Goal: Information Seeking & Learning: Find specific fact

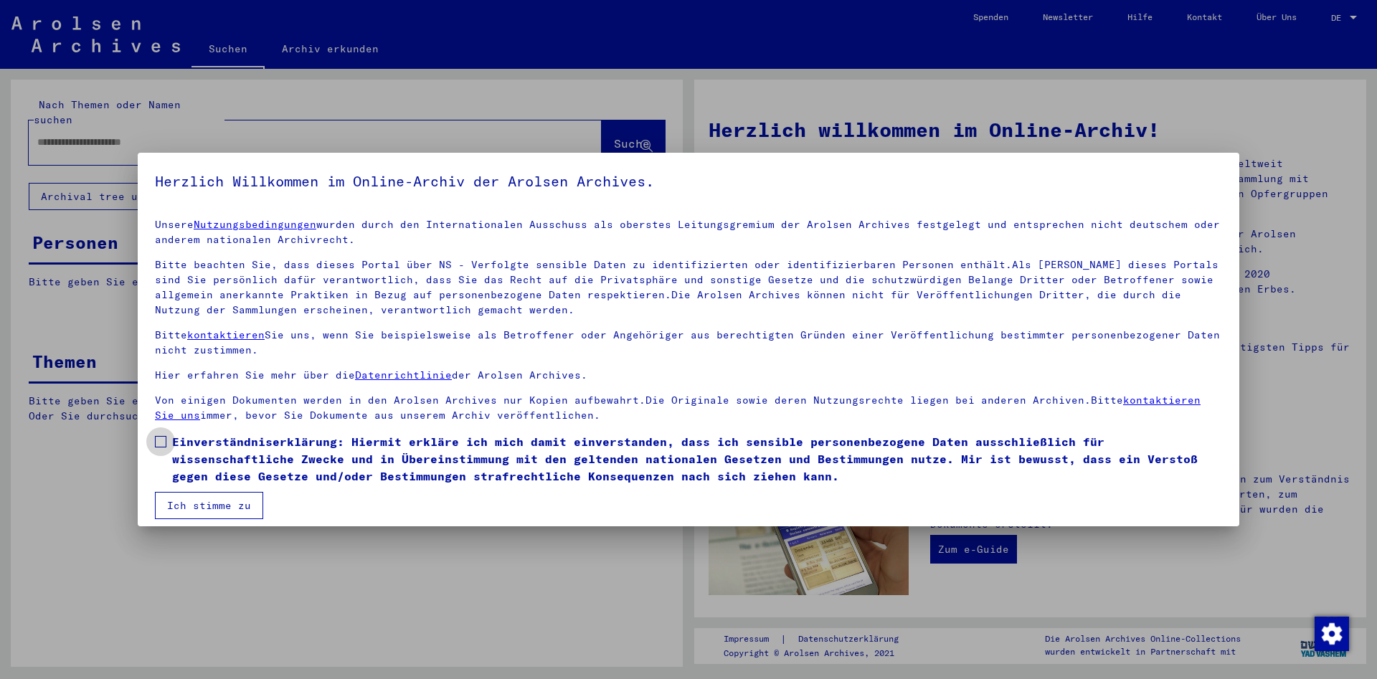
click at [158, 456] on label "Einverständniserklärung: Hiermit erkläre ich mich damit einverstanden, dass ich…" at bounding box center [688, 459] width 1067 height 52
click at [198, 496] on button "Ich stimme zu" at bounding box center [209, 505] width 108 height 27
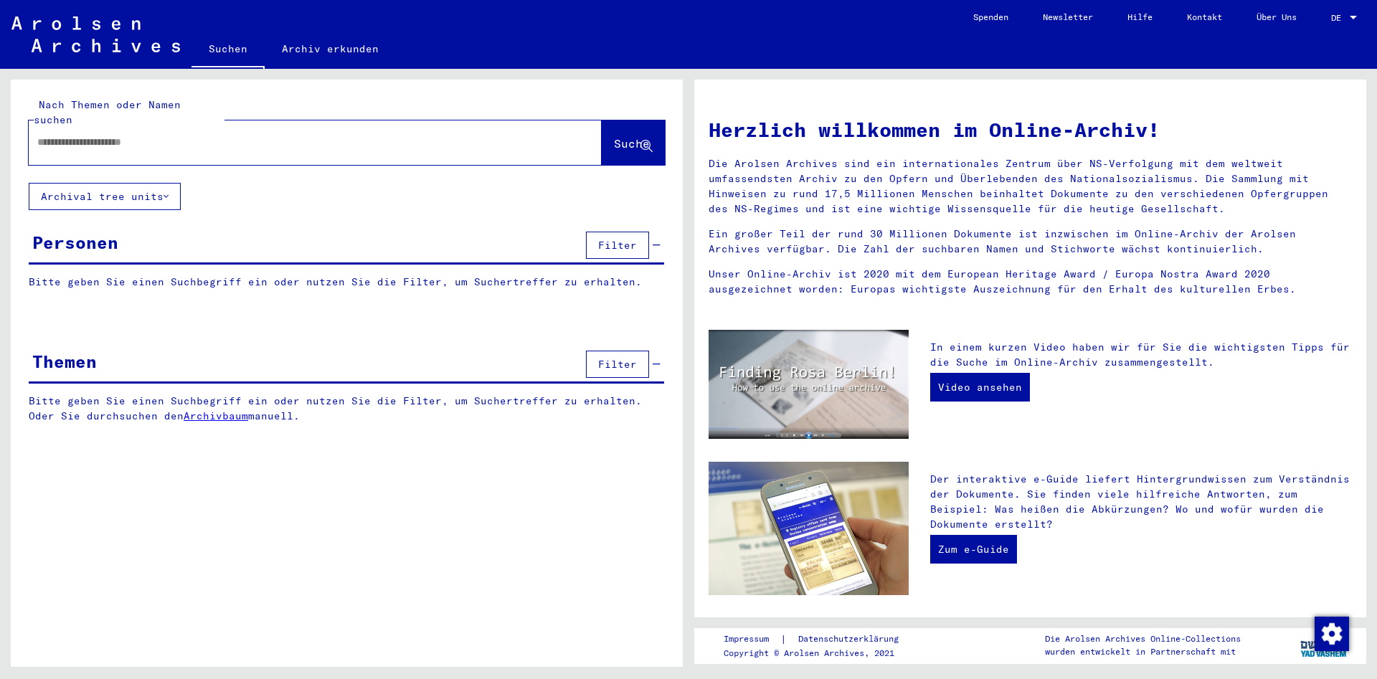
click at [335, 126] on div at bounding box center [294, 142] width 530 height 32
click at [333, 135] on input "text" at bounding box center [297, 142] width 521 height 15
paste input "******"
click at [614, 136] on span "Suche" at bounding box center [632, 143] width 36 height 14
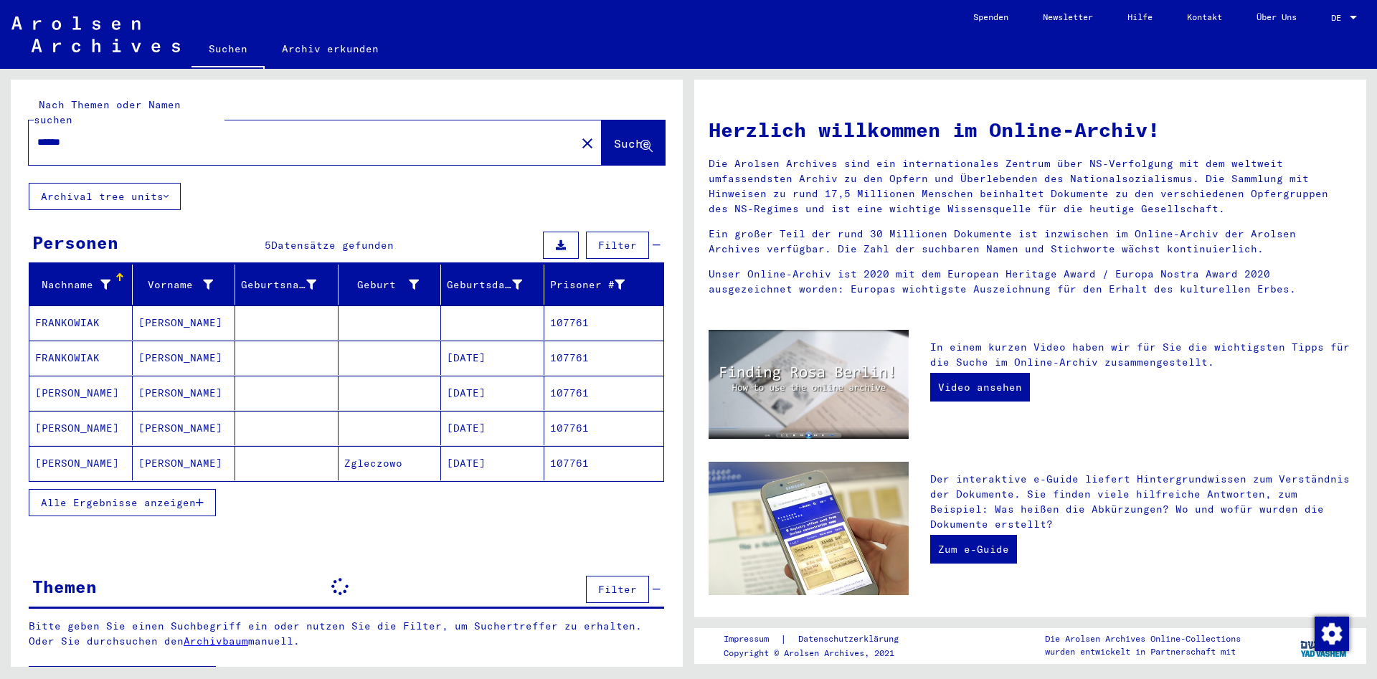
click at [185, 496] on span "Alle Ergebnisse anzeigen" at bounding box center [118, 502] width 155 height 13
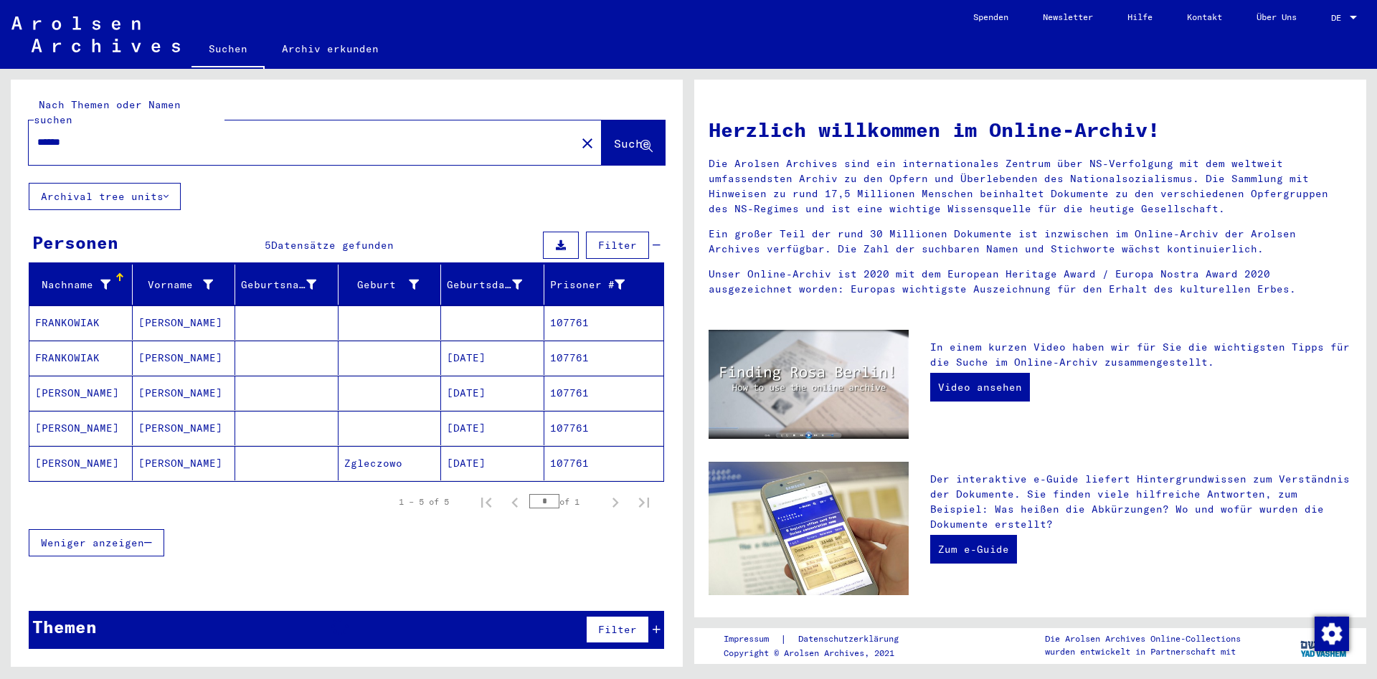
scroll to position [48, 0]
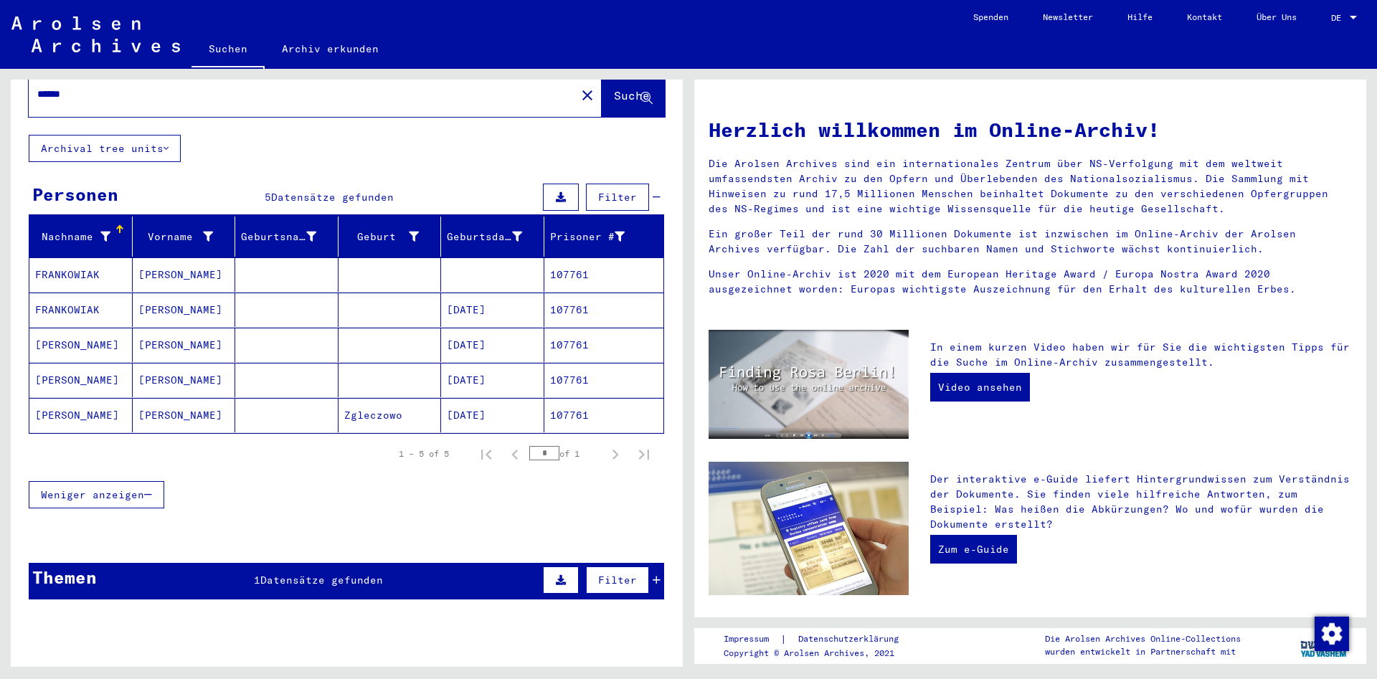
click at [87, 404] on mat-cell "[PERSON_NAME]" at bounding box center [80, 415] width 103 height 34
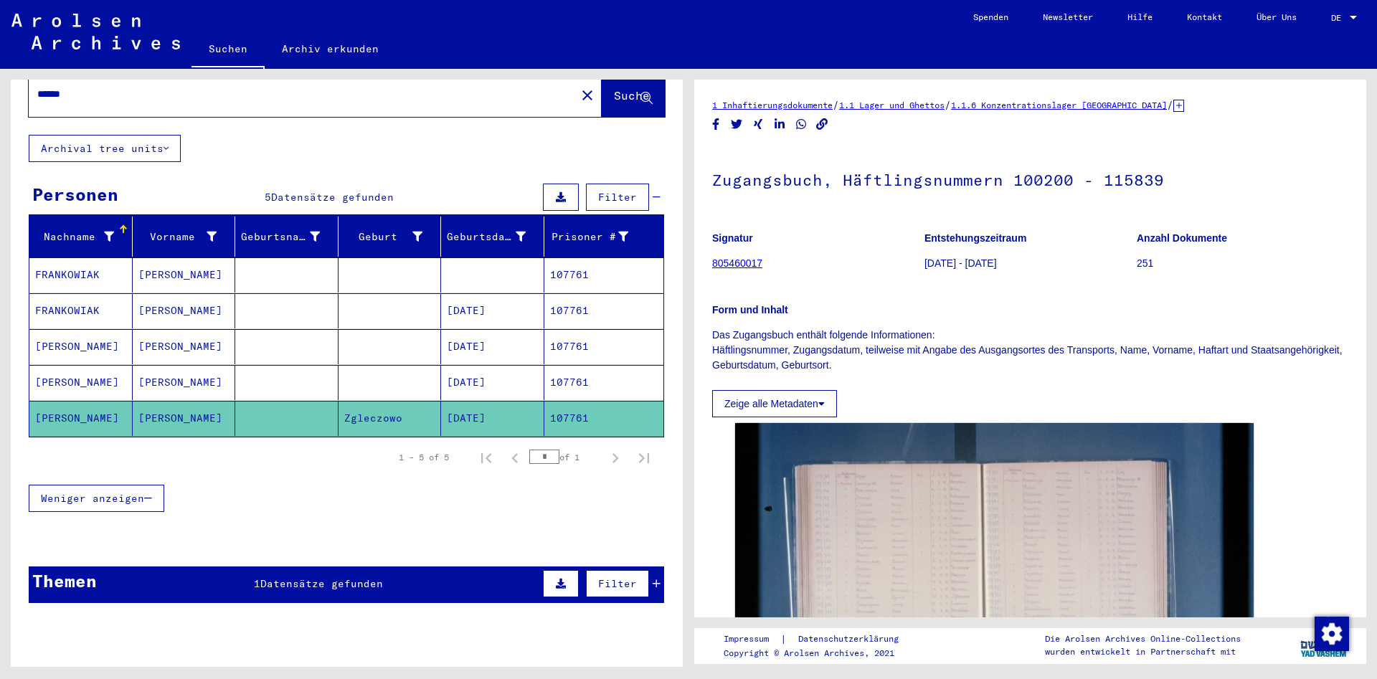
click at [73, 365] on mat-cell "[PERSON_NAME]" at bounding box center [80, 382] width 103 height 35
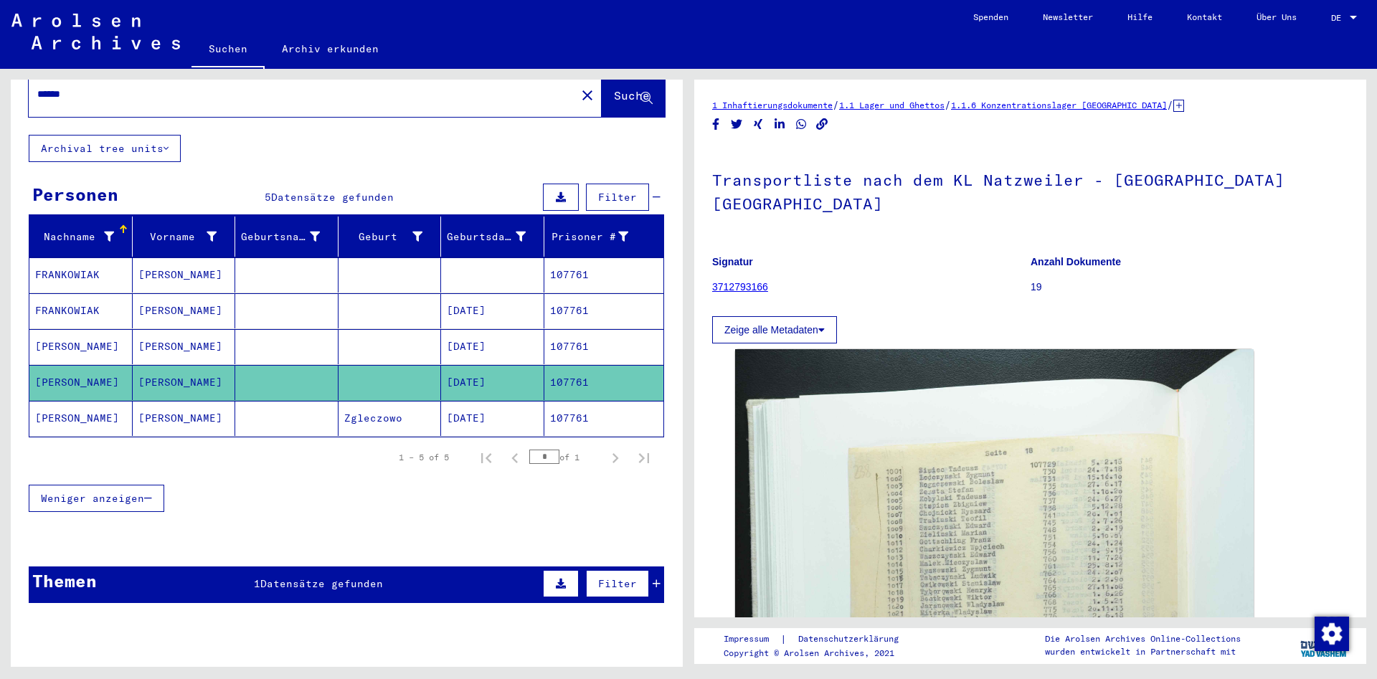
click at [74, 329] on mat-cell "[PERSON_NAME]" at bounding box center [80, 346] width 103 height 35
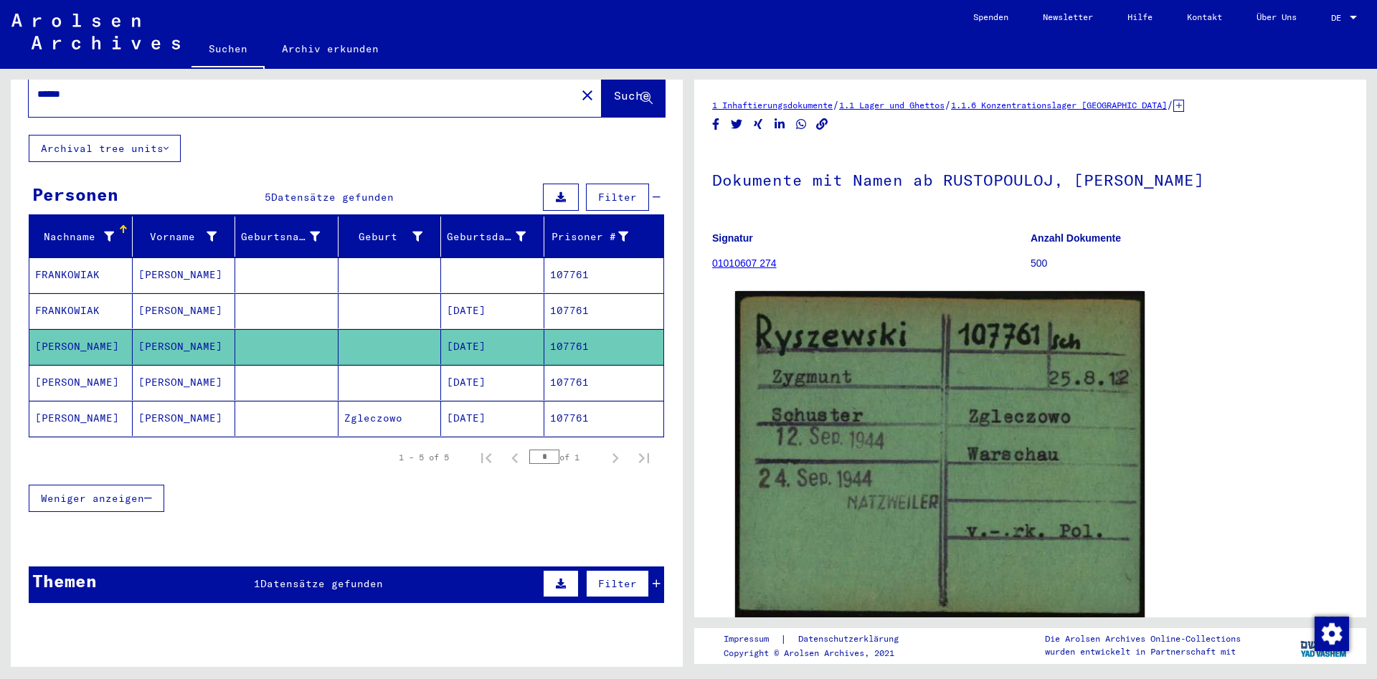
click at [76, 293] on mat-cell "FRANKOWIAK" at bounding box center [80, 310] width 103 height 35
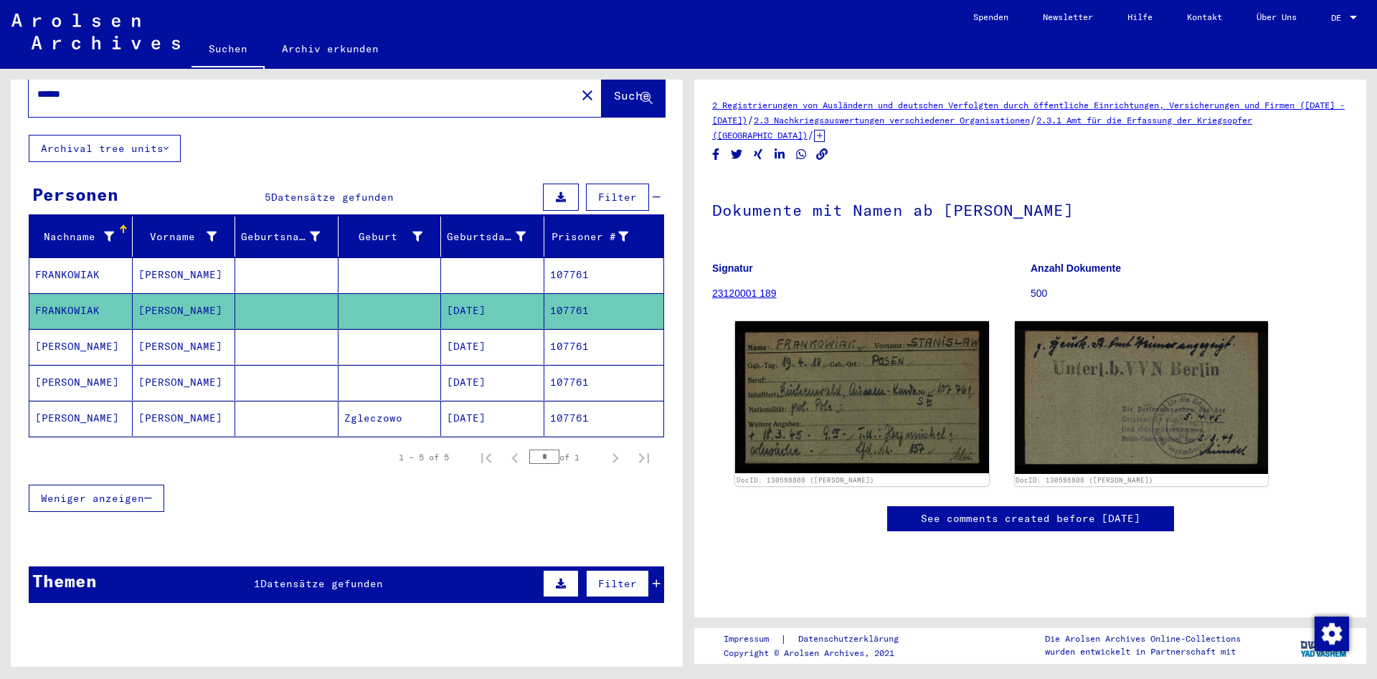
click at [432, 261] on mat-cell at bounding box center [390, 274] width 103 height 35
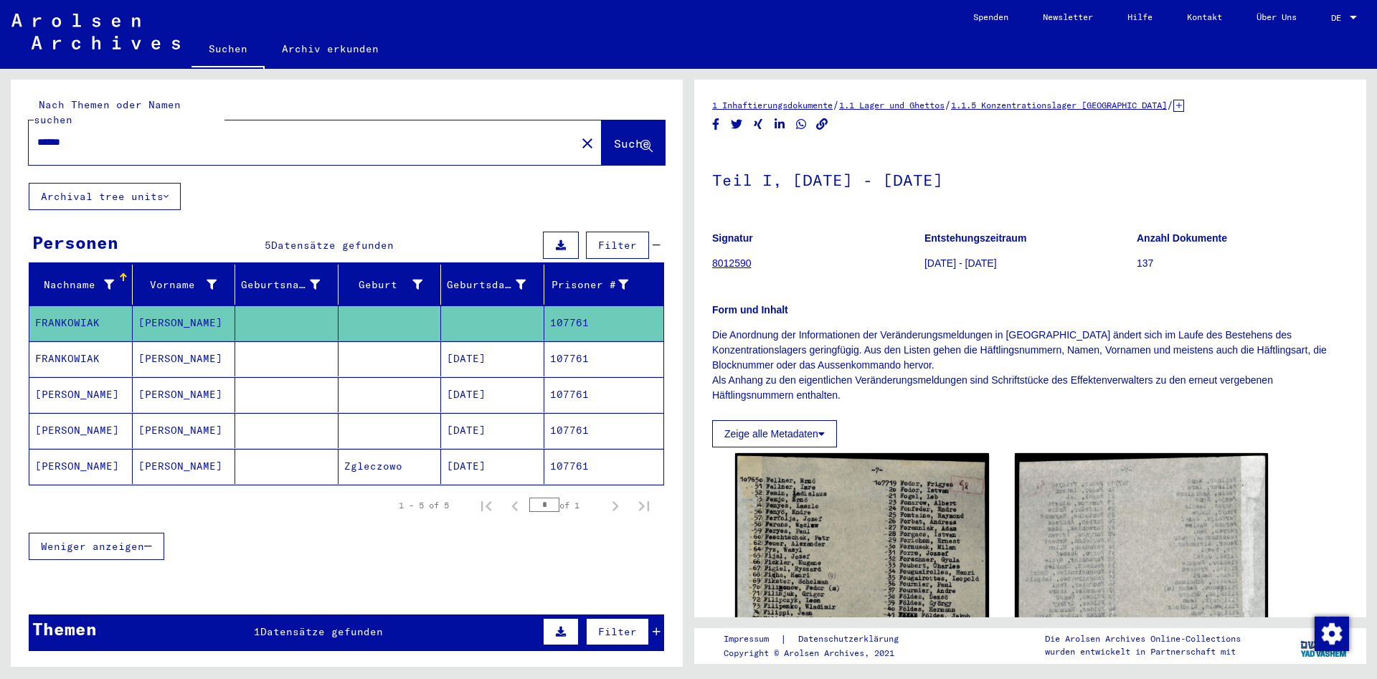
click at [255, 449] on mat-cell at bounding box center [286, 466] width 103 height 35
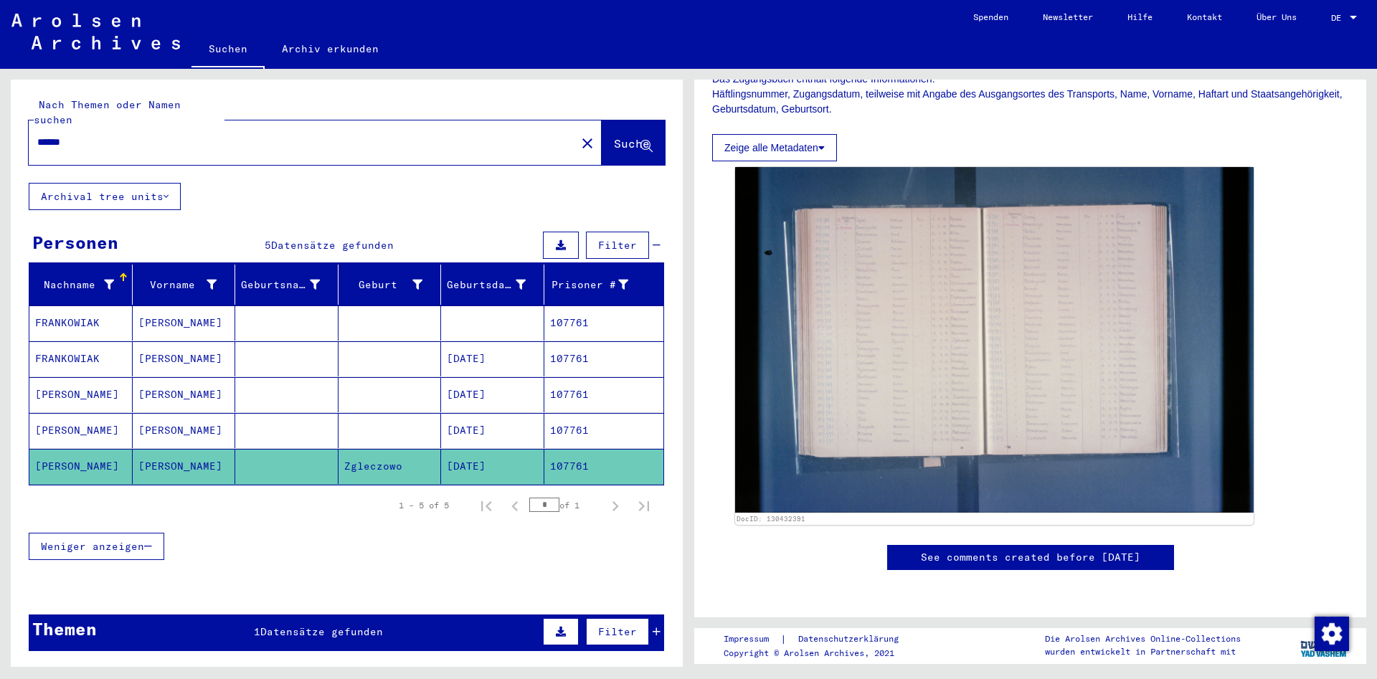
scroll to position [387, 0]
click at [296, 413] on mat-cell at bounding box center [286, 430] width 103 height 35
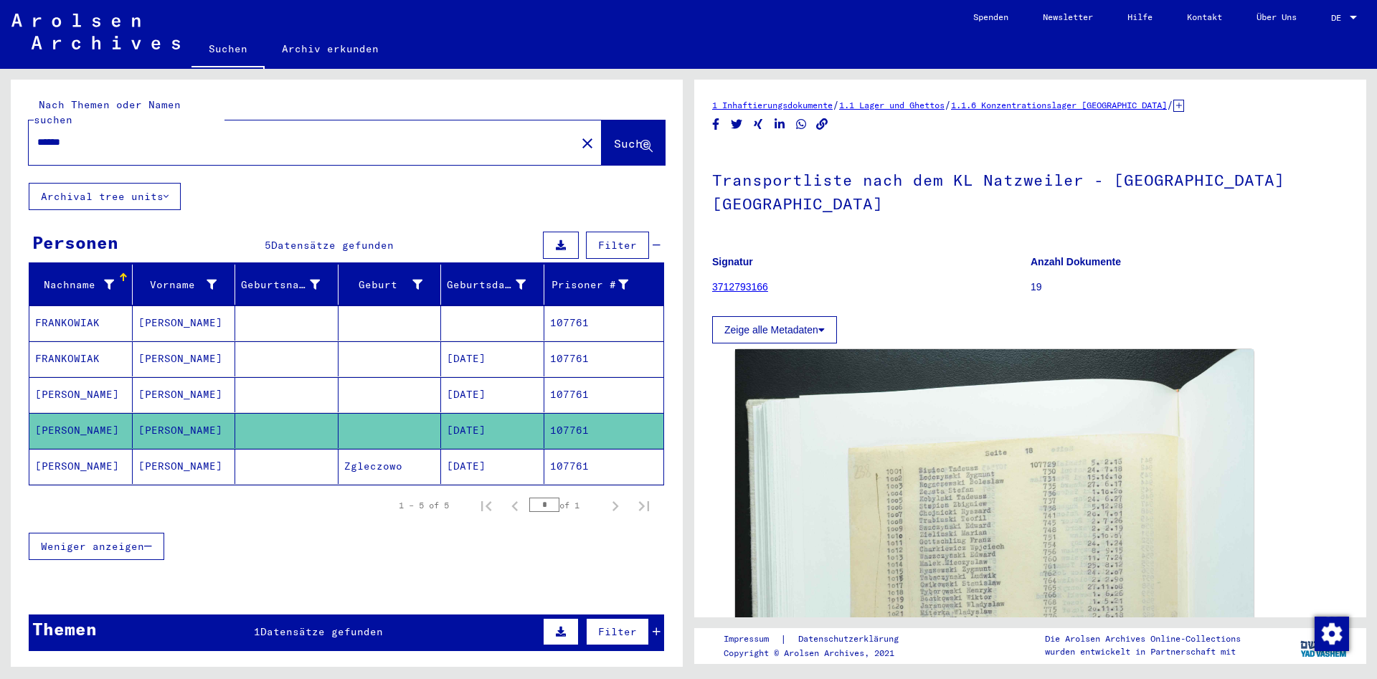
click at [293, 377] on mat-cell at bounding box center [286, 394] width 103 height 35
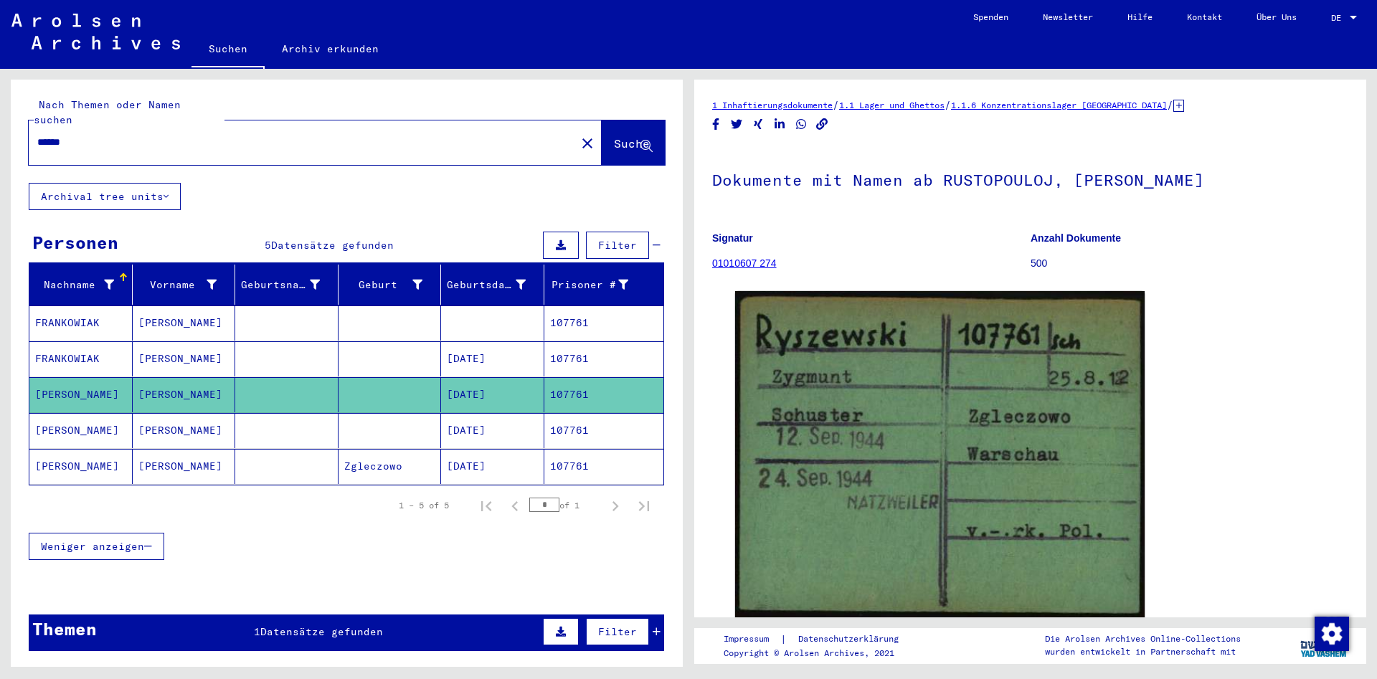
click at [287, 351] on mat-cell at bounding box center [286, 358] width 103 height 35
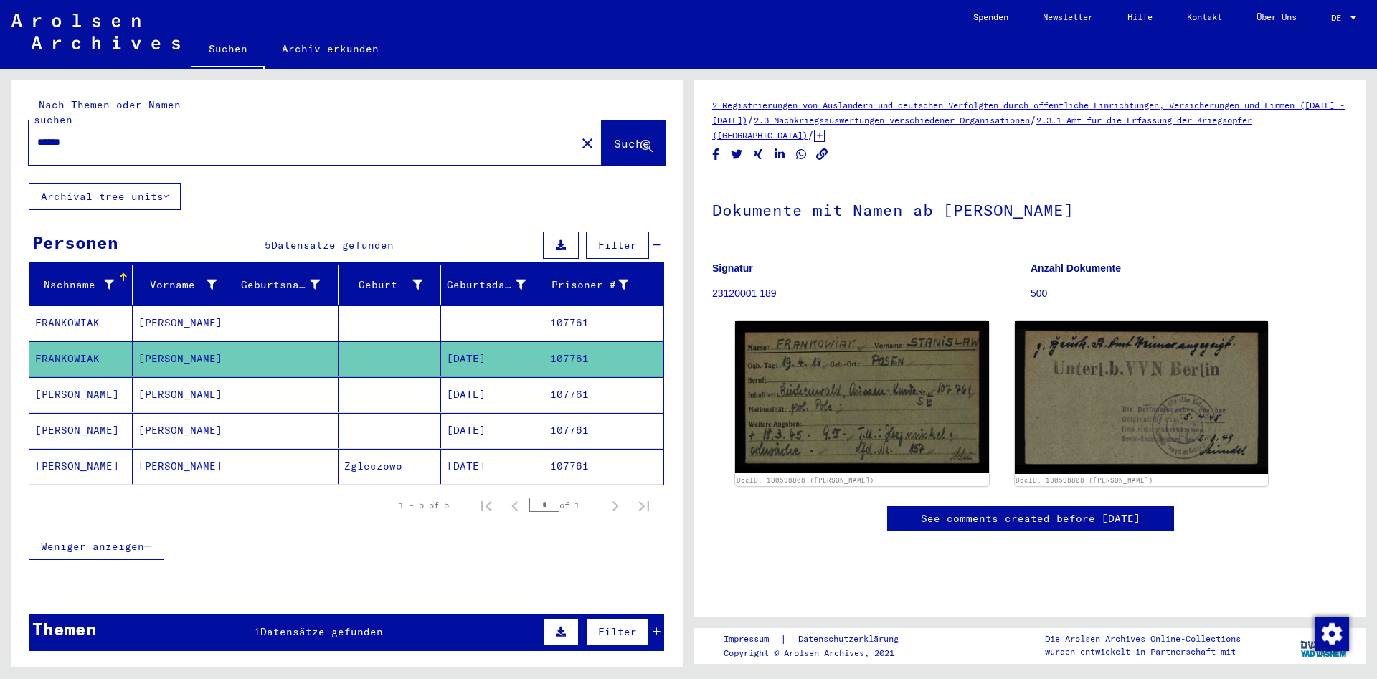
click at [267, 394] on mat-cell at bounding box center [286, 394] width 103 height 35
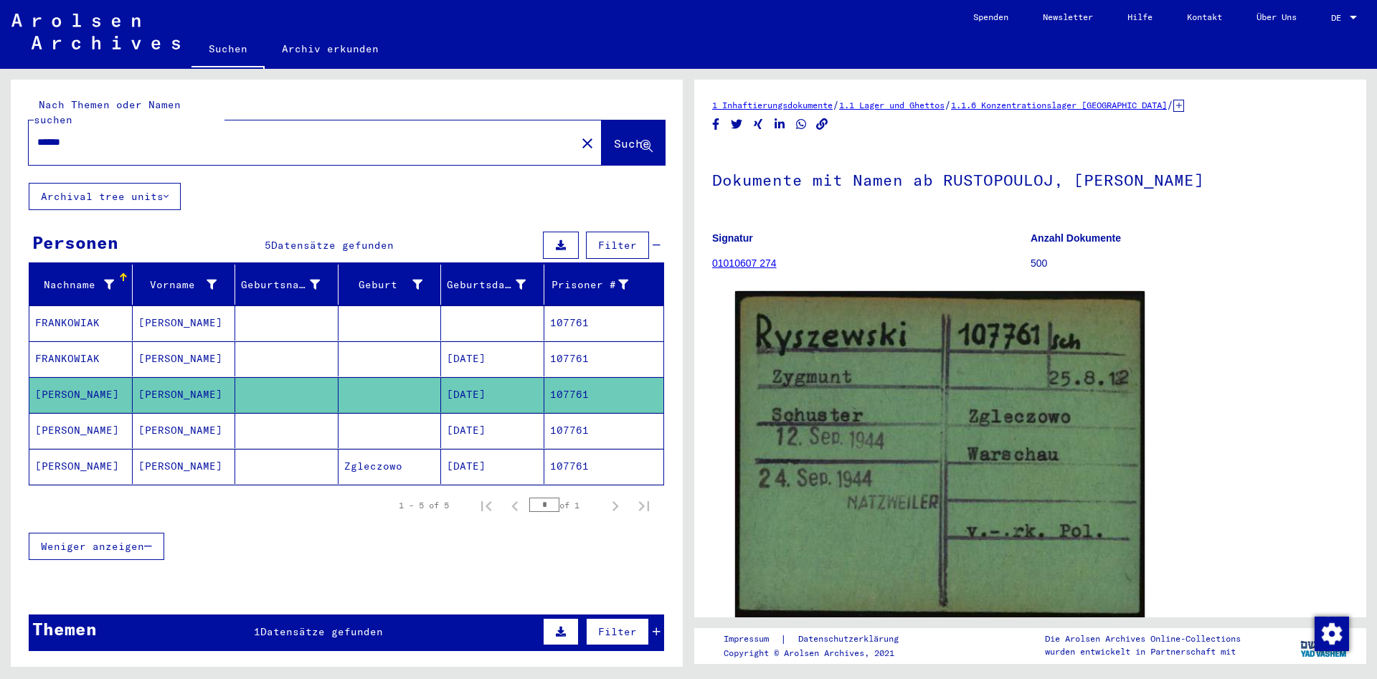
click at [277, 415] on mat-cell at bounding box center [286, 430] width 103 height 35
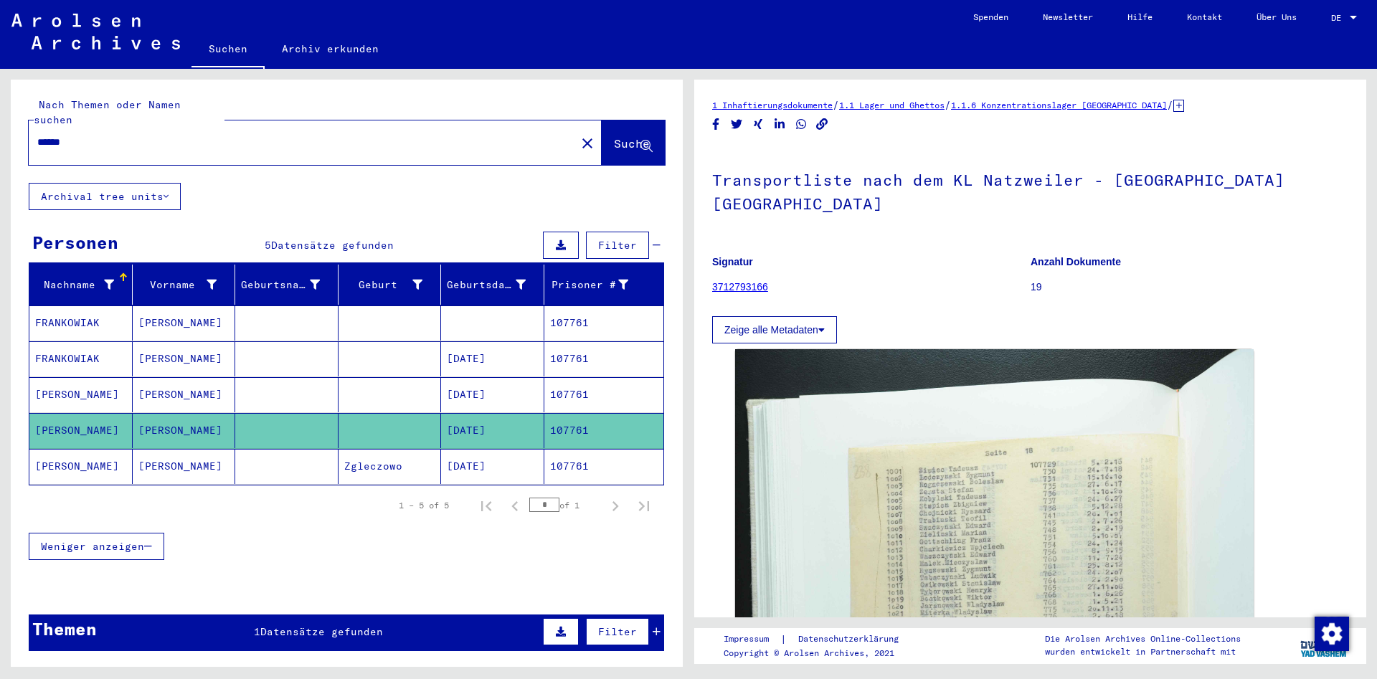
click at [276, 432] on mat-cell at bounding box center [286, 430] width 103 height 35
click at [289, 306] on mat-cell at bounding box center [286, 323] width 103 height 35
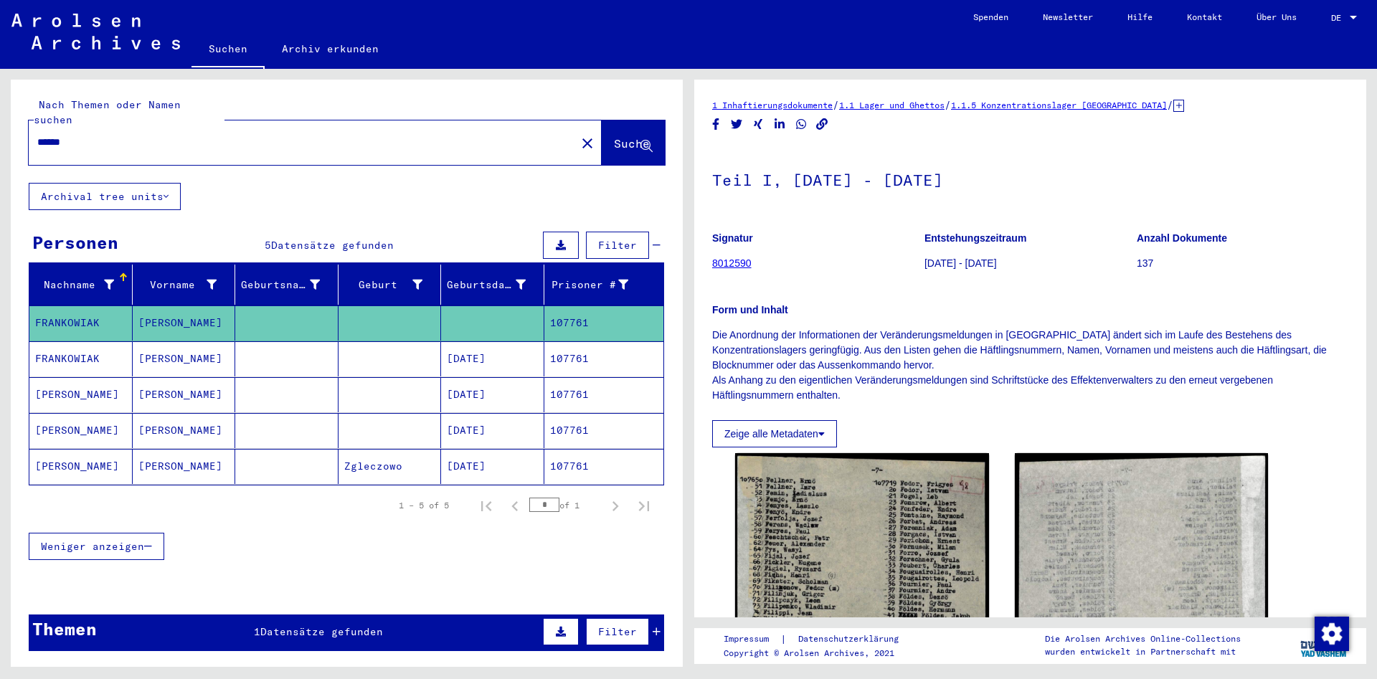
click at [287, 449] on mat-cell at bounding box center [286, 466] width 103 height 35
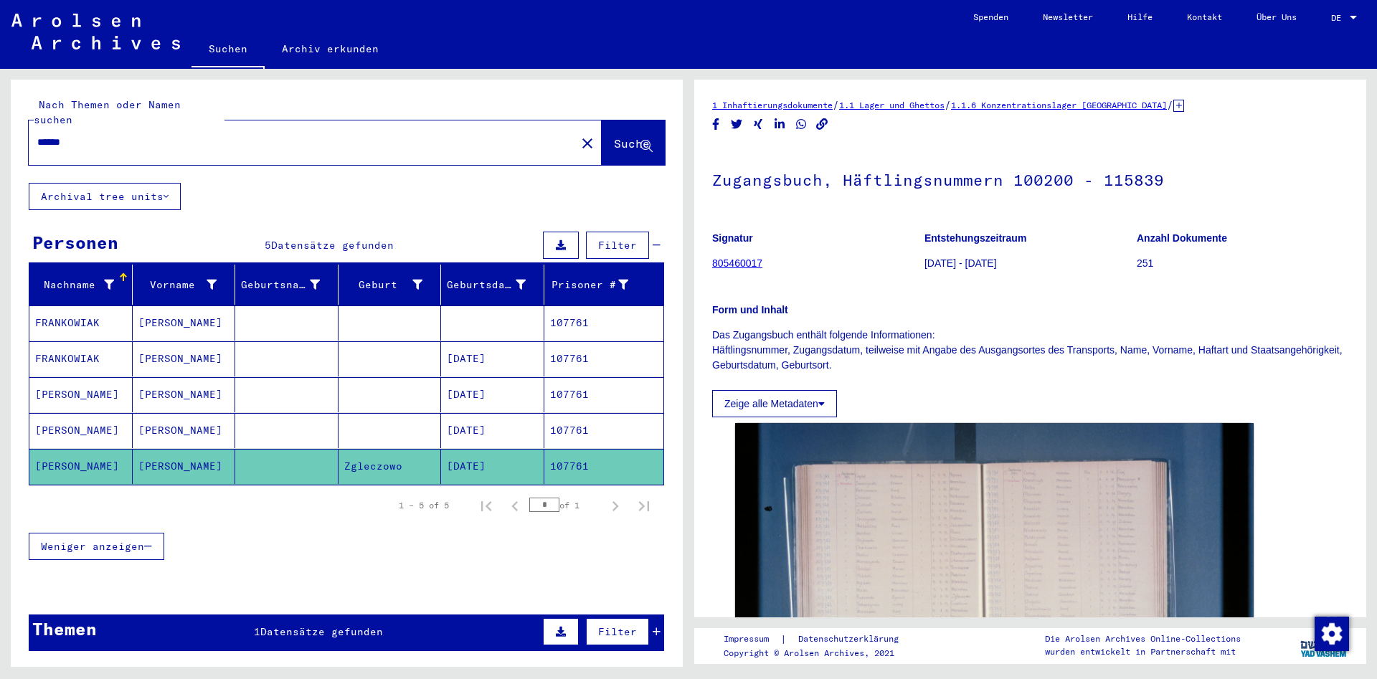
click at [293, 418] on mat-cell at bounding box center [286, 430] width 103 height 35
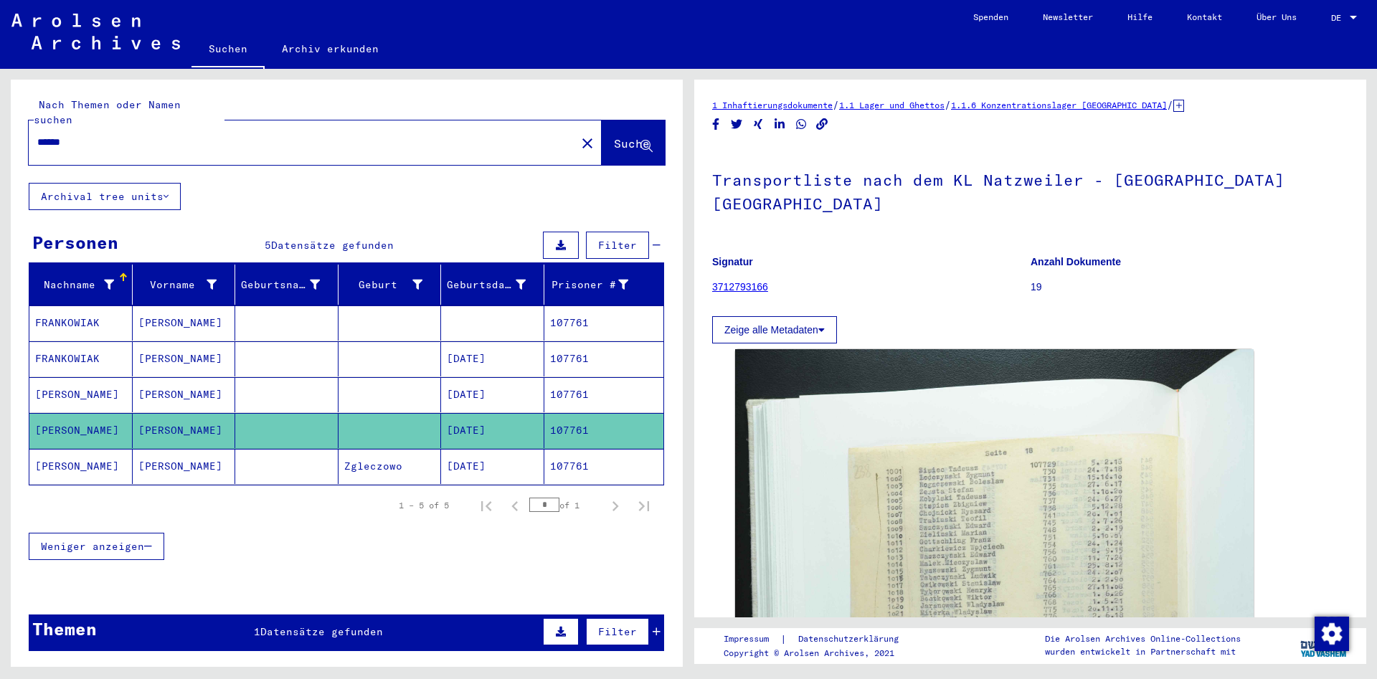
click at [318, 135] on input "******" at bounding box center [302, 142] width 530 height 15
paste input "text"
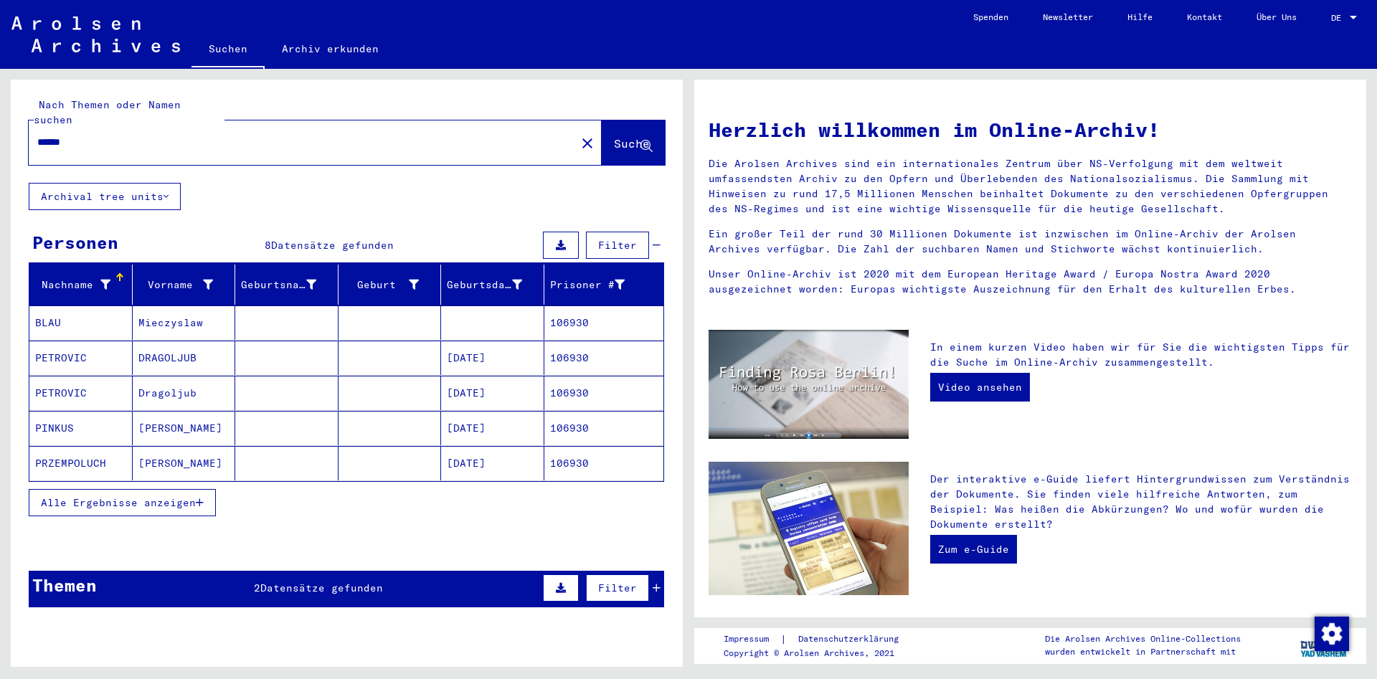
click at [207, 446] on mat-cell "[PERSON_NAME]" at bounding box center [184, 463] width 103 height 34
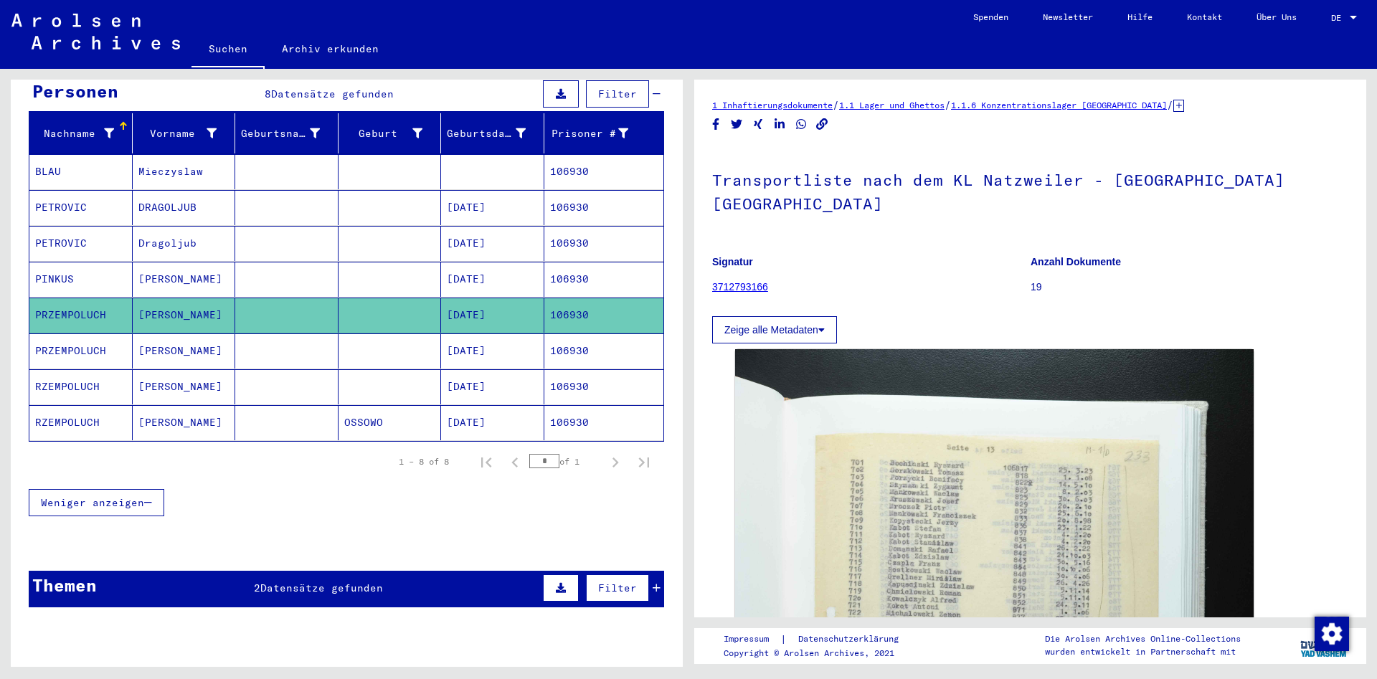
scroll to position [155, 0]
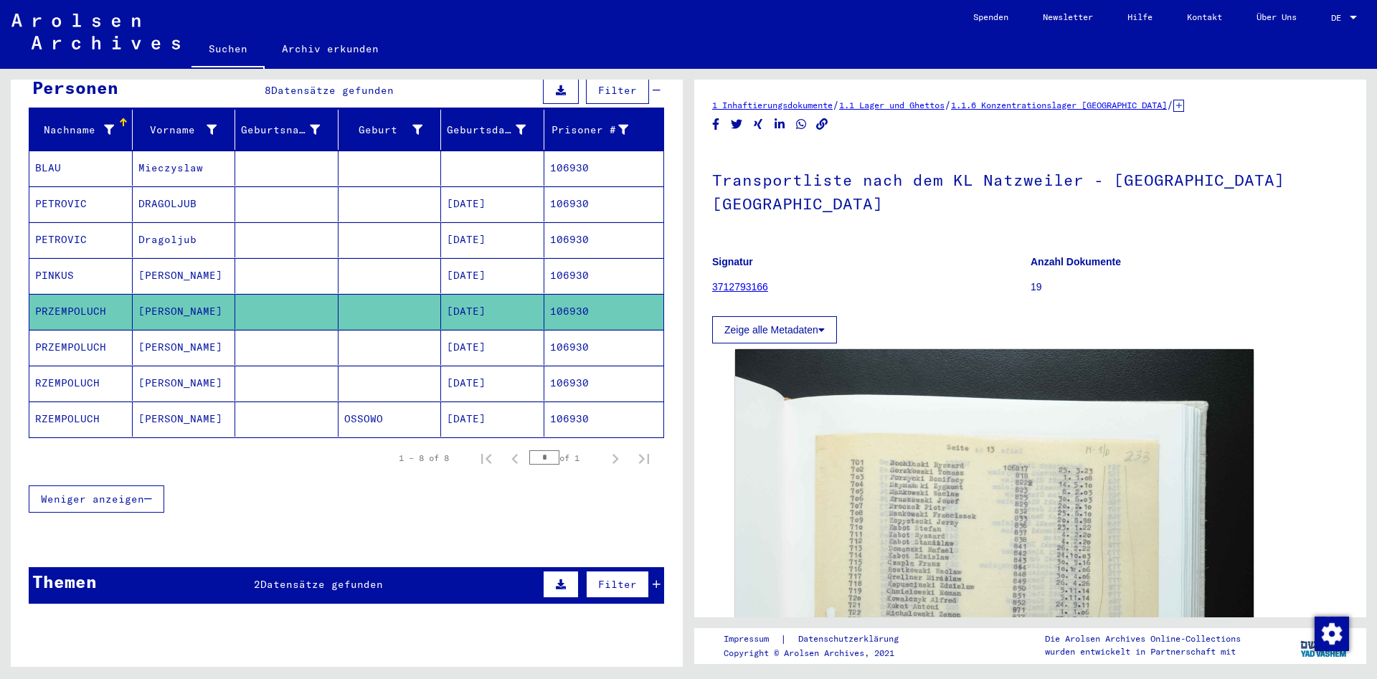
click at [214, 344] on mat-cell "[PERSON_NAME]" at bounding box center [184, 347] width 103 height 35
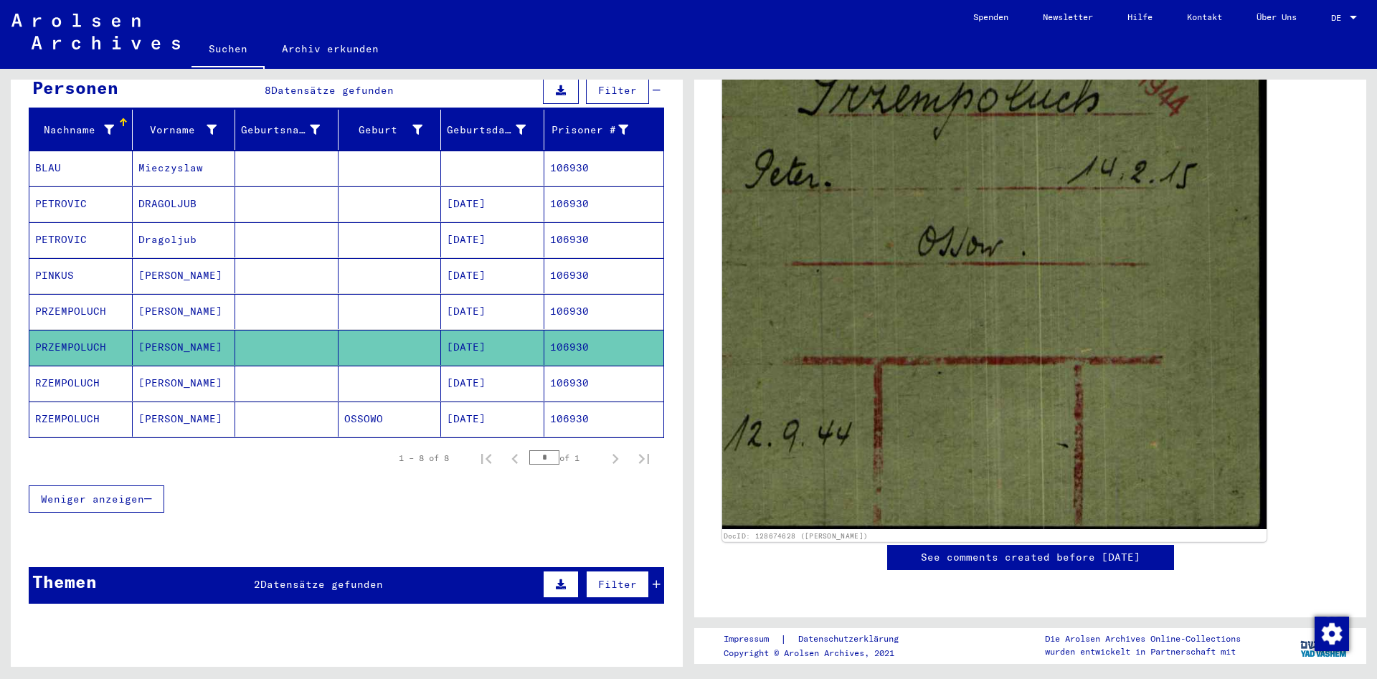
scroll to position [542, 0]
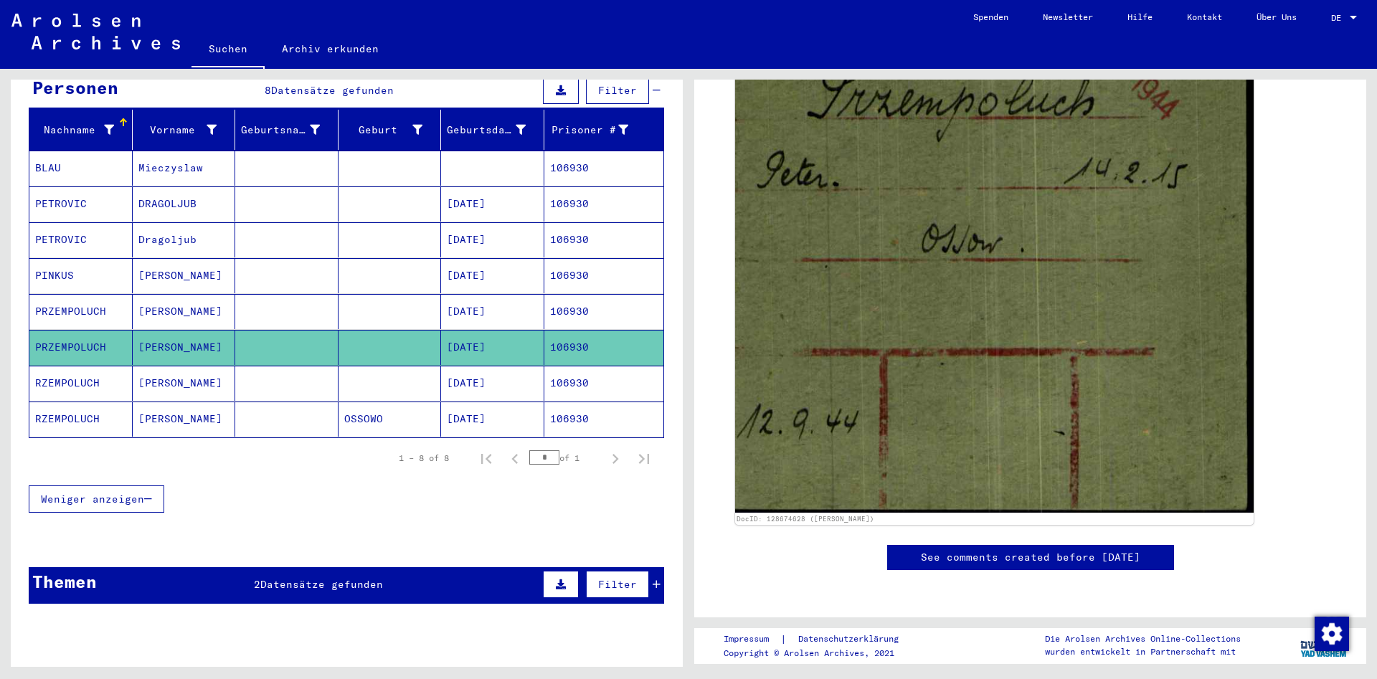
click at [221, 374] on mat-cell "[PERSON_NAME]" at bounding box center [184, 383] width 103 height 35
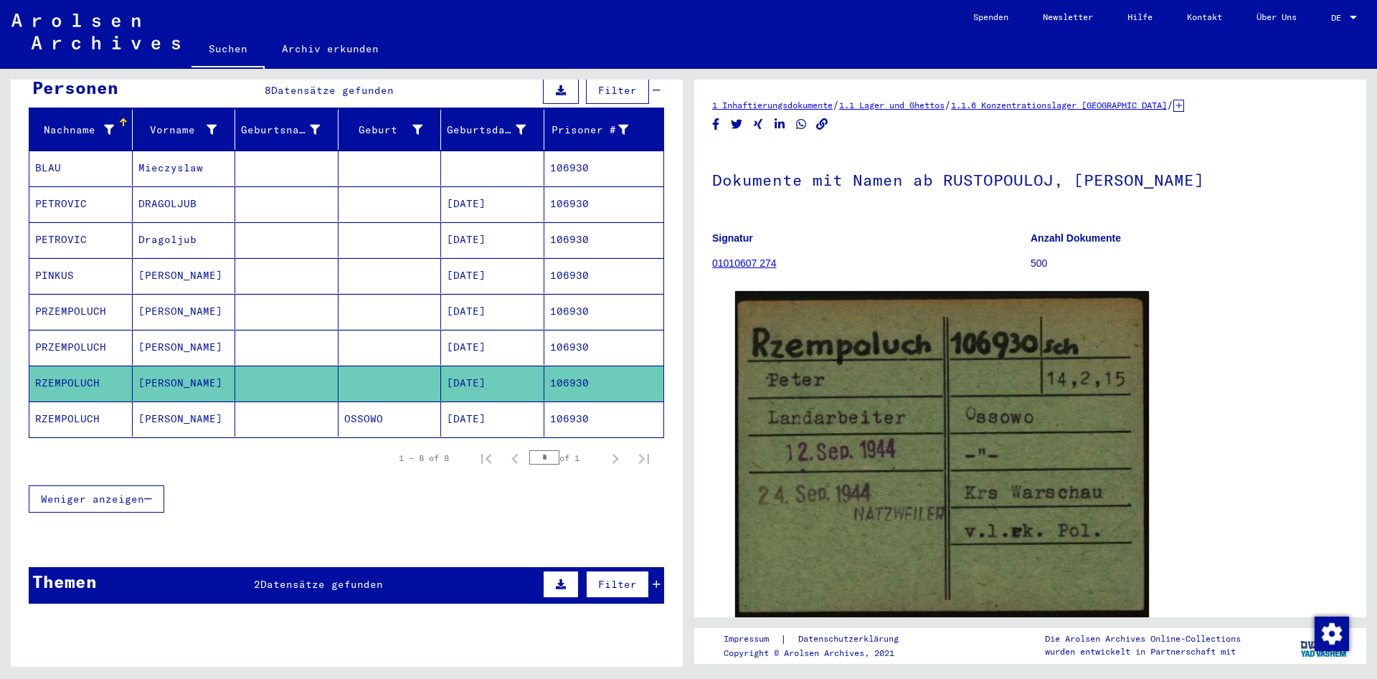
click at [209, 402] on mat-cell "[PERSON_NAME]" at bounding box center [184, 419] width 103 height 35
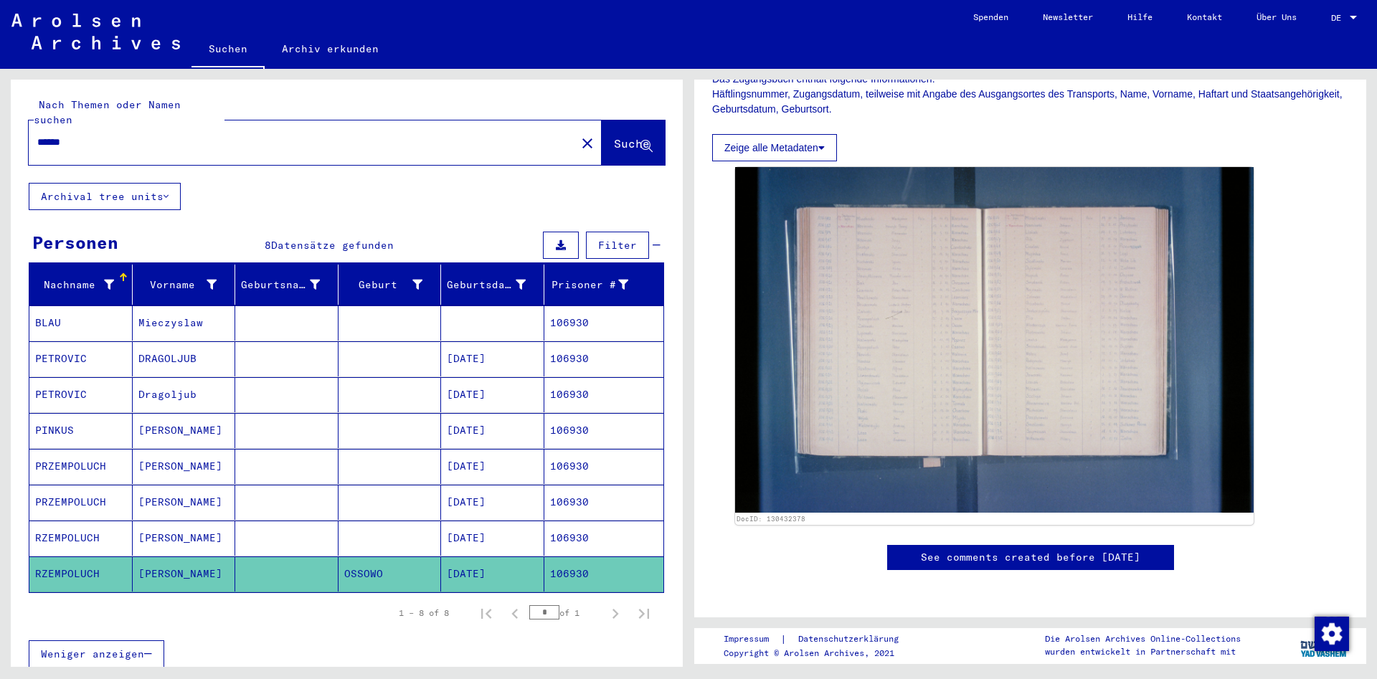
click at [235, 135] on input "******" at bounding box center [302, 142] width 530 height 15
paste input "text"
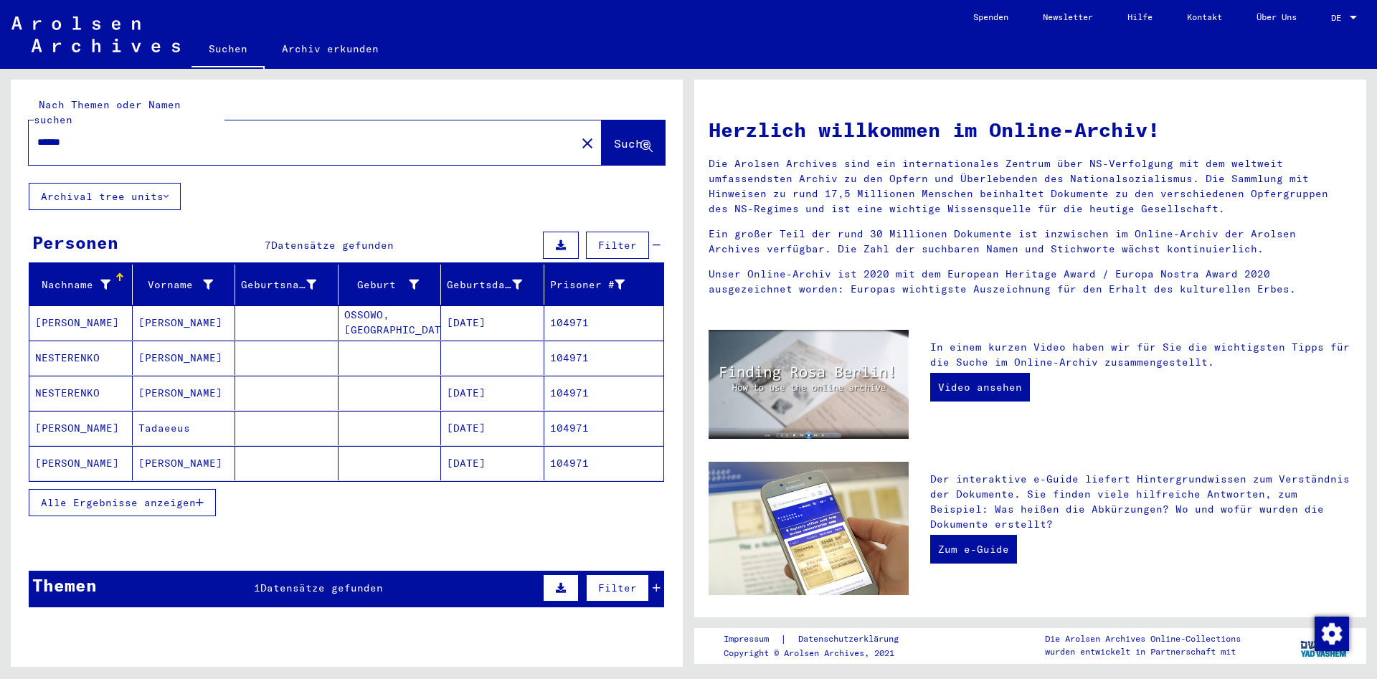
click at [163, 496] on span "Alle Ergebnisse anzeigen" at bounding box center [118, 502] width 155 height 13
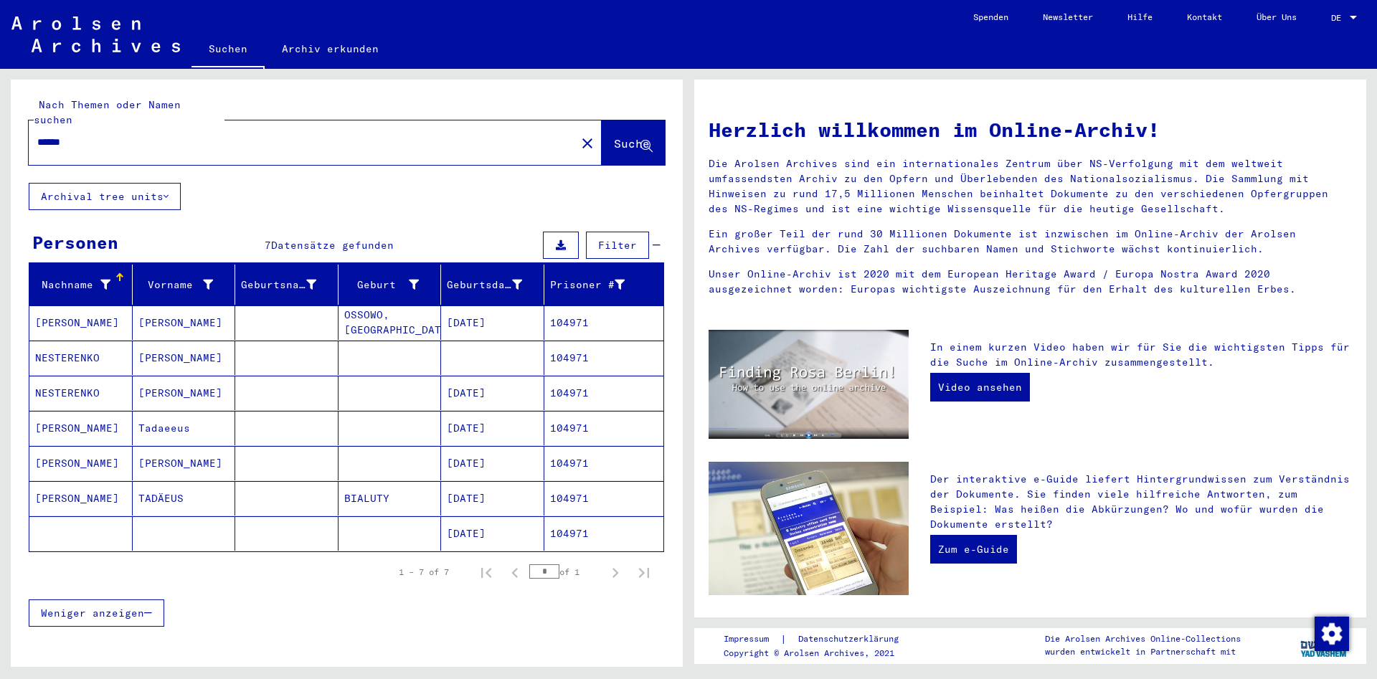
scroll to position [77, 0]
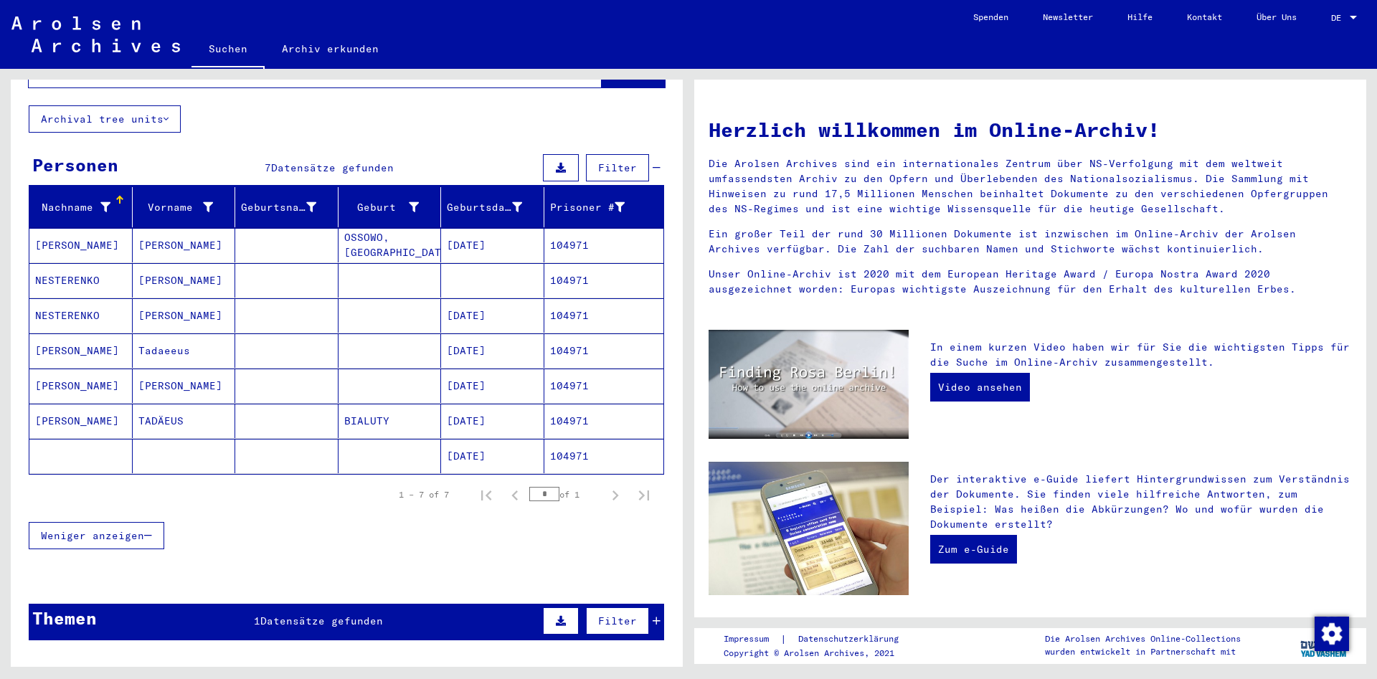
click at [247, 346] on mat-cell at bounding box center [286, 350] width 103 height 34
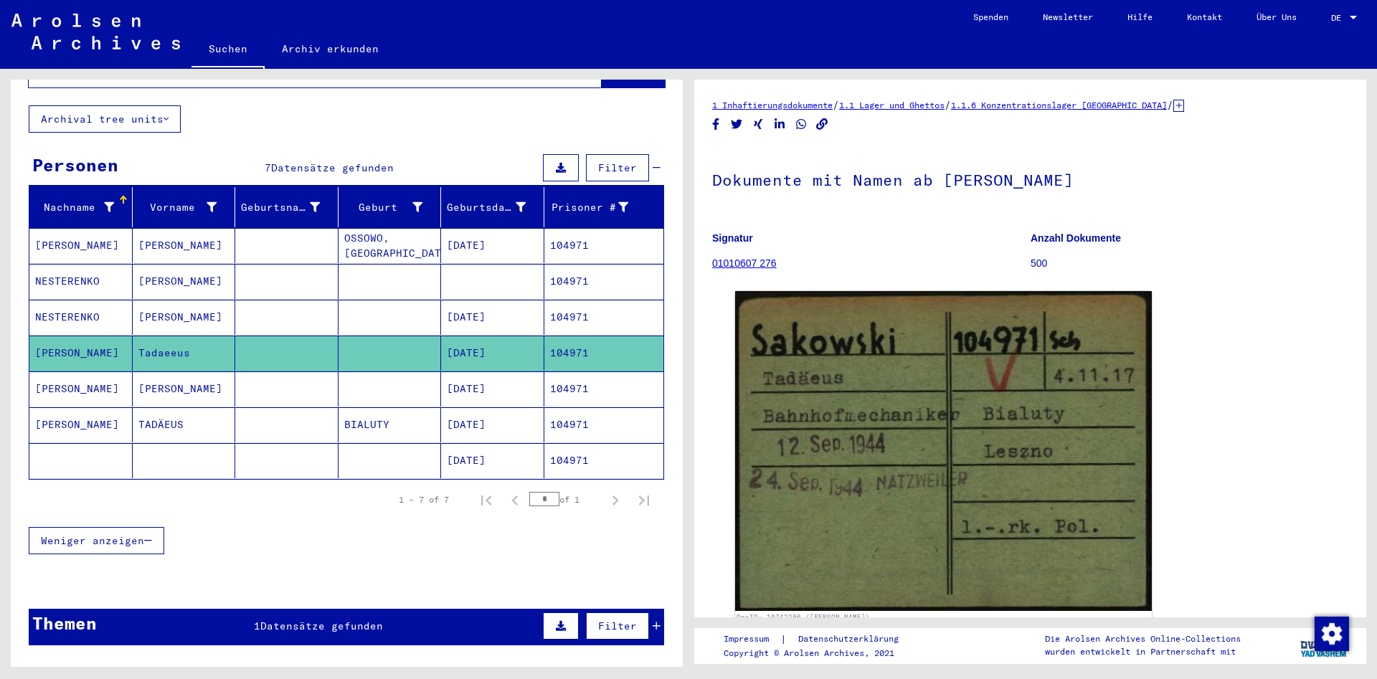
click at [273, 376] on mat-cell at bounding box center [286, 389] width 103 height 35
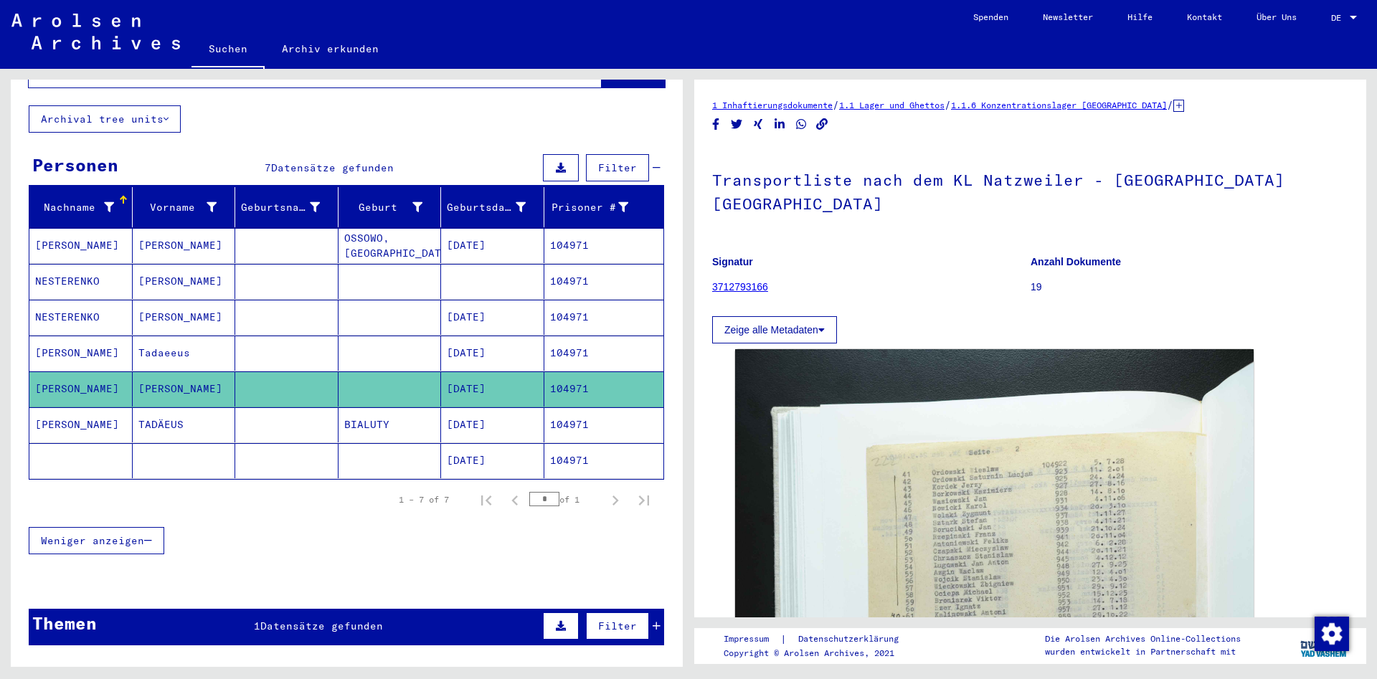
click at [263, 407] on mat-cell at bounding box center [286, 424] width 103 height 35
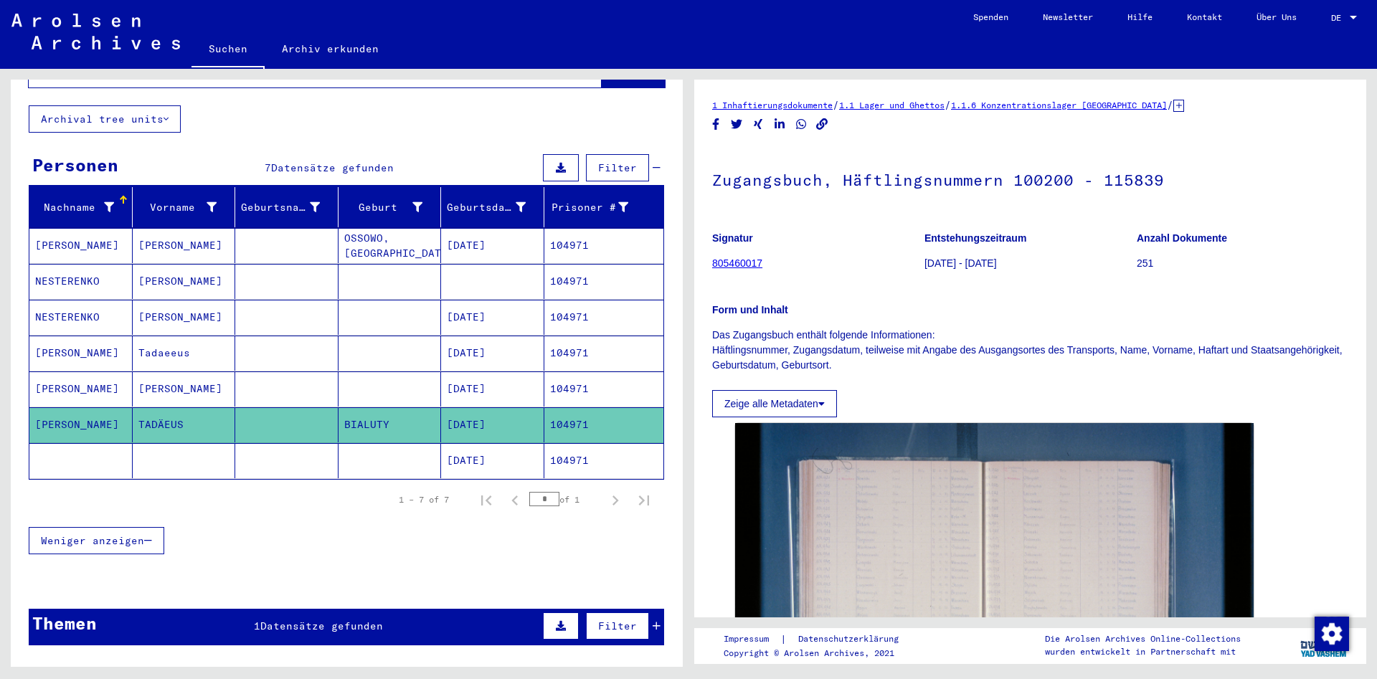
click at [297, 384] on mat-cell at bounding box center [286, 389] width 103 height 35
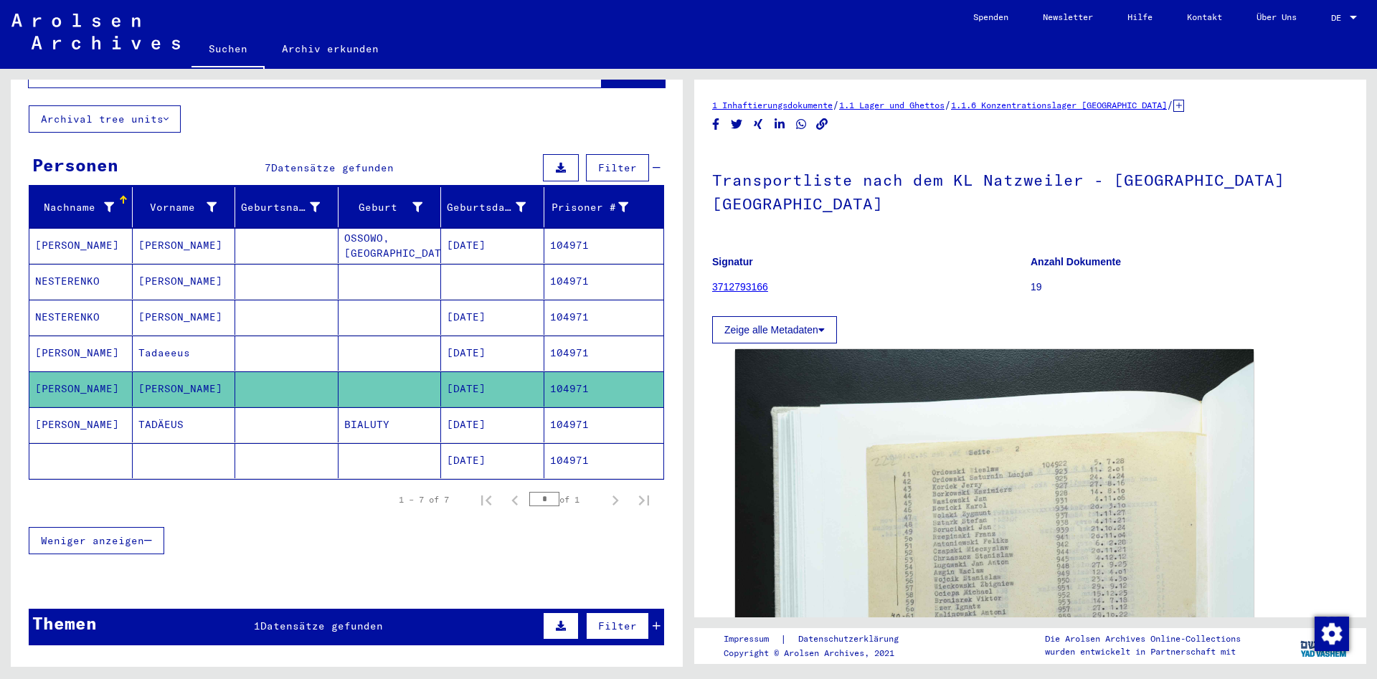
click at [295, 341] on mat-cell at bounding box center [286, 353] width 103 height 35
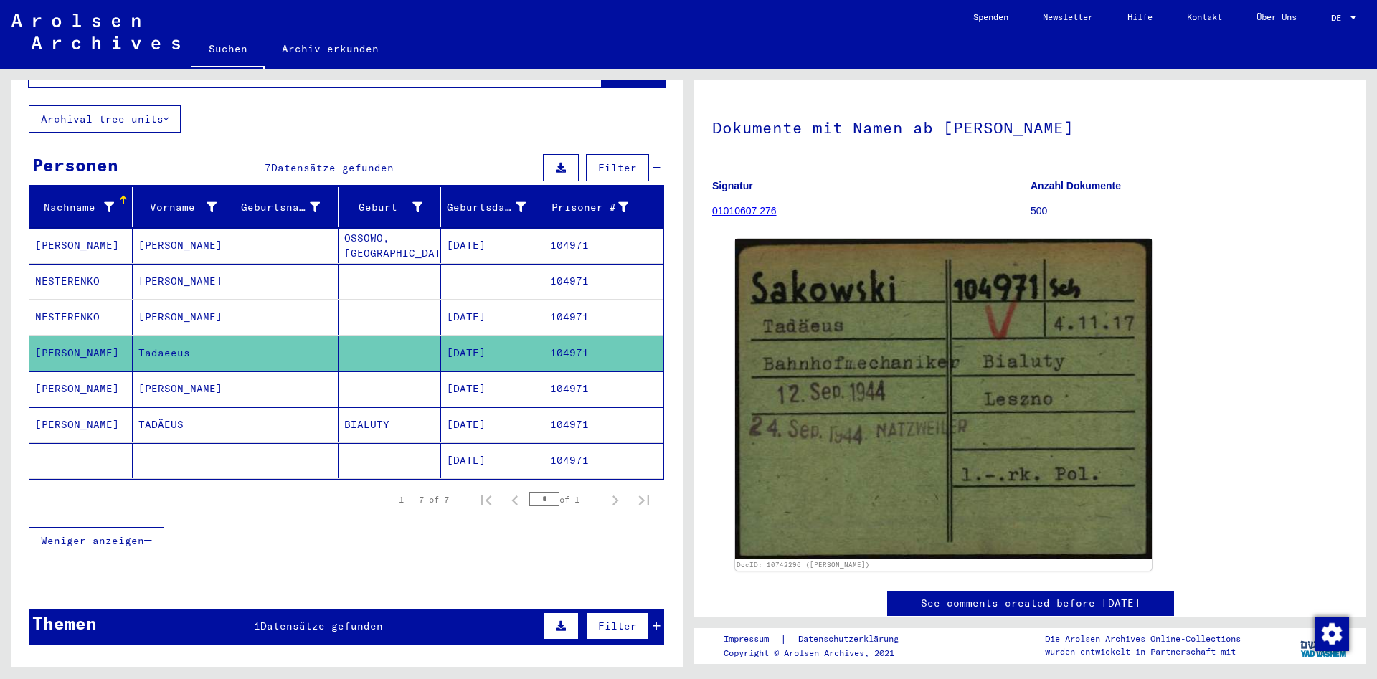
scroll to position [77, 0]
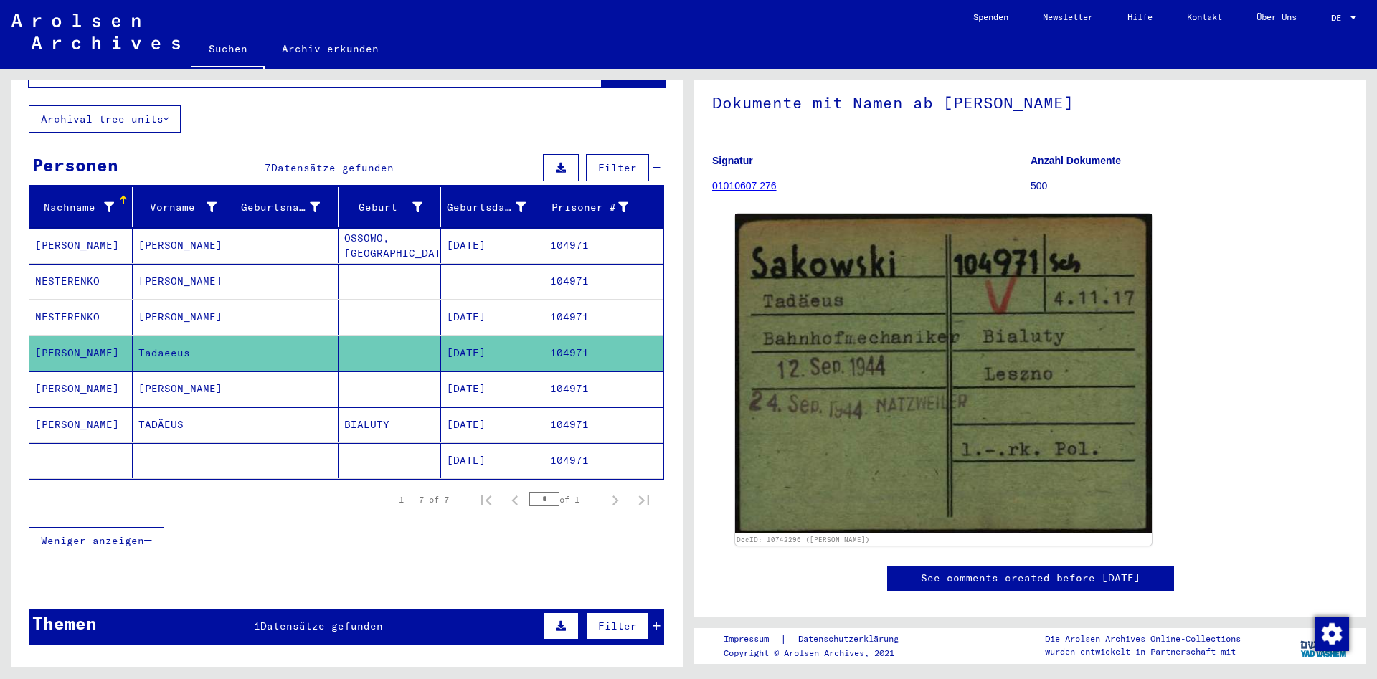
click at [219, 377] on mat-cell "[PERSON_NAME]" at bounding box center [184, 389] width 103 height 35
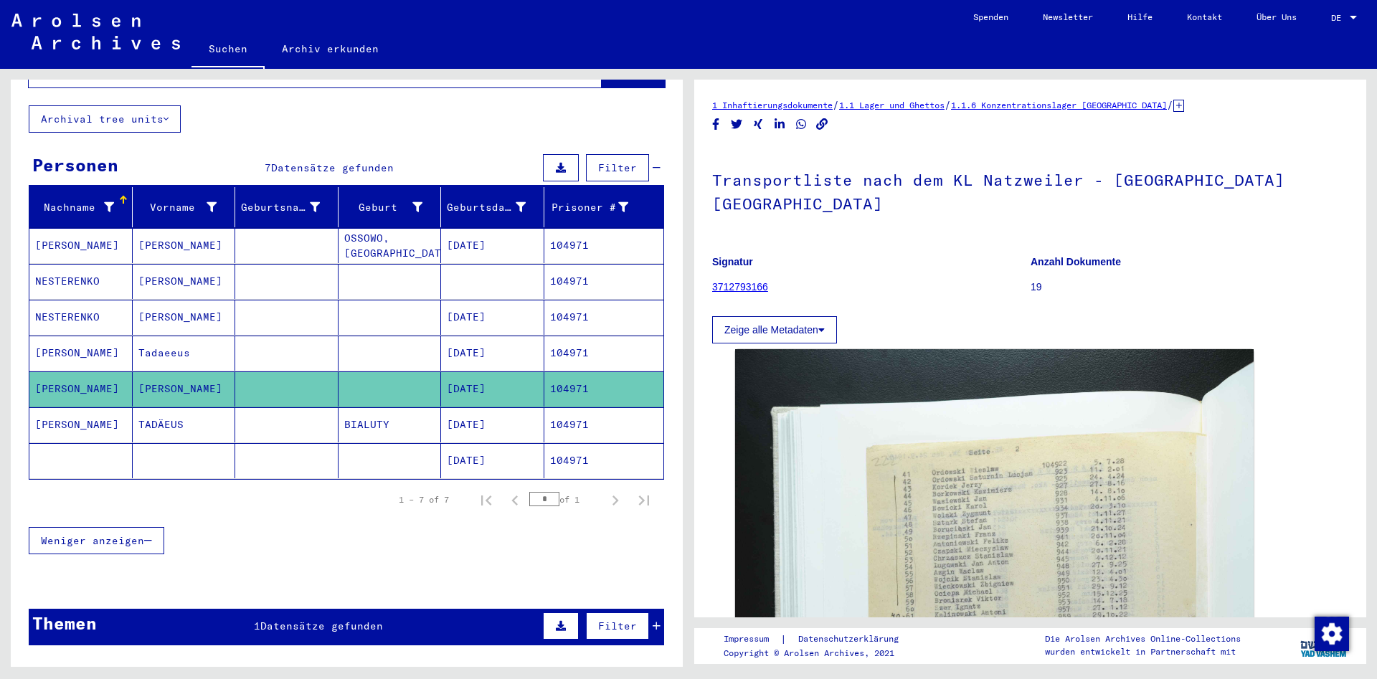
click at [214, 407] on mat-cell "TADÄEUS" at bounding box center [184, 424] width 103 height 35
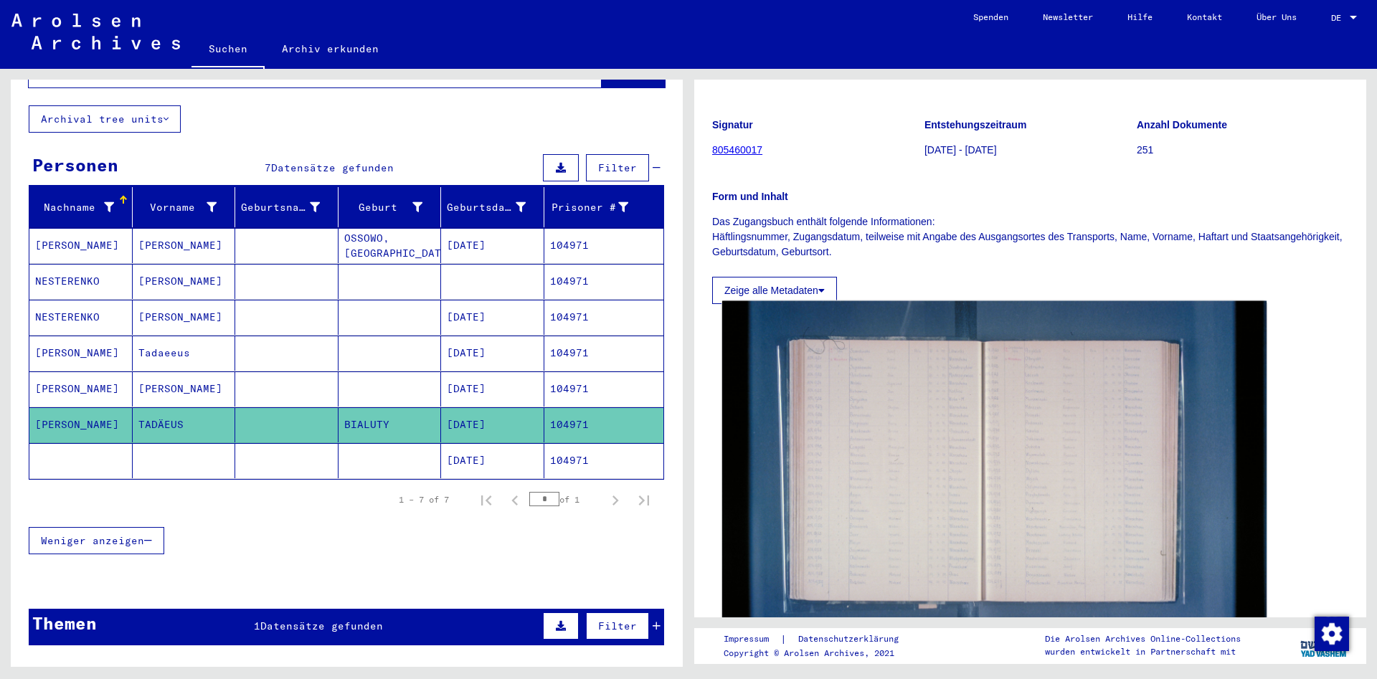
scroll to position [232, 0]
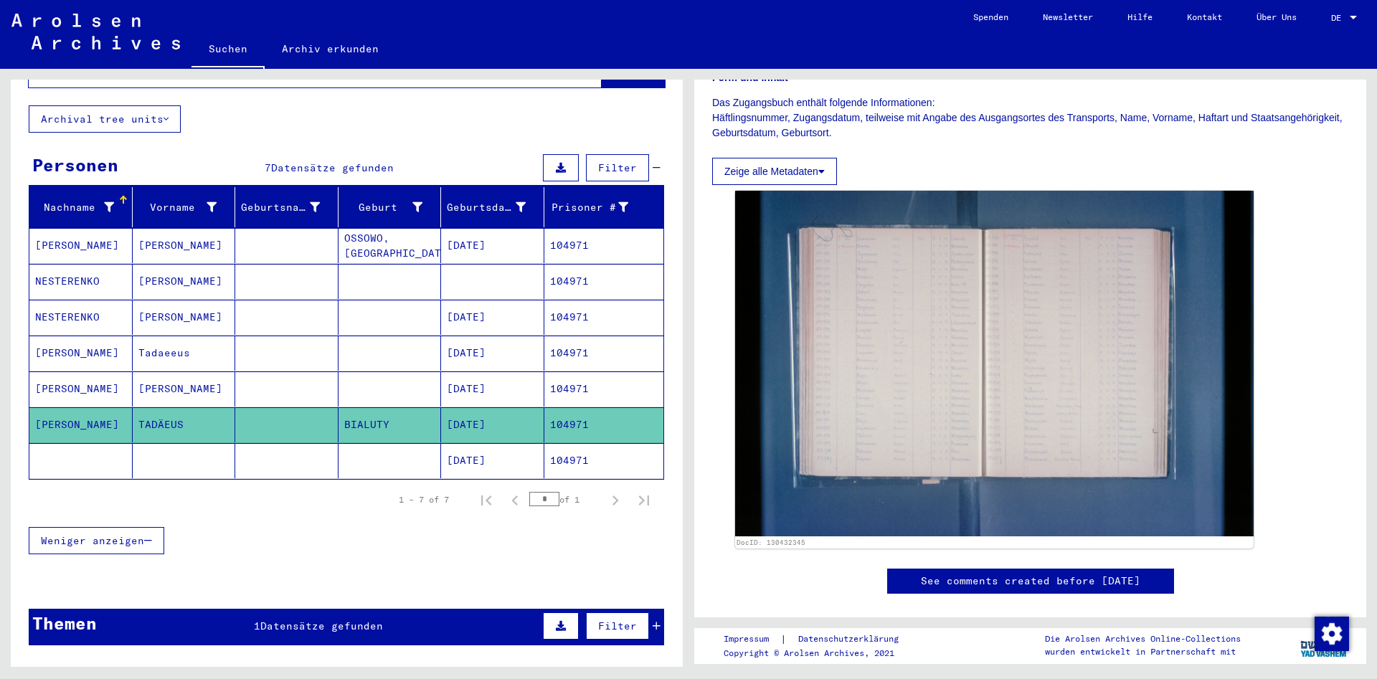
click at [341, 443] on mat-cell at bounding box center [390, 460] width 103 height 35
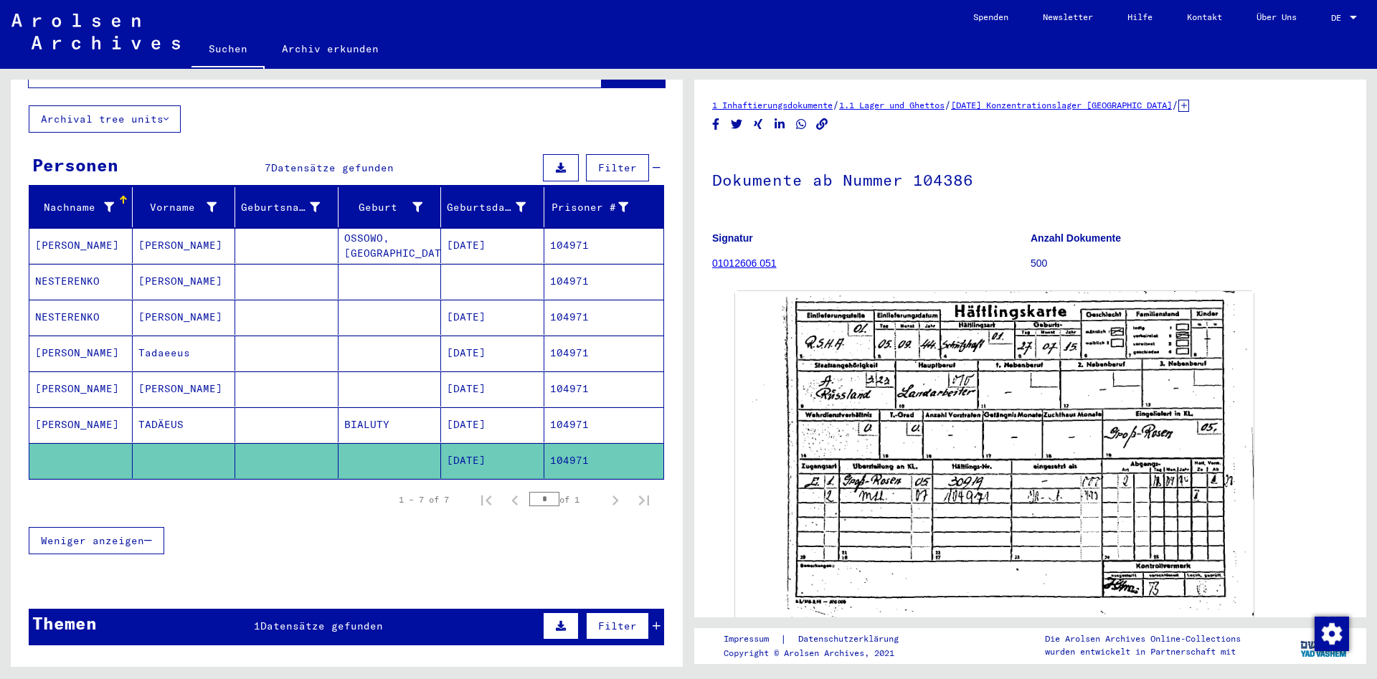
click at [321, 351] on mat-cell at bounding box center [286, 353] width 103 height 35
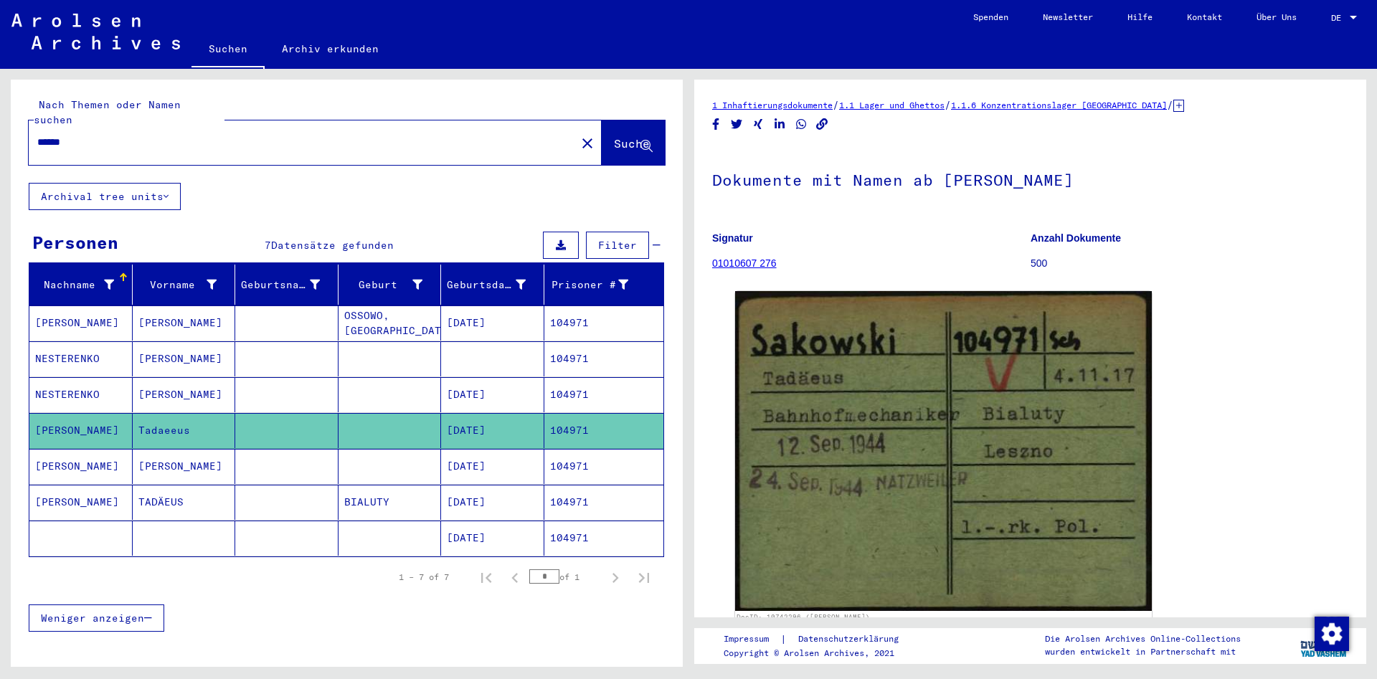
click at [215, 135] on input "******" at bounding box center [302, 142] width 530 height 15
type input "*****"
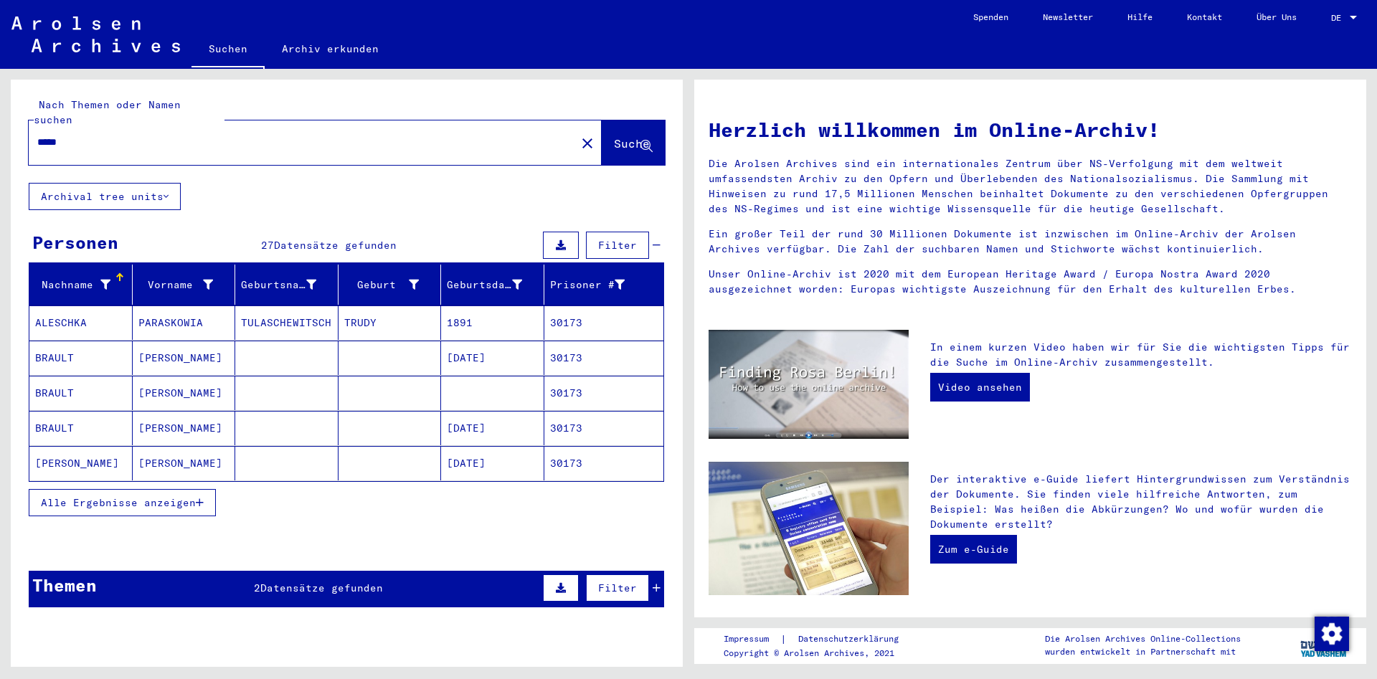
click at [133, 150] on input "*****" at bounding box center [297, 142] width 521 height 15
click at [186, 496] on span "Alle Ergebnisse anzeigen" at bounding box center [118, 502] width 155 height 13
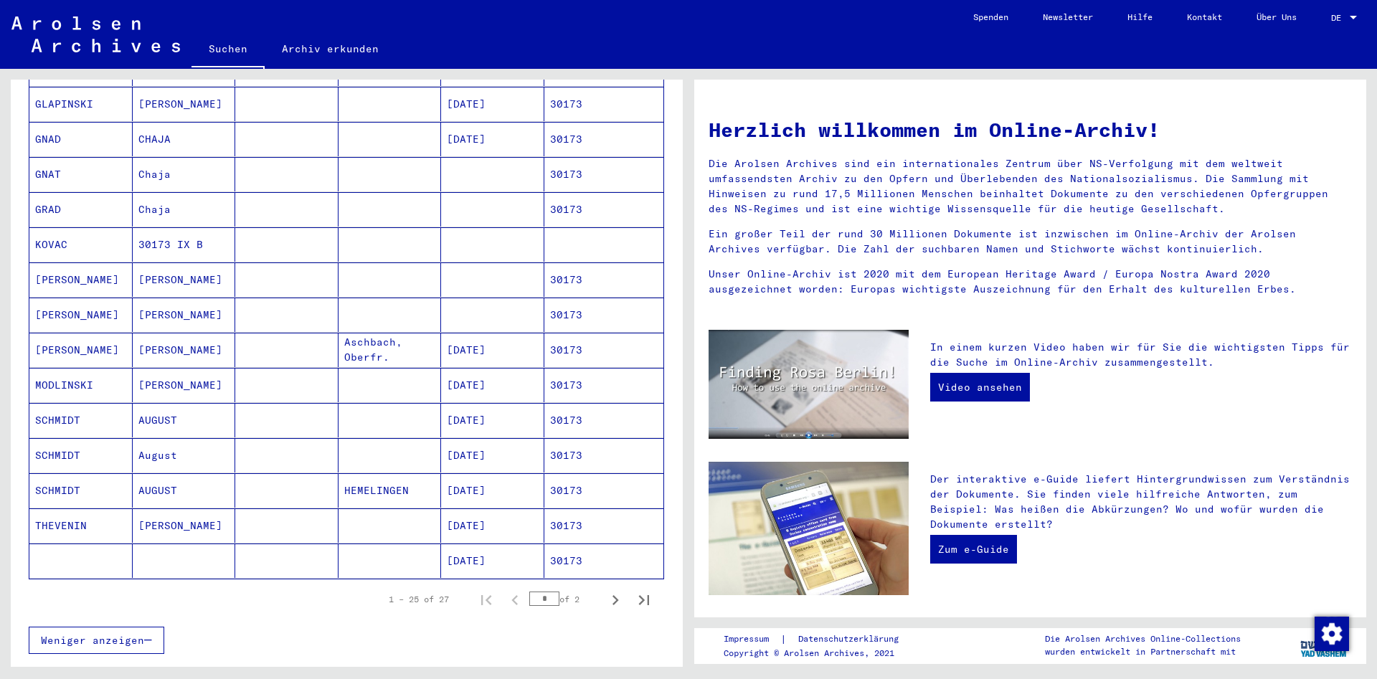
scroll to position [620, 0]
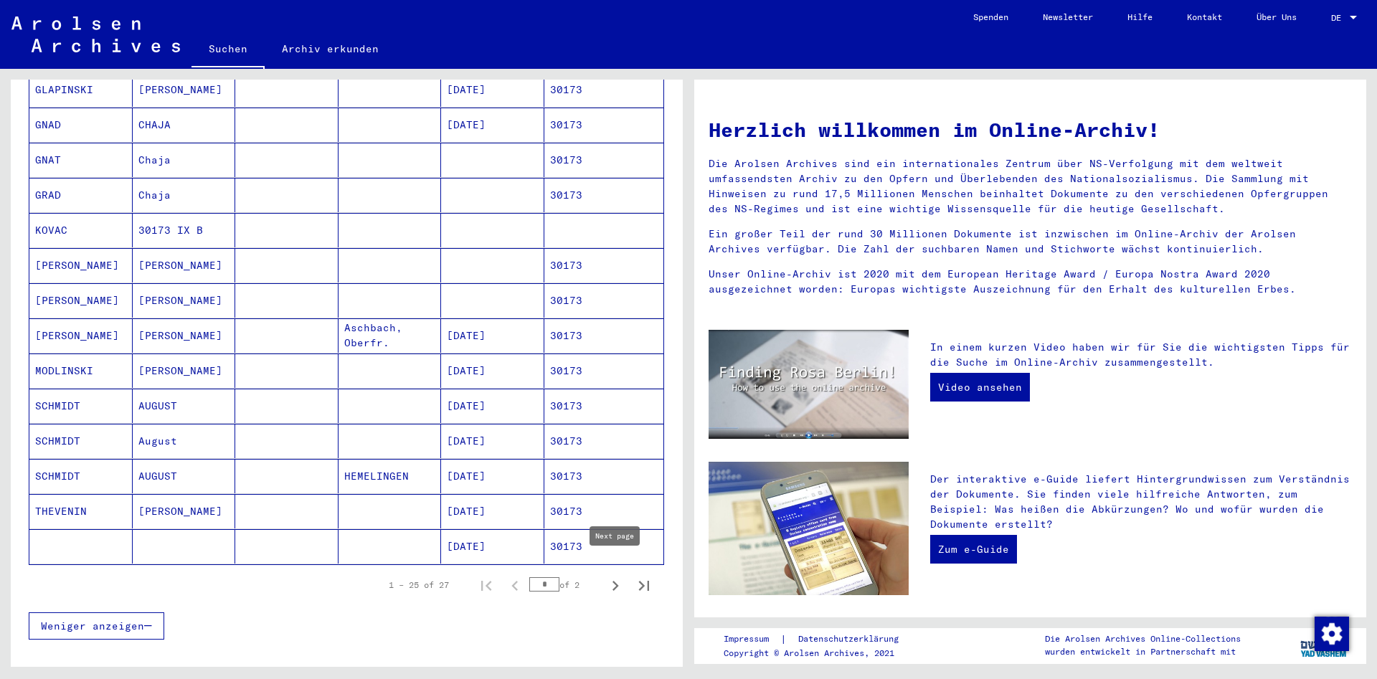
click at [623, 576] on icon "Next page" at bounding box center [615, 586] width 20 height 20
type input "*"
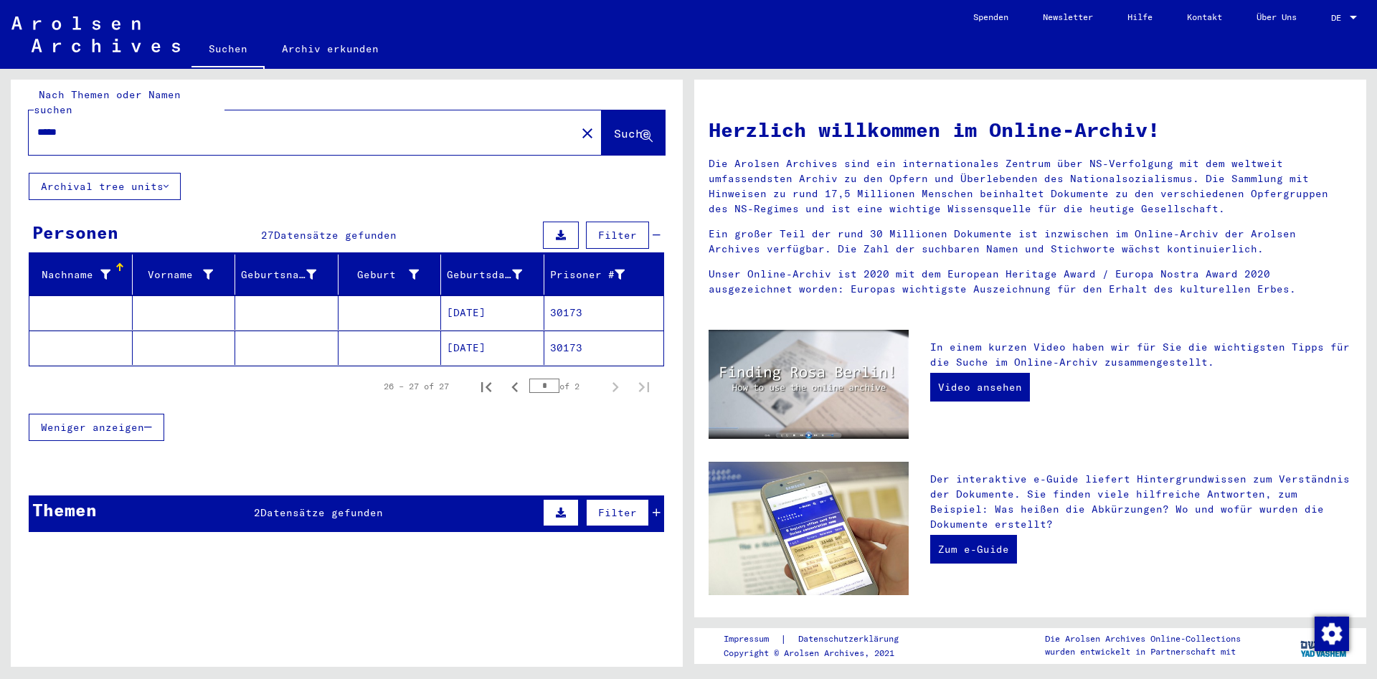
scroll to position [0, 0]
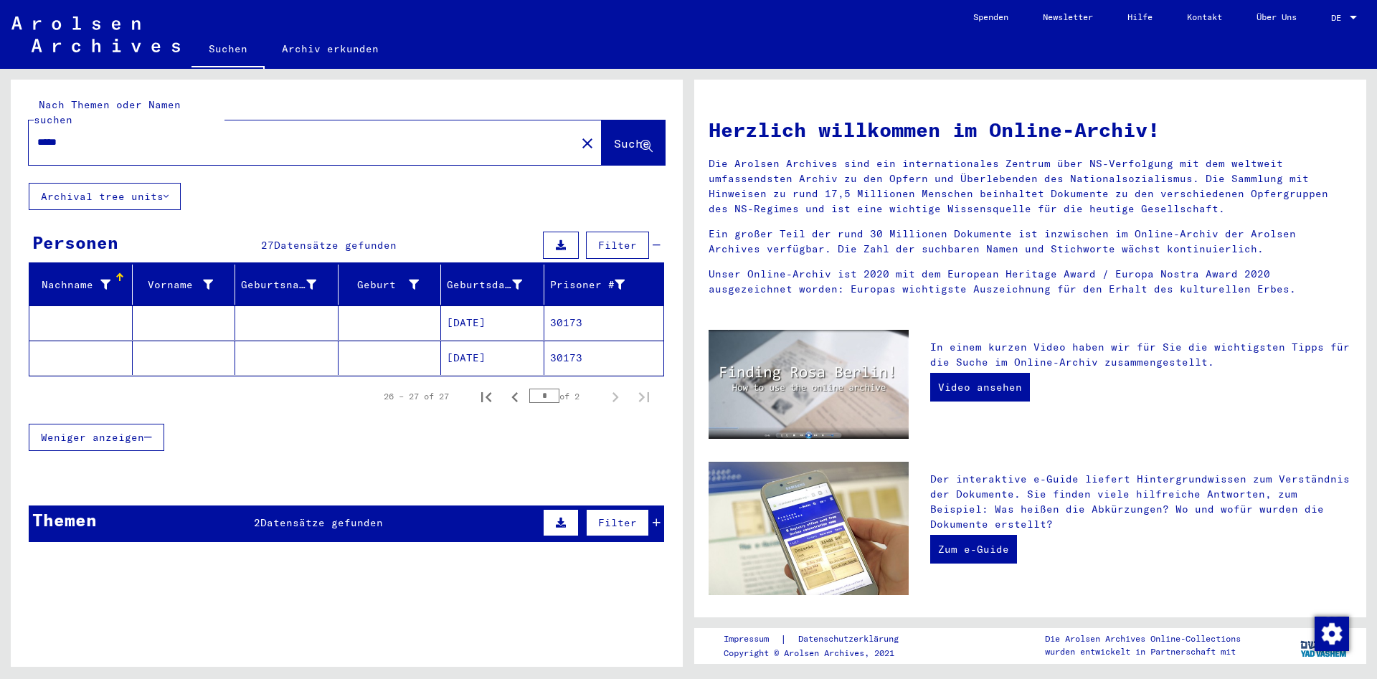
click at [367, 306] on mat-cell at bounding box center [390, 323] width 103 height 34
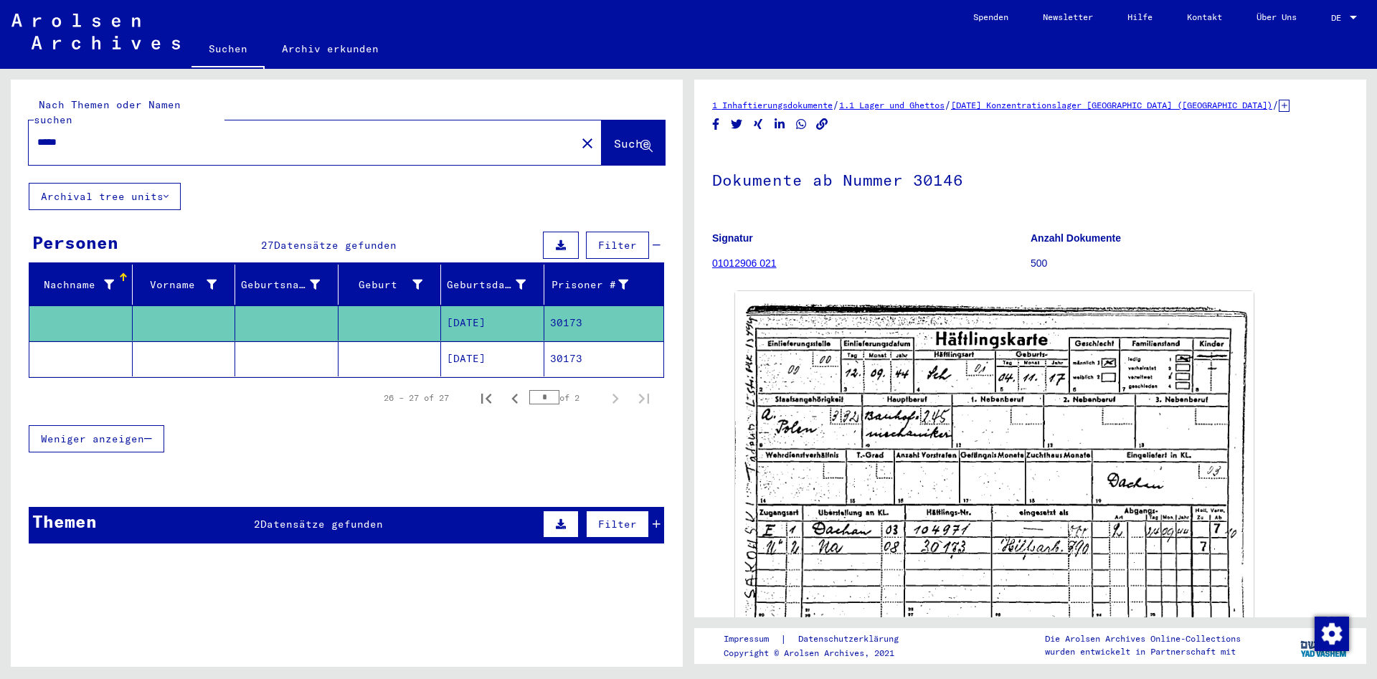
drag, startPoint x: 262, startPoint y: 138, endPoint x: -643, endPoint y: 115, distance: 905.4
click at [11, 115] on div "Nach Themen oder Namen suchen ***** close Suche Archival tree units Personen 27…" at bounding box center [347, 379] width 672 height 598
click at [166, 135] on input "*****" at bounding box center [302, 142] width 530 height 15
click at [369, 135] on input "*****" at bounding box center [302, 142] width 530 height 15
paste input "*"
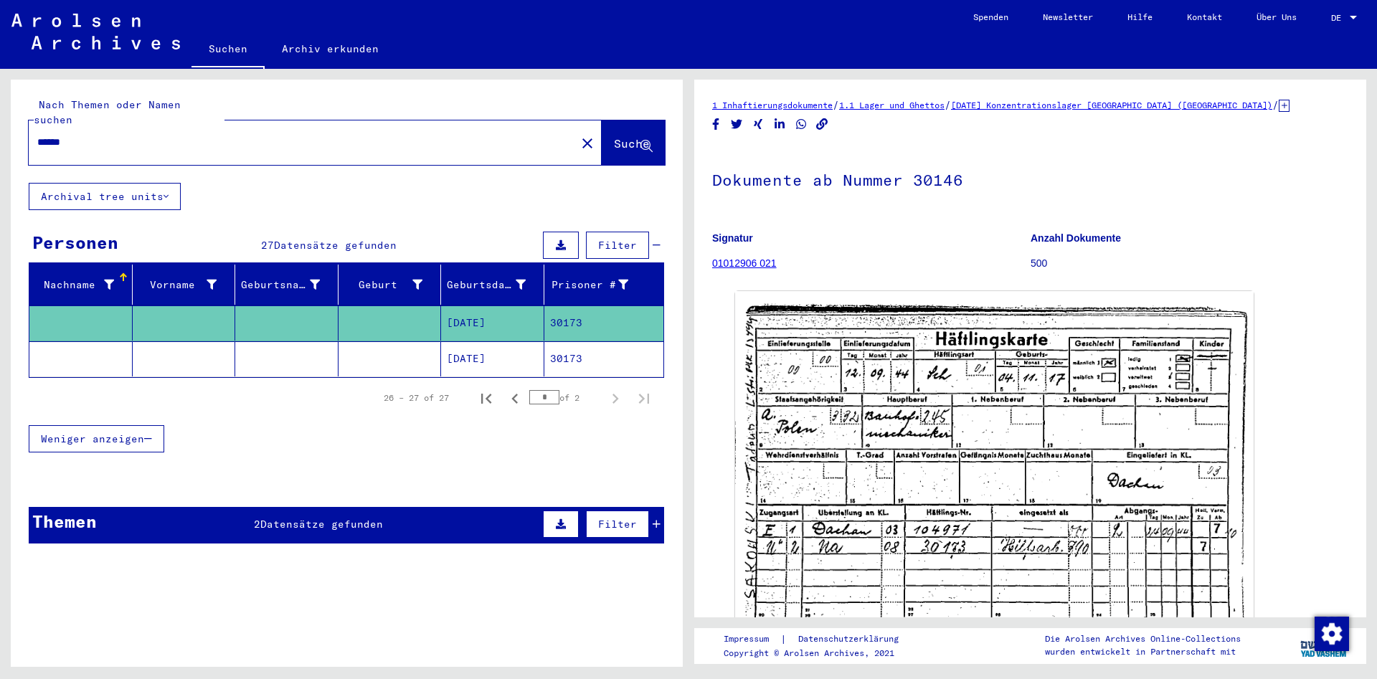
type input "******"
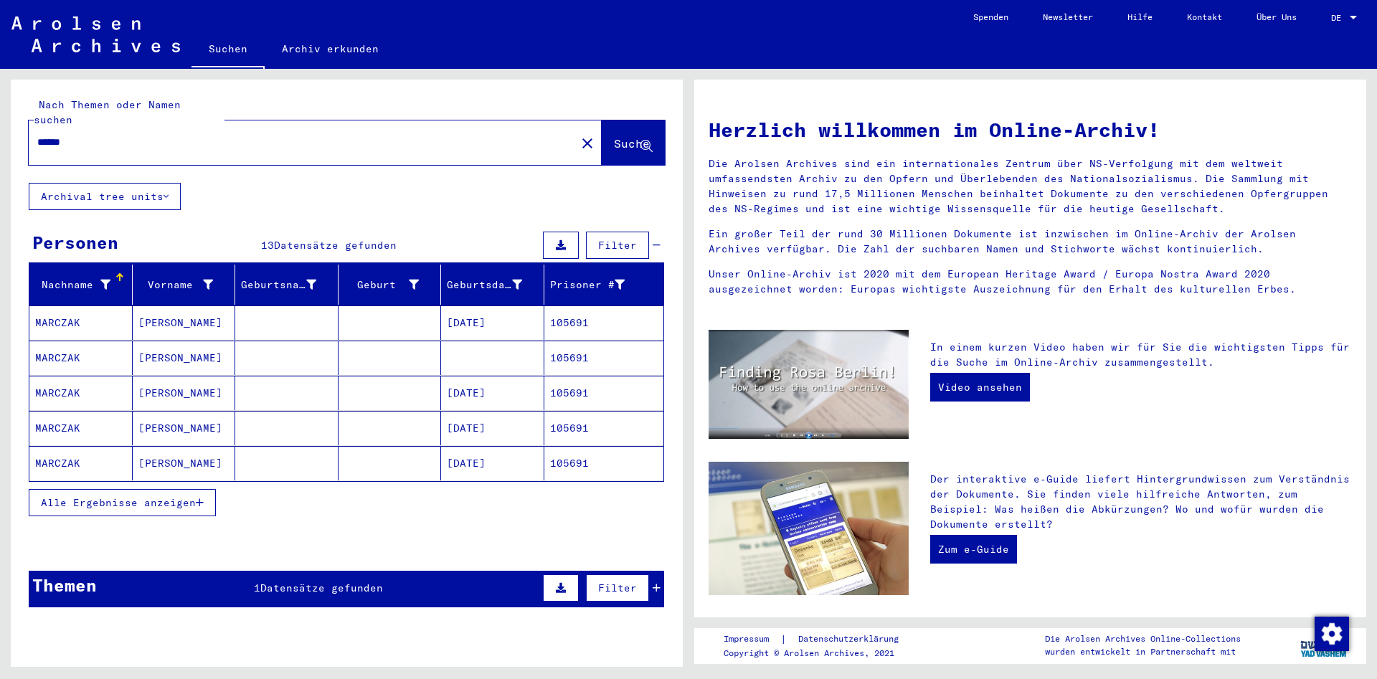
click at [153, 498] on button "Alle Ergebnisse anzeigen" at bounding box center [122, 502] width 187 height 27
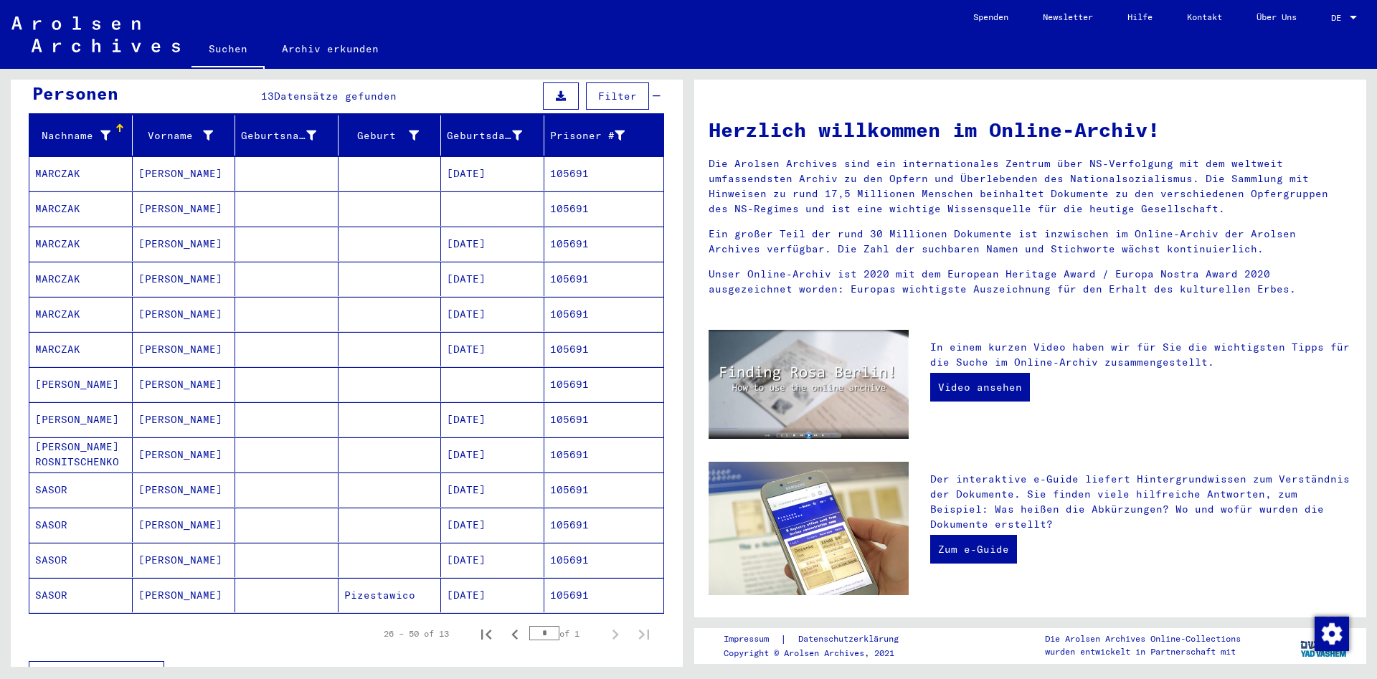
scroll to position [150, 0]
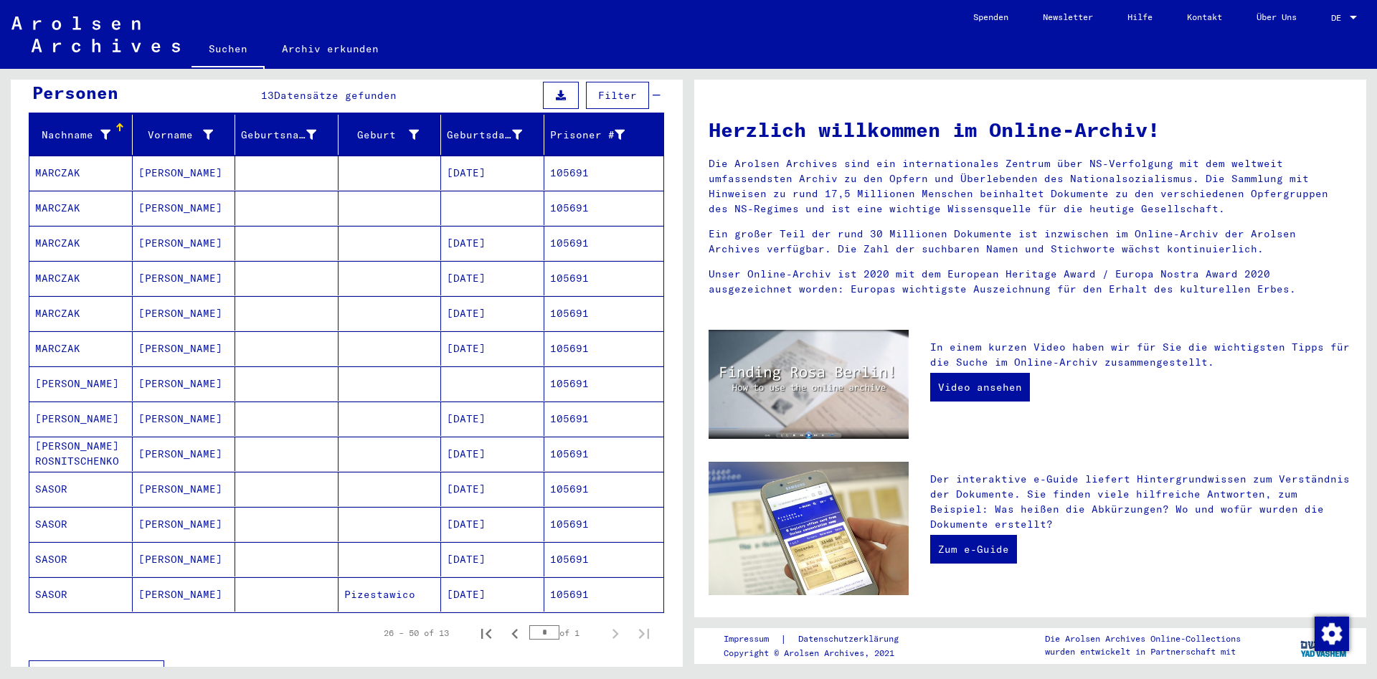
click at [224, 478] on mat-cell "[PERSON_NAME]" at bounding box center [184, 489] width 103 height 34
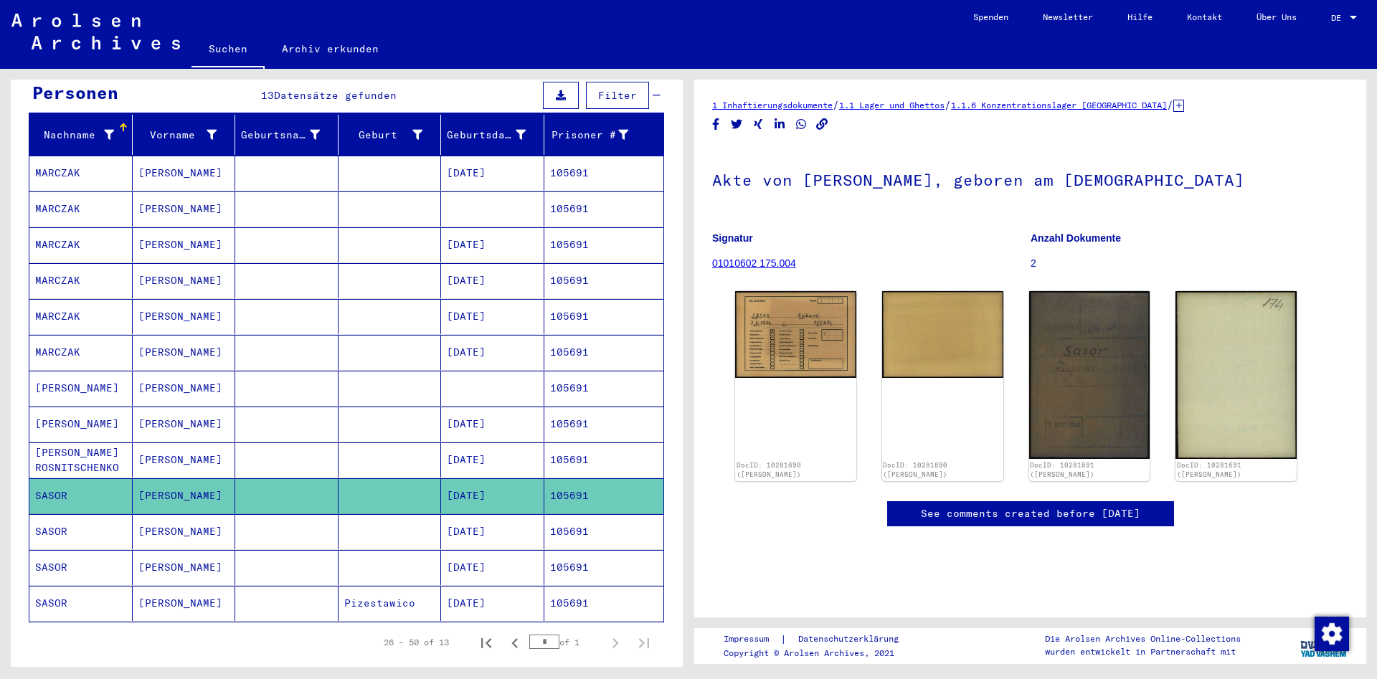
click at [289, 524] on mat-cell at bounding box center [286, 531] width 103 height 35
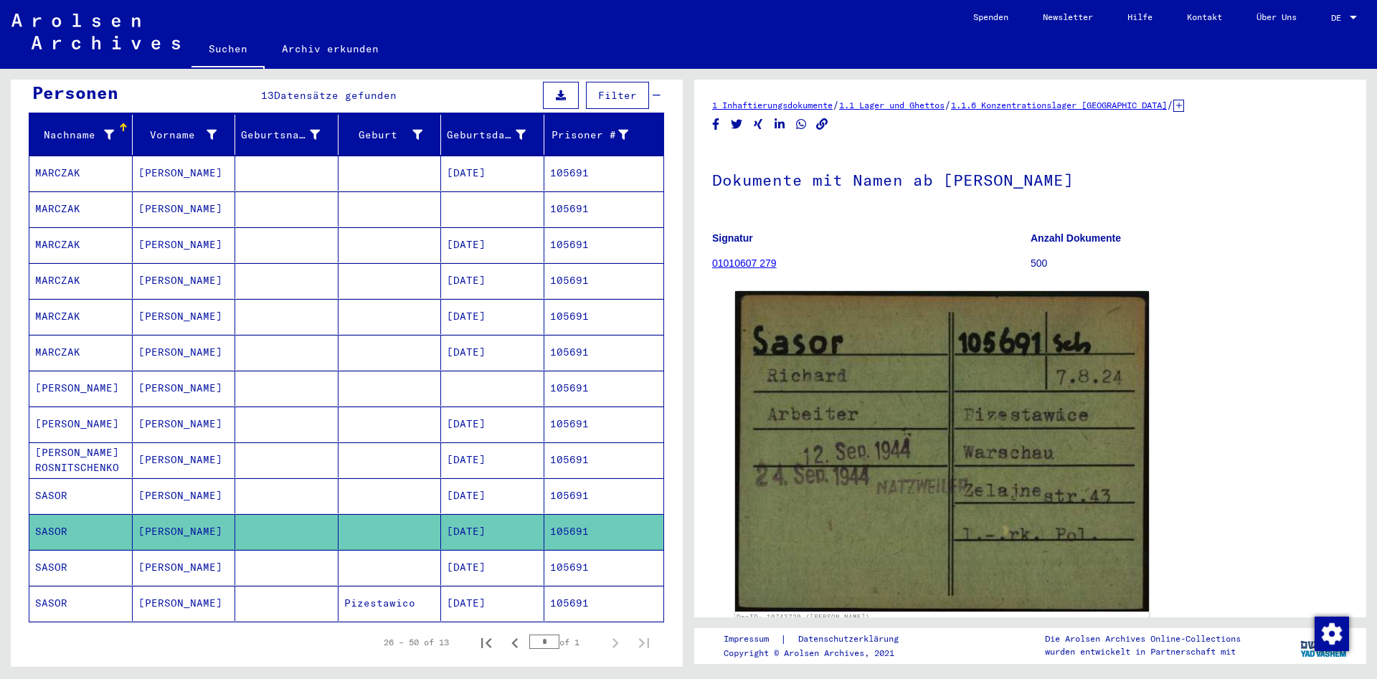
scroll to position [227, 0]
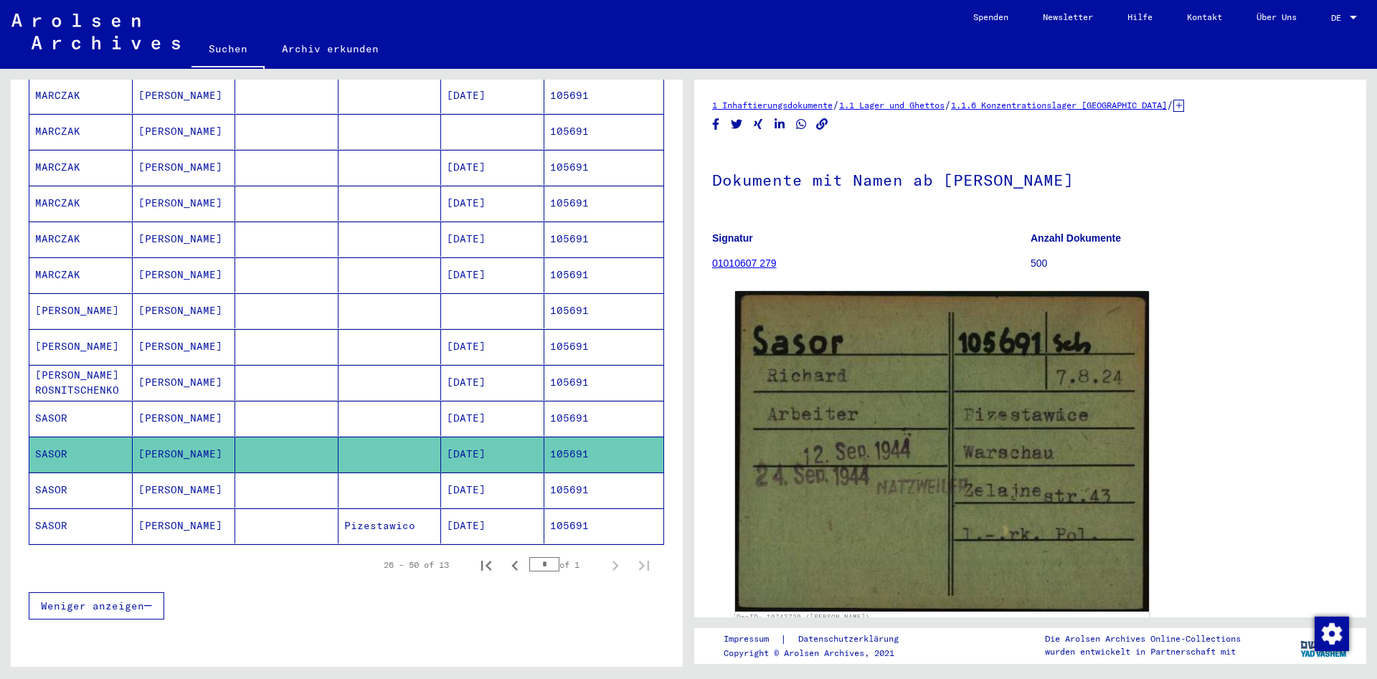
click at [317, 480] on mat-cell at bounding box center [286, 490] width 103 height 35
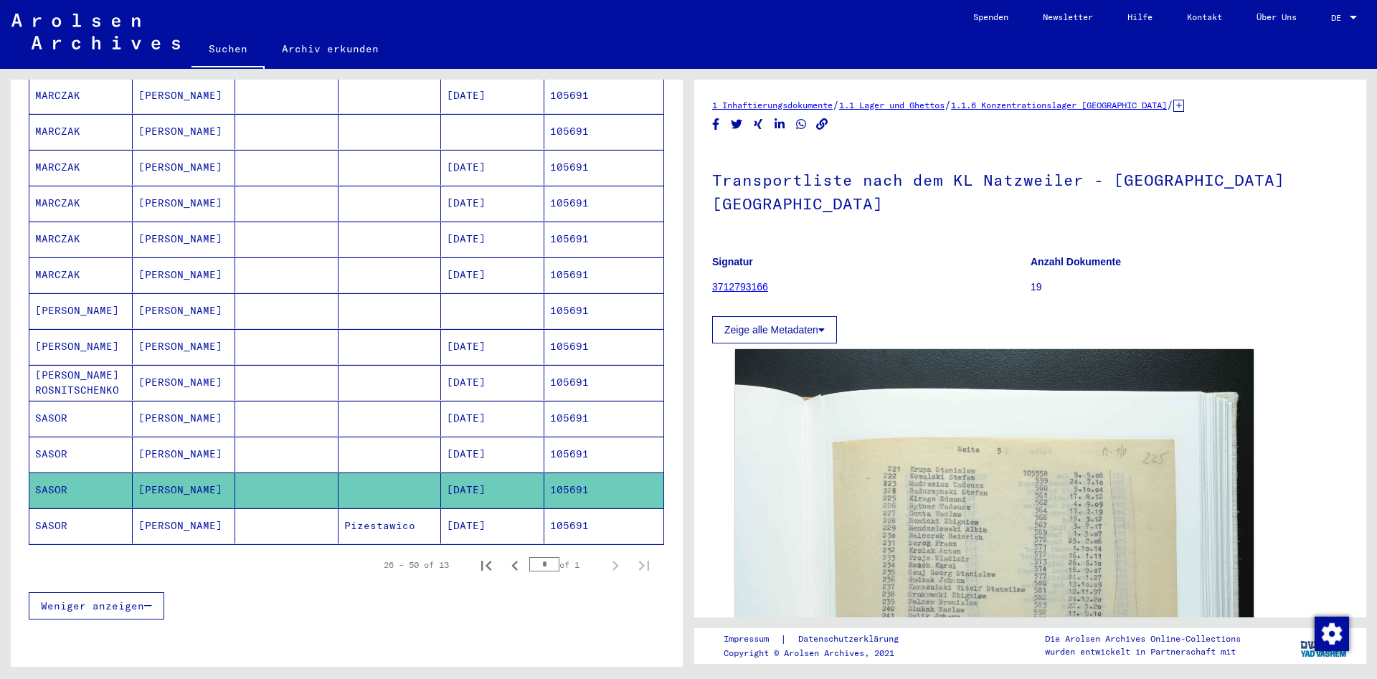
click at [269, 511] on mat-cell at bounding box center [286, 525] width 103 height 35
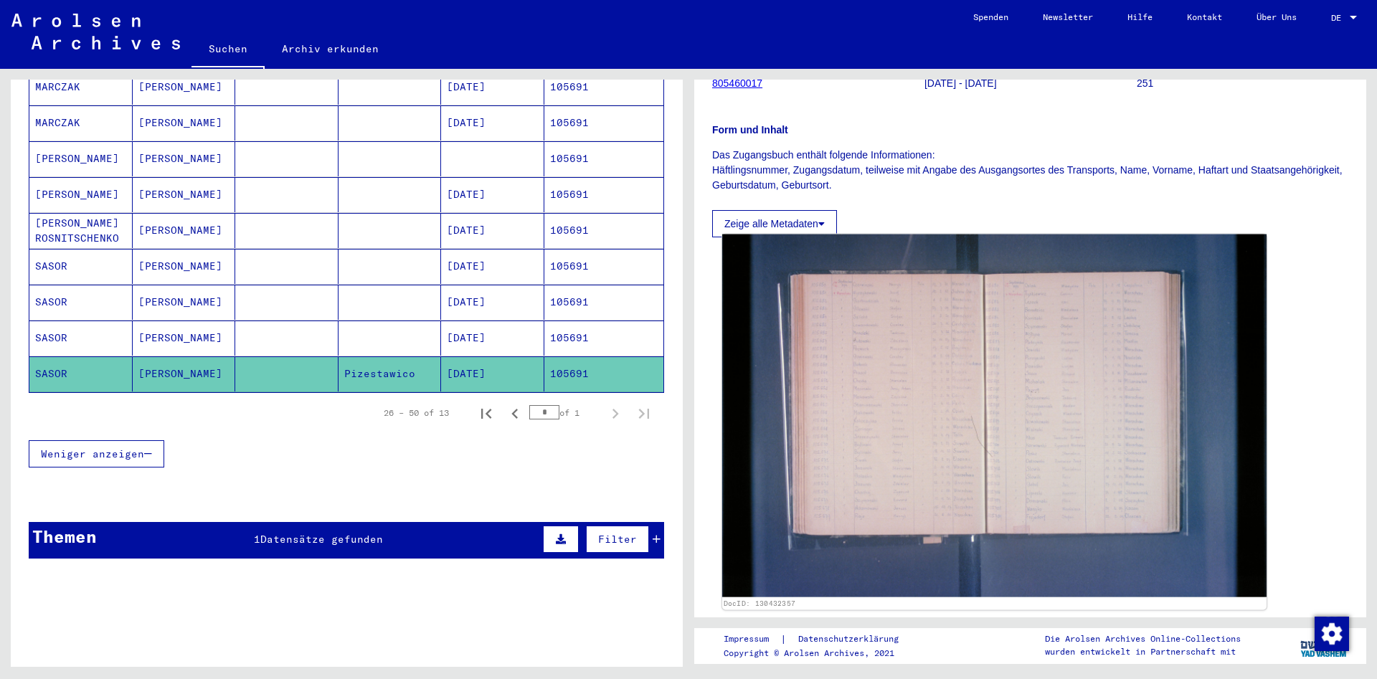
scroll to position [155, 0]
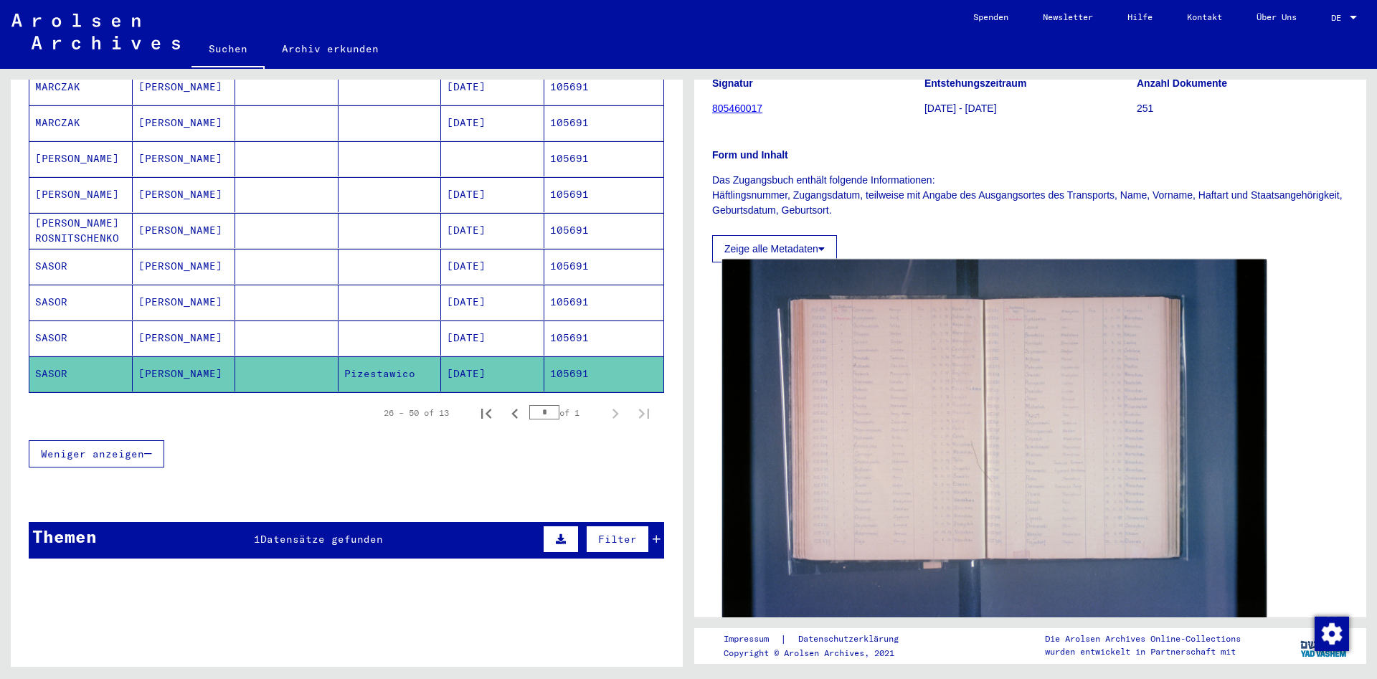
click at [1089, 441] on img at bounding box center [994, 441] width 544 height 363
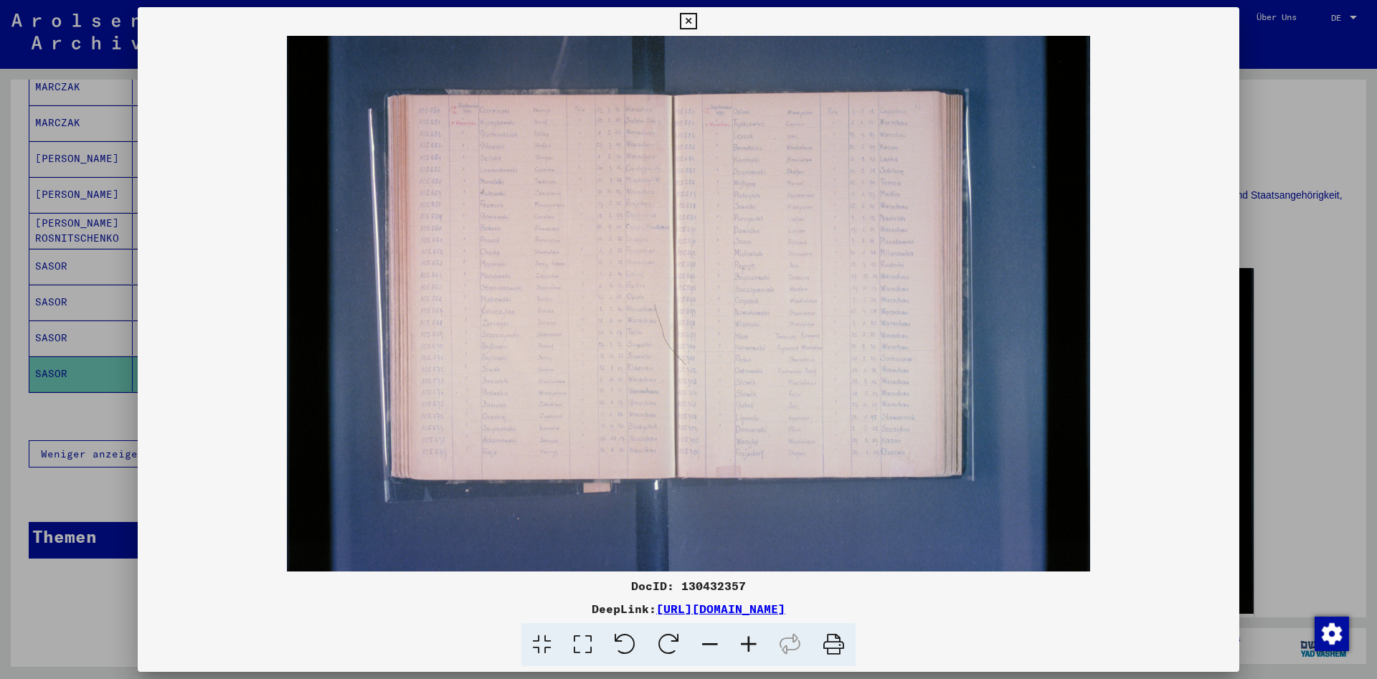
click at [746, 646] on icon at bounding box center [748, 645] width 39 height 44
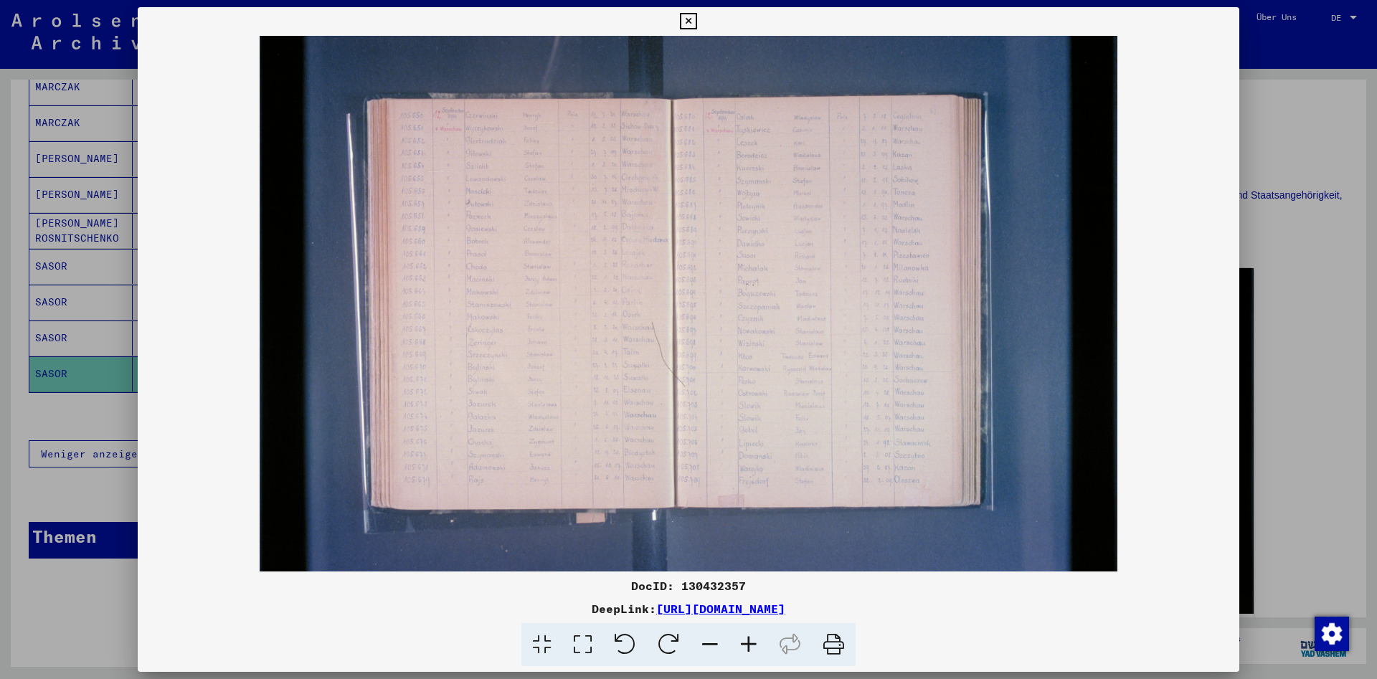
click at [747, 646] on icon at bounding box center [748, 645] width 39 height 44
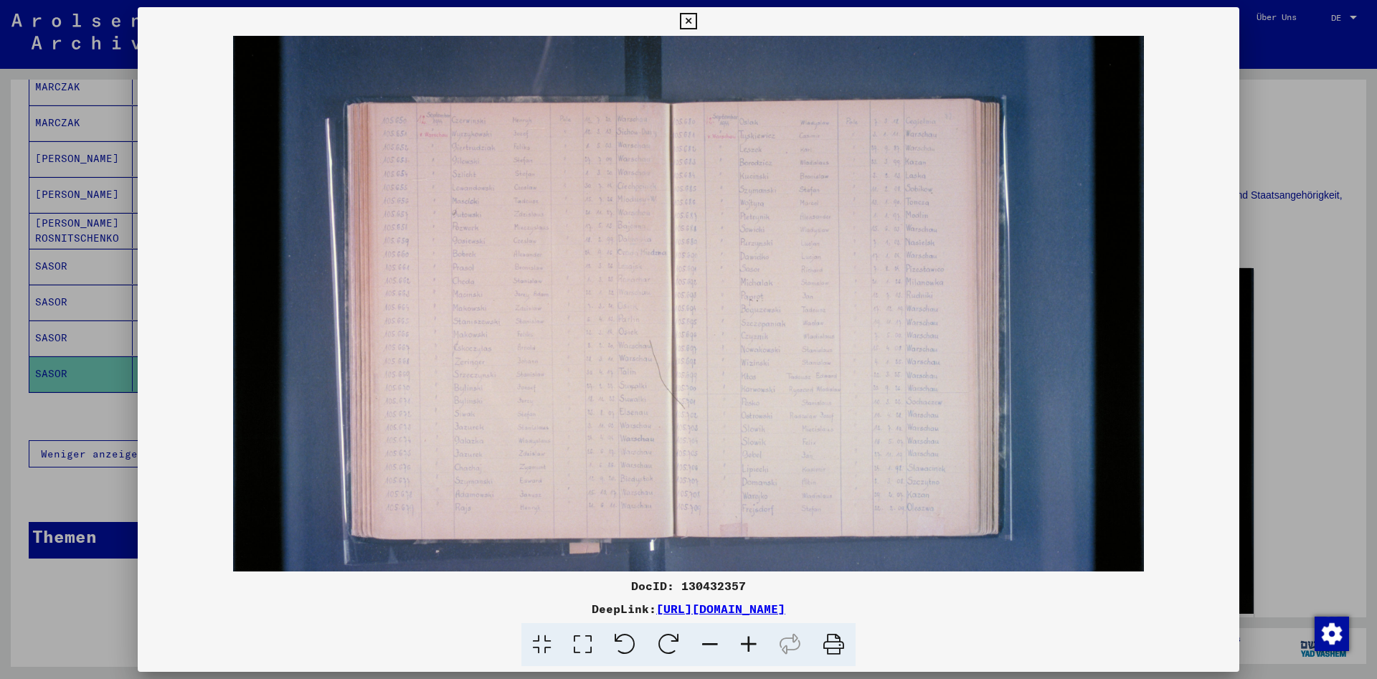
click at [747, 646] on icon at bounding box center [748, 645] width 39 height 44
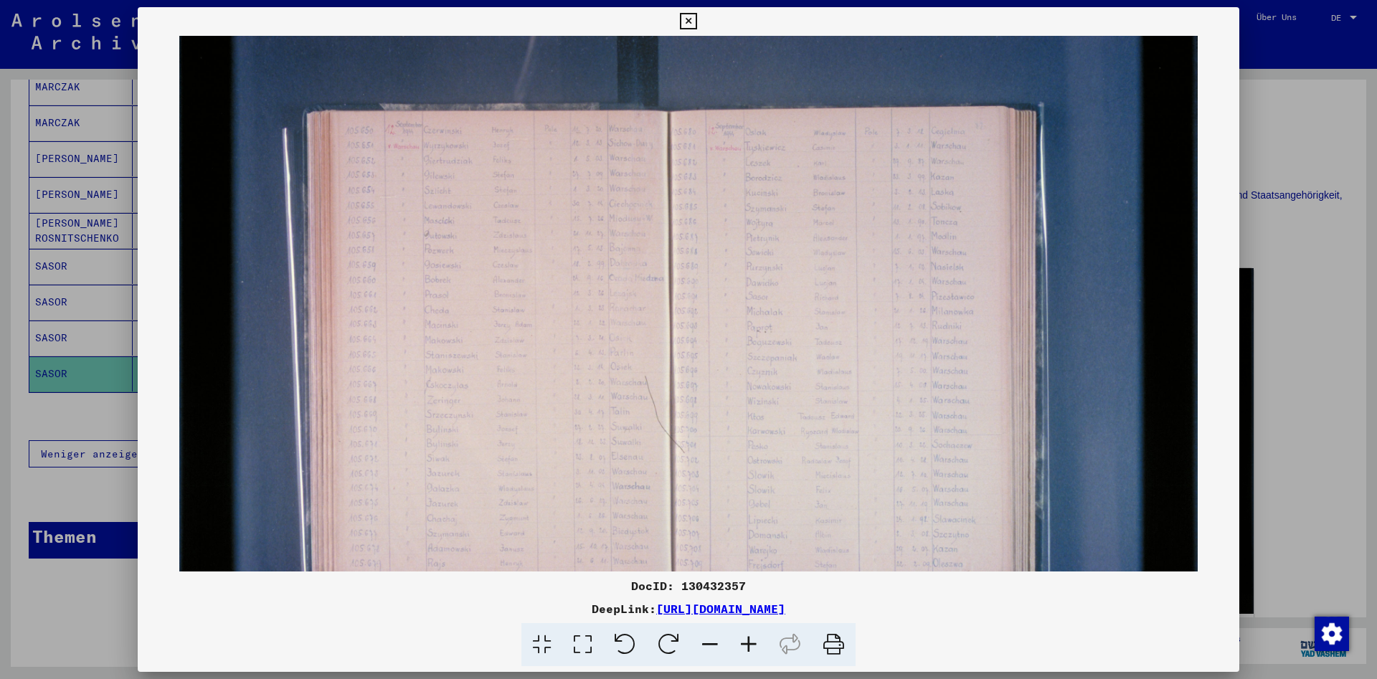
click at [747, 646] on icon at bounding box center [748, 645] width 39 height 44
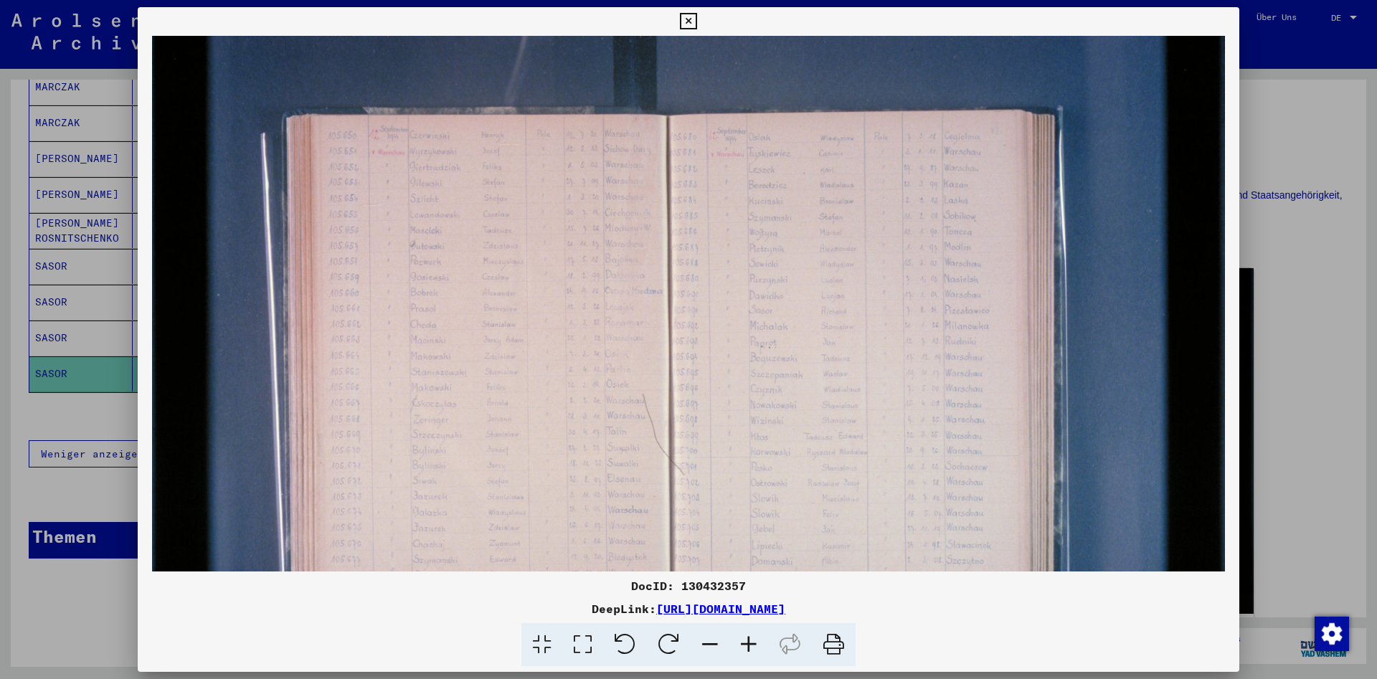
click at [747, 646] on icon at bounding box center [748, 645] width 39 height 44
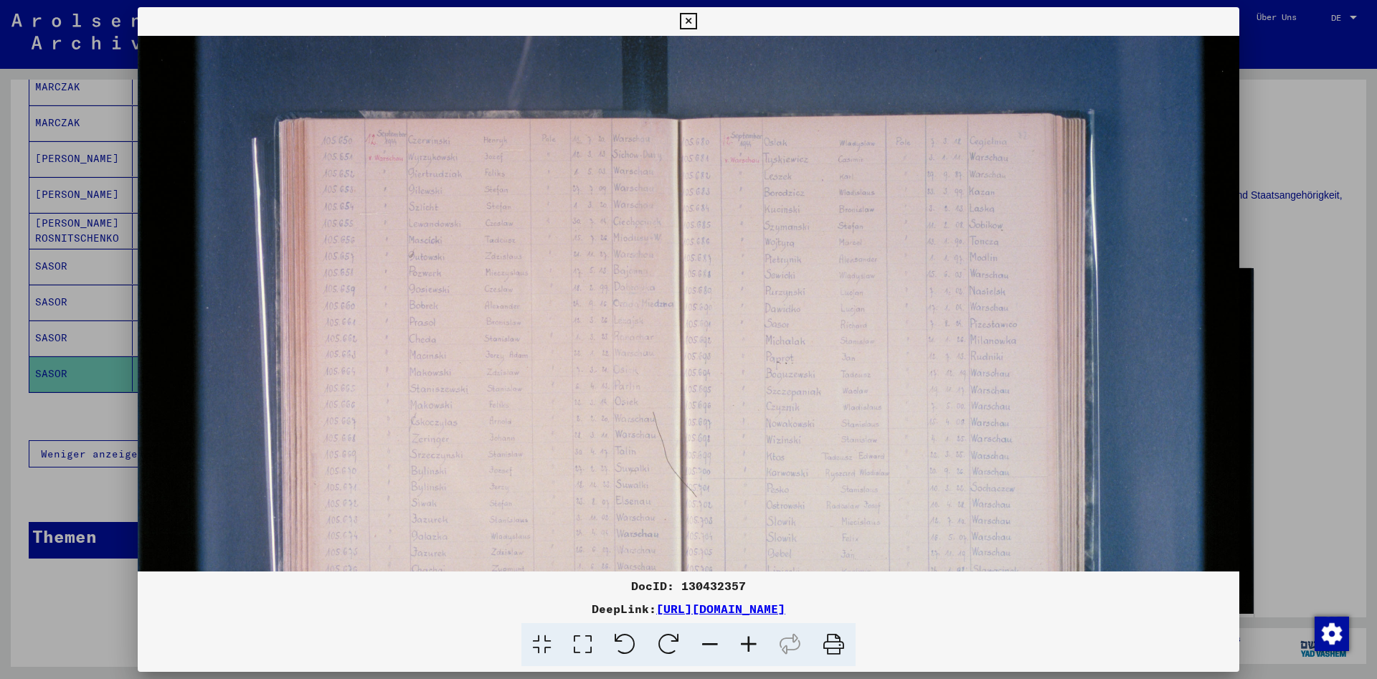
click at [747, 646] on icon at bounding box center [748, 645] width 39 height 44
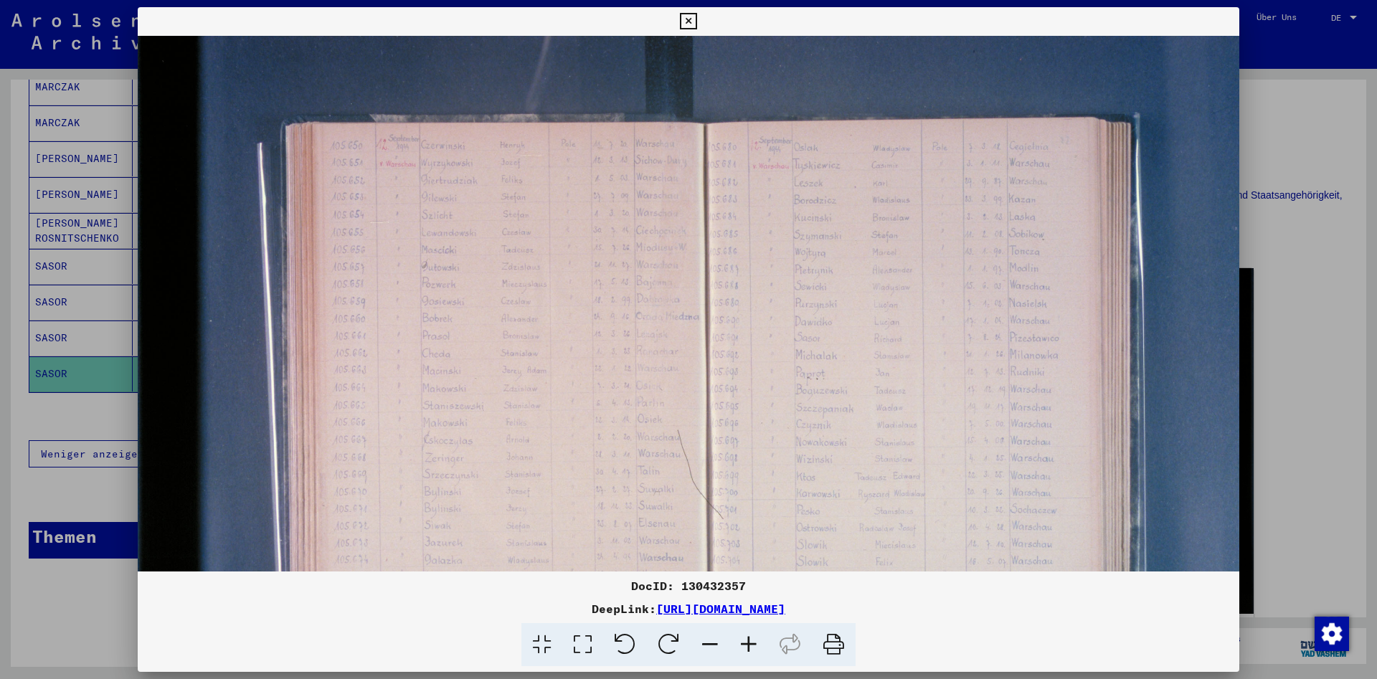
click at [747, 646] on icon at bounding box center [748, 645] width 39 height 44
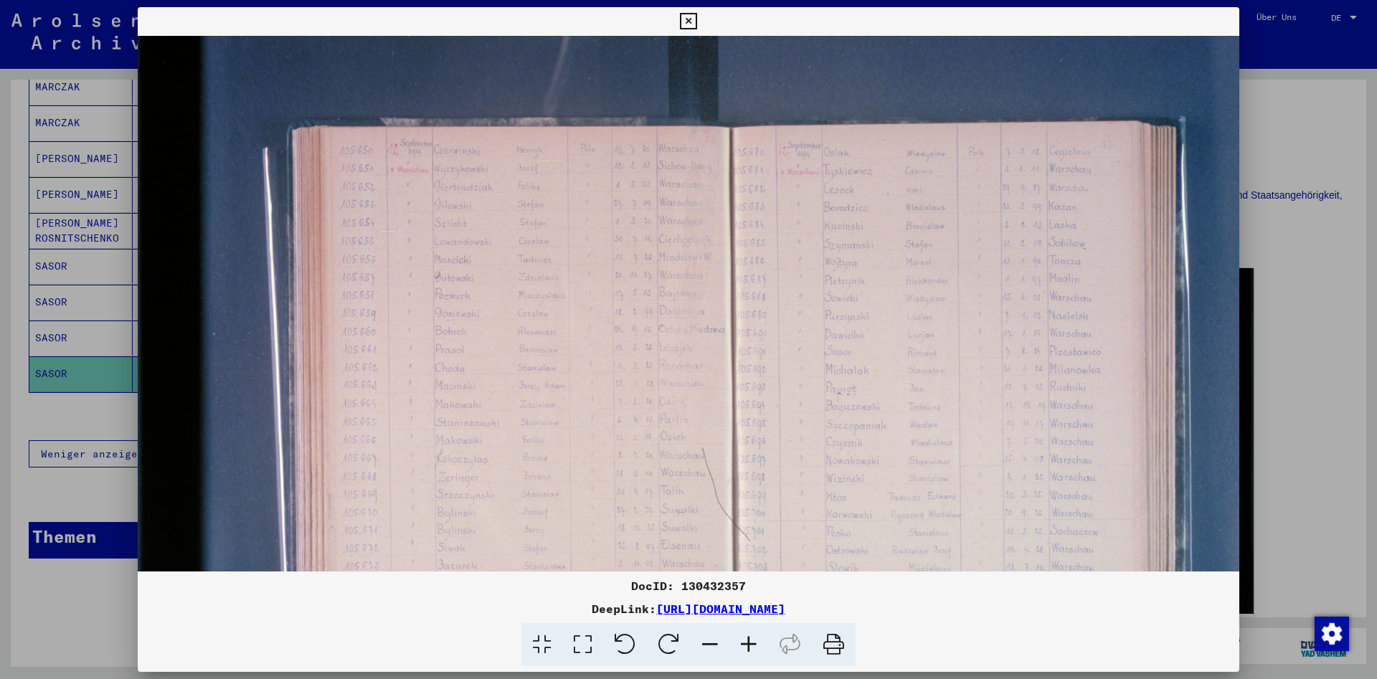
click at [696, 14] on icon at bounding box center [688, 21] width 16 height 17
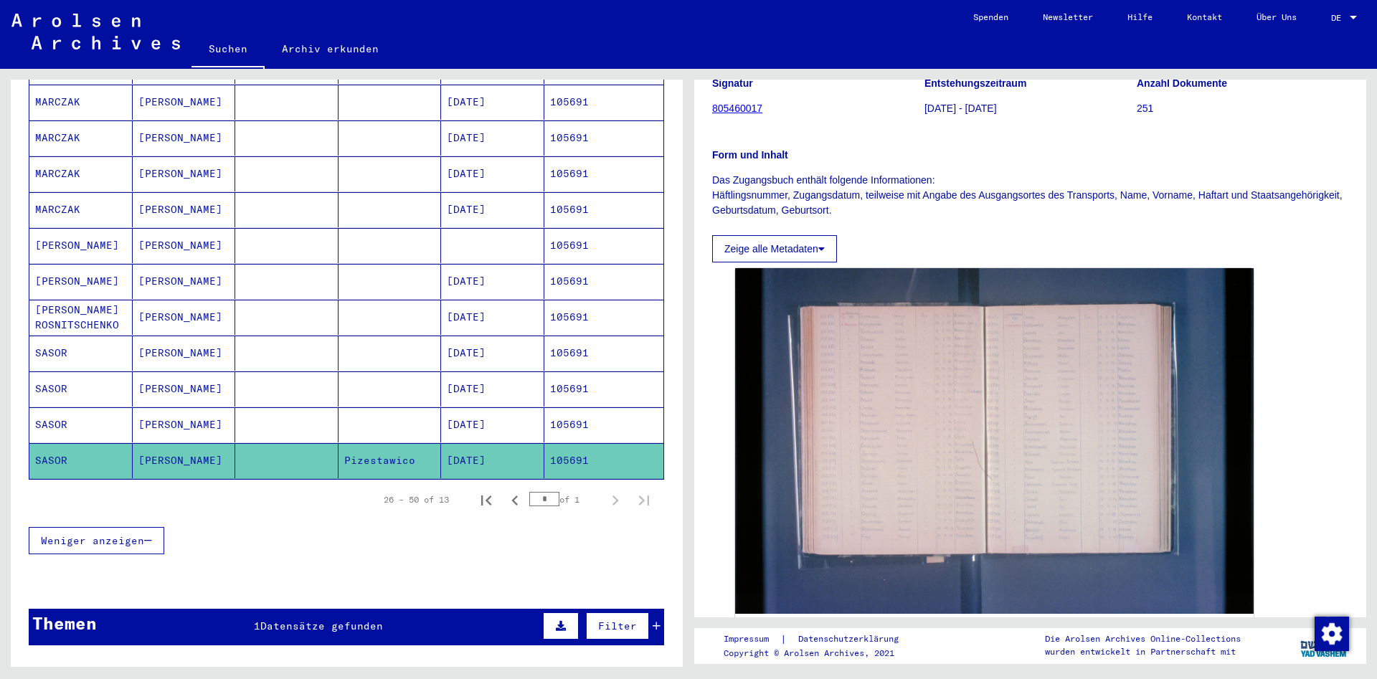
scroll to position [310, 0]
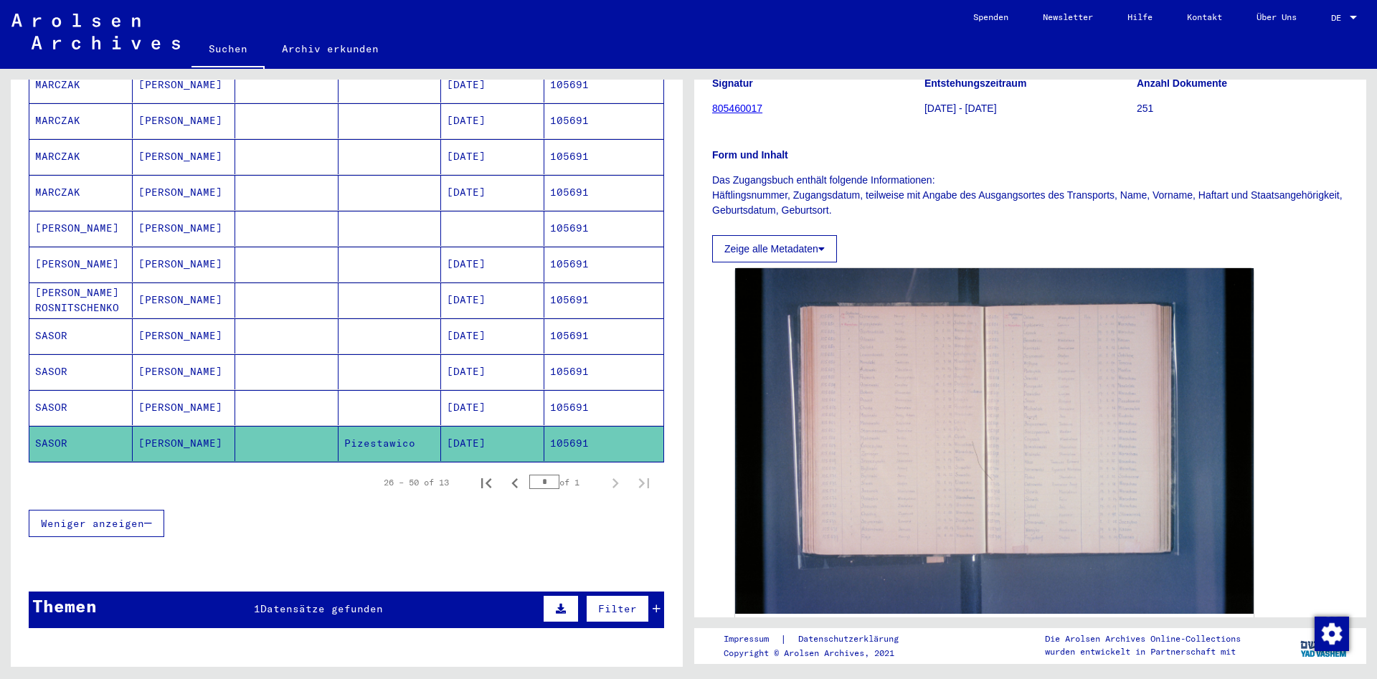
click at [310, 391] on mat-cell at bounding box center [286, 407] width 103 height 35
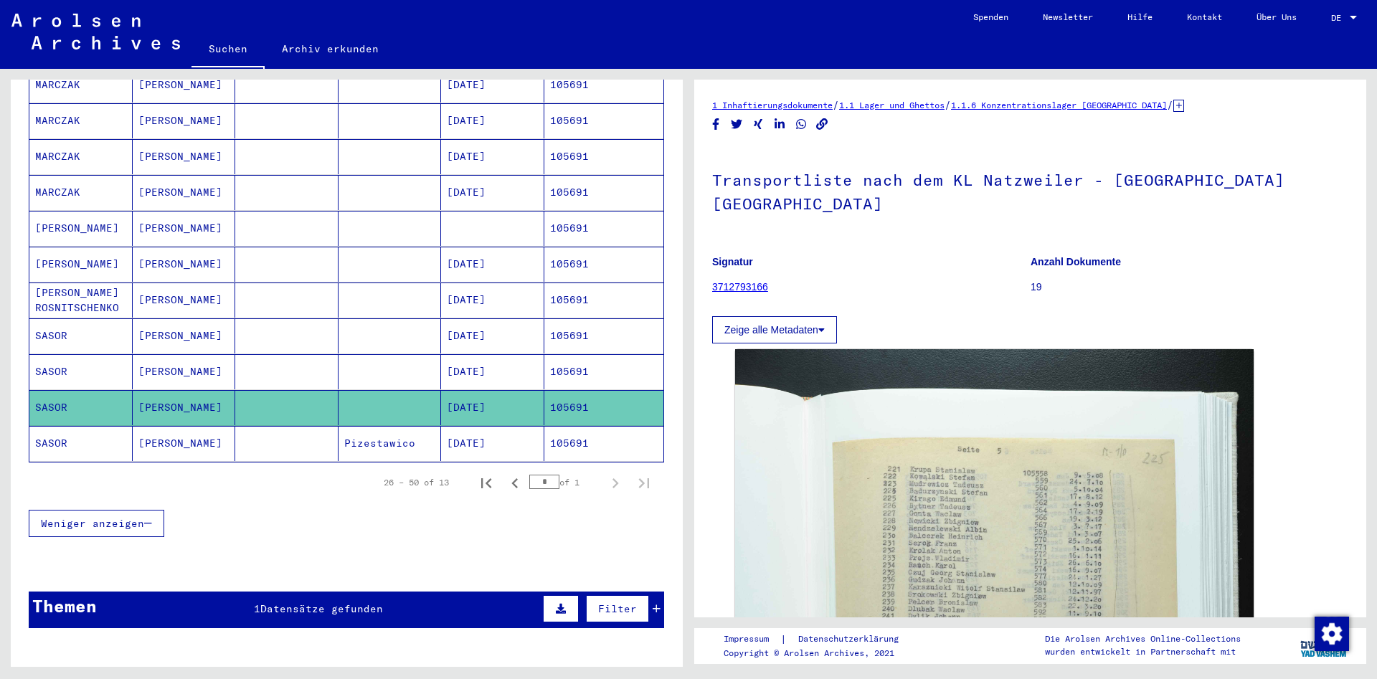
click at [291, 367] on mat-cell at bounding box center [286, 371] width 103 height 35
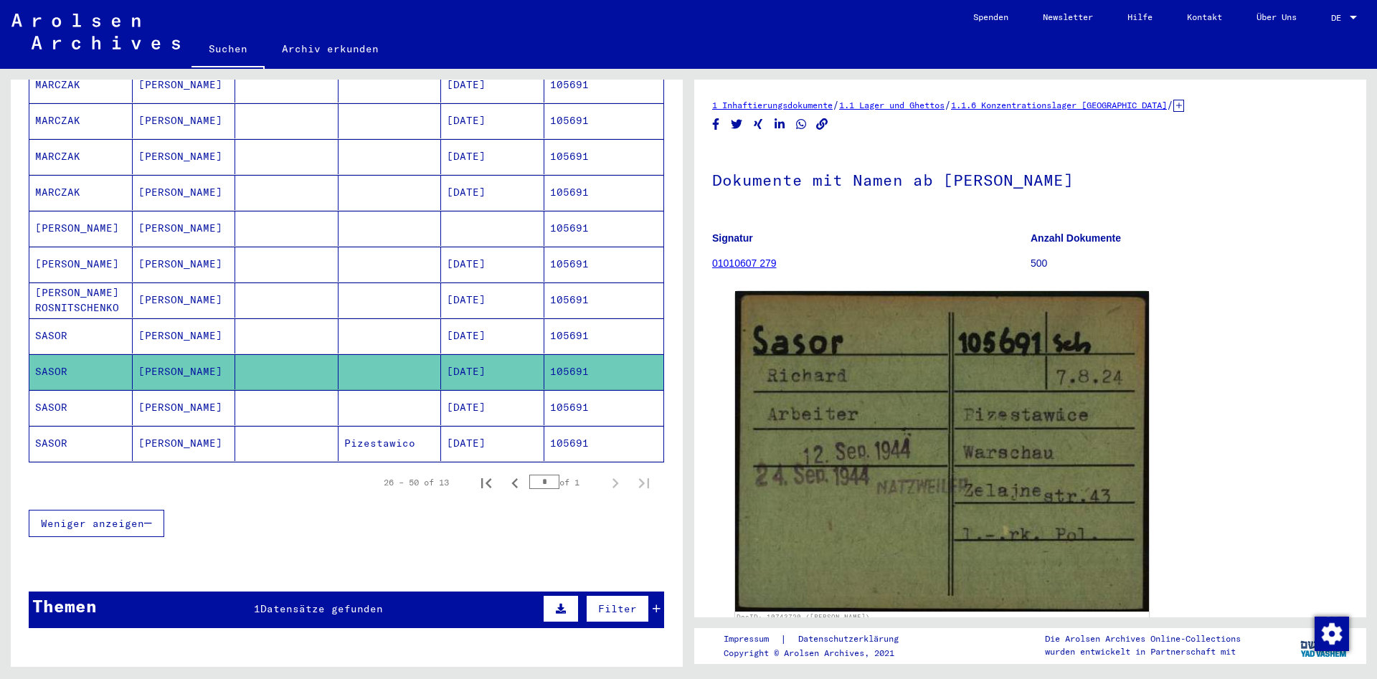
click at [217, 318] on mat-cell "[PERSON_NAME]" at bounding box center [184, 335] width 103 height 35
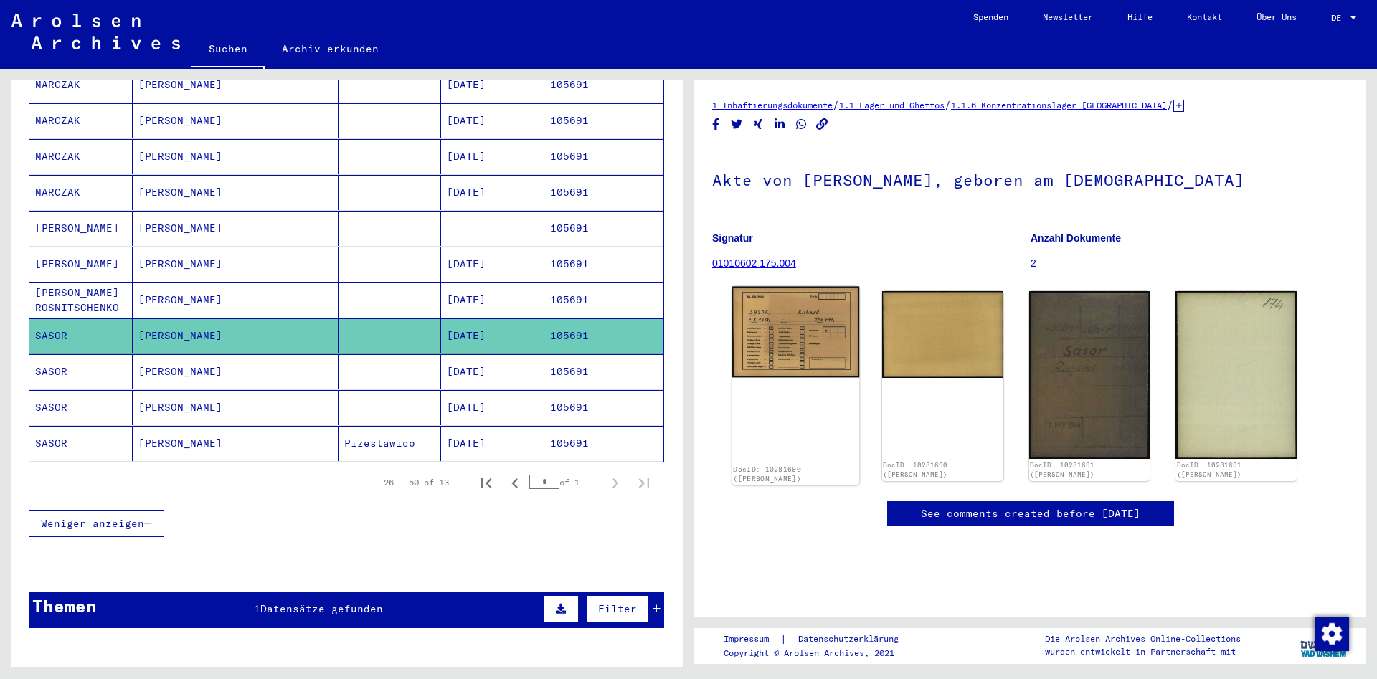
click at [823, 347] on img at bounding box center [795, 332] width 127 height 91
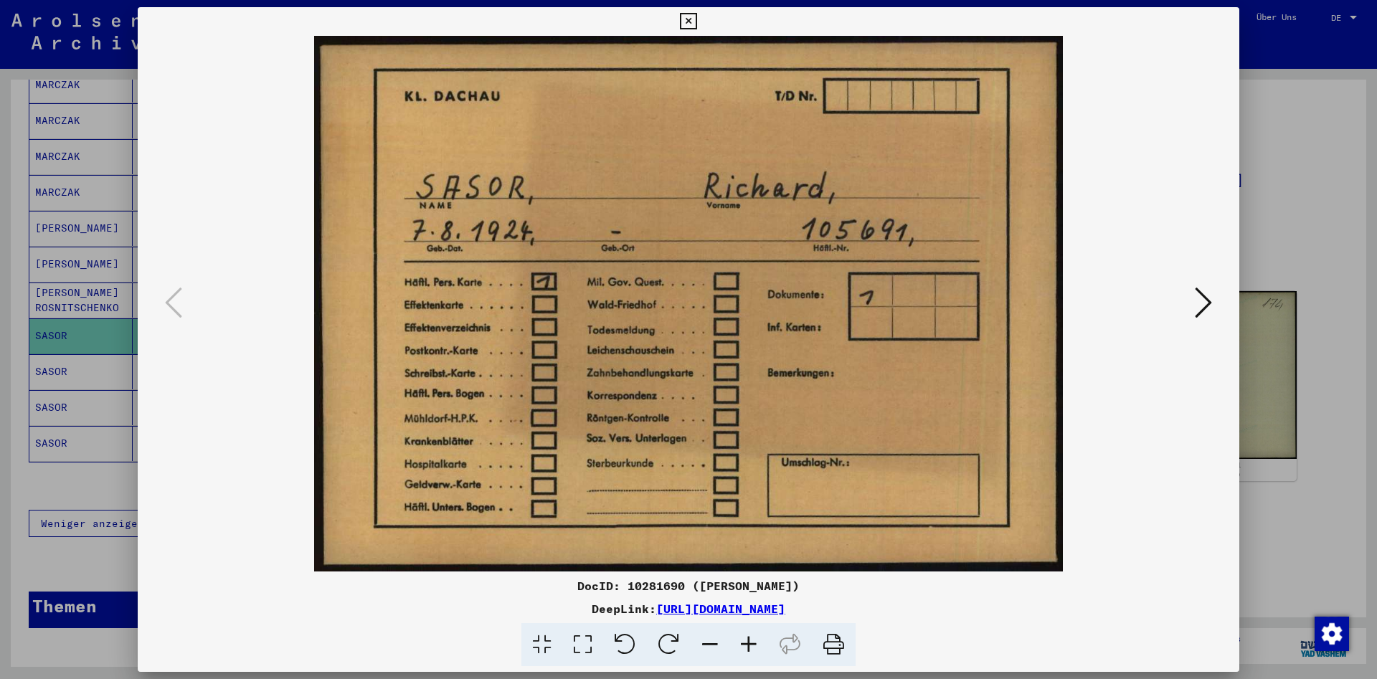
click at [1201, 299] on icon at bounding box center [1203, 302] width 17 height 34
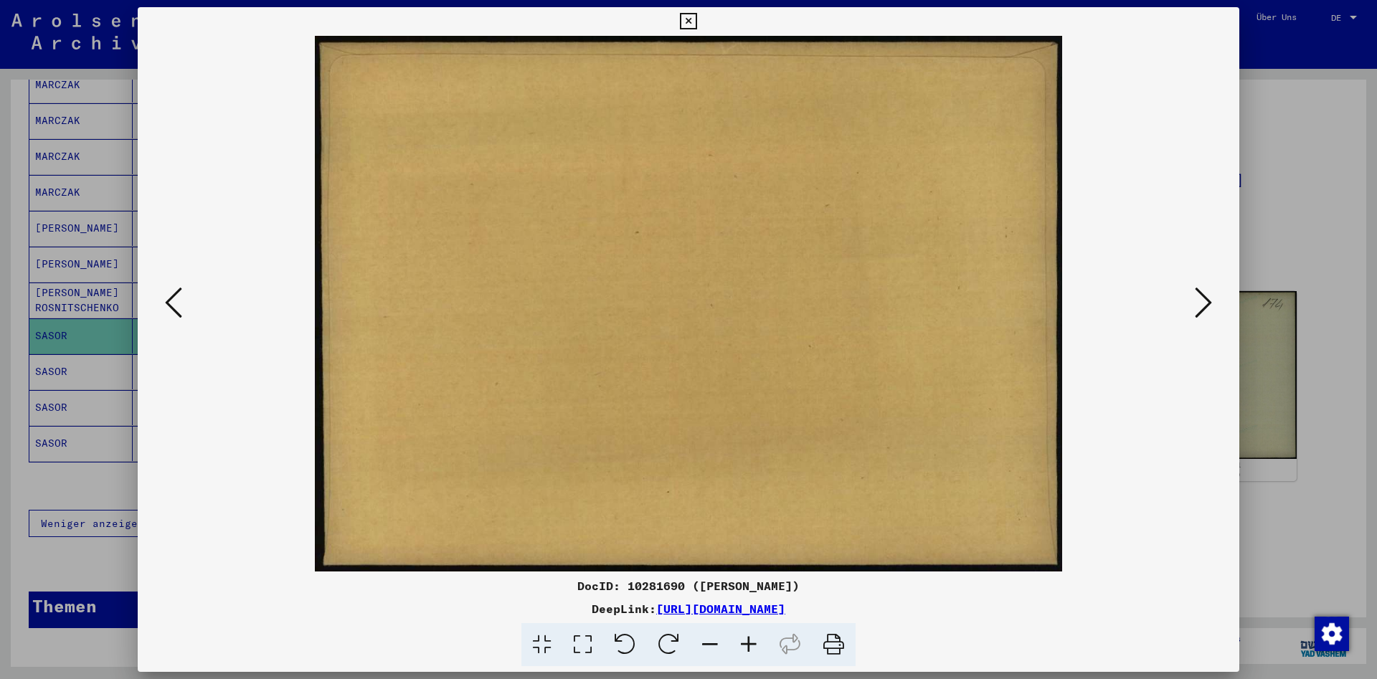
click at [1201, 299] on icon at bounding box center [1203, 302] width 17 height 34
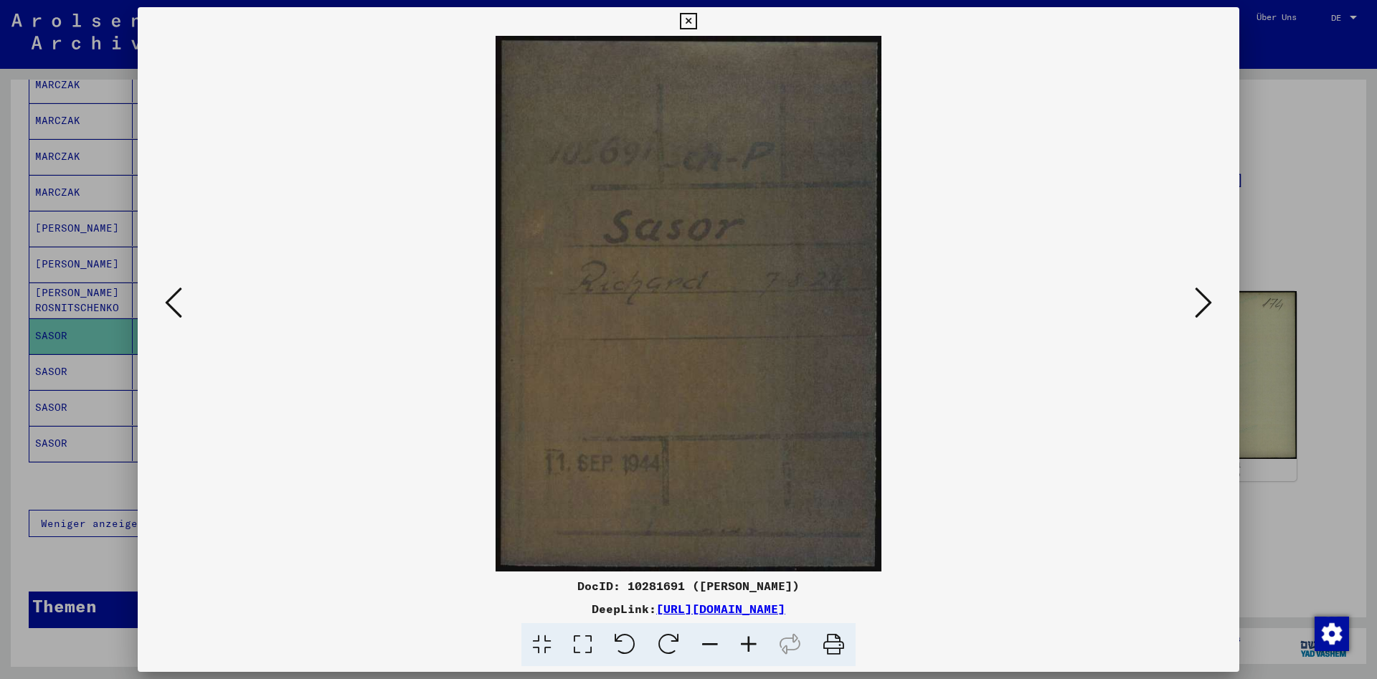
click at [1201, 299] on icon at bounding box center [1203, 302] width 17 height 34
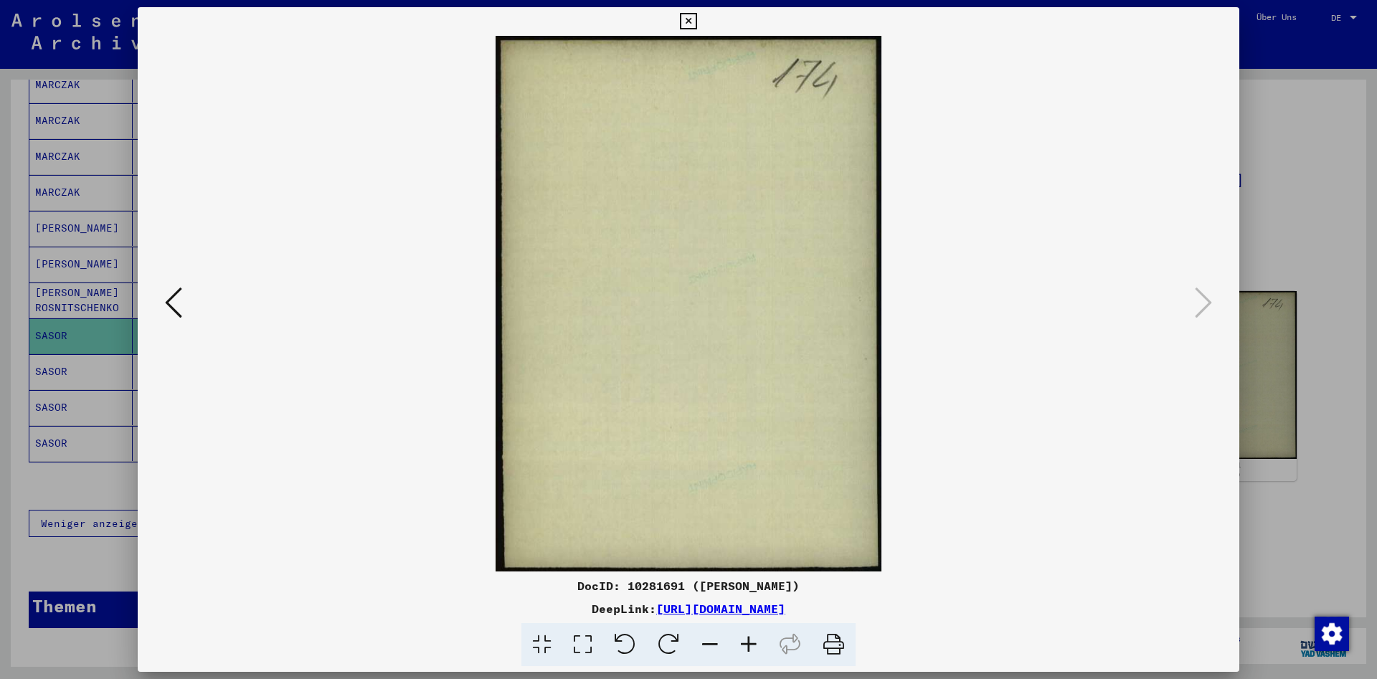
click at [696, 24] on icon at bounding box center [688, 21] width 16 height 17
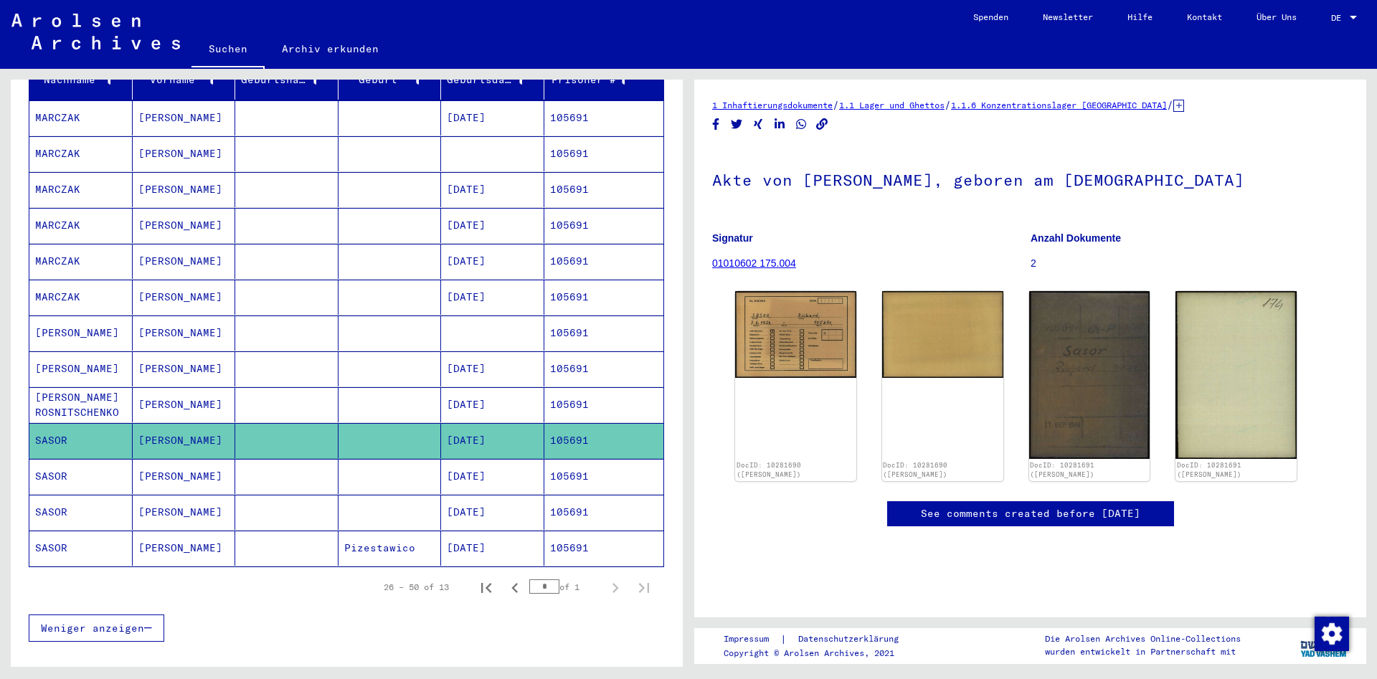
scroll to position [224, 0]
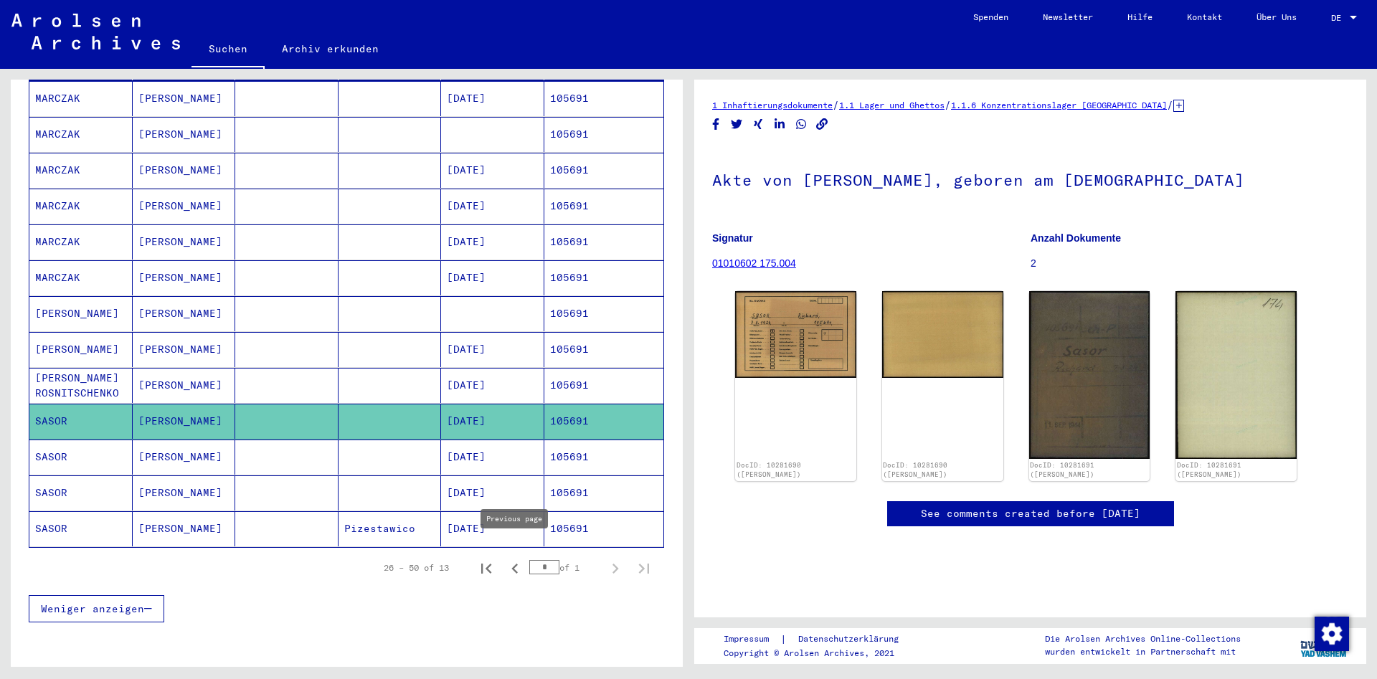
click at [516, 564] on icon "Previous page" at bounding box center [514, 569] width 6 height 10
type input "*"
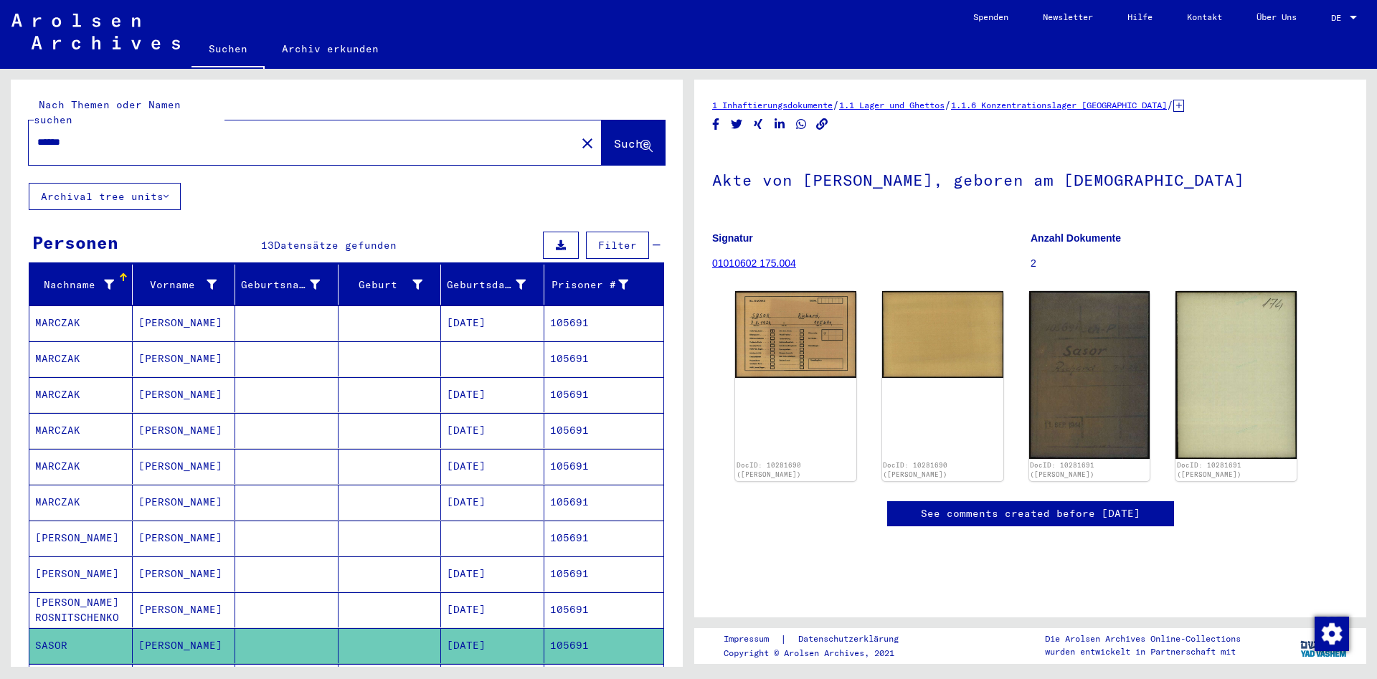
click at [255, 135] on input "******" at bounding box center [302, 142] width 530 height 15
paste input "text"
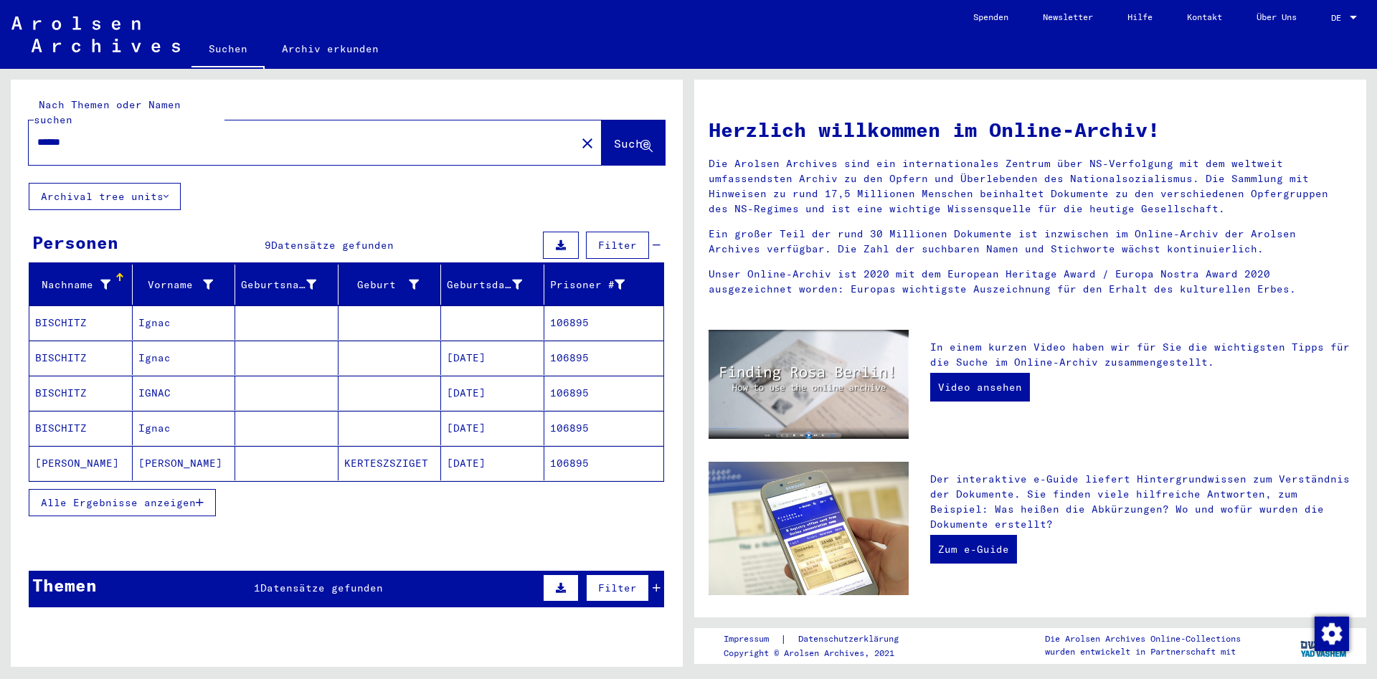
click at [199, 498] on icon "button" at bounding box center [200, 503] width 8 height 10
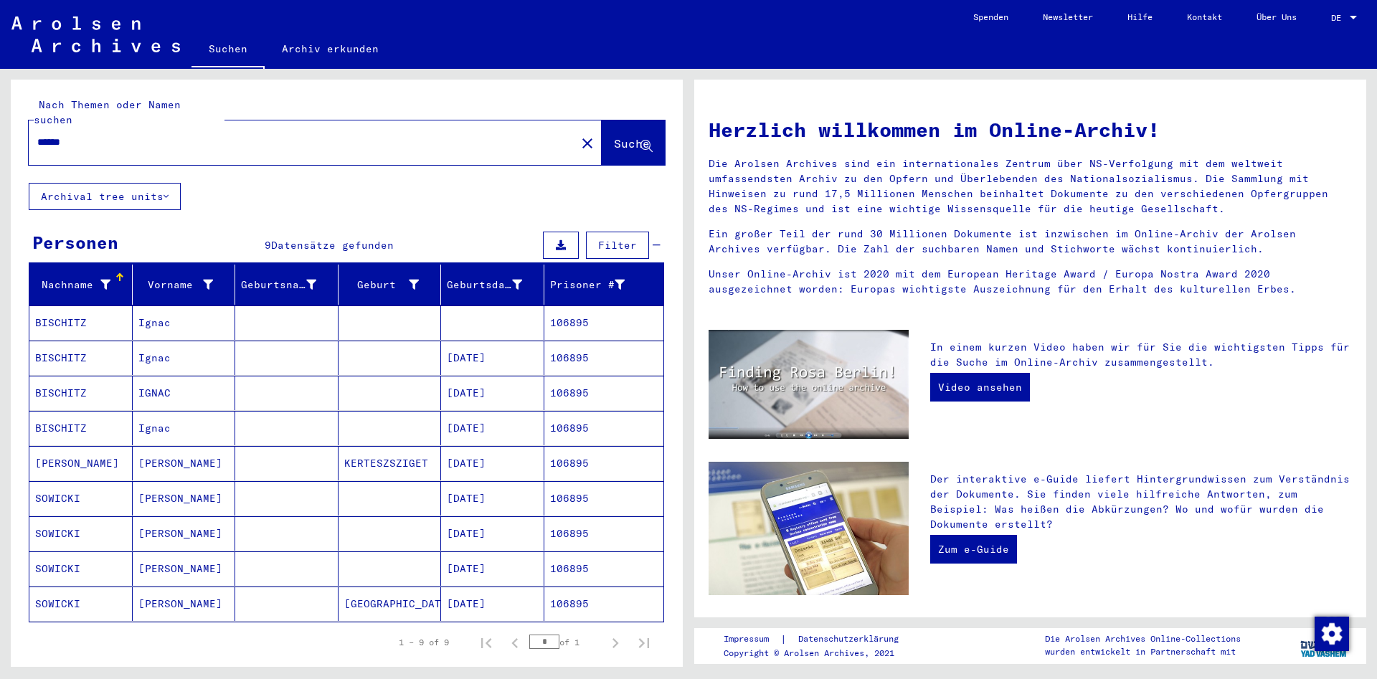
click at [96, 524] on mat-cell "SOWICKI" at bounding box center [80, 533] width 103 height 34
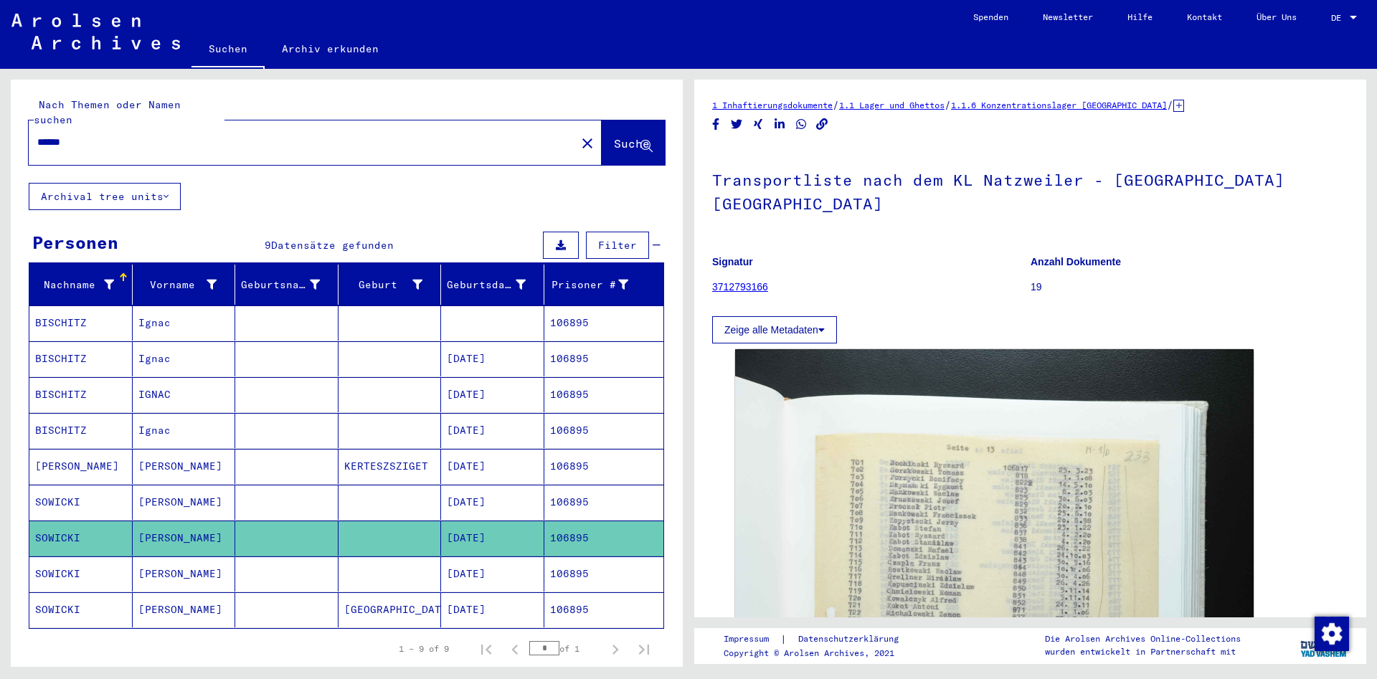
click at [404, 557] on mat-cell at bounding box center [390, 574] width 103 height 35
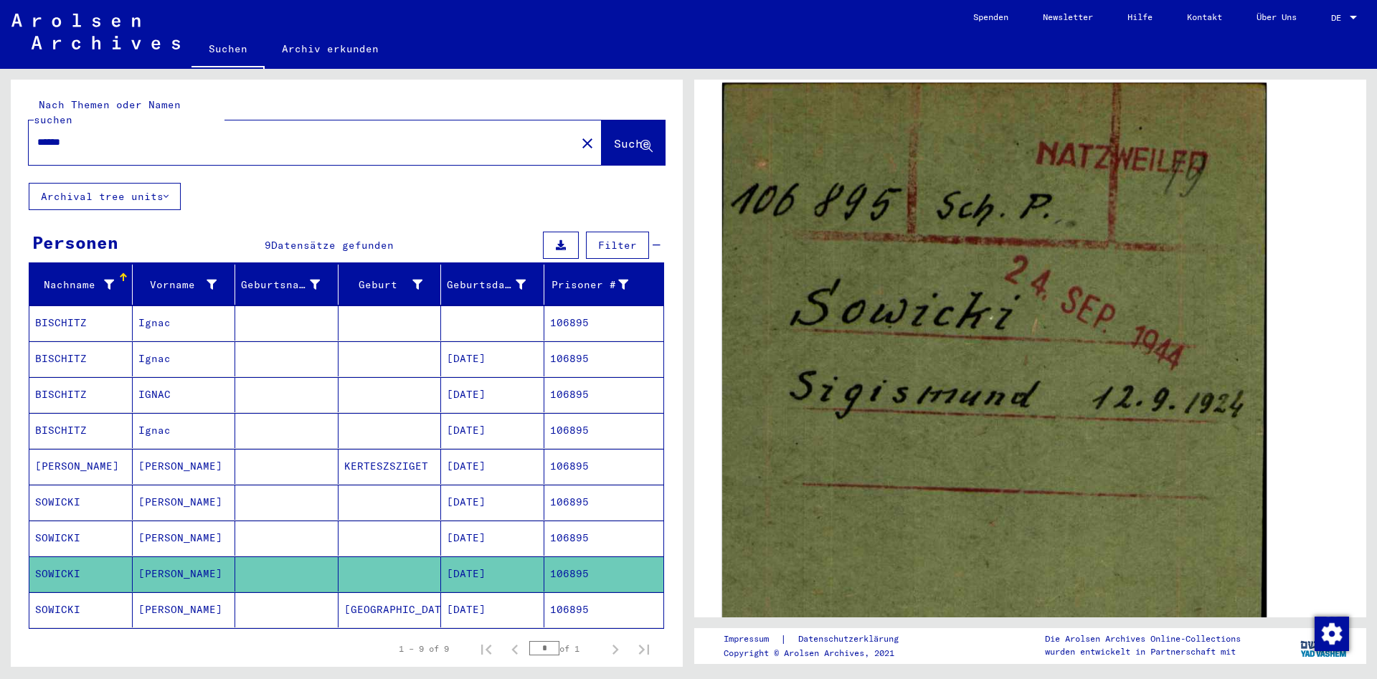
scroll to position [155, 0]
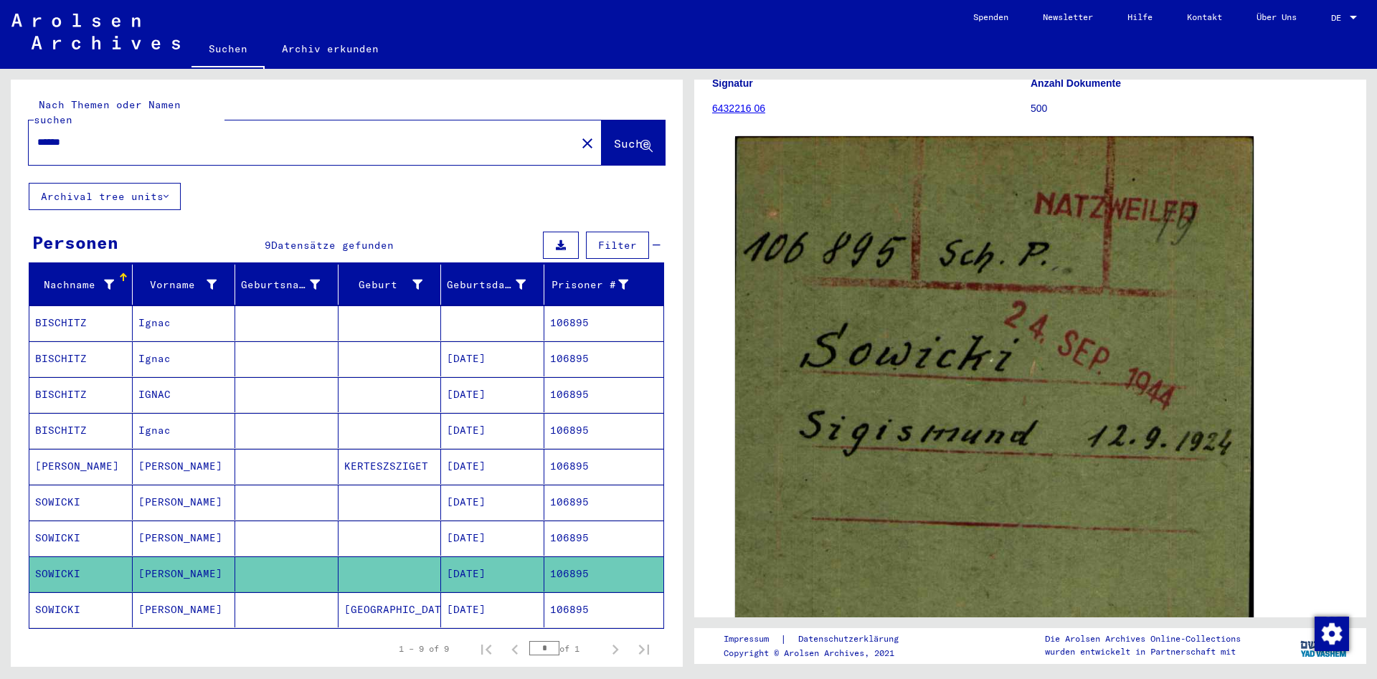
click at [253, 595] on mat-cell at bounding box center [286, 609] width 103 height 35
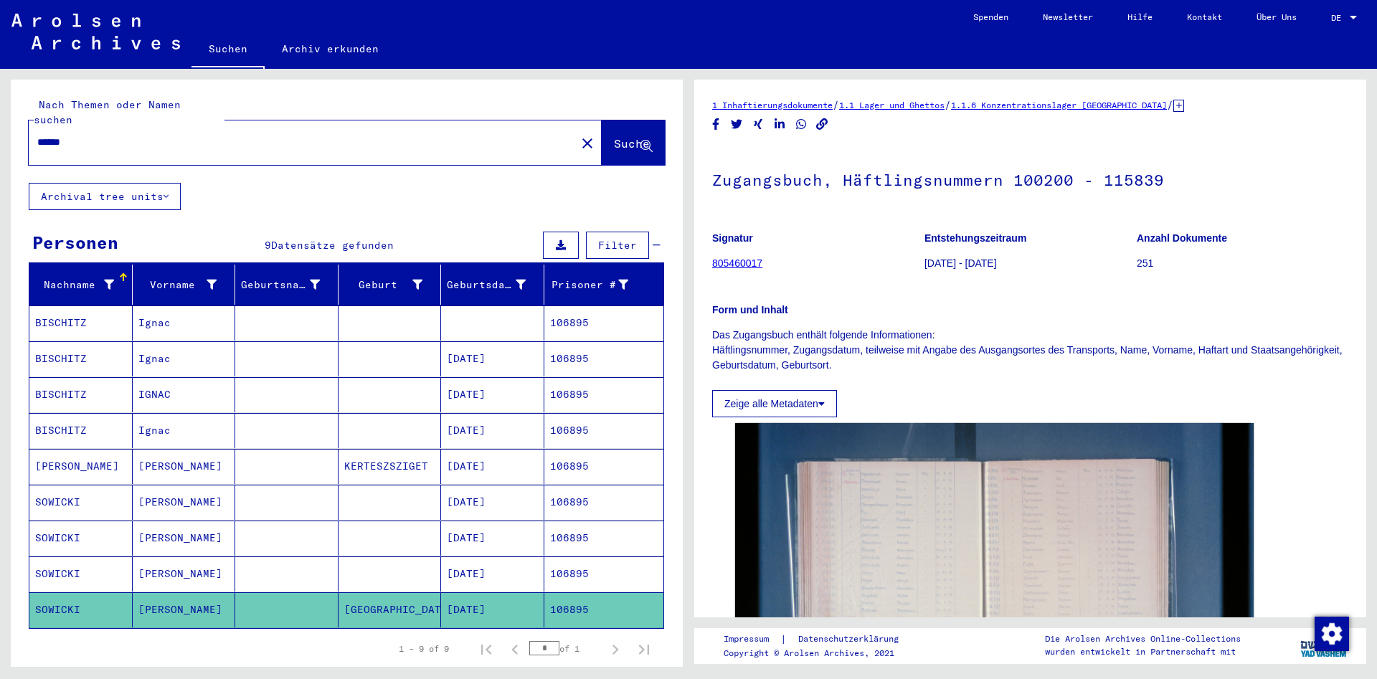
click at [280, 485] on mat-cell at bounding box center [286, 502] width 103 height 35
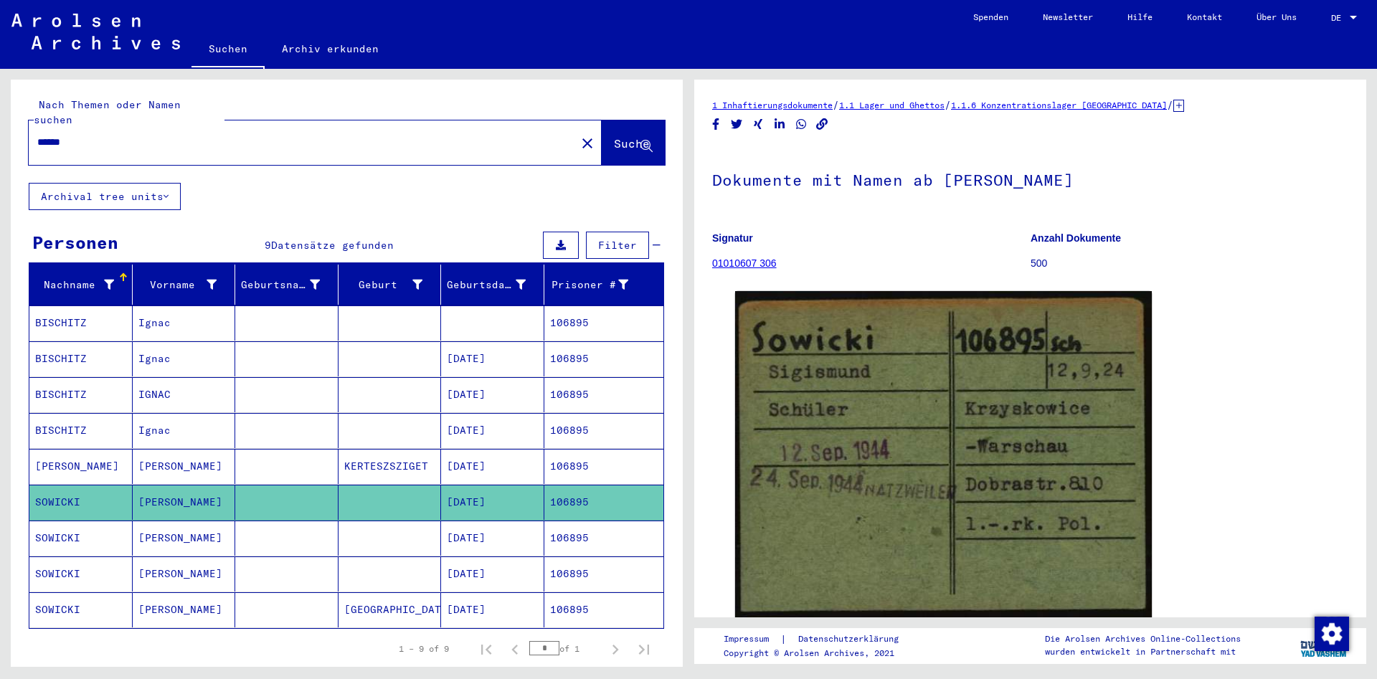
click at [245, 592] on mat-cell at bounding box center [286, 609] width 103 height 35
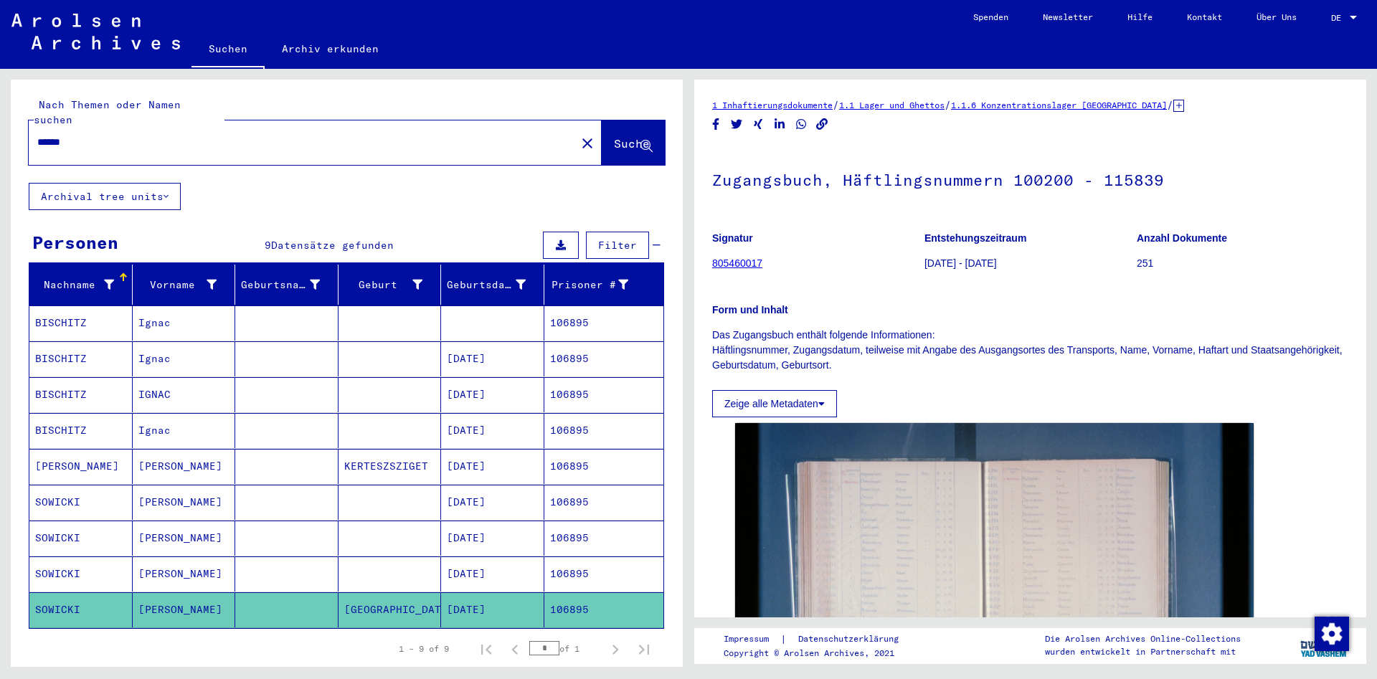
click at [293, 486] on mat-cell at bounding box center [286, 502] width 103 height 35
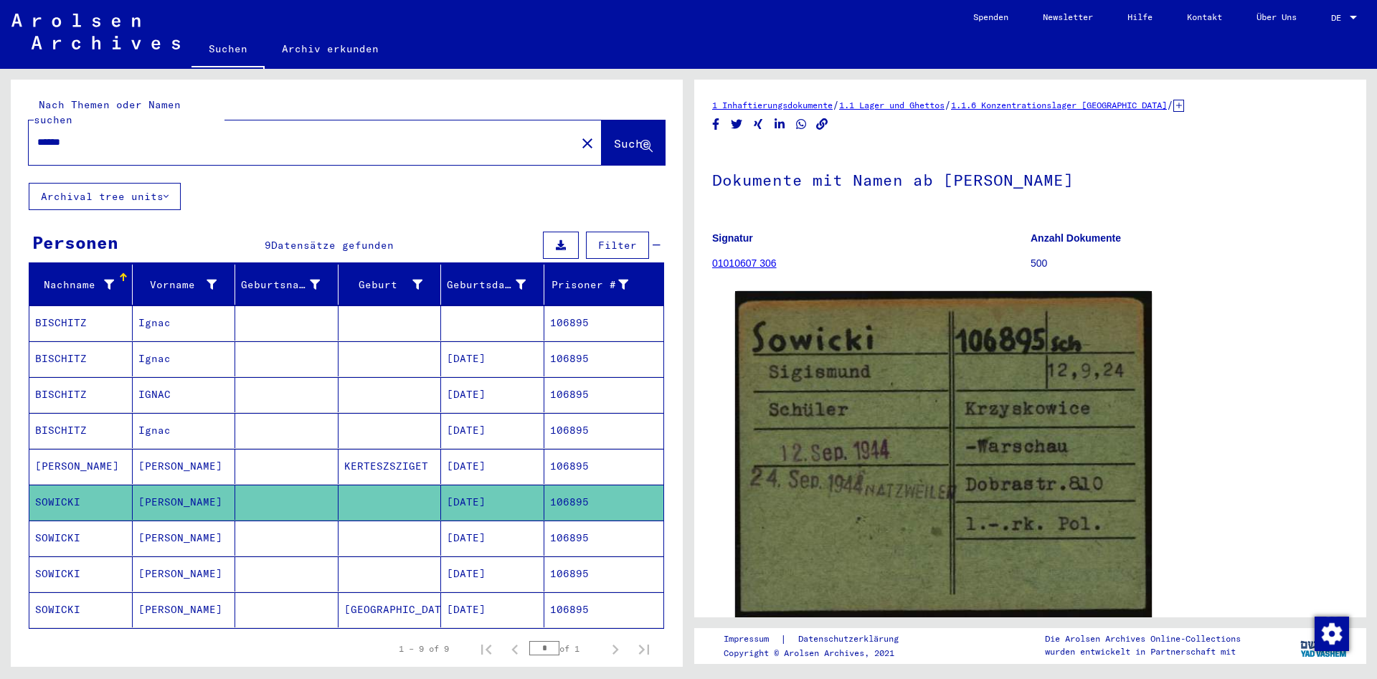
click at [292, 602] on mat-cell at bounding box center [286, 609] width 103 height 35
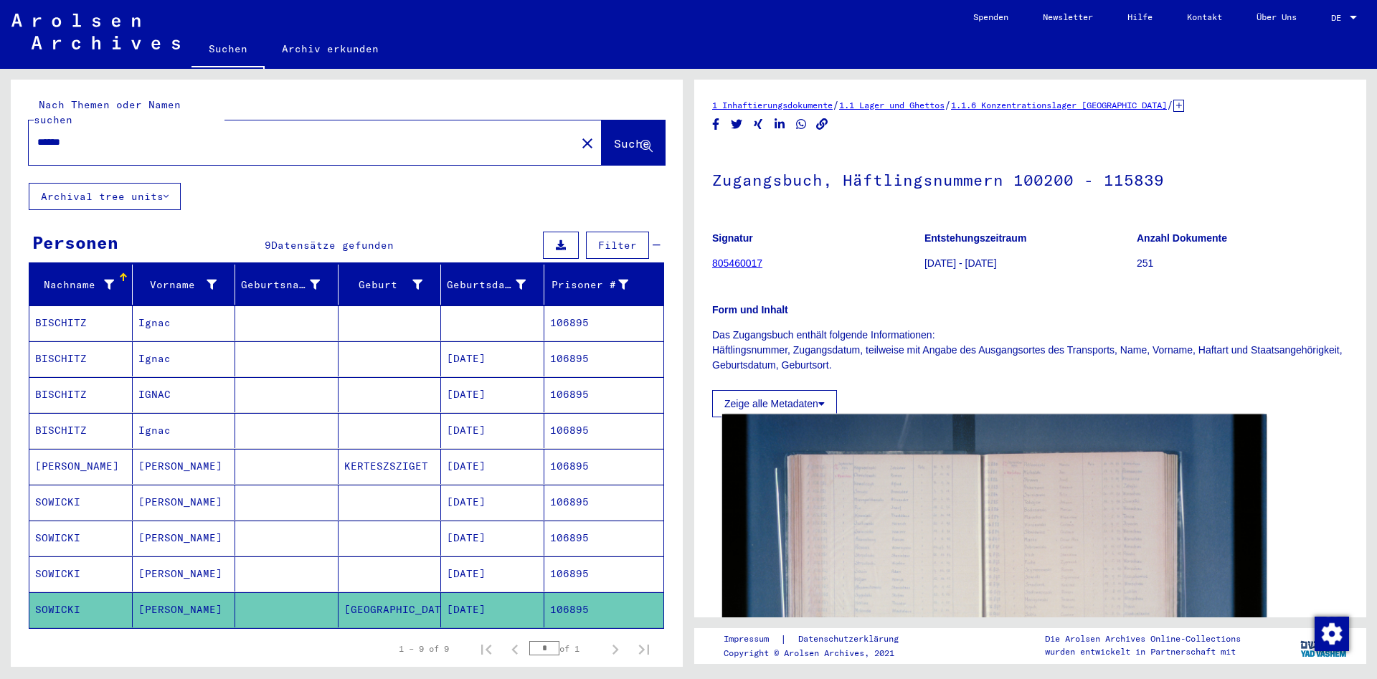
scroll to position [232, 0]
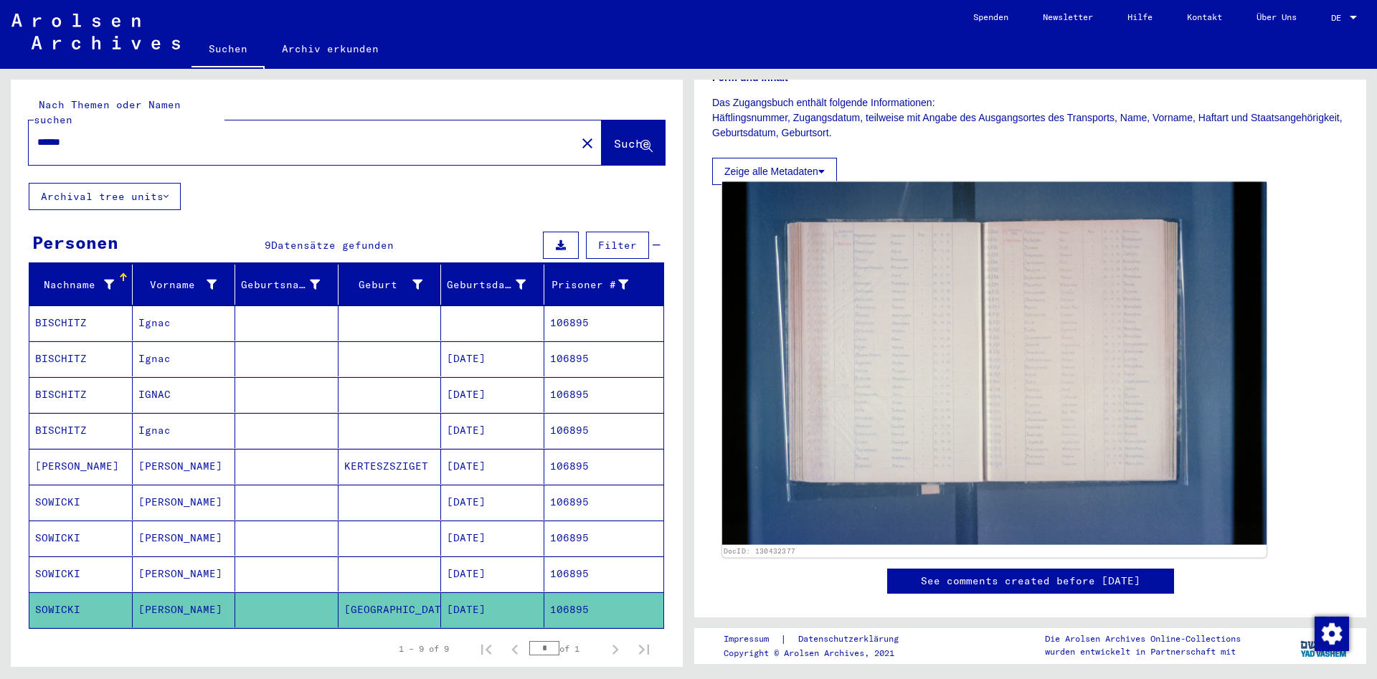
click at [997, 410] on img at bounding box center [994, 363] width 544 height 363
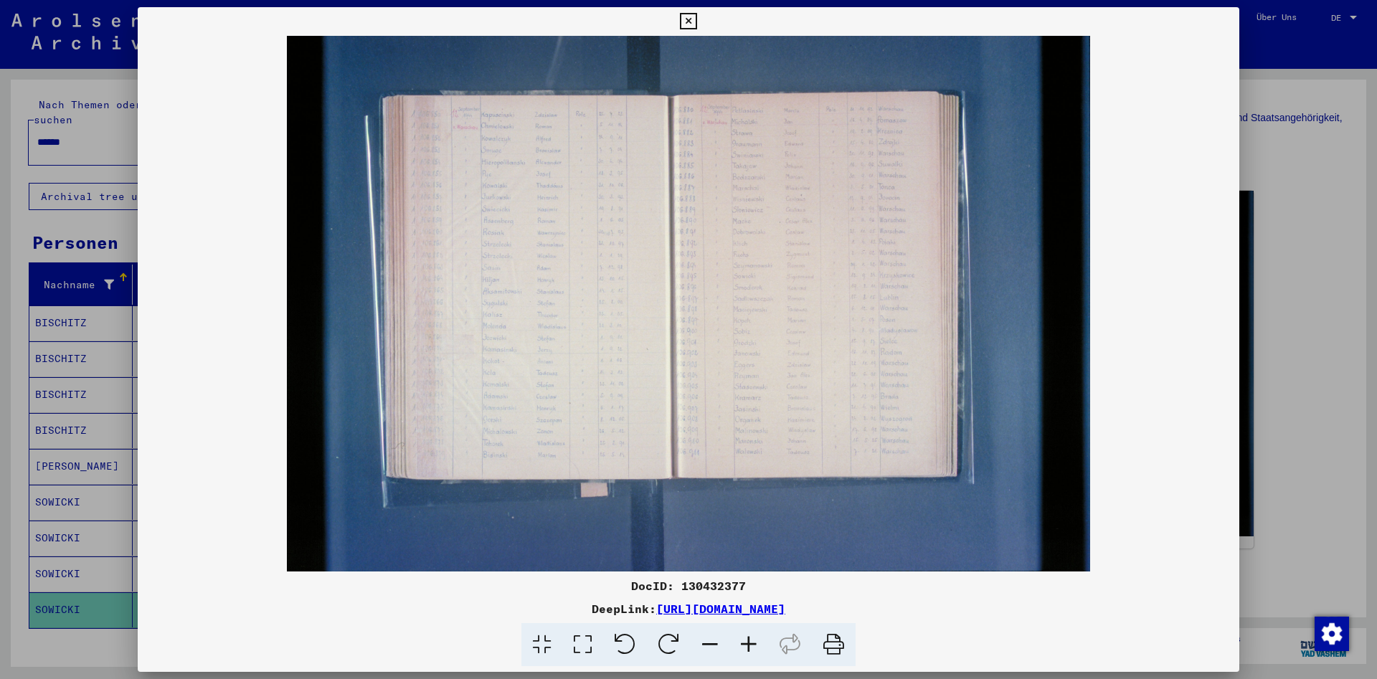
click at [85, 635] on div at bounding box center [688, 339] width 1377 height 679
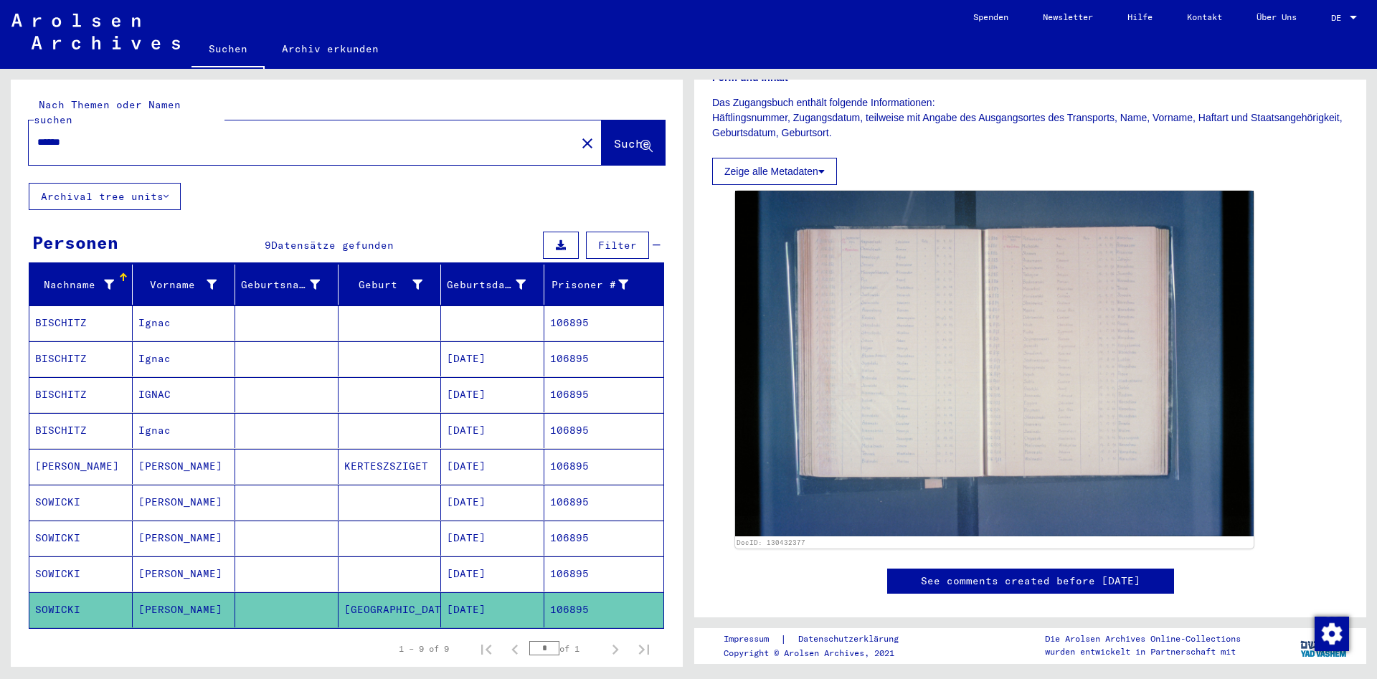
drag, startPoint x: 214, startPoint y: 137, endPoint x: -42, endPoint y: 150, distance: 256.4
click at [11, 150] on div "Nach Themen oder Namen suchen ****** close Suche Archival tree units Personen 9…" at bounding box center [347, 379] width 672 height 598
click at [117, 111] on mat-label "Nach Themen oder Namen suchen" at bounding box center [107, 112] width 147 height 28
click at [116, 135] on input "******" at bounding box center [302, 142] width 530 height 15
paste input "text"
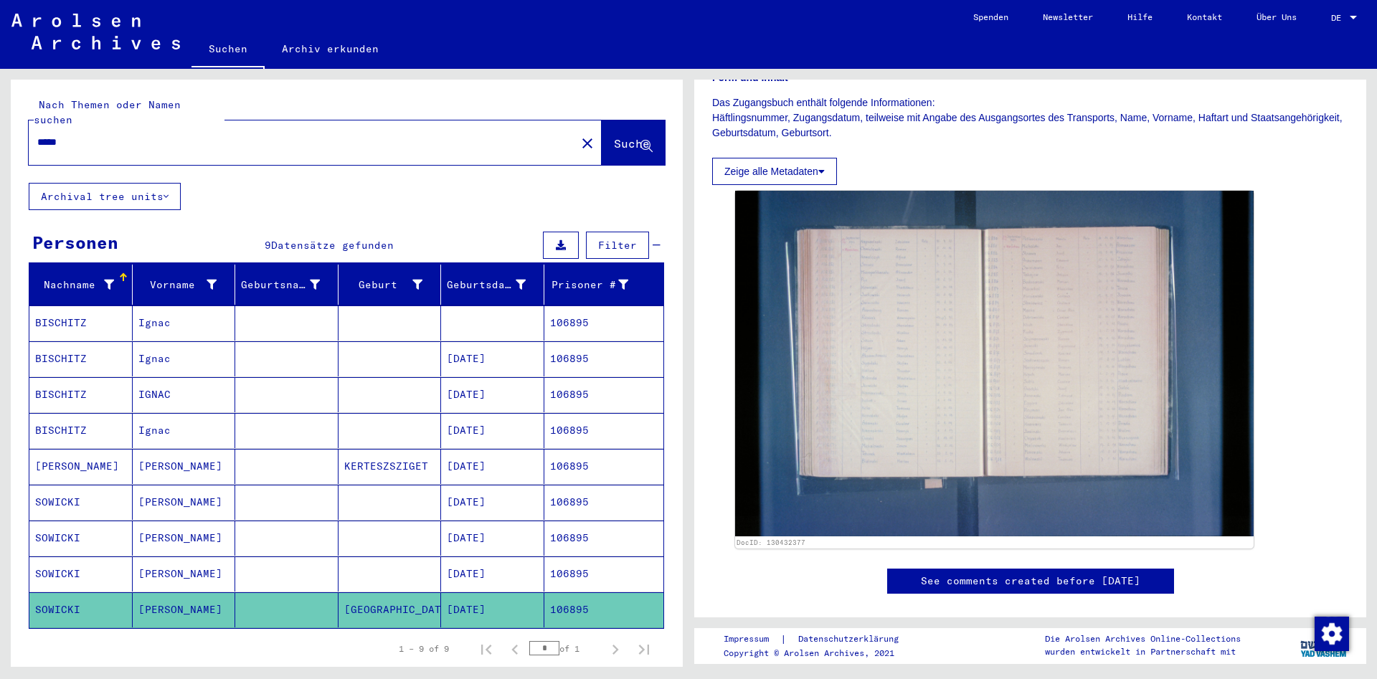
type input "*****"
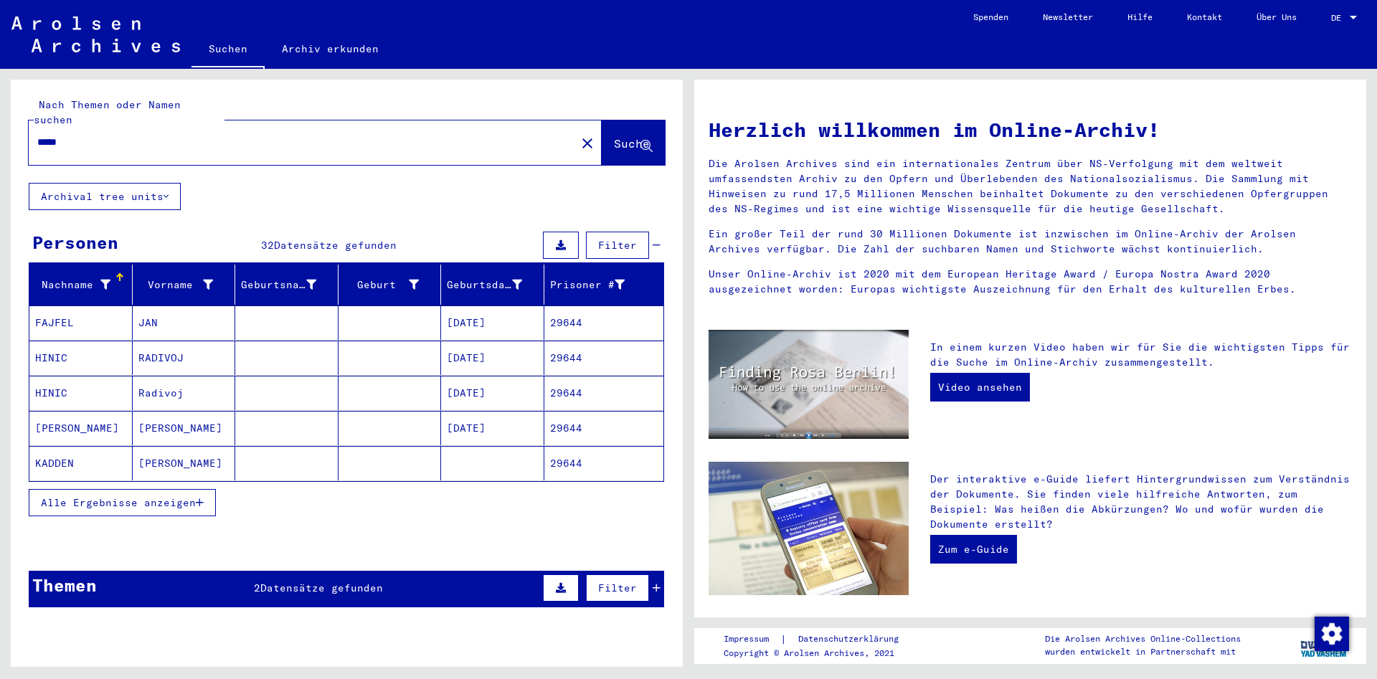
click at [123, 496] on span "Alle Ergebnisse anzeigen" at bounding box center [118, 502] width 155 height 13
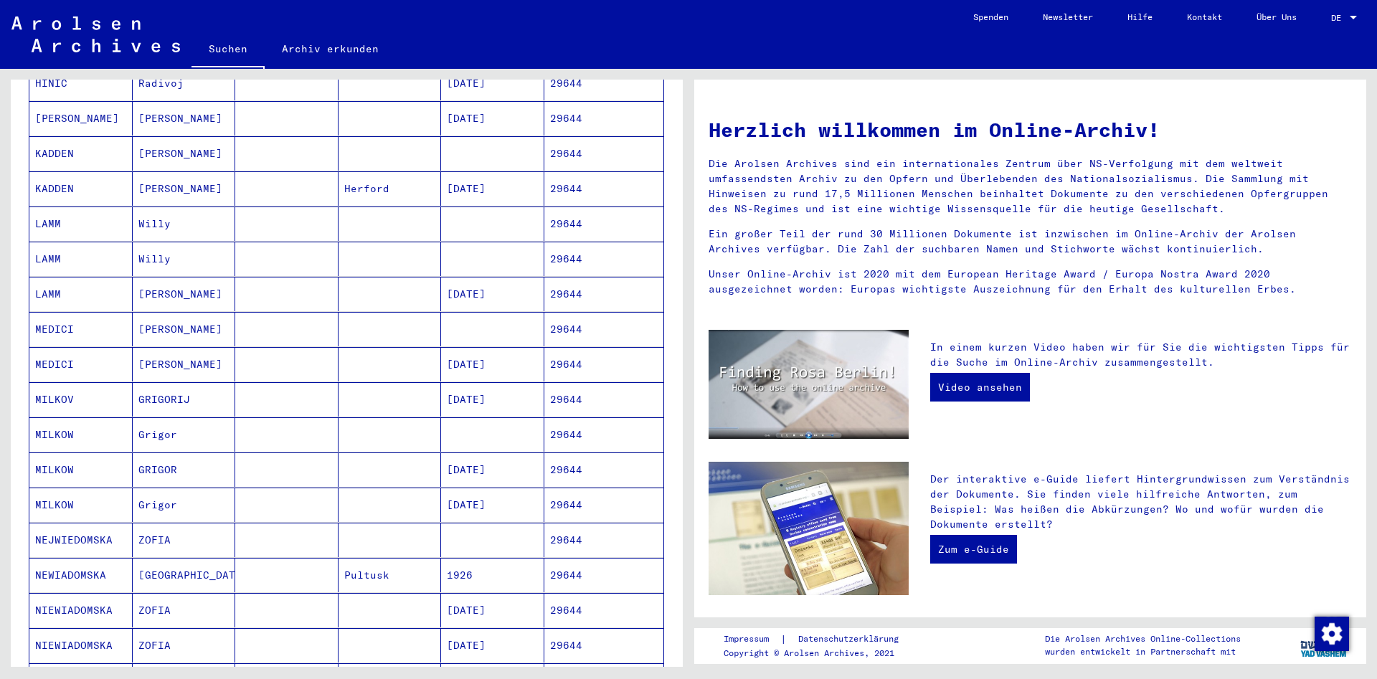
scroll to position [542, 0]
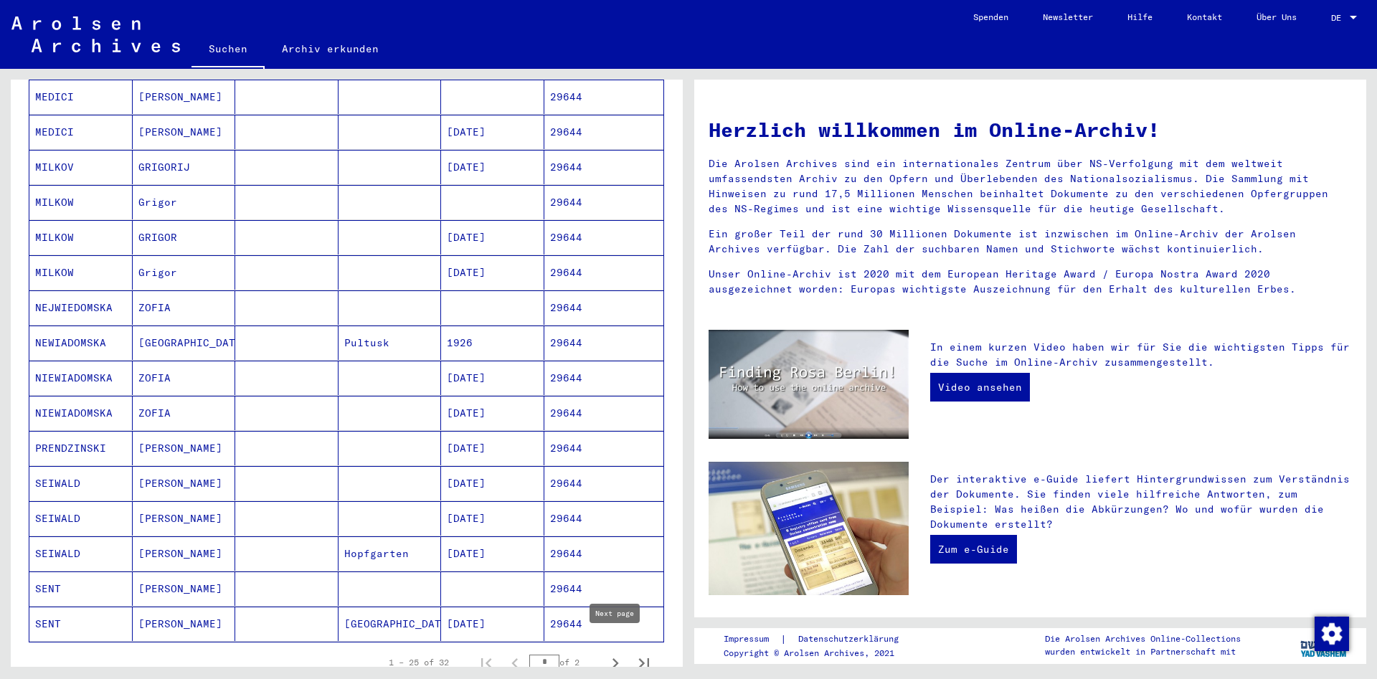
click at [608, 653] on icon "Next page" at bounding box center [615, 663] width 20 height 20
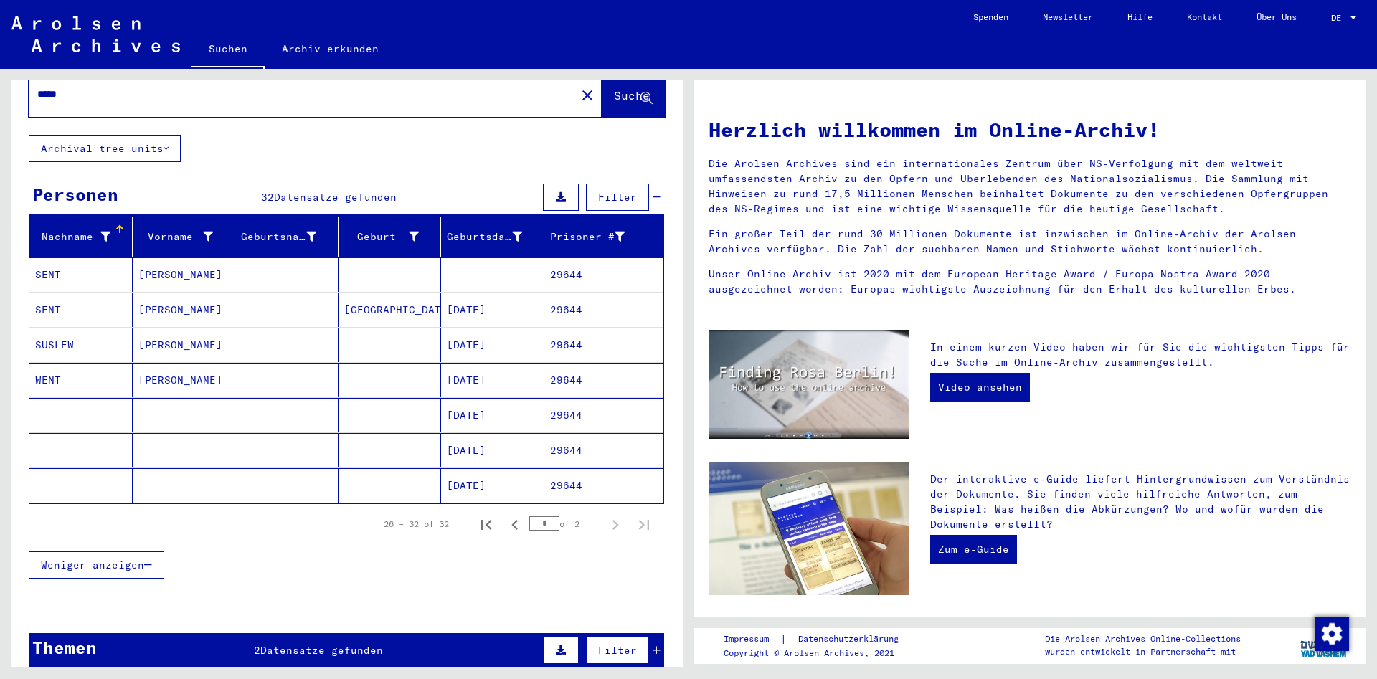
scroll to position [77, 0]
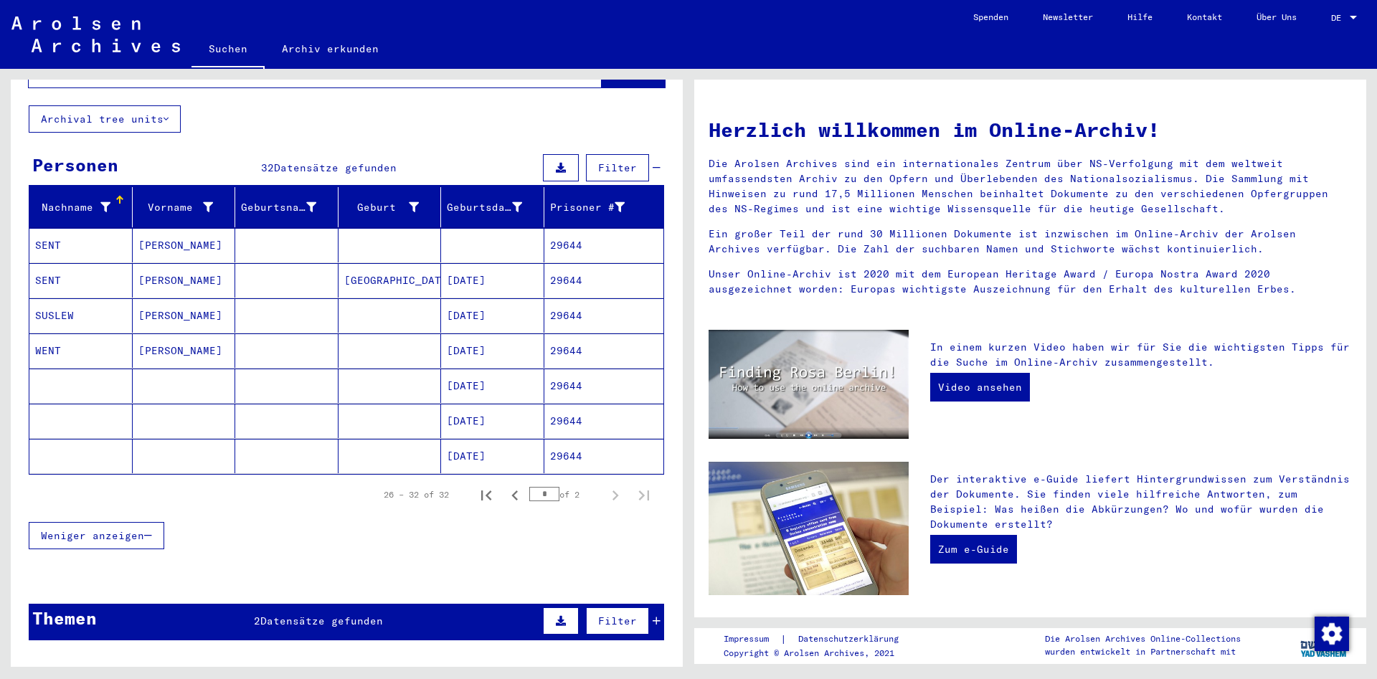
click at [506, 377] on mat-cell "[DATE]" at bounding box center [492, 386] width 103 height 34
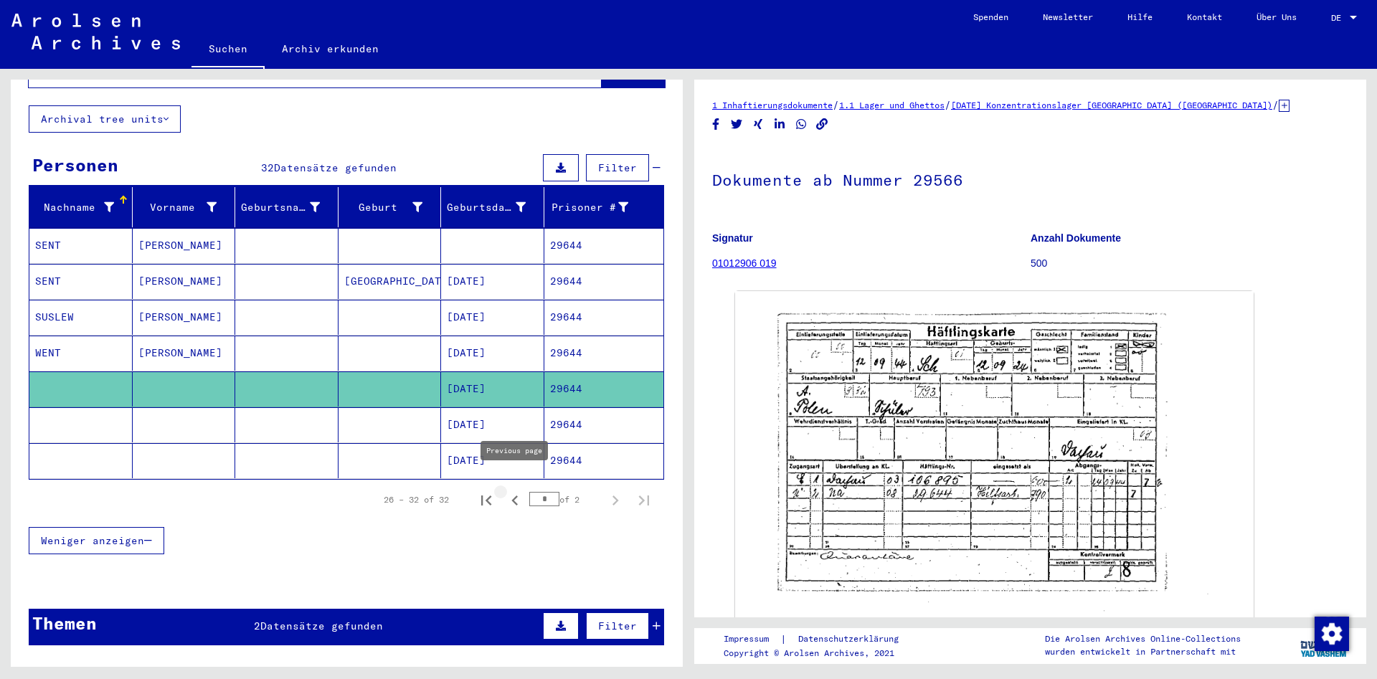
click at [518, 491] on icon "Previous page" at bounding box center [515, 501] width 20 height 20
type input "*"
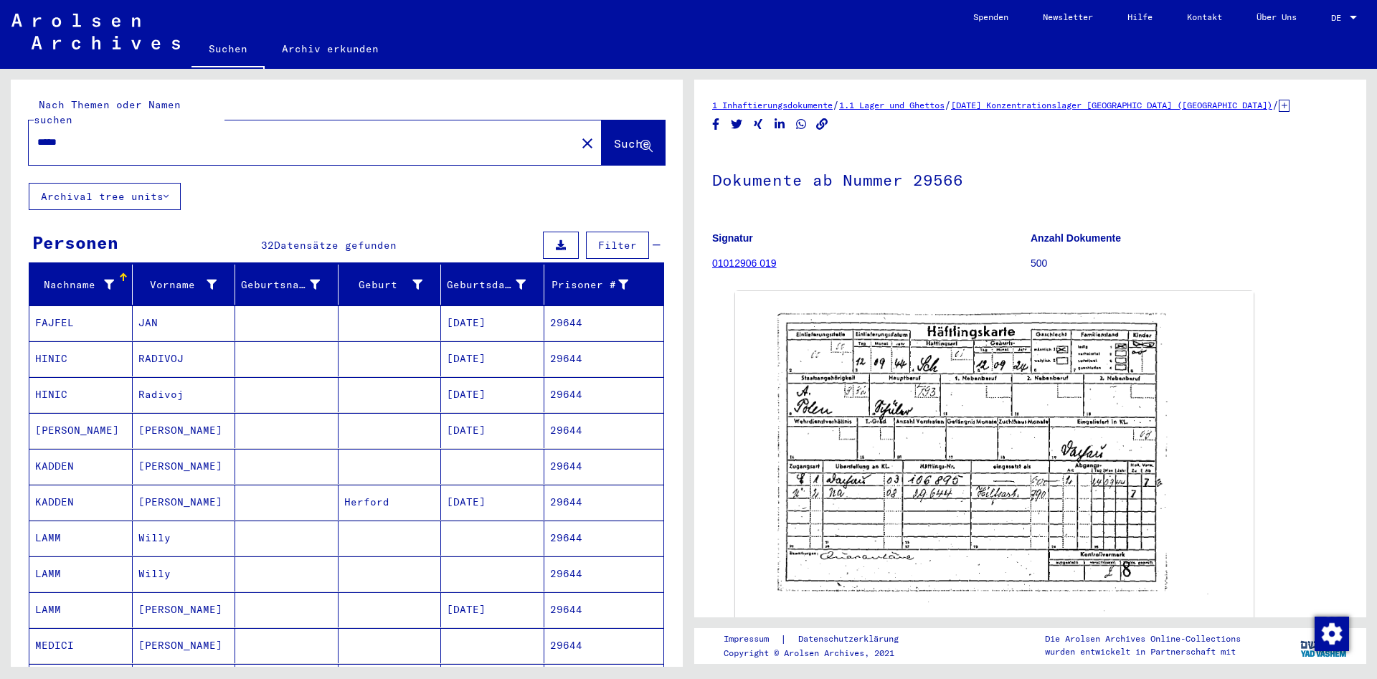
click at [247, 135] on input "*****" at bounding box center [302, 142] width 530 height 15
drag, startPoint x: 240, startPoint y: 125, endPoint x: -119, endPoint y: 95, distance: 360.5
click at [37, 135] on input "*****" at bounding box center [302, 142] width 530 height 15
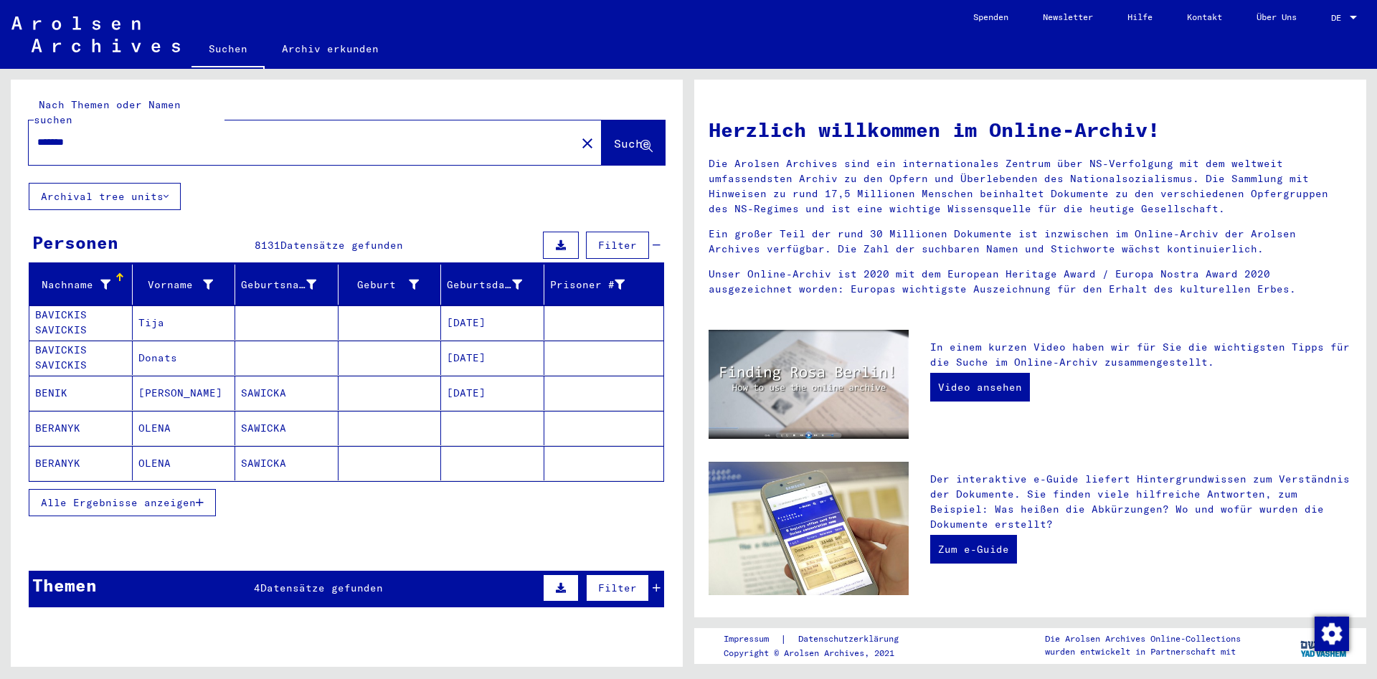
paste input "text"
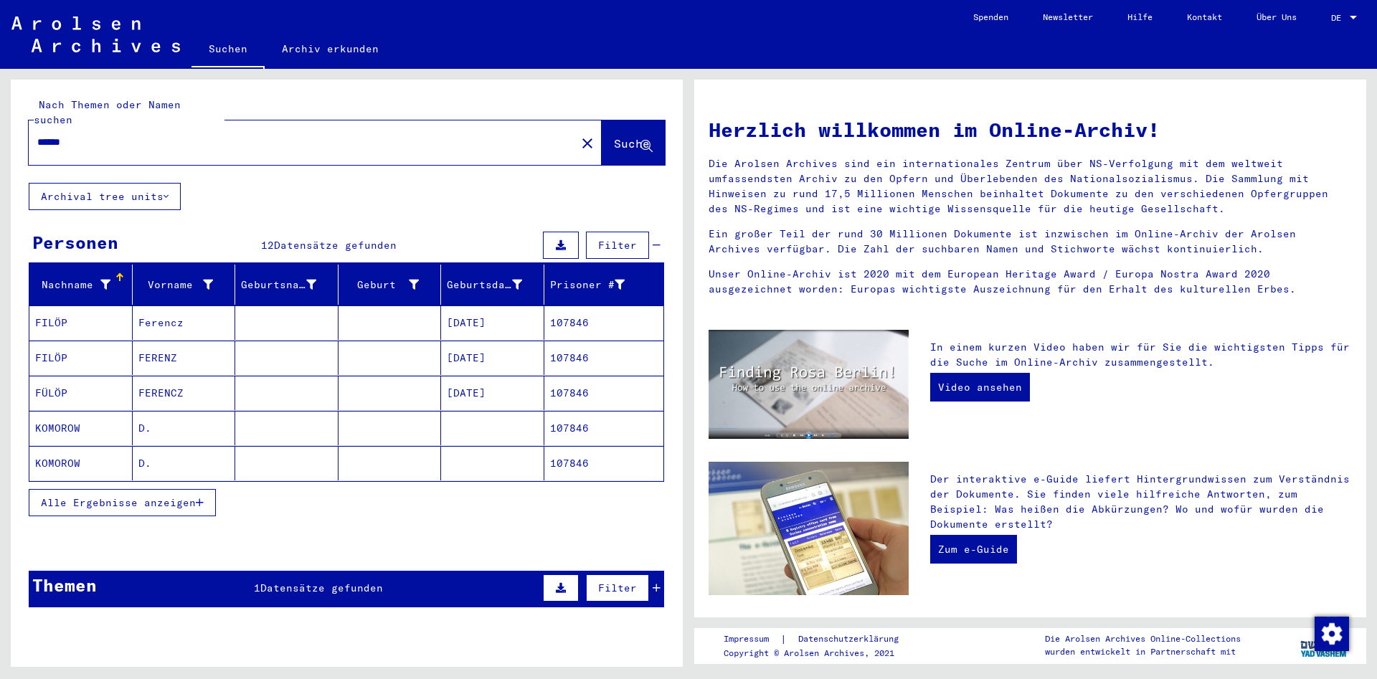
click at [189, 496] on span "Alle Ergebnisse anzeigen" at bounding box center [118, 502] width 155 height 13
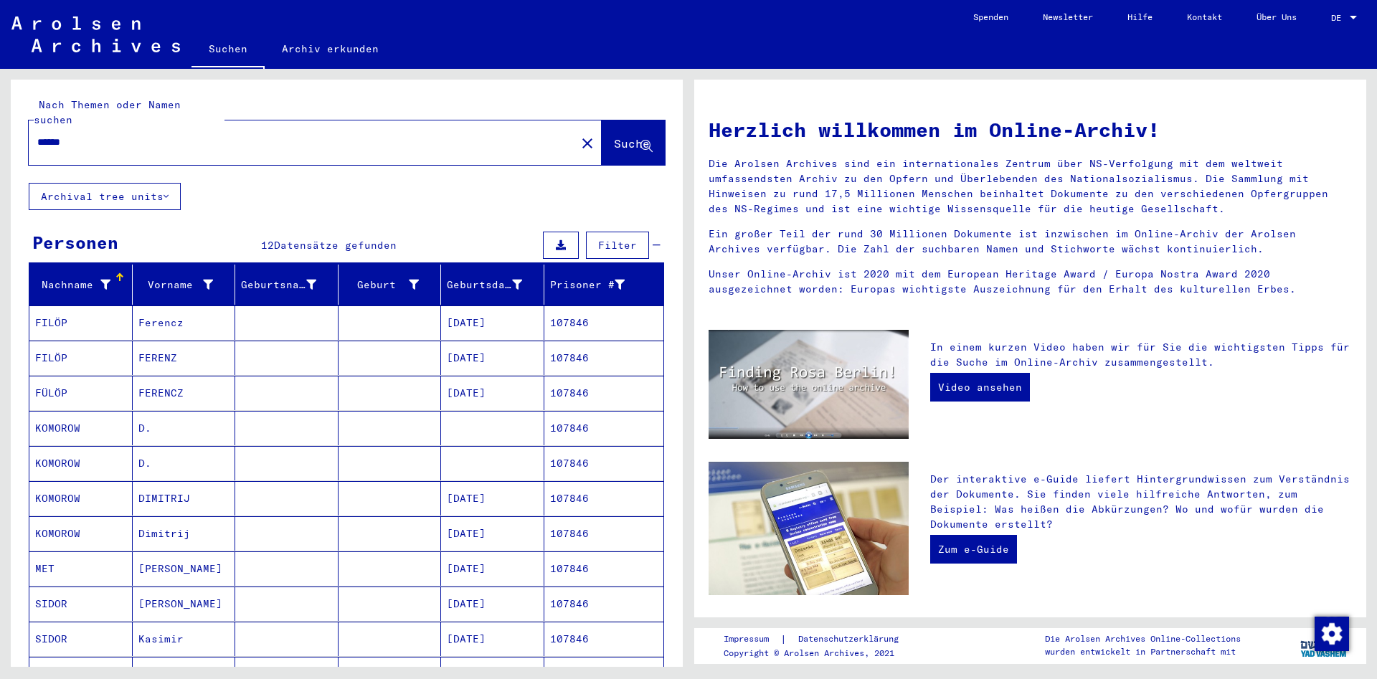
scroll to position [335, 0]
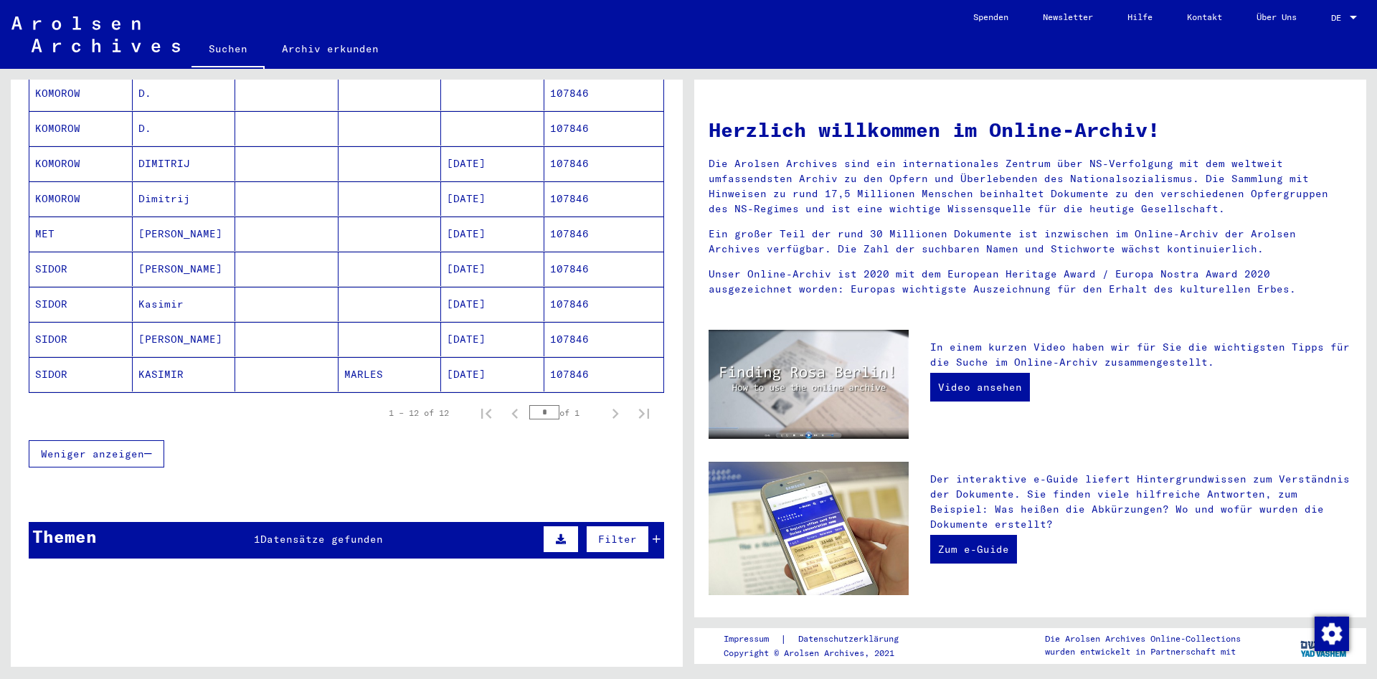
click at [232, 361] on mat-cell "KASIMIR" at bounding box center [184, 374] width 103 height 34
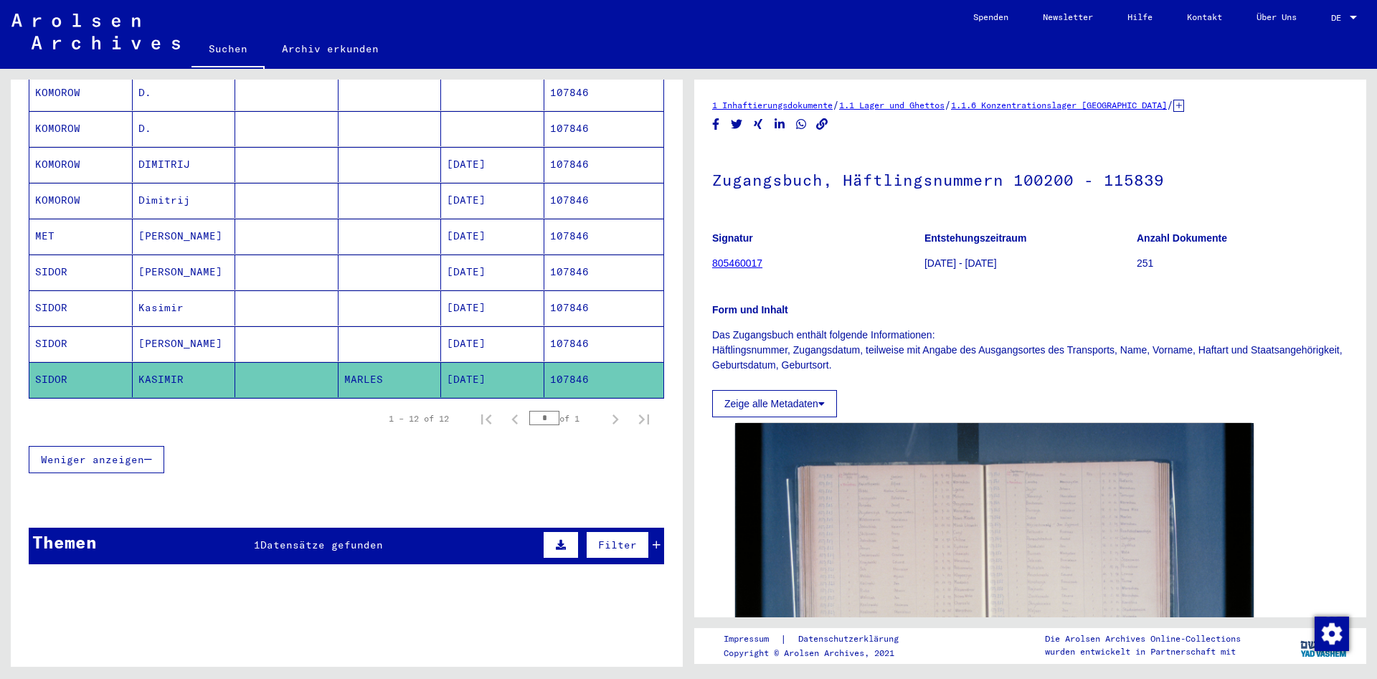
click at [232, 326] on mat-cell "[PERSON_NAME]" at bounding box center [184, 343] width 103 height 35
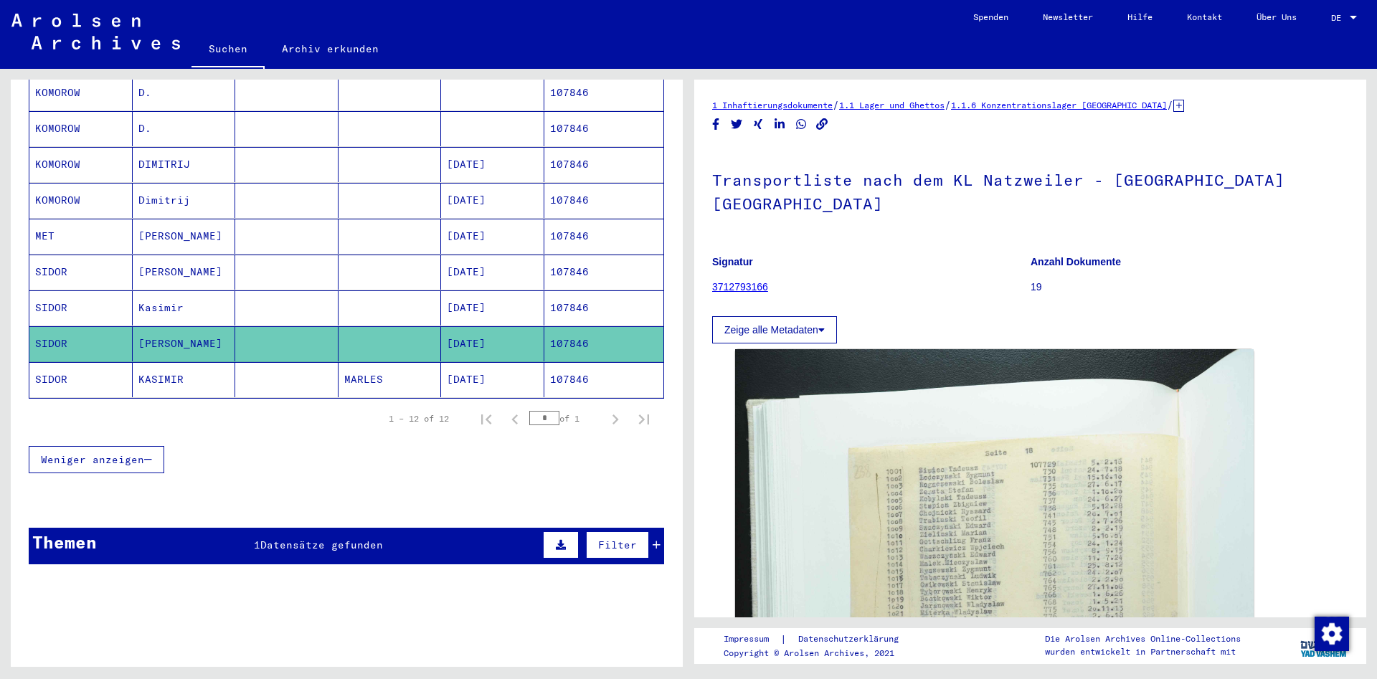
click at [230, 298] on mat-cell "Kasimir" at bounding box center [184, 307] width 103 height 35
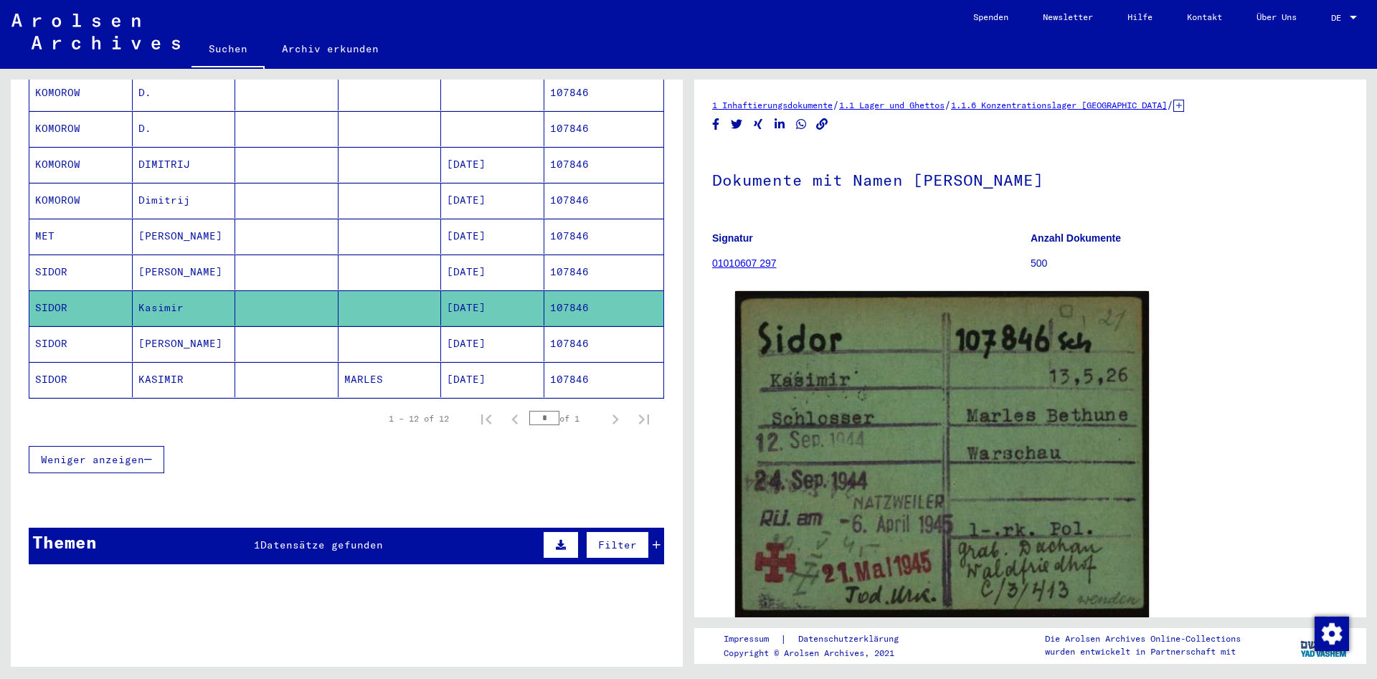
click at [290, 255] on mat-cell at bounding box center [286, 272] width 103 height 35
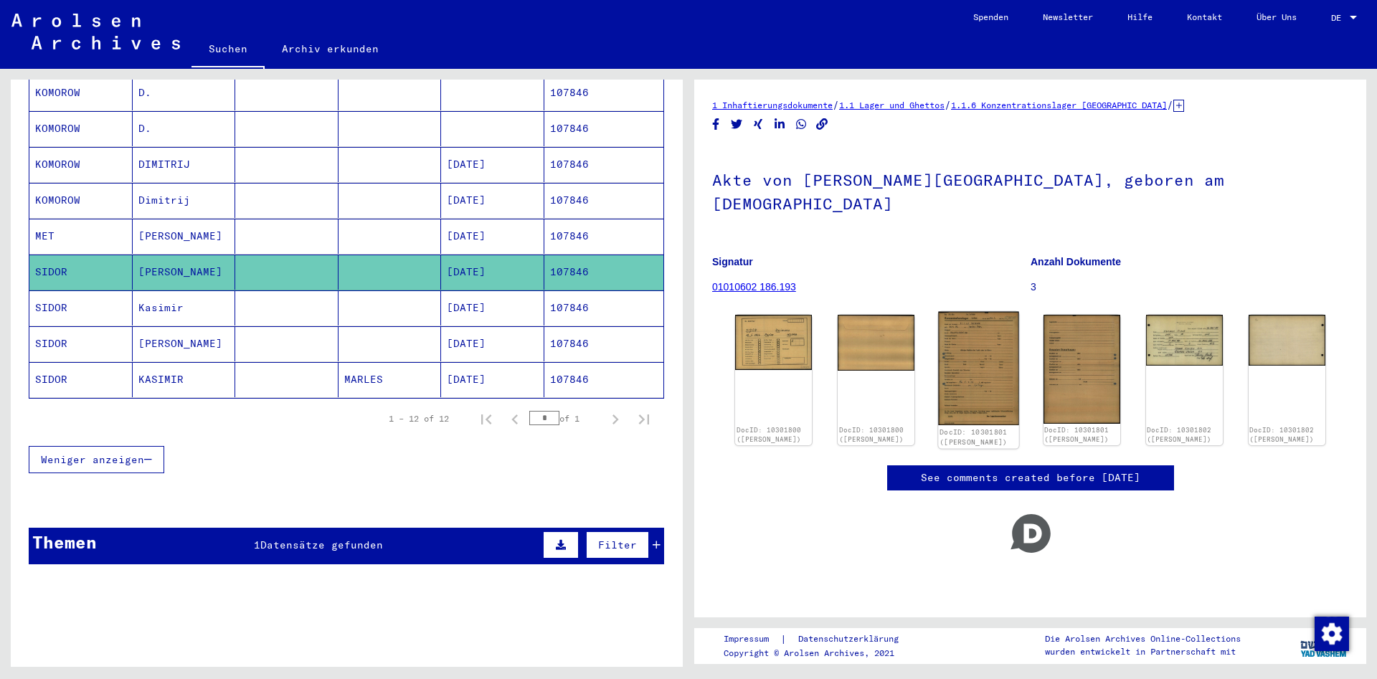
click at [983, 349] on img at bounding box center [979, 369] width 81 height 114
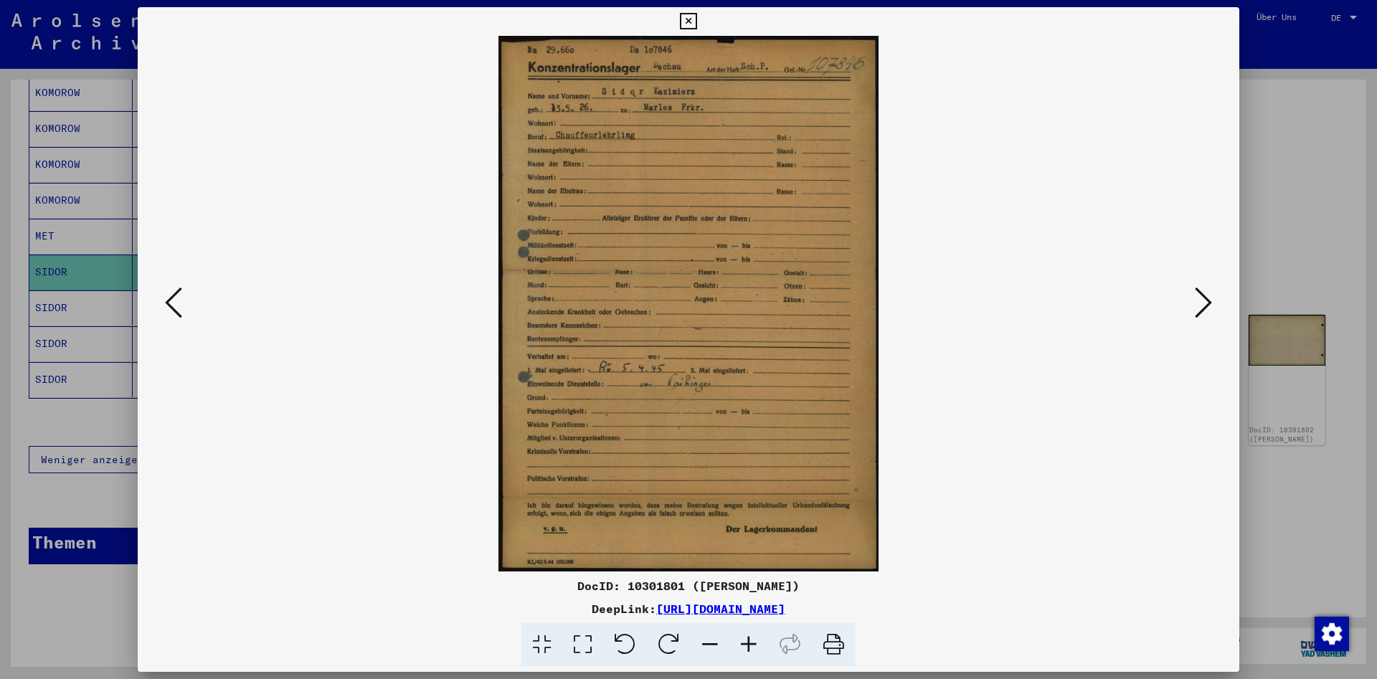
click at [696, 24] on icon at bounding box center [688, 21] width 16 height 17
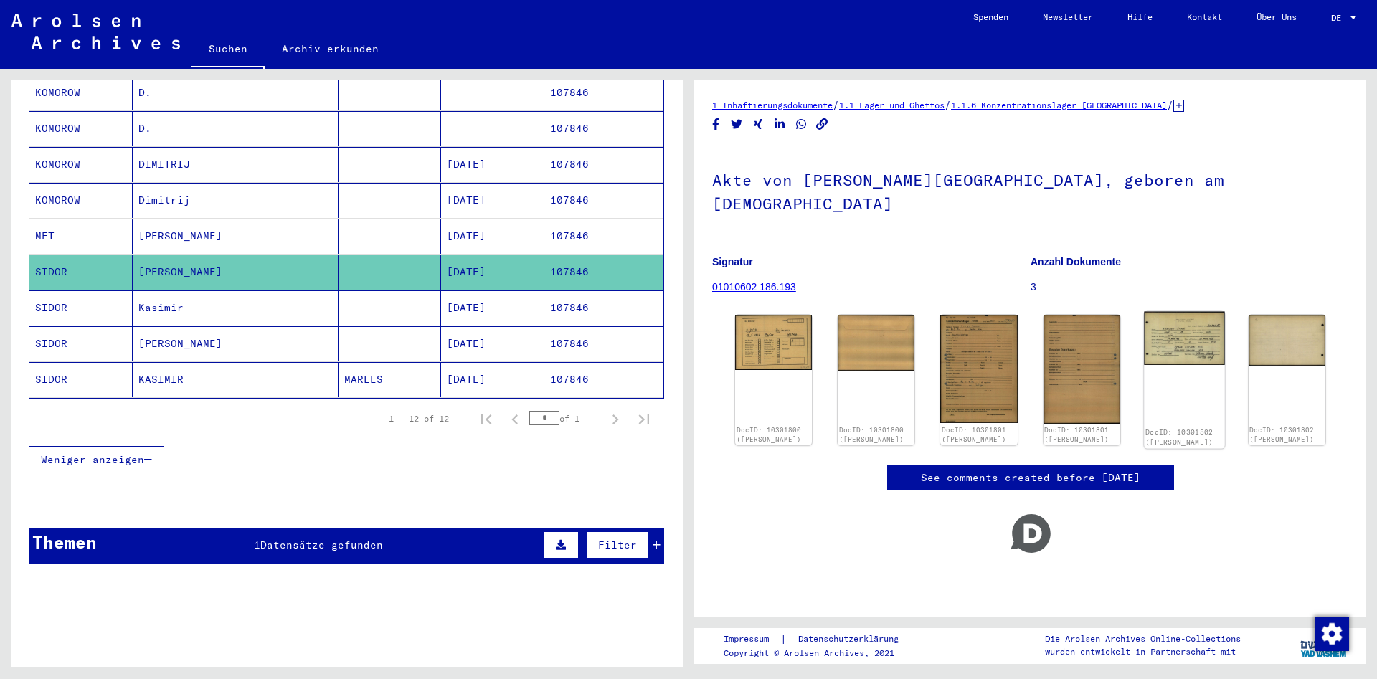
click at [1199, 315] on img at bounding box center [1184, 339] width 81 height 54
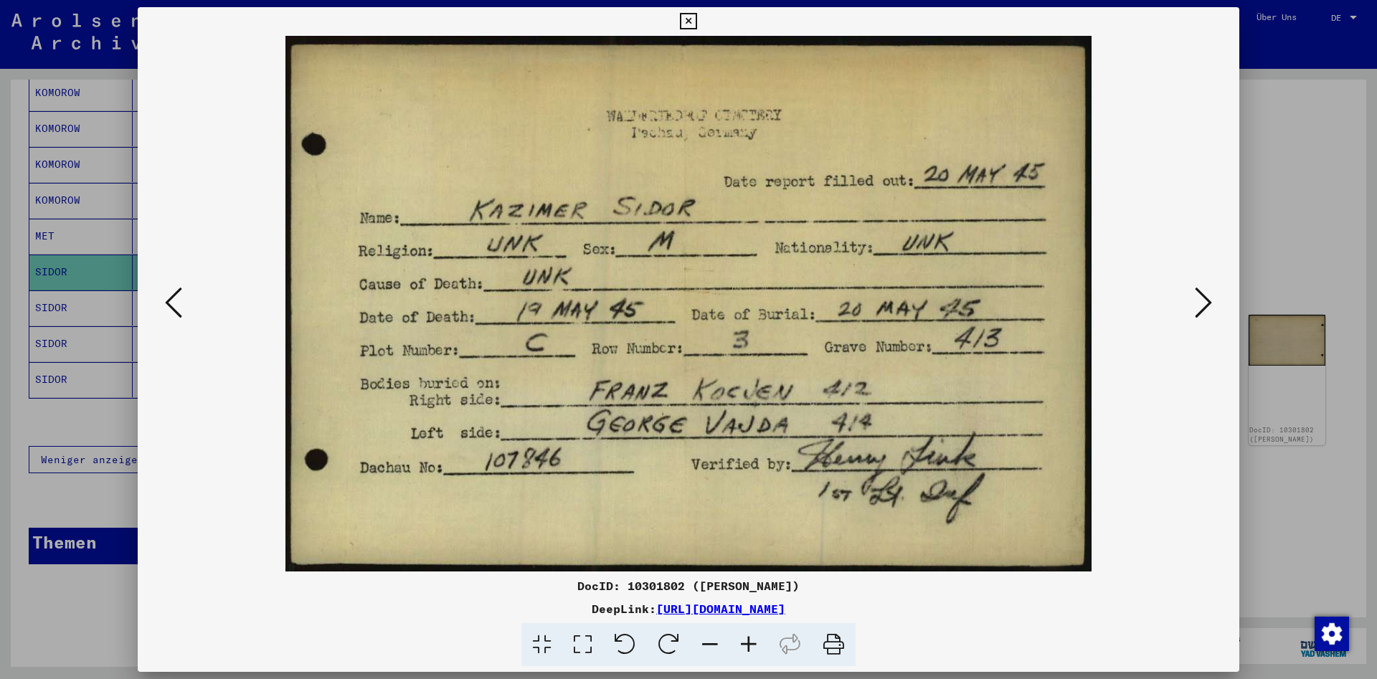
click at [696, 23] on icon at bounding box center [688, 21] width 16 height 17
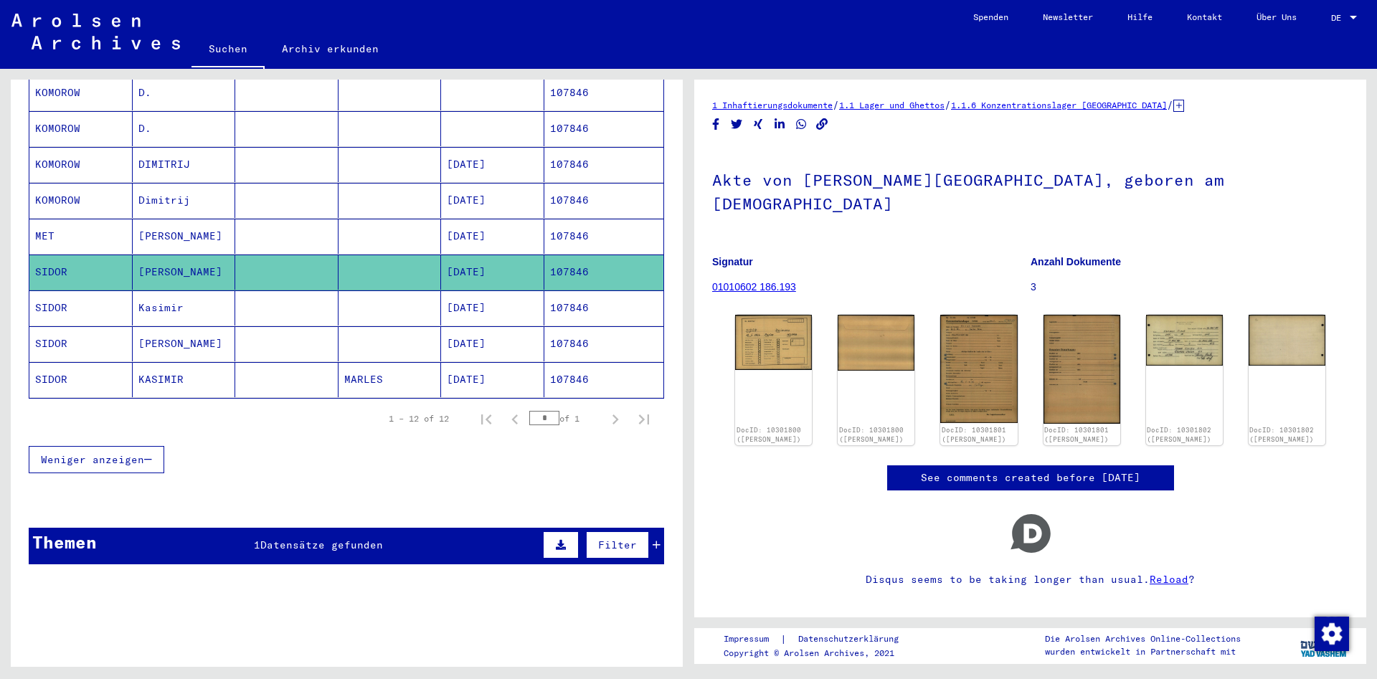
click at [266, 366] on mat-cell at bounding box center [286, 379] width 103 height 35
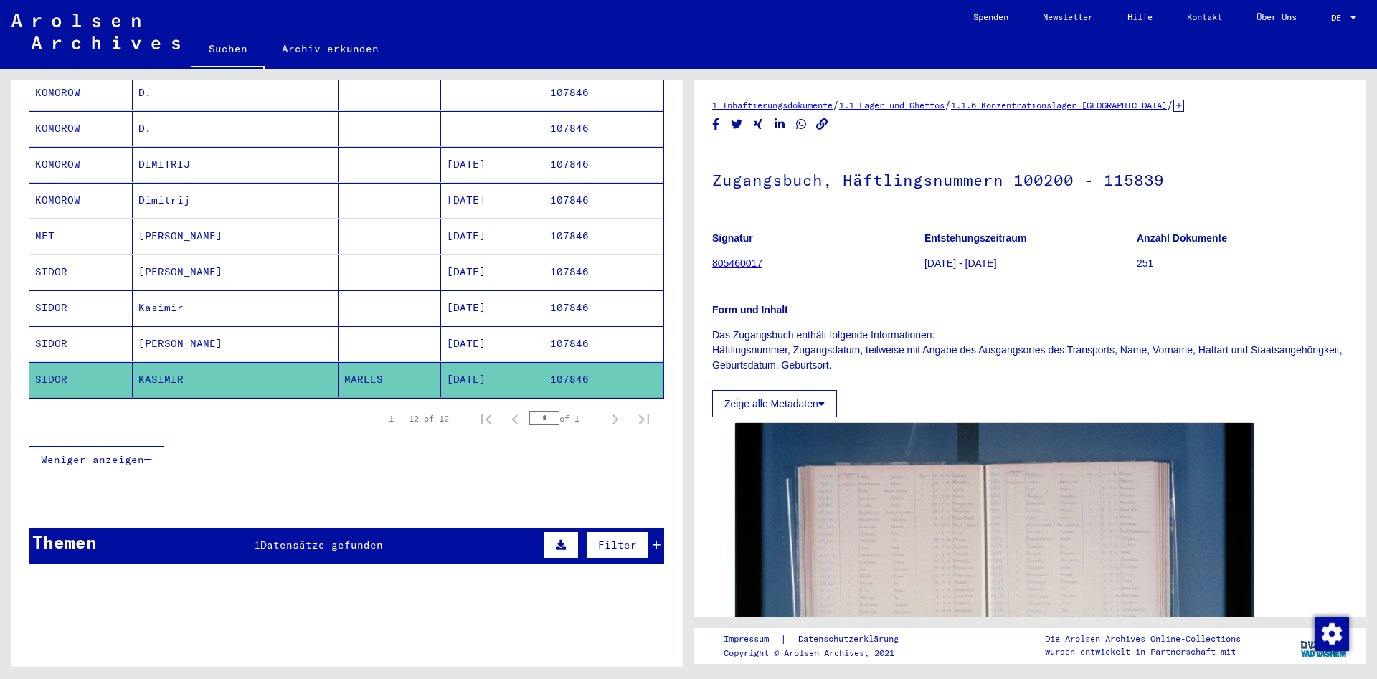
click at [280, 326] on mat-cell at bounding box center [286, 343] width 103 height 35
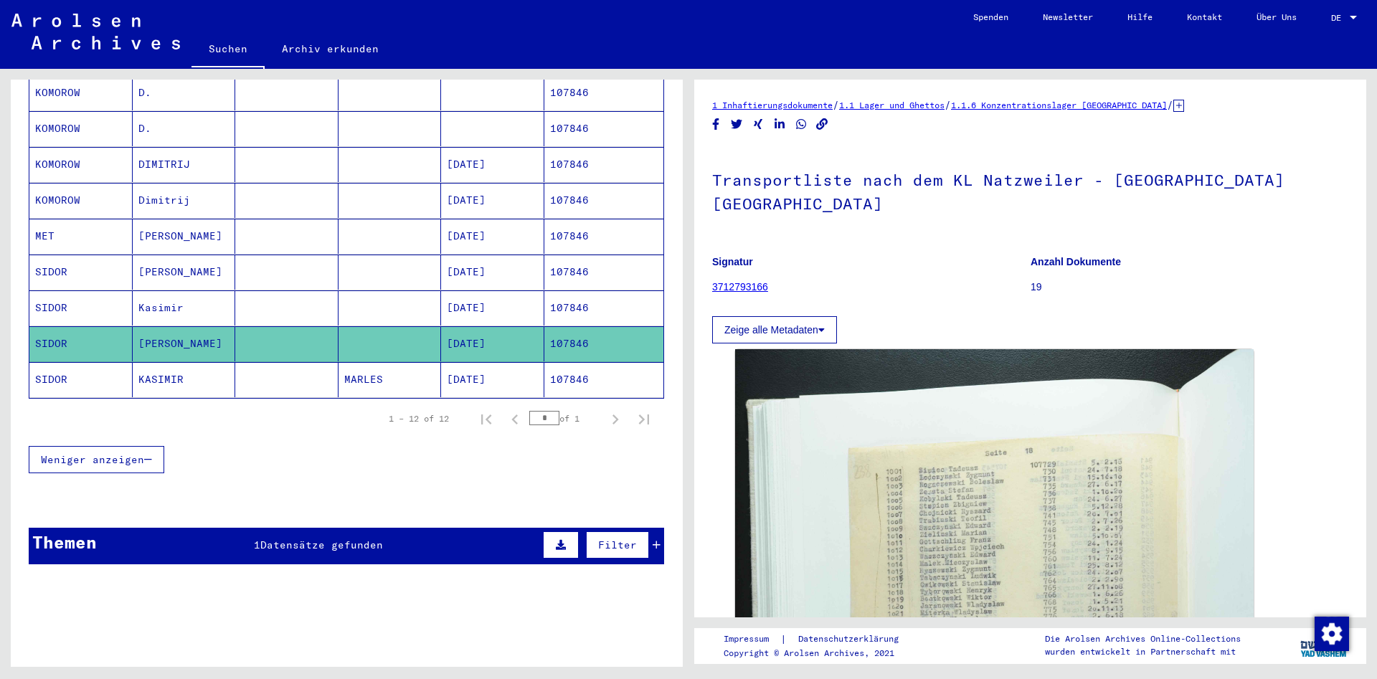
scroll to position [260, 0]
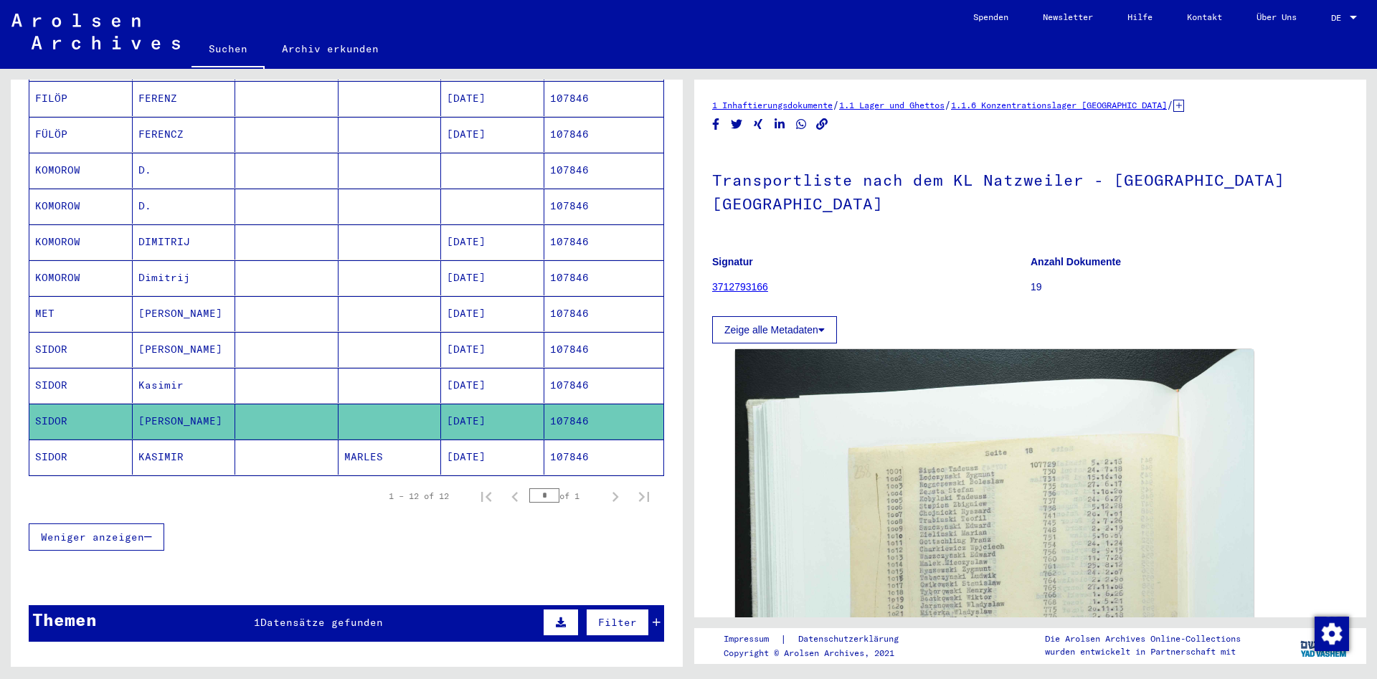
click at [273, 344] on mat-cell at bounding box center [286, 349] width 103 height 35
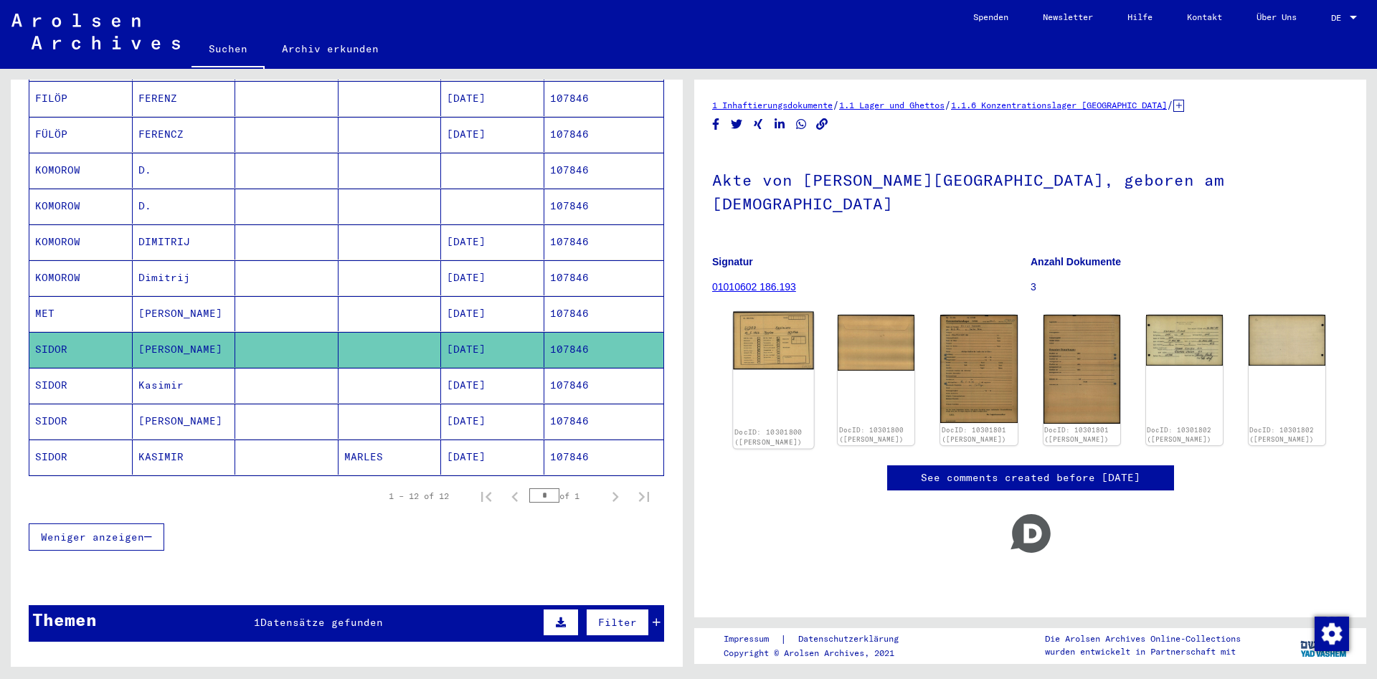
click at [764, 312] on img at bounding box center [773, 341] width 81 height 58
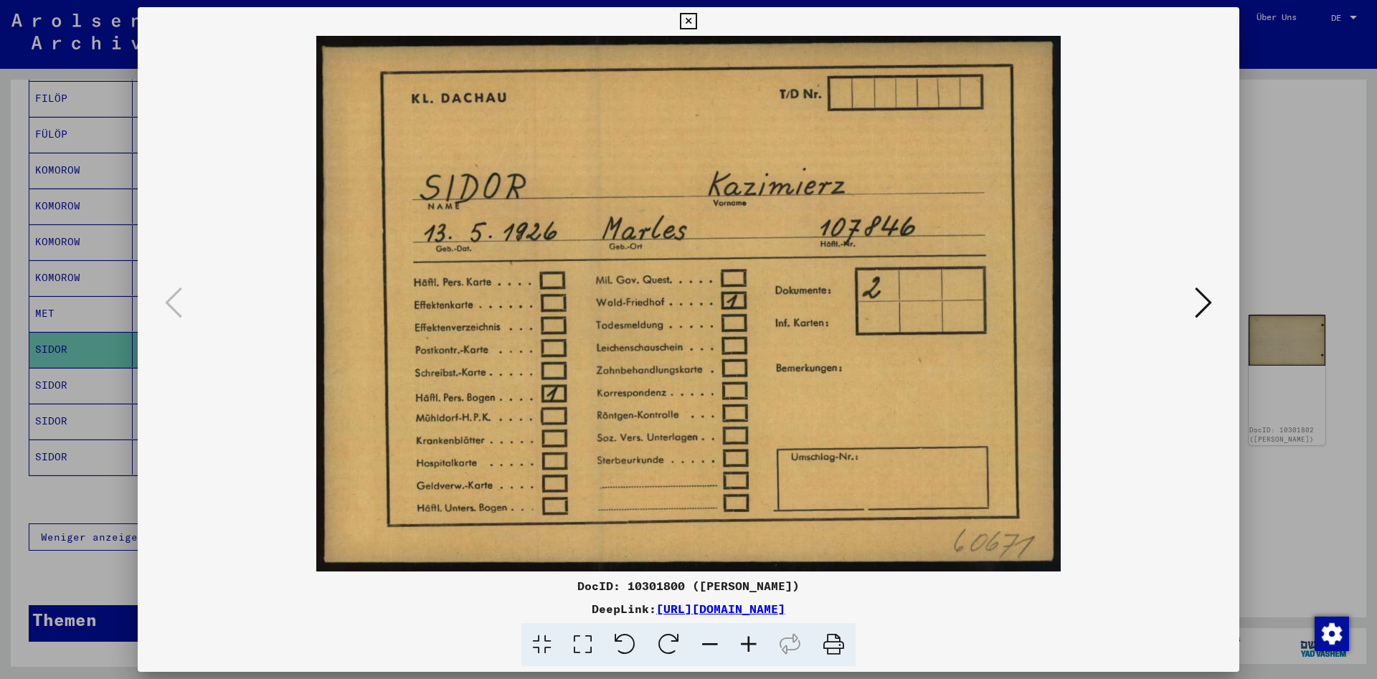
click at [1201, 302] on icon at bounding box center [1203, 302] width 17 height 34
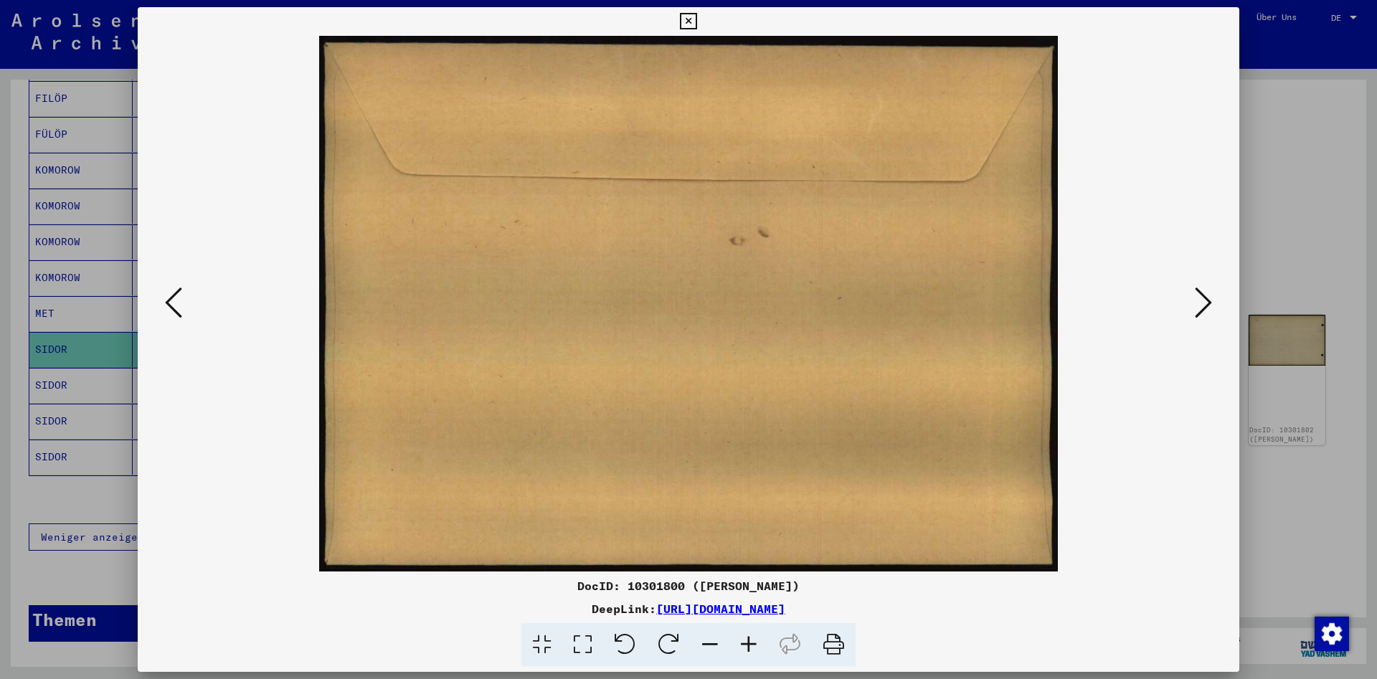
click at [1201, 301] on icon at bounding box center [1203, 302] width 17 height 34
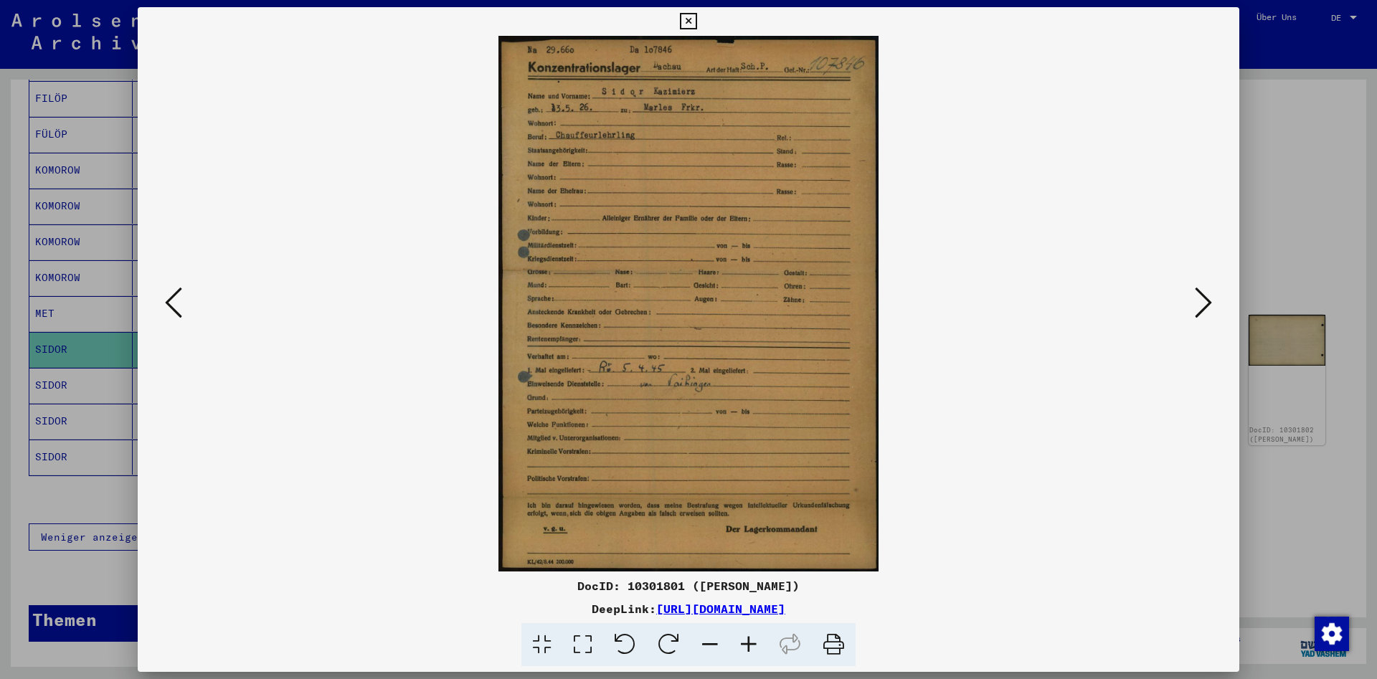
click at [696, 19] on icon at bounding box center [688, 21] width 16 height 17
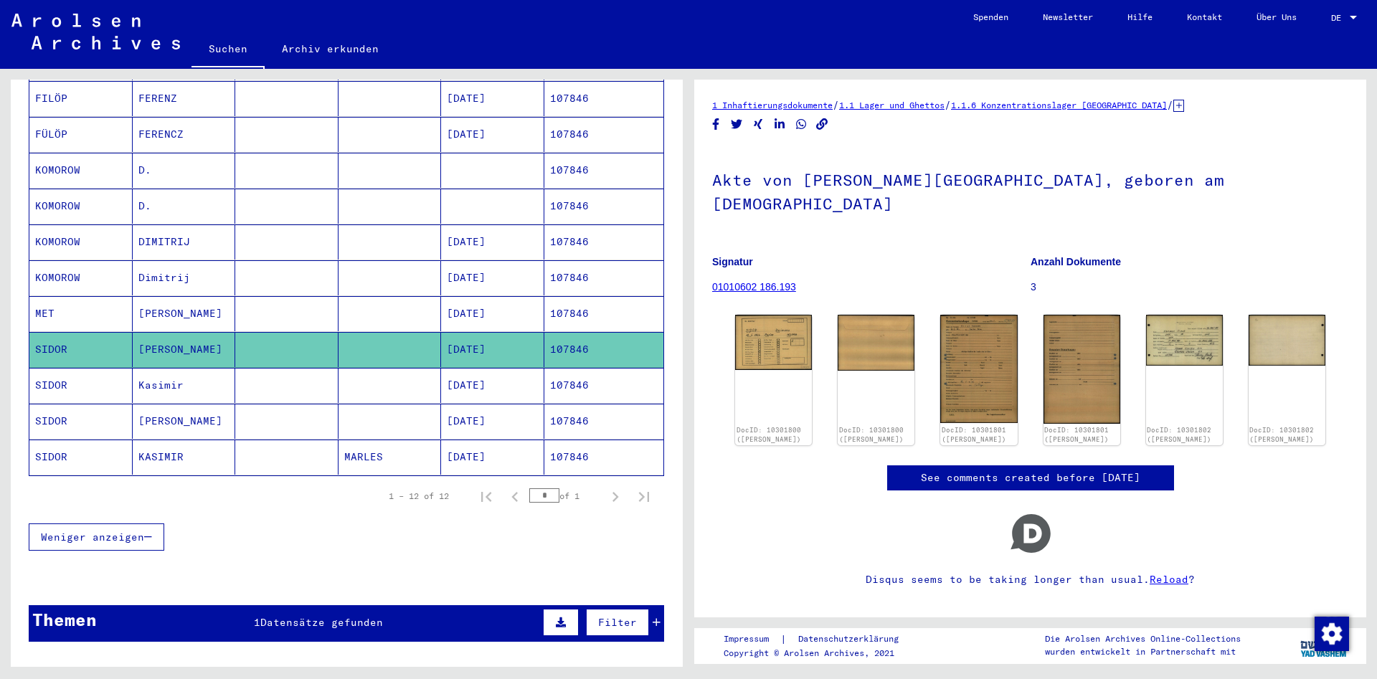
click at [209, 387] on mat-cell "Kasimir" at bounding box center [184, 385] width 103 height 35
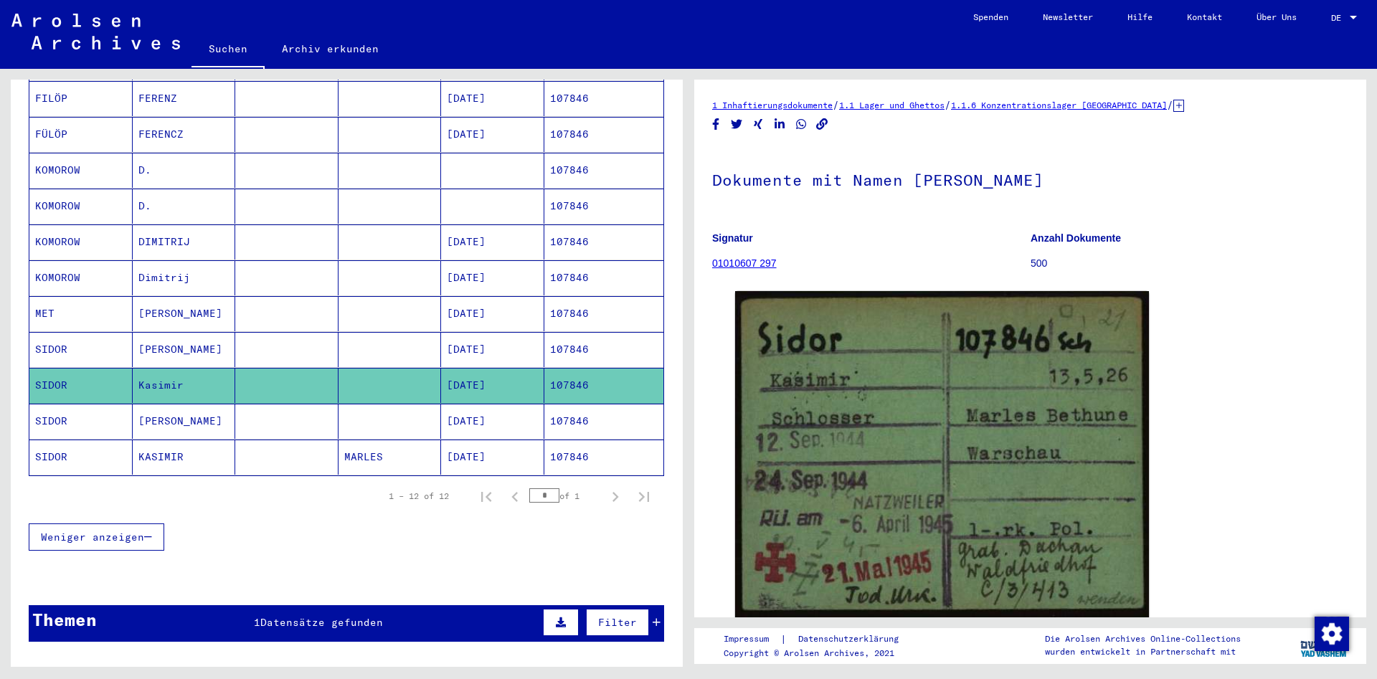
click at [213, 404] on mat-cell "[PERSON_NAME]" at bounding box center [184, 421] width 103 height 35
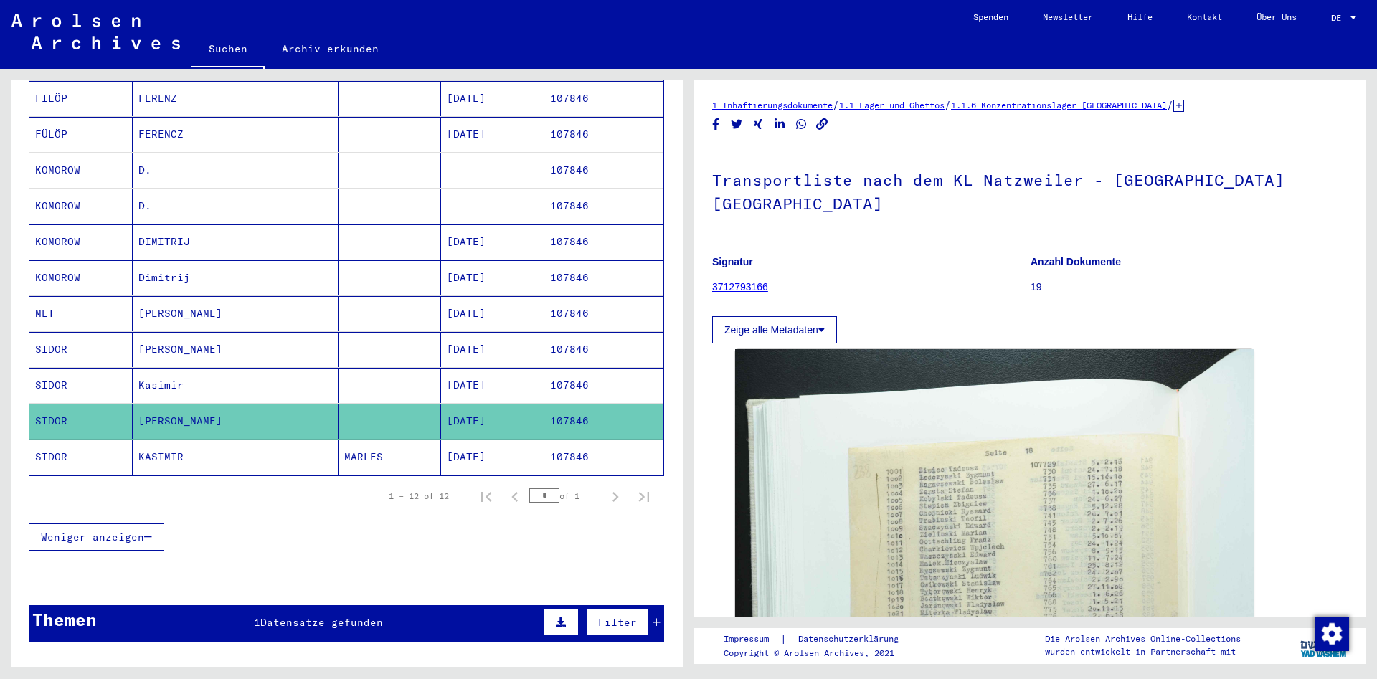
click at [228, 369] on mat-cell "Kasimir" at bounding box center [184, 385] width 103 height 35
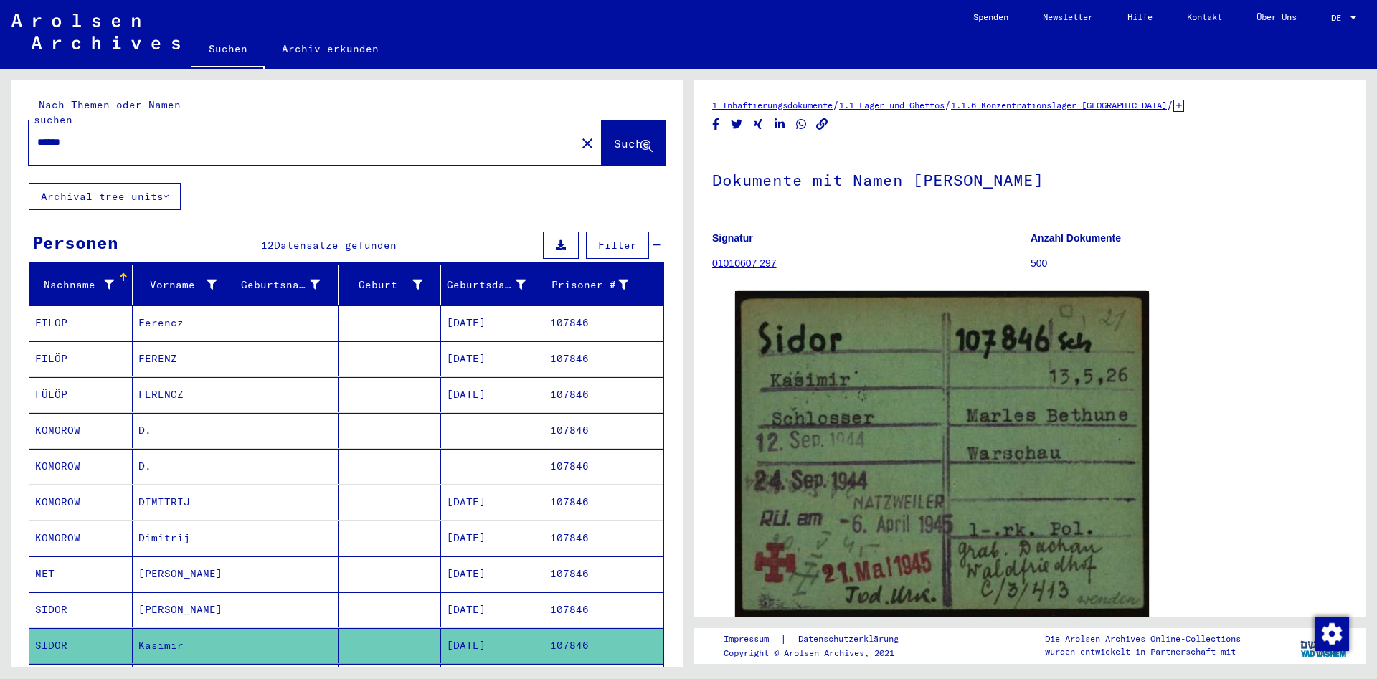
click at [187, 138] on div "******" at bounding box center [298, 142] width 539 height 32
click at [189, 135] on input "******" at bounding box center [302, 142] width 530 height 15
paste input "text"
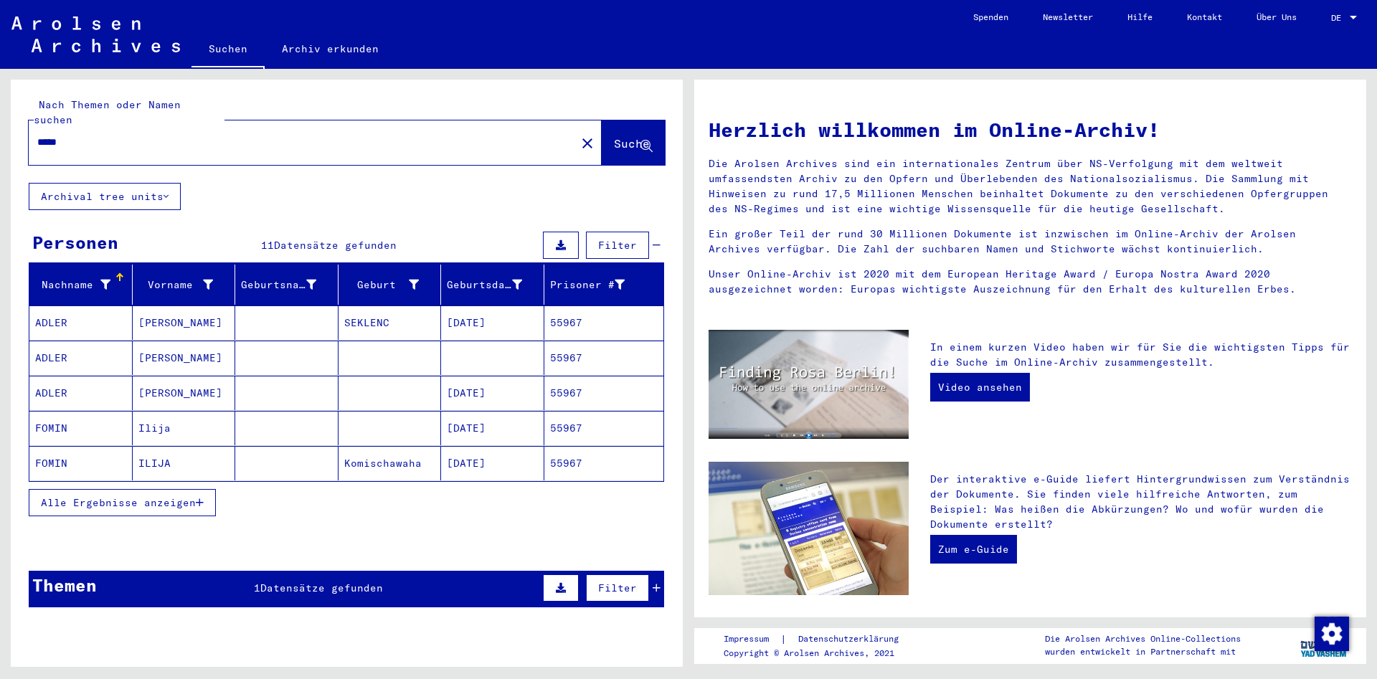
click at [176, 489] on button "Alle Ergebnisse anzeigen" at bounding box center [122, 502] width 187 height 27
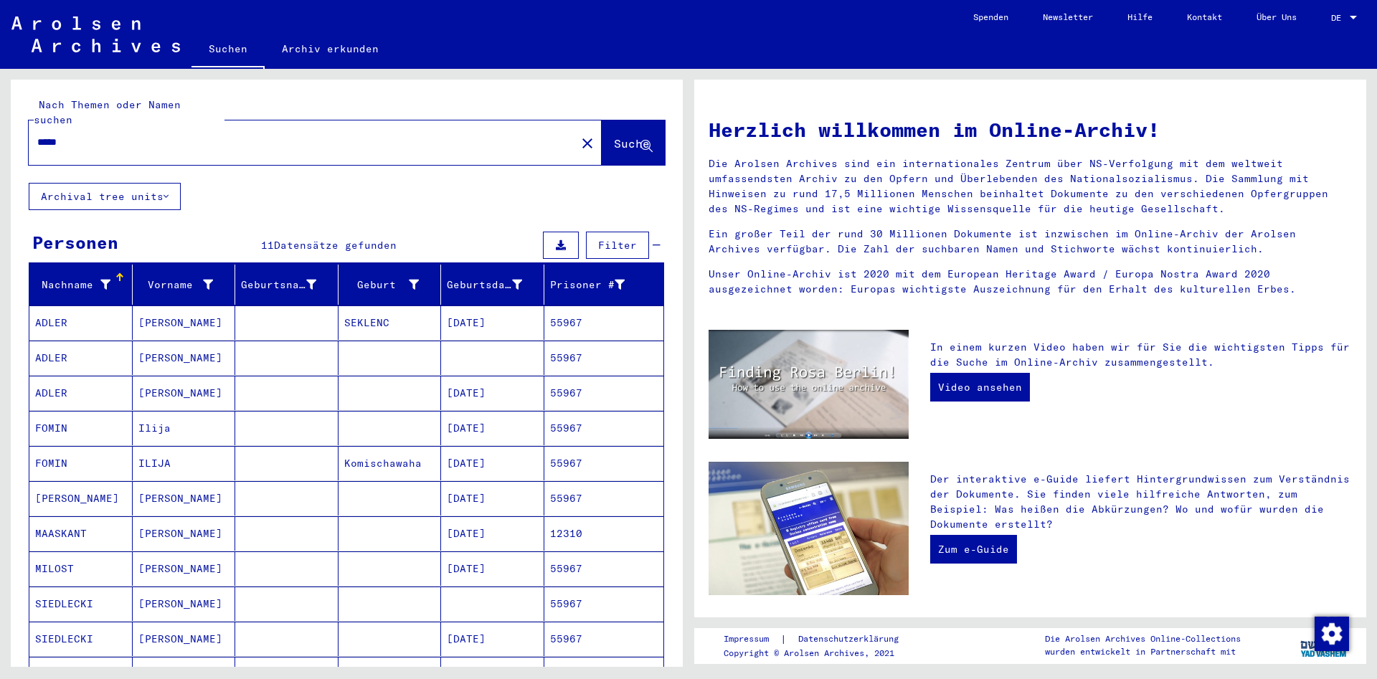
scroll to position [300, 0]
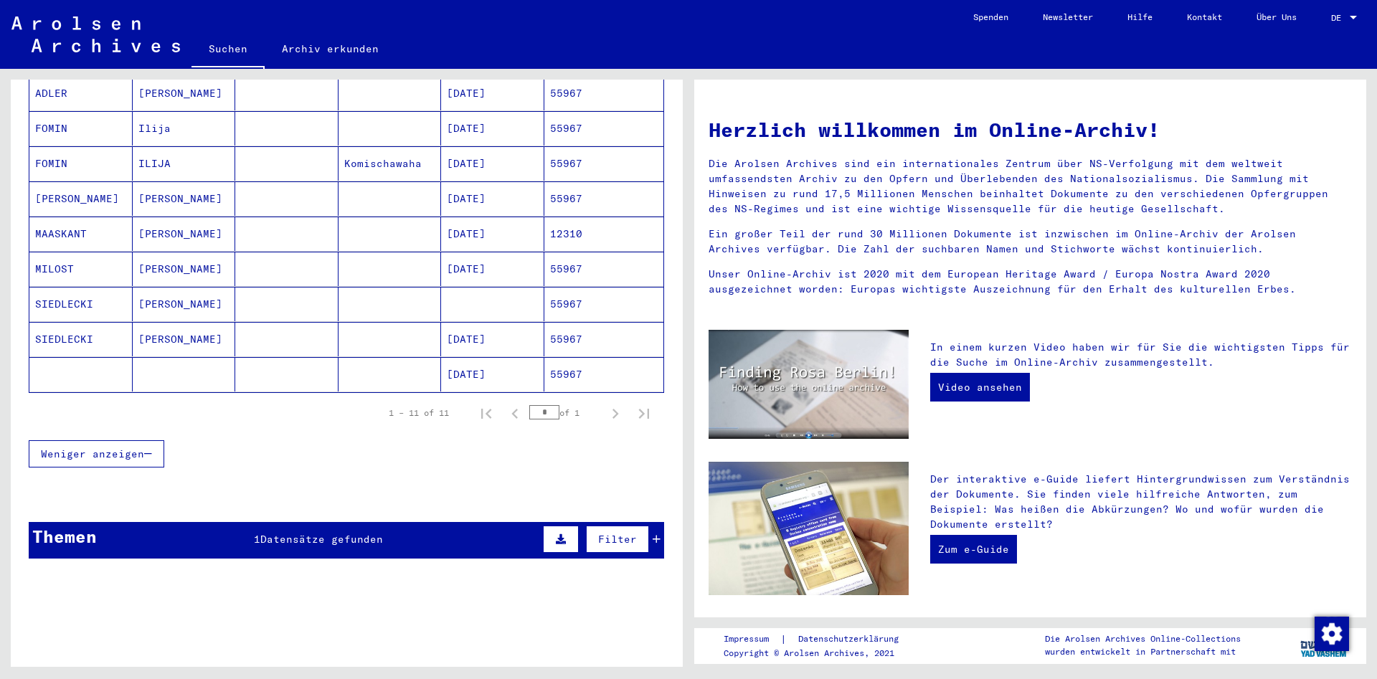
click at [66, 303] on mat-cell "SIEDLECKI" at bounding box center [80, 304] width 103 height 34
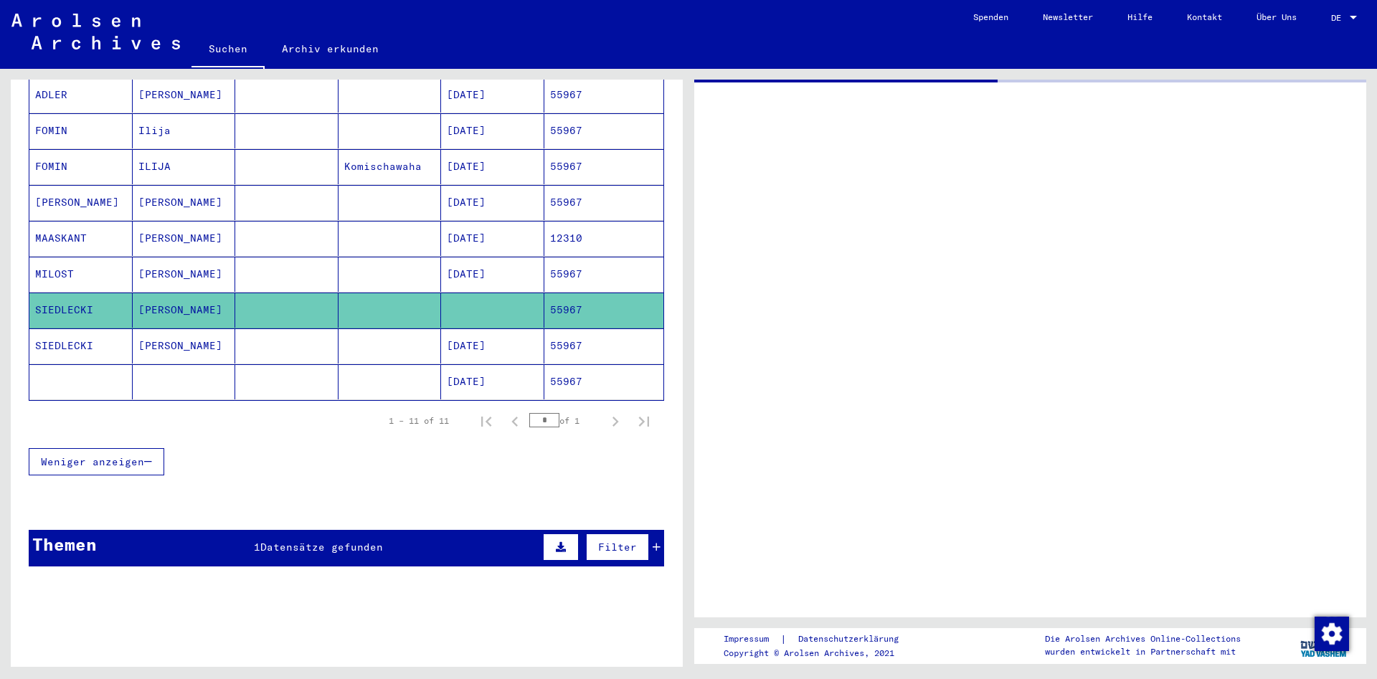
scroll to position [302, 0]
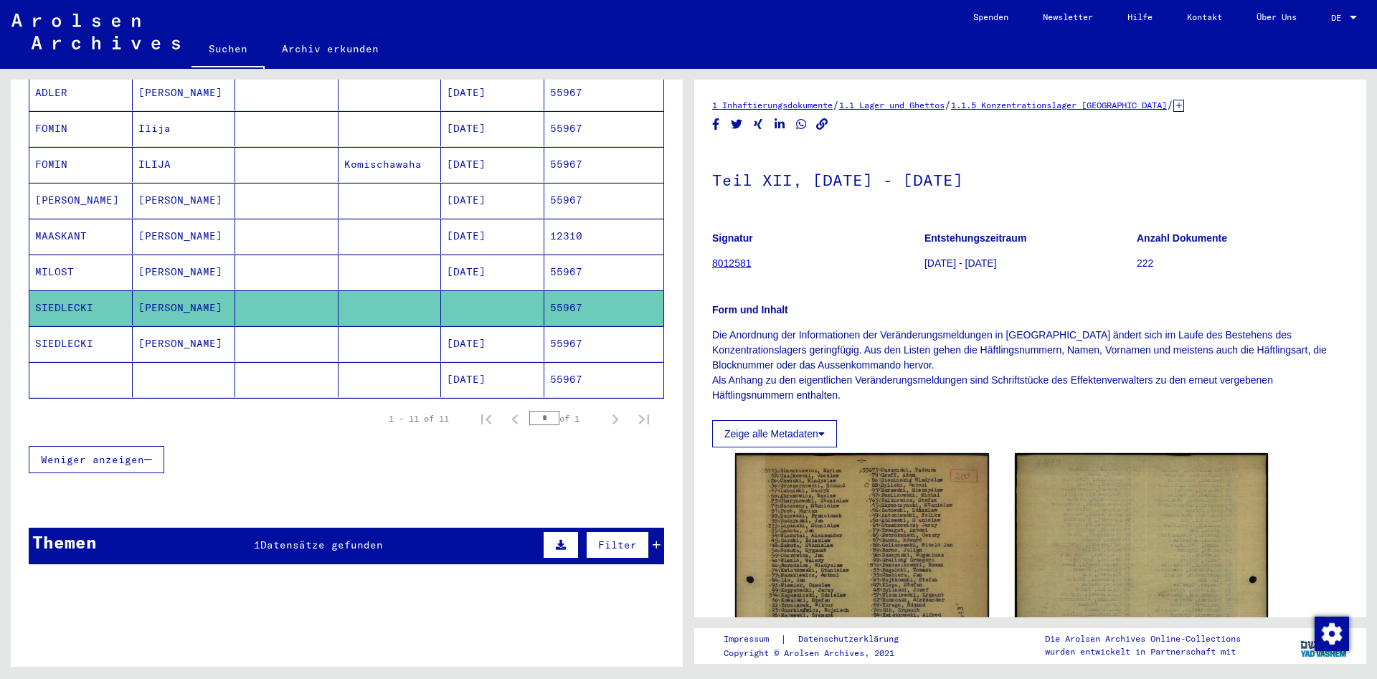
click at [82, 331] on mat-cell "SIEDLECKI" at bounding box center [80, 343] width 103 height 35
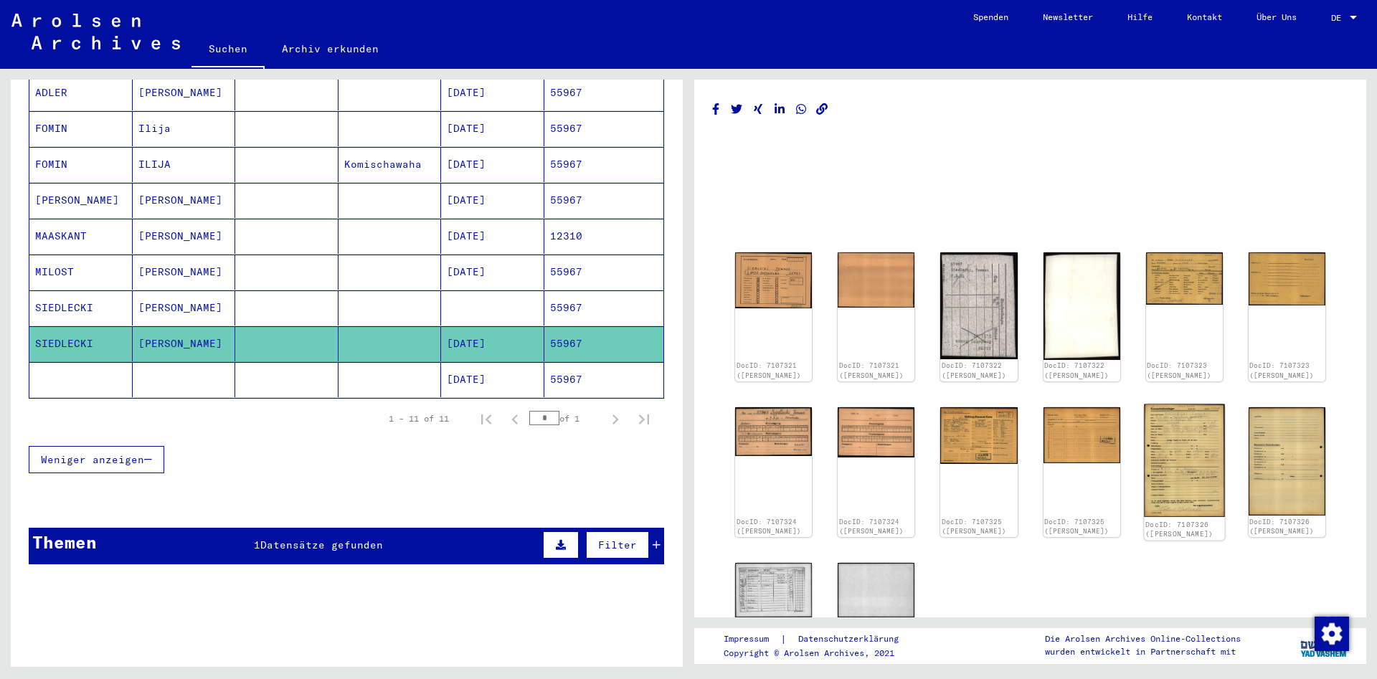
click at [1158, 451] on img at bounding box center [1184, 460] width 81 height 113
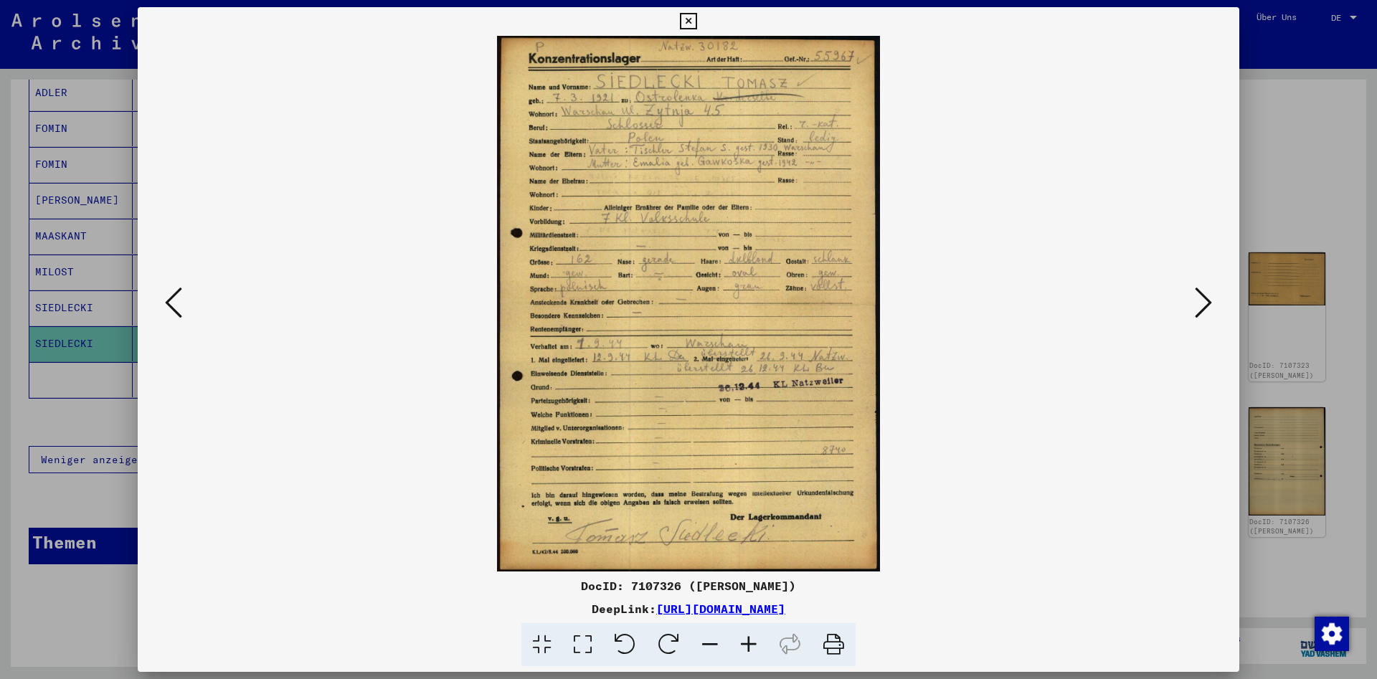
click at [1206, 308] on icon at bounding box center [1203, 302] width 17 height 34
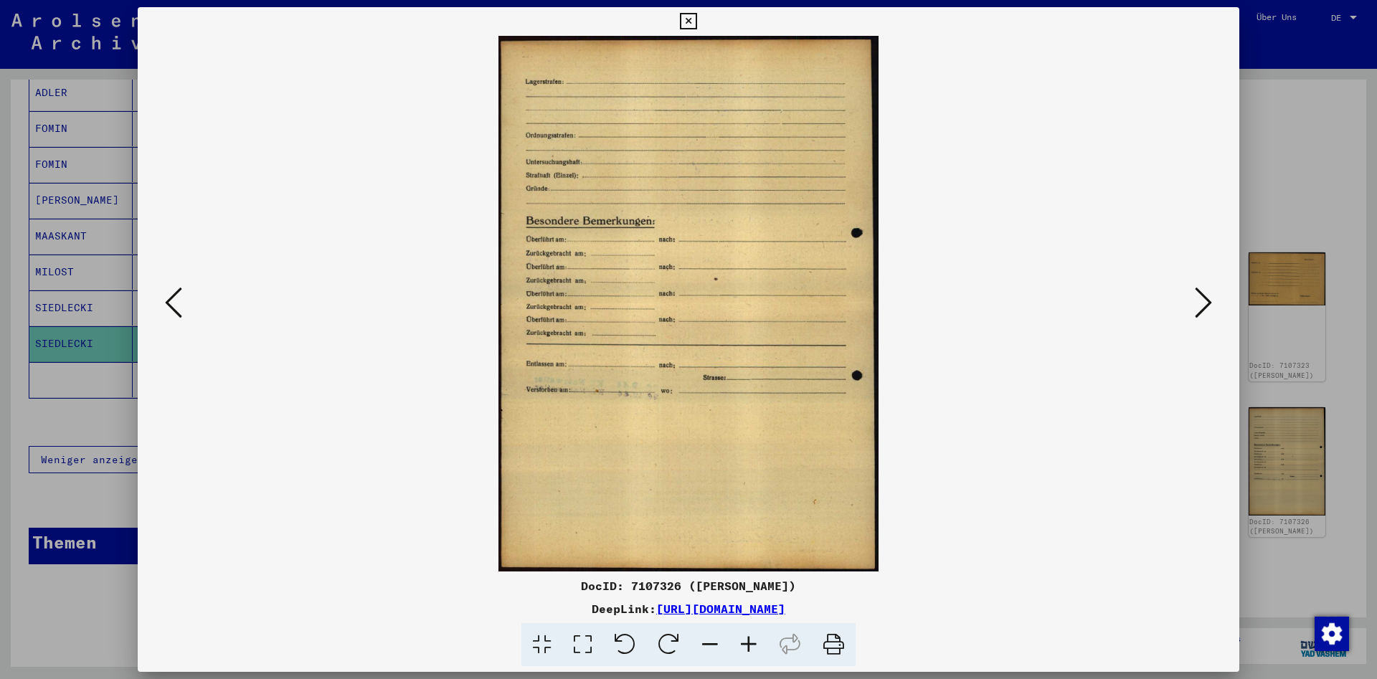
click at [1206, 308] on icon at bounding box center [1203, 302] width 17 height 34
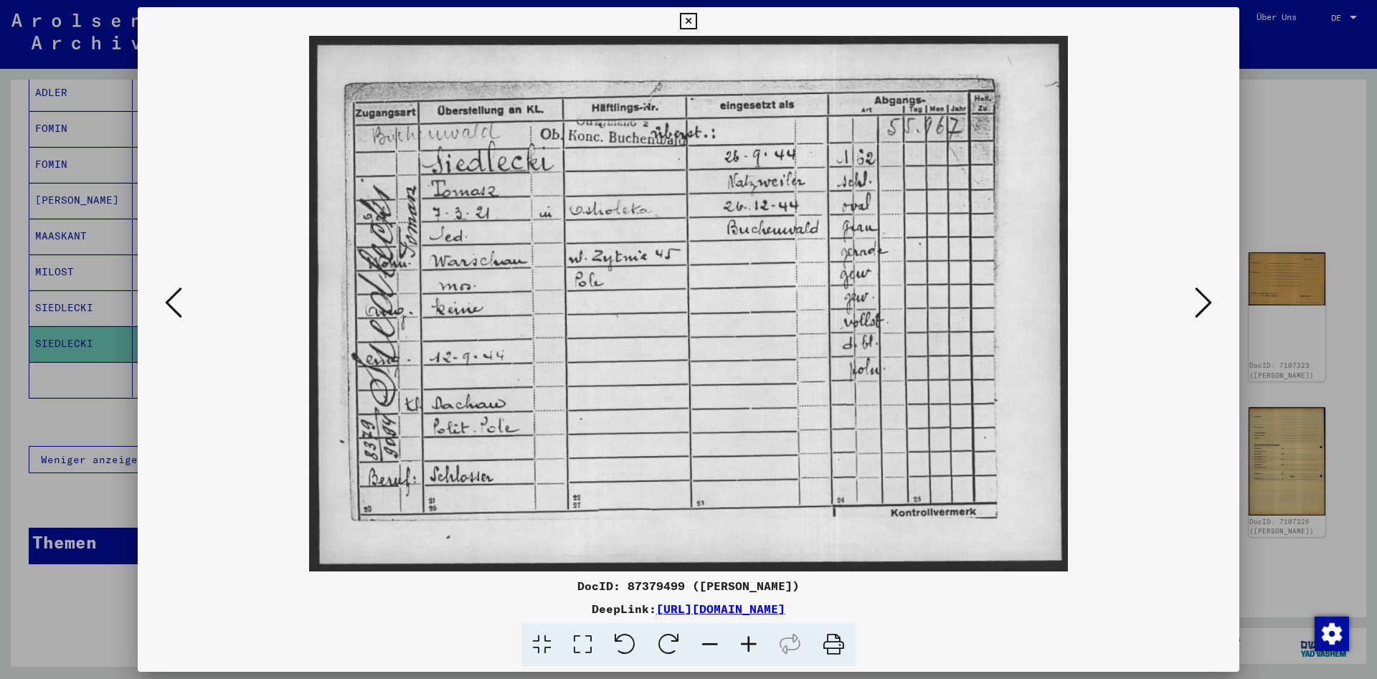
click at [1206, 308] on icon at bounding box center [1203, 302] width 17 height 34
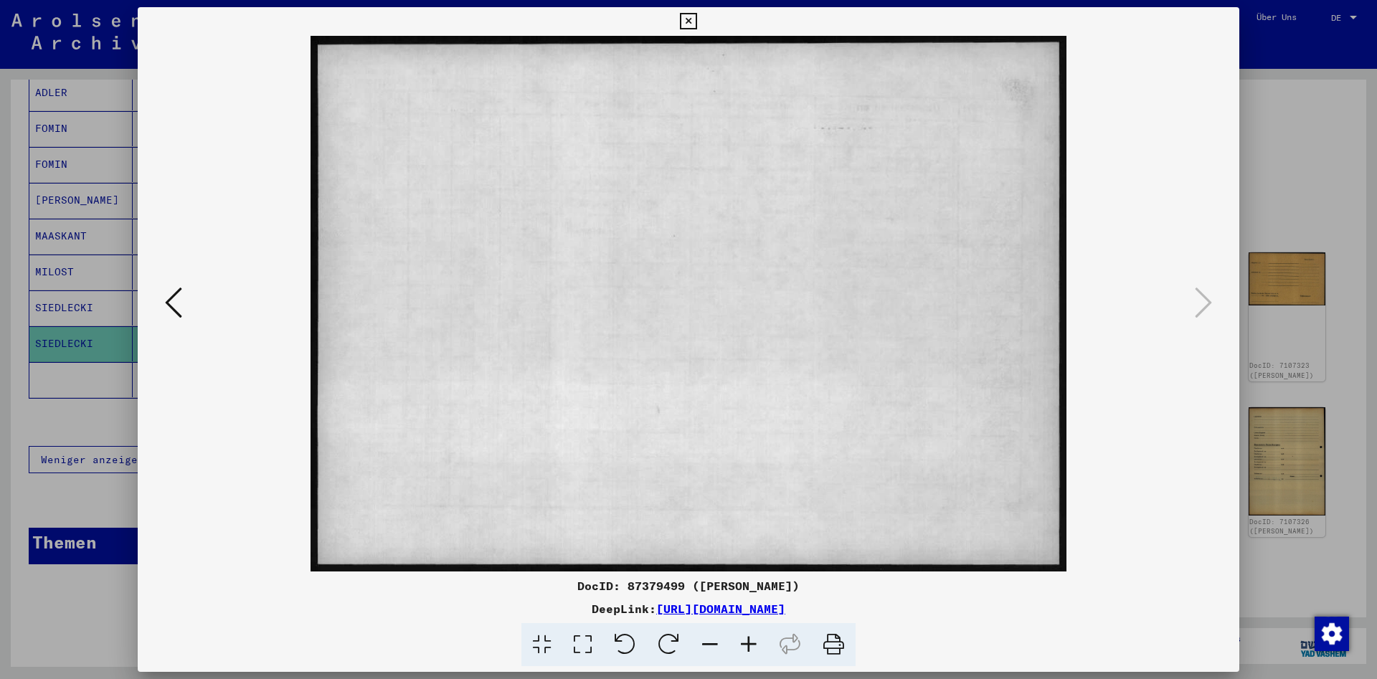
click at [696, 24] on icon at bounding box center [688, 21] width 16 height 17
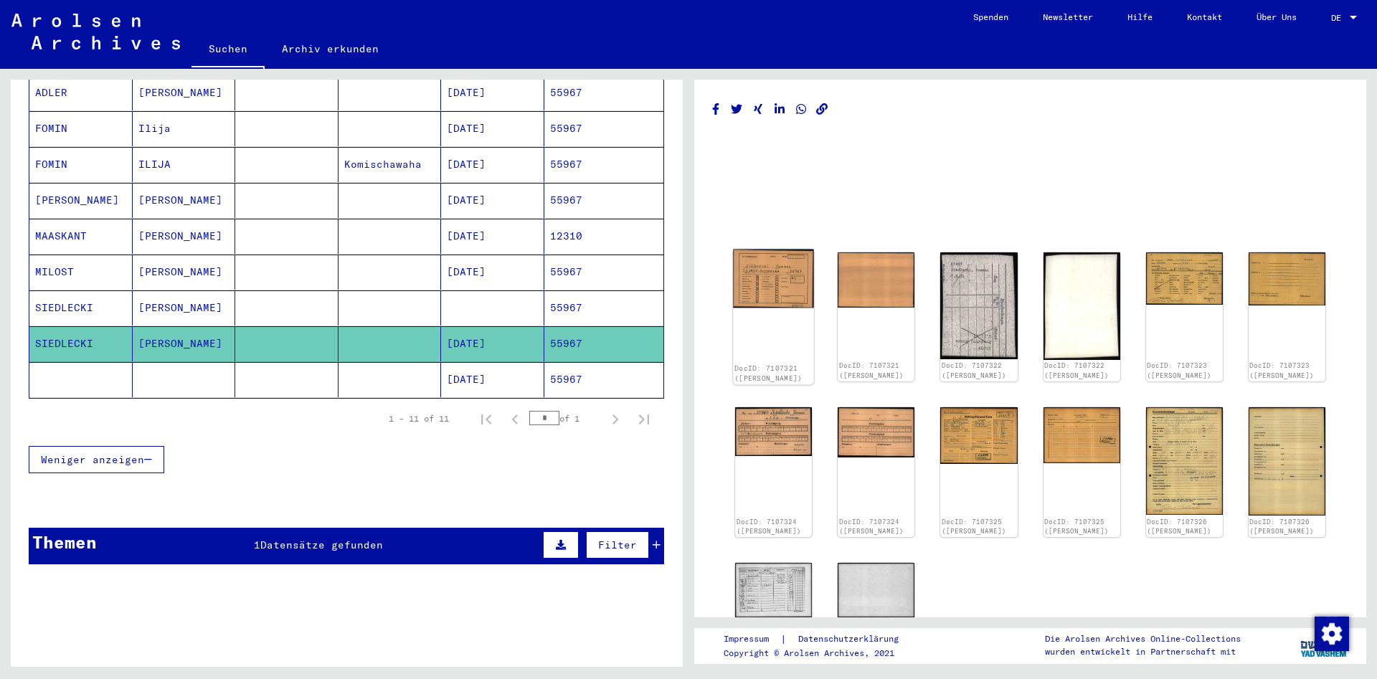
click at [801, 319] on div "DocID: 7107321 ([PERSON_NAME])" at bounding box center [773, 318] width 81 height 136
click at [767, 268] on img at bounding box center [773, 279] width 81 height 59
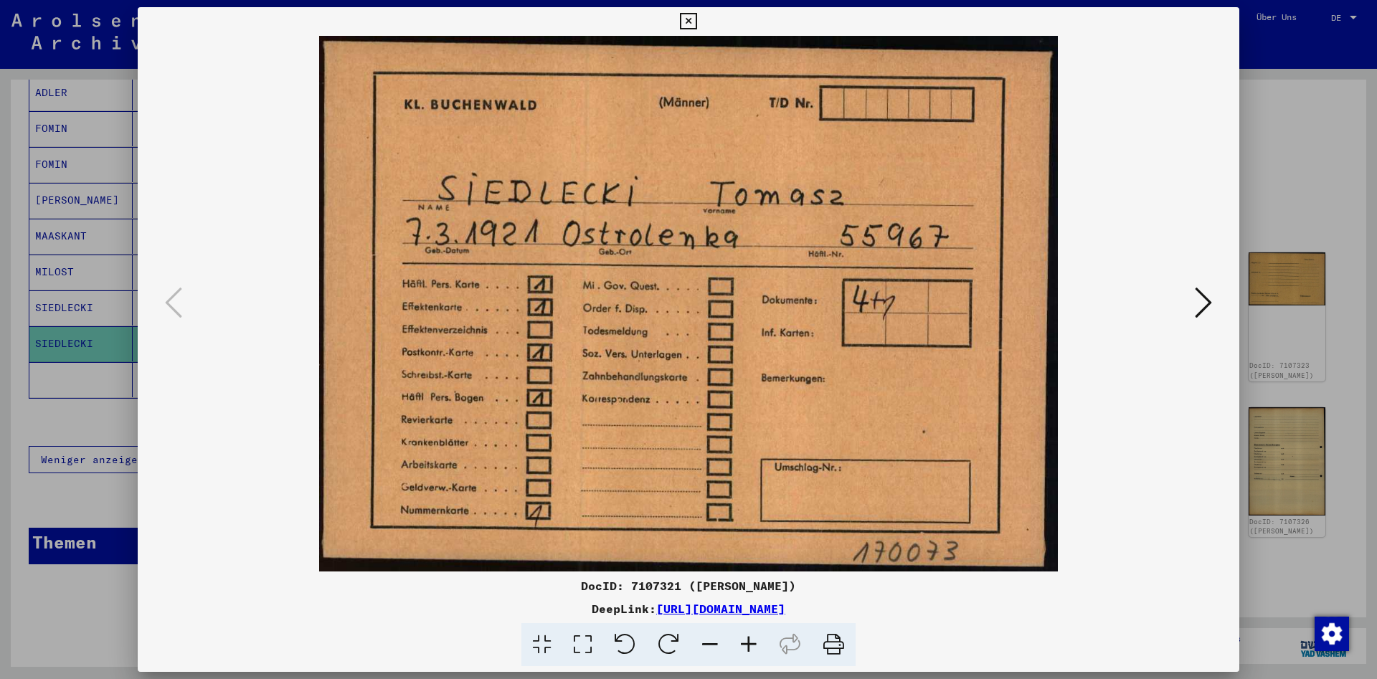
click at [1217, 303] on div at bounding box center [689, 304] width 1102 height 536
click at [1211, 308] on icon at bounding box center [1203, 302] width 17 height 34
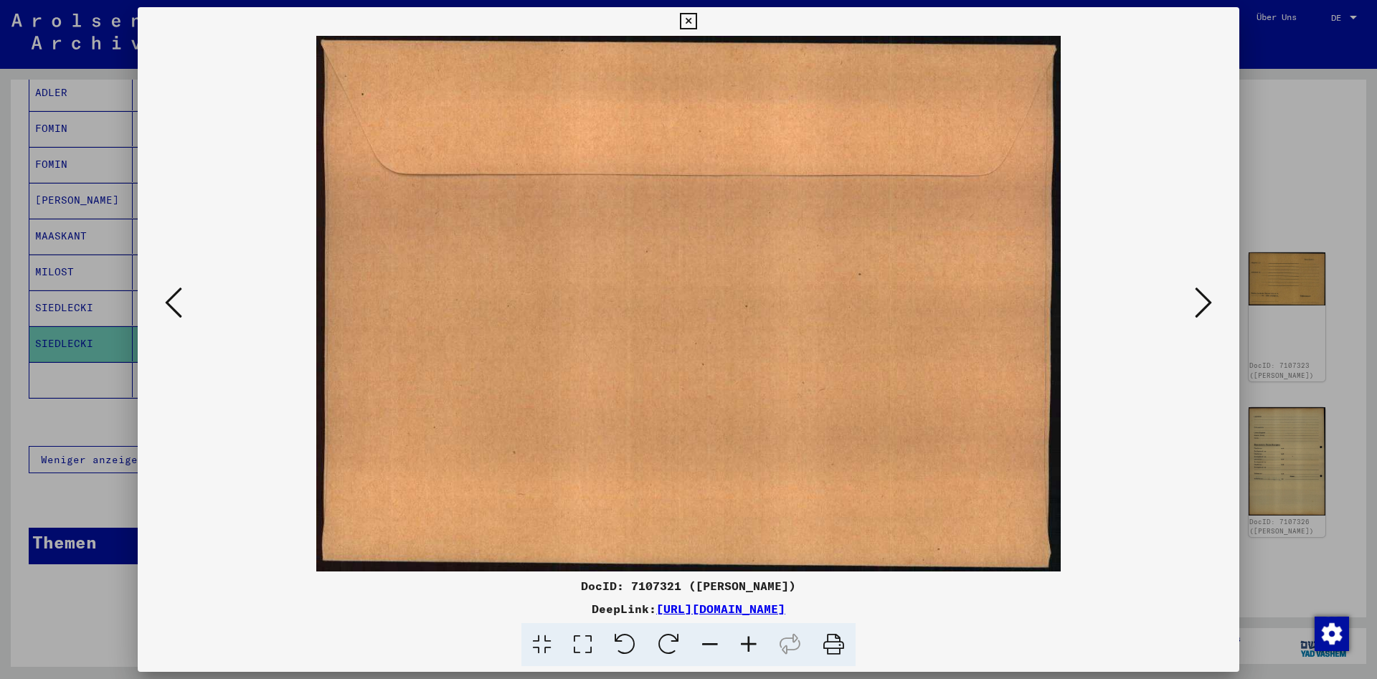
click at [1211, 308] on icon at bounding box center [1203, 302] width 17 height 34
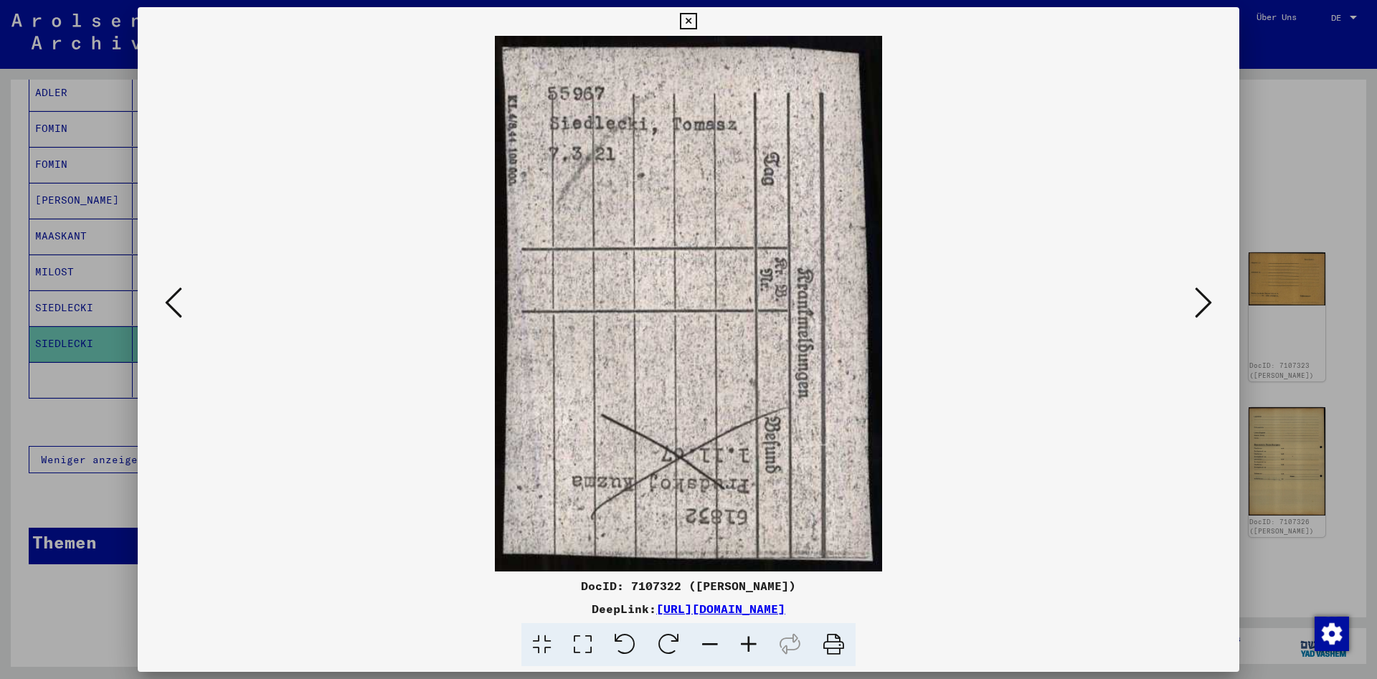
click at [1211, 308] on icon at bounding box center [1203, 302] width 17 height 34
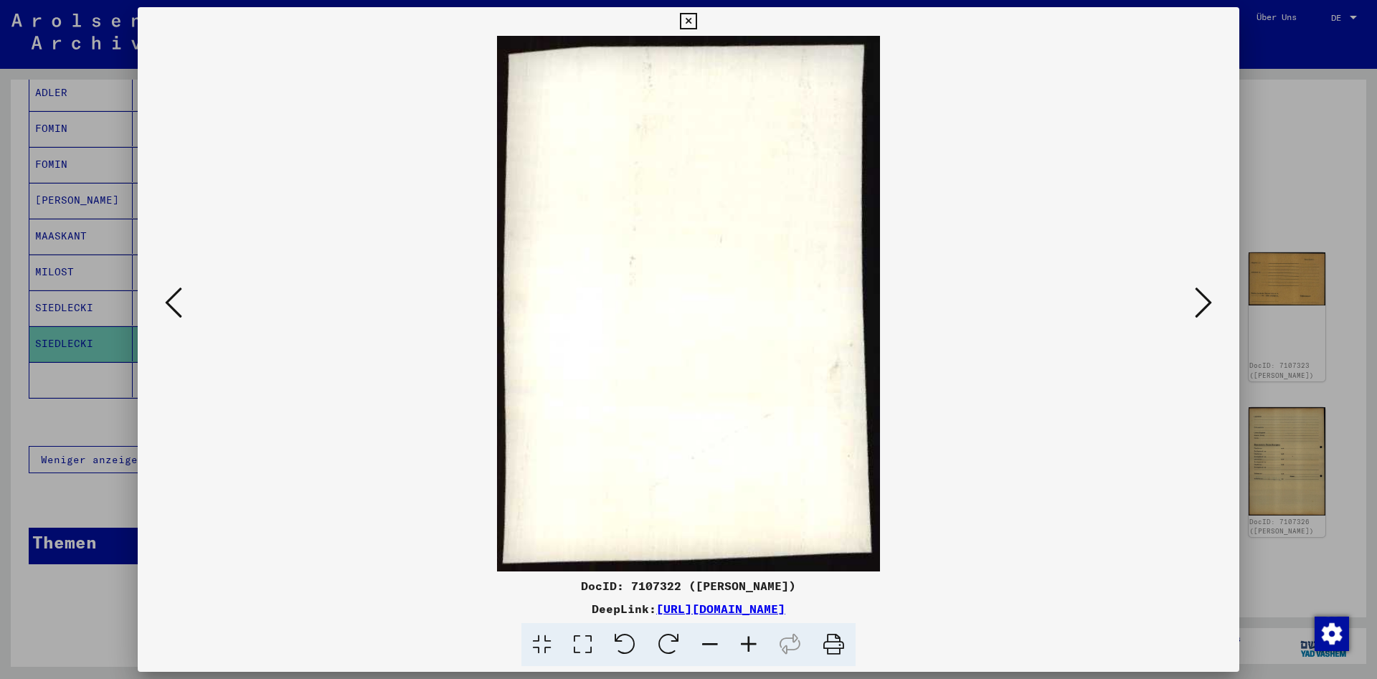
click at [1211, 308] on icon at bounding box center [1203, 302] width 17 height 34
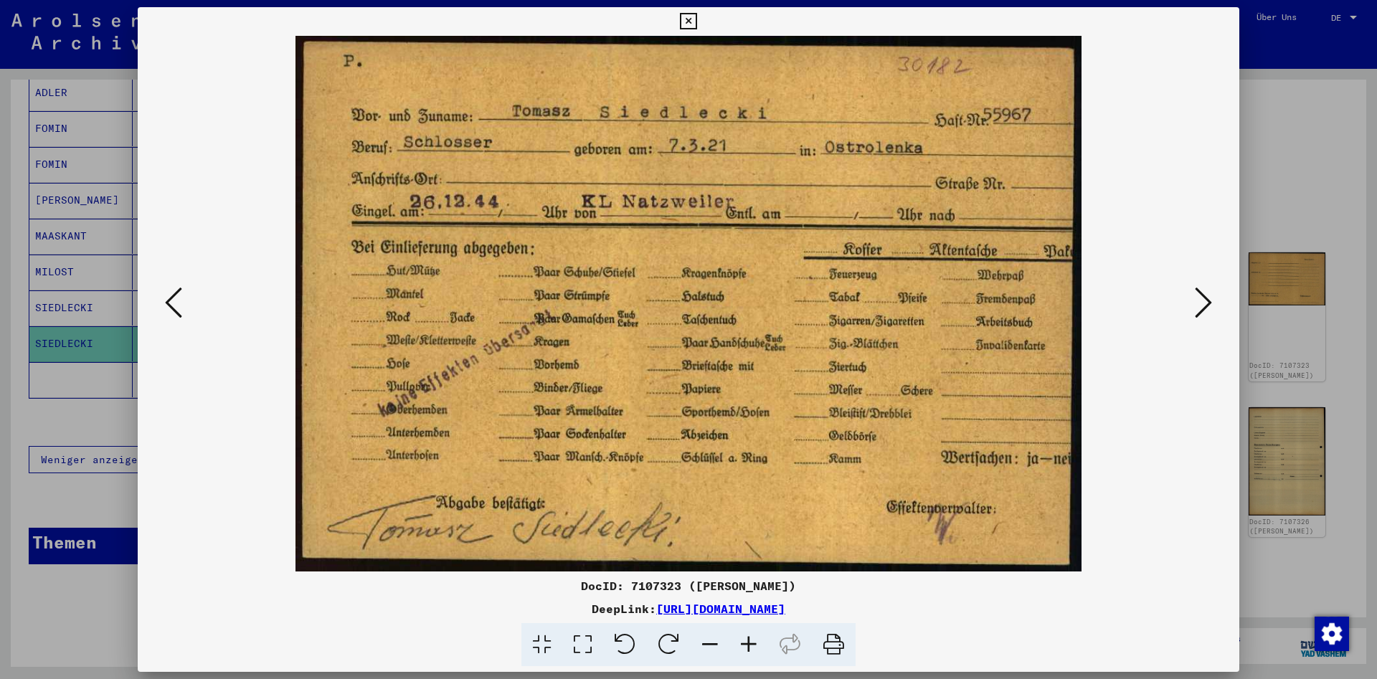
click at [1211, 308] on icon at bounding box center [1203, 302] width 17 height 34
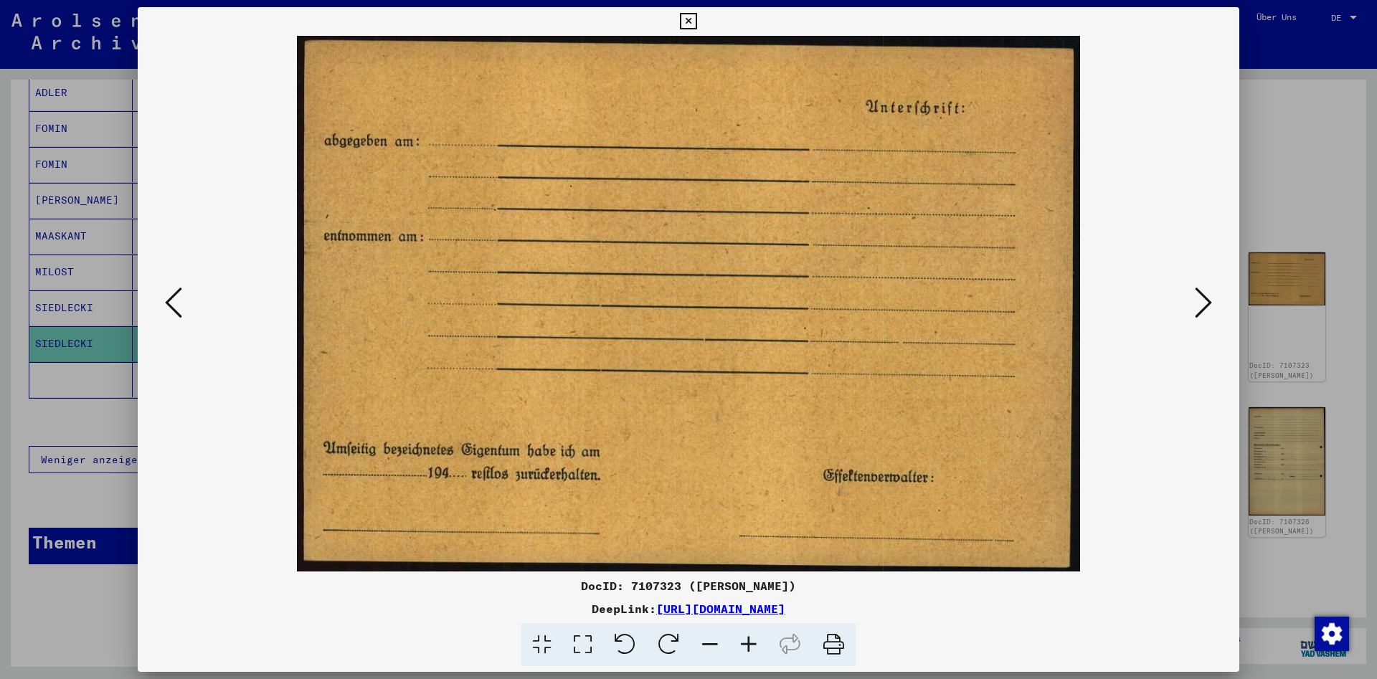
click at [1211, 308] on icon at bounding box center [1203, 302] width 17 height 34
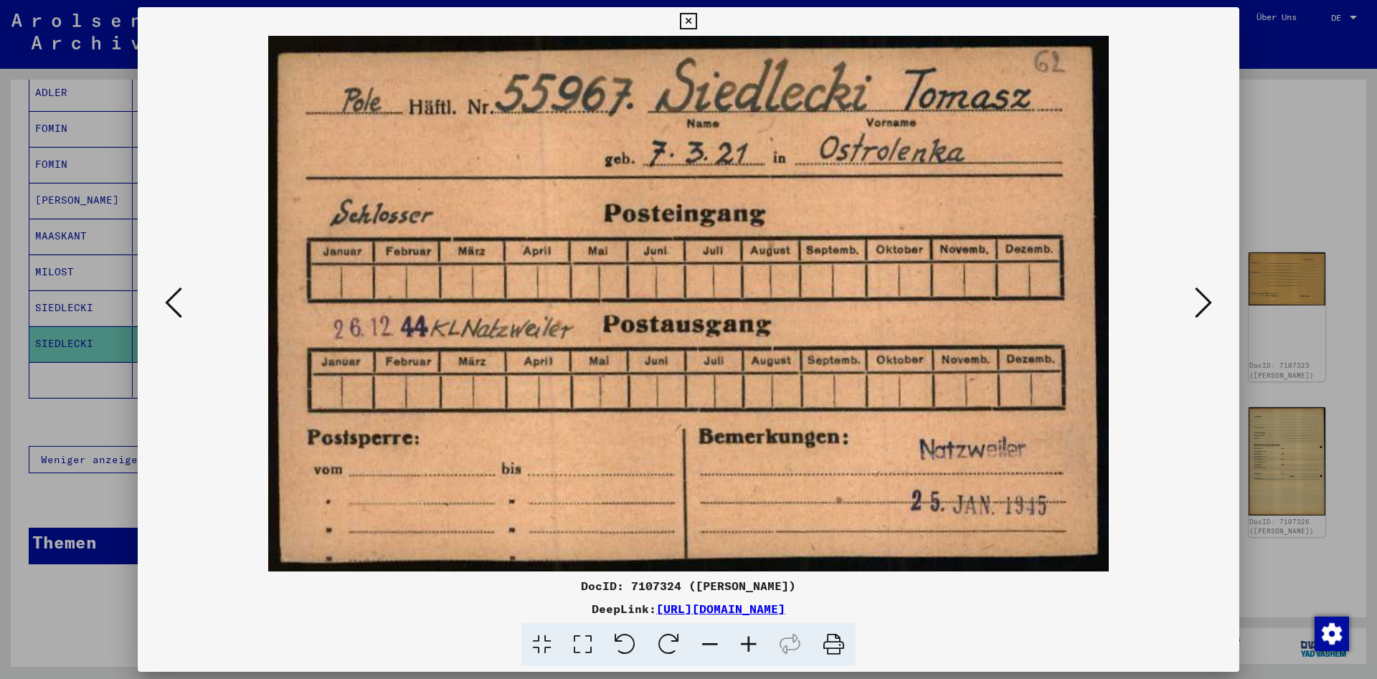
click at [1211, 308] on icon at bounding box center [1203, 302] width 17 height 34
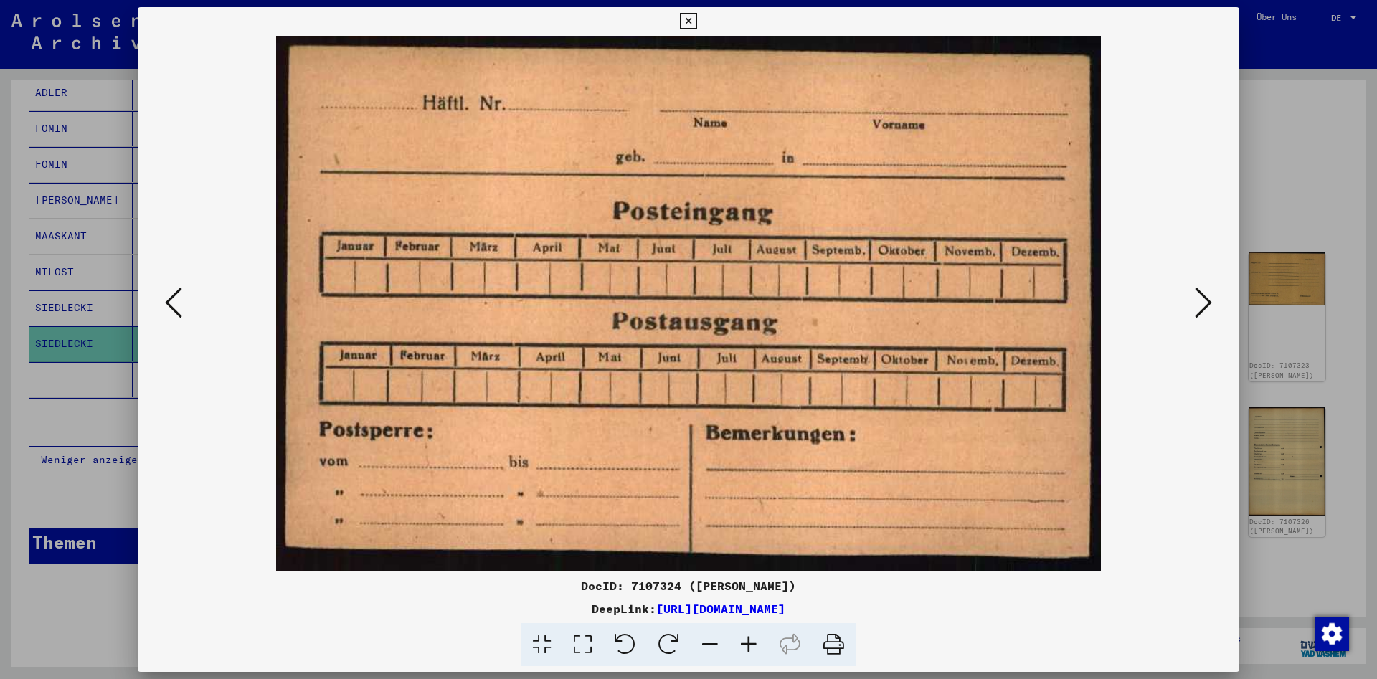
click at [1211, 308] on icon at bounding box center [1203, 302] width 17 height 34
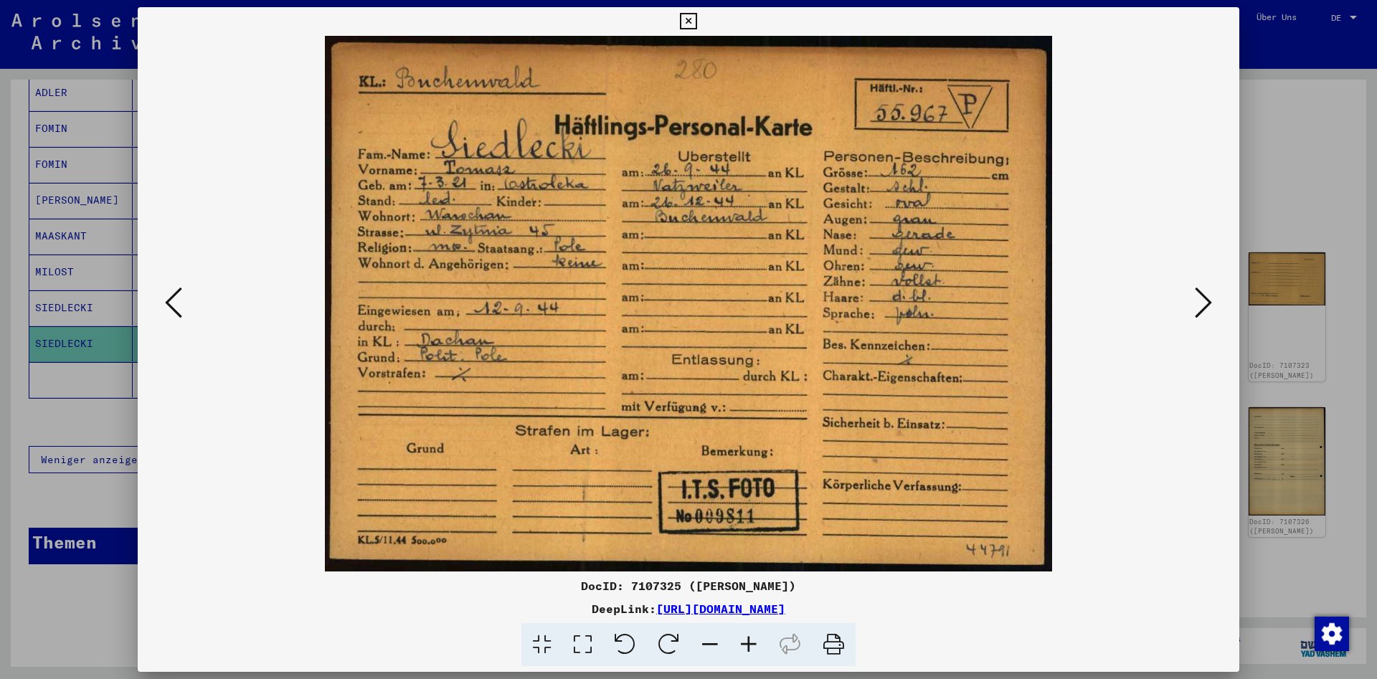
click at [1211, 308] on icon at bounding box center [1203, 302] width 17 height 34
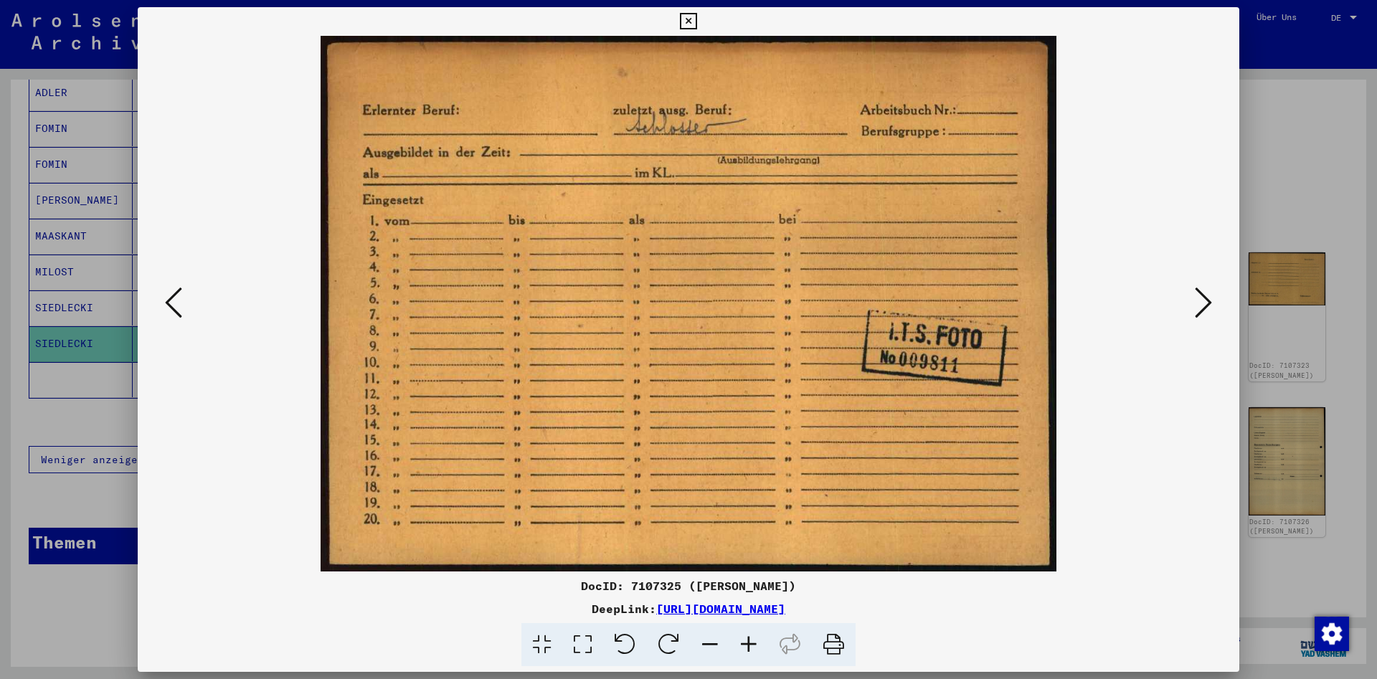
click at [1211, 308] on icon at bounding box center [1203, 302] width 17 height 34
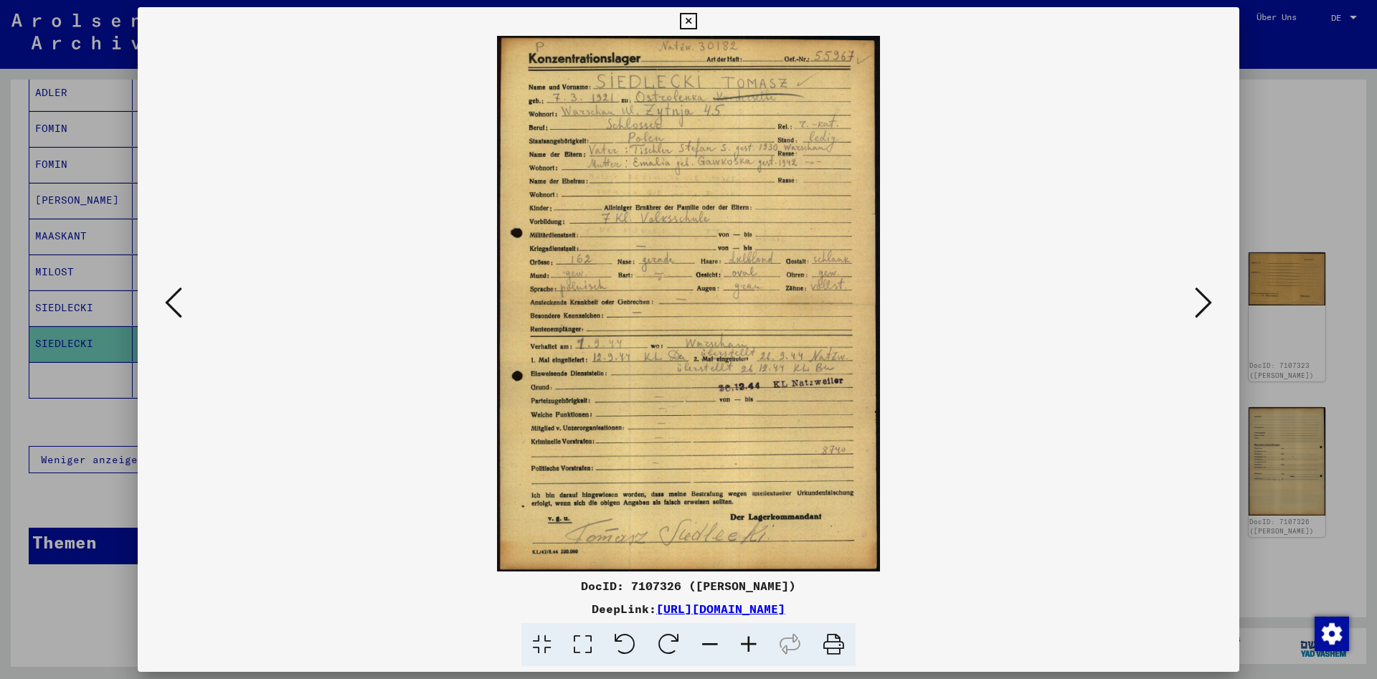
click at [696, 24] on icon at bounding box center [688, 21] width 16 height 17
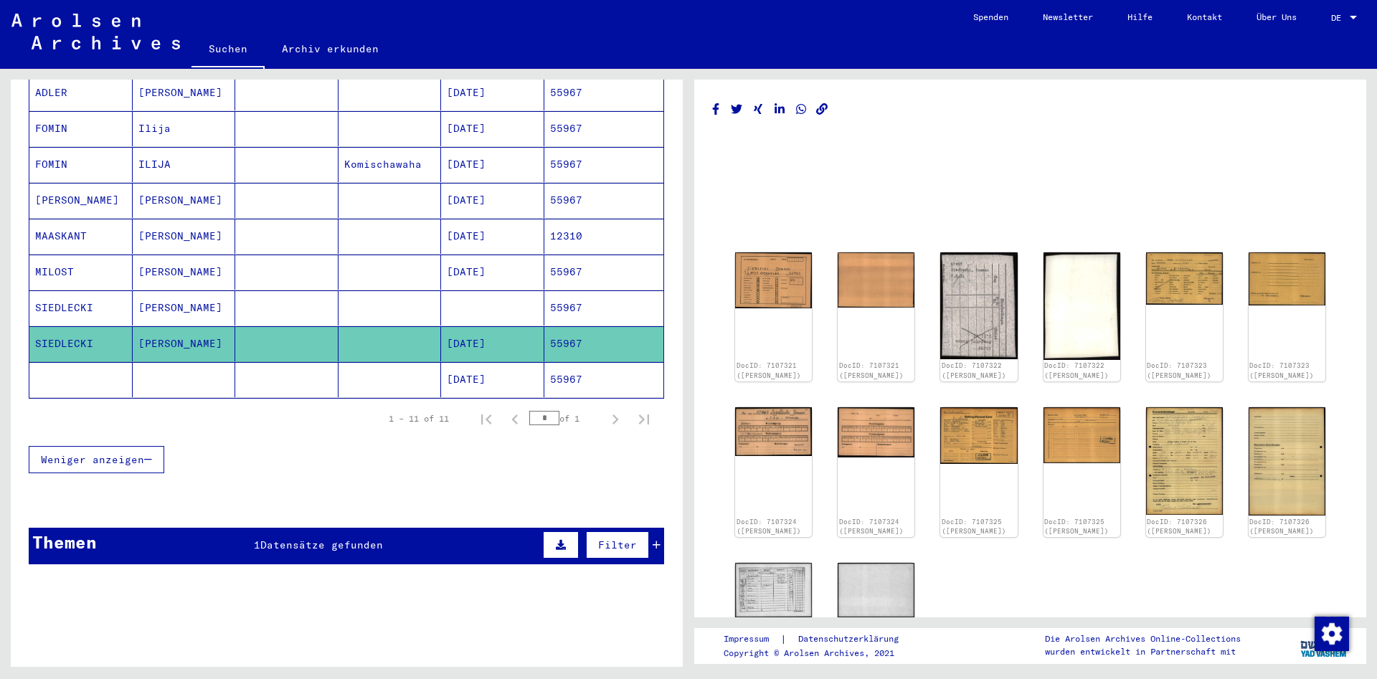
click at [455, 294] on mat-cell at bounding box center [492, 307] width 103 height 35
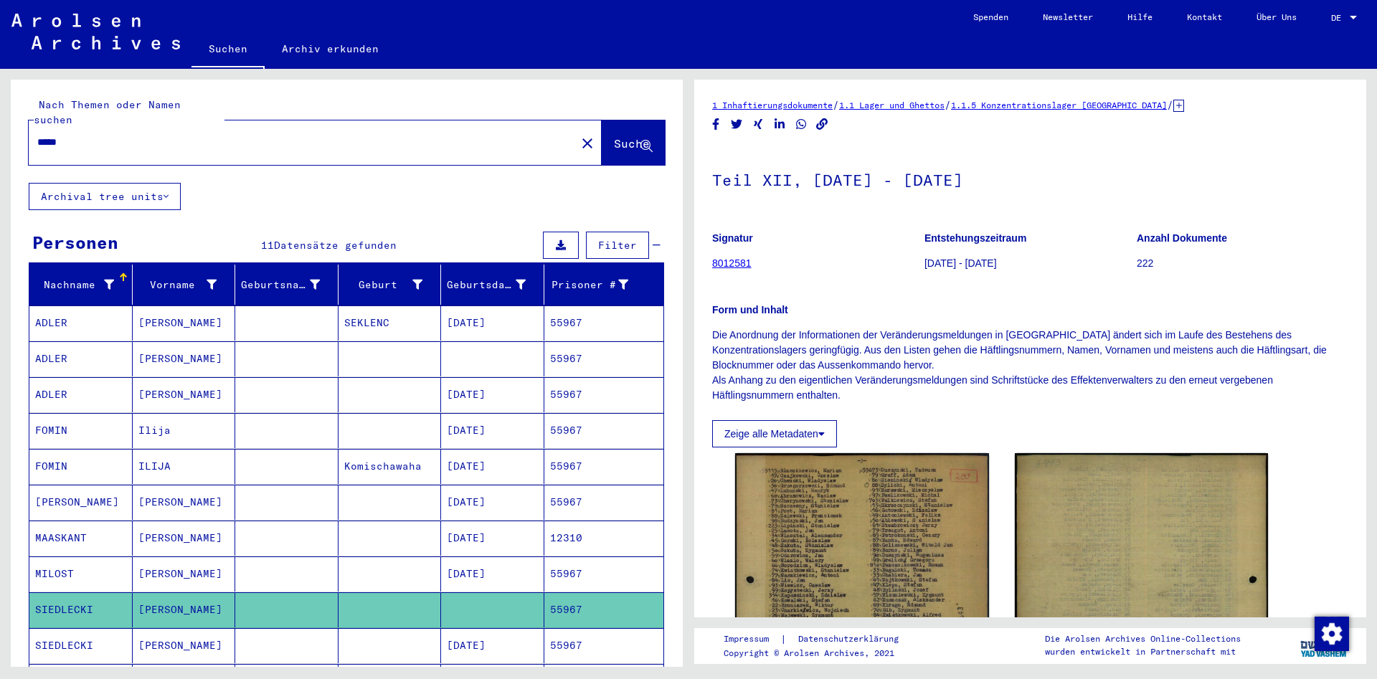
click at [230, 135] on input "*****" at bounding box center [302, 142] width 530 height 15
paste input "*"
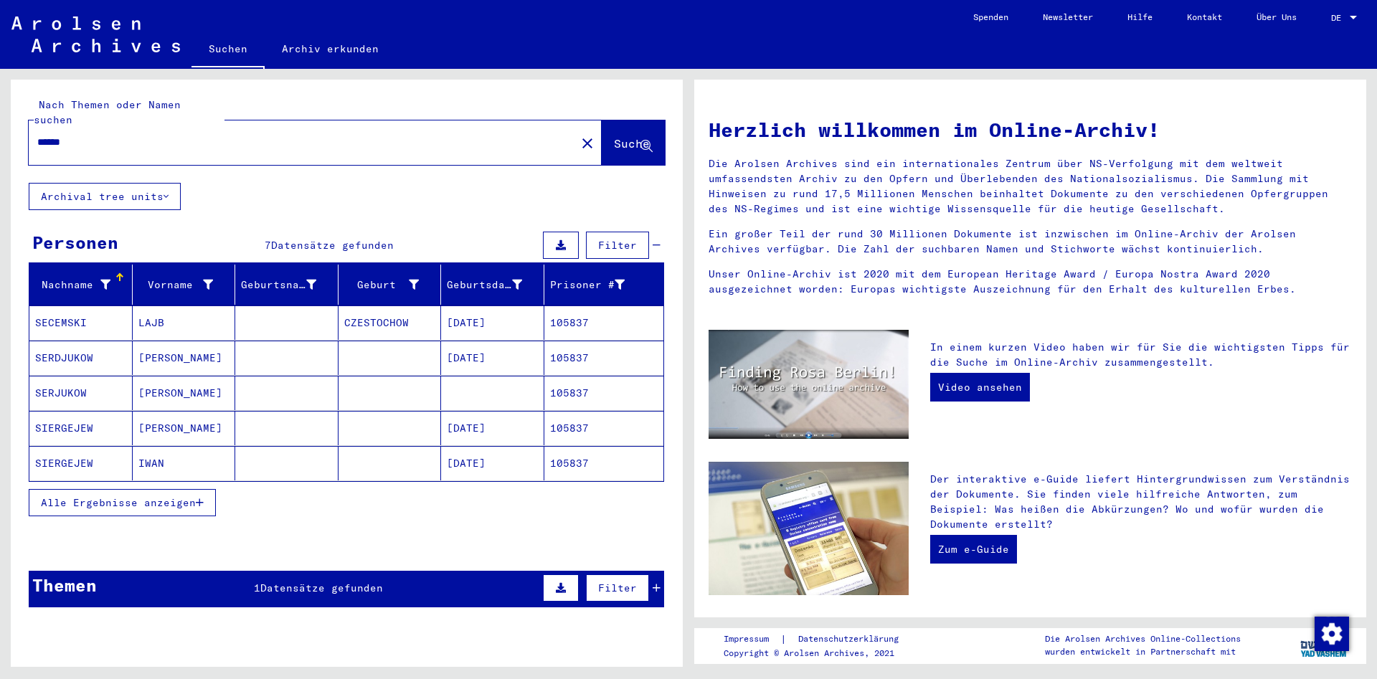
click at [231, 461] on mat-cell "IWAN" at bounding box center [184, 463] width 103 height 34
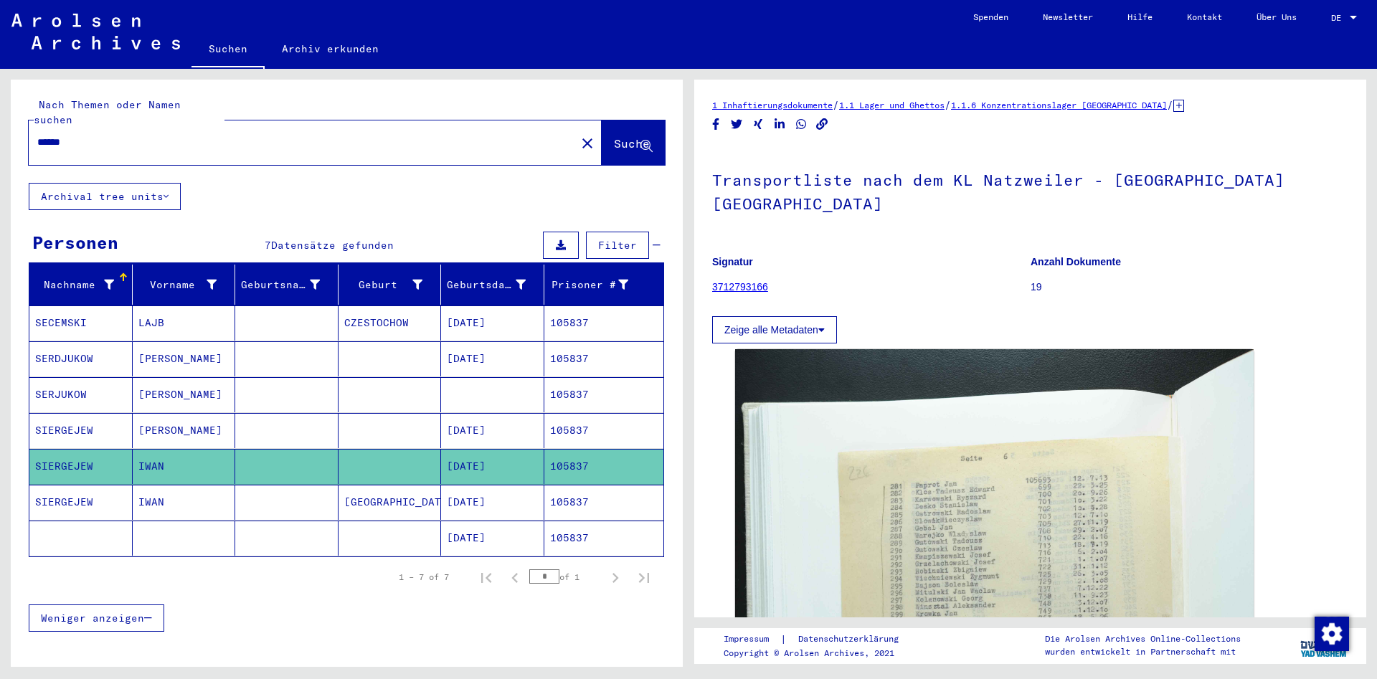
click at [204, 413] on mat-cell "[PERSON_NAME]" at bounding box center [184, 430] width 103 height 35
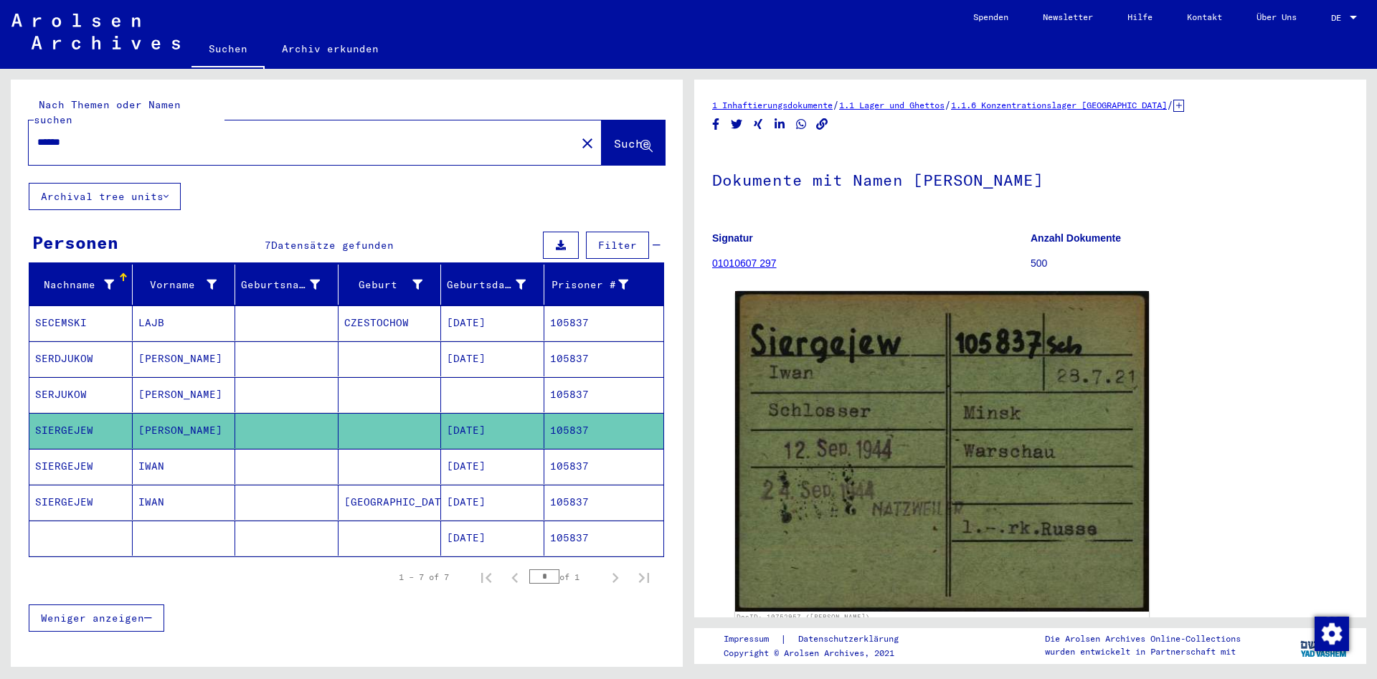
click at [245, 490] on mat-cell at bounding box center [286, 502] width 103 height 35
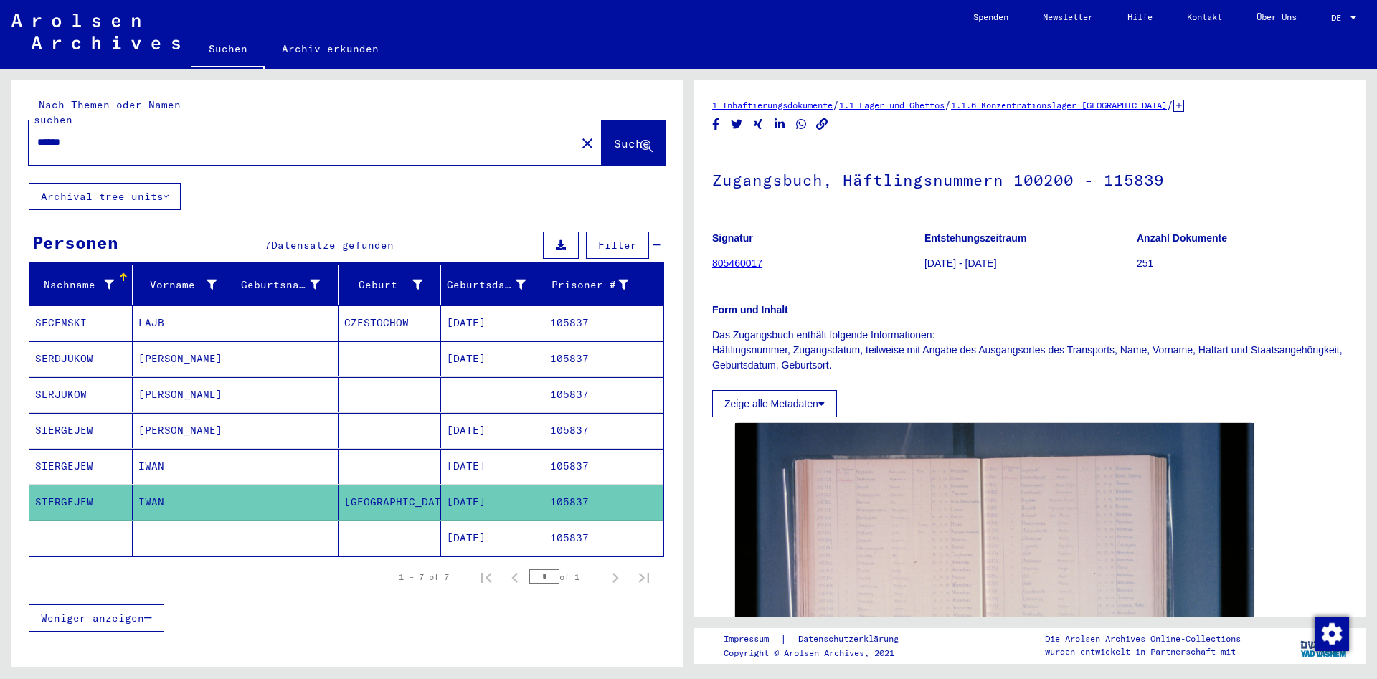
drag, startPoint x: 414, startPoint y: 149, endPoint x: 412, endPoint y: 138, distance: 11.7
click at [412, 142] on div "****** close" at bounding box center [315, 142] width 573 height 44
click at [411, 136] on div "******" at bounding box center [298, 142] width 539 height 32
click at [409, 135] on input "******" at bounding box center [302, 142] width 530 height 15
paste input "text"
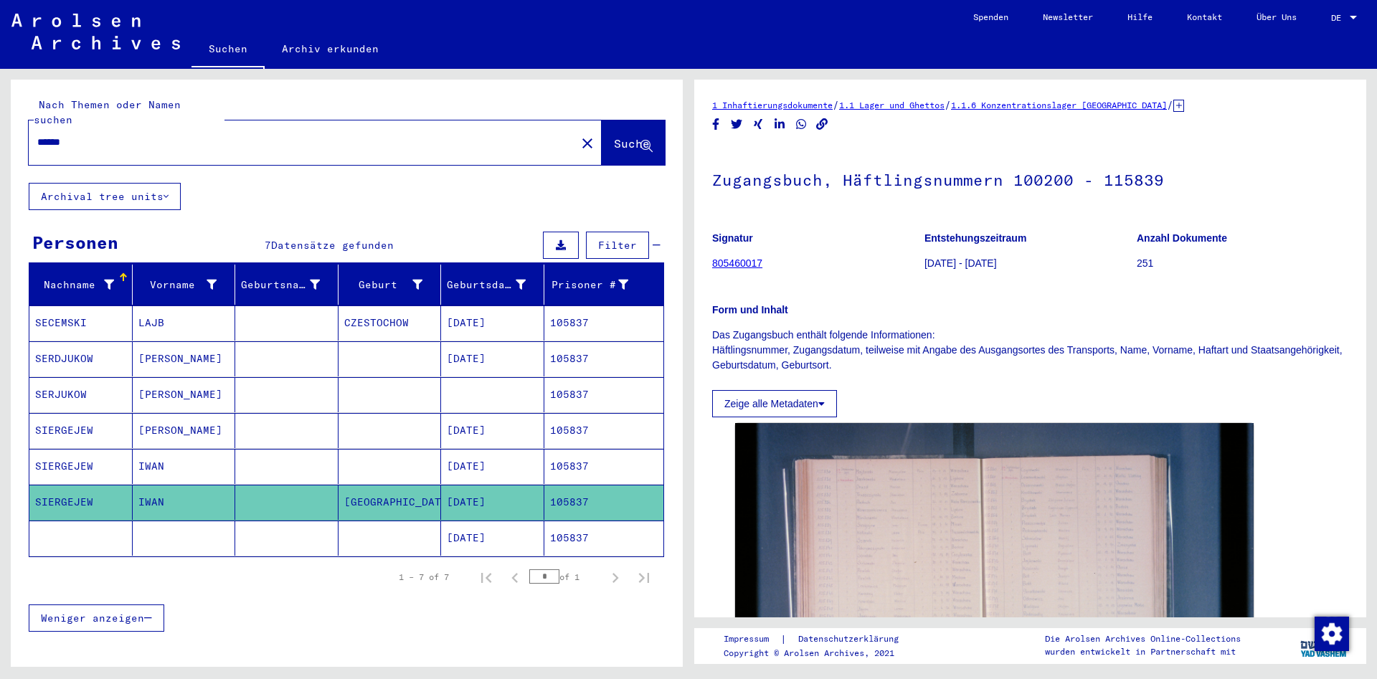
type input "******"
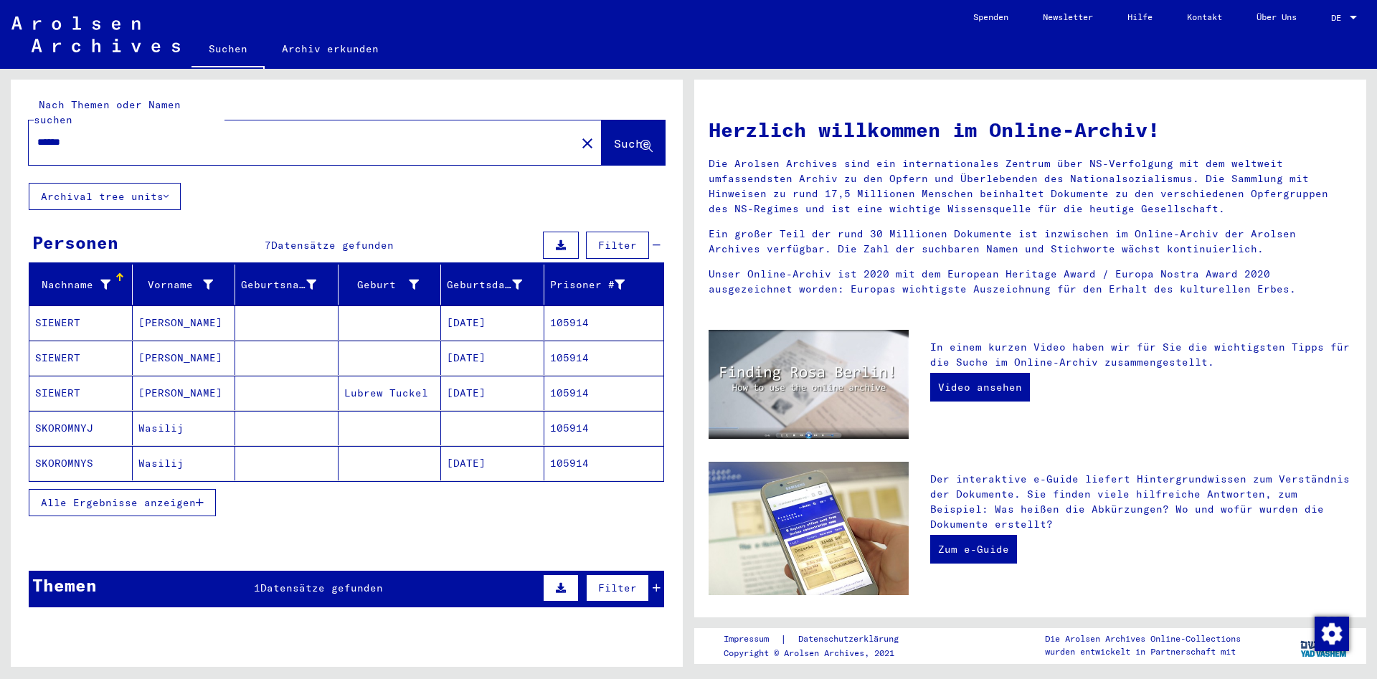
click at [245, 386] on mat-cell at bounding box center [286, 393] width 103 height 34
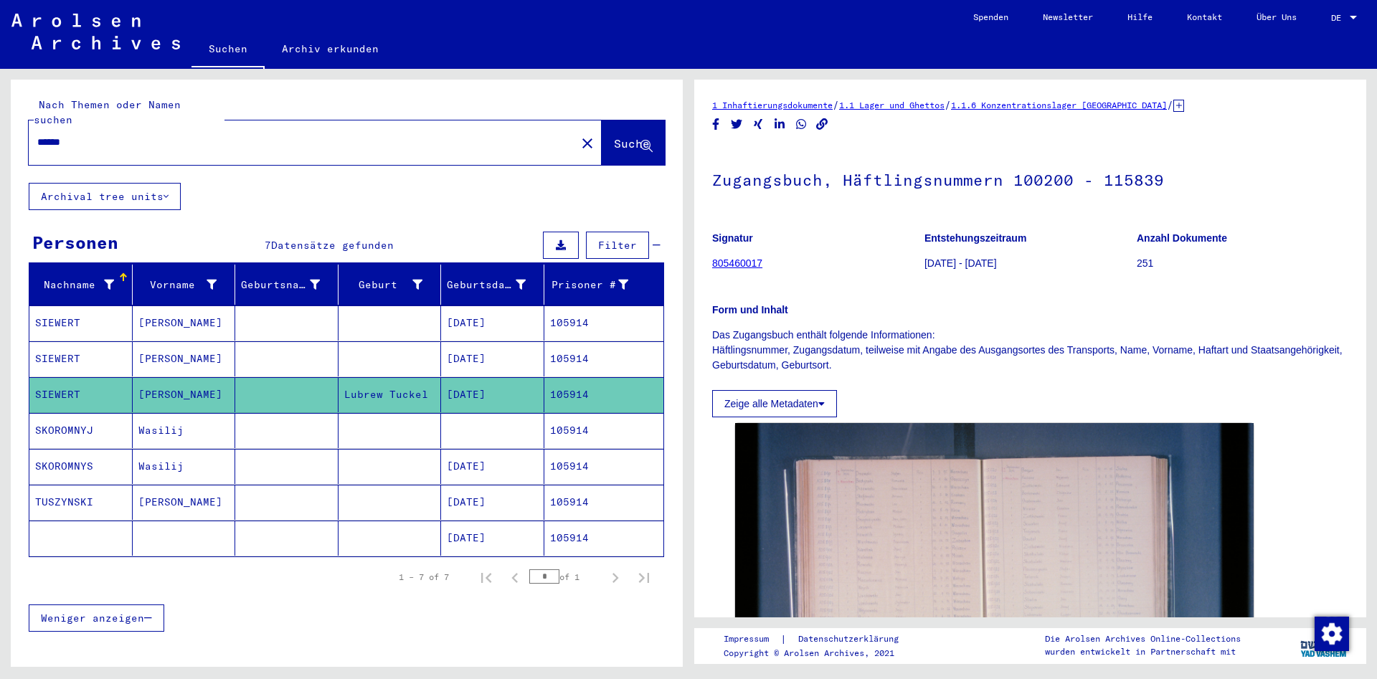
click at [294, 341] on mat-cell at bounding box center [286, 358] width 103 height 35
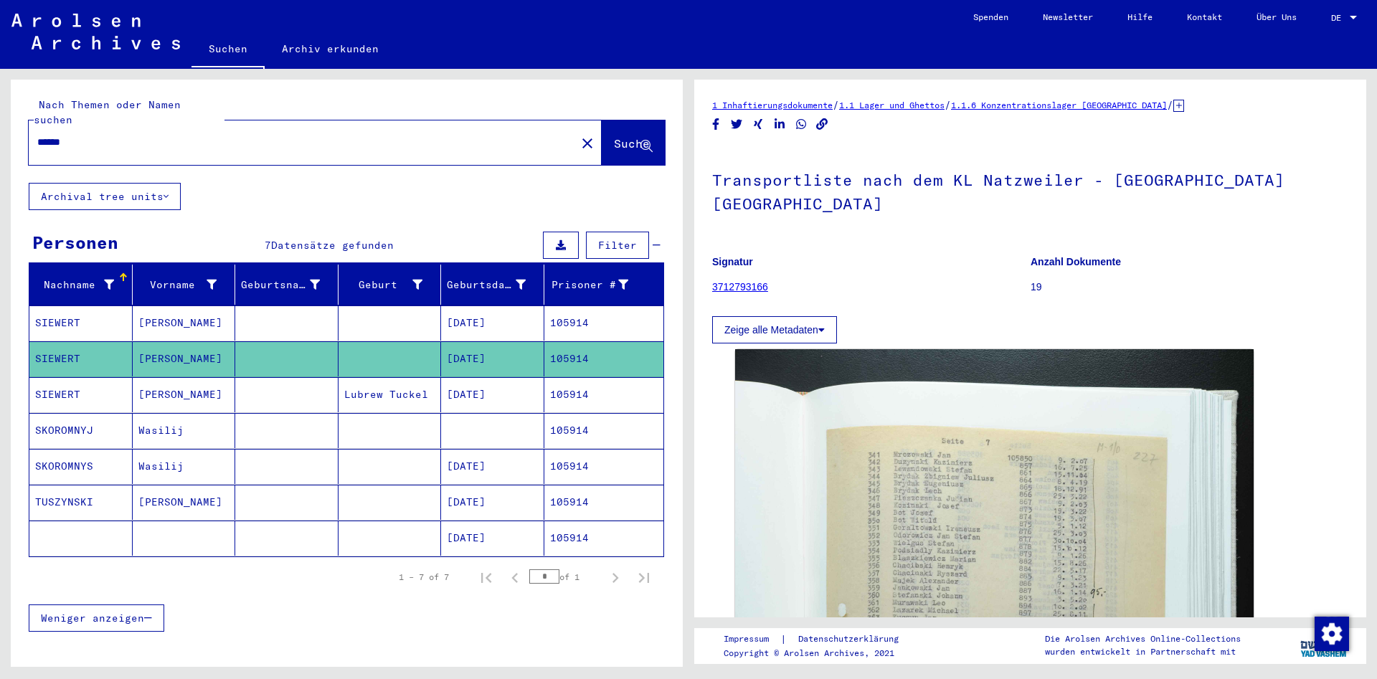
click at [323, 306] on mat-cell at bounding box center [286, 323] width 103 height 35
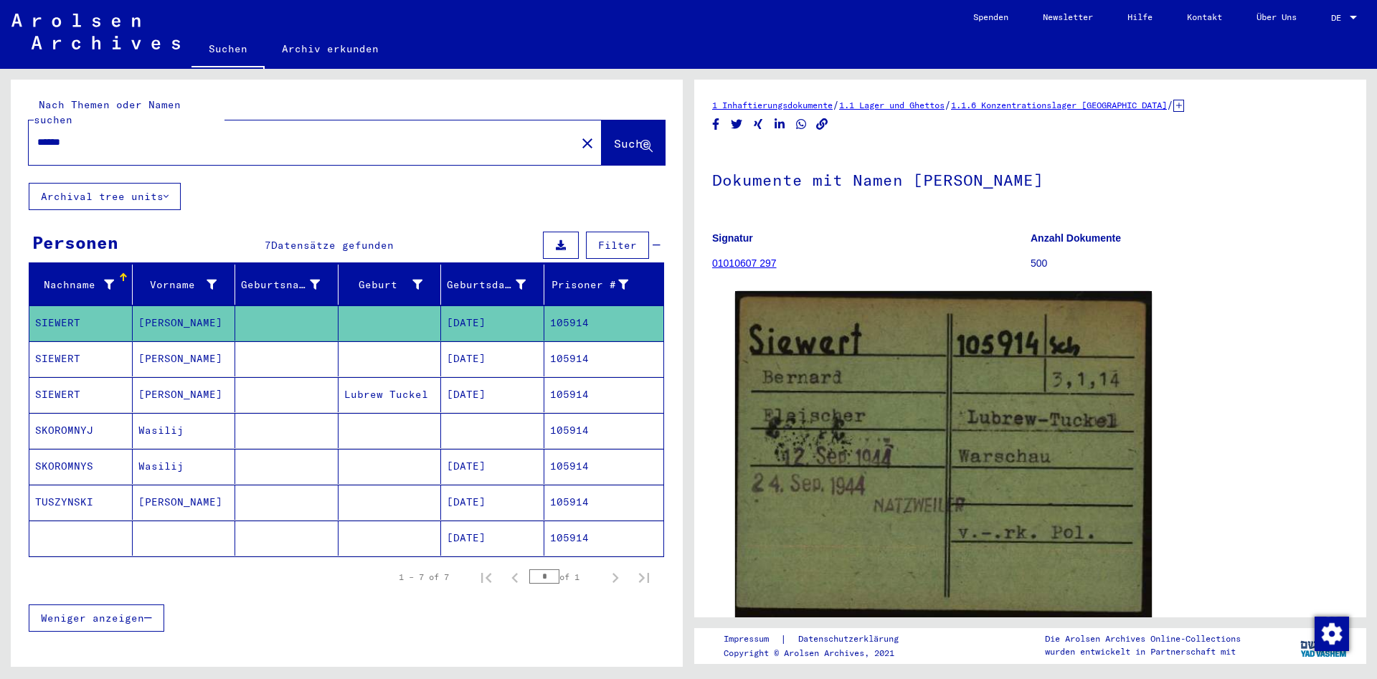
click at [326, 323] on mat-cell at bounding box center [286, 323] width 103 height 35
click at [326, 311] on mat-cell at bounding box center [286, 323] width 103 height 35
click at [326, 341] on mat-cell at bounding box center [286, 358] width 103 height 35
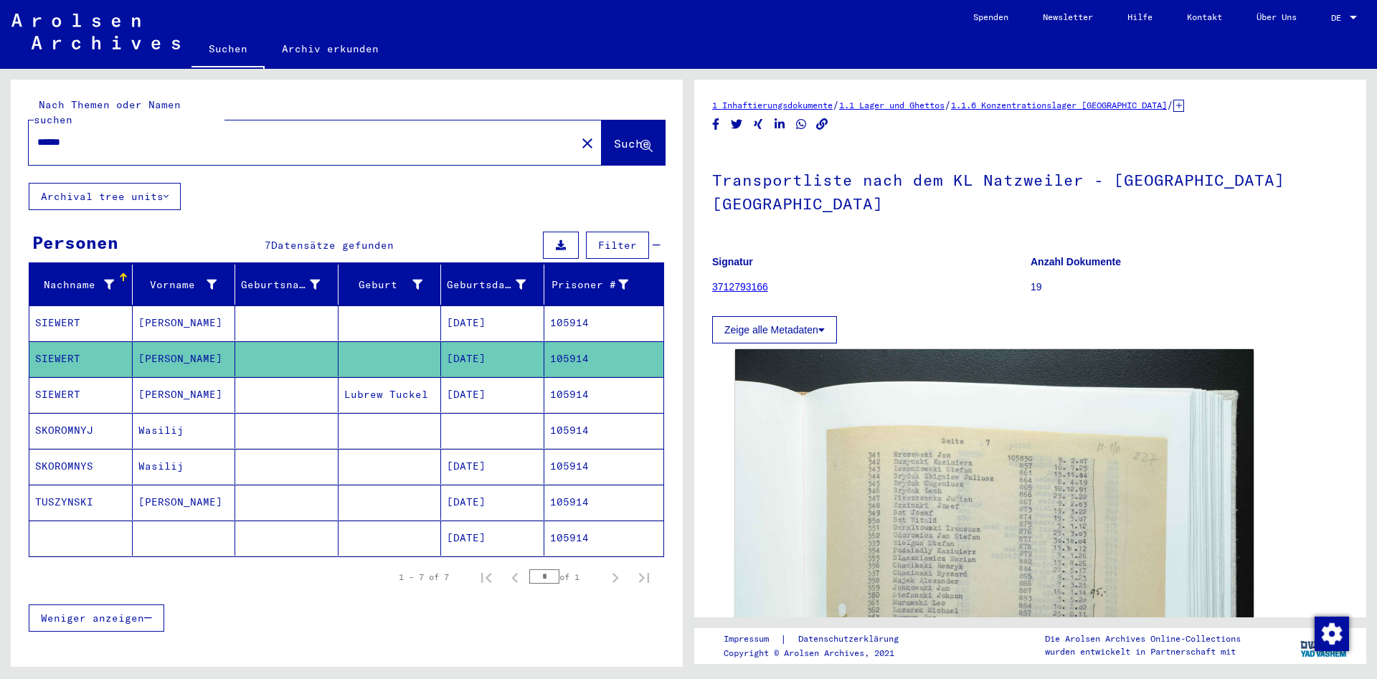
click at [319, 383] on mat-cell at bounding box center [286, 394] width 103 height 35
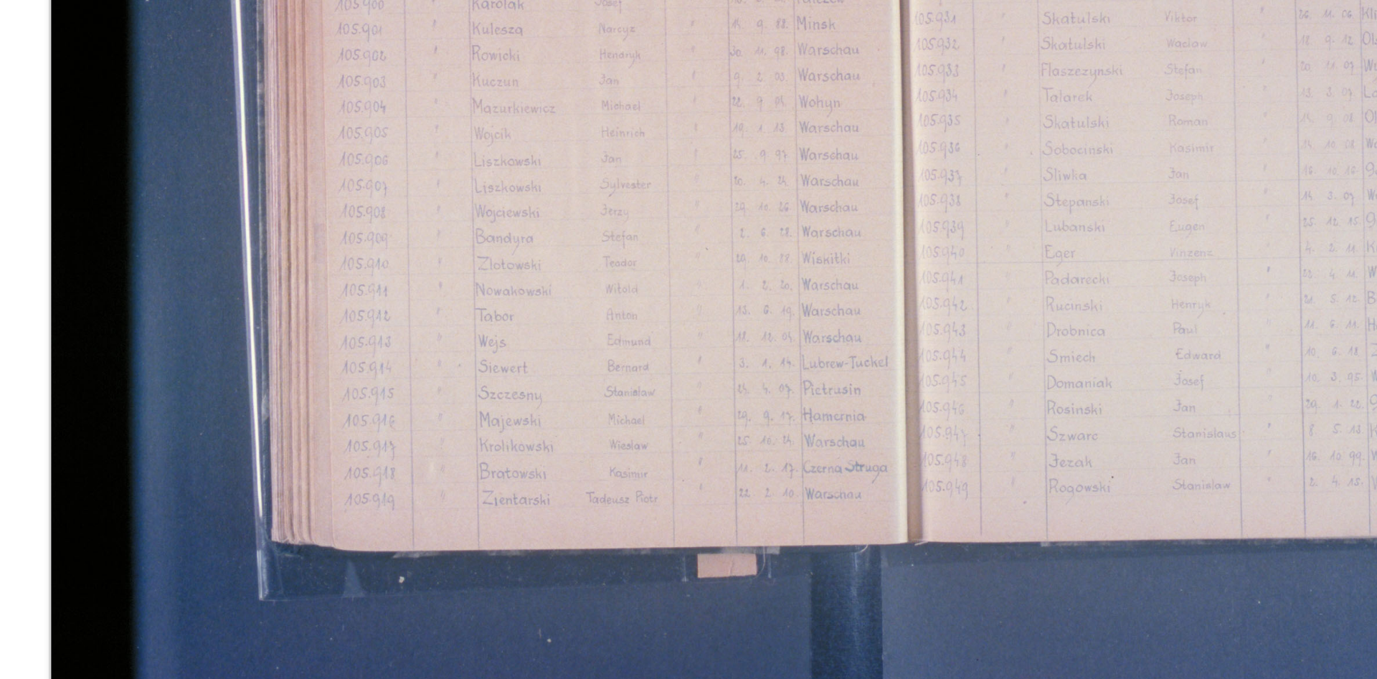
scroll to position [125, 0]
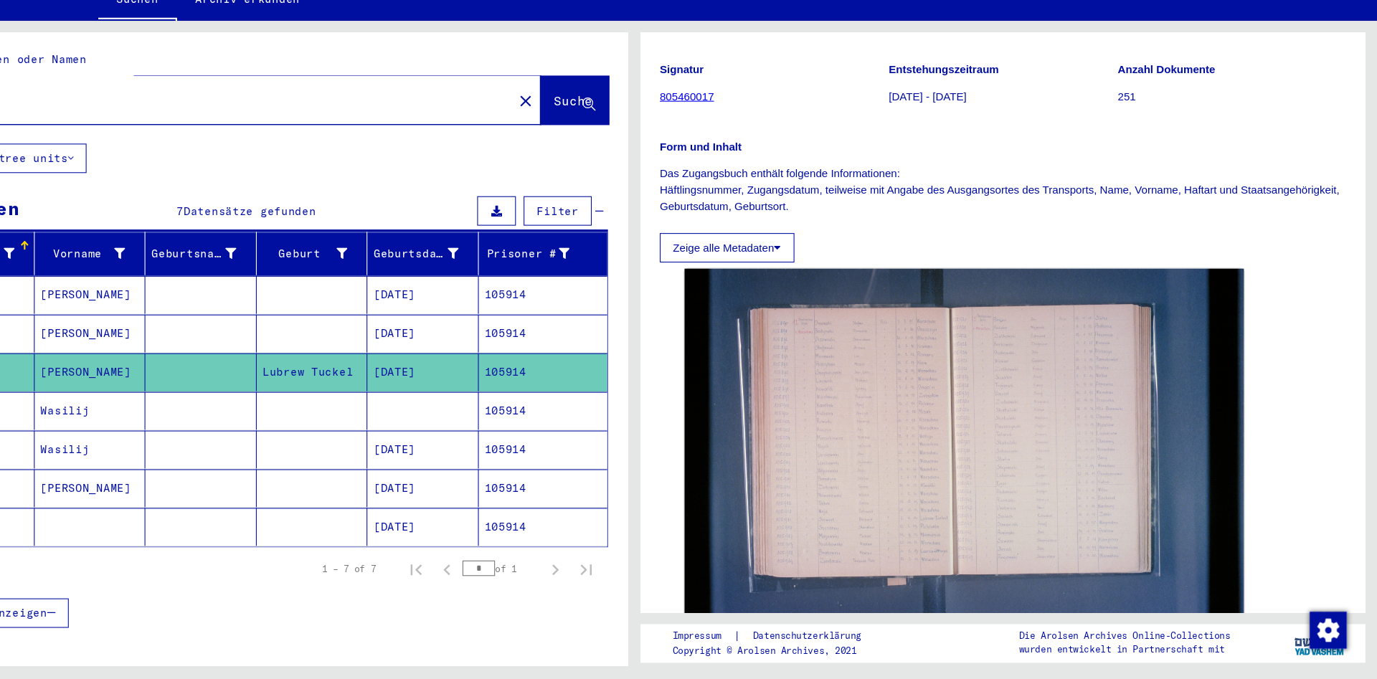
click at [468, 135] on input "******" at bounding box center [302, 142] width 530 height 15
click at [552, 131] on div "****** close" at bounding box center [315, 142] width 573 height 44
click at [579, 135] on mat-icon "close" at bounding box center [587, 143] width 17 height 17
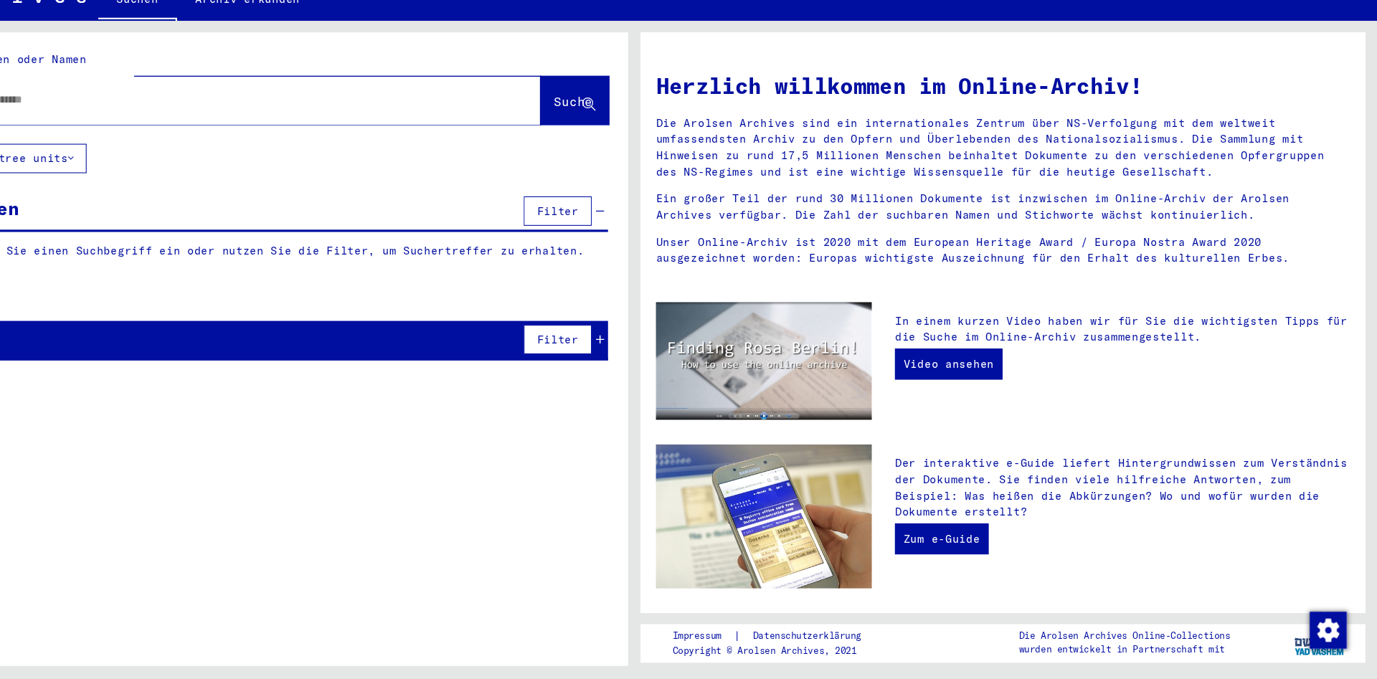
click at [504, 135] on input "text" at bounding box center [297, 142] width 521 height 15
paste input "******"
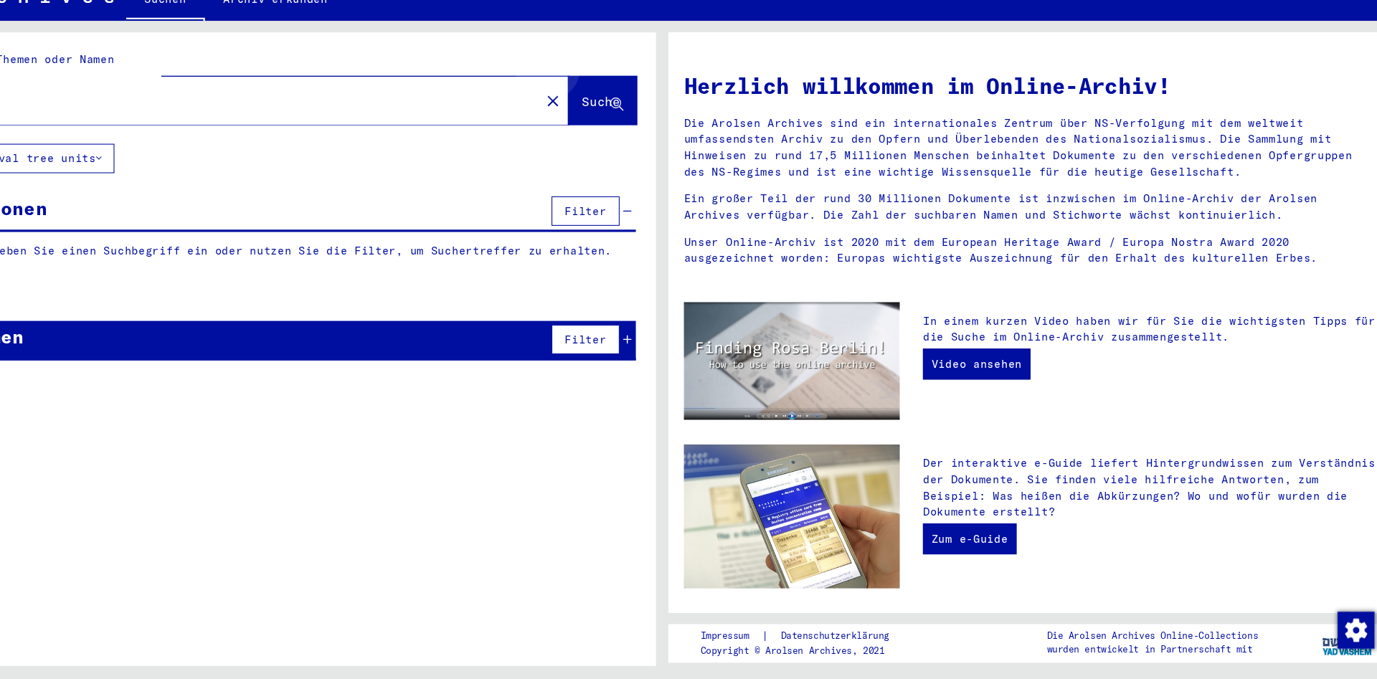
click at [633, 120] on button "Suche" at bounding box center [633, 142] width 63 height 44
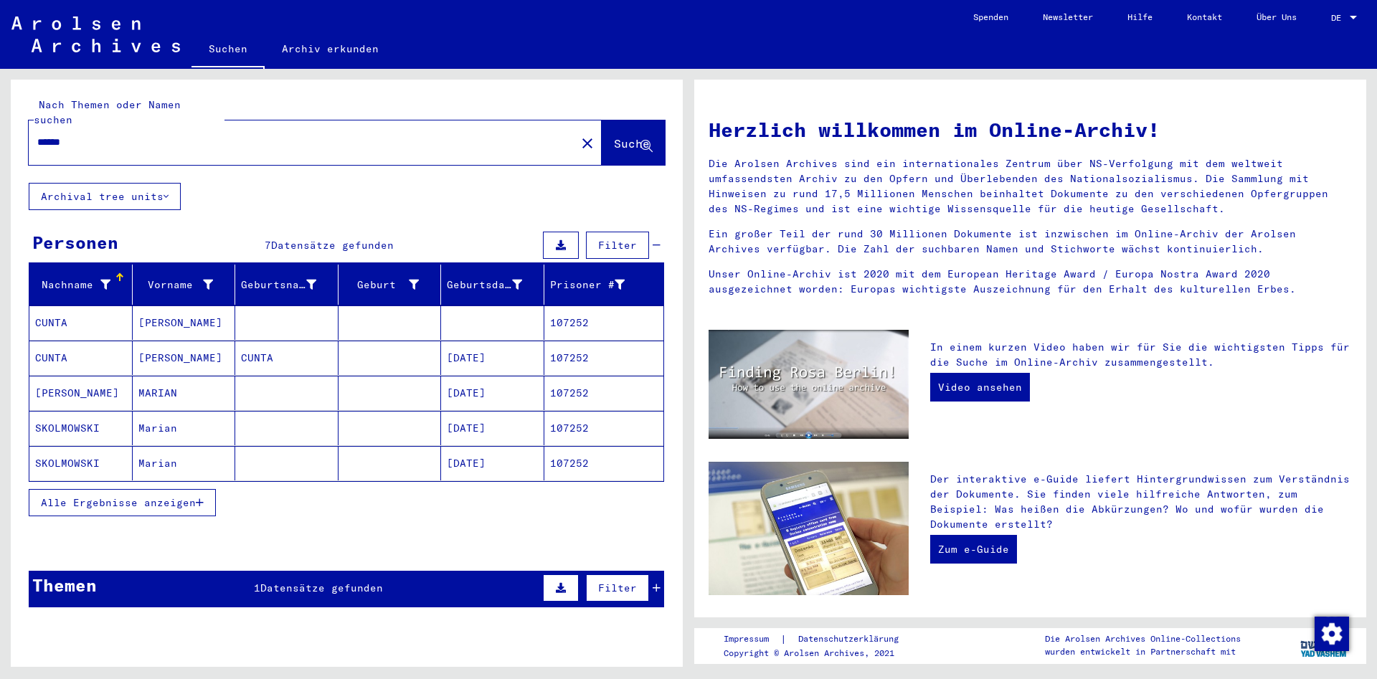
click at [174, 496] on span "Alle Ergebnisse anzeigen" at bounding box center [118, 502] width 155 height 13
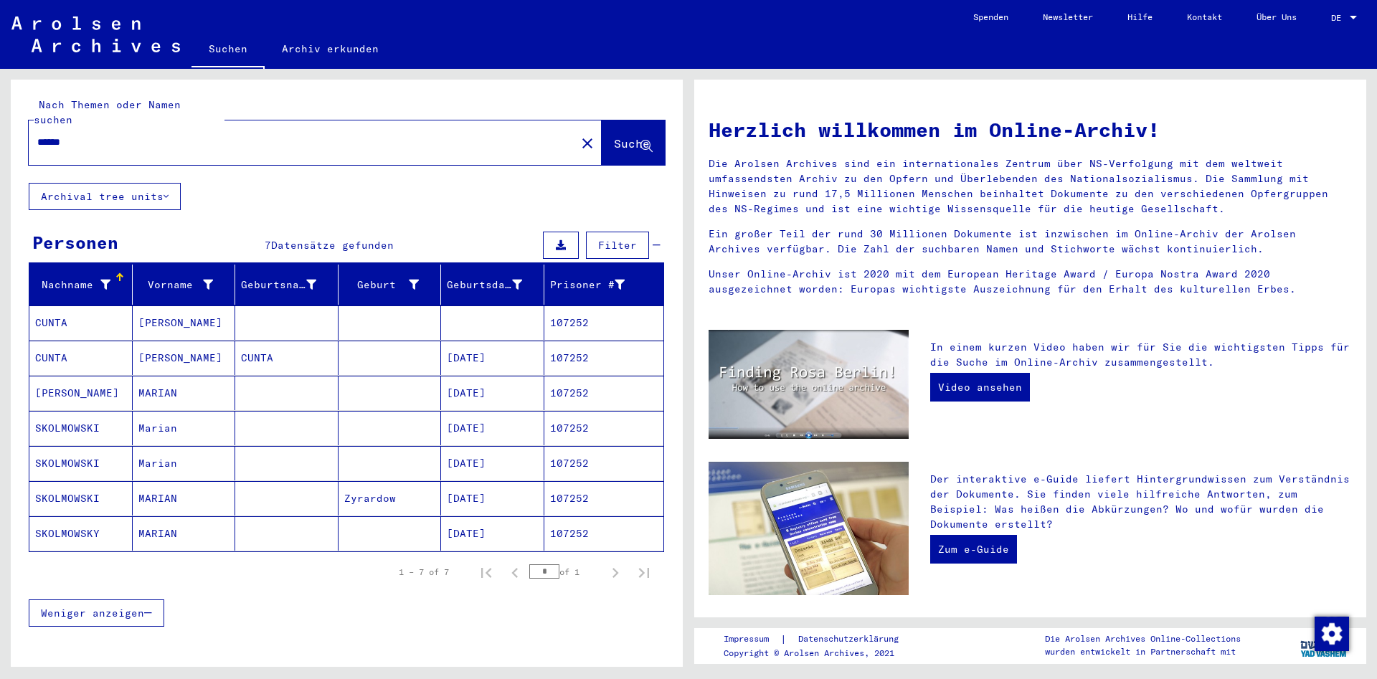
click at [88, 487] on mat-cell "SKOLMOWSKI" at bounding box center [80, 498] width 103 height 34
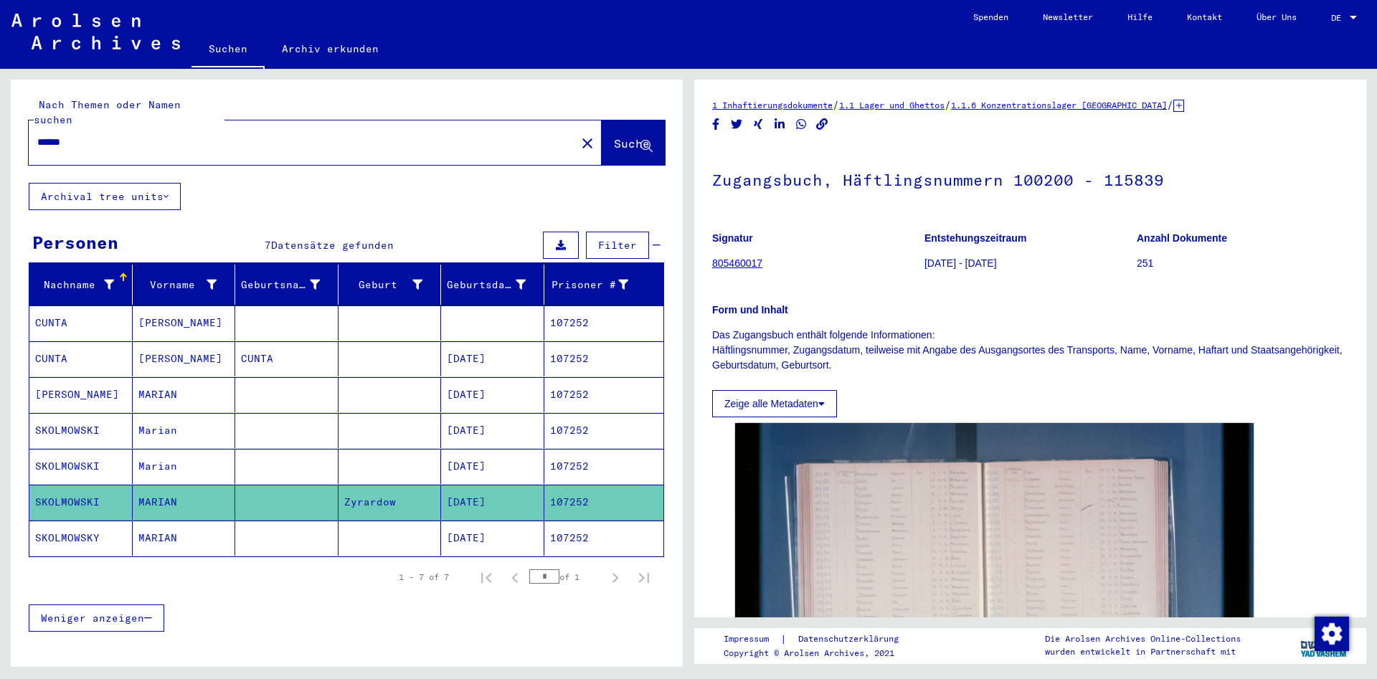
click at [85, 531] on mat-cell "SKOLMOWSKY" at bounding box center [80, 538] width 103 height 35
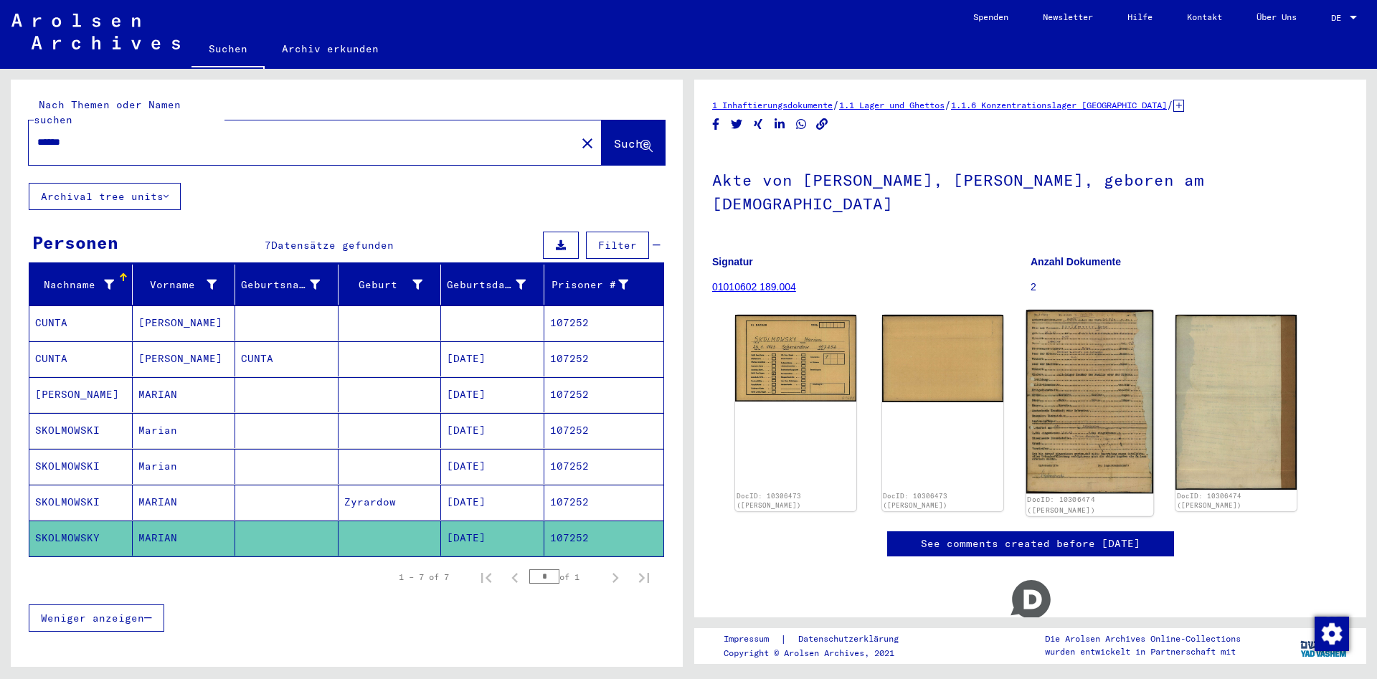
click at [1036, 364] on img at bounding box center [1089, 402] width 127 height 184
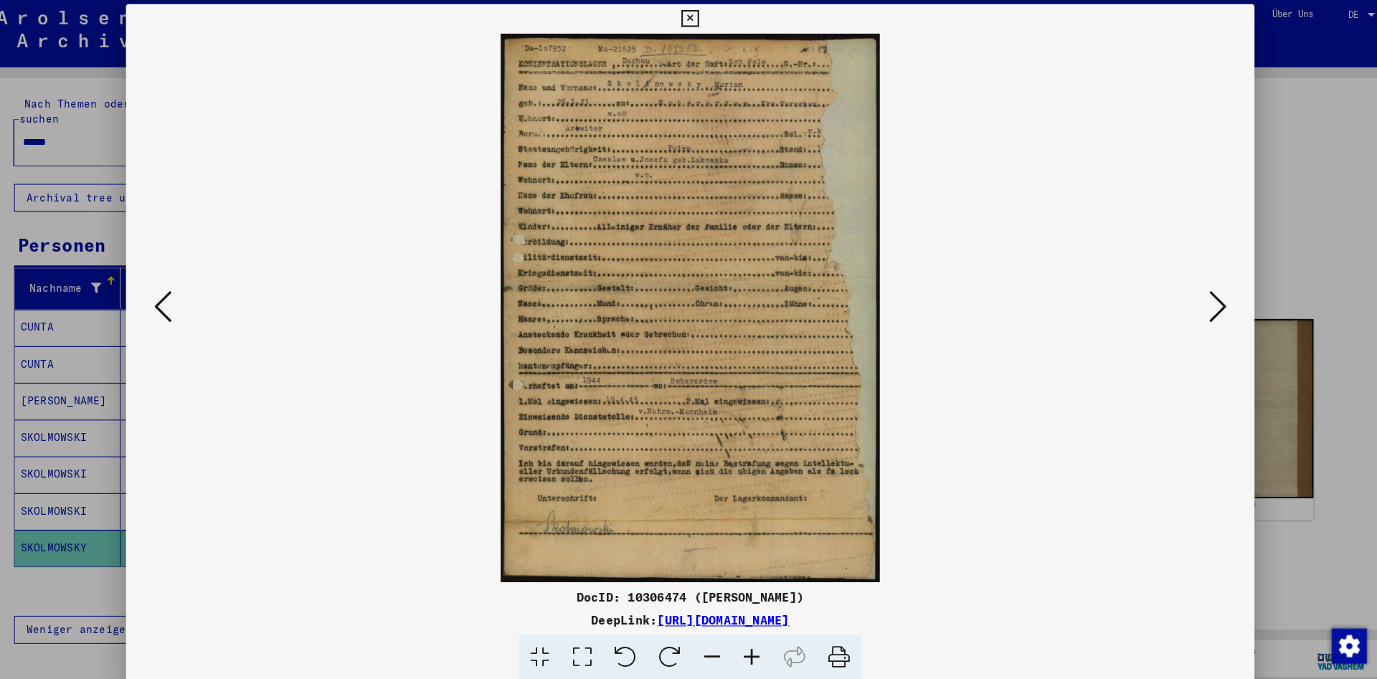
click at [696, 25] on icon at bounding box center [688, 21] width 16 height 17
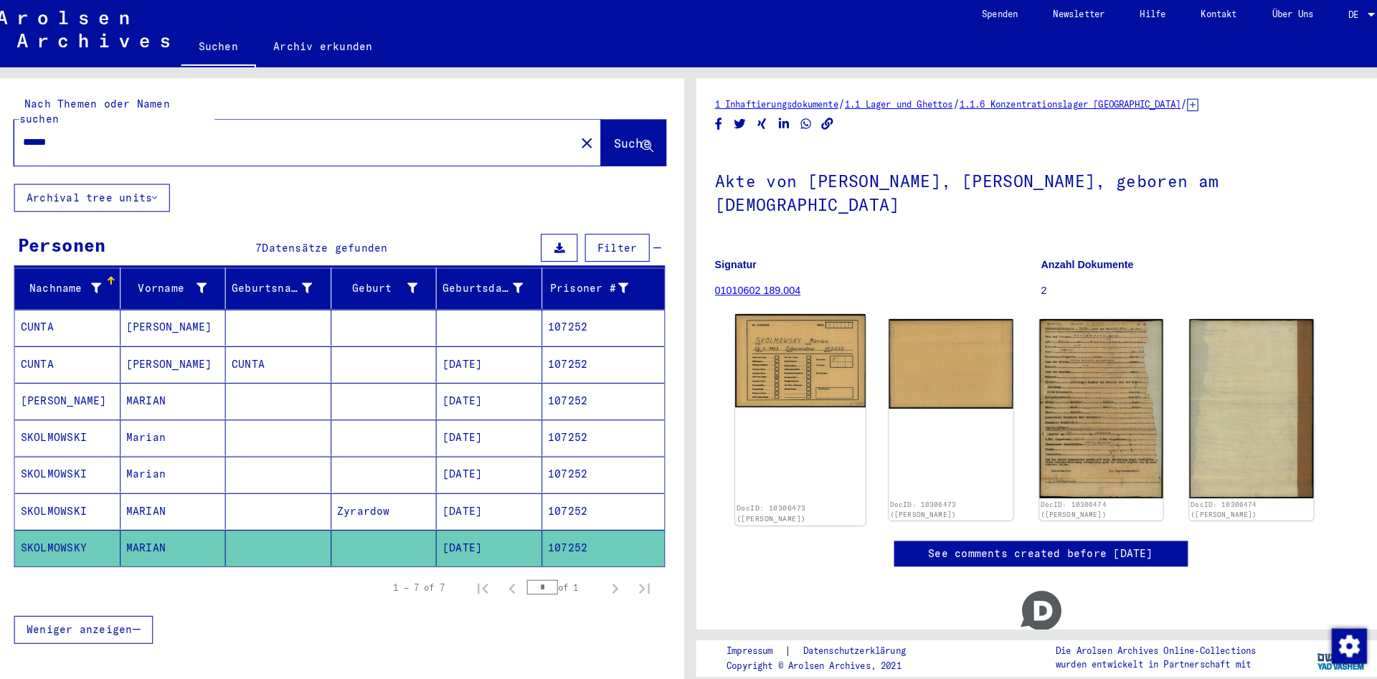
click at [799, 322] on img at bounding box center [795, 355] width 127 height 91
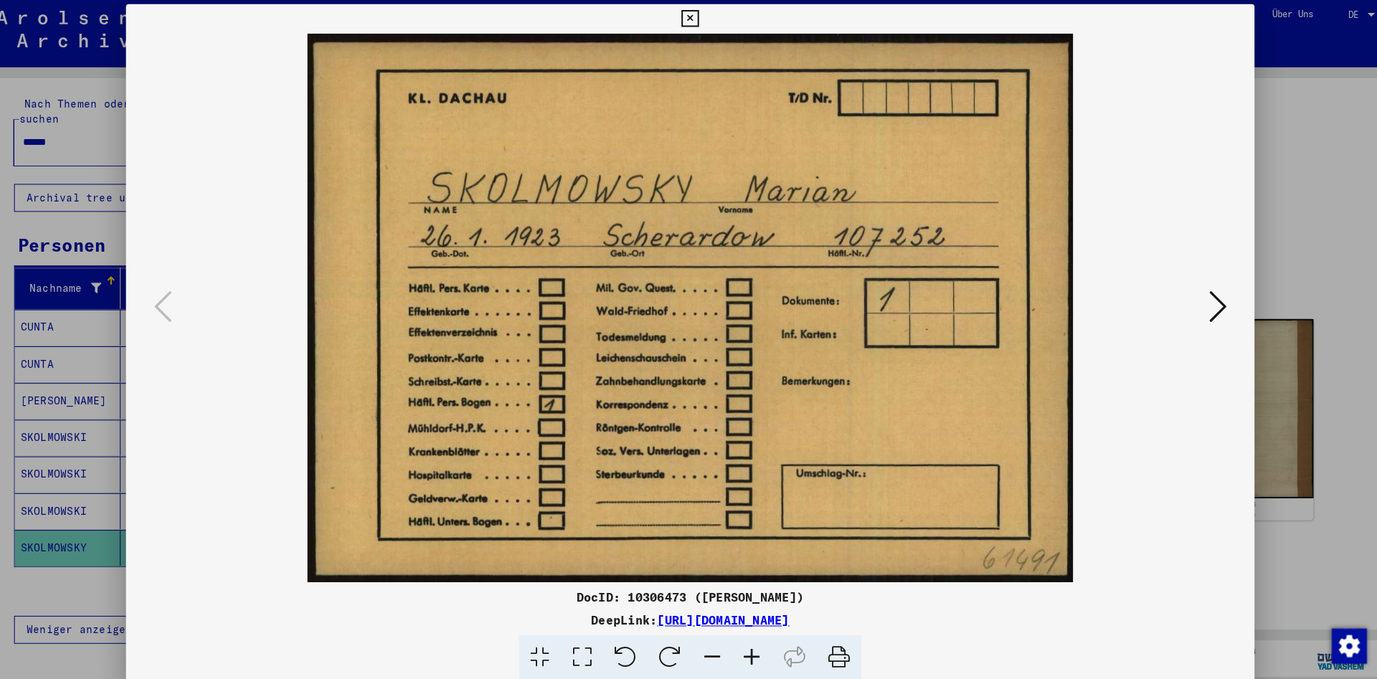
click at [696, 20] on icon at bounding box center [688, 21] width 16 height 17
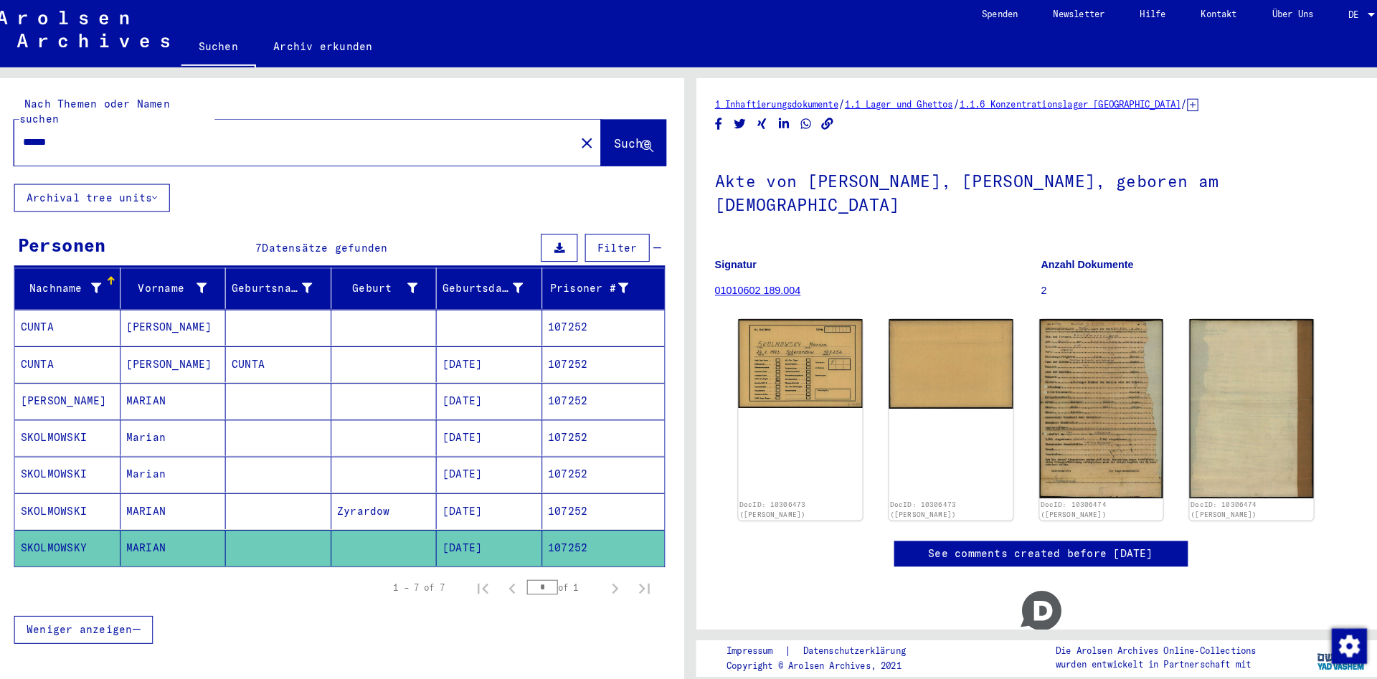
click at [276, 449] on mat-cell at bounding box center [286, 466] width 103 height 35
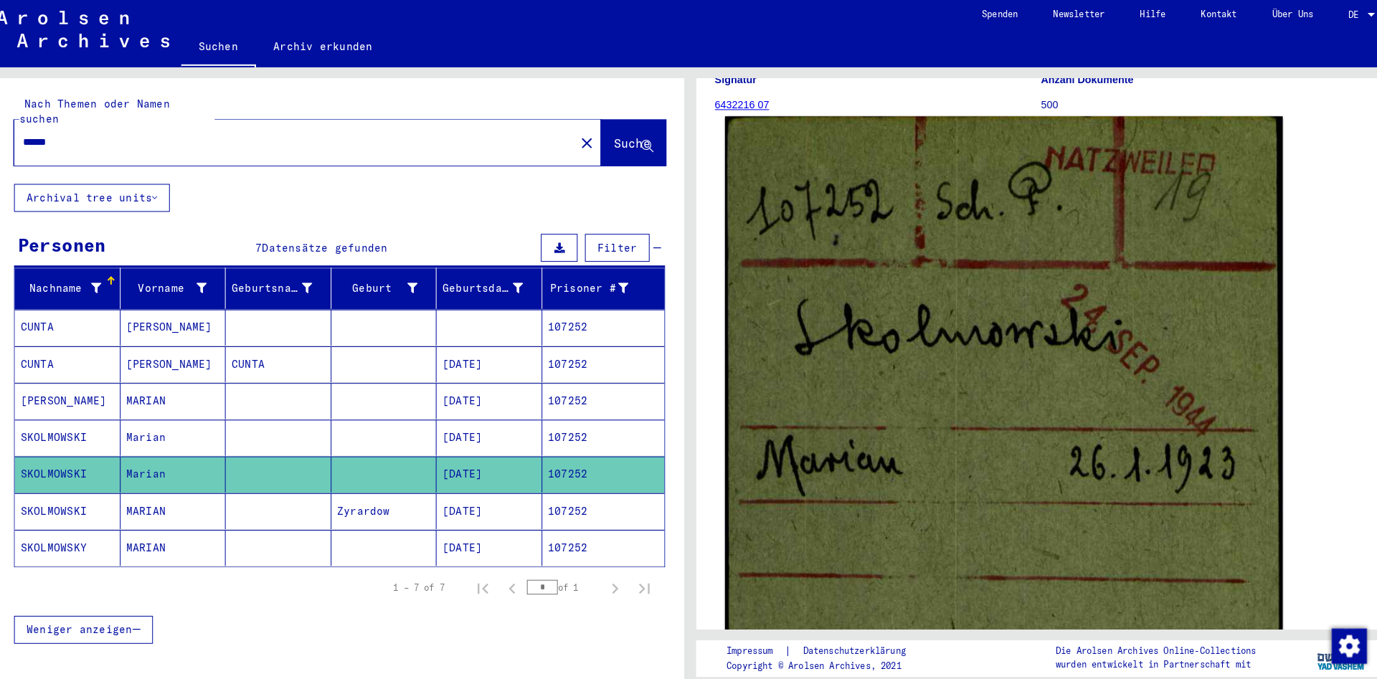
scroll to position [310, 0]
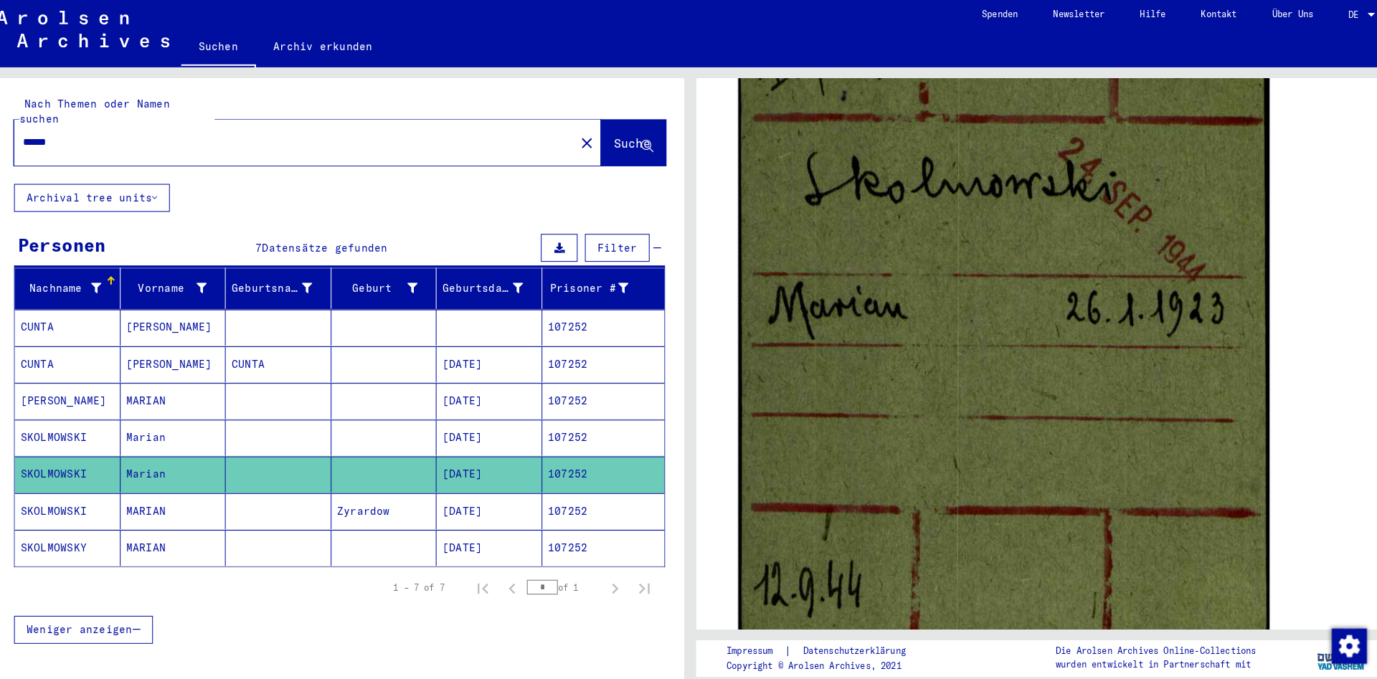
click at [237, 415] on mat-cell at bounding box center [286, 430] width 103 height 35
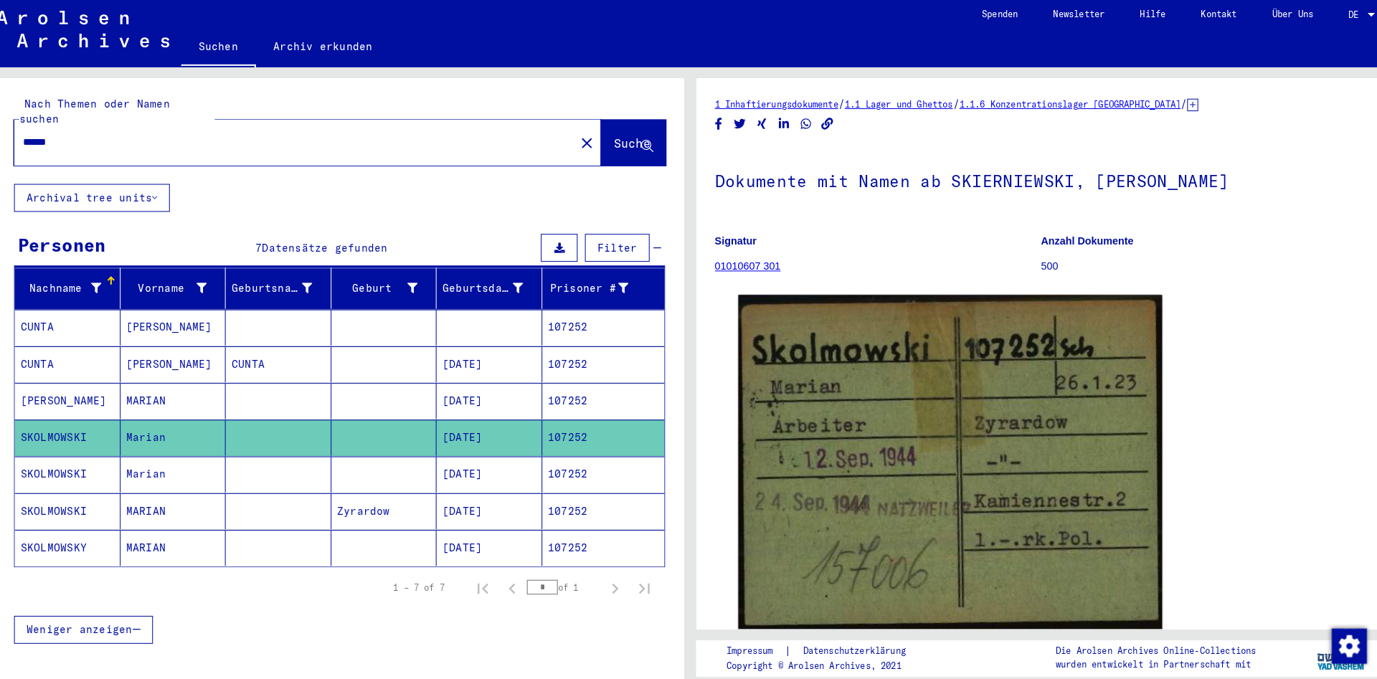
click at [297, 377] on mat-cell at bounding box center [286, 394] width 103 height 35
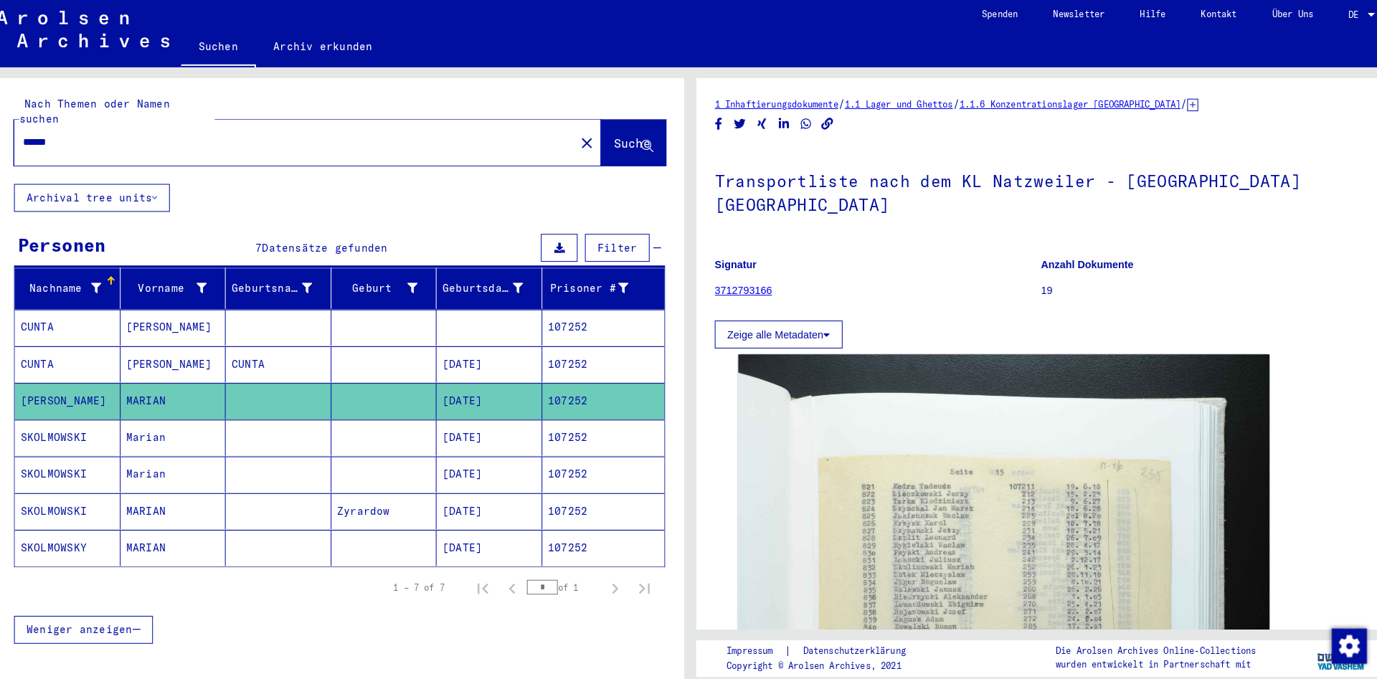
click at [298, 521] on mat-cell at bounding box center [286, 538] width 103 height 35
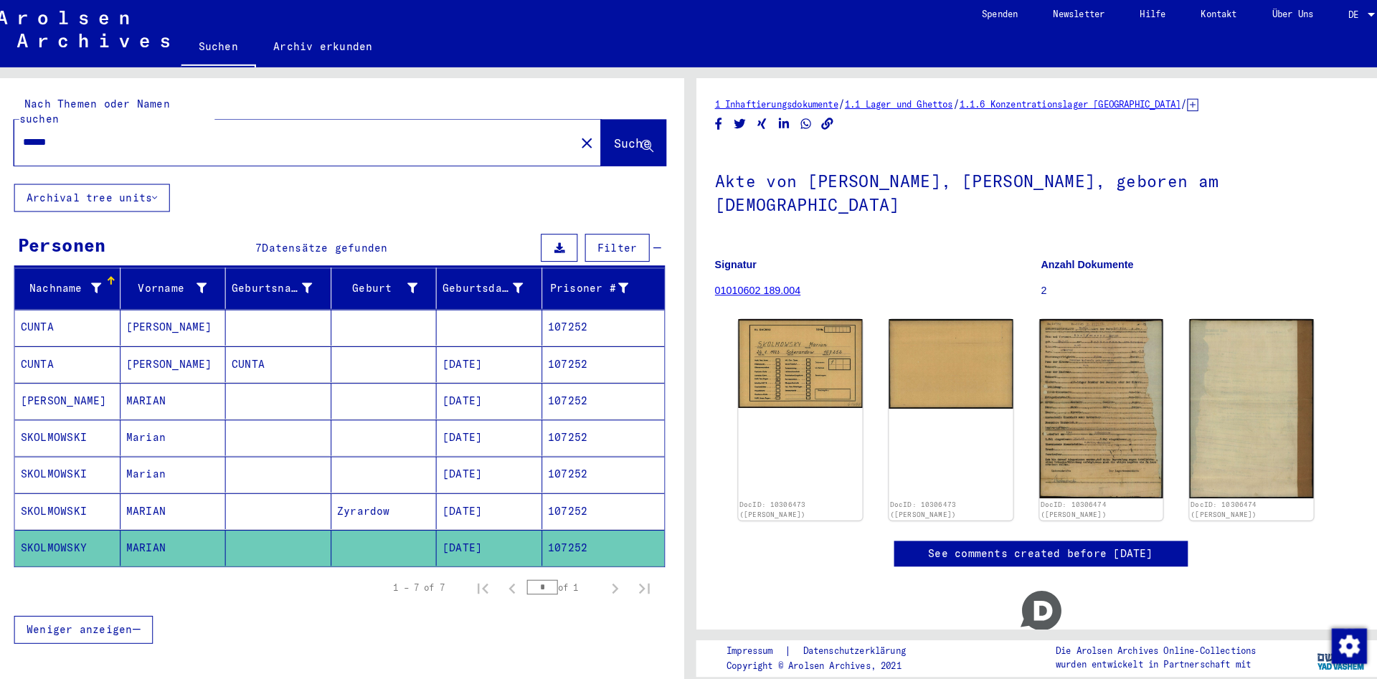
click at [293, 486] on mat-cell at bounding box center [286, 502] width 103 height 35
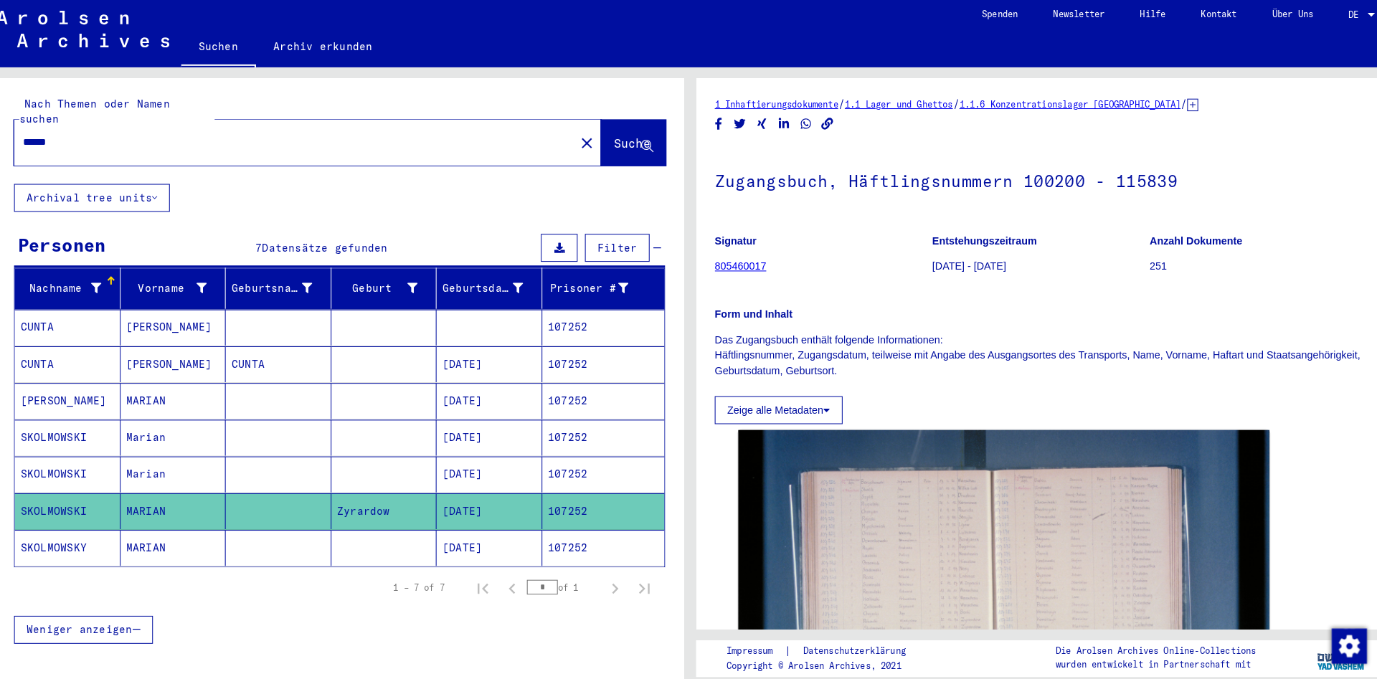
click at [303, 135] on input "******" at bounding box center [302, 142] width 530 height 15
paste input "text"
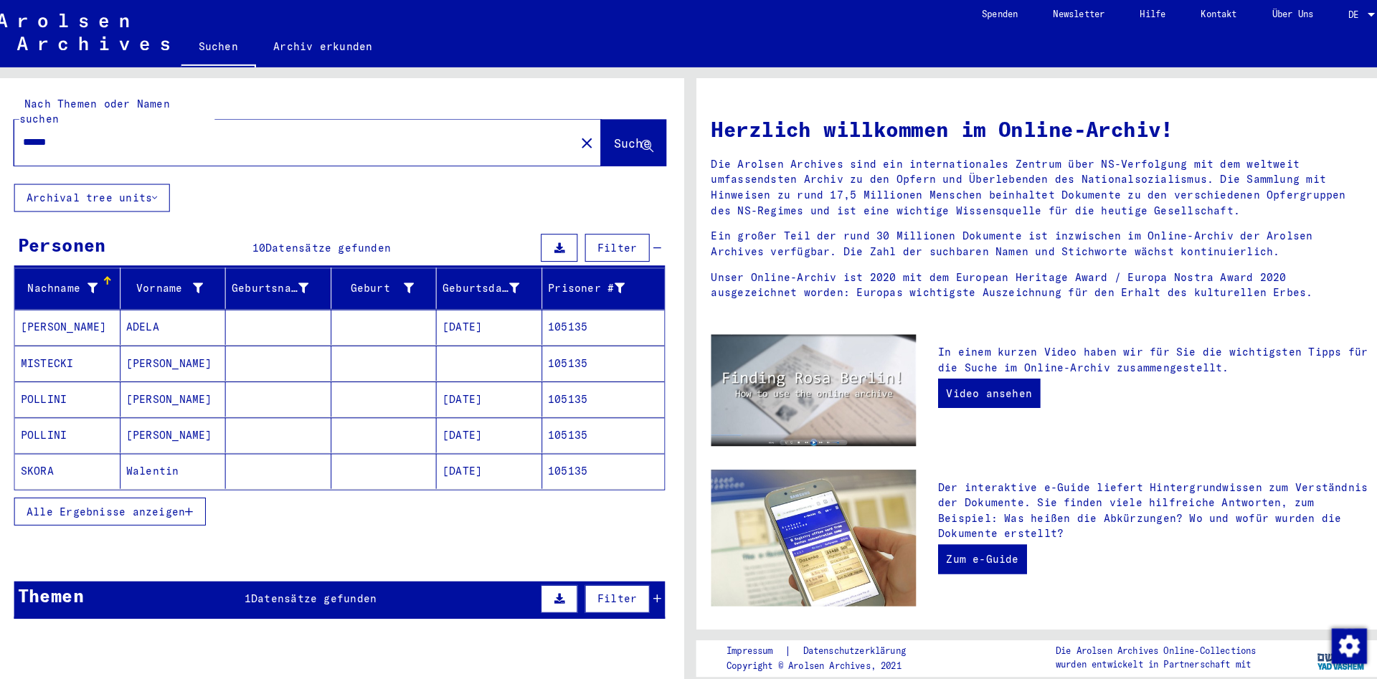
click at [285, 446] on mat-cell at bounding box center [286, 463] width 103 height 34
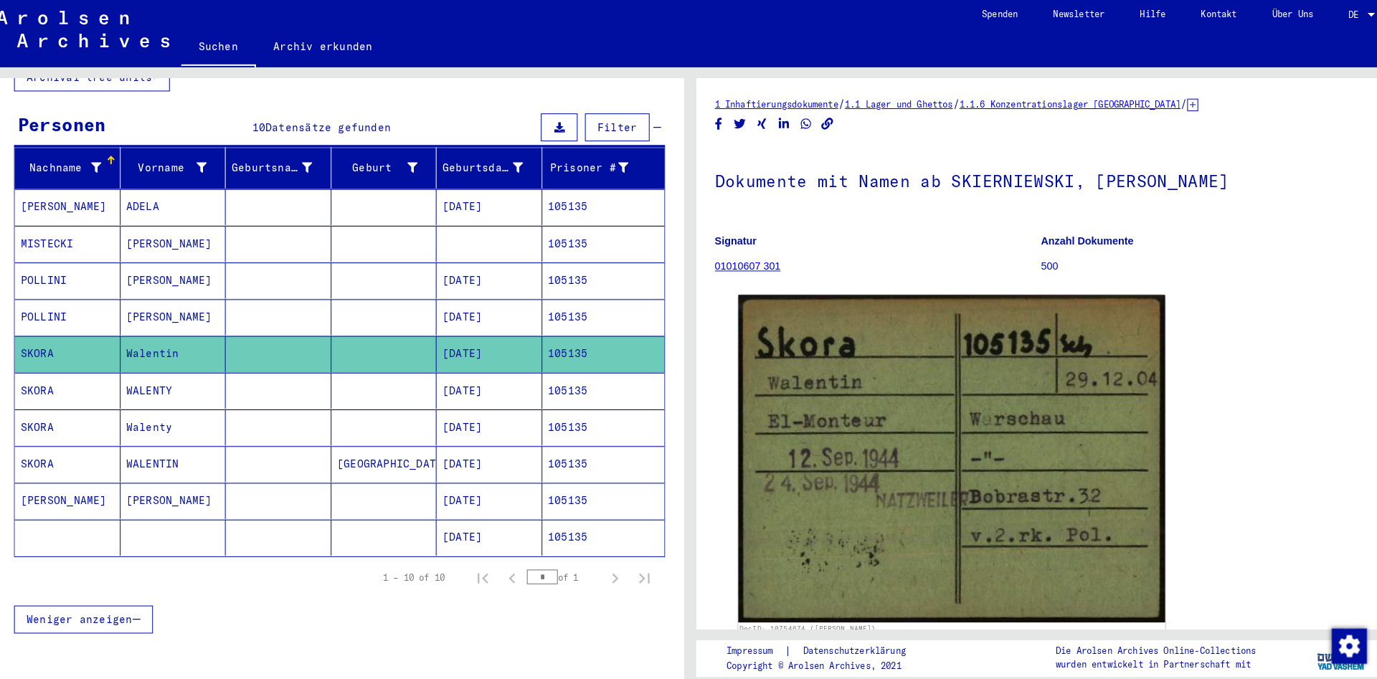
scroll to position [155, 0]
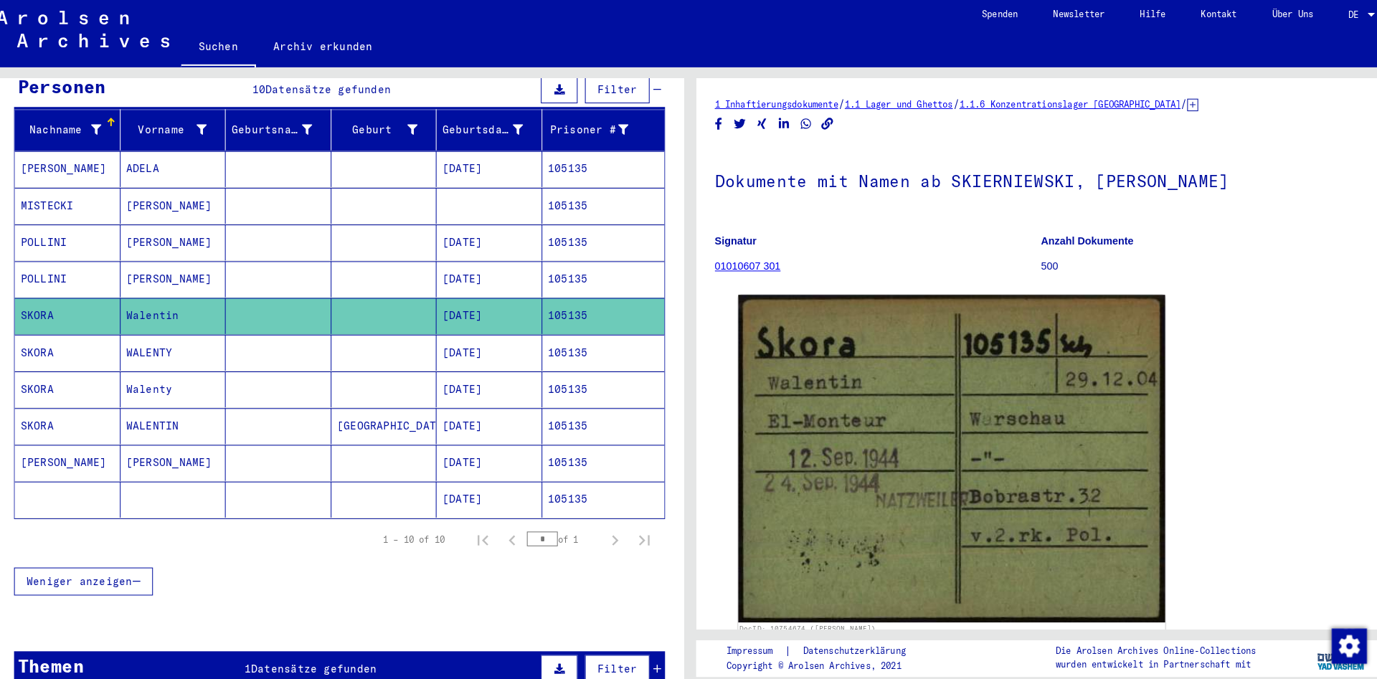
click at [290, 402] on mat-cell at bounding box center [286, 419] width 103 height 35
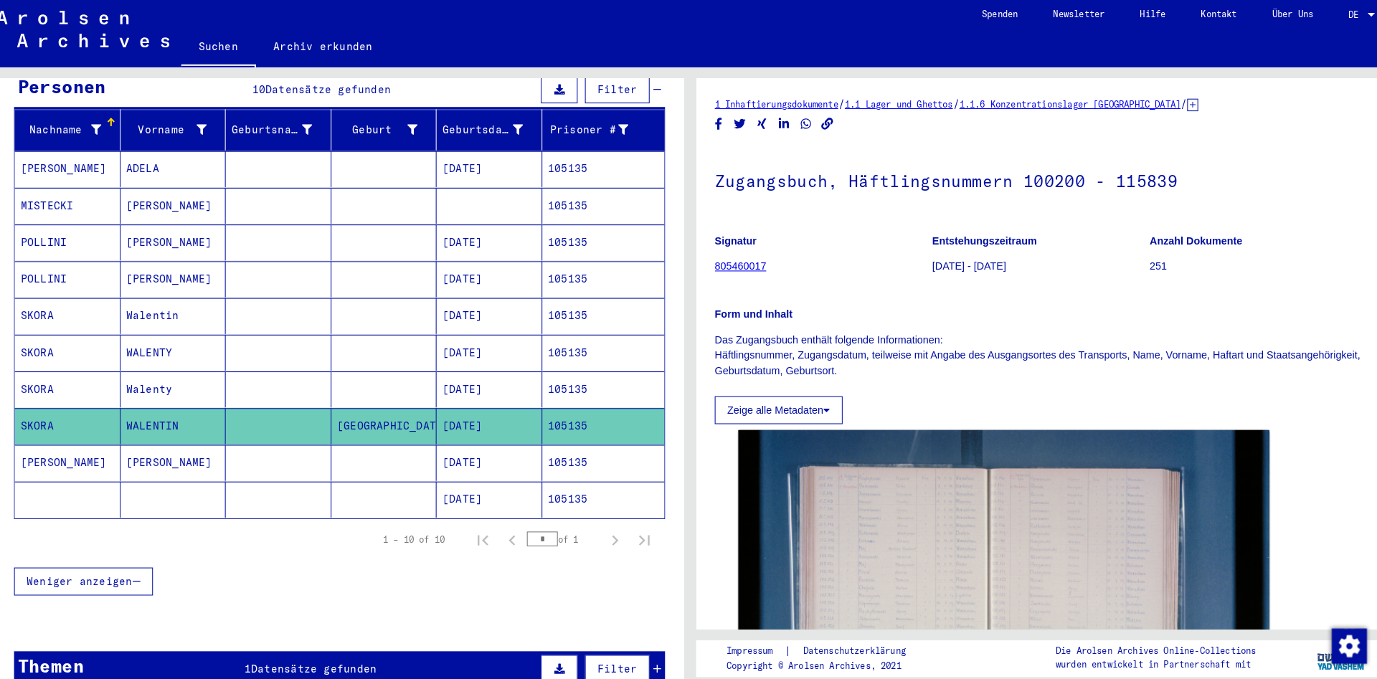
scroll to position [232, 0]
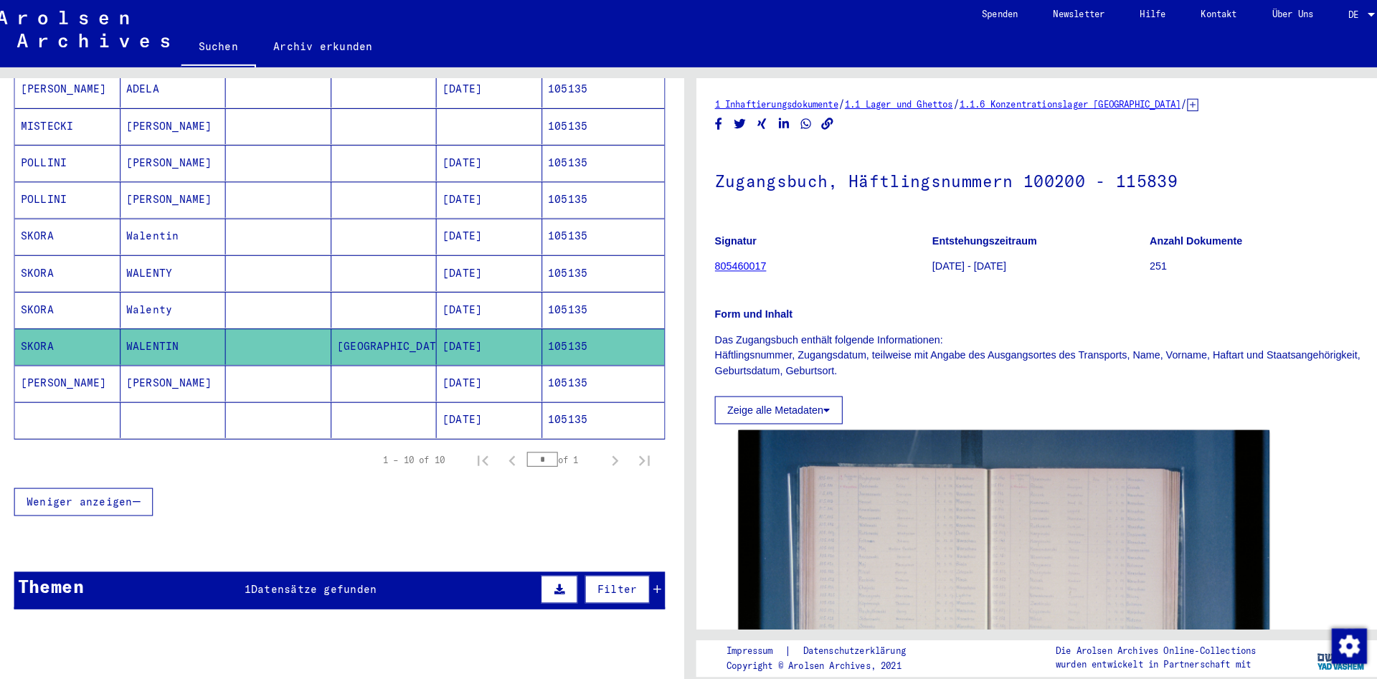
click at [295, 288] on mat-cell at bounding box center [286, 305] width 103 height 35
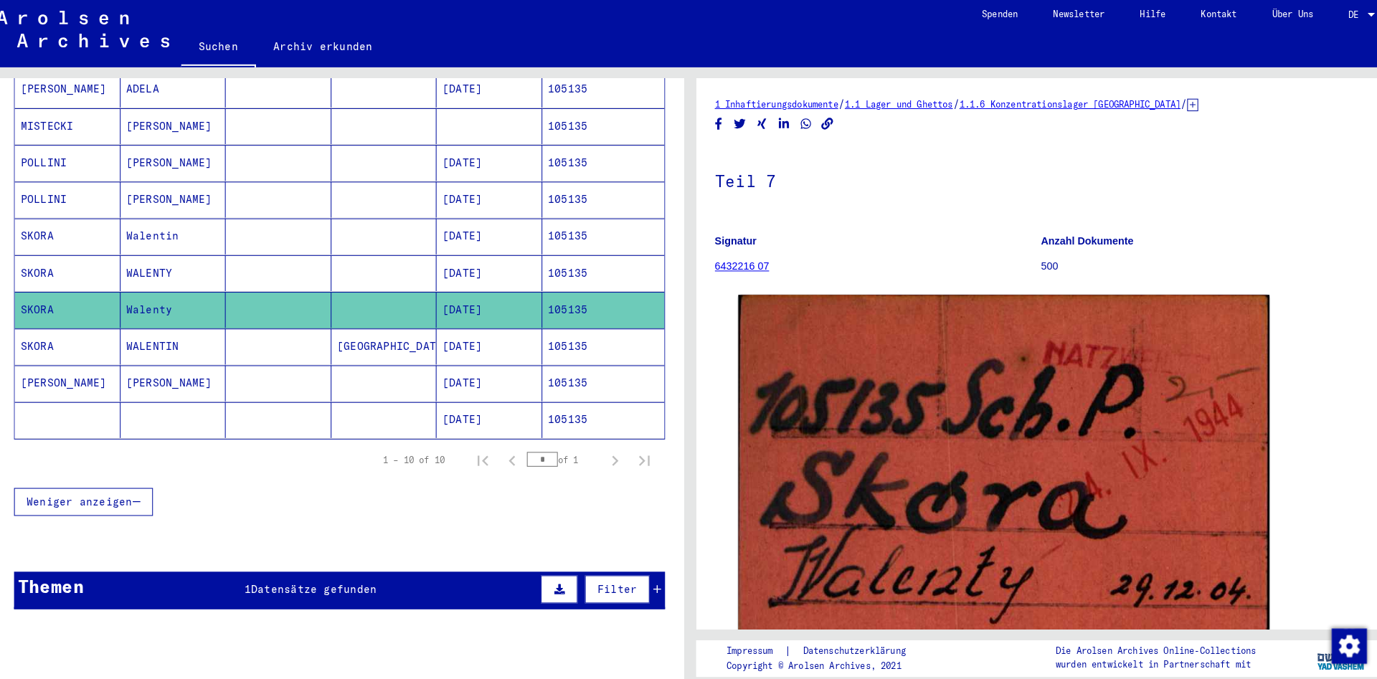
click at [298, 263] on mat-cell at bounding box center [286, 269] width 103 height 35
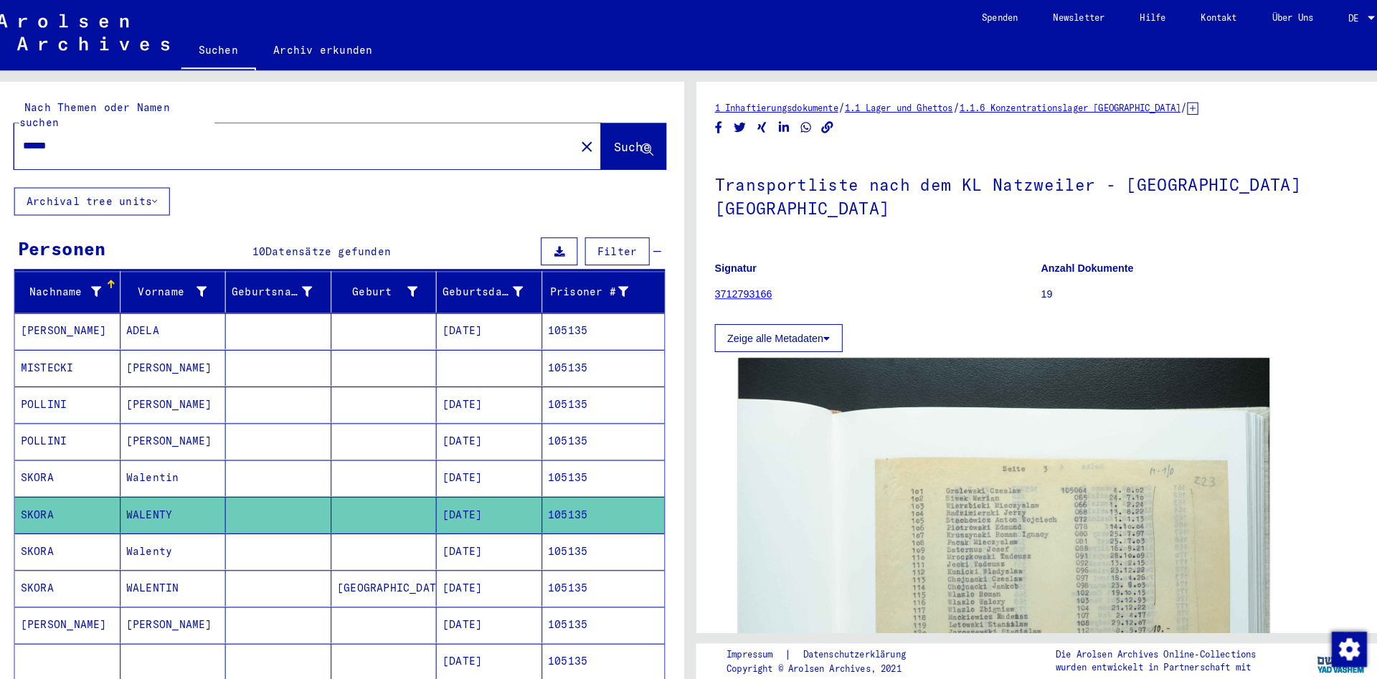
click at [157, 135] on input "******" at bounding box center [302, 142] width 530 height 15
paste input "text"
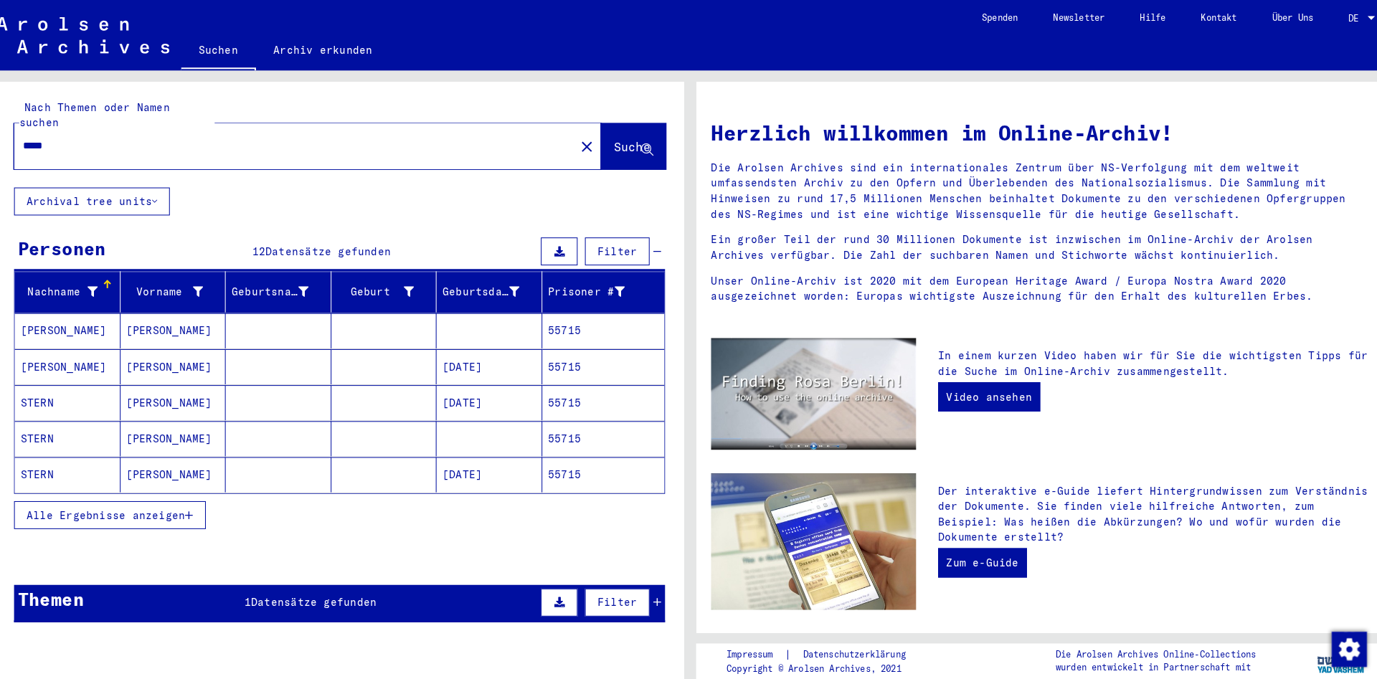
click at [252, 349] on mat-cell at bounding box center [286, 358] width 103 height 34
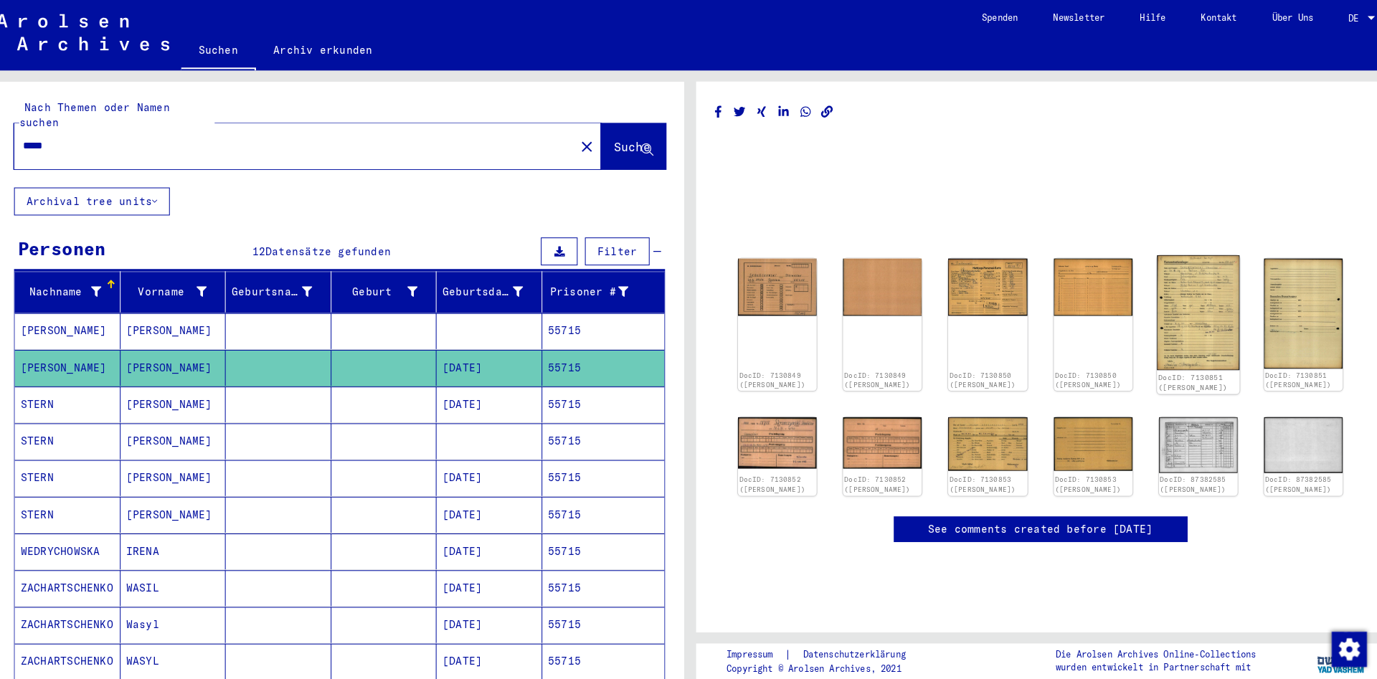
click at [1193, 292] on img at bounding box center [1184, 306] width 81 height 112
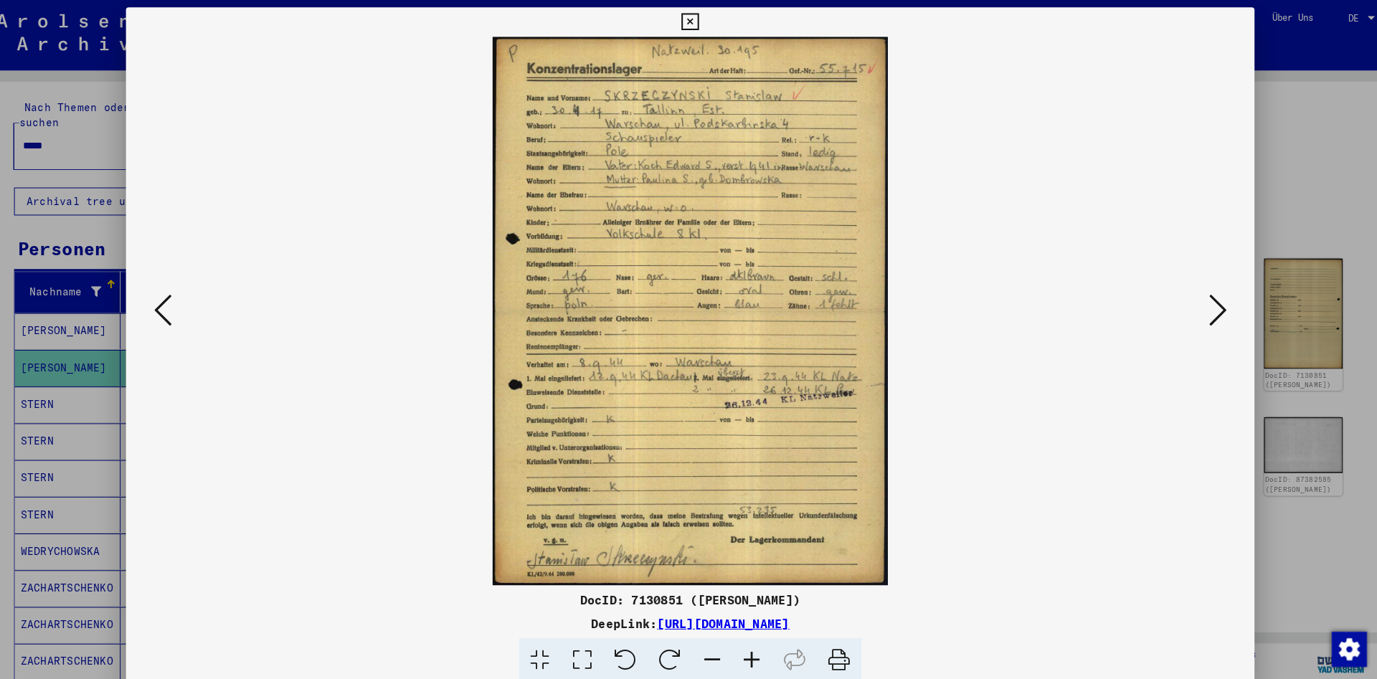
click at [696, 23] on icon at bounding box center [688, 21] width 16 height 17
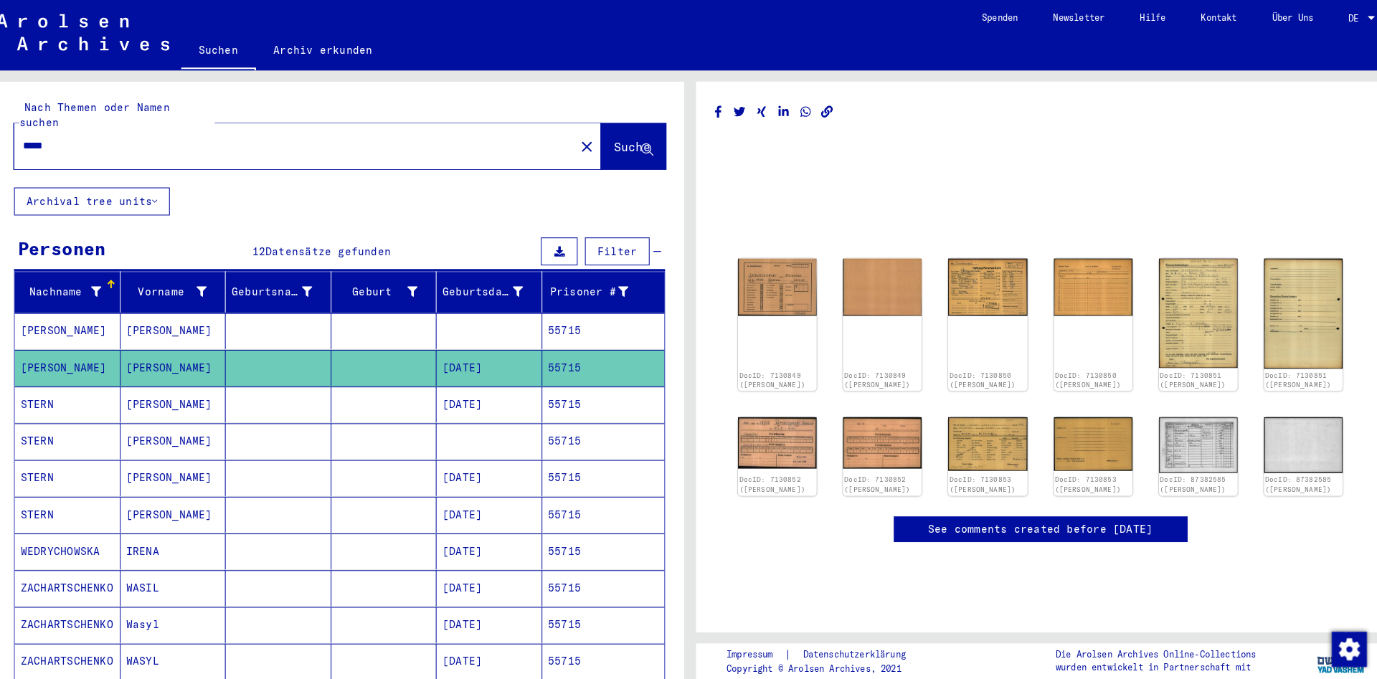
click at [217, 135] on input "*****" at bounding box center [302, 142] width 530 height 15
paste input "*"
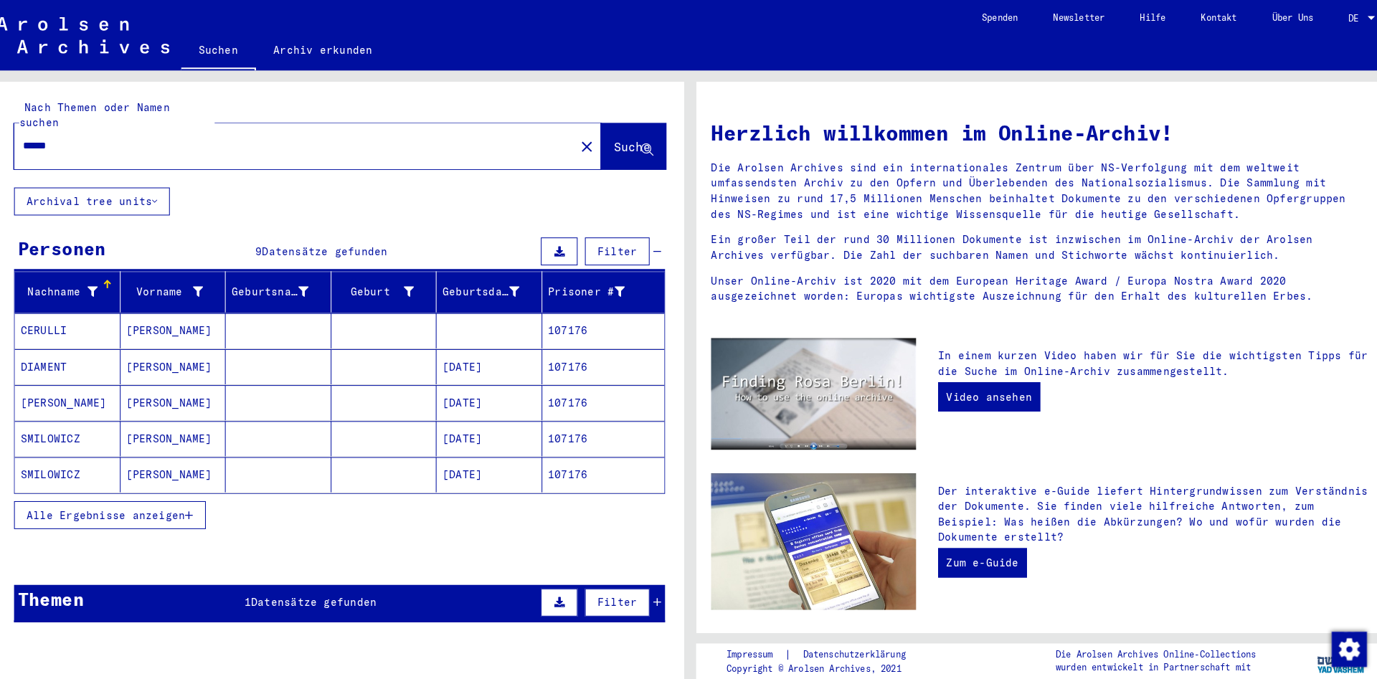
click at [169, 496] on span "Alle Ergebnisse anzeigen" at bounding box center [118, 502] width 155 height 13
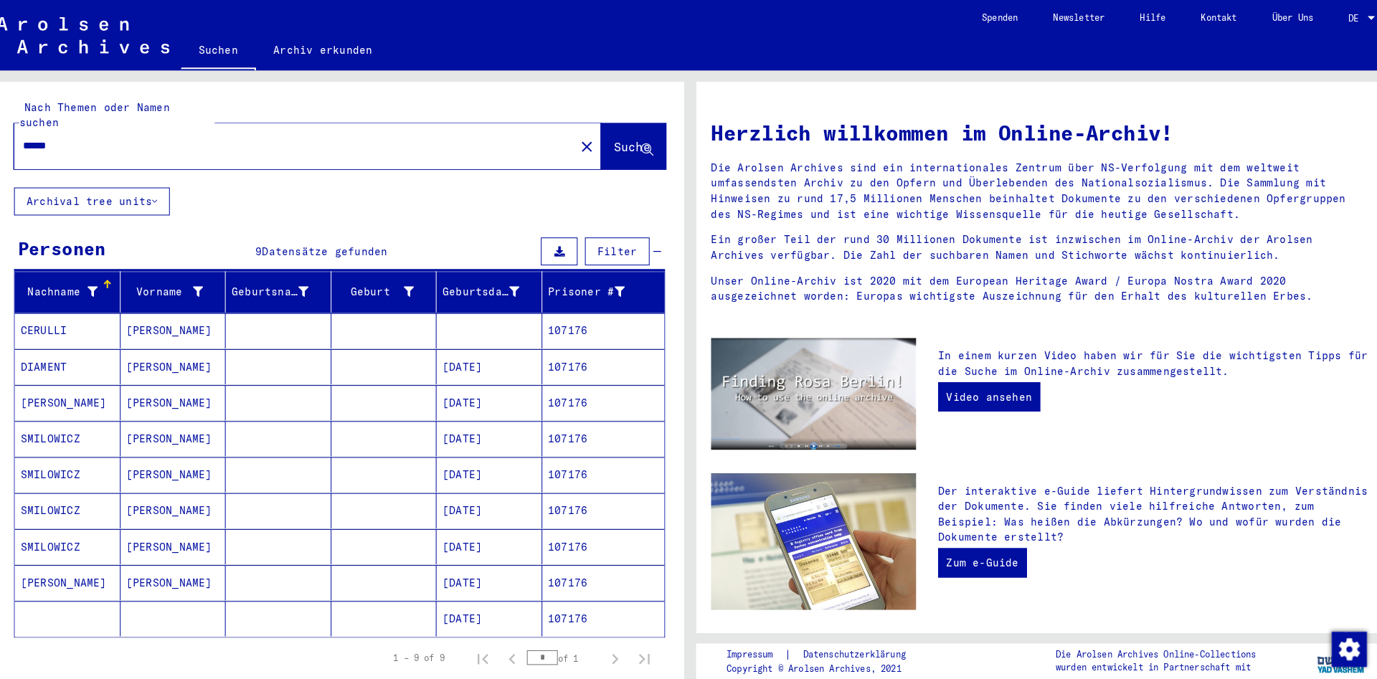
click at [309, 523] on mat-cell at bounding box center [286, 533] width 103 height 34
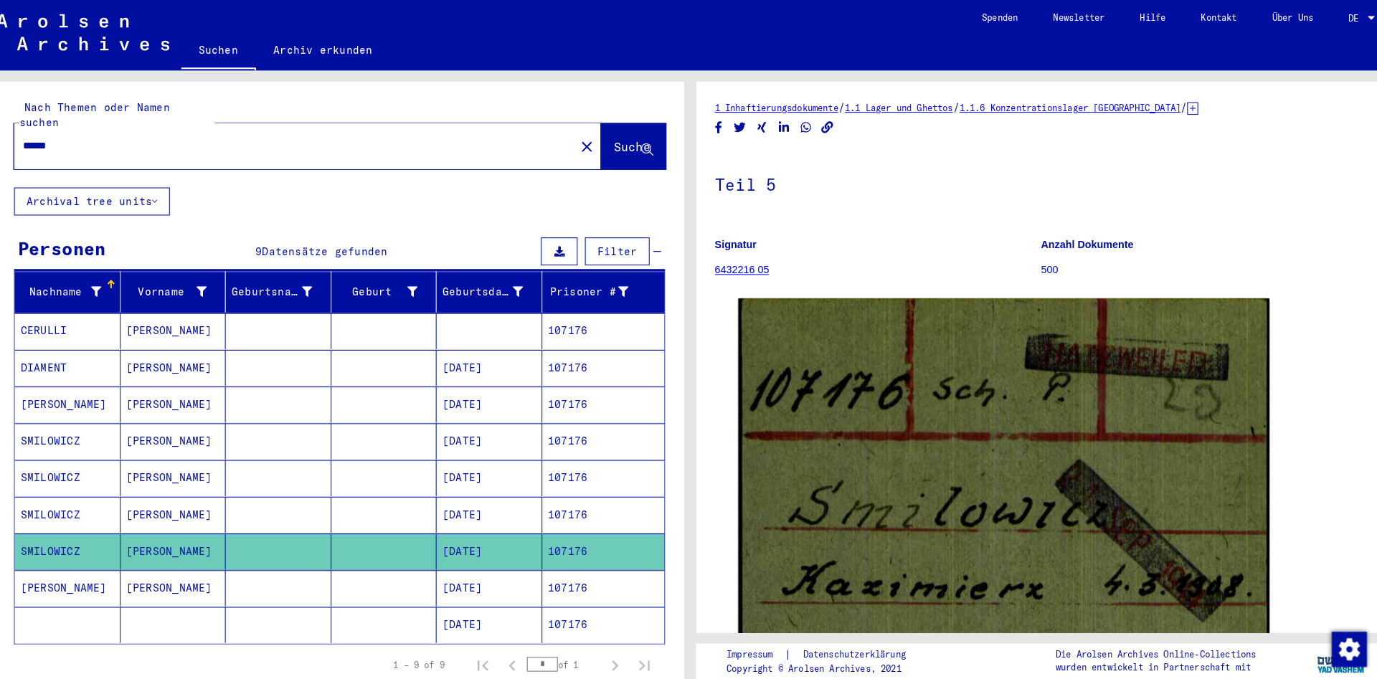
click at [302, 557] on mat-cell at bounding box center [286, 574] width 103 height 35
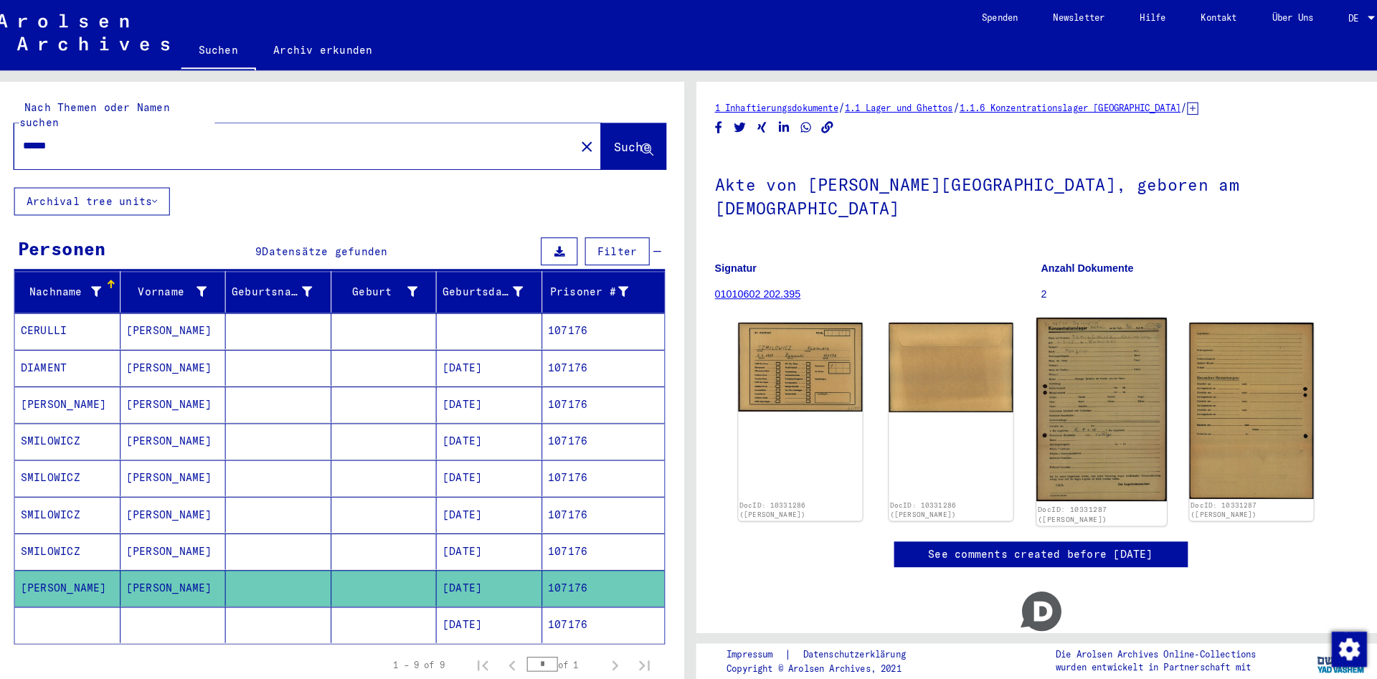
click at [1083, 361] on img at bounding box center [1089, 399] width 127 height 179
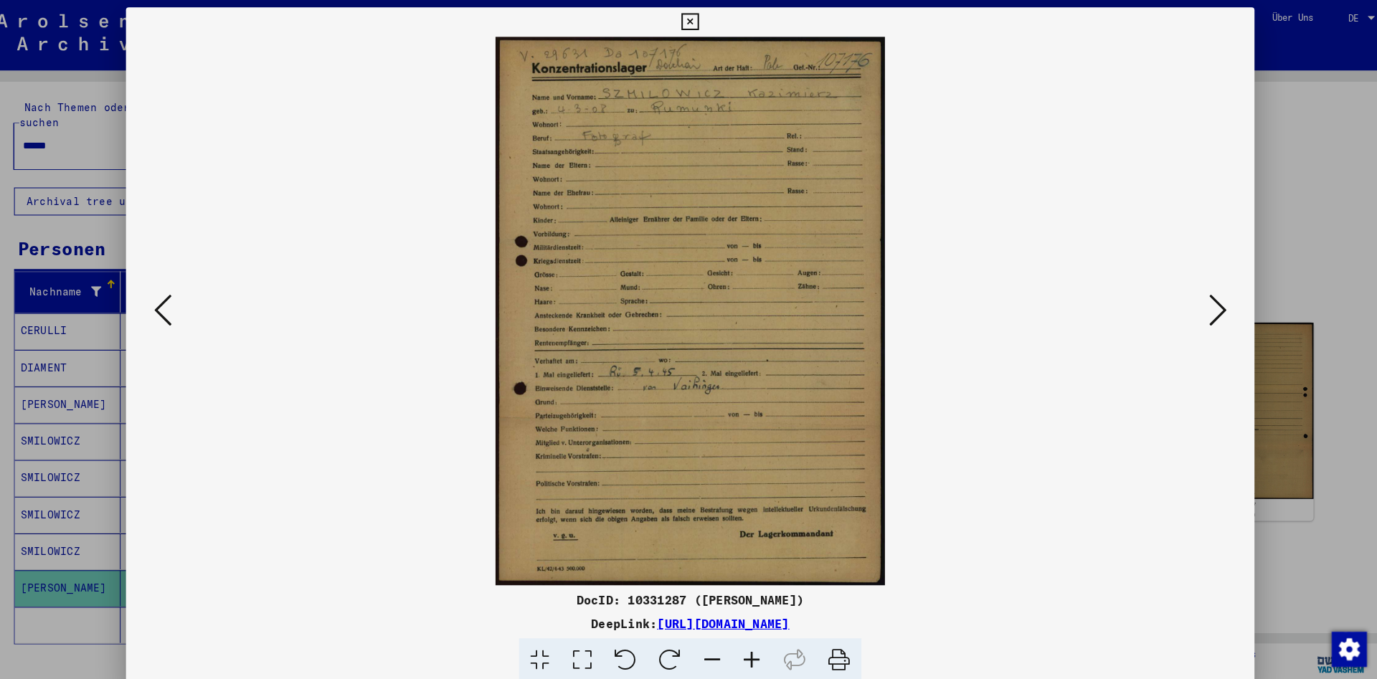
click at [696, 26] on icon at bounding box center [688, 21] width 16 height 17
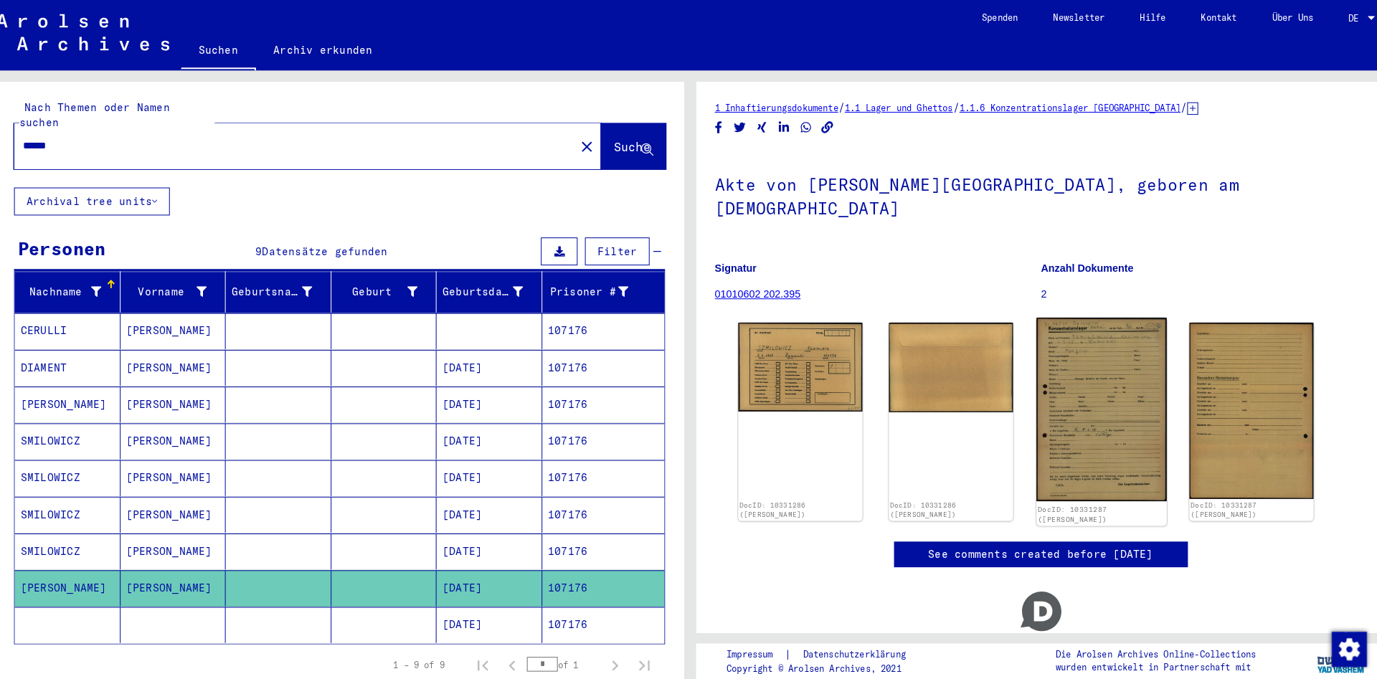
click at [1097, 341] on img at bounding box center [1089, 399] width 127 height 179
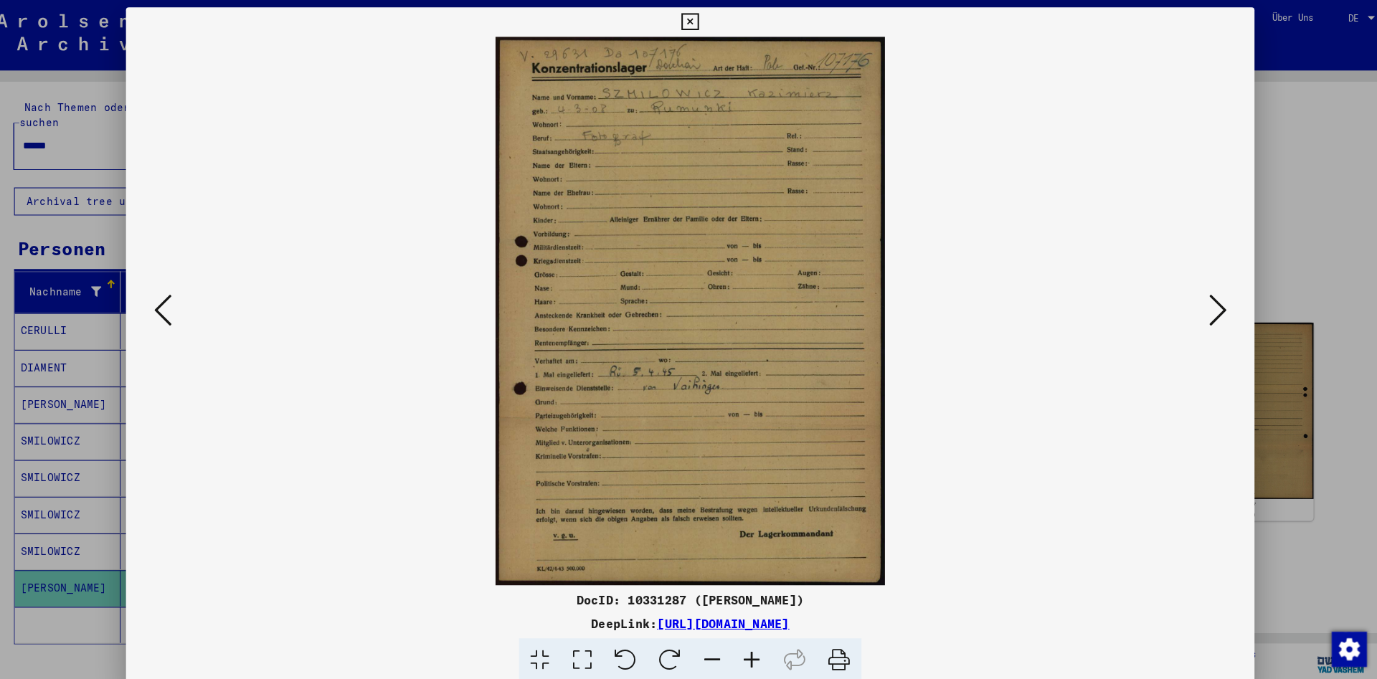
click at [696, 23] on icon at bounding box center [688, 21] width 16 height 17
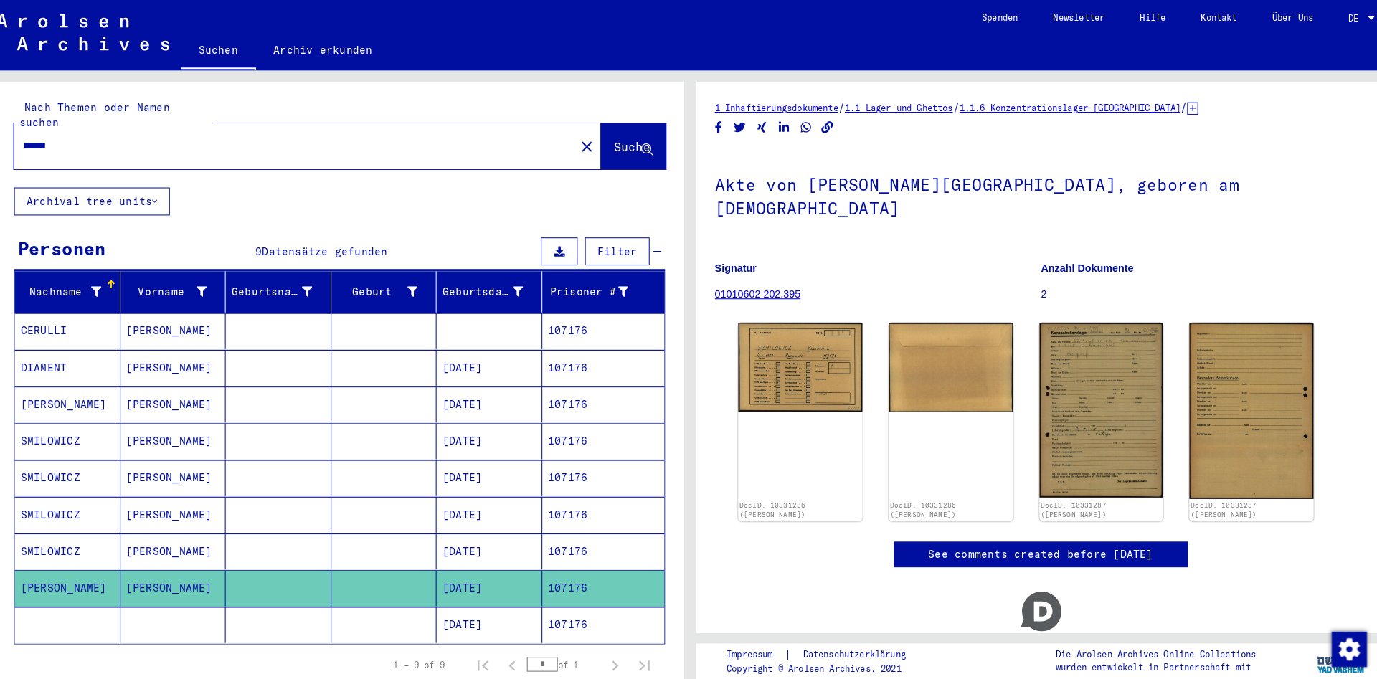
click at [310, 531] on mat-cell at bounding box center [286, 538] width 103 height 35
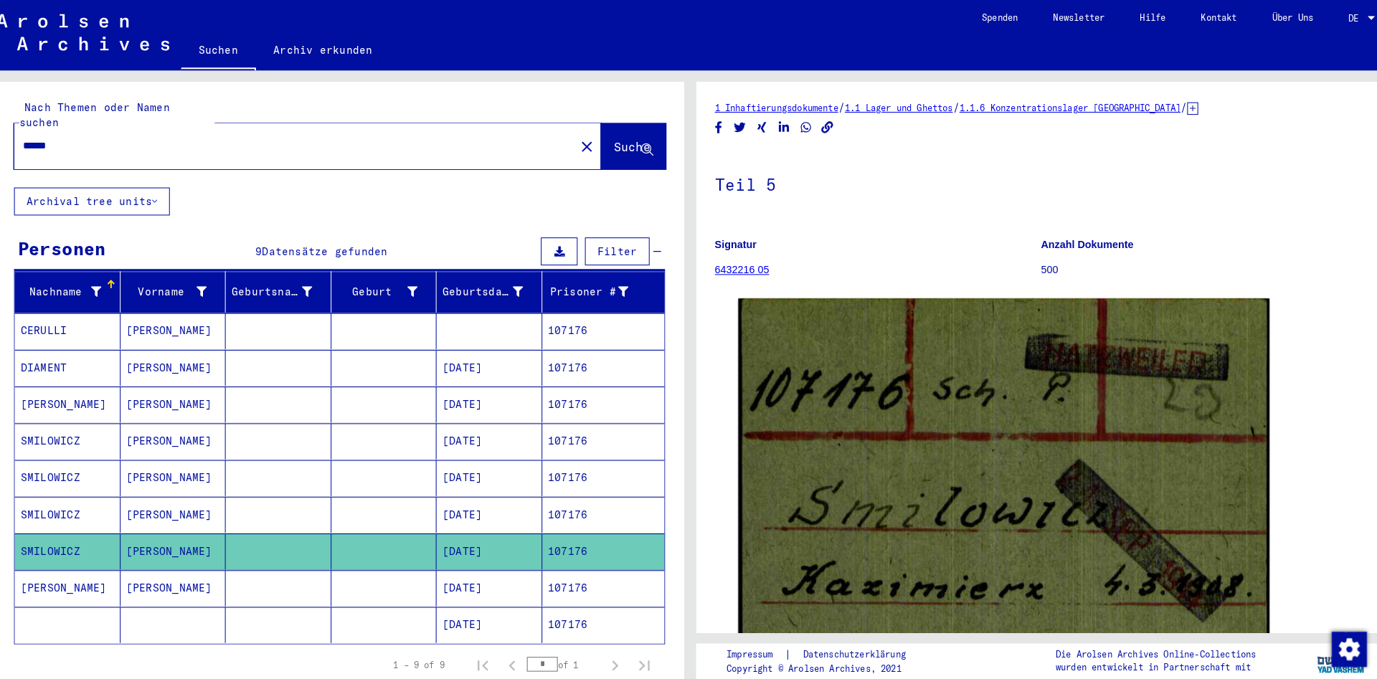
click at [326, 485] on mat-cell at bounding box center [286, 502] width 103 height 35
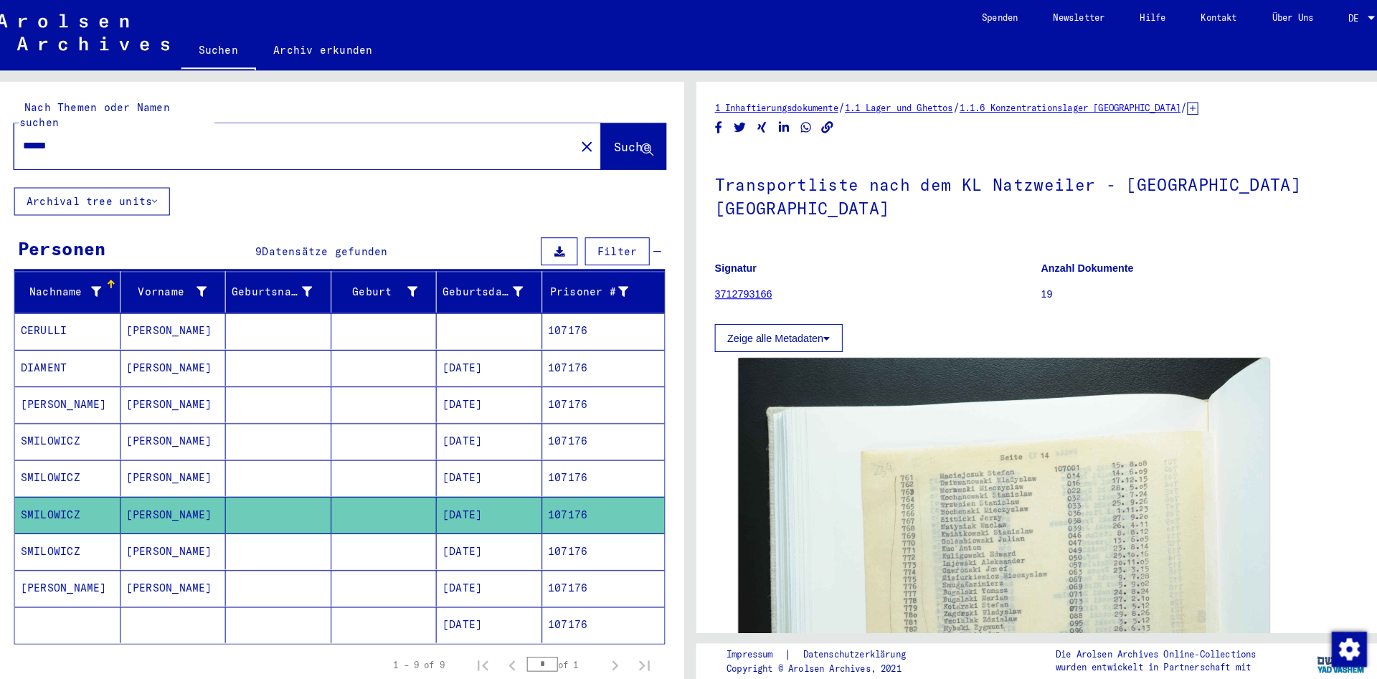
click at [331, 449] on mat-cell at bounding box center [286, 466] width 103 height 35
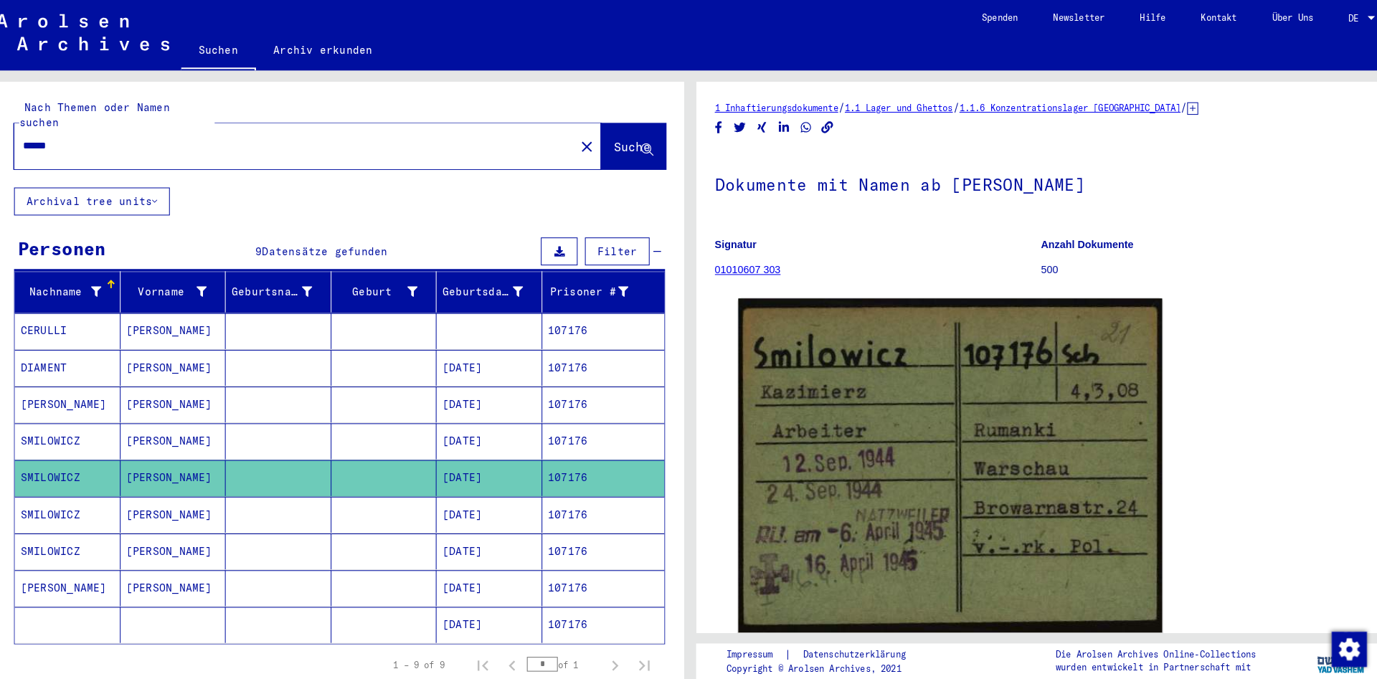
click at [342, 413] on mat-cell at bounding box center [390, 430] width 103 height 35
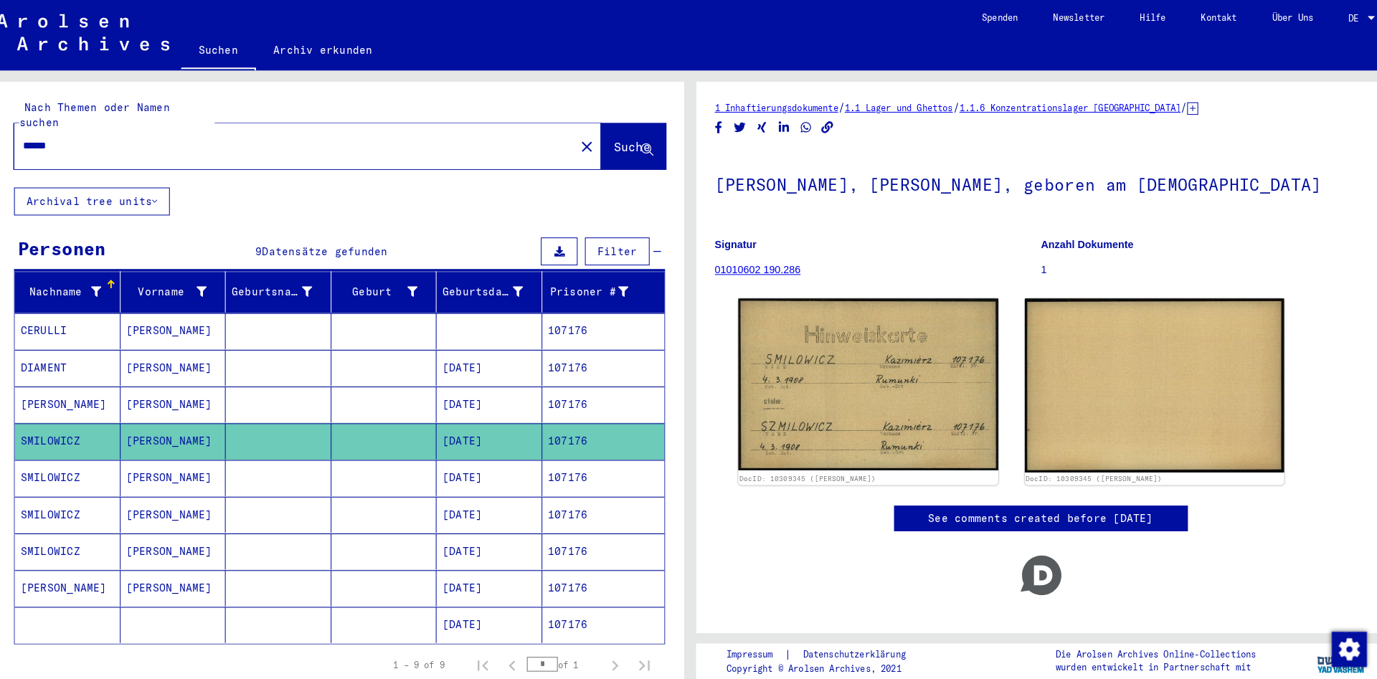
click at [337, 557] on mat-cell at bounding box center [286, 574] width 103 height 35
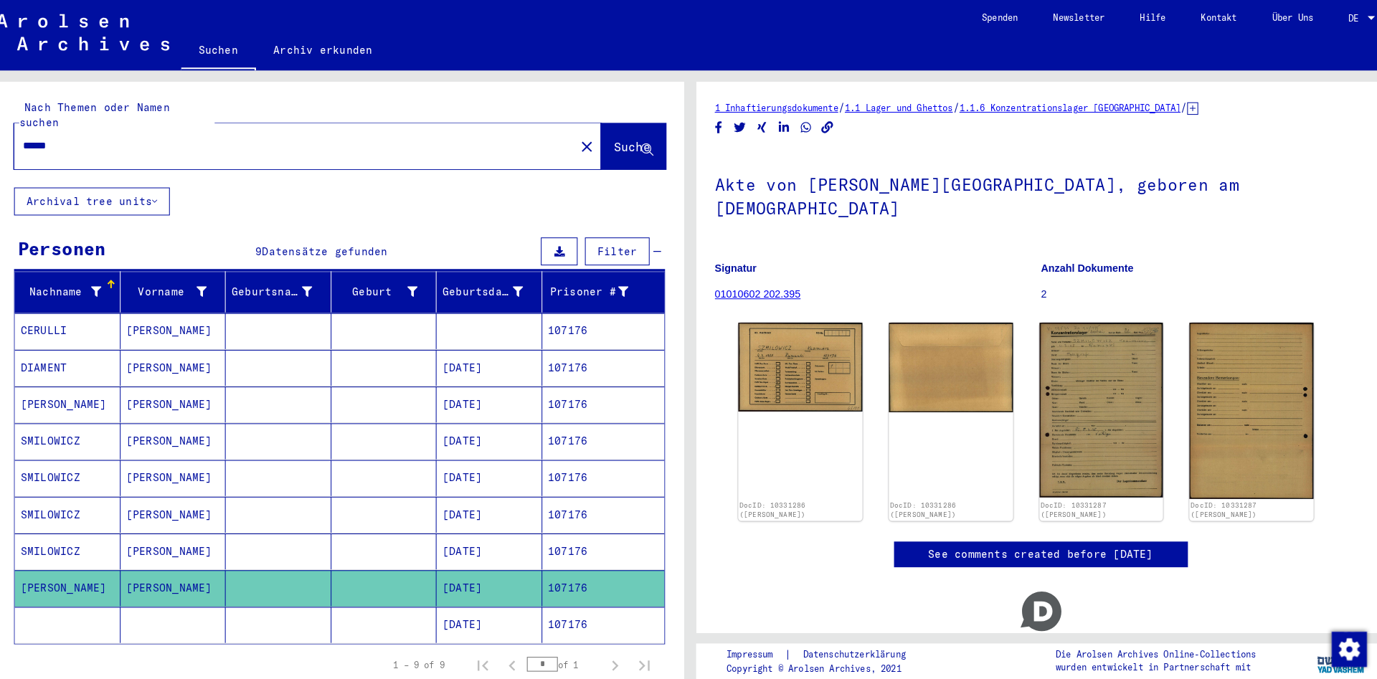
drag, startPoint x: 238, startPoint y: 141, endPoint x: 236, endPoint y: 127, distance: 13.8
click at [238, 139] on div "******" at bounding box center [298, 142] width 539 height 32
click at [236, 135] on input "******" at bounding box center [302, 142] width 530 height 15
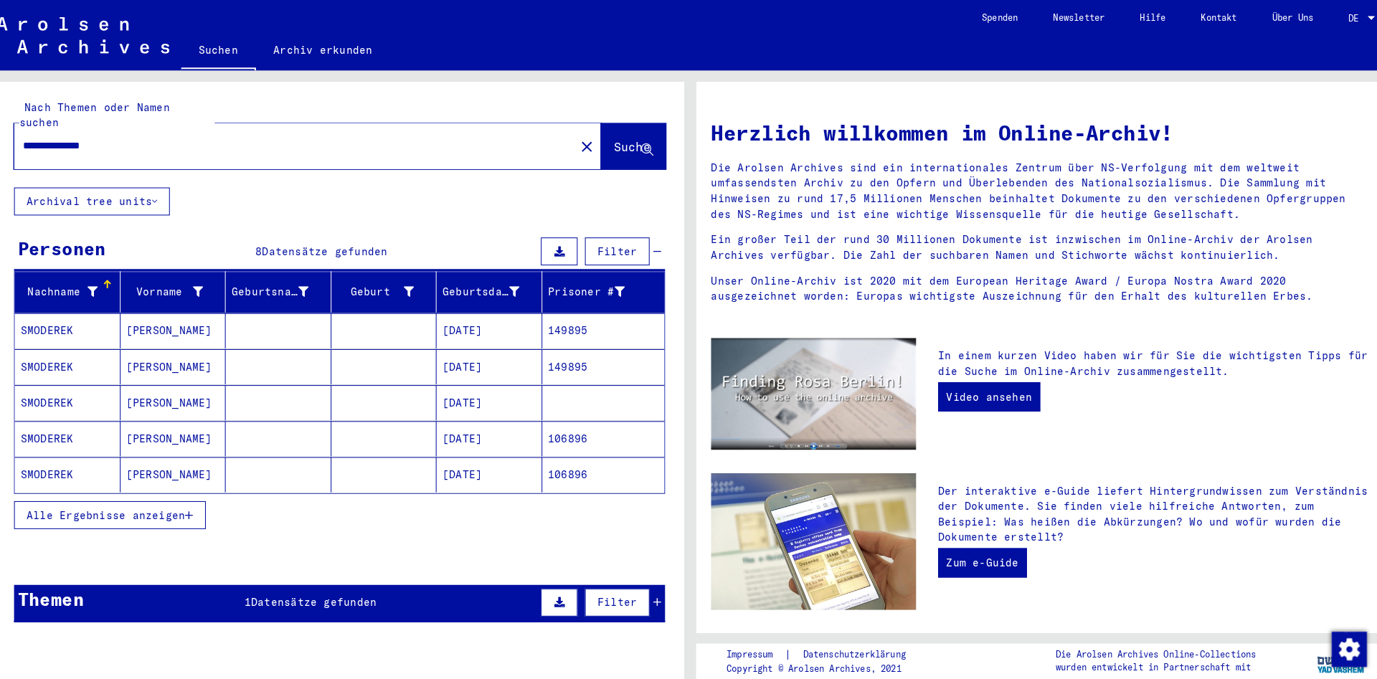
click at [241, 346] on mat-cell at bounding box center [286, 358] width 103 height 34
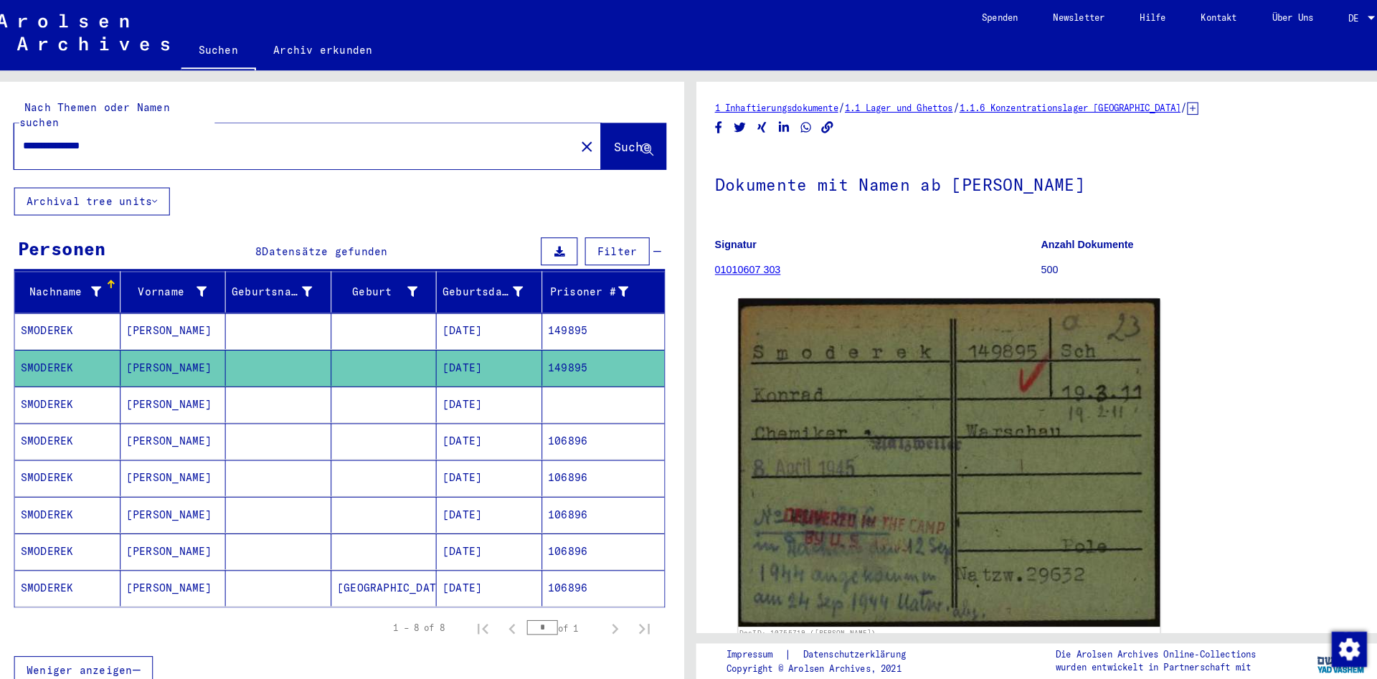
click at [148, 135] on input "**********" at bounding box center [302, 142] width 530 height 15
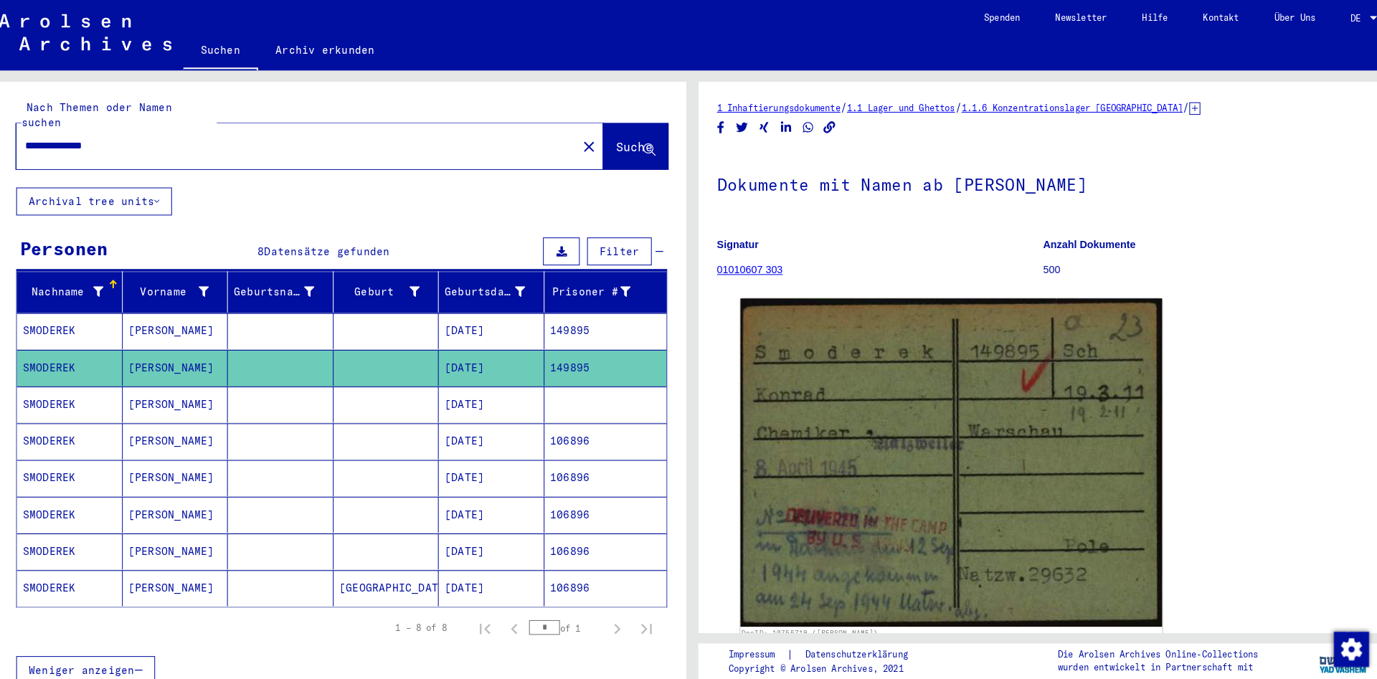
drag, startPoint x: 148, startPoint y: 131, endPoint x: -171, endPoint y: 92, distance: 321.6
click at [37, 135] on input "**********" at bounding box center [302, 142] width 530 height 15
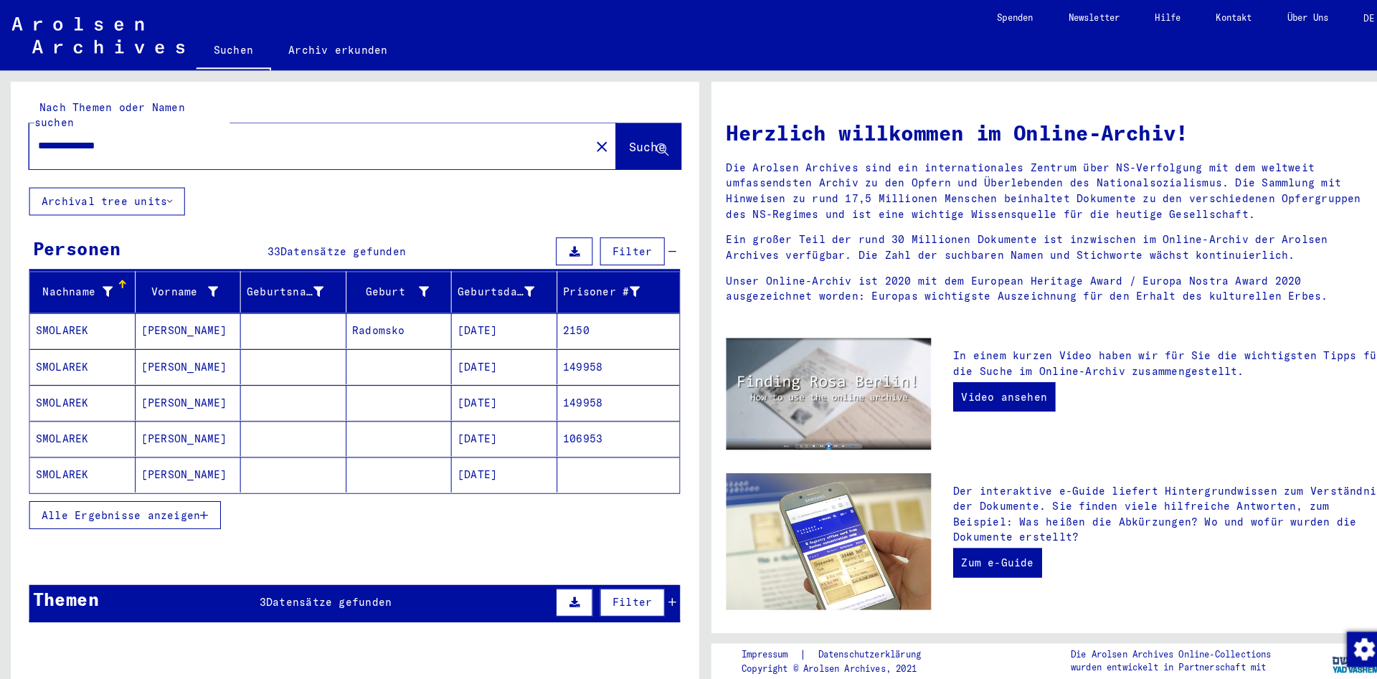
click at [171, 419] on mat-cell "[PERSON_NAME]" at bounding box center [184, 428] width 103 height 34
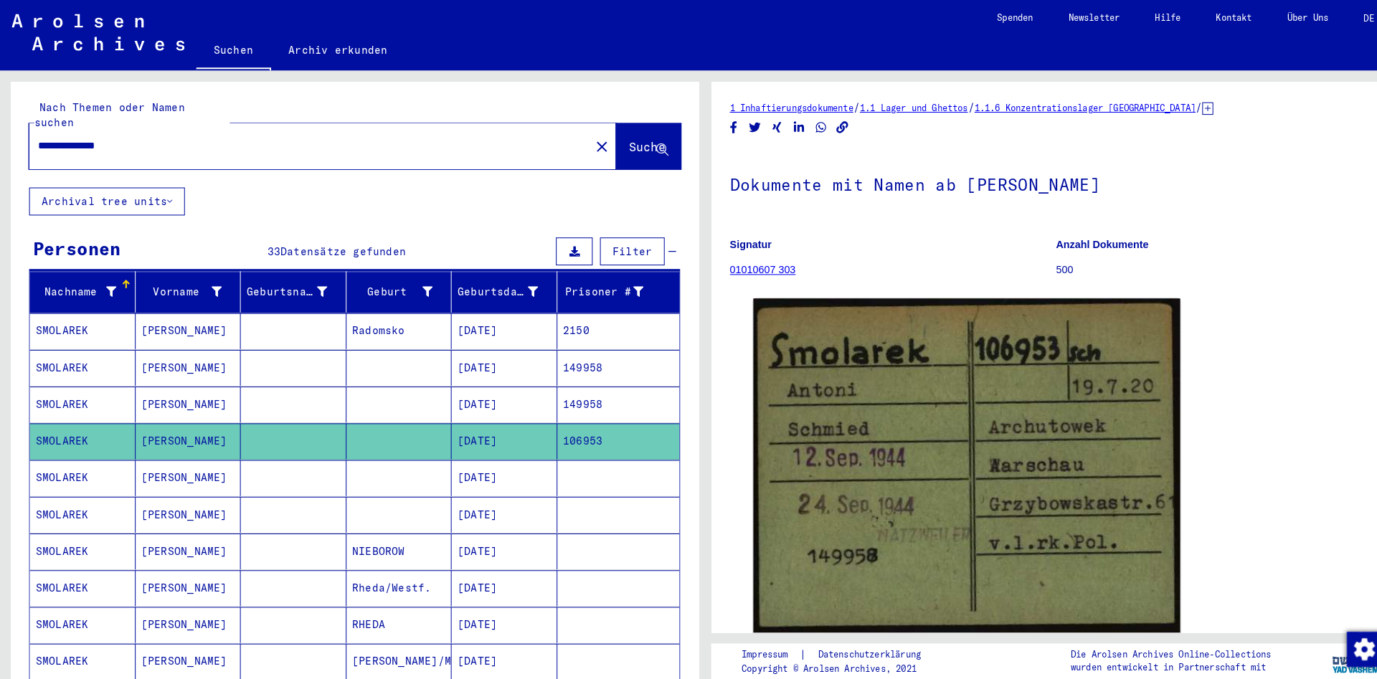
click at [175, 385] on mat-cell "[PERSON_NAME]" at bounding box center [184, 394] width 103 height 35
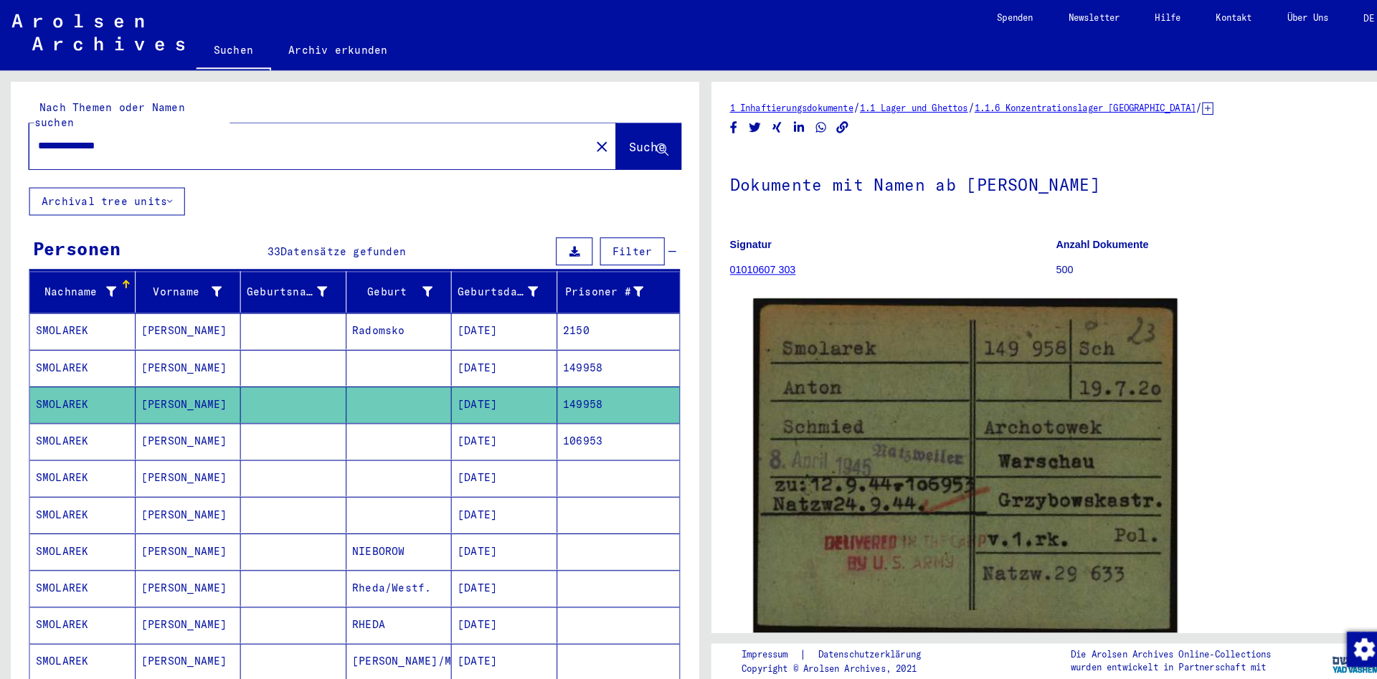
drag, startPoint x: 148, startPoint y: 129, endPoint x: -142, endPoint y: 117, distance: 290.7
click at [37, 135] on input "**********" at bounding box center [302, 142] width 530 height 15
click at [219, 341] on mat-cell "[PERSON_NAME]" at bounding box center [184, 358] width 103 height 35
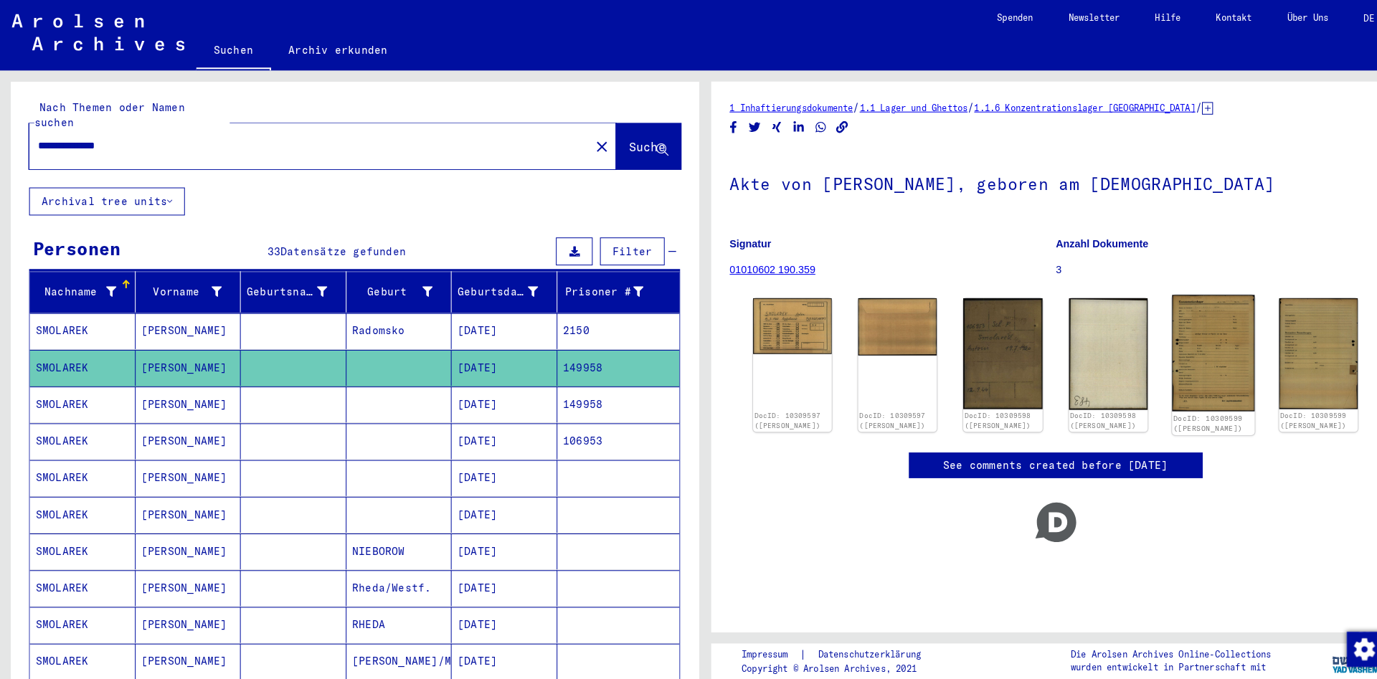
click at [1150, 337] on img at bounding box center [1184, 344] width 81 height 113
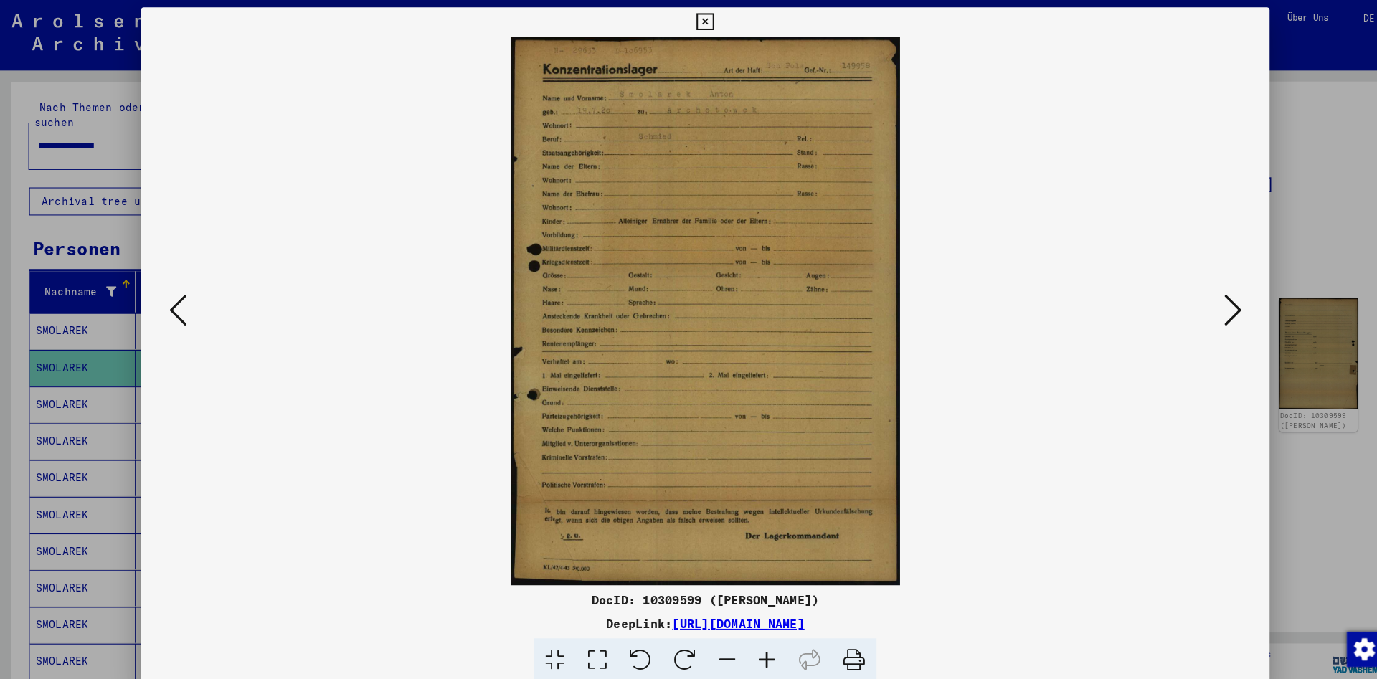
click at [161, 298] on div at bounding box center [689, 304] width 1102 height 536
click at [166, 299] on icon at bounding box center [173, 302] width 17 height 34
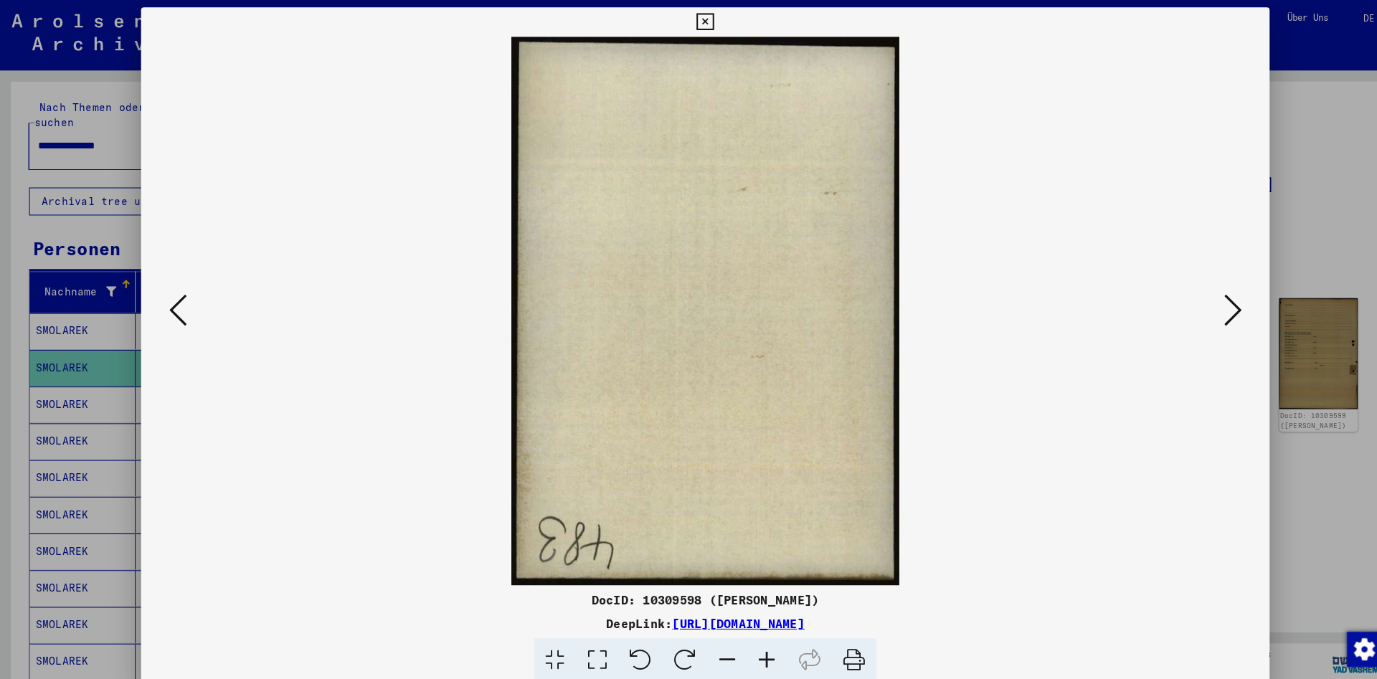
click at [166, 299] on icon at bounding box center [173, 302] width 17 height 34
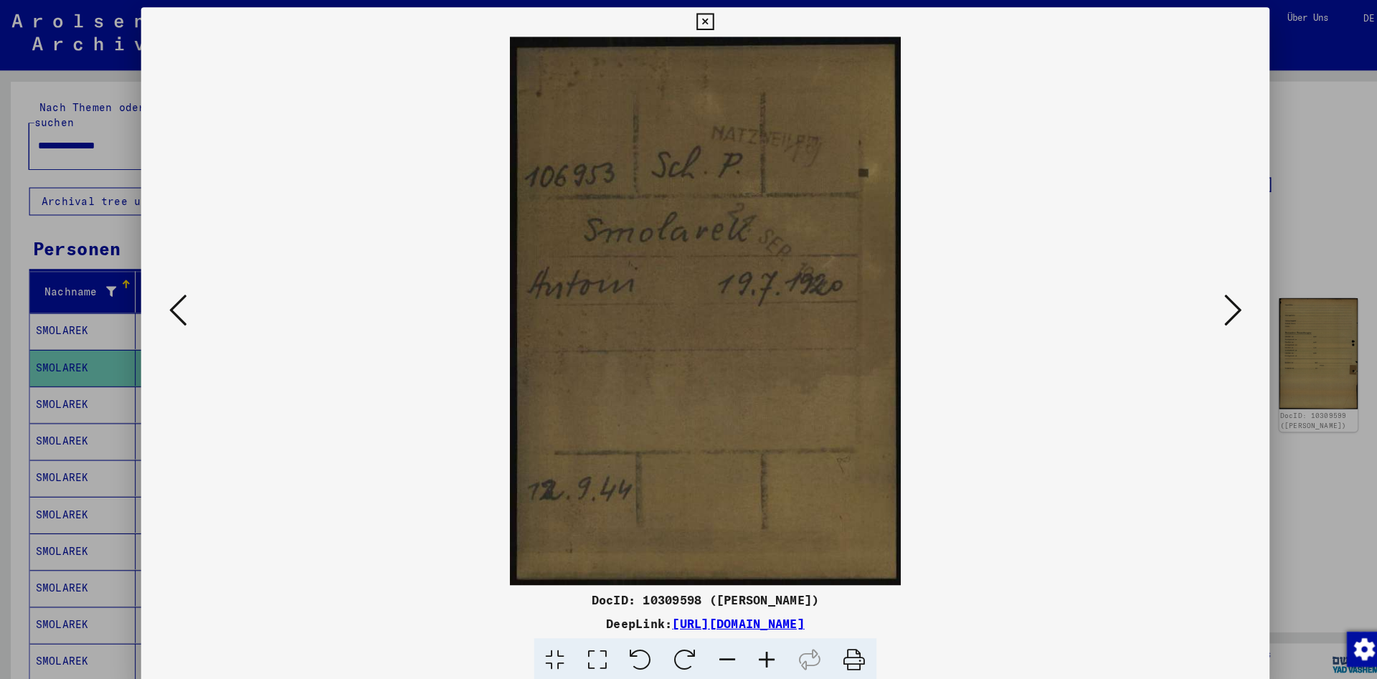
click at [696, 20] on icon at bounding box center [688, 21] width 16 height 17
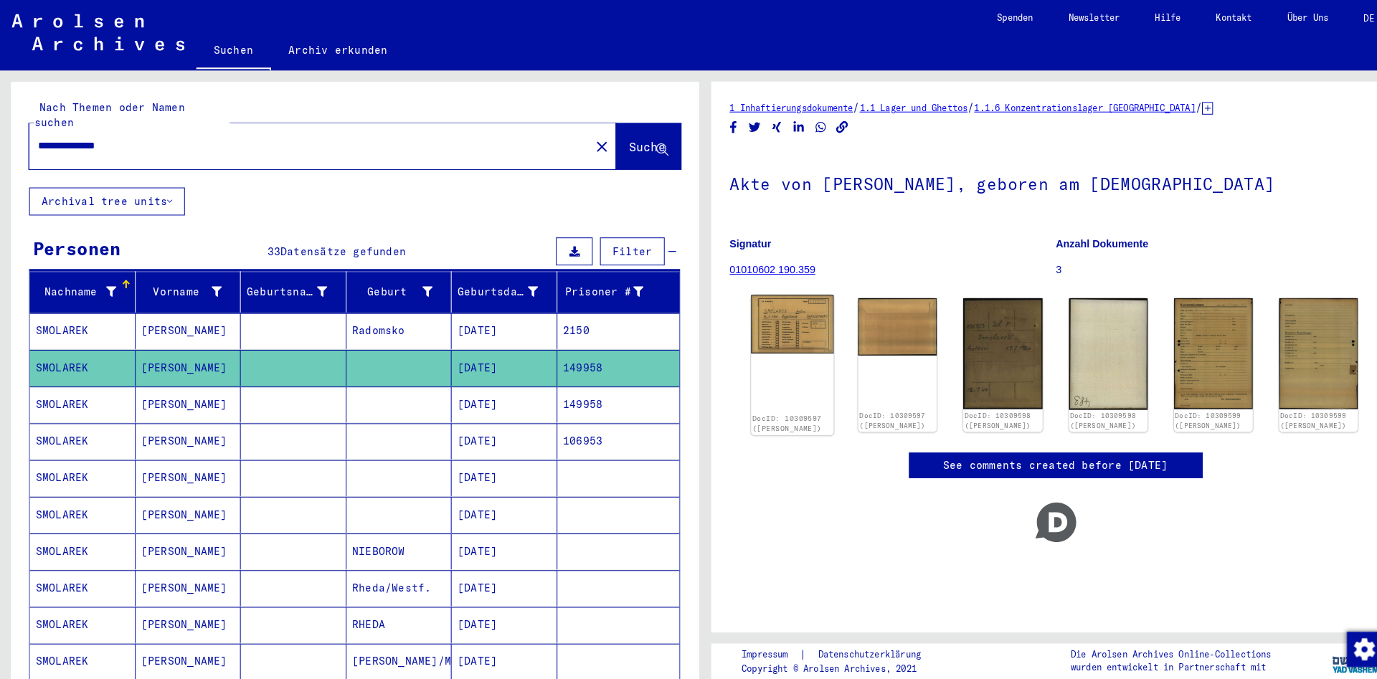
click at [771, 320] on img at bounding box center [773, 316] width 81 height 57
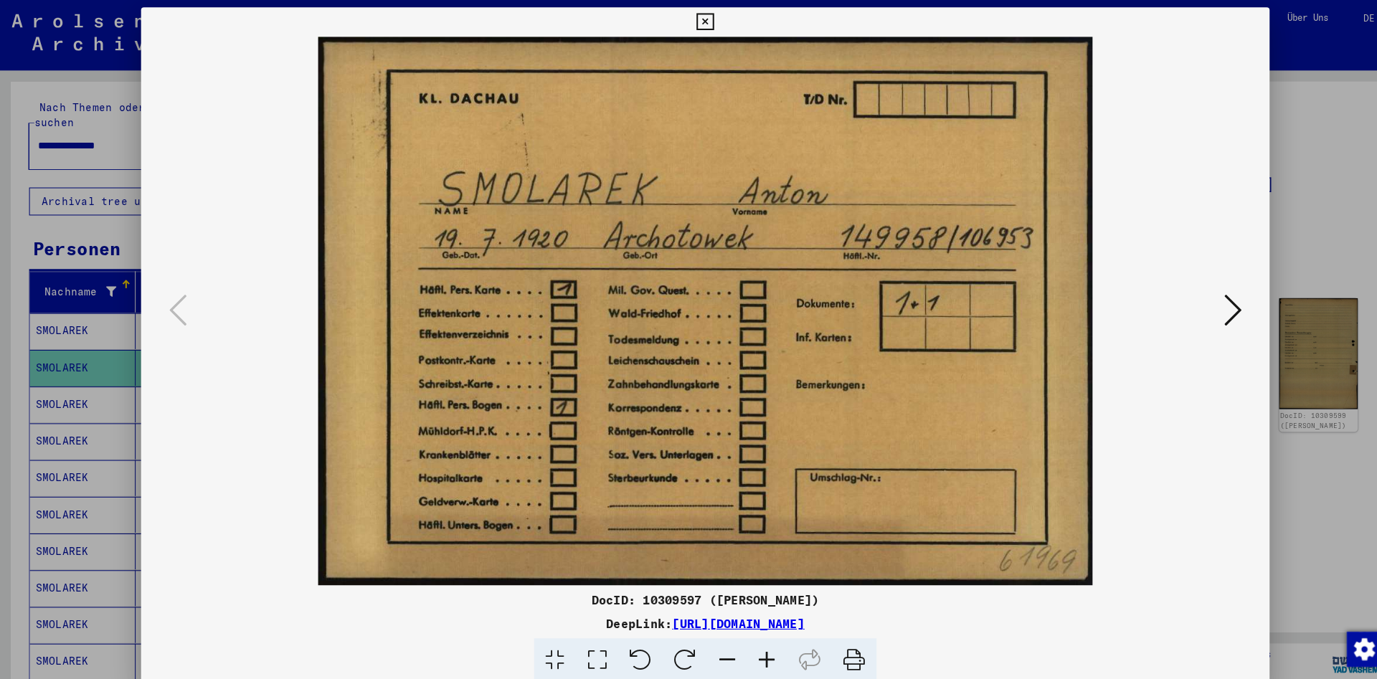
click at [696, 28] on icon at bounding box center [688, 21] width 16 height 17
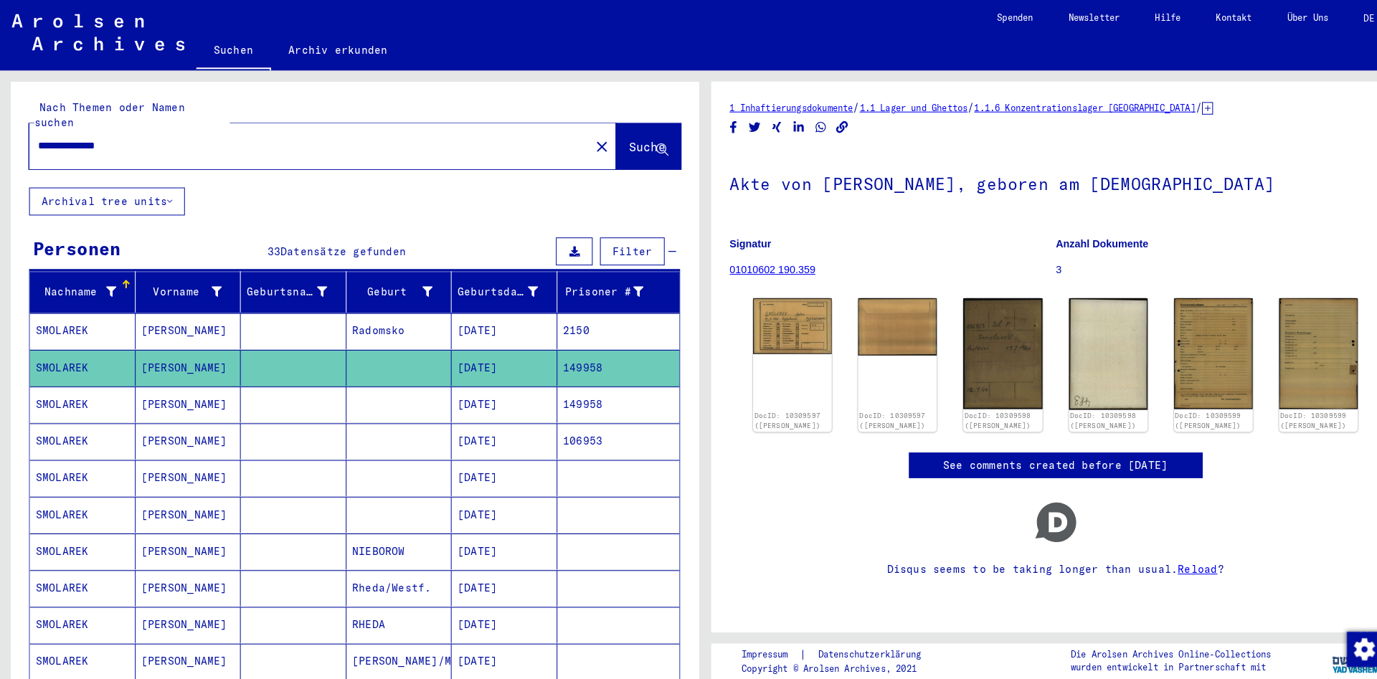
click at [393, 425] on mat-cell at bounding box center [390, 430] width 103 height 35
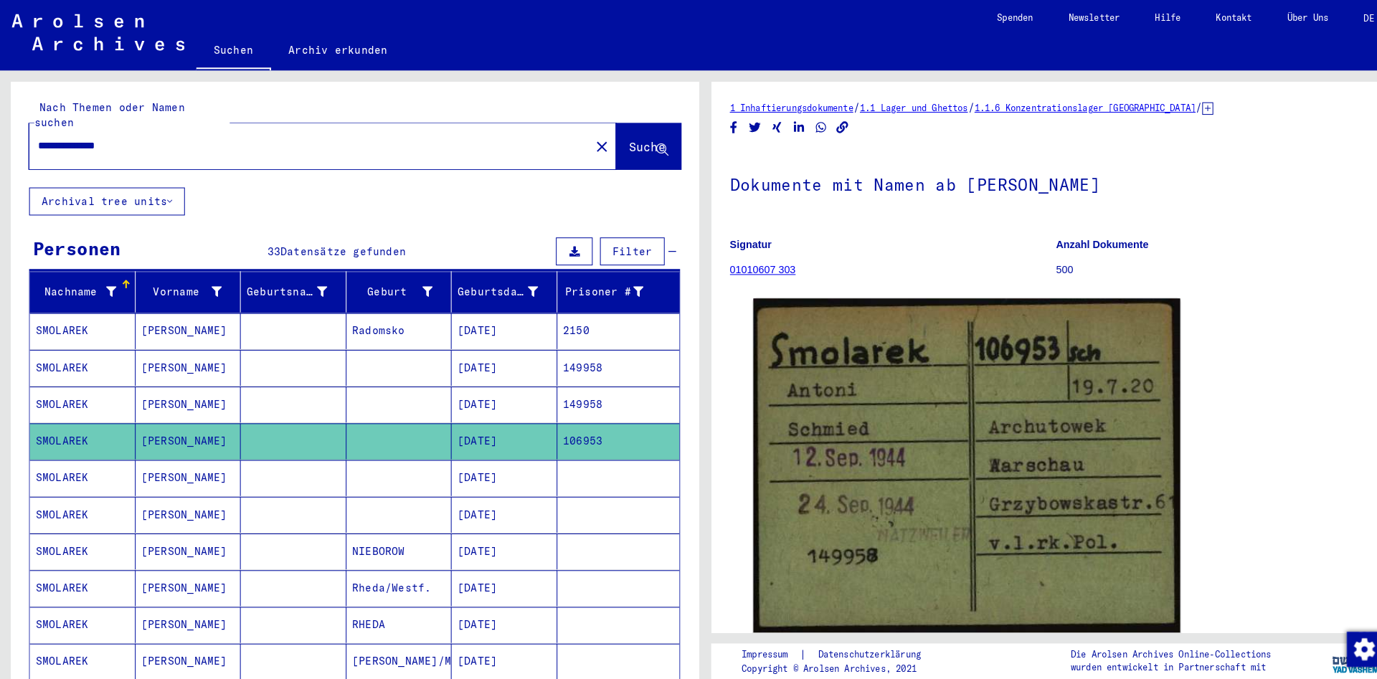
drag, startPoint x: 241, startPoint y: 133, endPoint x: -153, endPoint y: 112, distance: 395.0
click at [37, 135] on input "**********" at bounding box center [302, 142] width 530 height 15
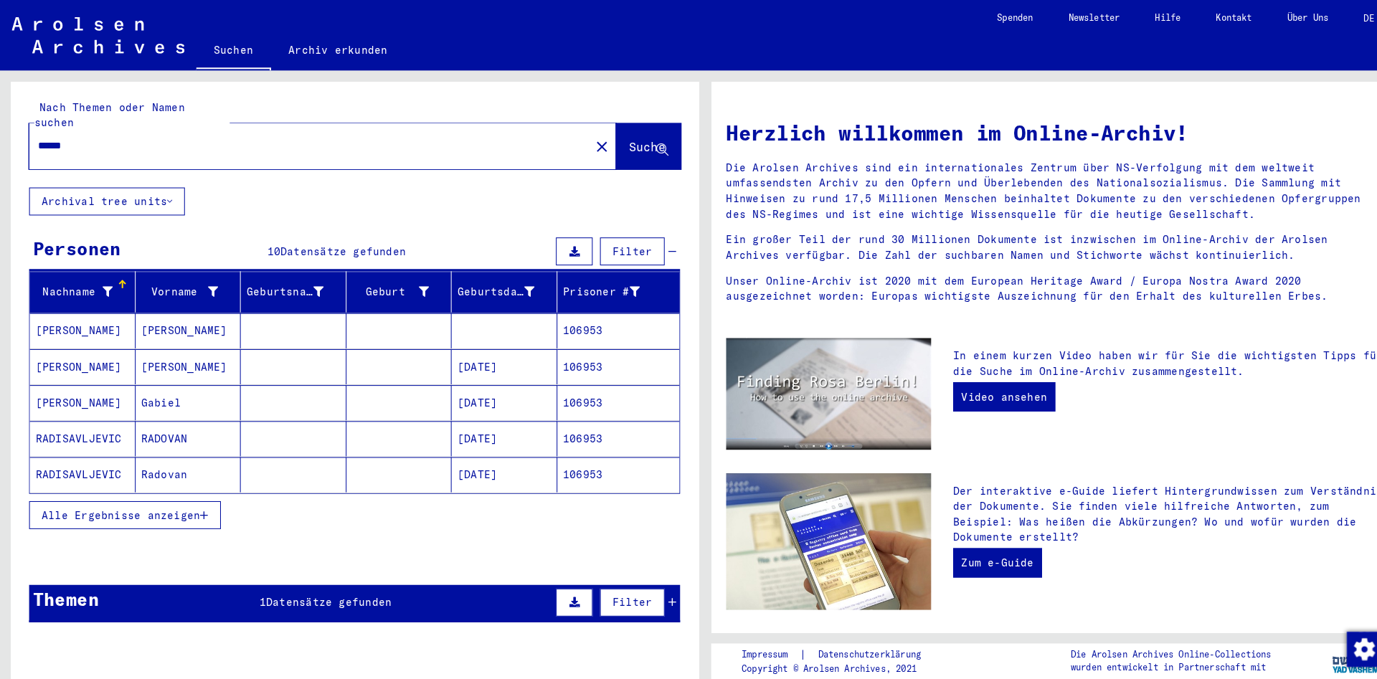
click at [158, 496] on span "Alle Ergebnisse anzeigen" at bounding box center [118, 502] width 155 height 13
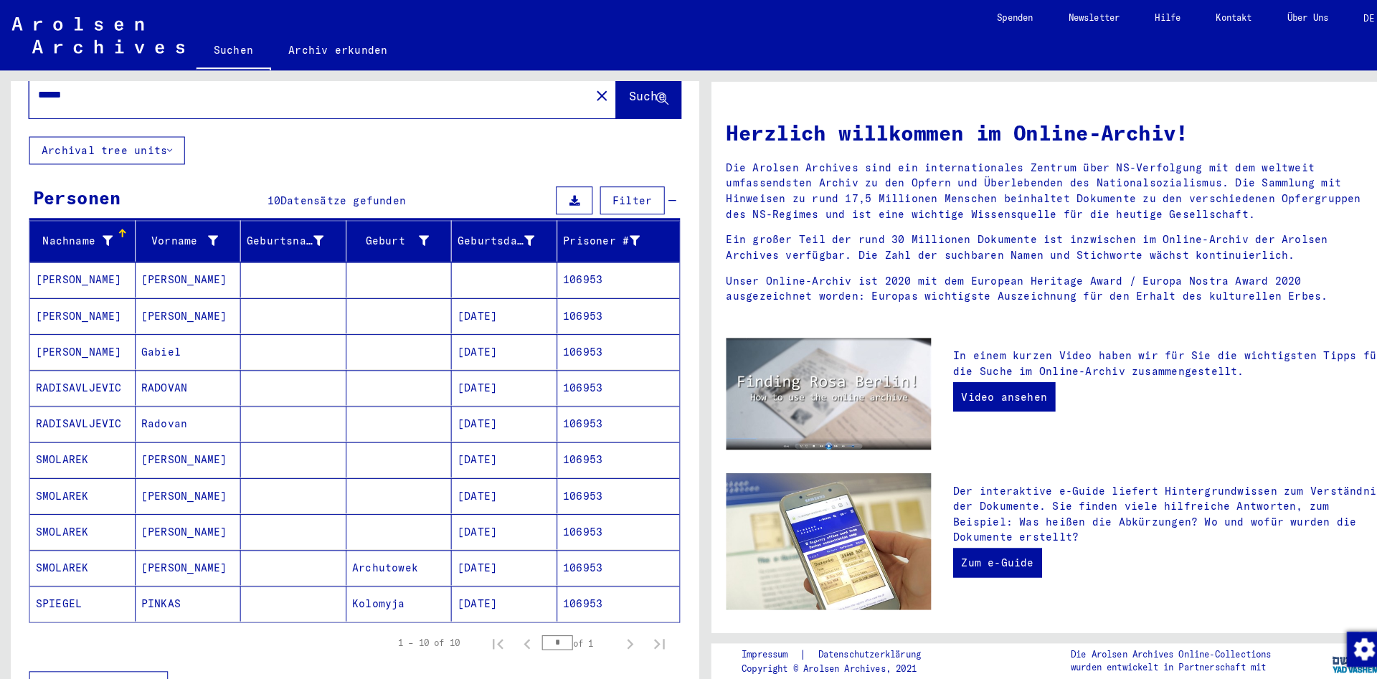
scroll to position [77, 0]
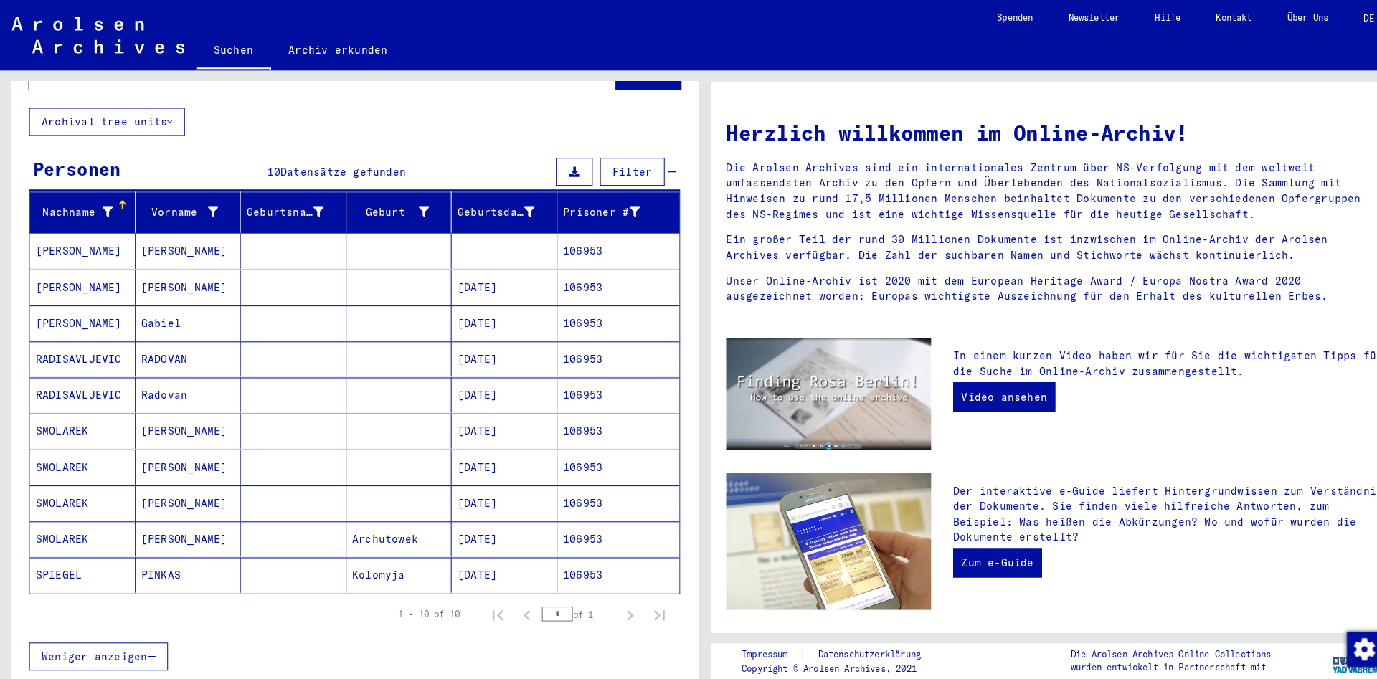
click at [215, 515] on mat-cell "[PERSON_NAME]" at bounding box center [184, 526] width 103 height 34
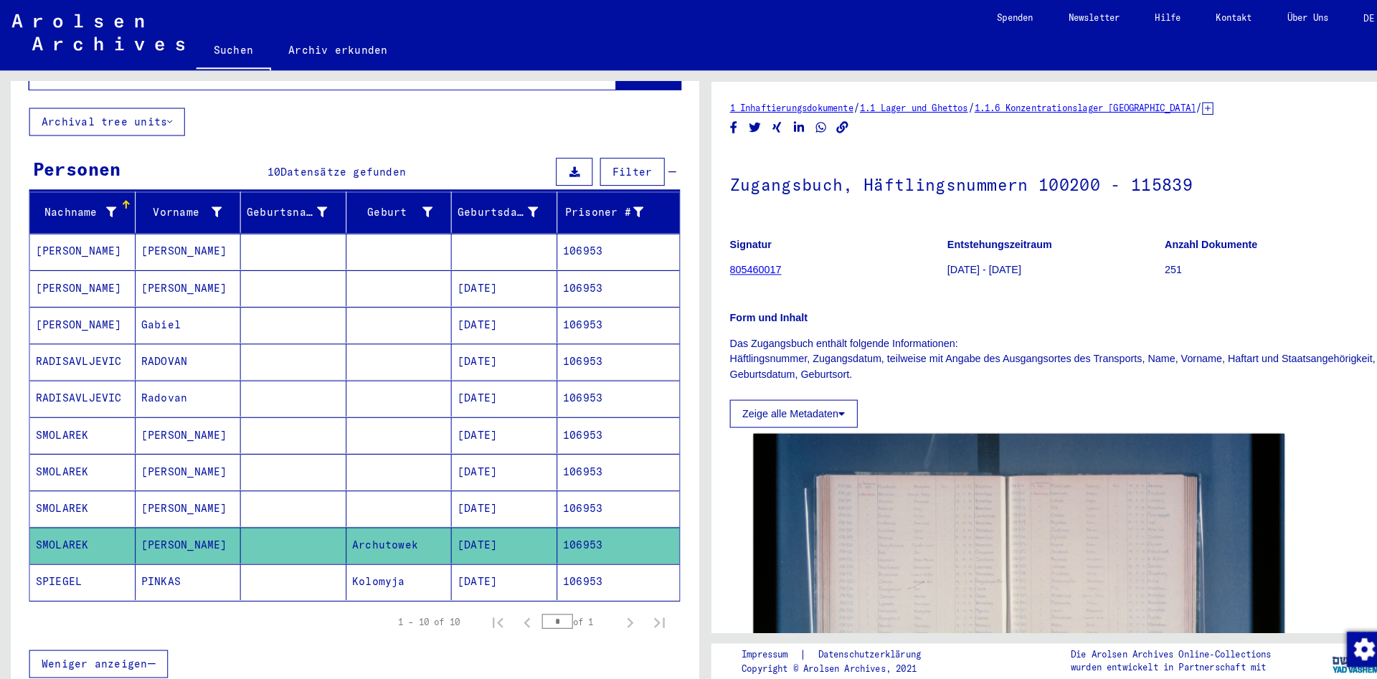
click at [199, 483] on mat-cell "[PERSON_NAME]" at bounding box center [184, 496] width 103 height 35
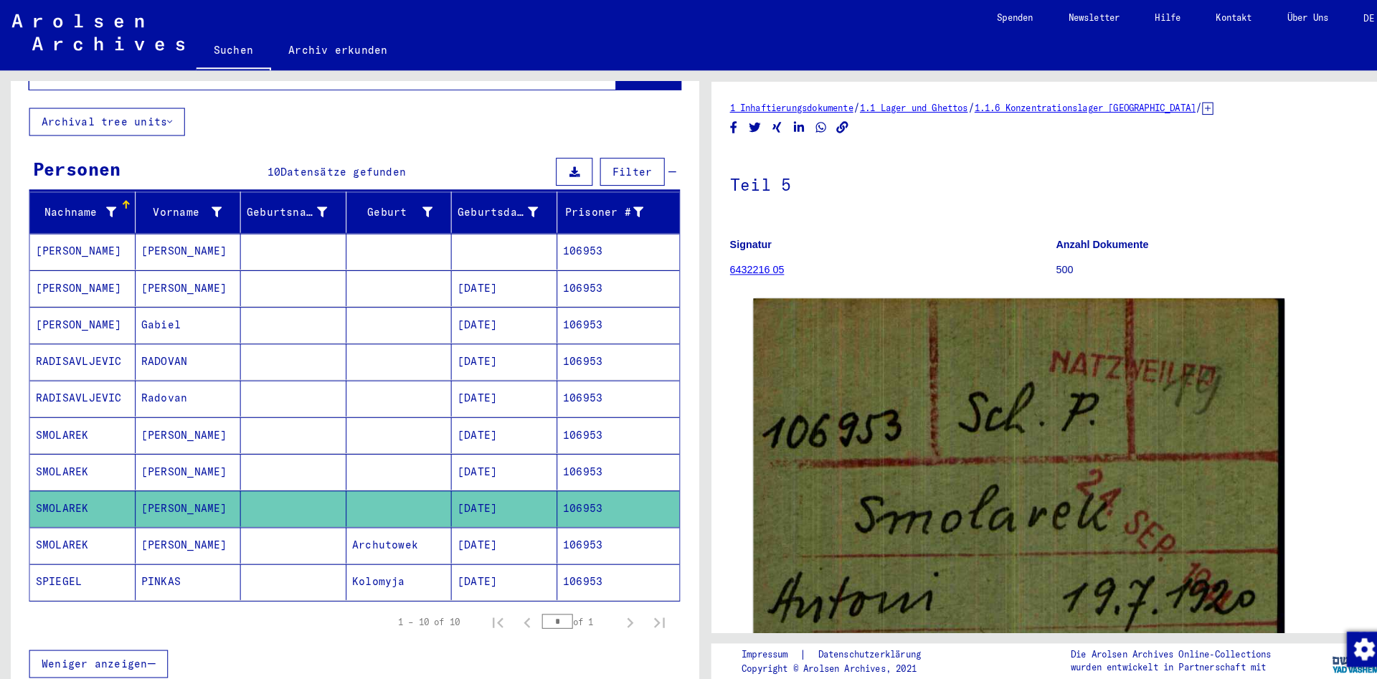
click at [202, 443] on mat-cell "[PERSON_NAME]" at bounding box center [184, 460] width 103 height 35
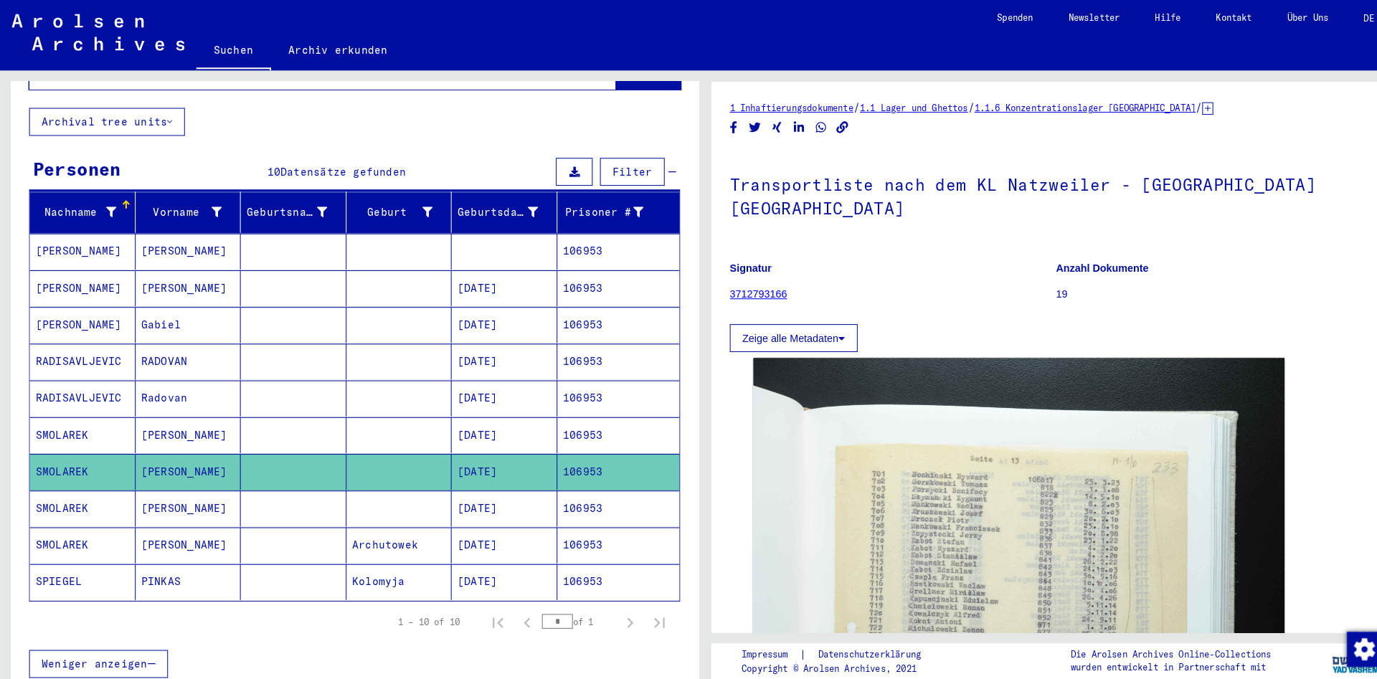
click at [202, 407] on mat-cell "[PERSON_NAME]" at bounding box center [184, 424] width 103 height 35
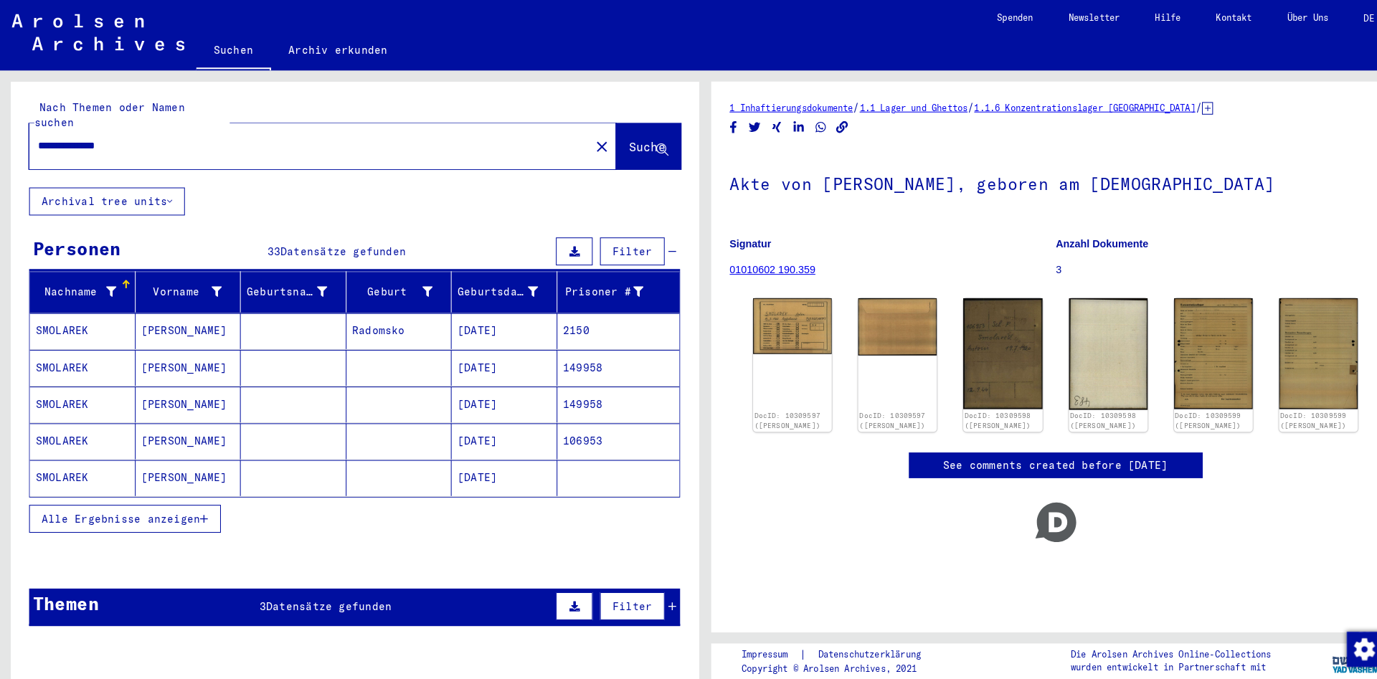
click at [181, 135] on input "**********" at bounding box center [302, 142] width 530 height 15
drag, startPoint x: 179, startPoint y: 124, endPoint x: -22, endPoint y: 102, distance: 202.0
click at [37, 135] on input "**********" at bounding box center [302, 142] width 530 height 15
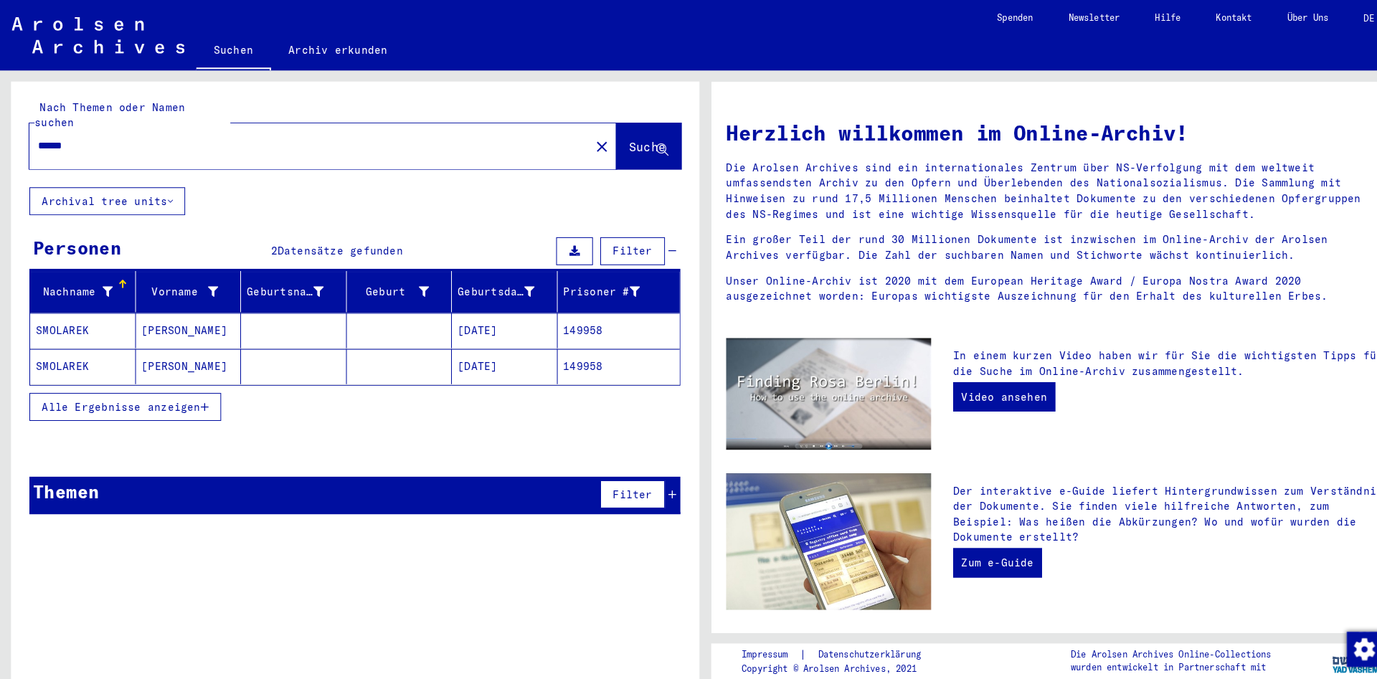
click at [204, 313] on mat-cell "[PERSON_NAME]" at bounding box center [184, 323] width 103 height 34
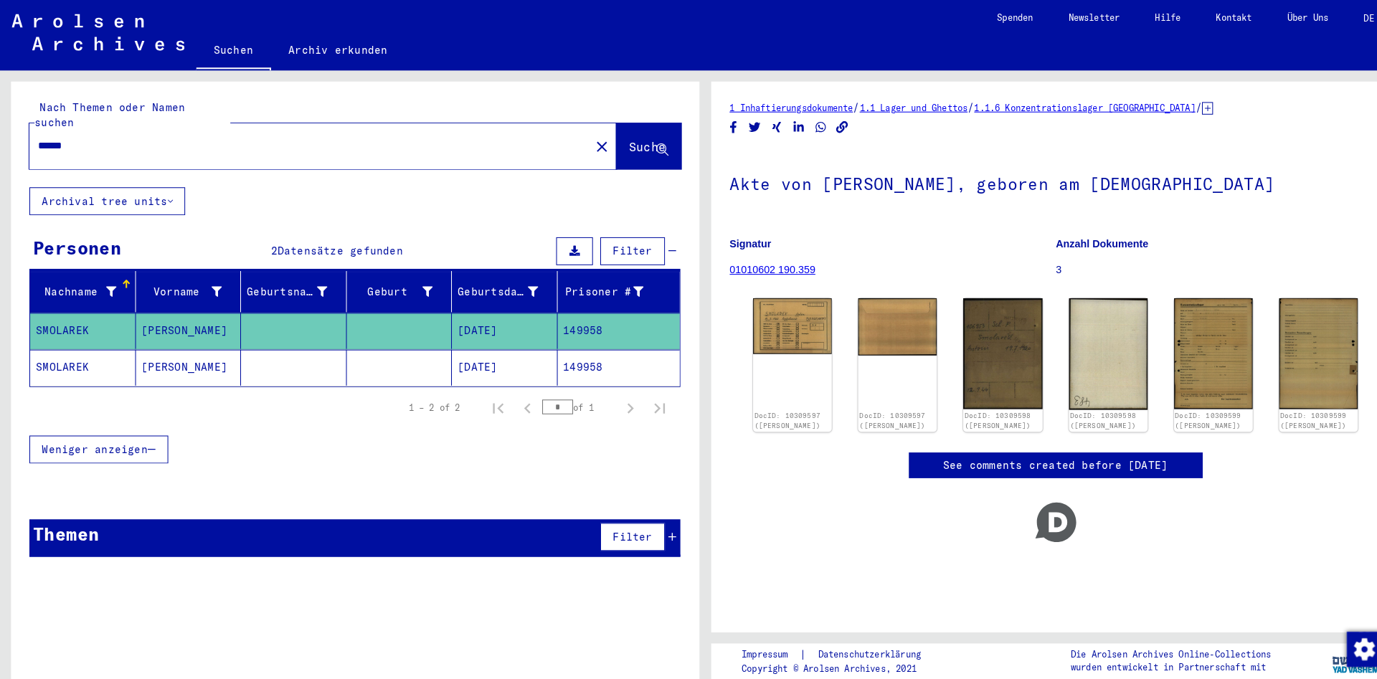
click at [312, 343] on mat-cell at bounding box center [286, 358] width 103 height 35
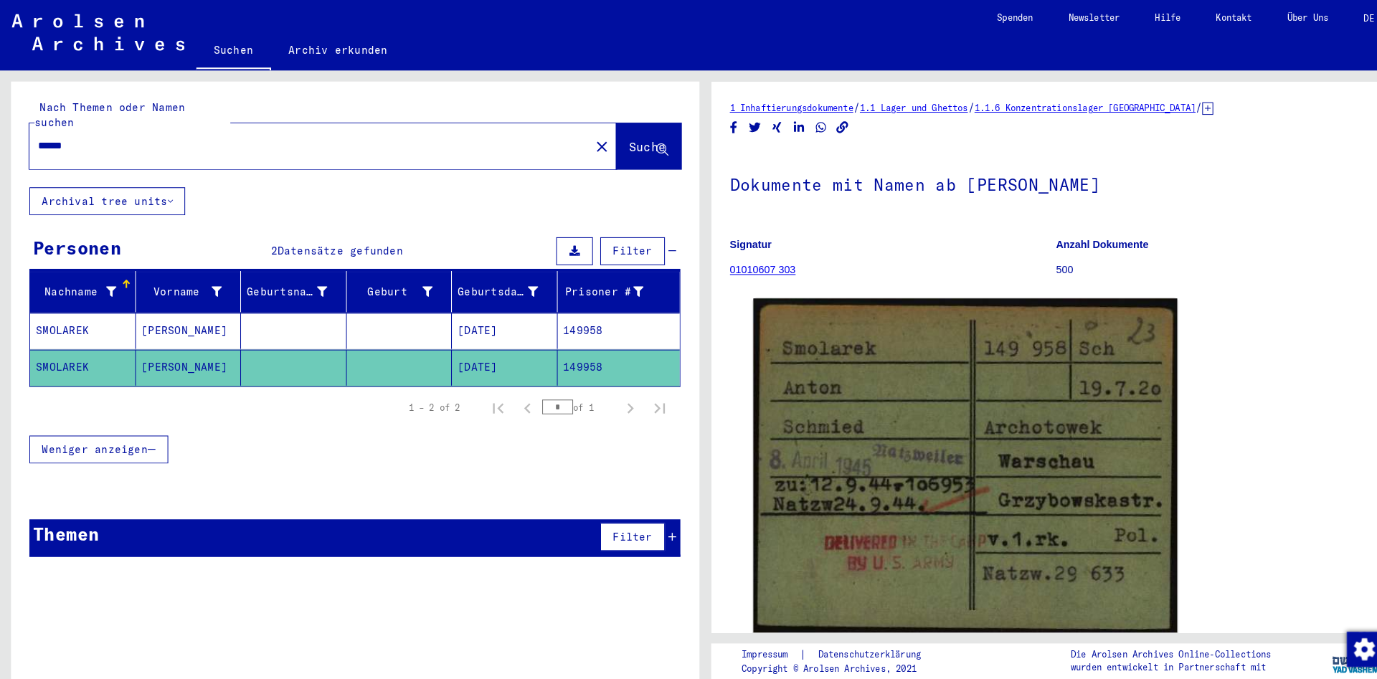
click at [312, 306] on mat-cell at bounding box center [286, 323] width 103 height 35
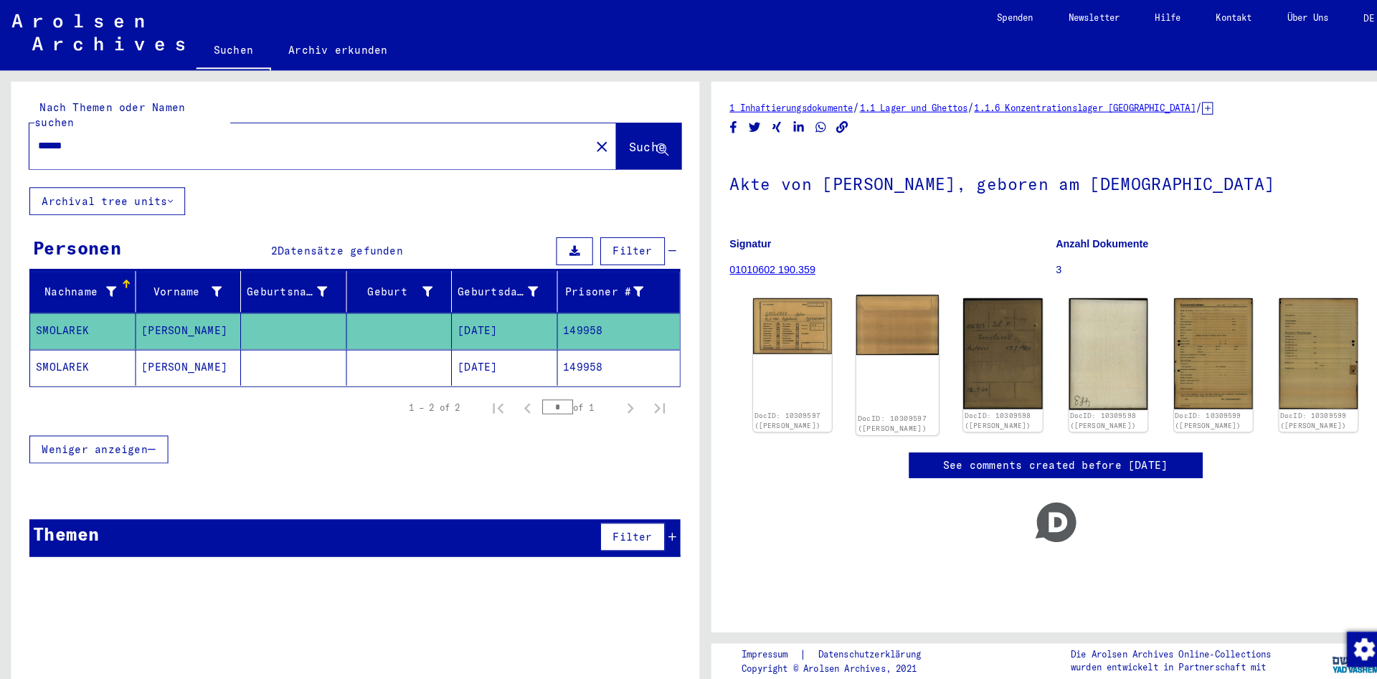
click at [884, 346] on img at bounding box center [876, 317] width 81 height 58
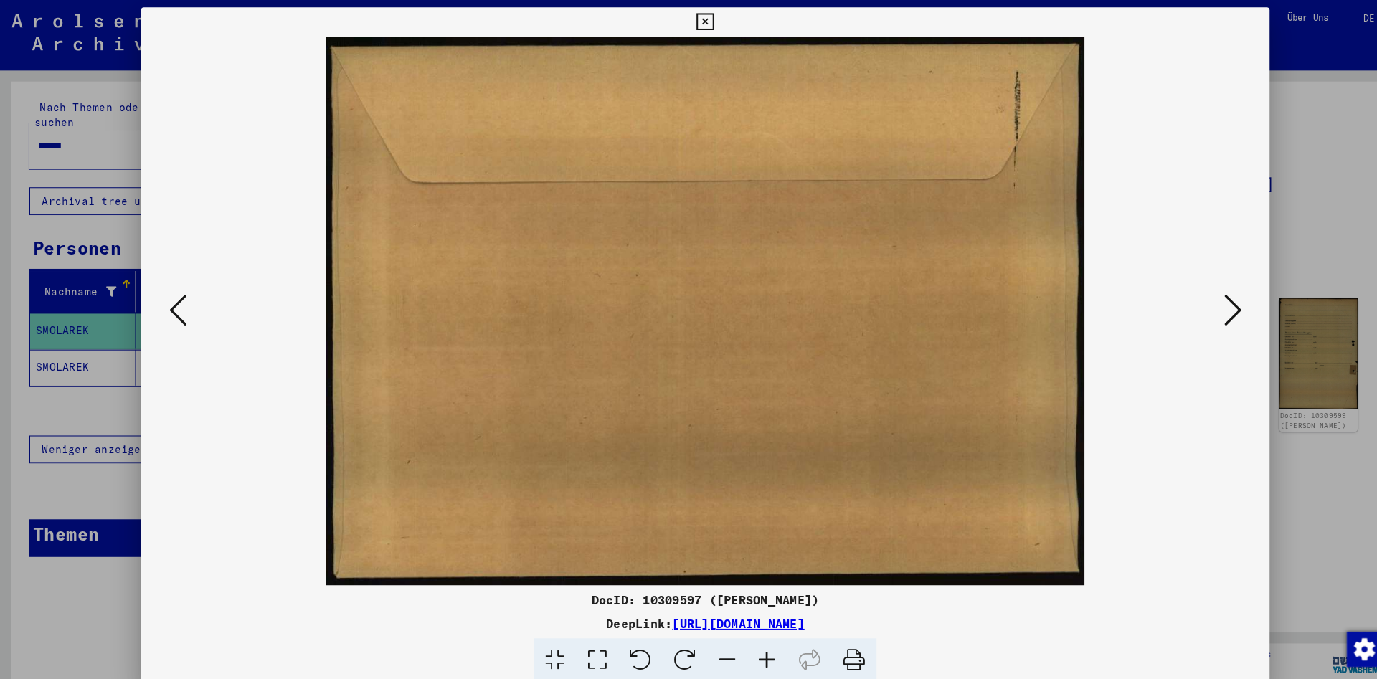
drag, startPoint x: 1259, startPoint y: 265, endPoint x: 1209, endPoint y: 316, distance: 71.0
click at [1257, 267] on div at bounding box center [688, 339] width 1377 height 679
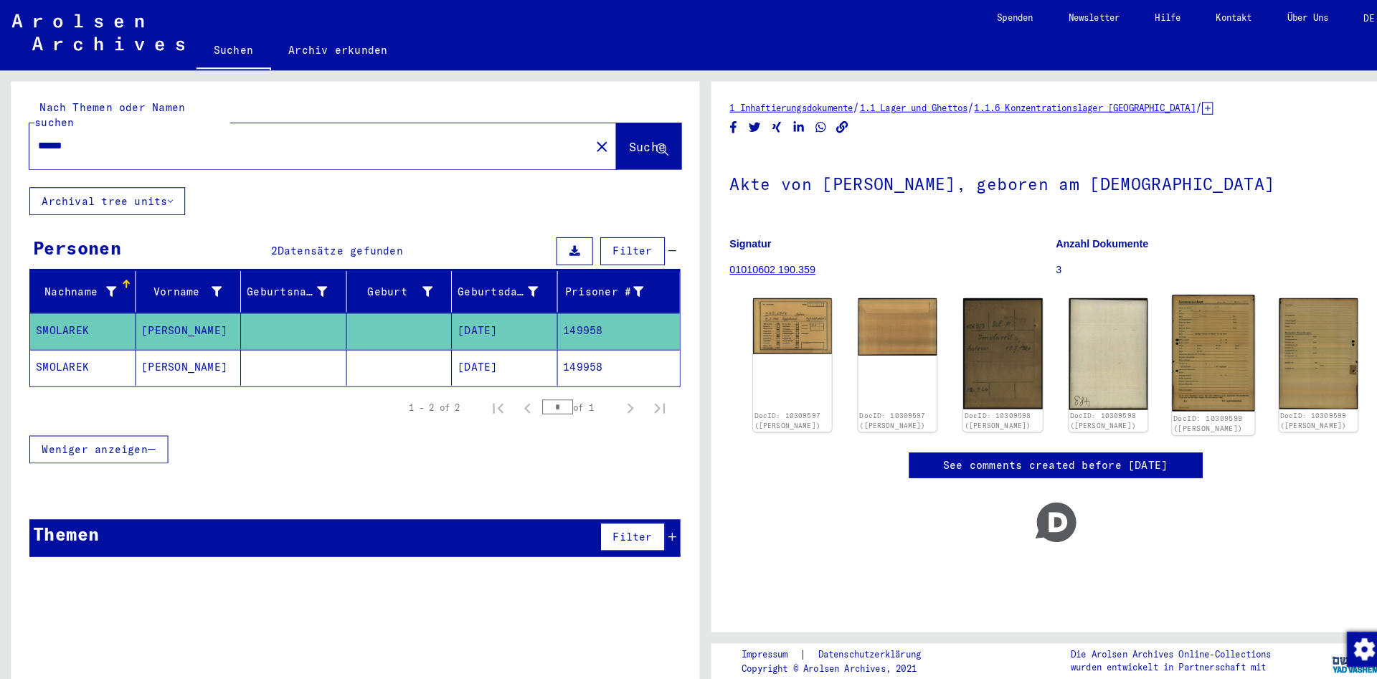
click at [1208, 314] on img at bounding box center [1184, 344] width 81 height 113
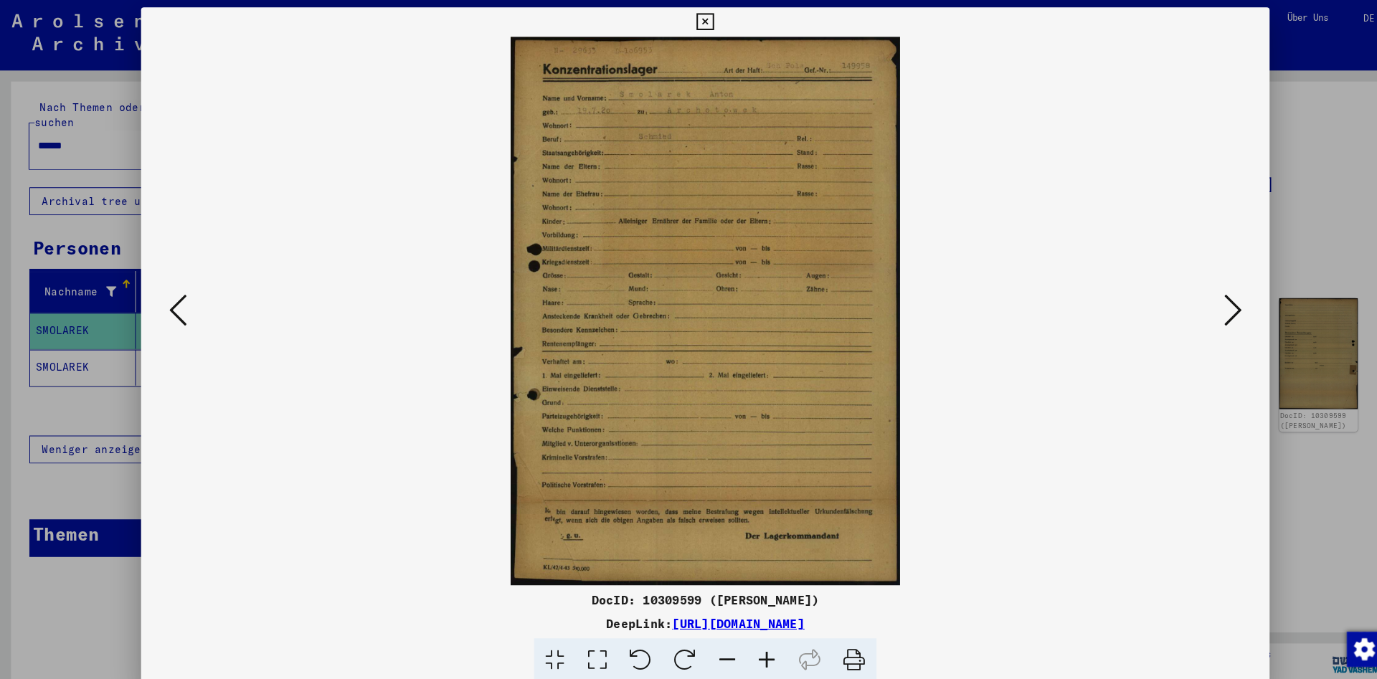
click at [696, 26] on icon at bounding box center [688, 21] width 16 height 17
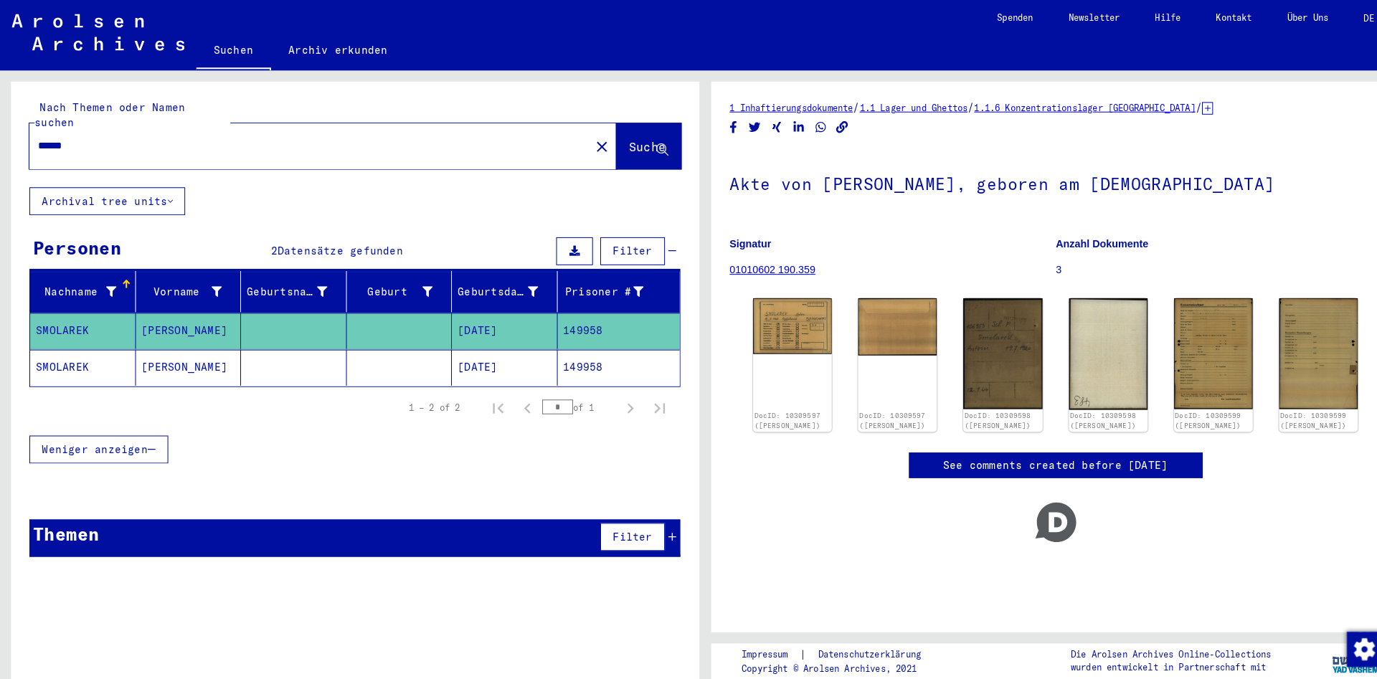
click at [820, 322] on div "DocID: 10309597 ([PERSON_NAME]) DocID: 10309597 ([PERSON_NAME]) DocID: 10309598…" at bounding box center [1030, 356] width 602 height 142
click at [769, 311] on img at bounding box center [773, 316] width 81 height 57
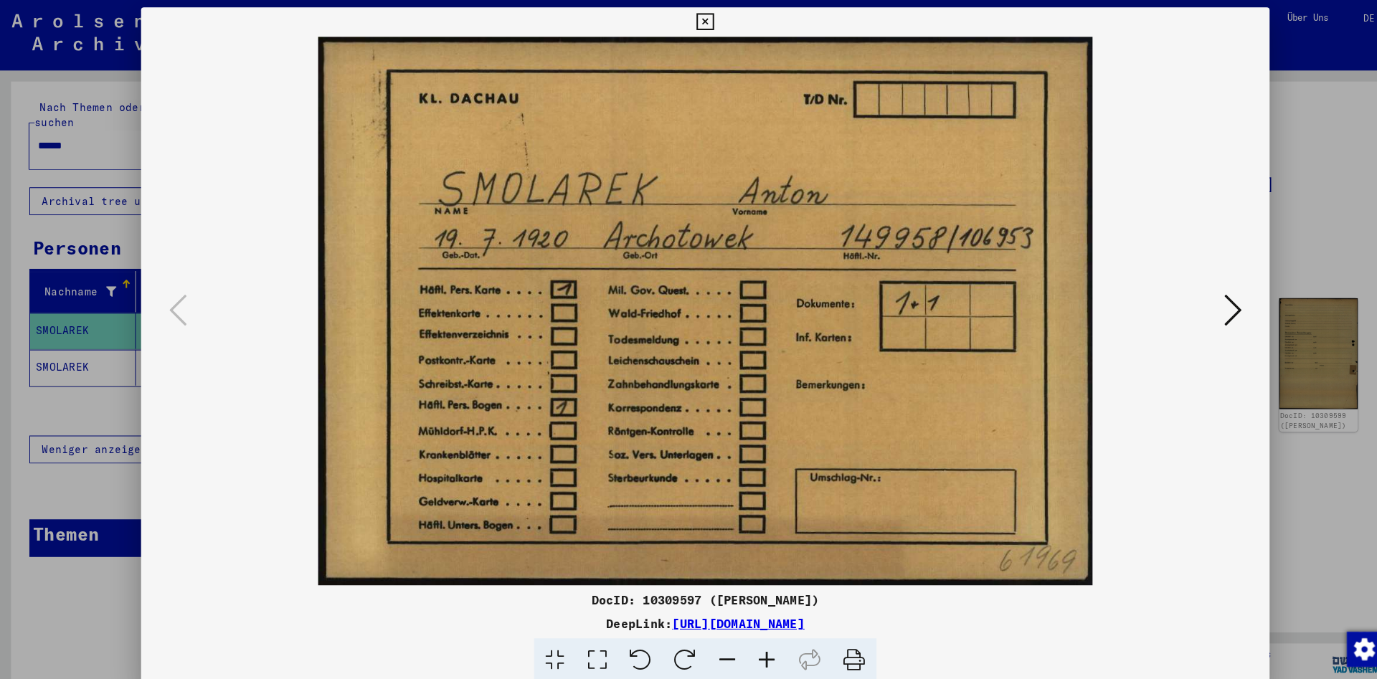
click at [696, 21] on icon at bounding box center [688, 21] width 16 height 17
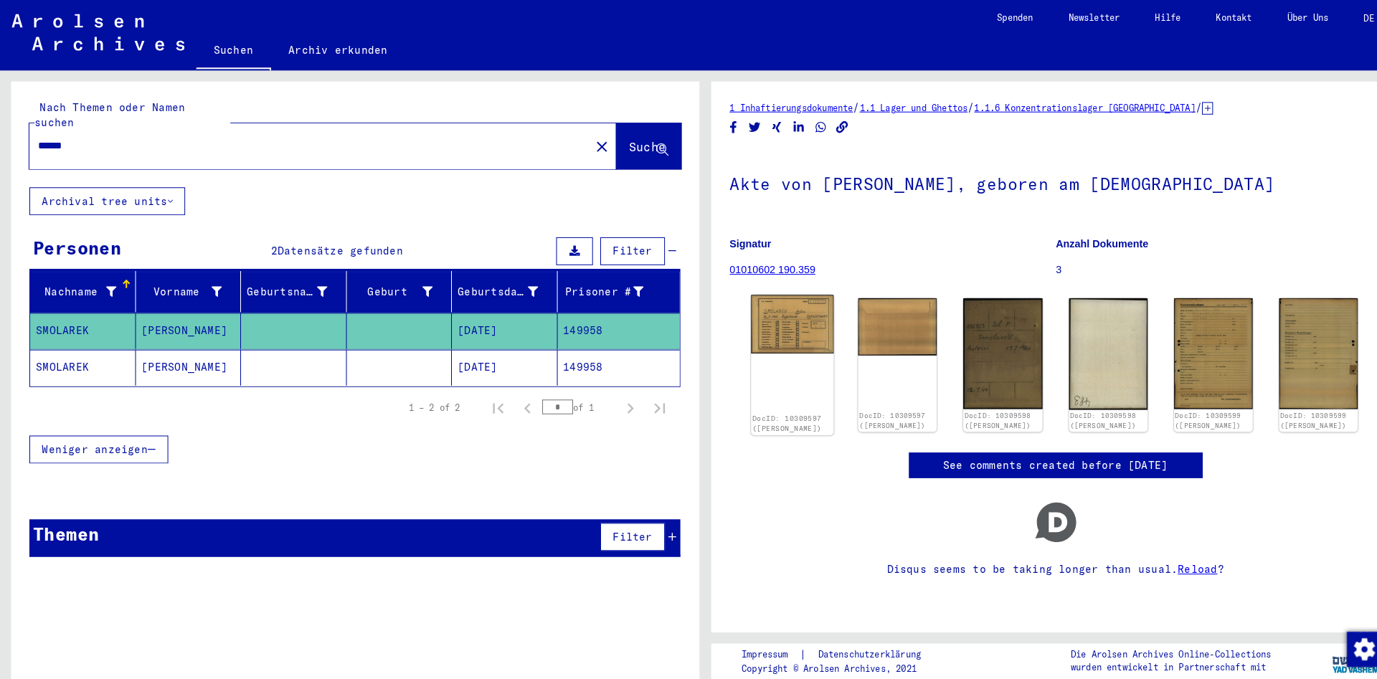
click at [747, 335] on img at bounding box center [773, 316] width 81 height 57
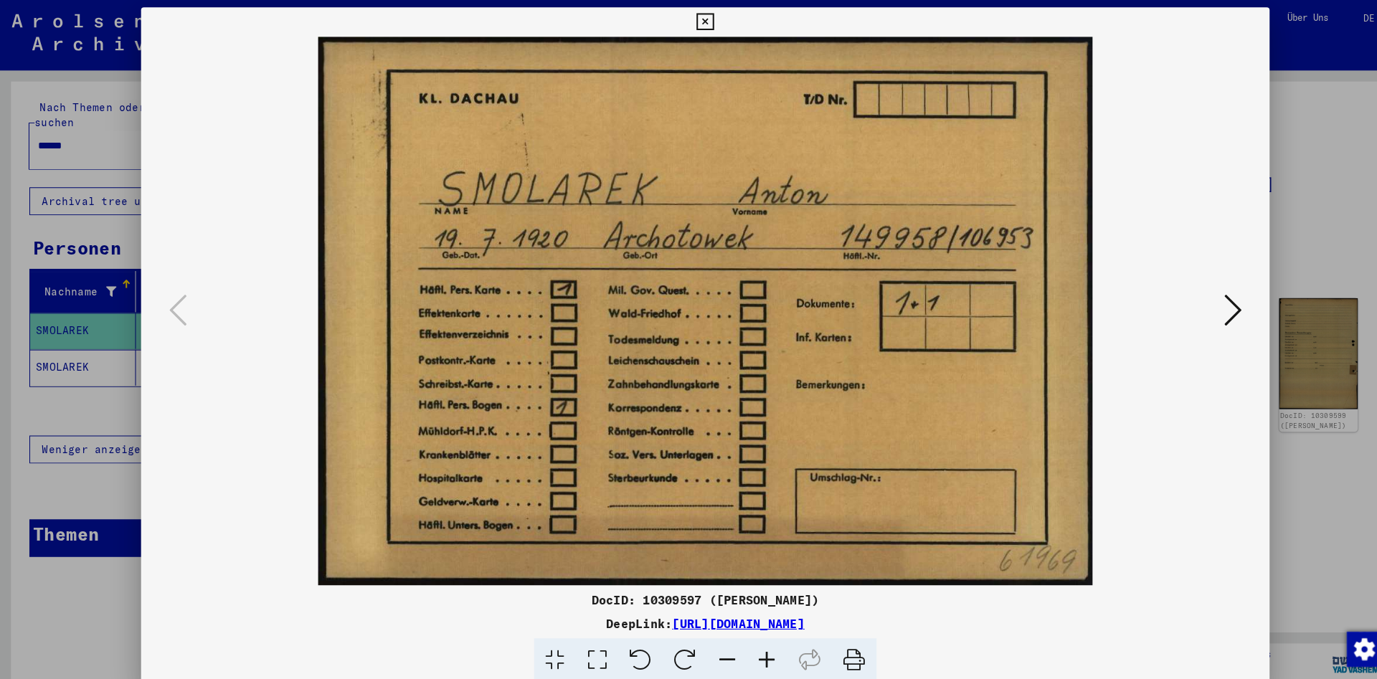
click at [1216, 295] on button at bounding box center [1204, 303] width 26 height 41
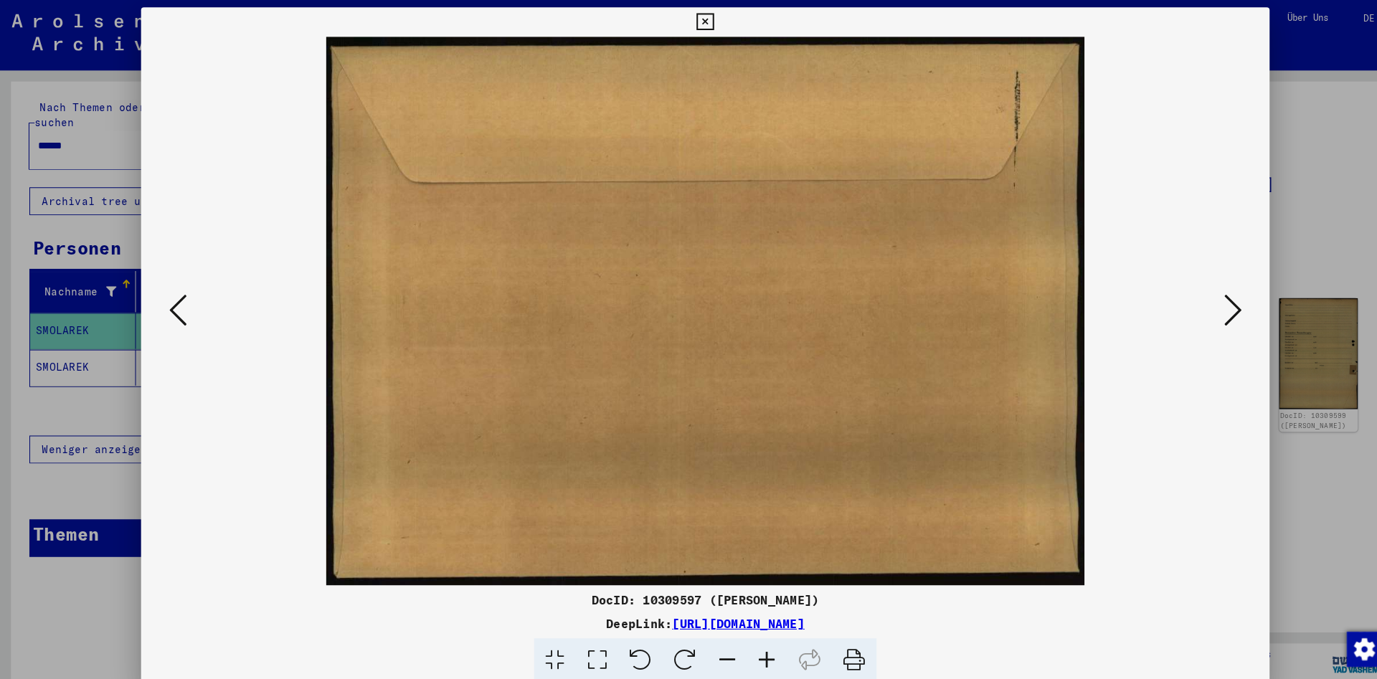
click at [1216, 295] on button at bounding box center [1204, 303] width 26 height 41
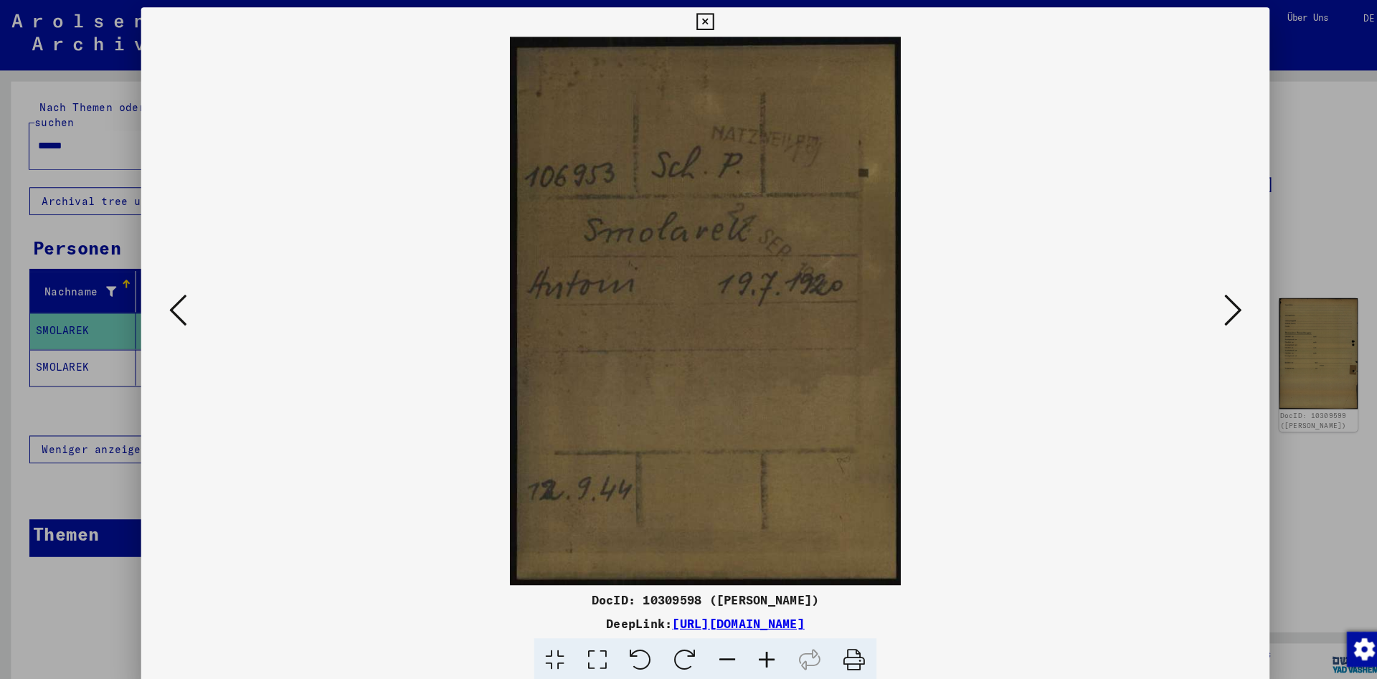
click at [1216, 295] on button at bounding box center [1204, 303] width 26 height 41
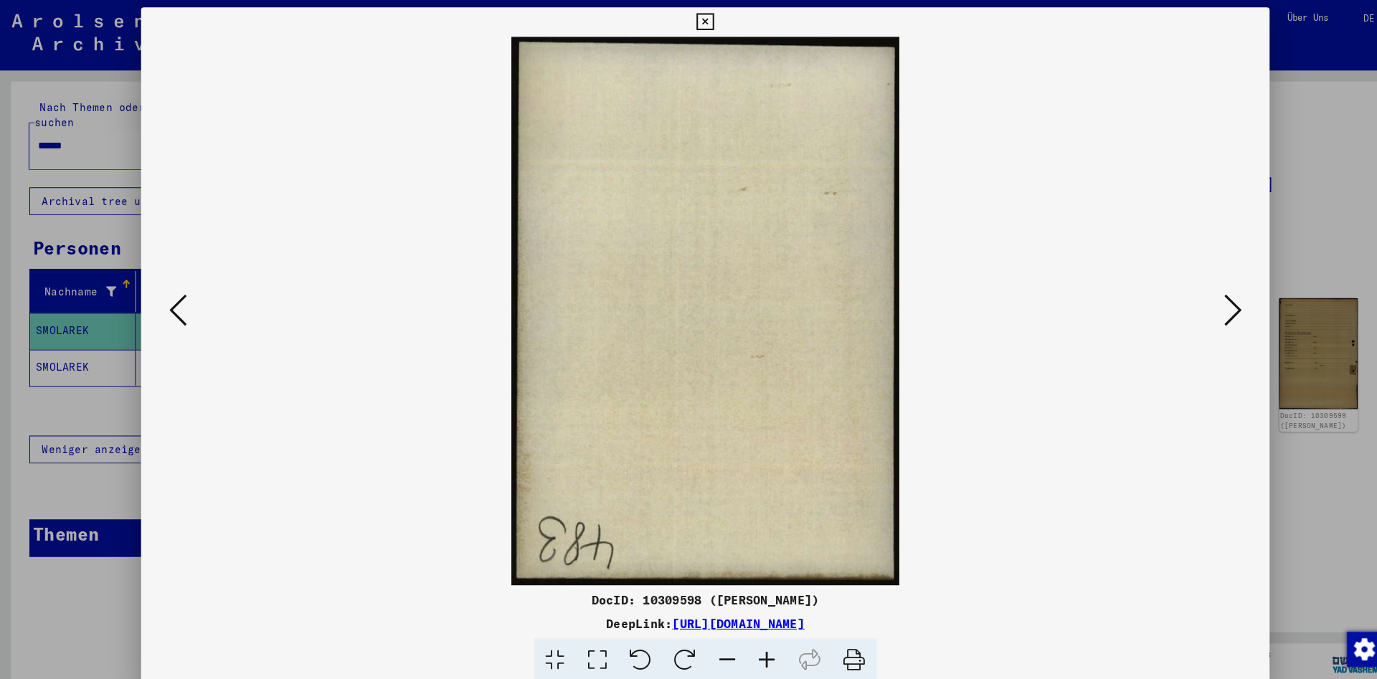
click at [1216, 295] on button at bounding box center [1204, 303] width 26 height 41
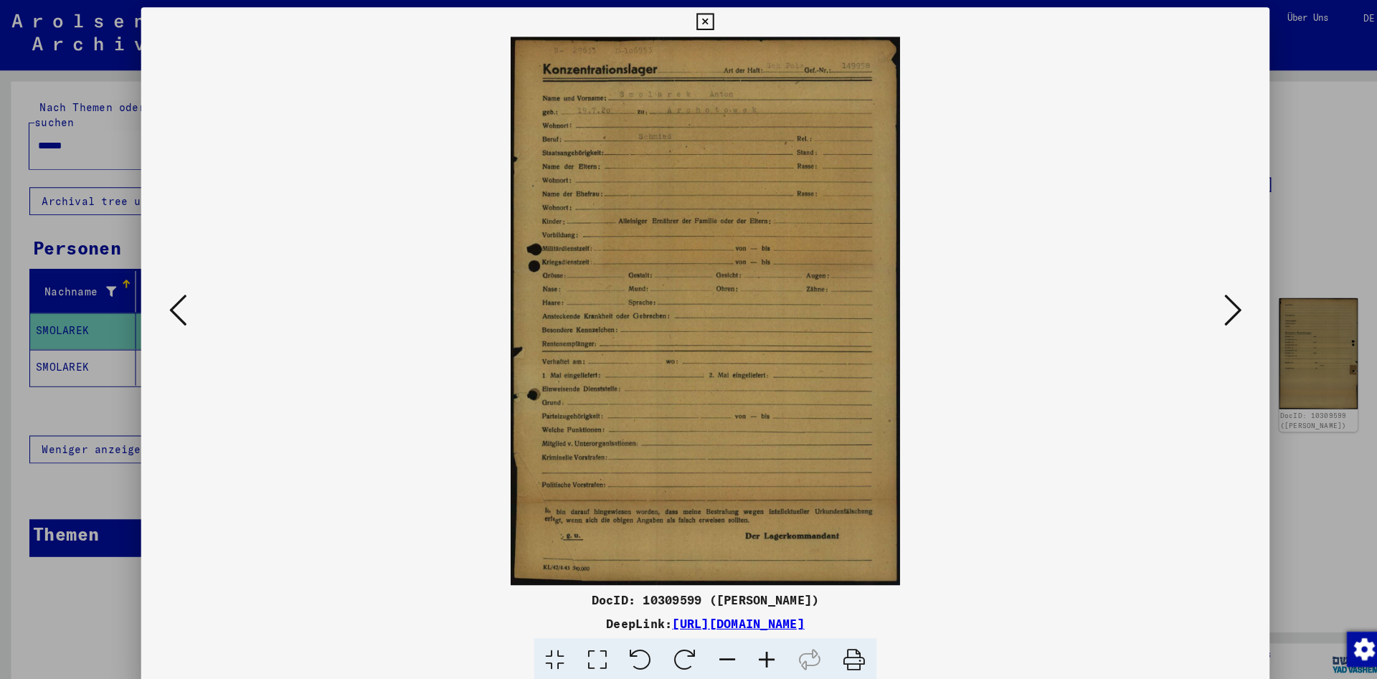
click at [1216, 295] on button at bounding box center [1204, 303] width 26 height 41
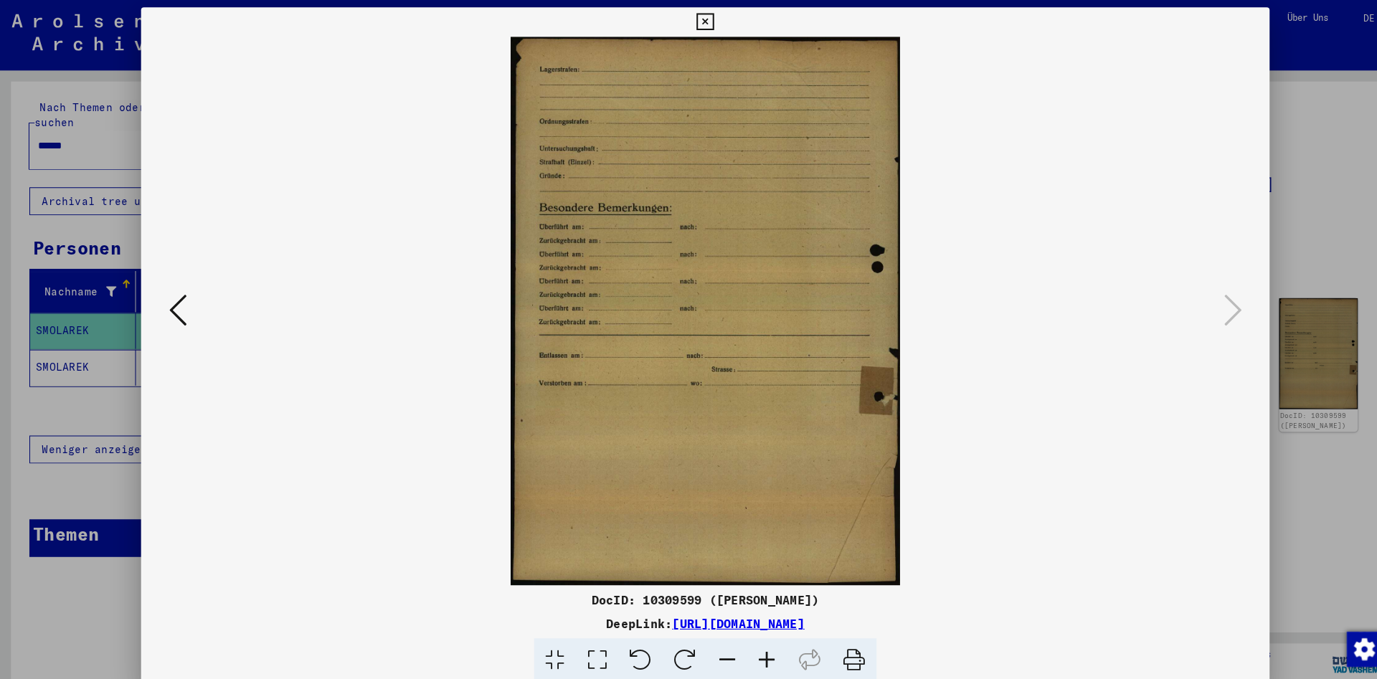
click at [701, 27] on button at bounding box center [688, 21] width 25 height 29
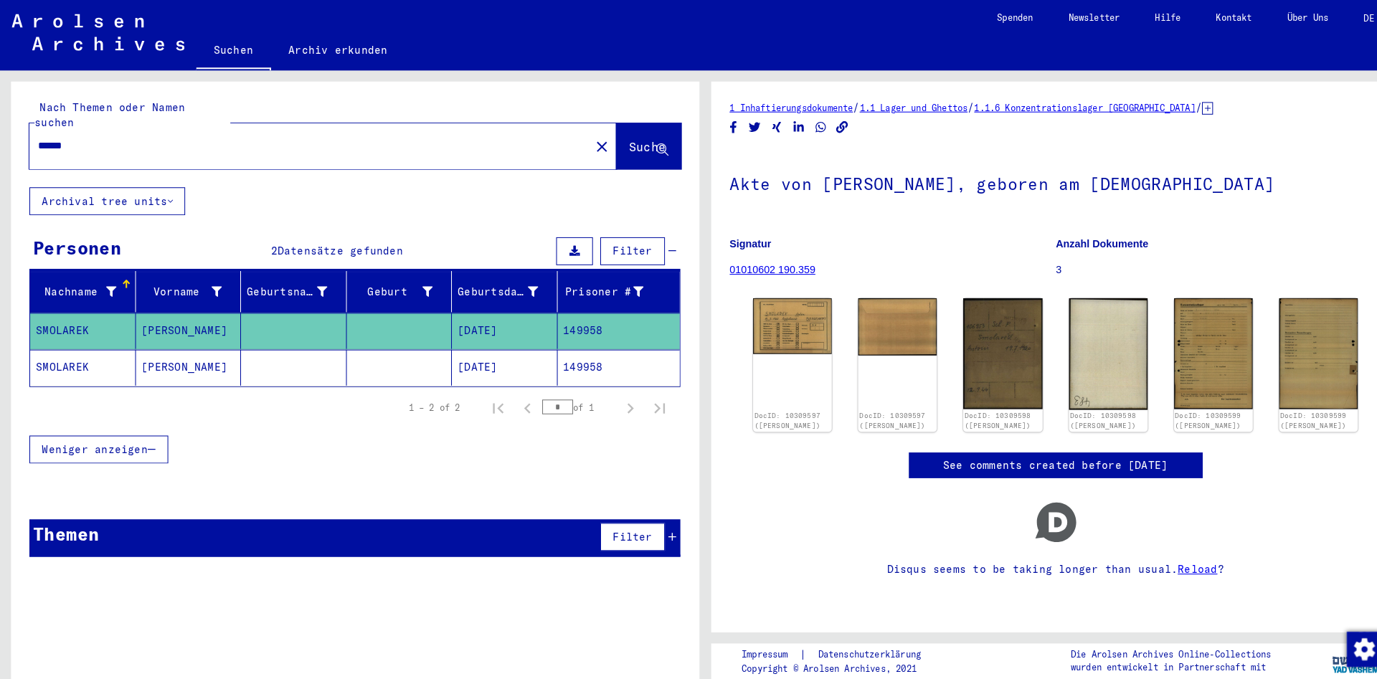
click at [321, 348] on mat-cell at bounding box center [286, 358] width 103 height 35
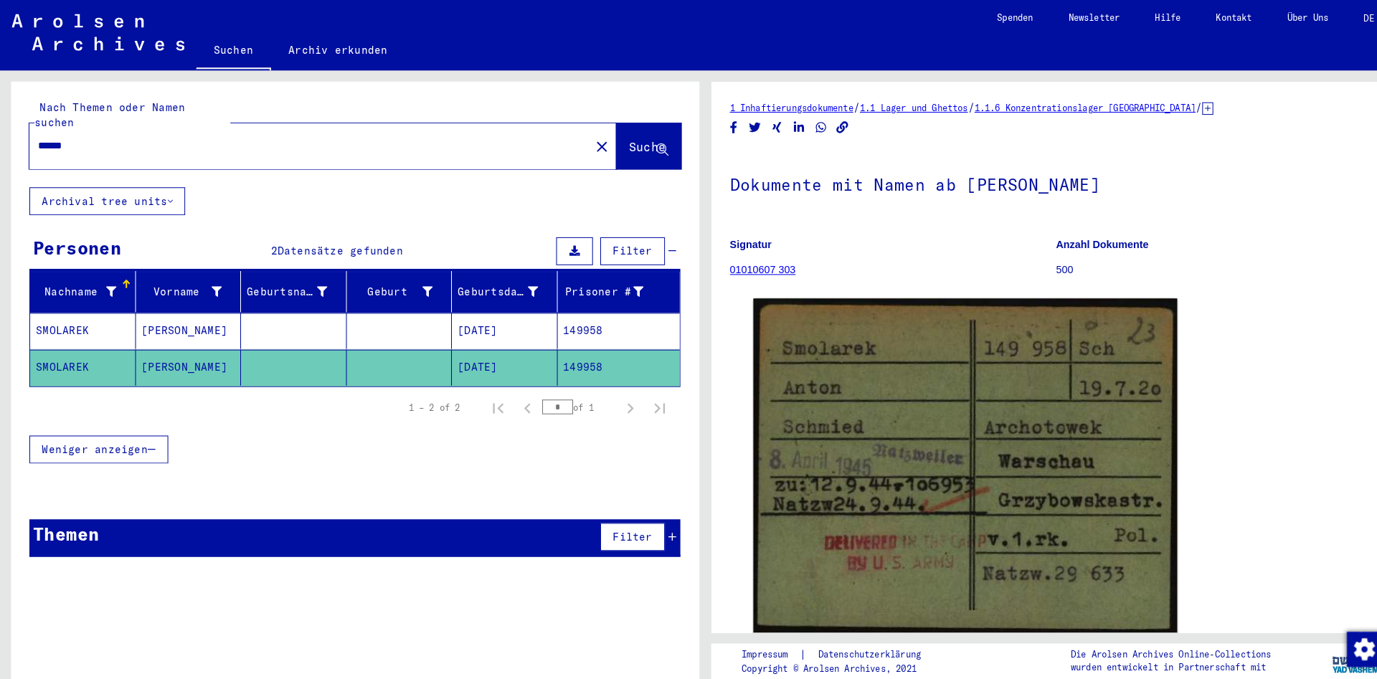
click at [470, 135] on input "******" at bounding box center [302, 142] width 530 height 15
paste input "text"
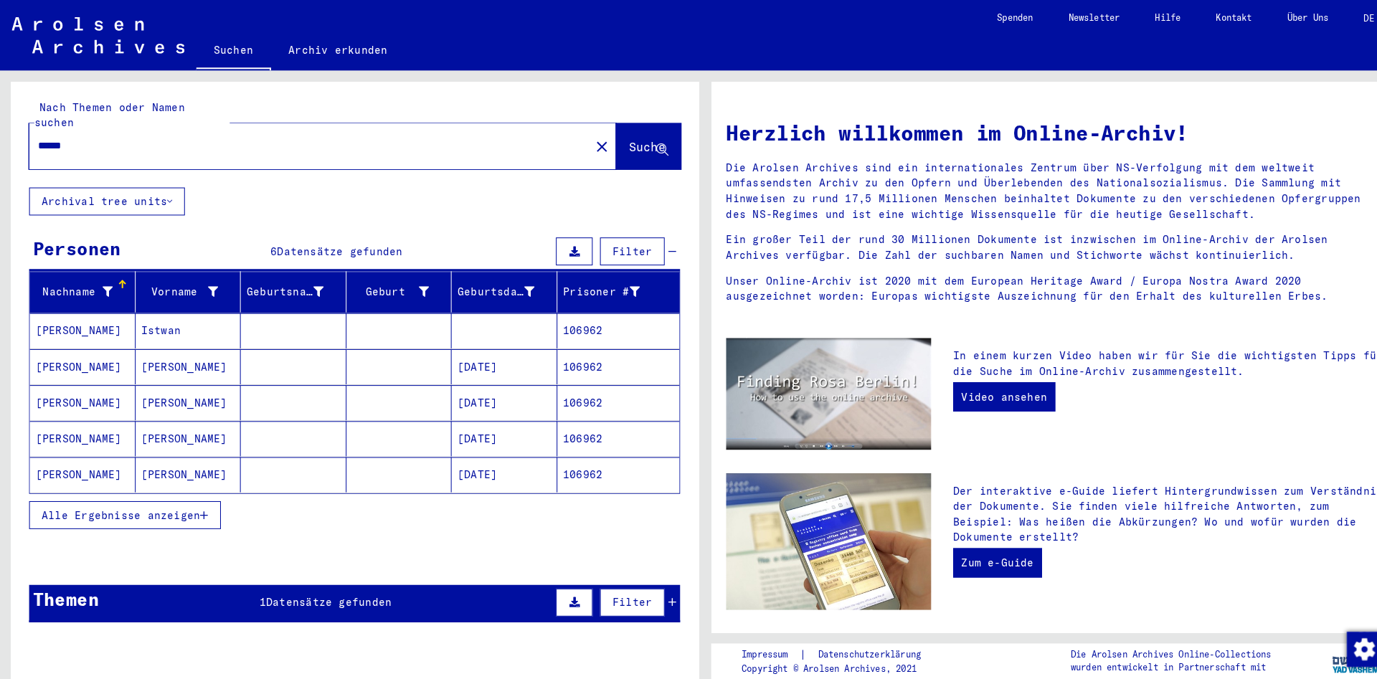
click at [186, 423] on mat-cell "[PERSON_NAME]" at bounding box center [184, 428] width 103 height 34
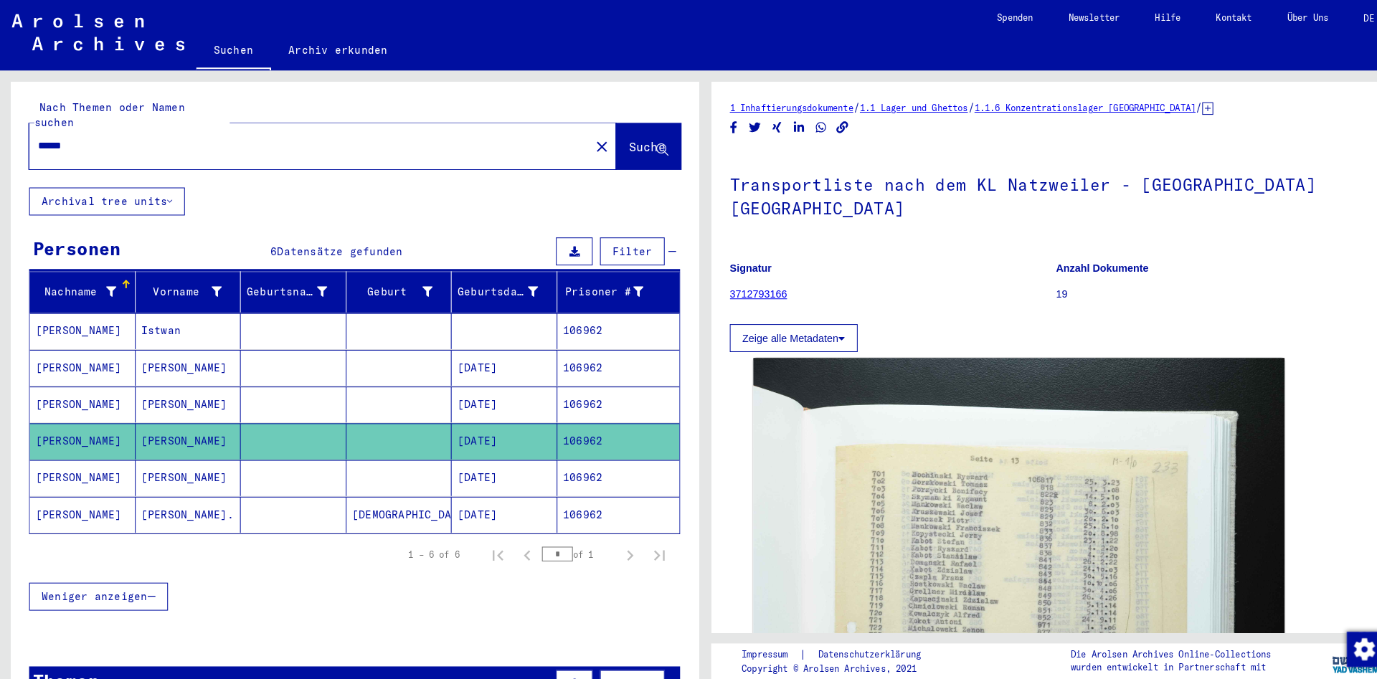
click at [220, 454] on mat-cell "[PERSON_NAME]" at bounding box center [184, 466] width 103 height 35
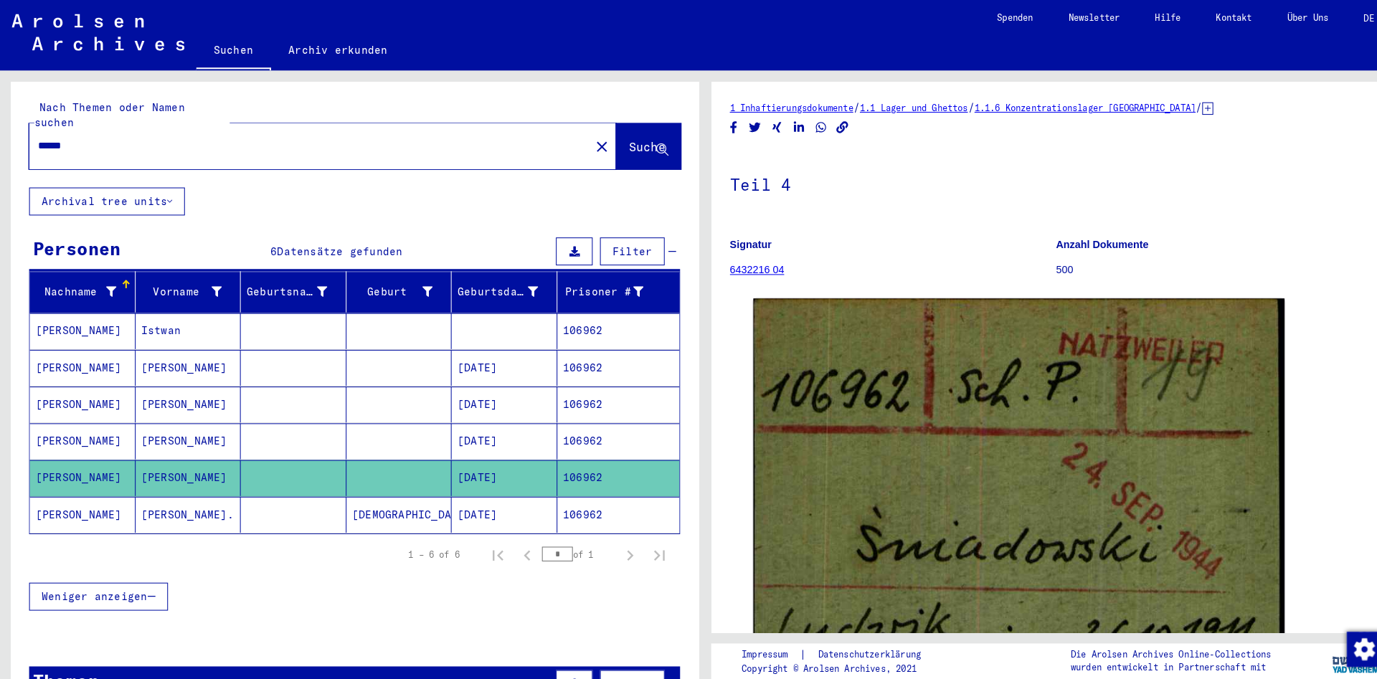
click at [226, 383] on mat-cell "[PERSON_NAME]" at bounding box center [184, 394] width 103 height 35
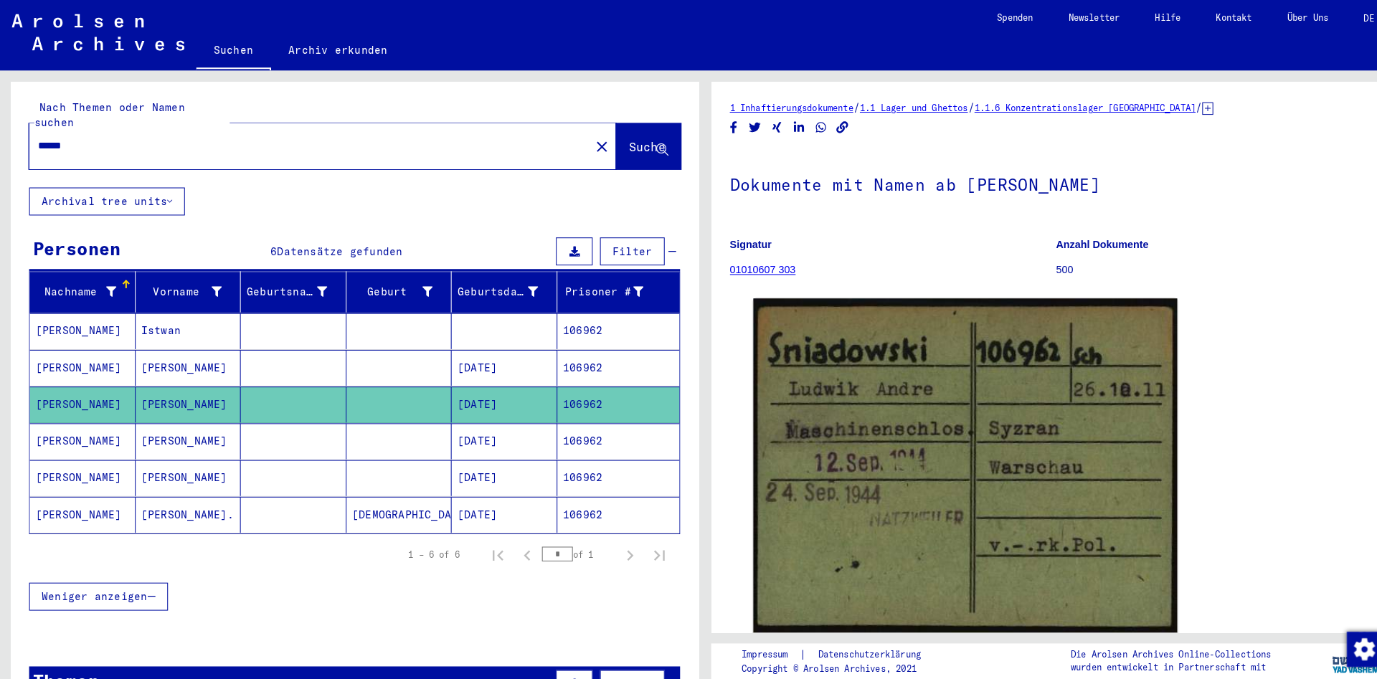
click at [214, 456] on mat-cell "[PERSON_NAME]" at bounding box center [184, 466] width 103 height 35
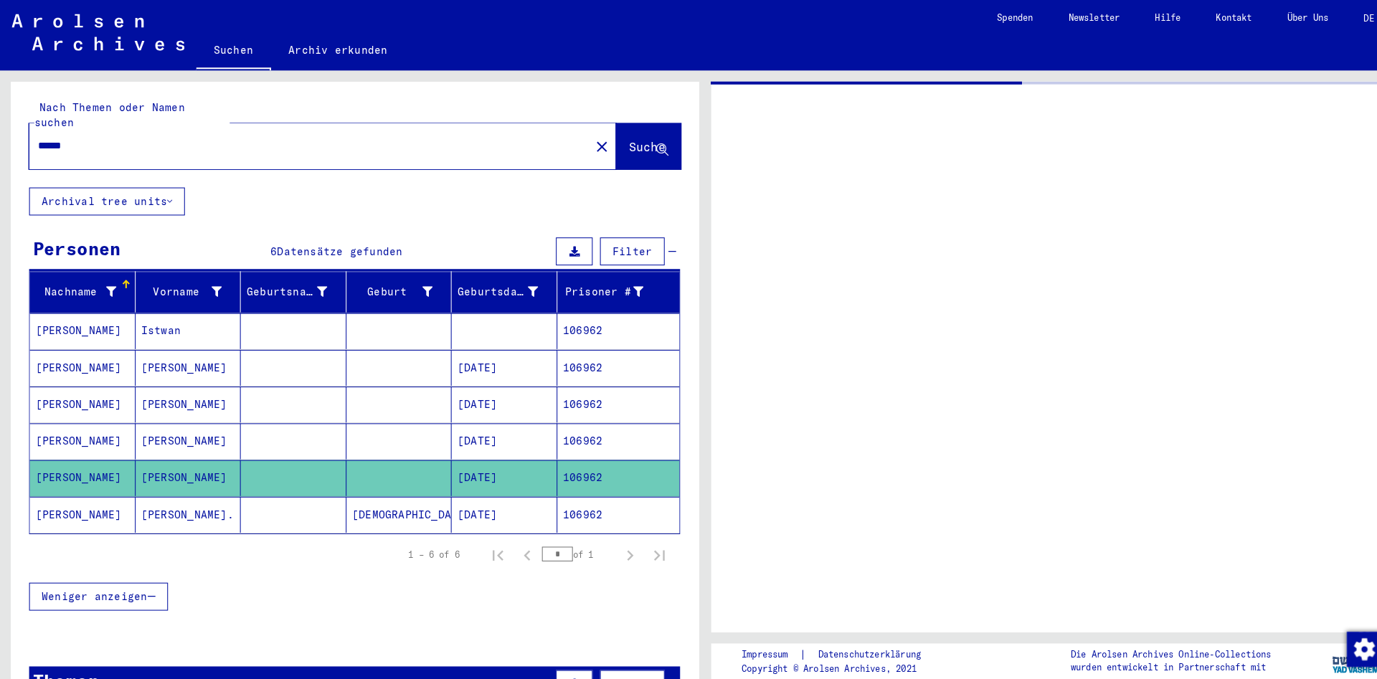
click at [217, 500] on mat-cell "[PERSON_NAME]." at bounding box center [184, 502] width 103 height 35
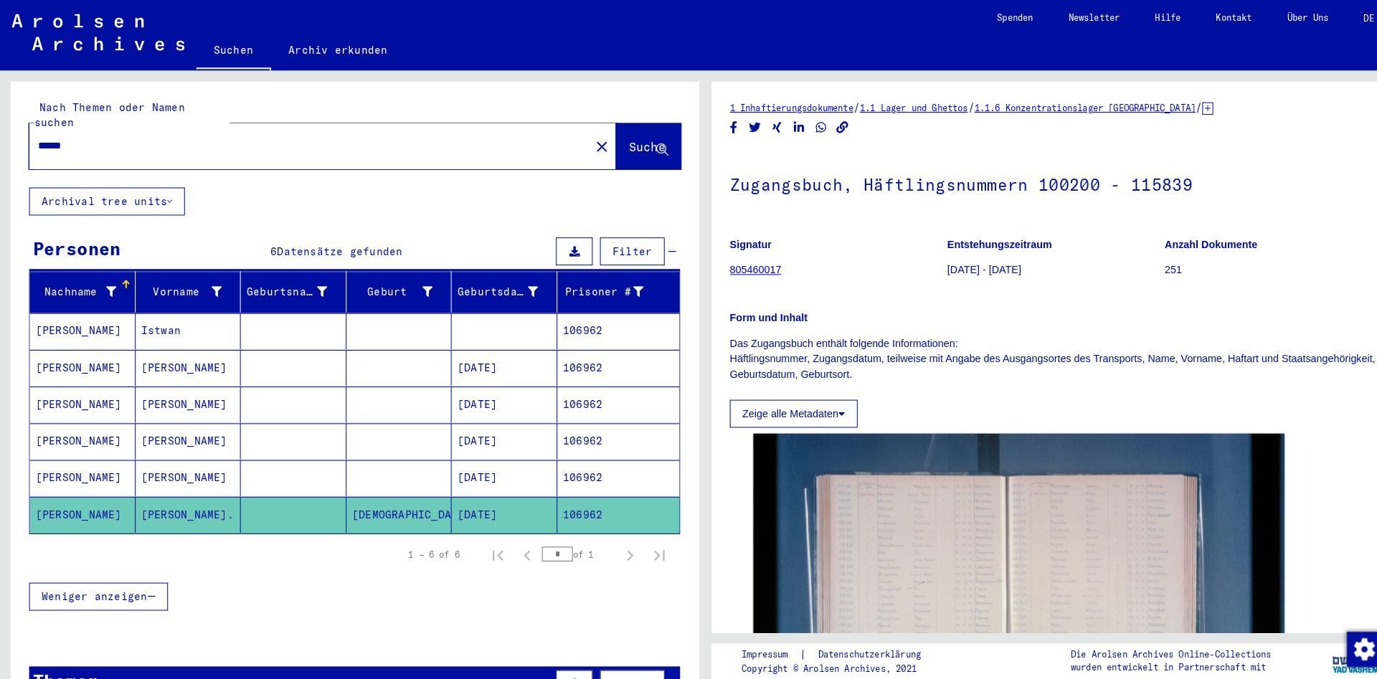
click at [218, 341] on mat-cell "[PERSON_NAME]" at bounding box center [184, 358] width 103 height 35
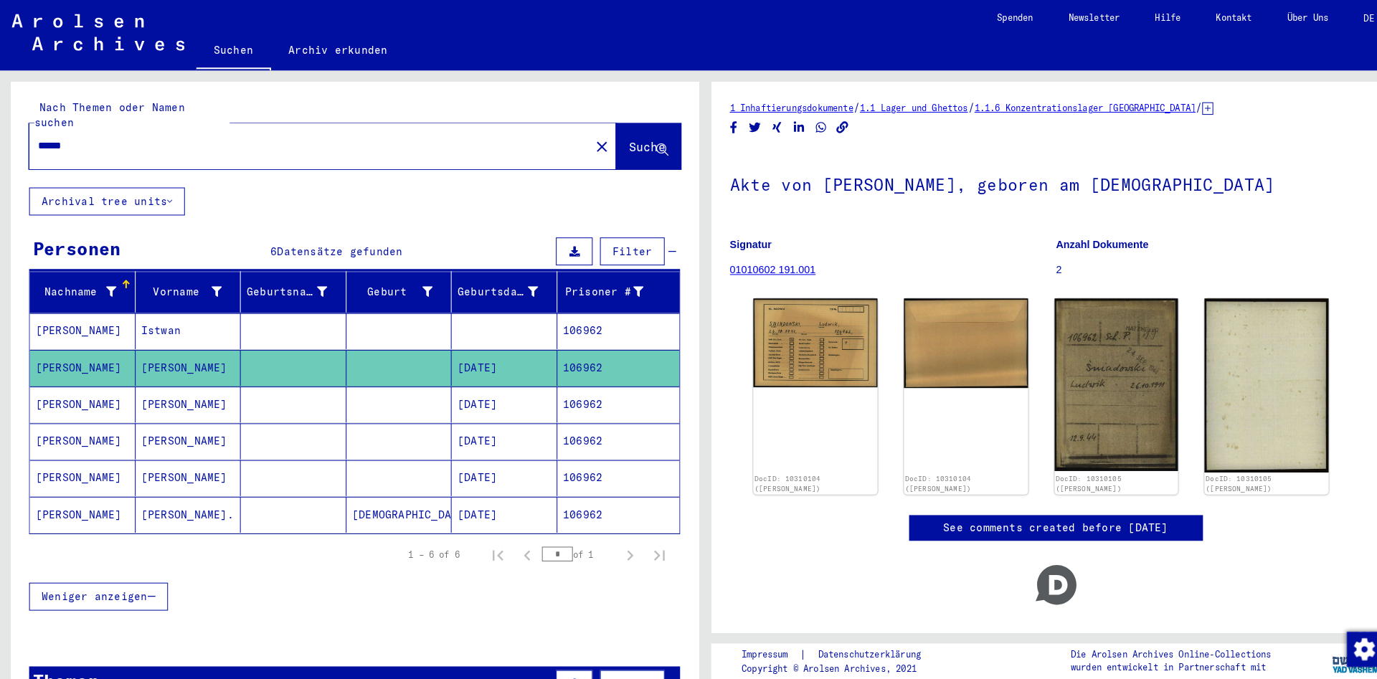
click at [261, 386] on mat-cell at bounding box center [286, 394] width 103 height 35
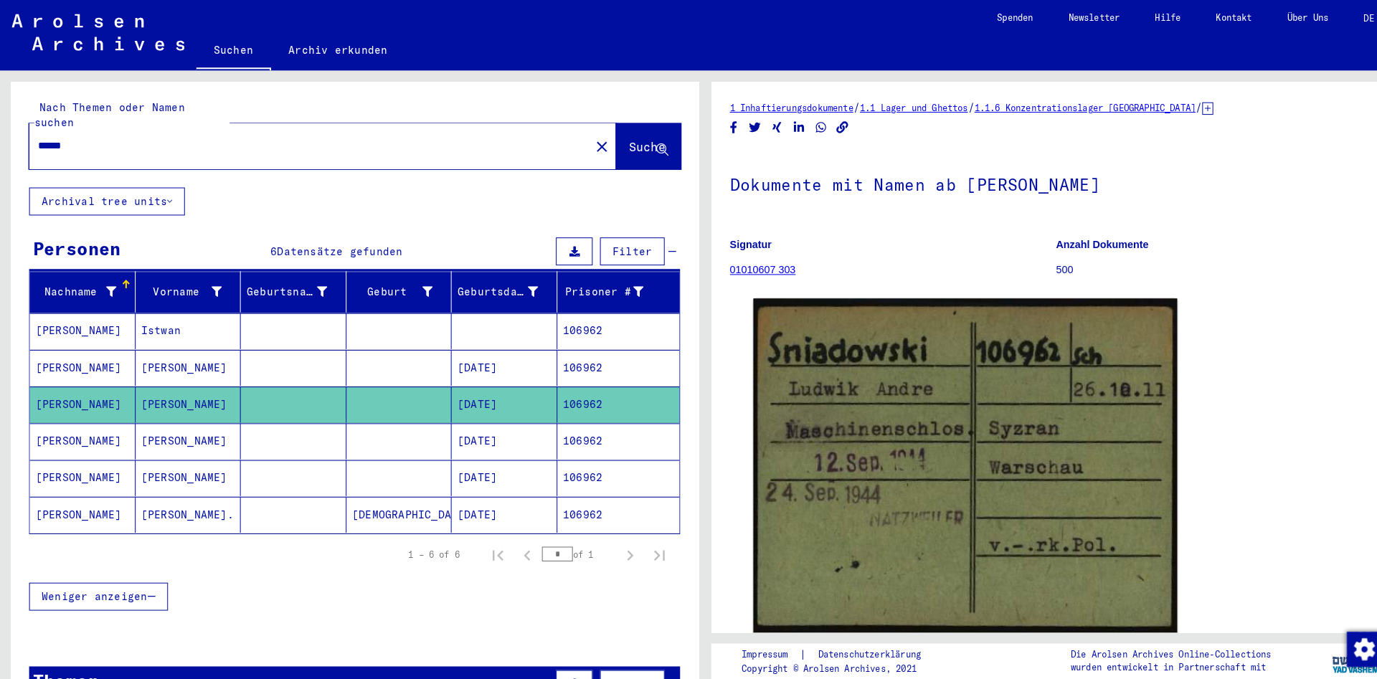
click at [272, 413] on mat-cell at bounding box center [286, 430] width 103 height 35
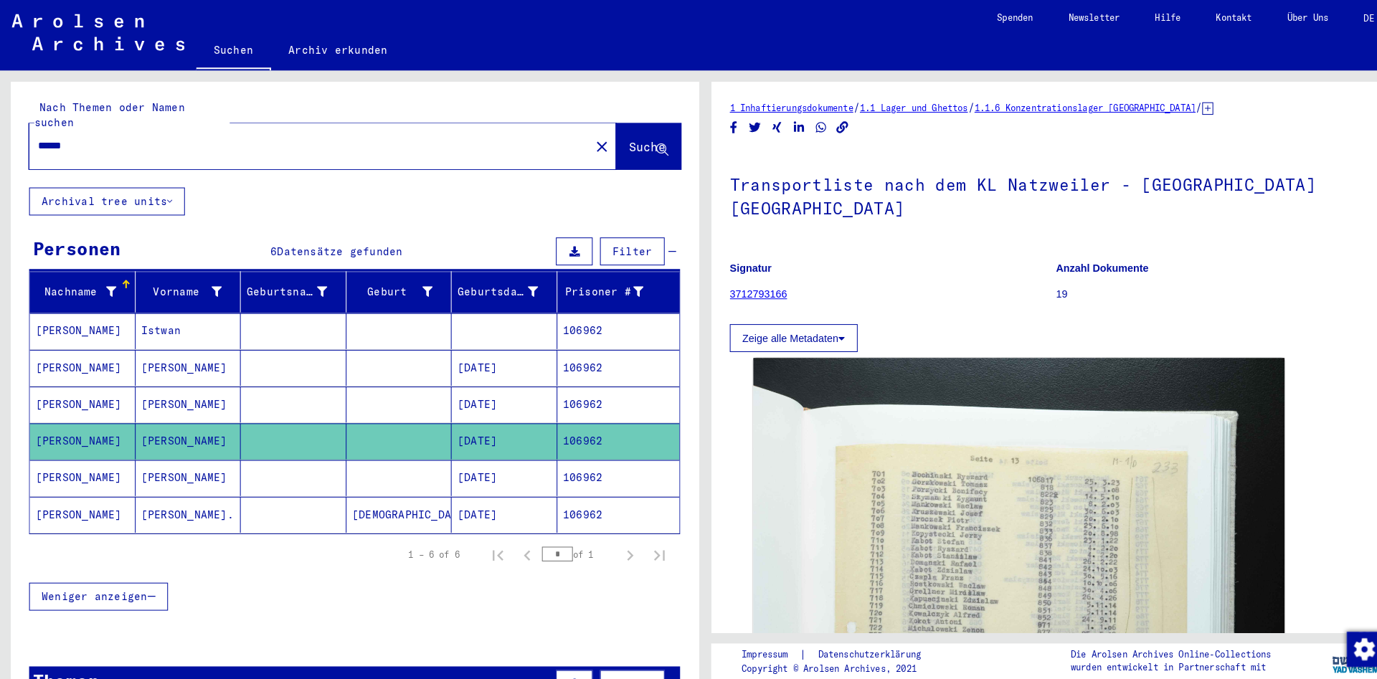
click at [280, 452] on mat-cell at bounding box center [286, 466] width 103 height 35
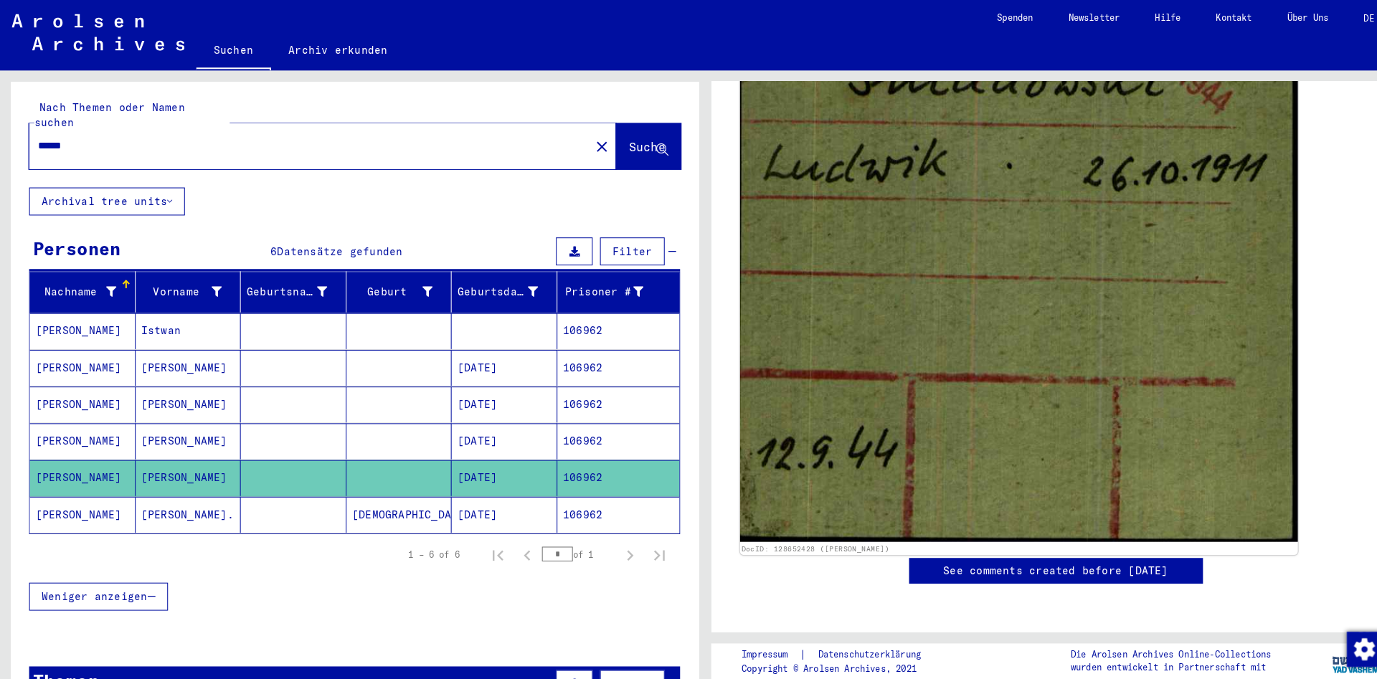
scroll to position [465, 0]
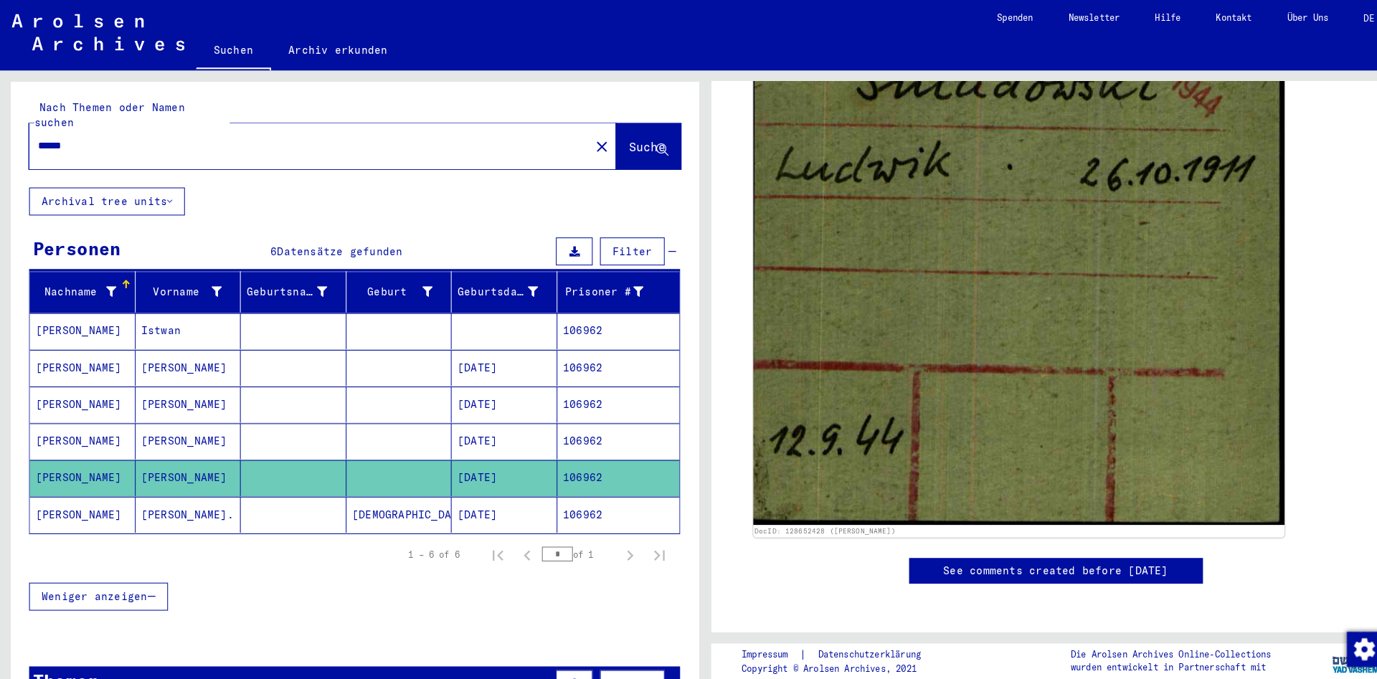
click at [306, 485] on mat-cell at bounding box center [286, 502] width 103 height 35
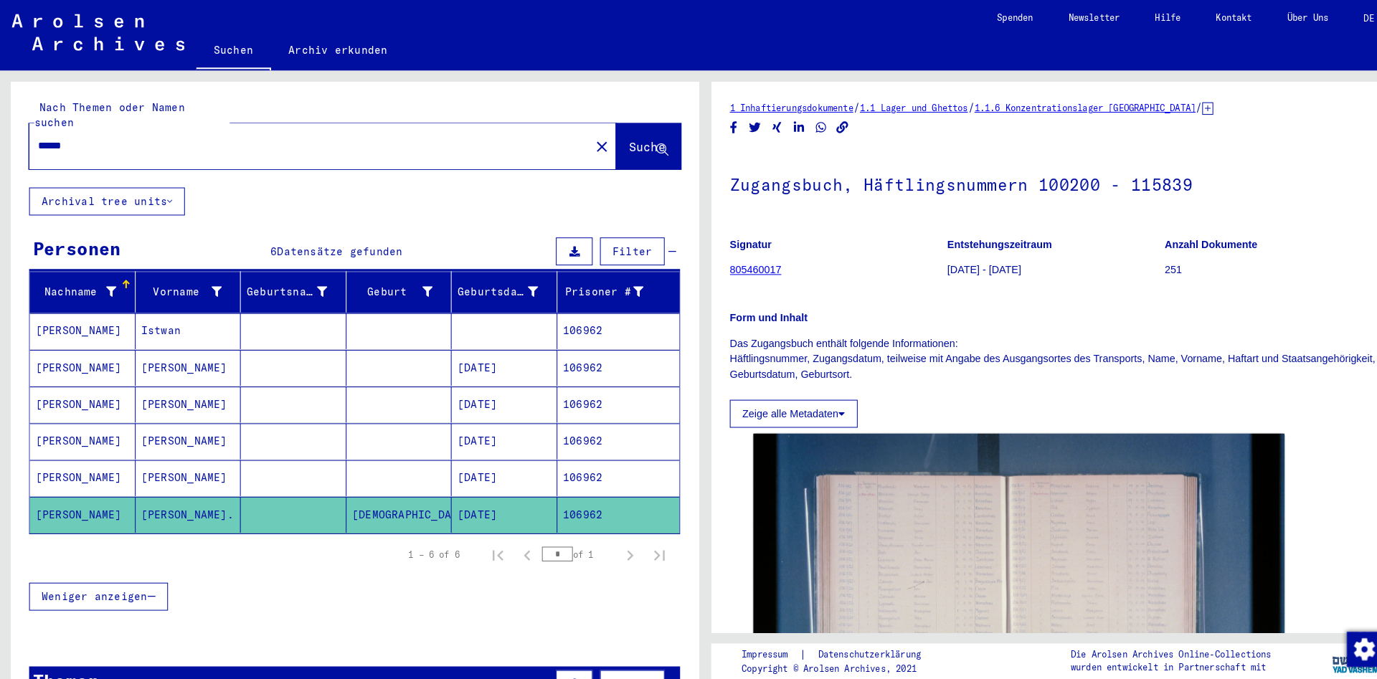
drag, startPoint x: 333, startPoint y: 143, endPoint x: 331, endPoint y: 132, distance: 11.1
click at [331, 138] on div "******" at bounding box center [298, 142] width 539 height 32
click at [331, 135] on input "******" at bounding box center [302, 142] width 530 height 15
paste input "text"
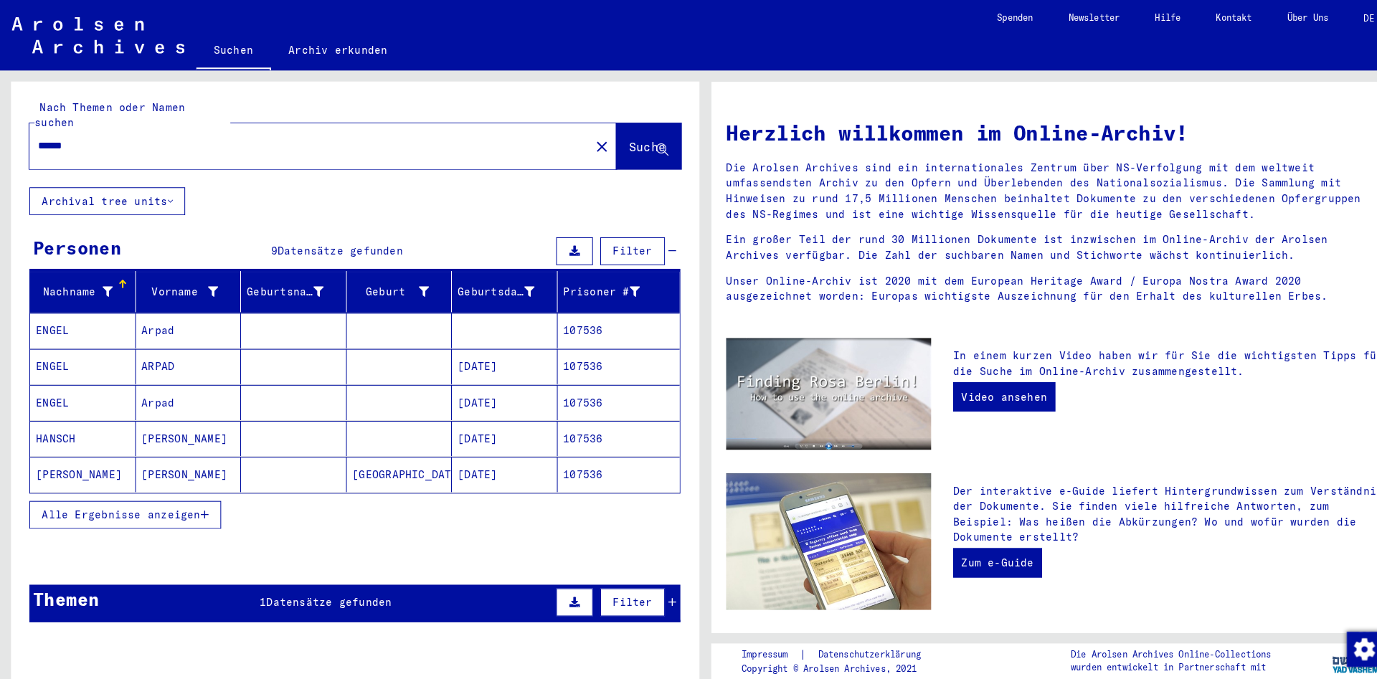
click at [140, 489] on button "Alle Ergebnisse anzeigen" at bounding box center [122, 502] width 187 height 27
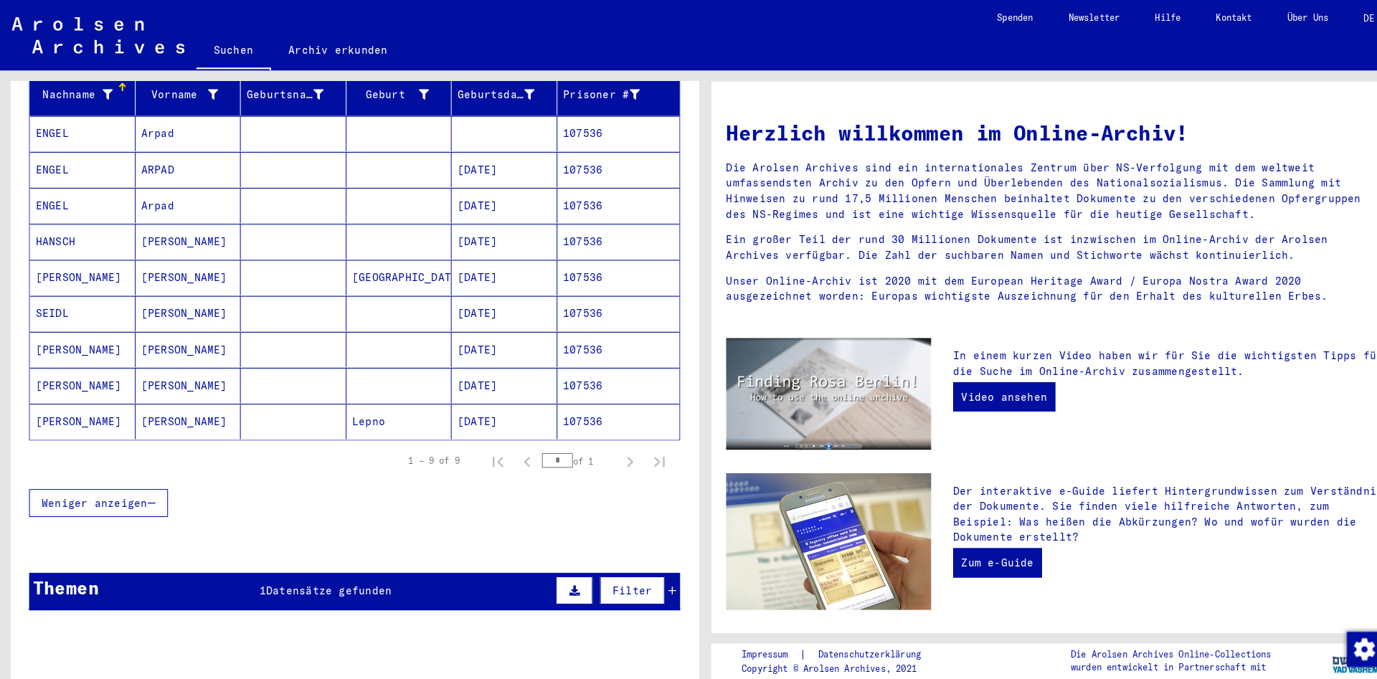
scroll to position [229, 0]
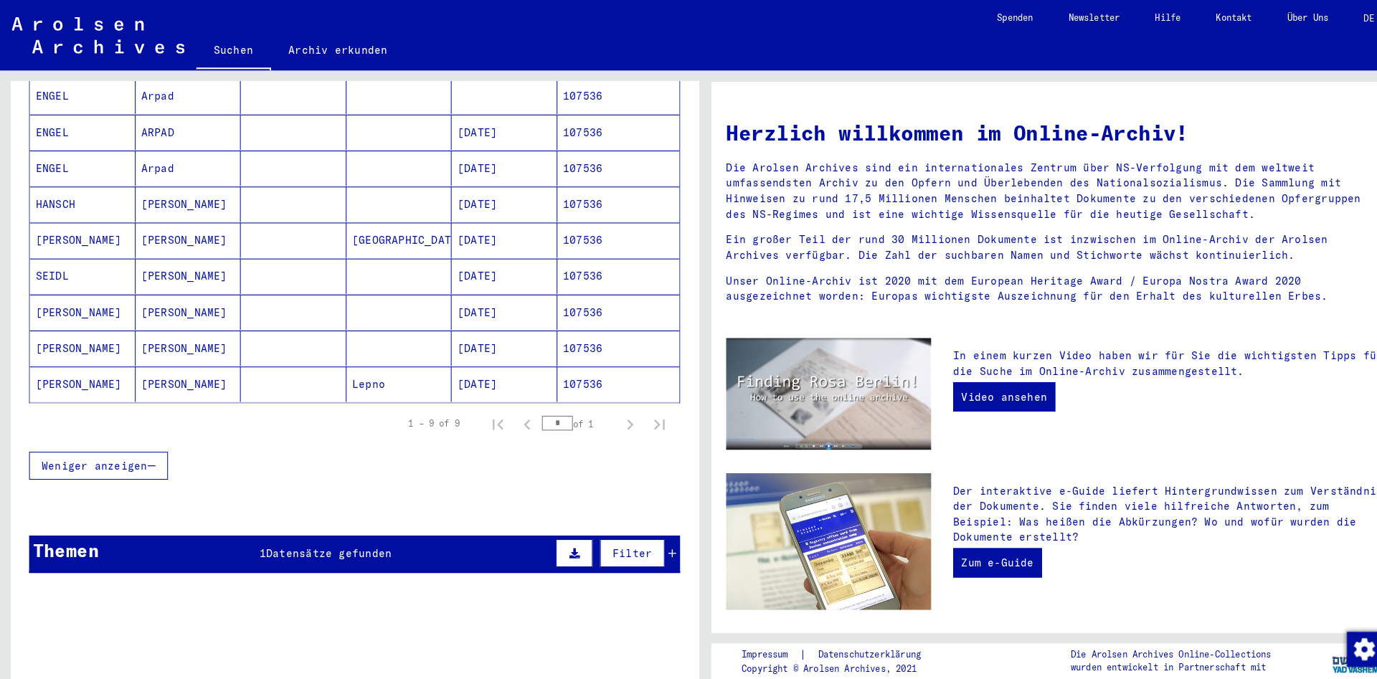
drag, startPoint x: 142, startPoint y: 481, endPoint x: 161, endPoint y: 469, distance: 22.9
click at [161, 487] on div at bounding box center [347, 496] width 672 height 18
click at [213, 361] on mat-cell "[PERSON_NAME]" at bounding box center [184, 375] width 103 height 34
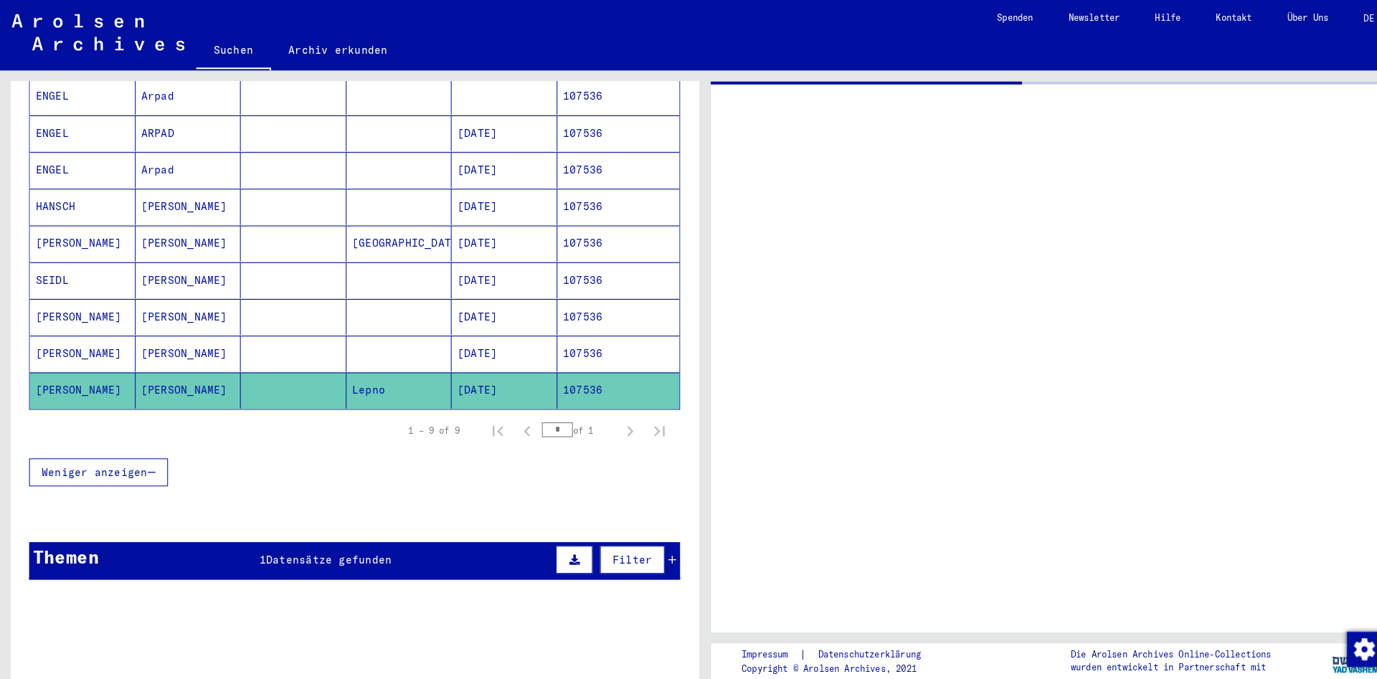
scroll to position [230, 0]
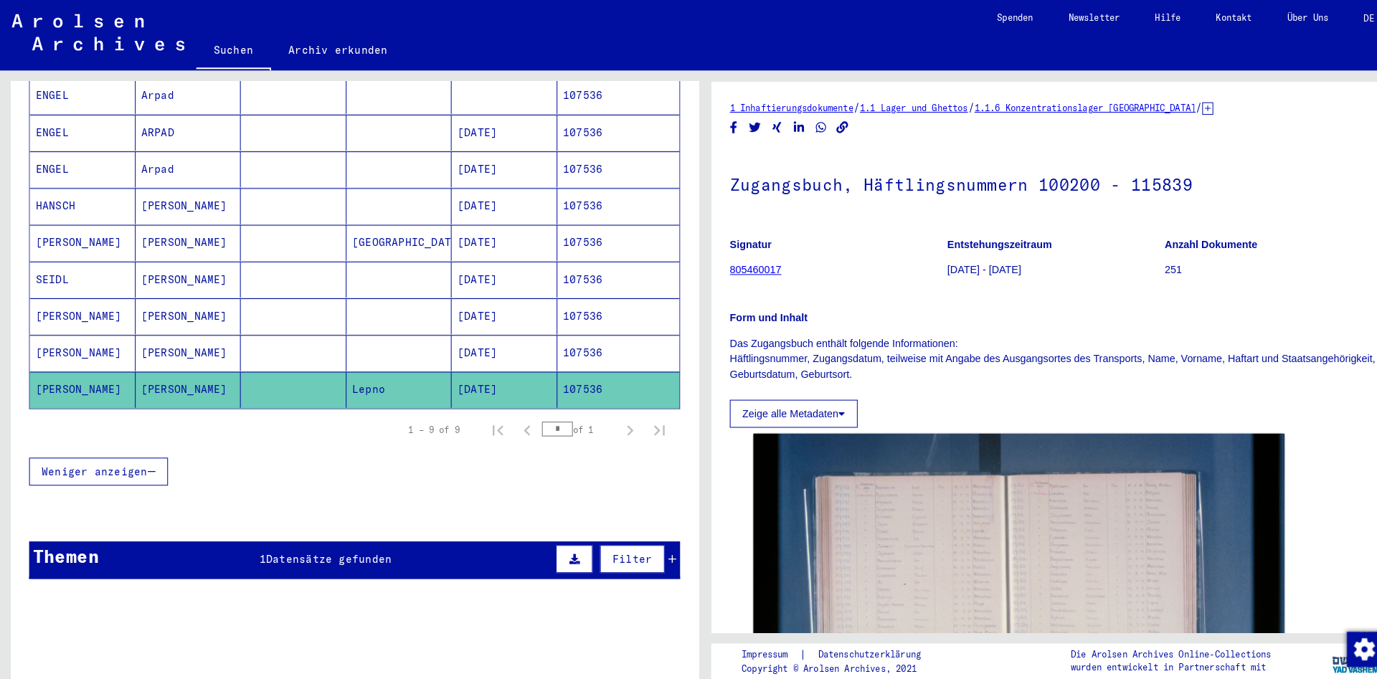
click at [217, 327] on mat-cell "[PERSON_NAME]" at bounding box center [184, 344] width 103 height 35
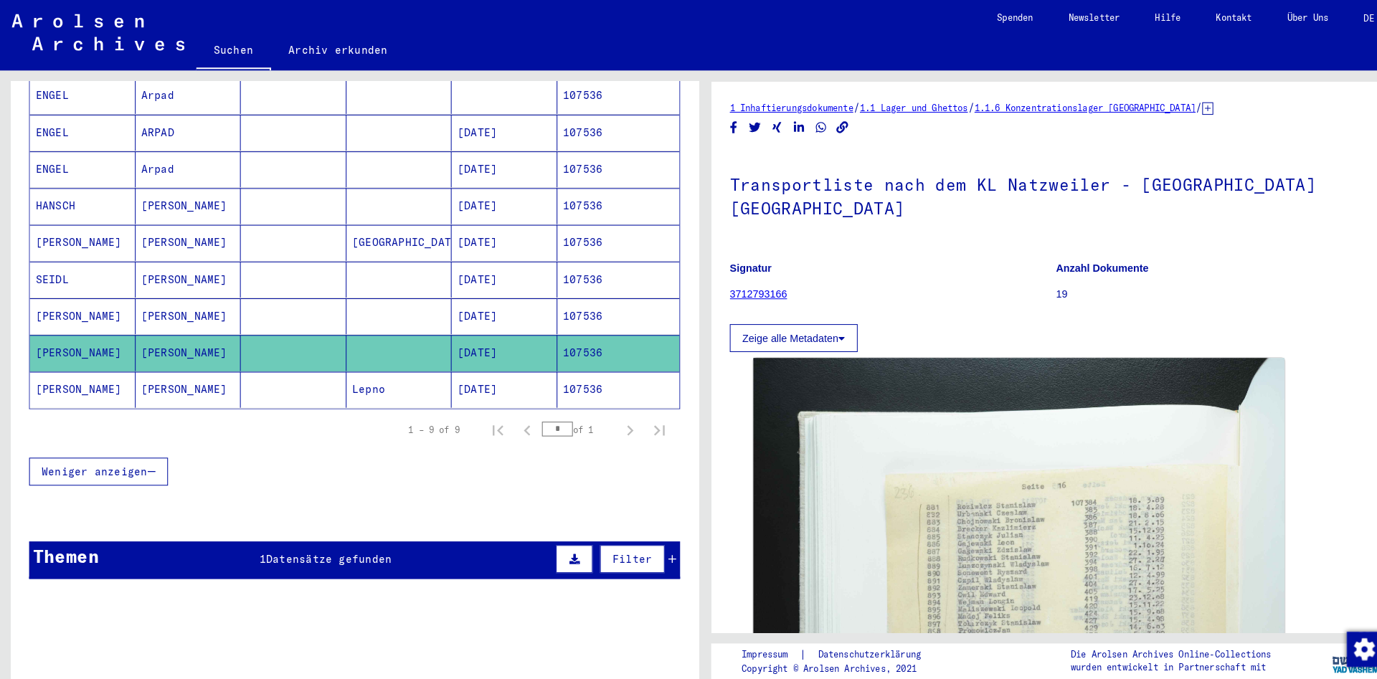
click at [228, 293] on mat-cell "[PERSON_NAME]" at bounding box center [184, 308] width 103 height 35
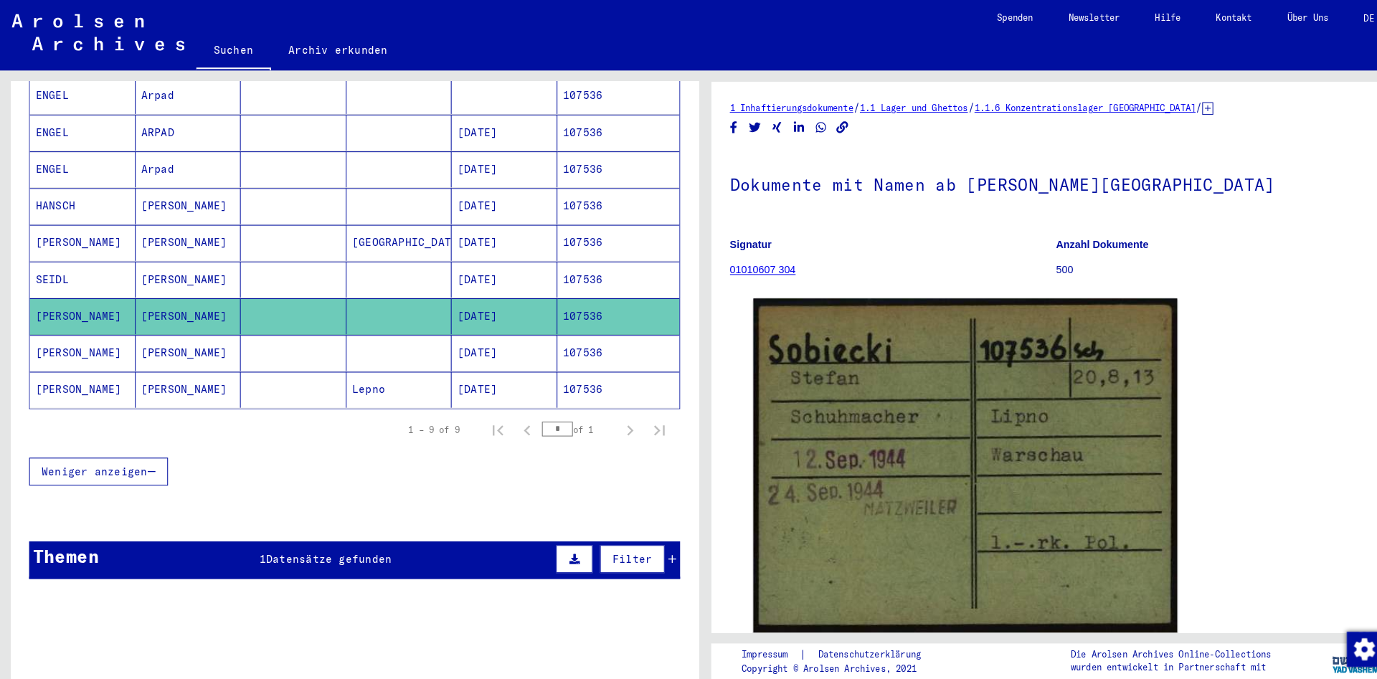
click at [184, 378] on mat-cell "[PERSON_NAME]" at bounding box center [184, 380] width 103 height 35
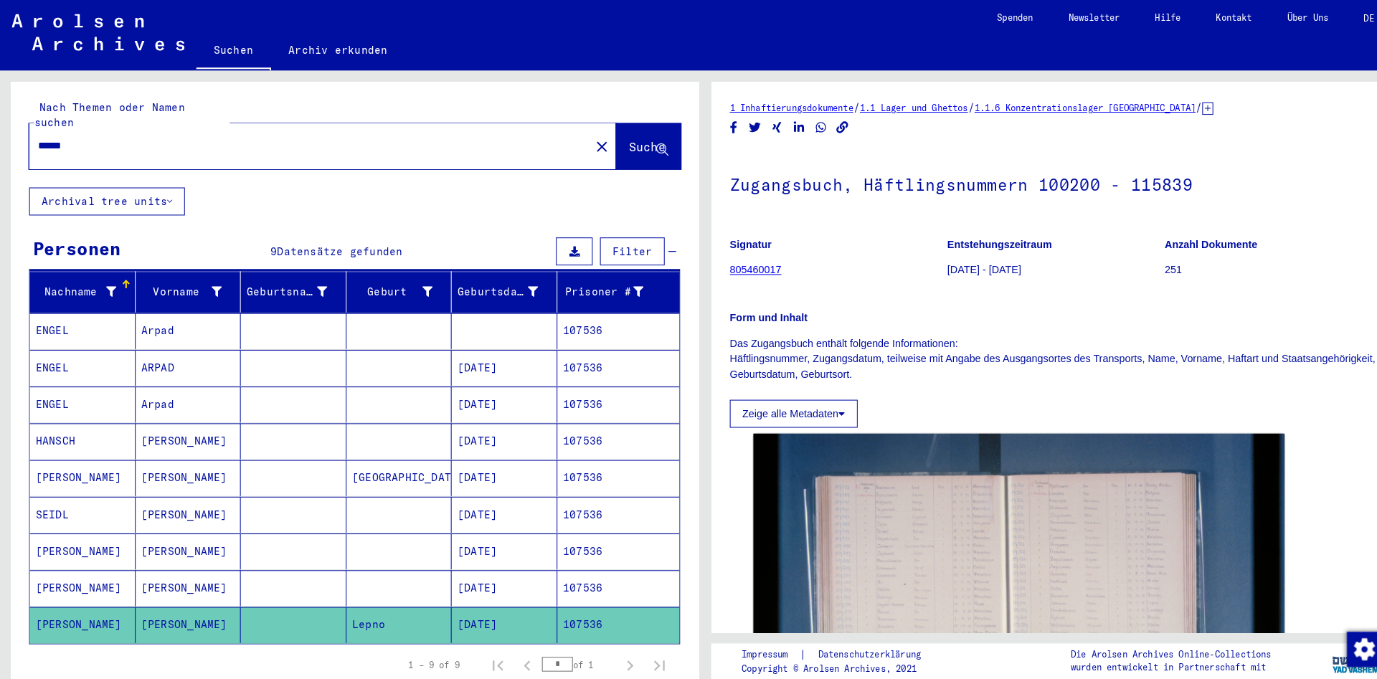
drag, startPoint x: 270, startPoint y: 145, endPoint x: 273, endPoint y: 136, distance: 9.8
click at [270, 139] on div "****** close" at bounding box center [315, 142] width 573 height 44
click at [273, 136] on div "******" at bounding box center [298, 142] width 539 height 32
click at [278, 135] on input "******" at bounding box center [302, 142] width 530 height 15
paste input "text"
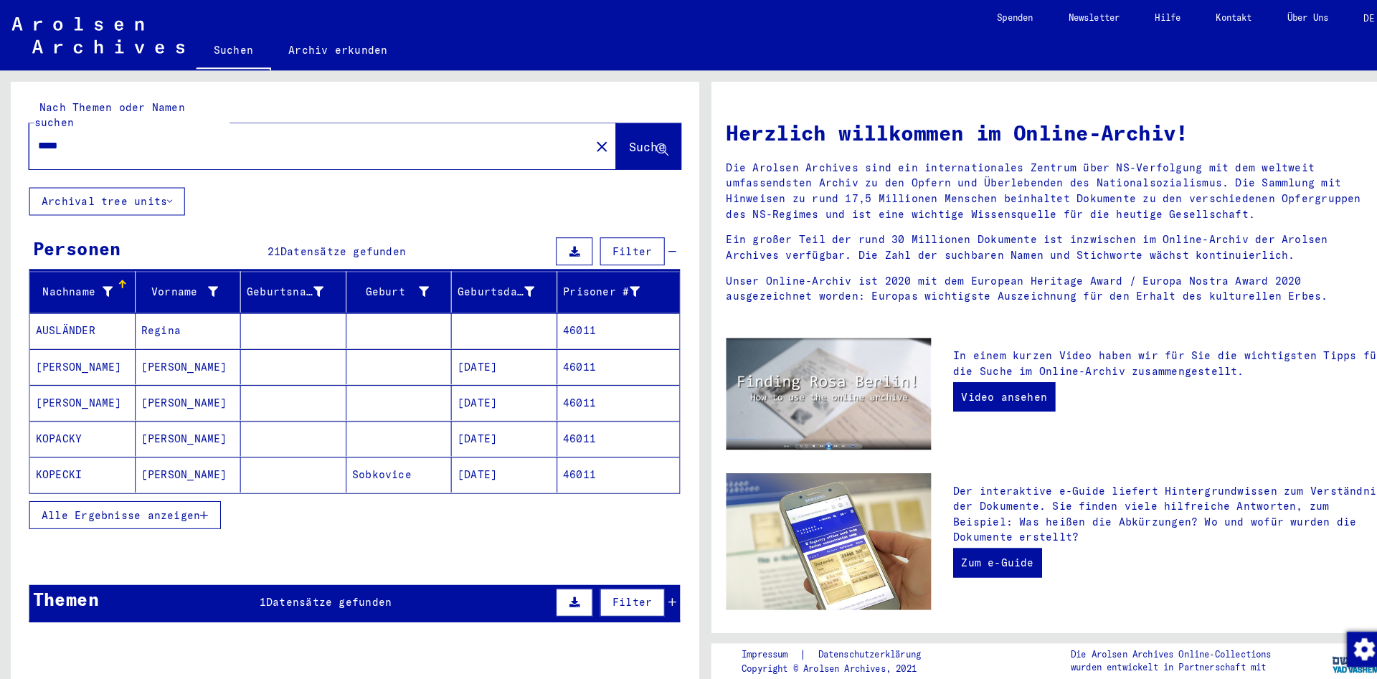
click at [173, 496] on span "Alle Ergebnisse anzeigen" at bounding box center [118, 502] width 155 height 13
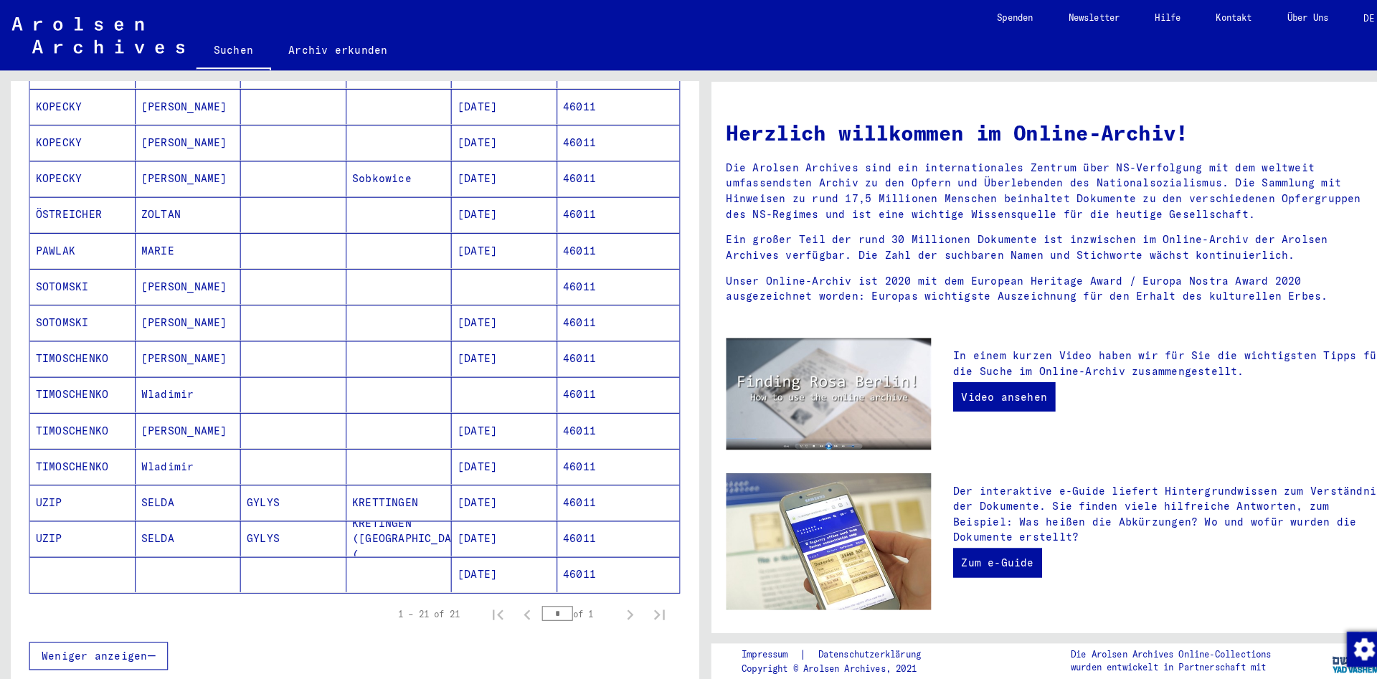
click at [200, 298] on mat-cell "[PERSON_NAME]" at bounding box center [184, 315] width 103 height 34
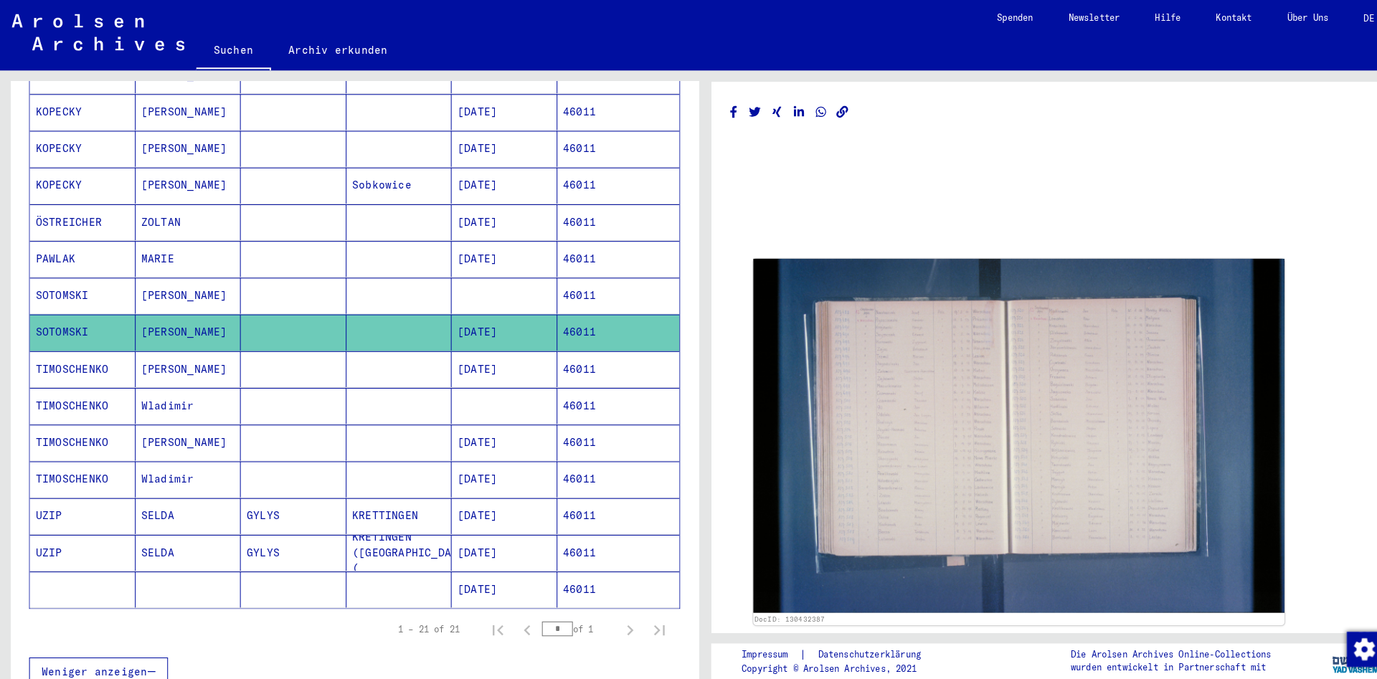
scroll to position [470, 0]
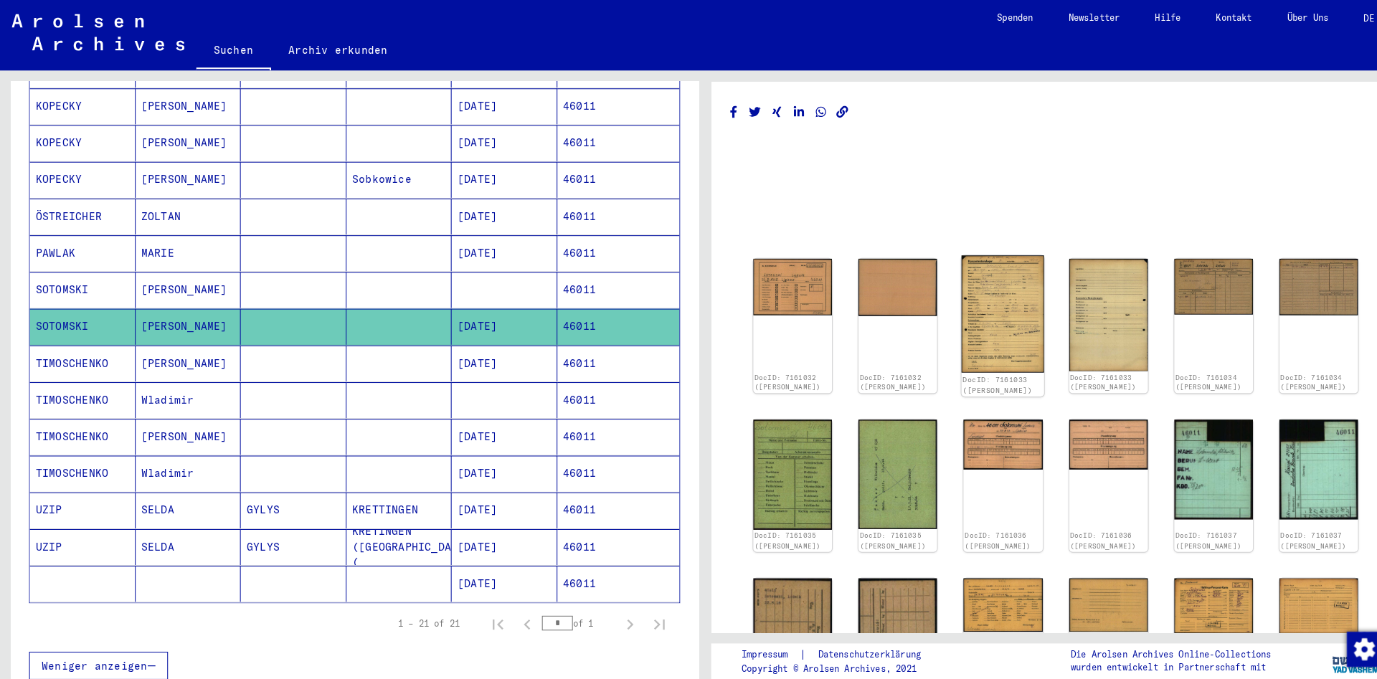
click at [972, 323] on img at bounding box center [979, 307] width 81 height 115
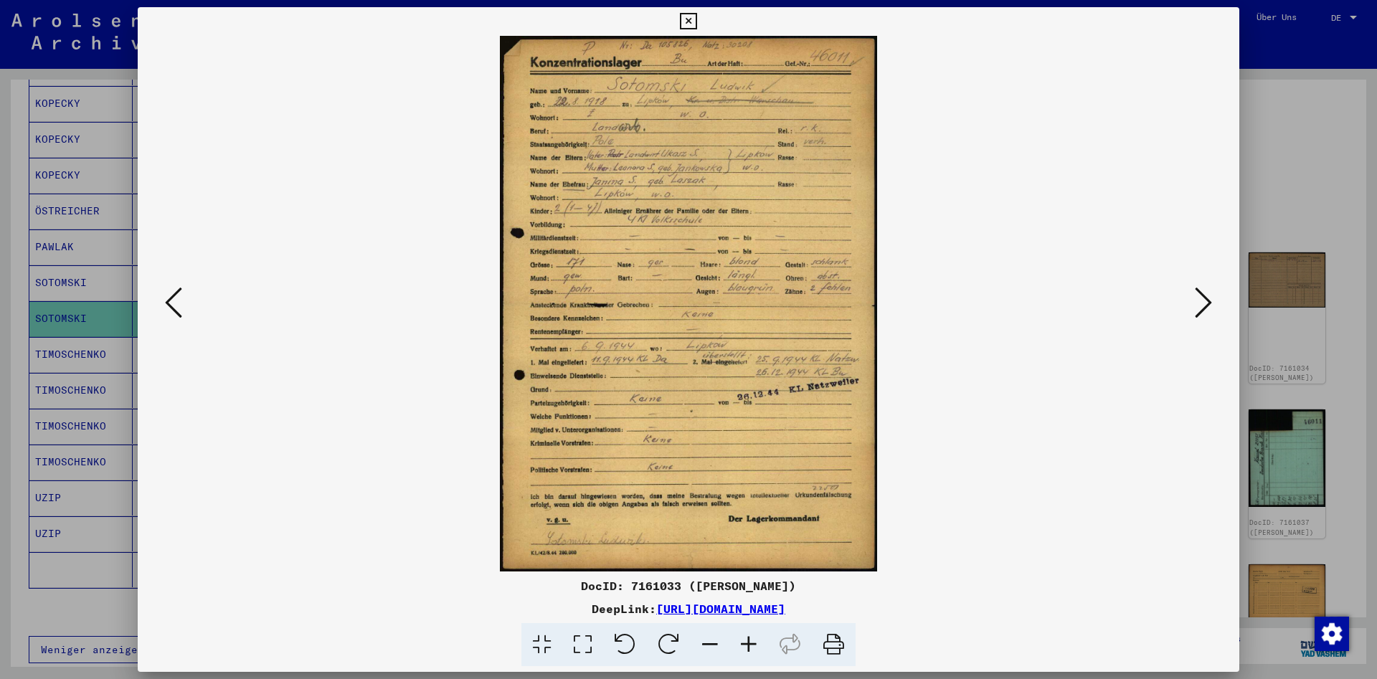
click at [696, 27] on icon at bounding box center [688, 21] width 16 height 17
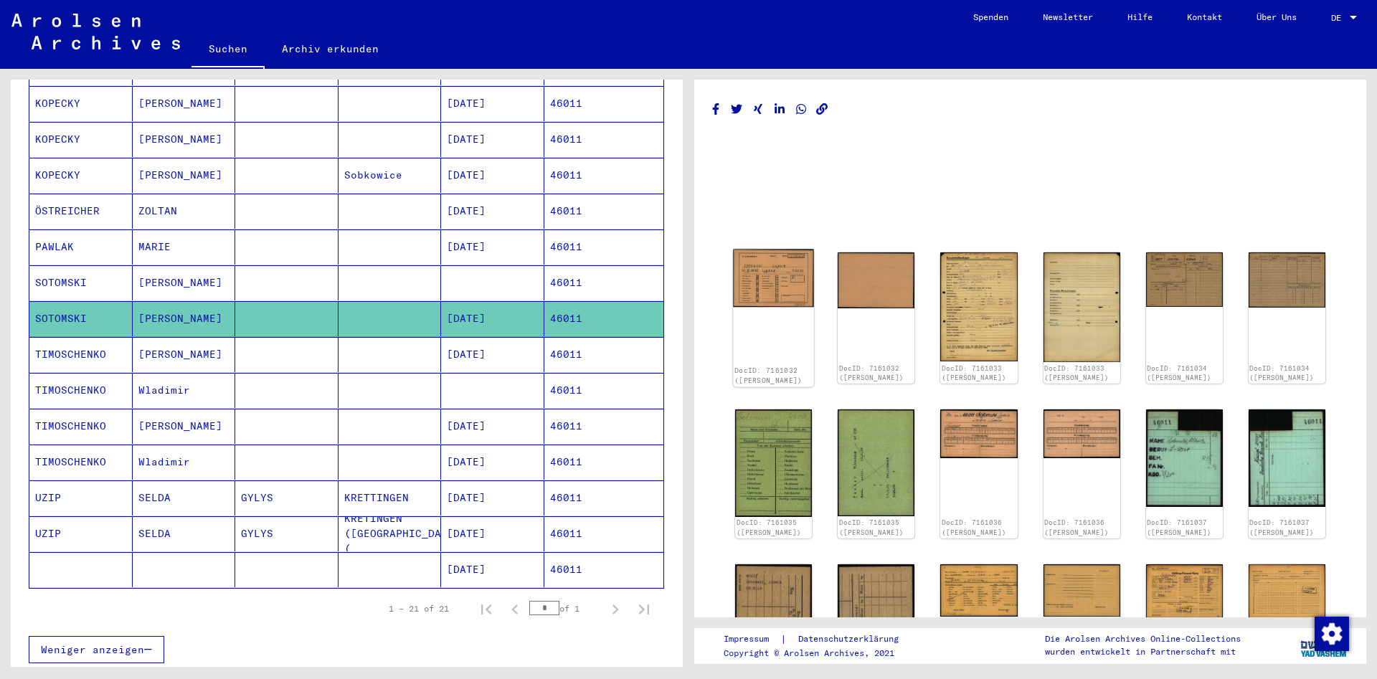
click at [782, 282] on img at bounding box center [773, 279] width 81 height 58
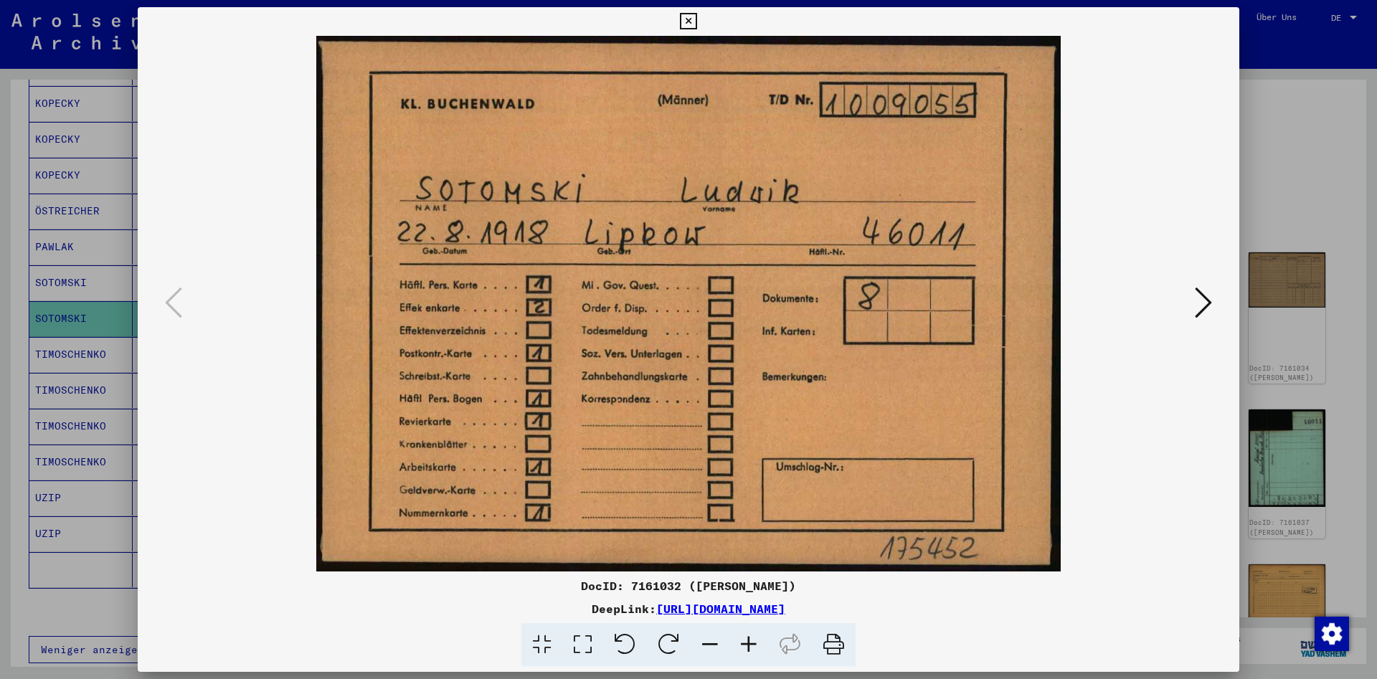
click at [696, 19] on icon at bounding box center [688, 21] width 16 height 17
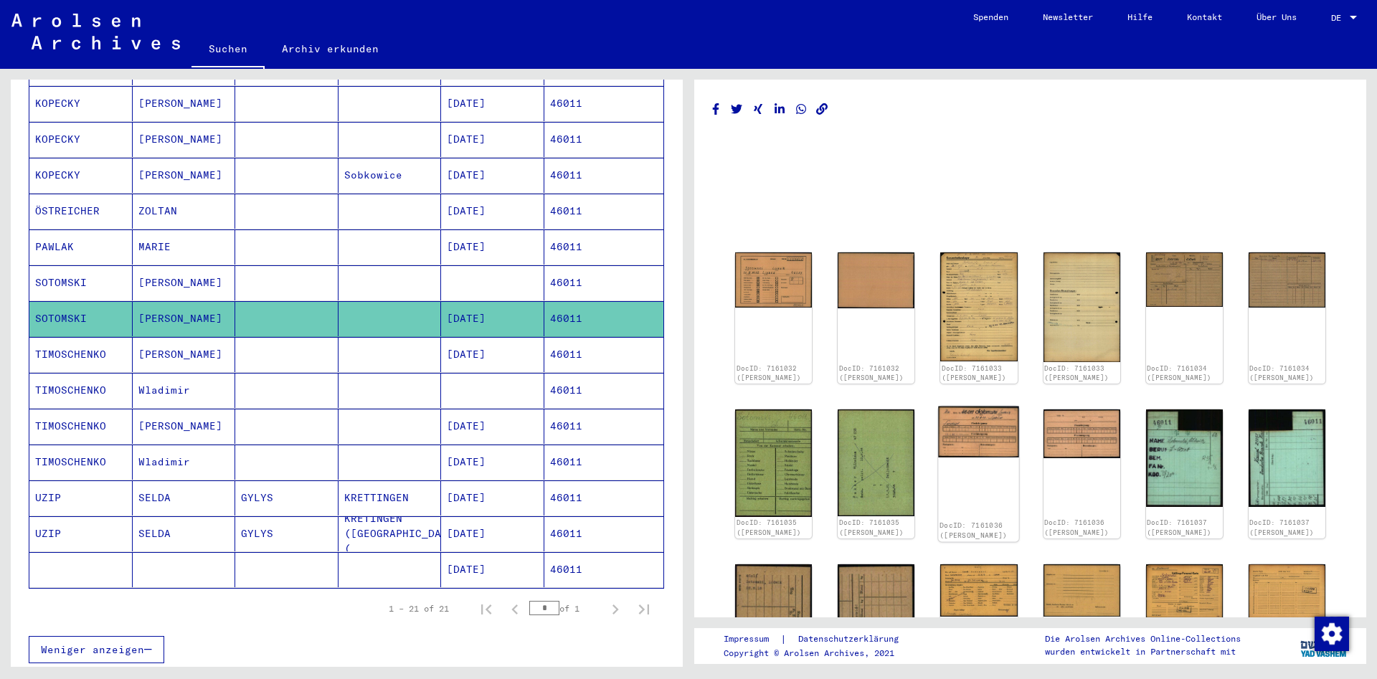
click at [984, 445] on img at bounding box center [979, 433] width 81 height 52
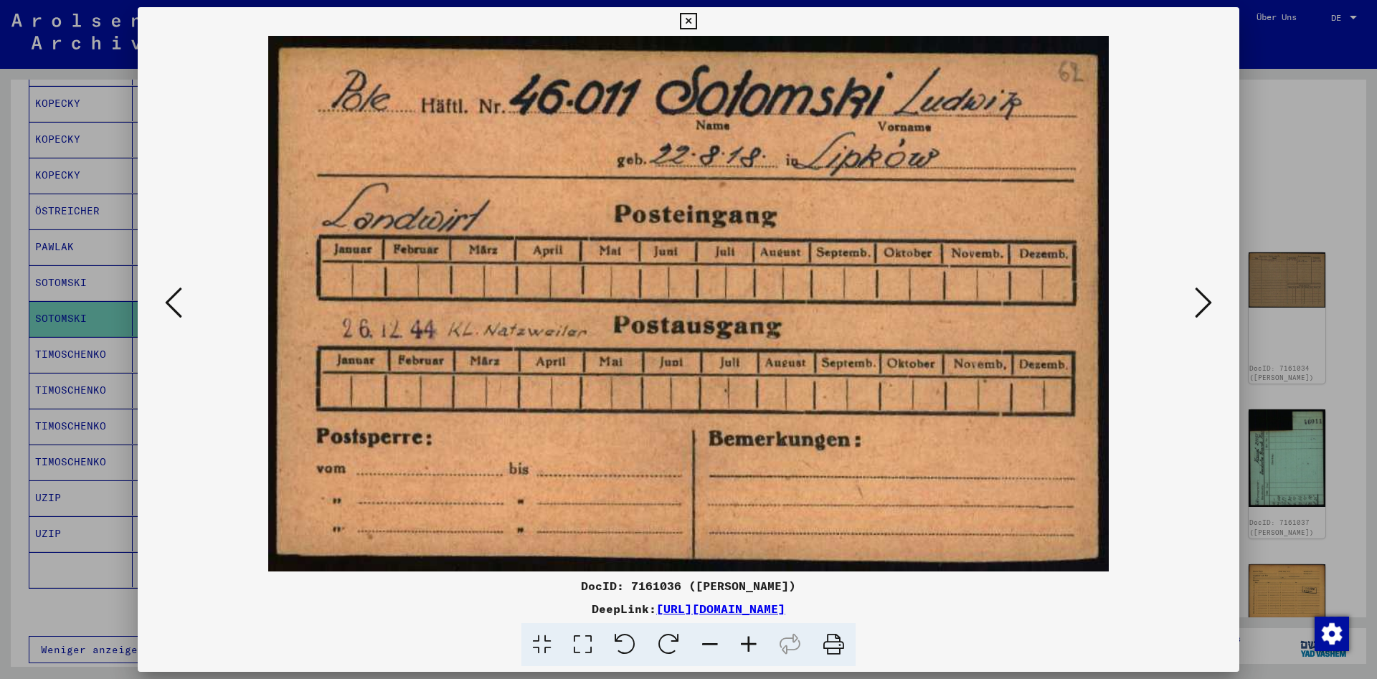
click at [696, 26] on icon at bounding box center [688, 21] width 16 height 17
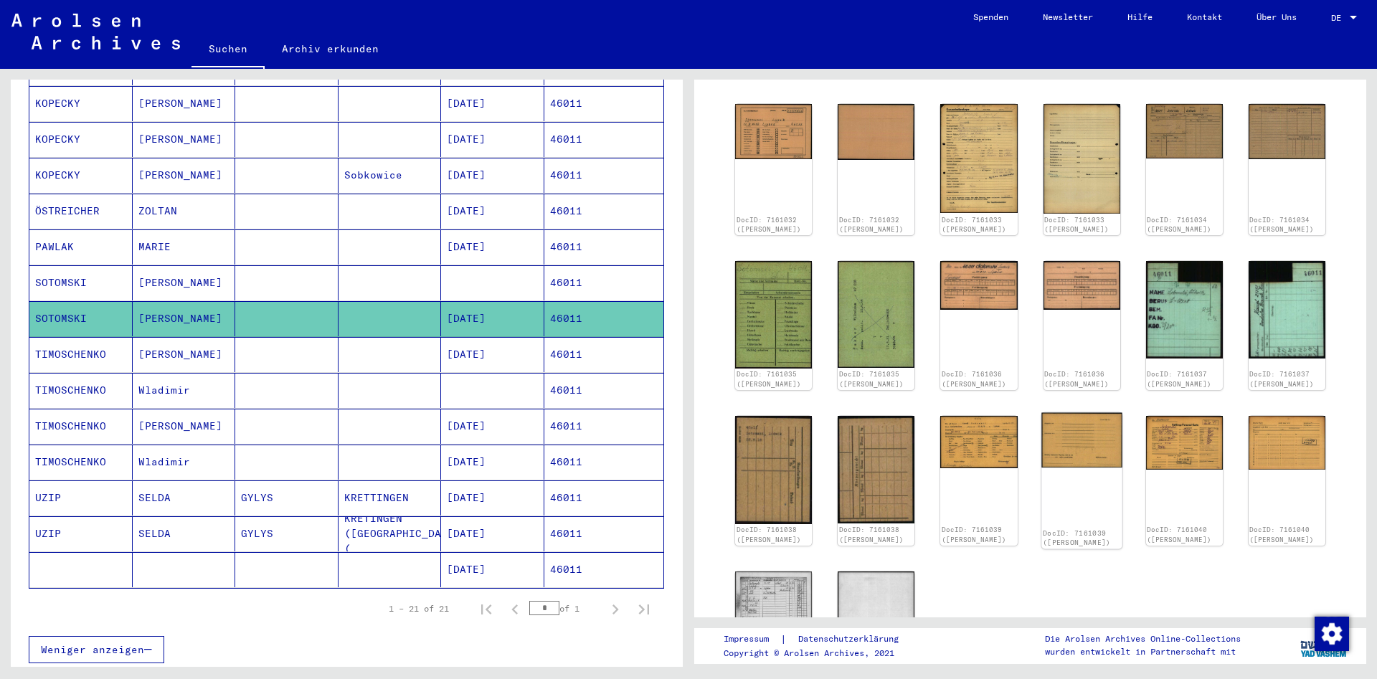
scroll to position [295, 0]
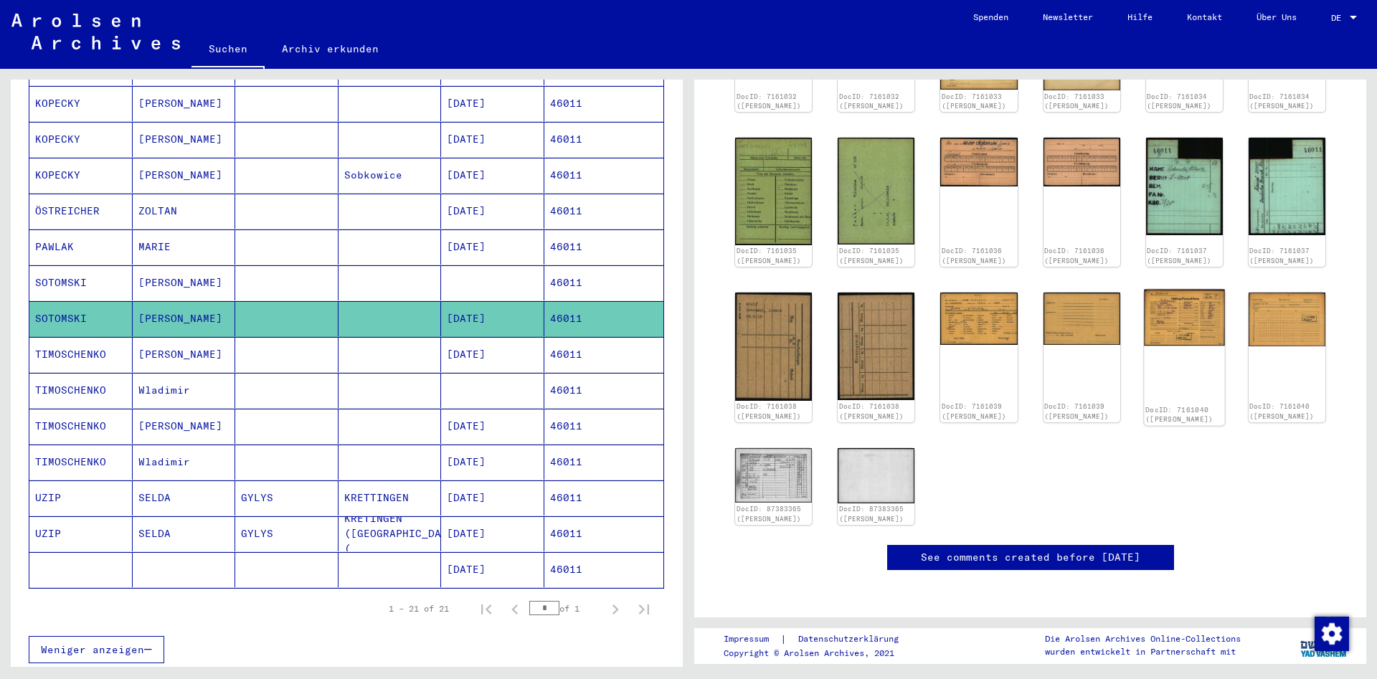
click at [1166, 289] on img at bounding box center [1184, 317] width 81 height 57
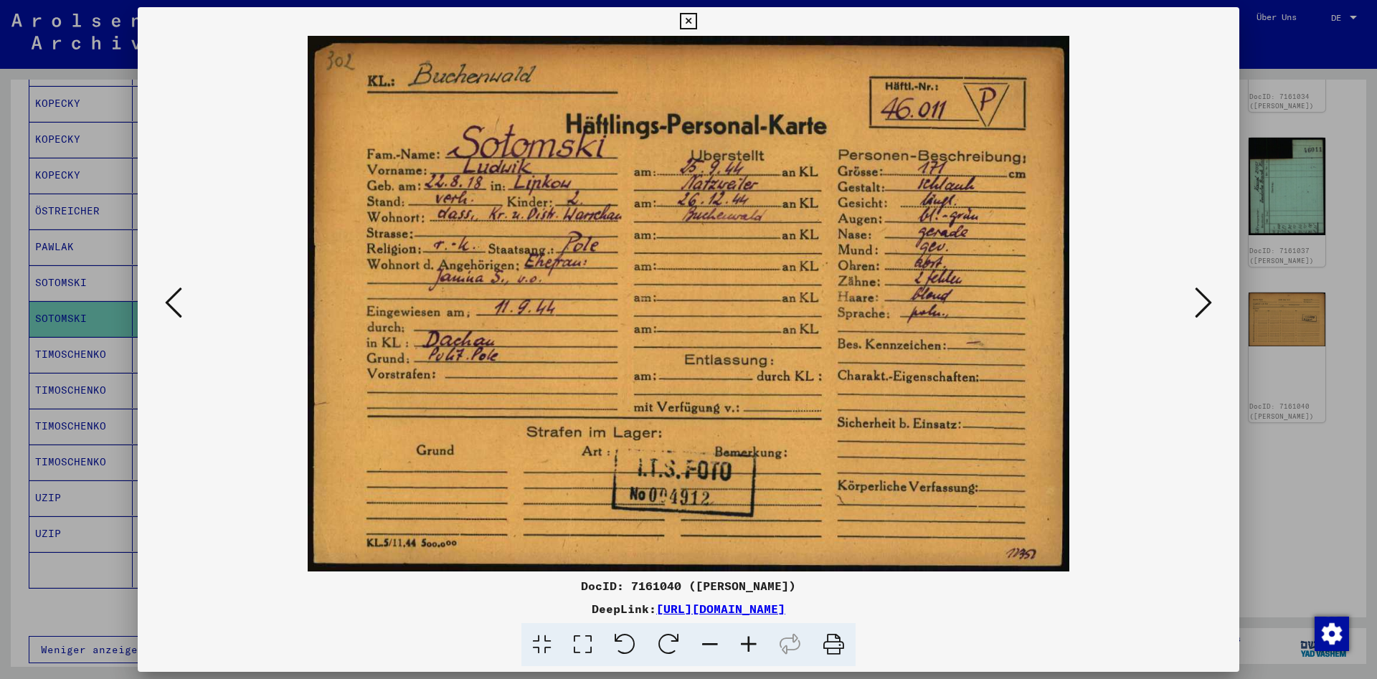
click at [696, 24] on icon at bounding box center [688, 21] width 16 height 17
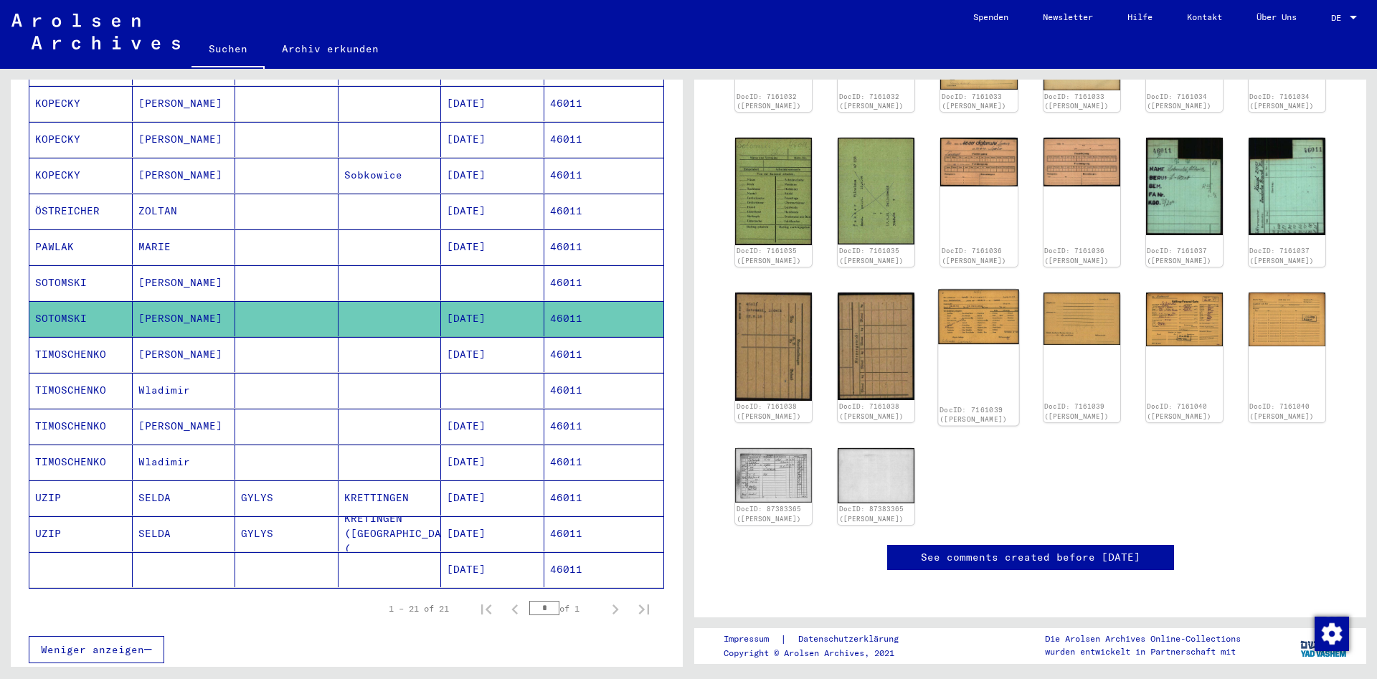
click at [993, 321] on div "DocID: 7161039 ([PERSON_NAME])" at bounding box center [979, 357] width 81 height 136
click at [1005, 289] on img at bounding box center [979, 316] width 81 height 55
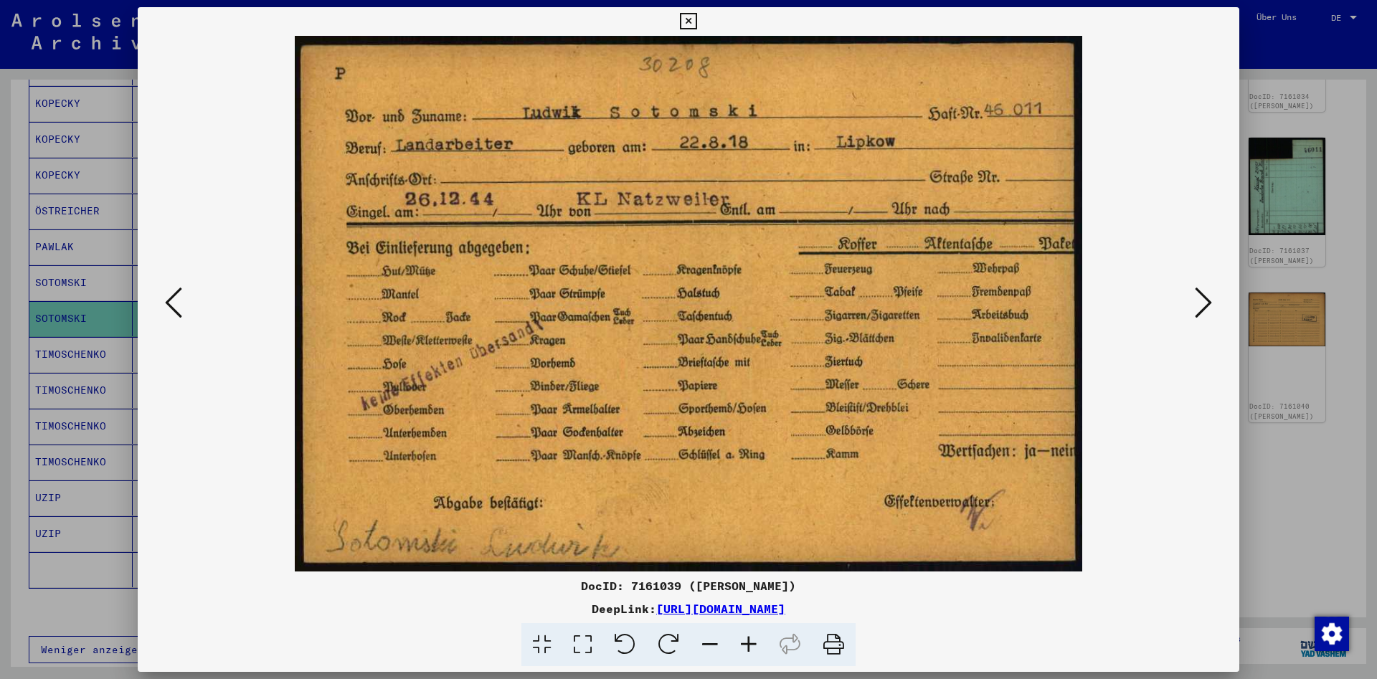
click at [701, 22] on button at bounding box center [688, 21] width 25 height 29
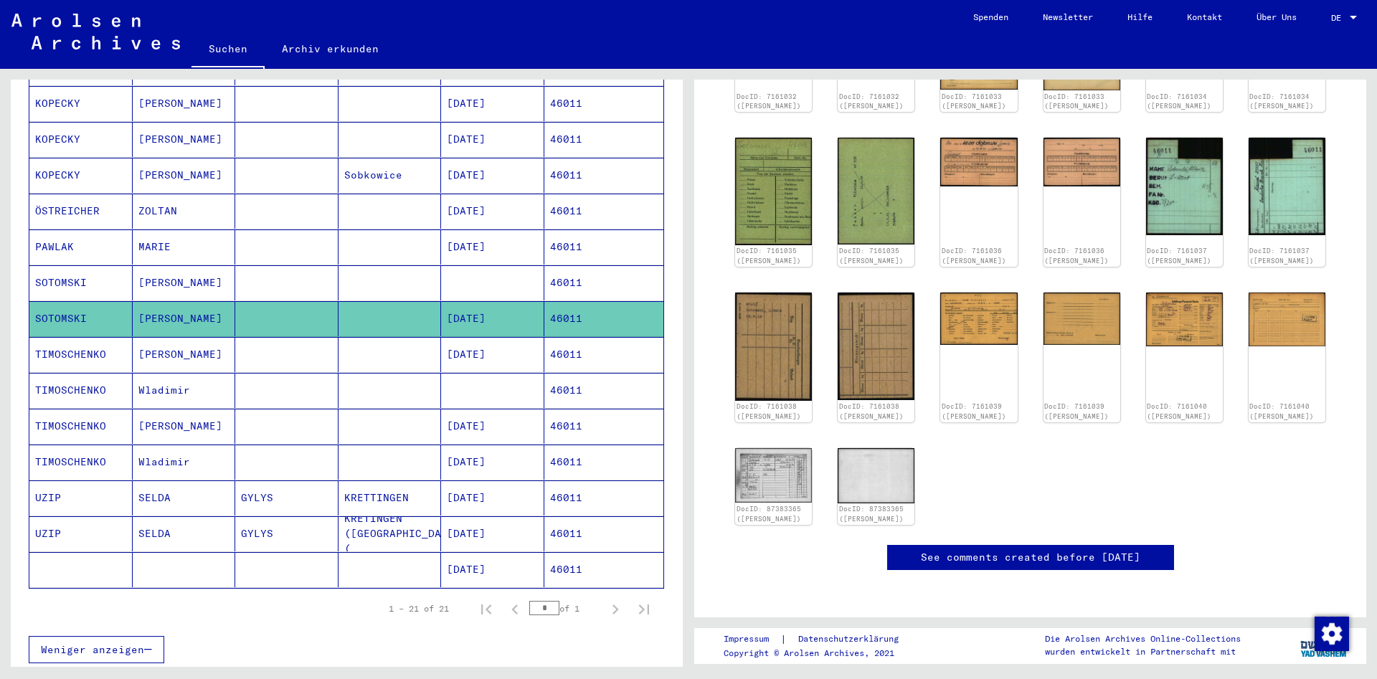
click at [250, 267] on mat-cell at bounding box center [286, 282] width 103 height 35
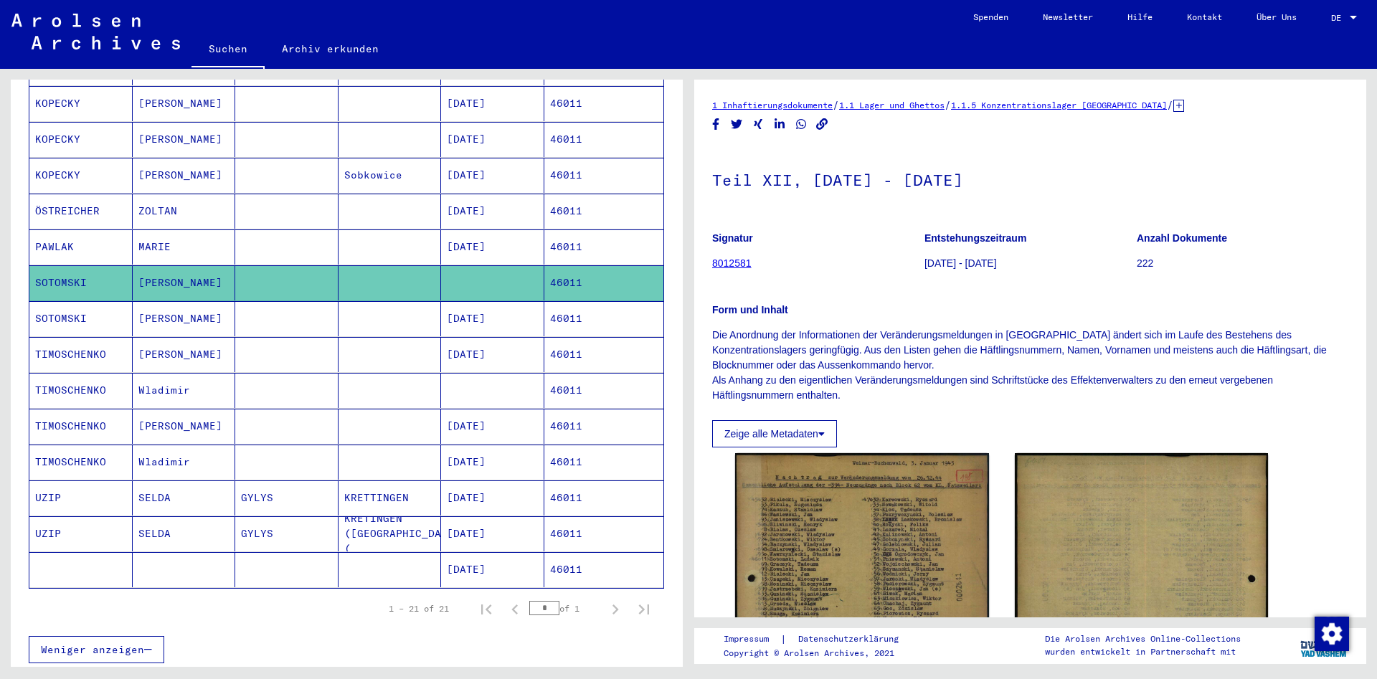
click at [314, 313] on mat-cell at bounding box center [286, 318] width 103 height 35
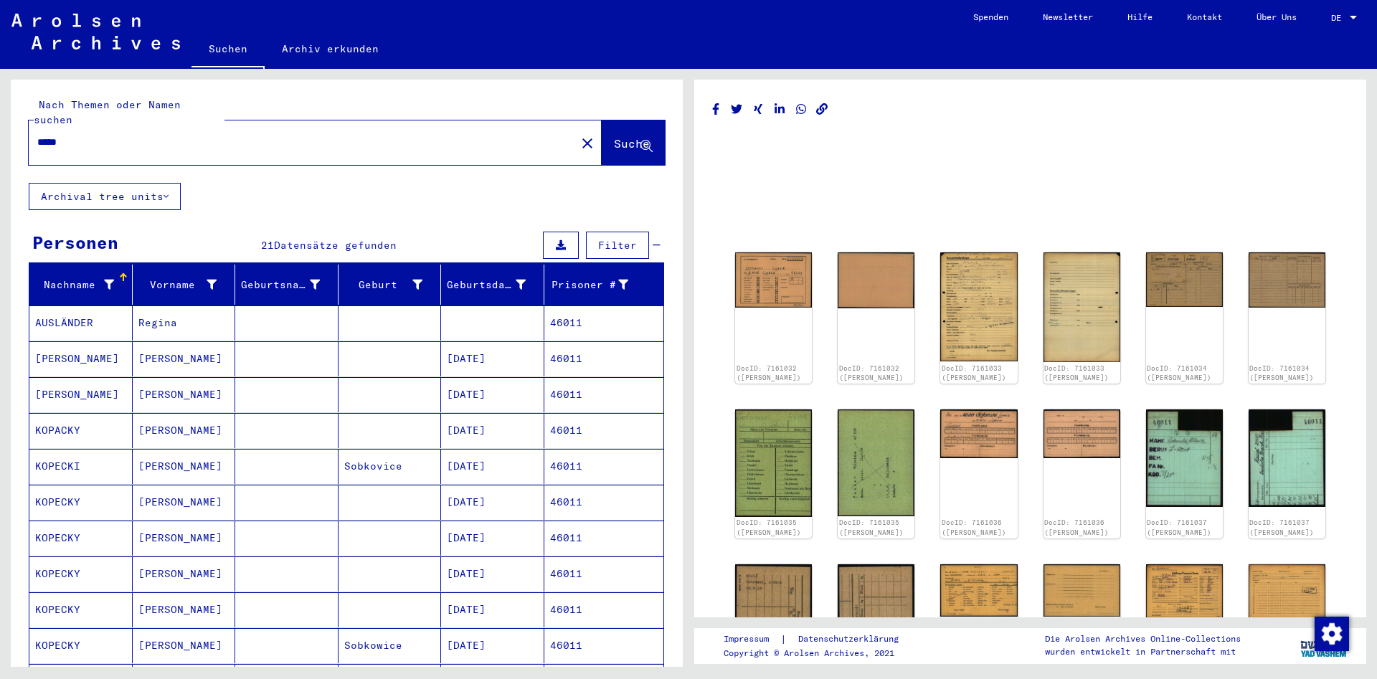
click at [216, 135] on input "*****" at bounding box center [302, 142] width 530 height 15
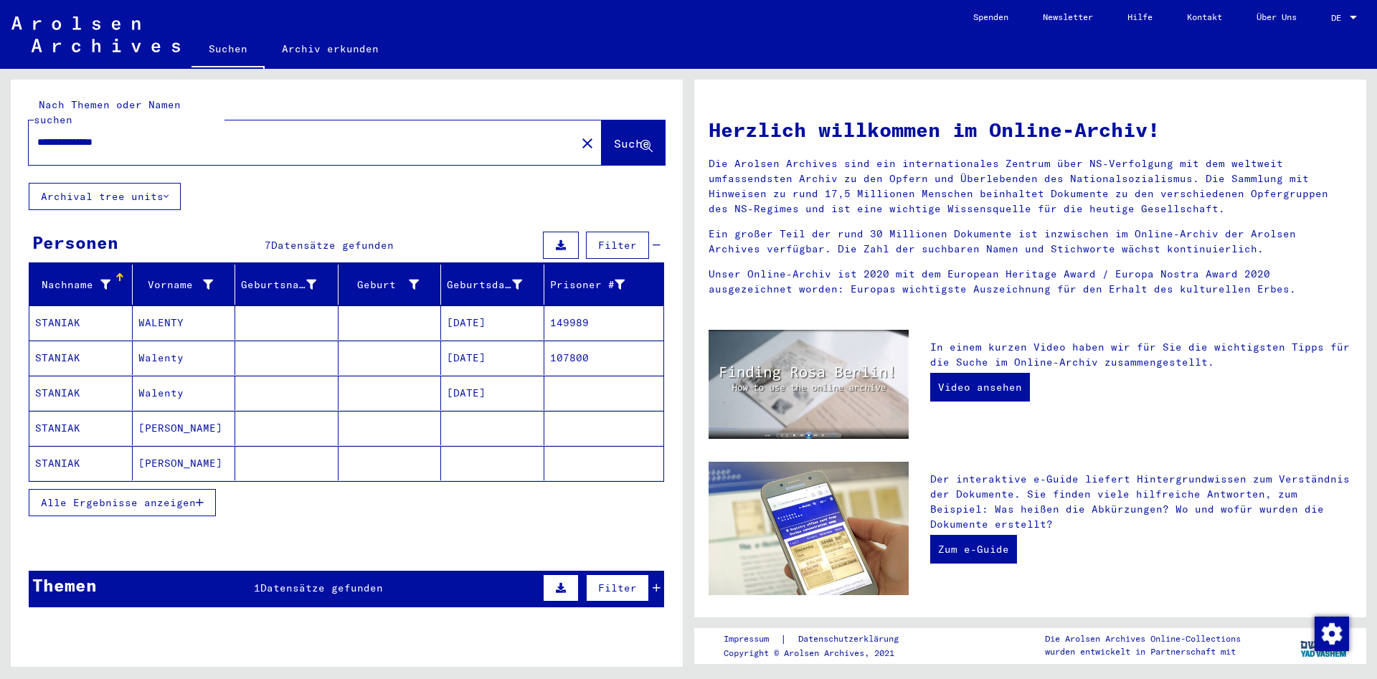
click at [118, 341] on mat-cell "STANIAK" at bounding box center [80, 358] width 103 height 34
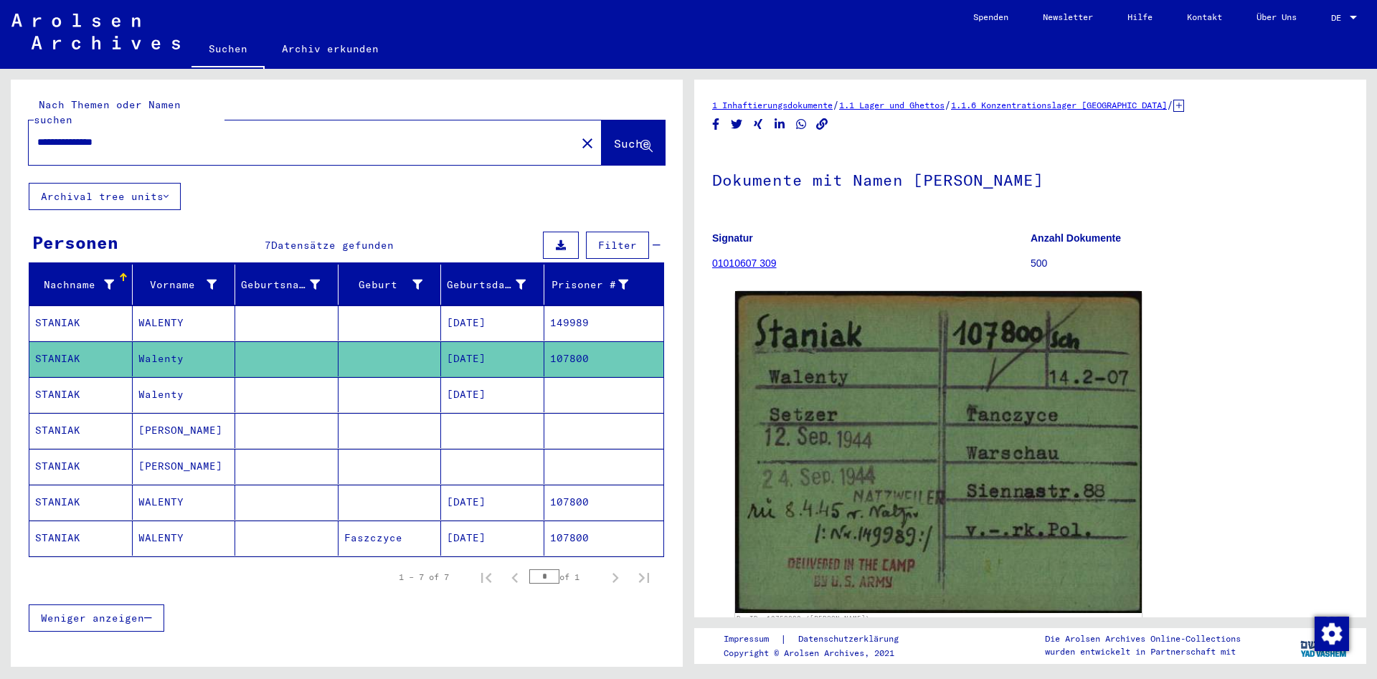
click at [133, 306] on mat-cell "WALENTY" at bounding box center [184, 323] width 103 height 35
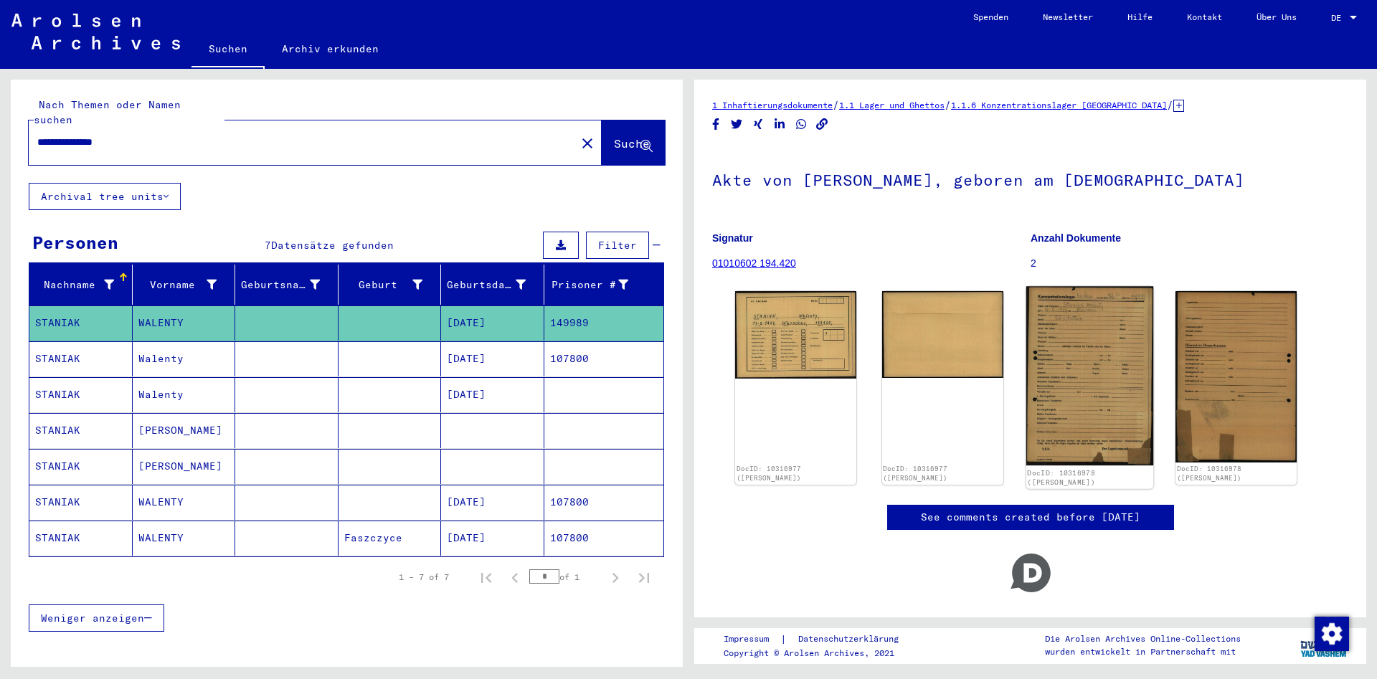
click at [1064, 387] on img at bounding box center [1089, 375] width 127 height 179
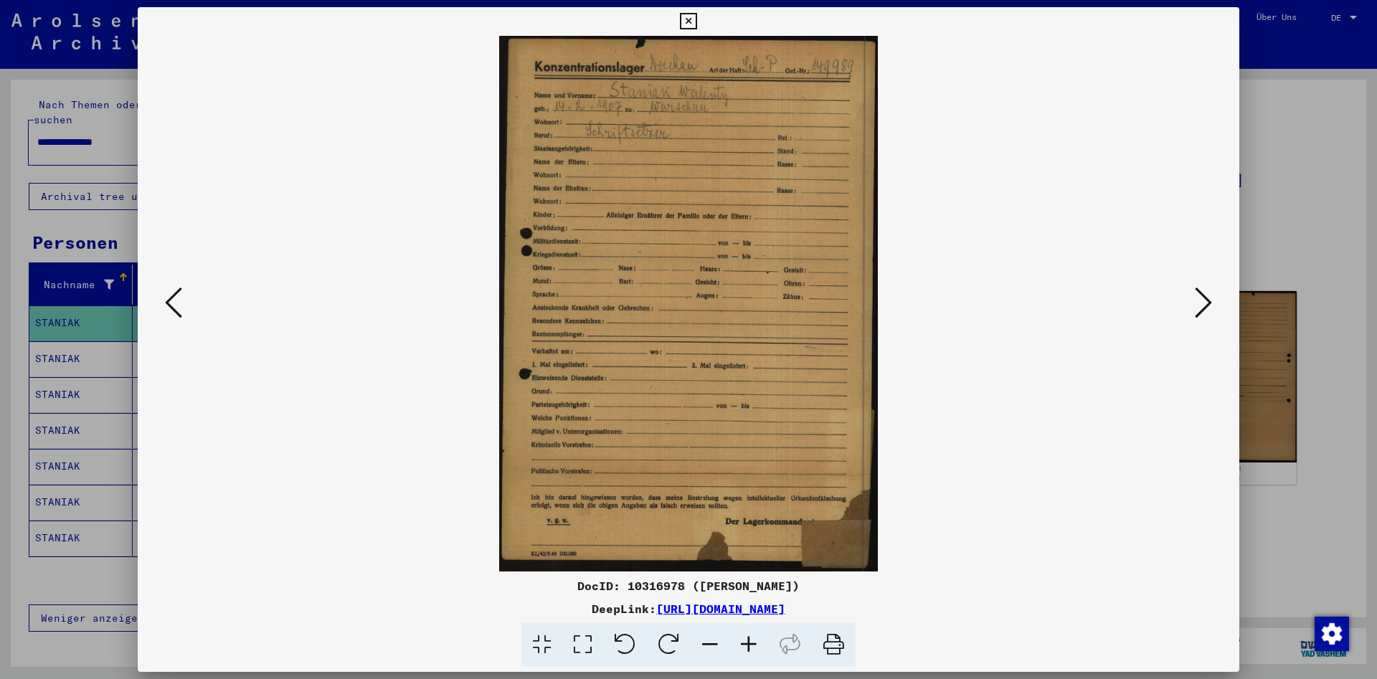
click at [701, 18] on div at bounding box center [688, 21] width 25 height 29
click at [701, 29] on div at bounding box center [688, 21] width 25 height 29
click at [696, 24] on icon at bounding box center [688, 21] width 16 height 17
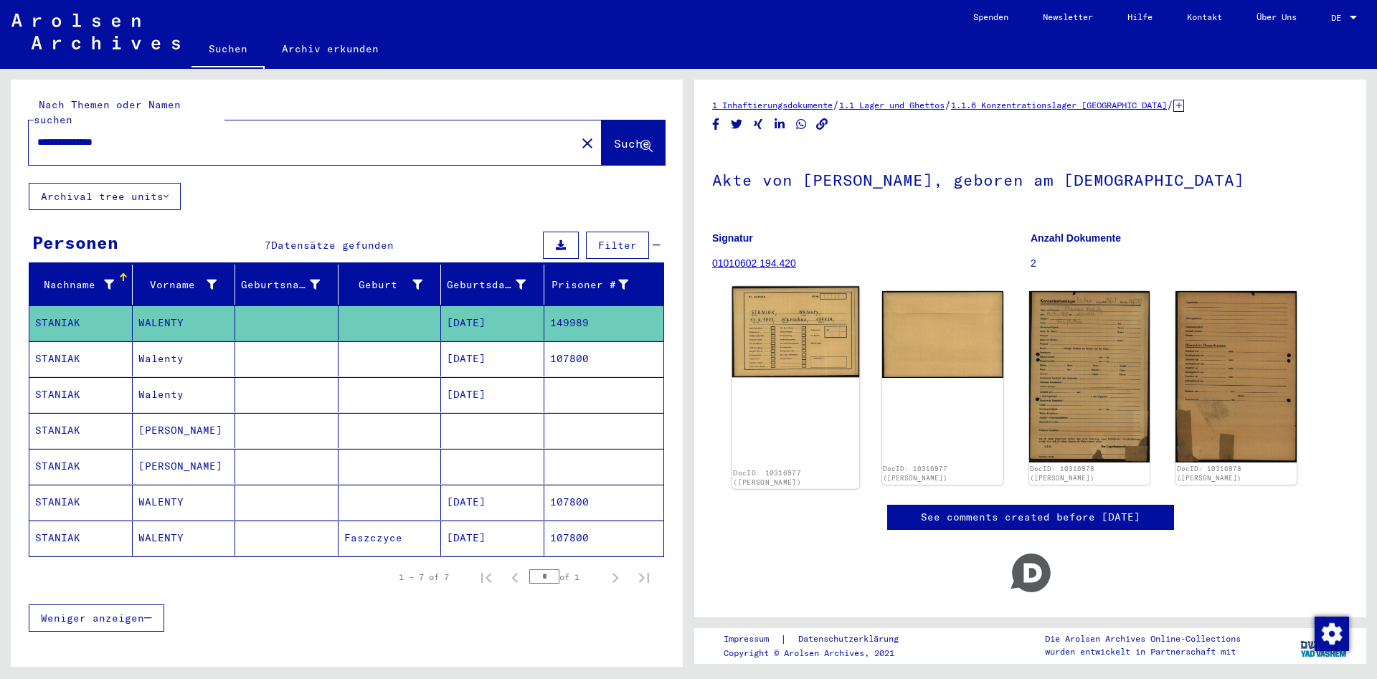
click at [820, 362] on img at bounding box center [795, 331] width 127 height 91
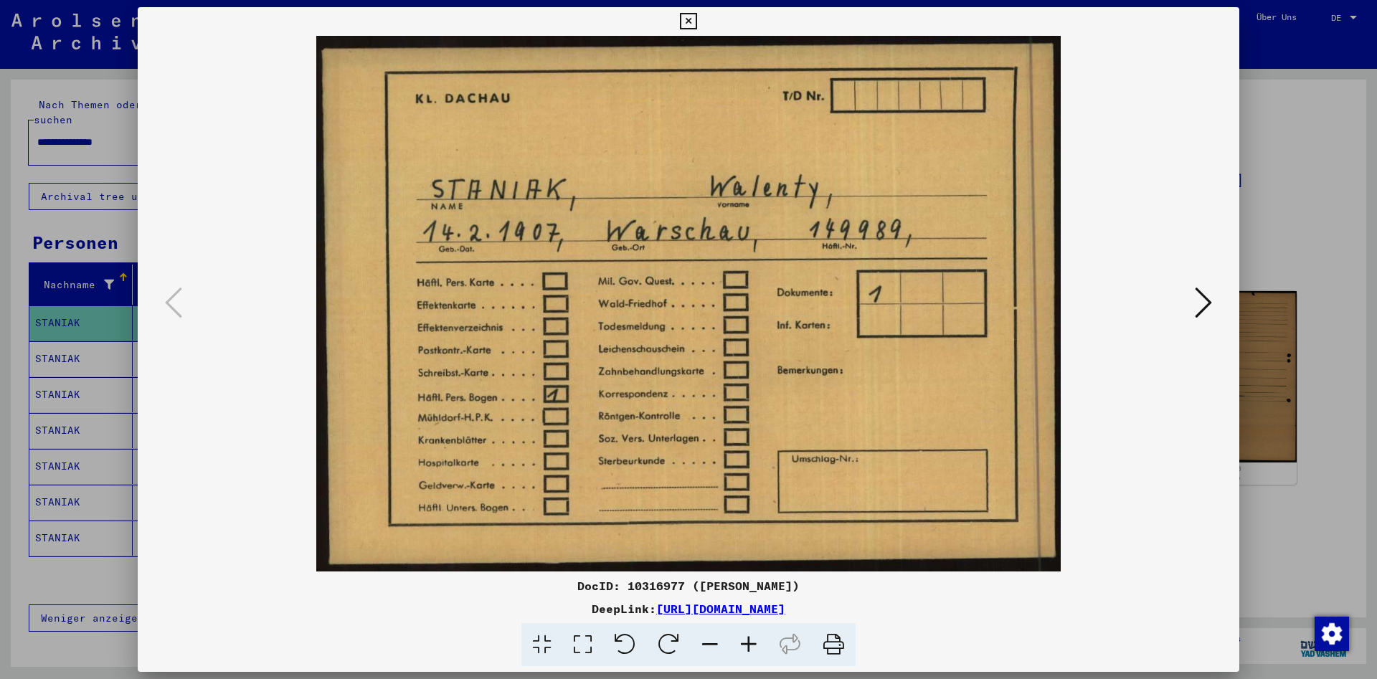
click at [696, 22] on icon at bounding box center [688, 21] width 16 height 17
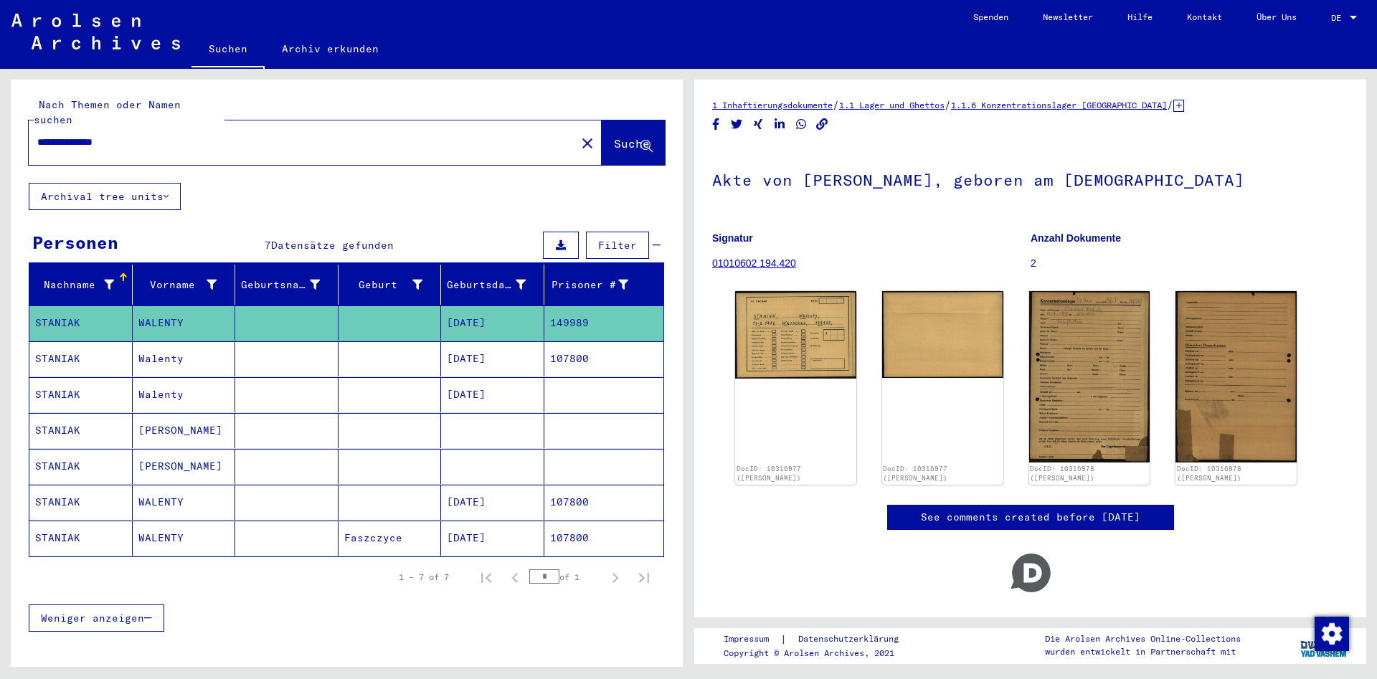
click at [262, 386] on mat-cell at bounding box center [286, 394] width 103 height 35
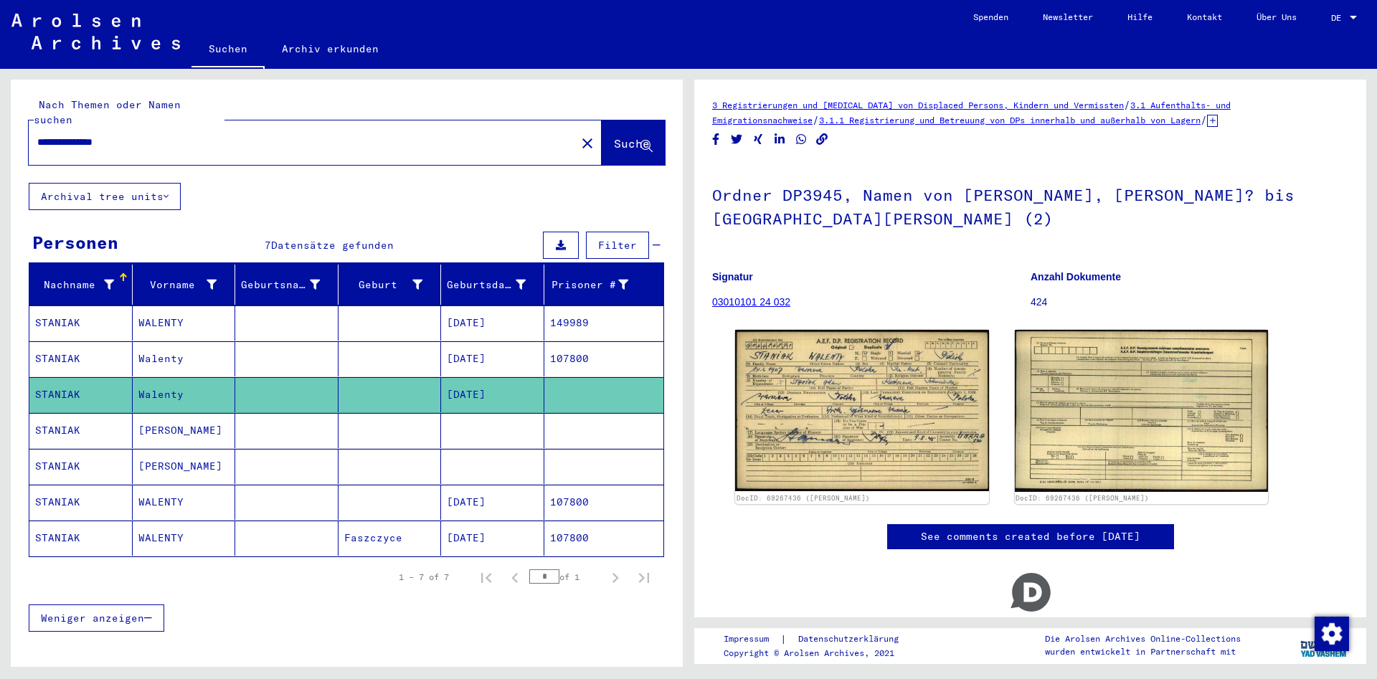
click at [241, 526] on mat-cell at bounding box center [286, 538] width 103 height 35
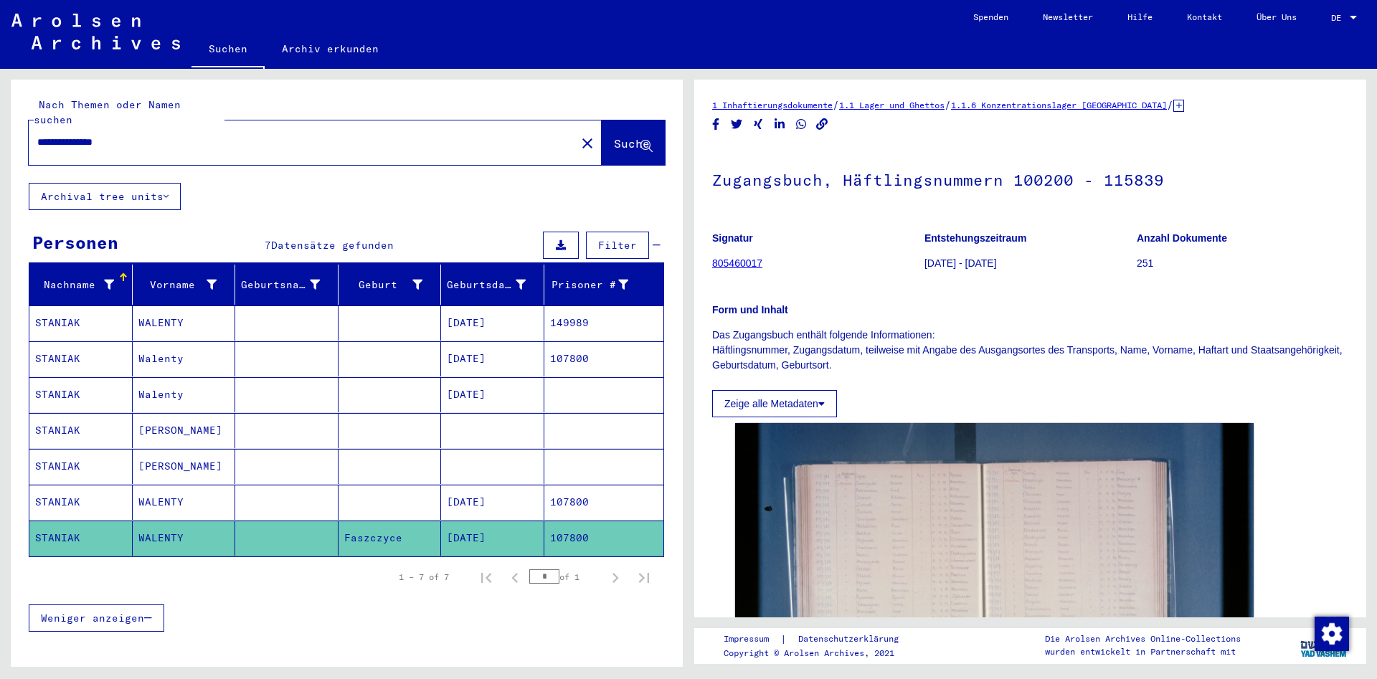
click at [246, 491] on mat-cell at bounding box center [286, 502] width 103 height 35
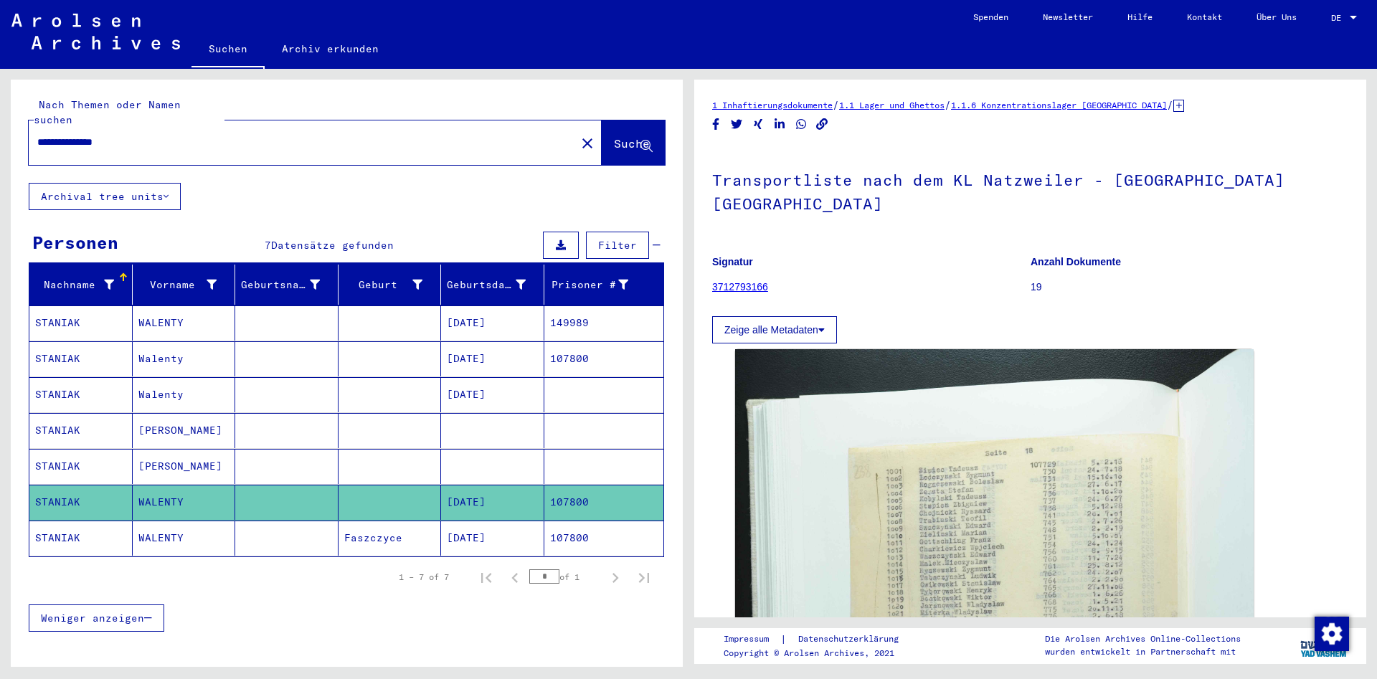
click at [236, 465] on mat-cell at bounding box center [286, 466] width 103 height 35
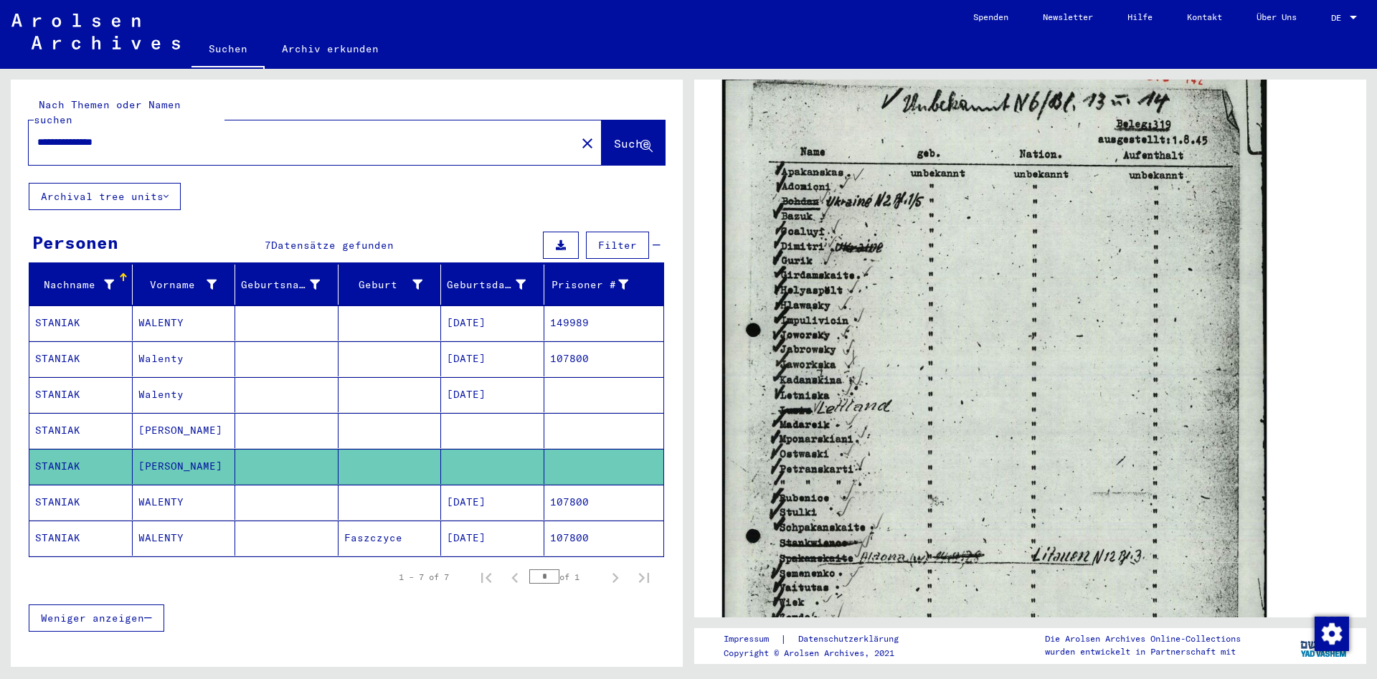
scroll to position [465, 0]
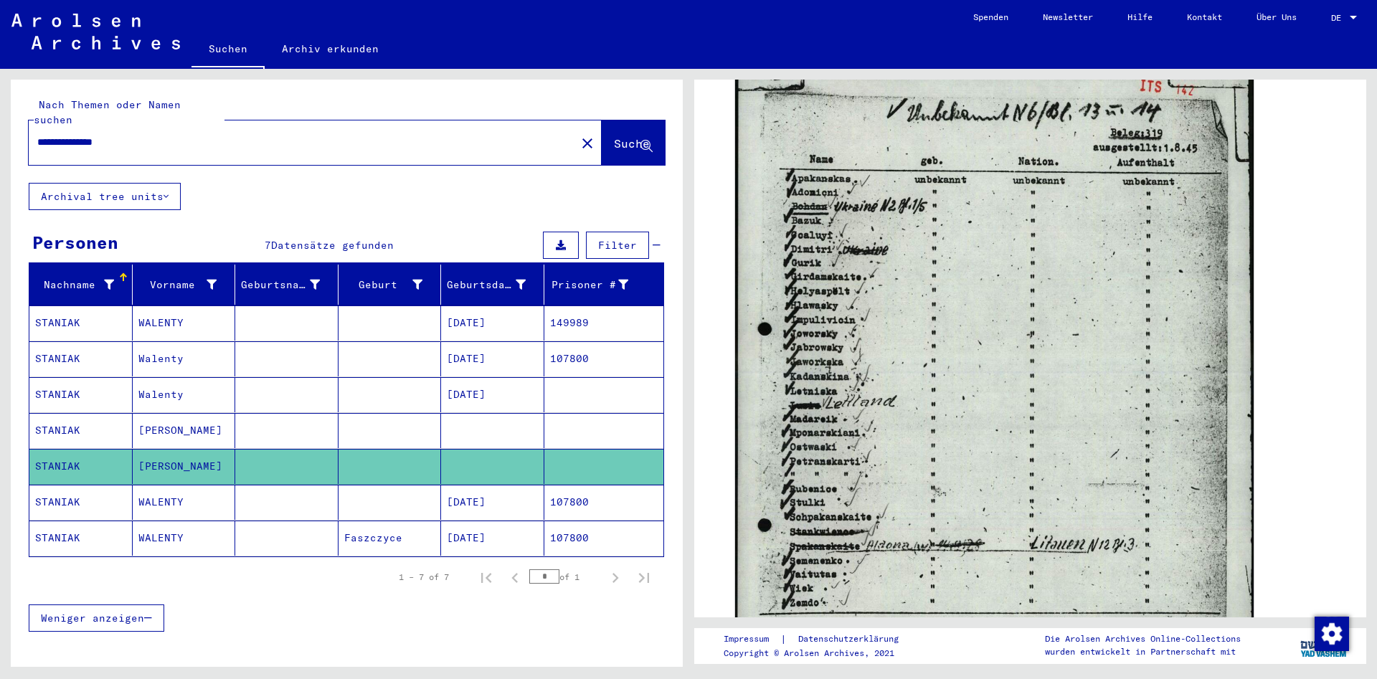
click at [212, 417] on mat-cell "[PERSON_NAME]" at bounding box center [184, 430] width 103 height 35
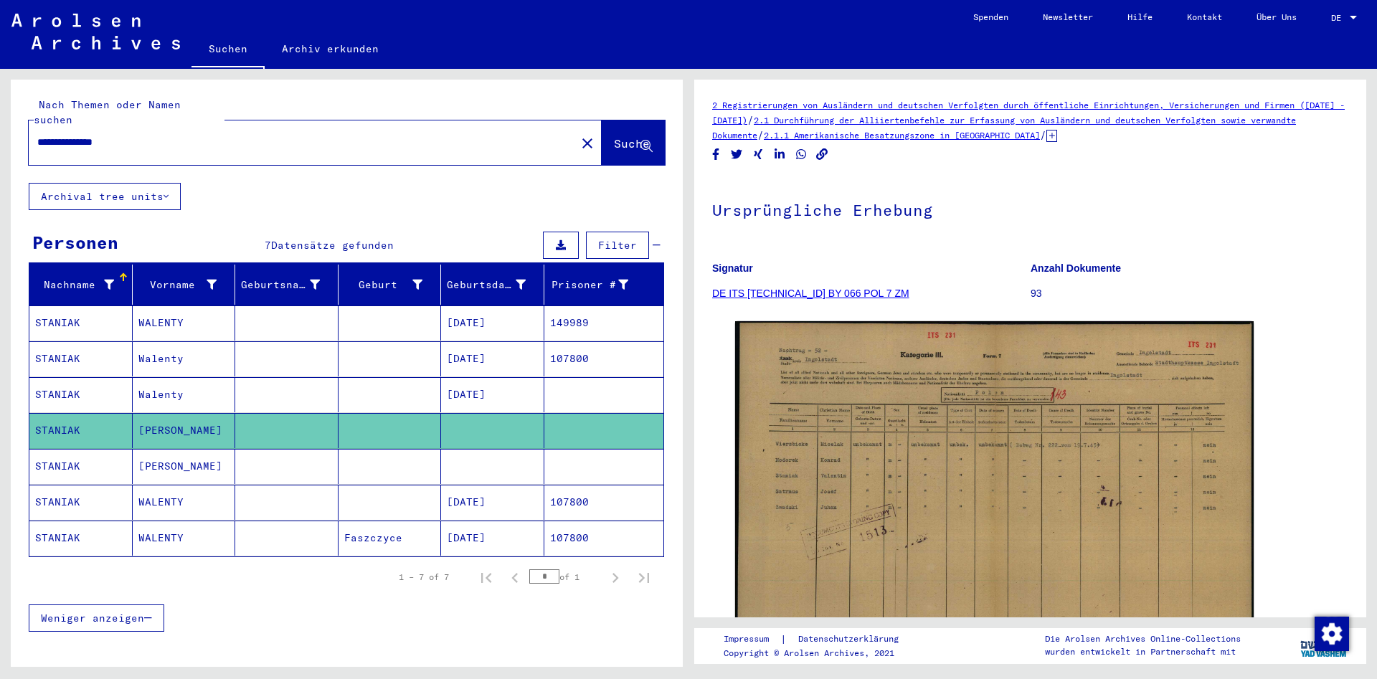
click at [265, 467] on mat-cell at bounding box center [286, 466] width 103 height 35
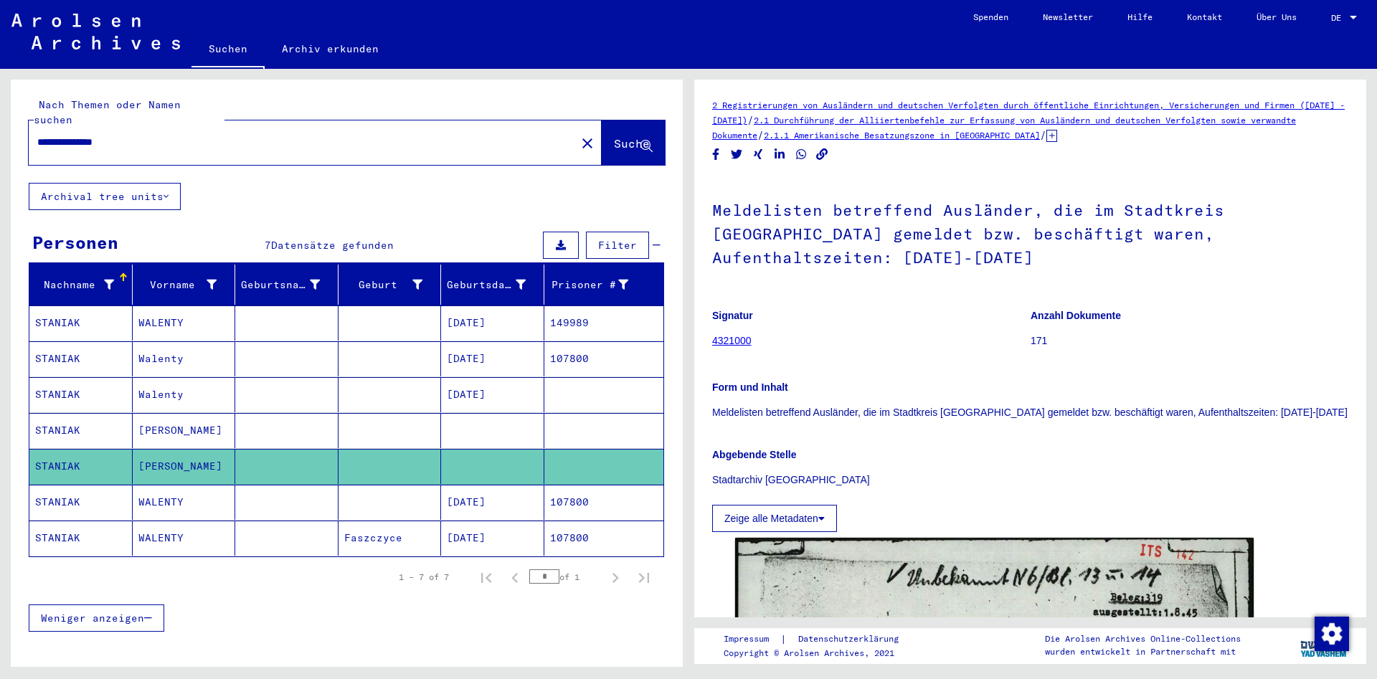
click at [248, 377] on mat-cell at bounding box center [286, 394] width 103 height 35
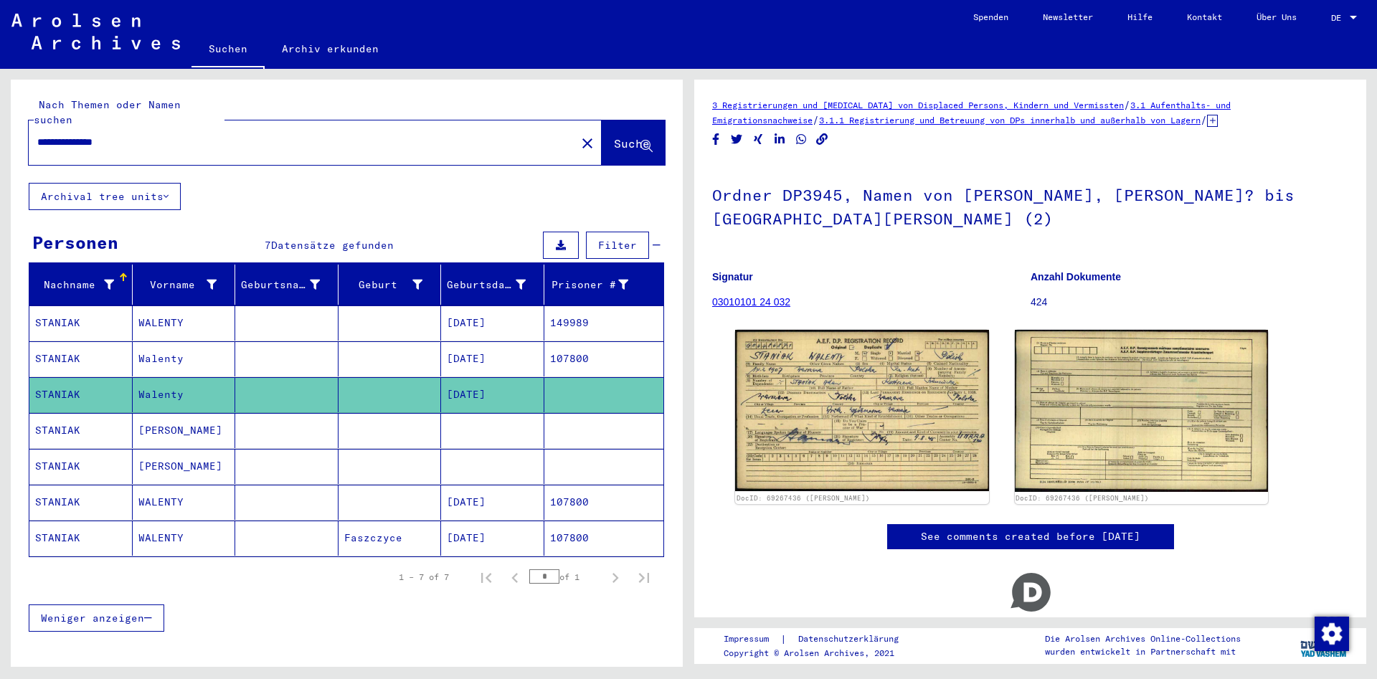
click at [246, 345] on mat-cell at bounding box center [286, 358] width 103 height 35
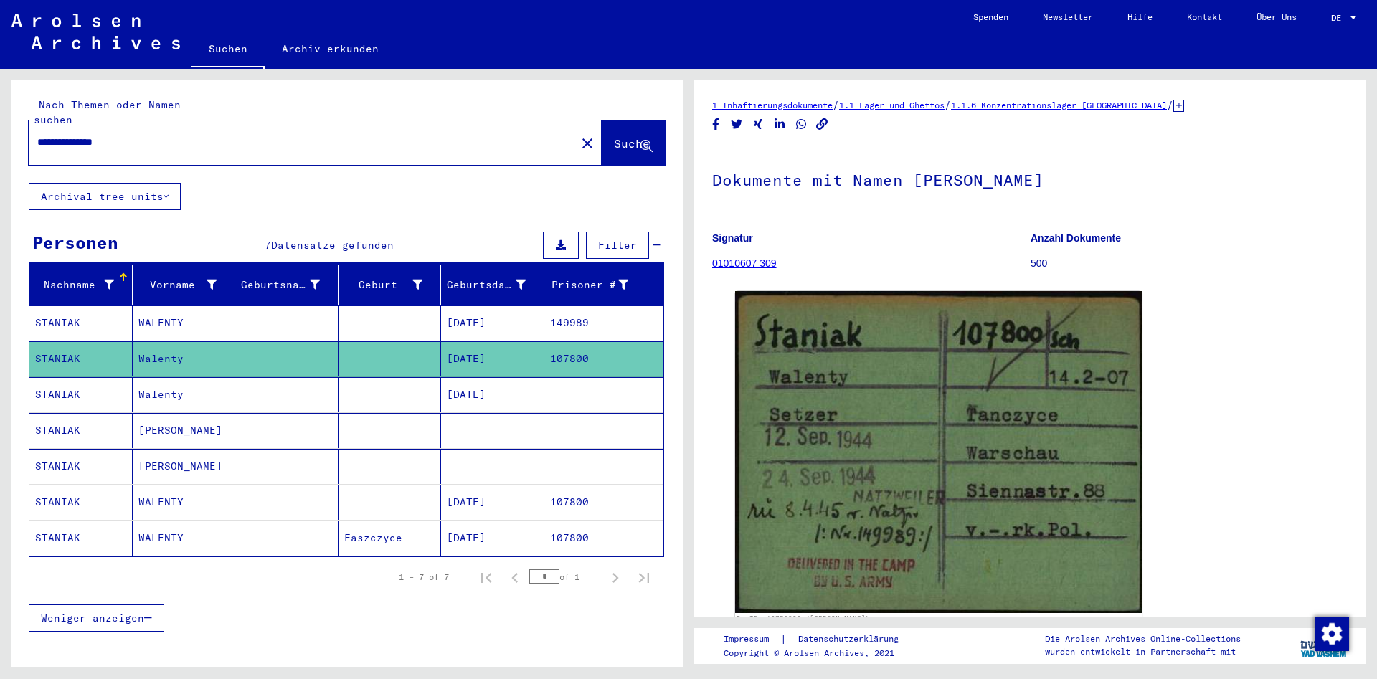
click at [356, 379] on mat-cell at bounding box center [390, 394] width 103 height 35
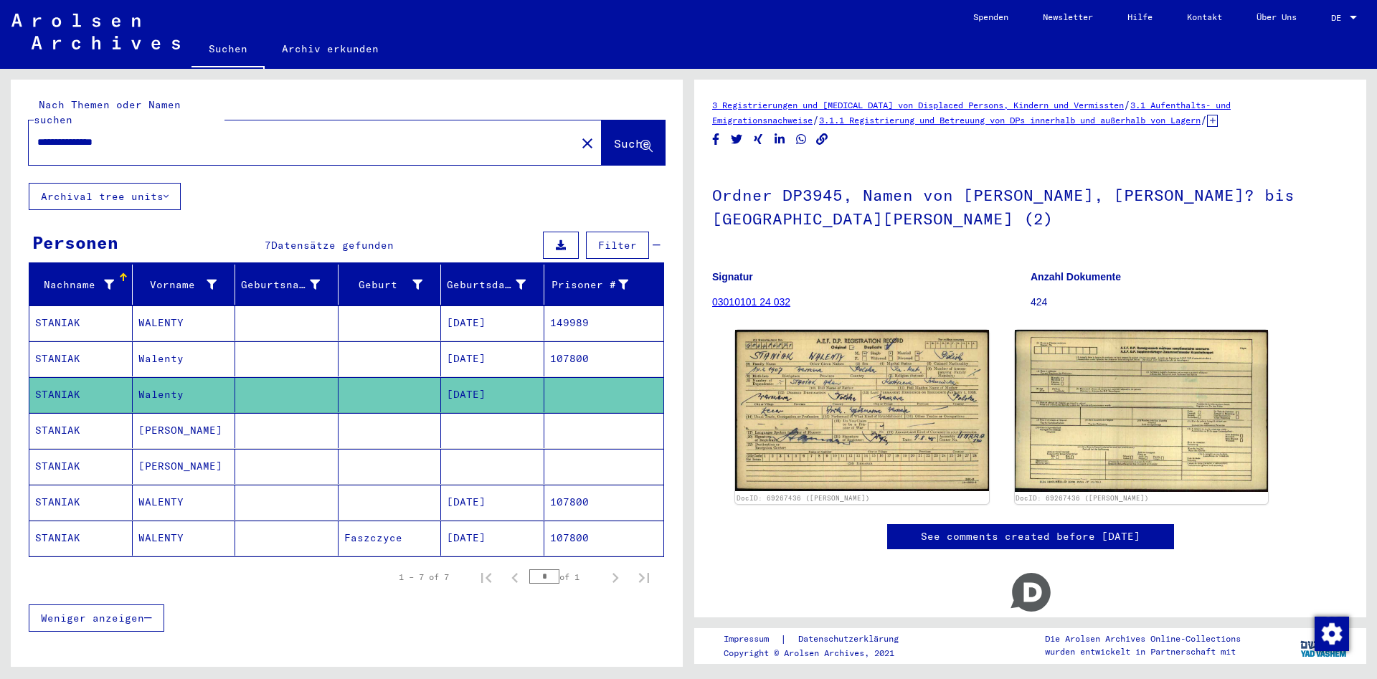
click at [366, 316] on mat-cell at bounding box center [390, 323] width 103 height 35
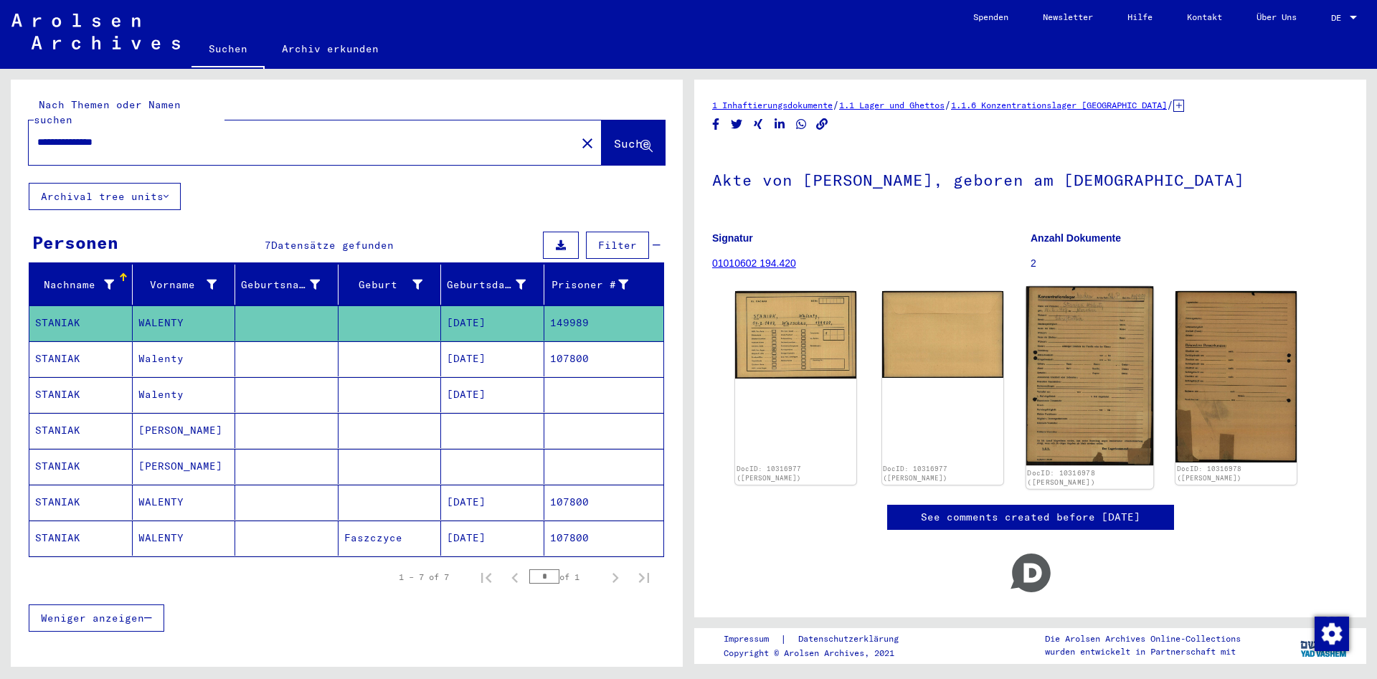
click at [1111, 323] on img at bounding box center [1089, 375] width 127 height 179
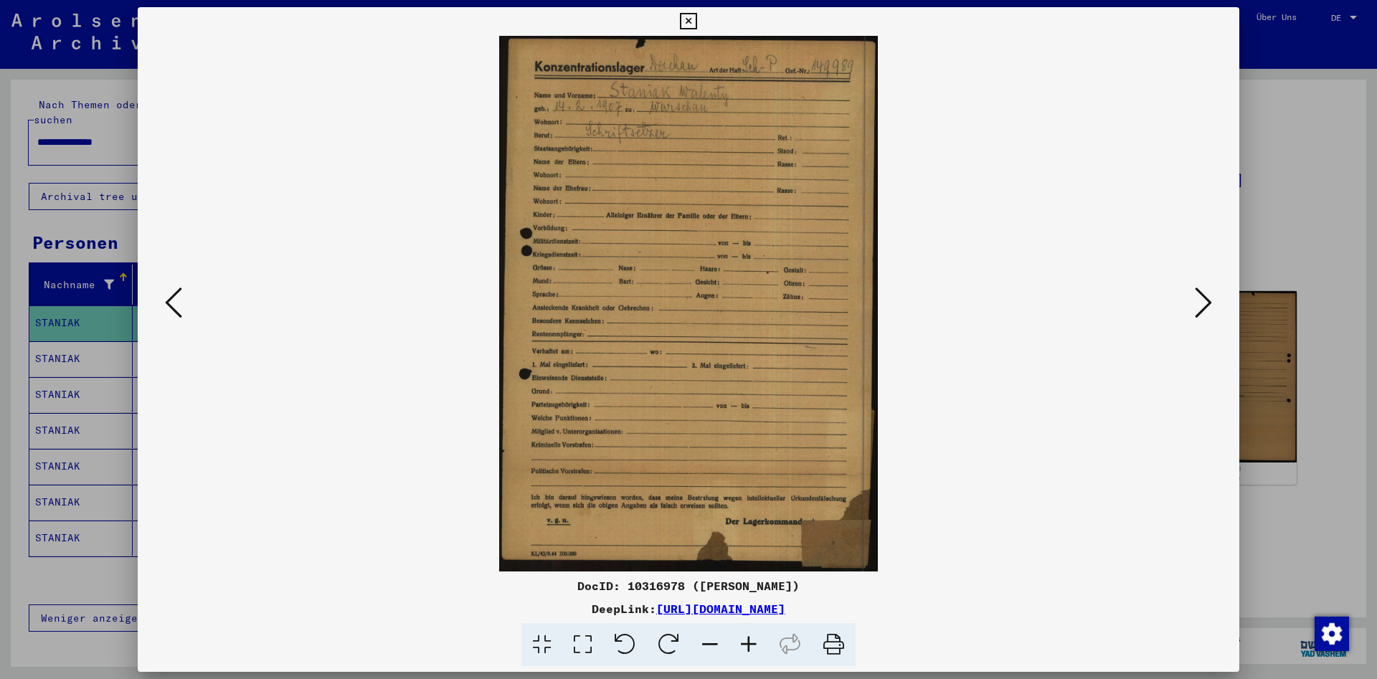
click at [172, 317] on icon at bounding box center [173, 302] width 17 height 34
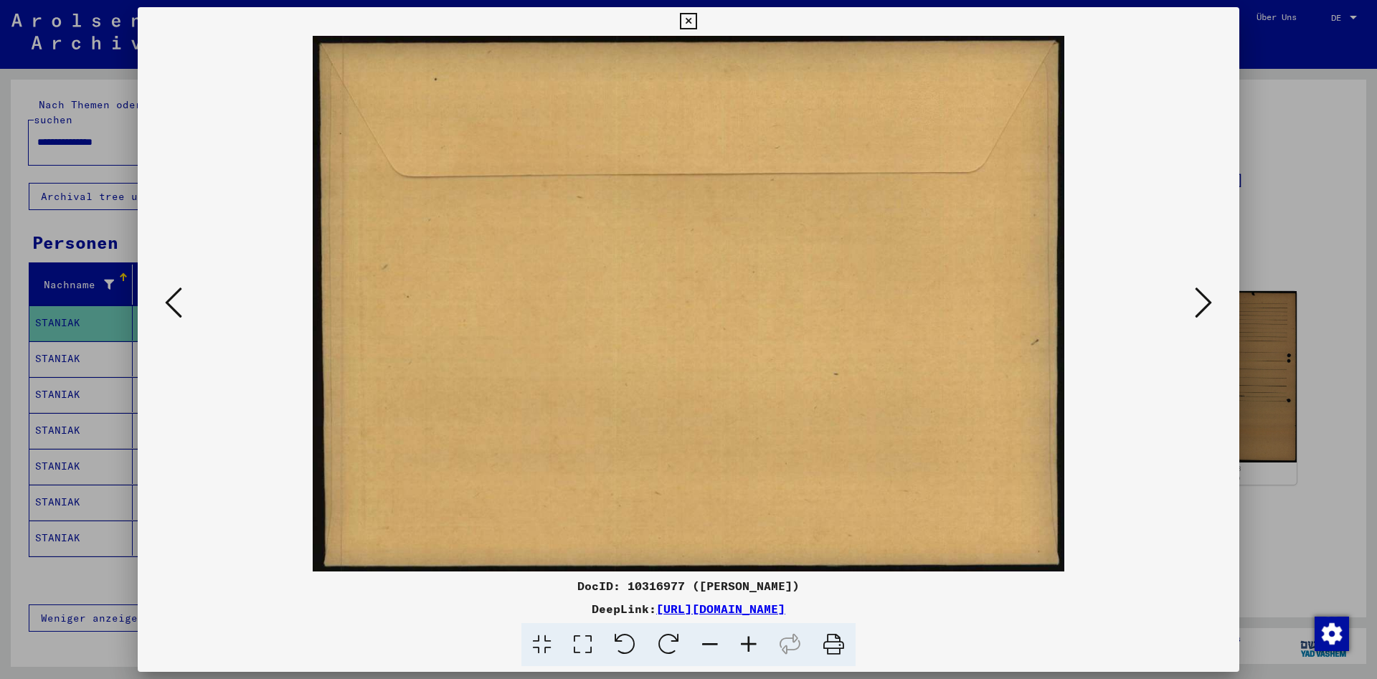
click at [172, 317] on icon at bounding box center [173, 302] width 17 height 34
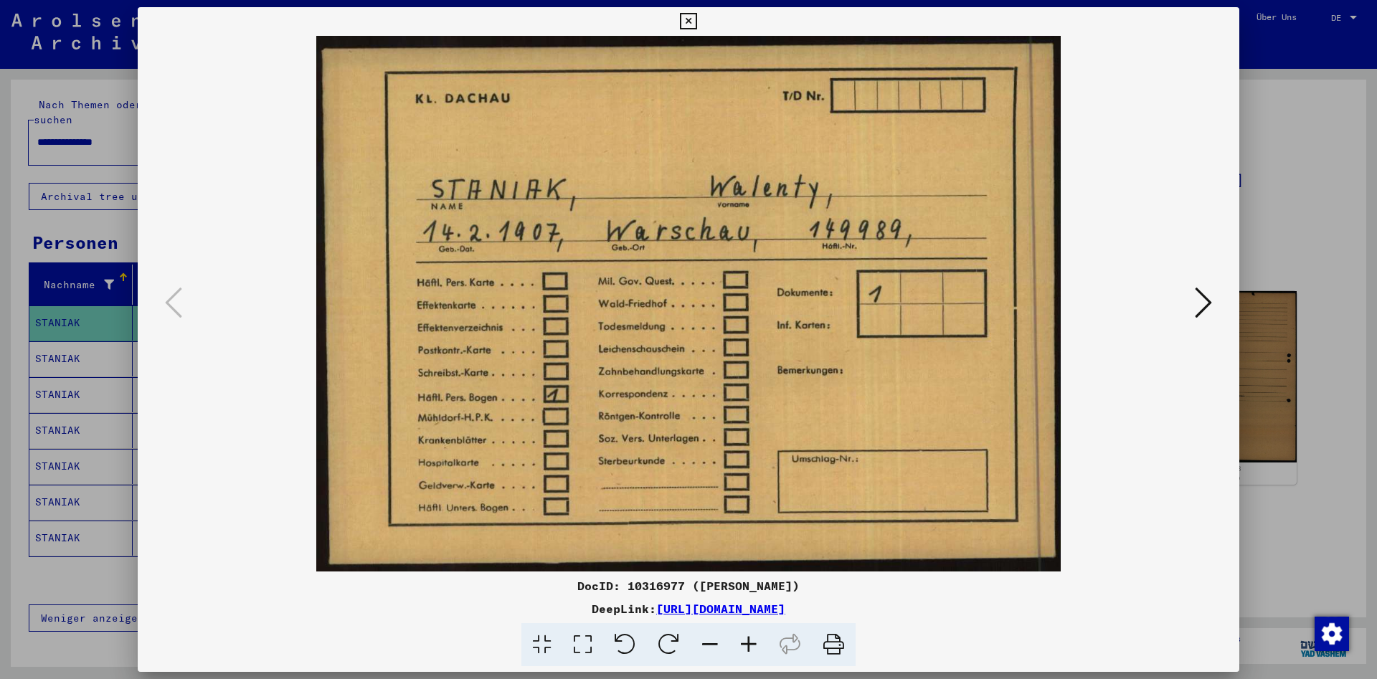
click at [701, 12] on button at bounding box center [688, 21] width 25 height 29
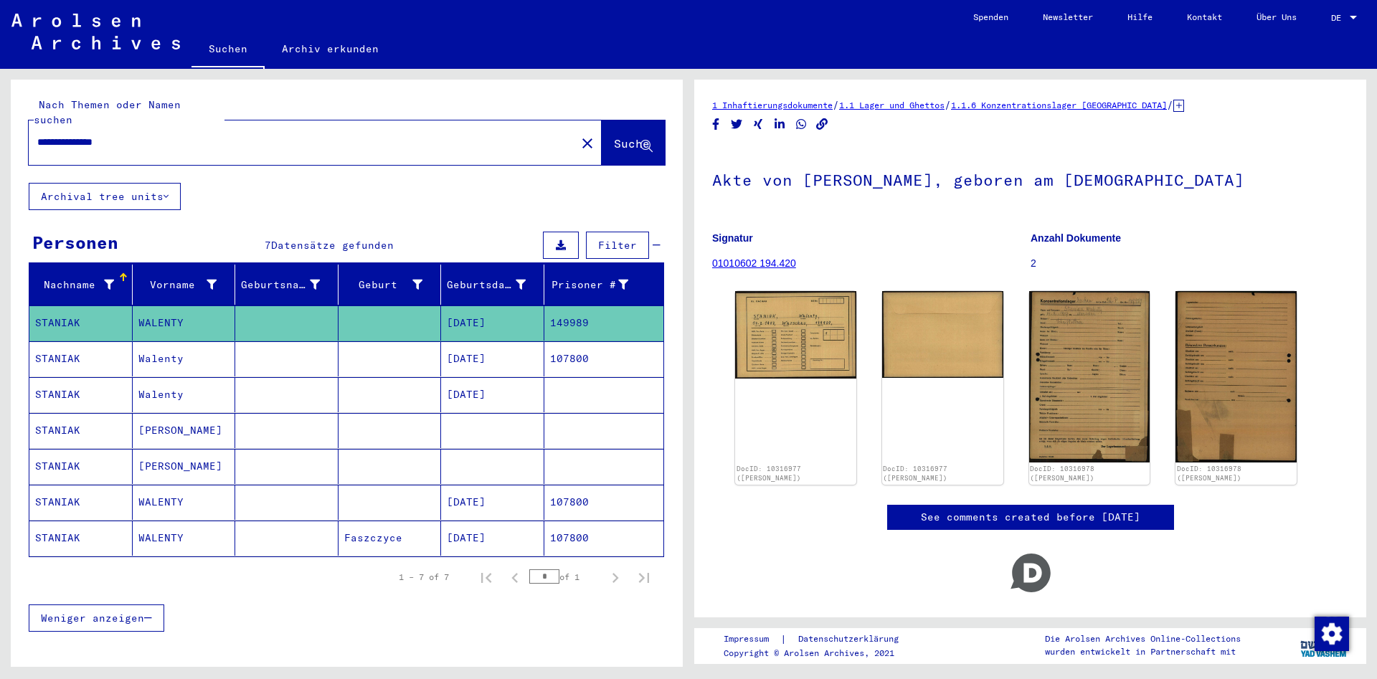
click at [276, 524] on mat-cell at bounding box center [286, 538] width 103 height 35
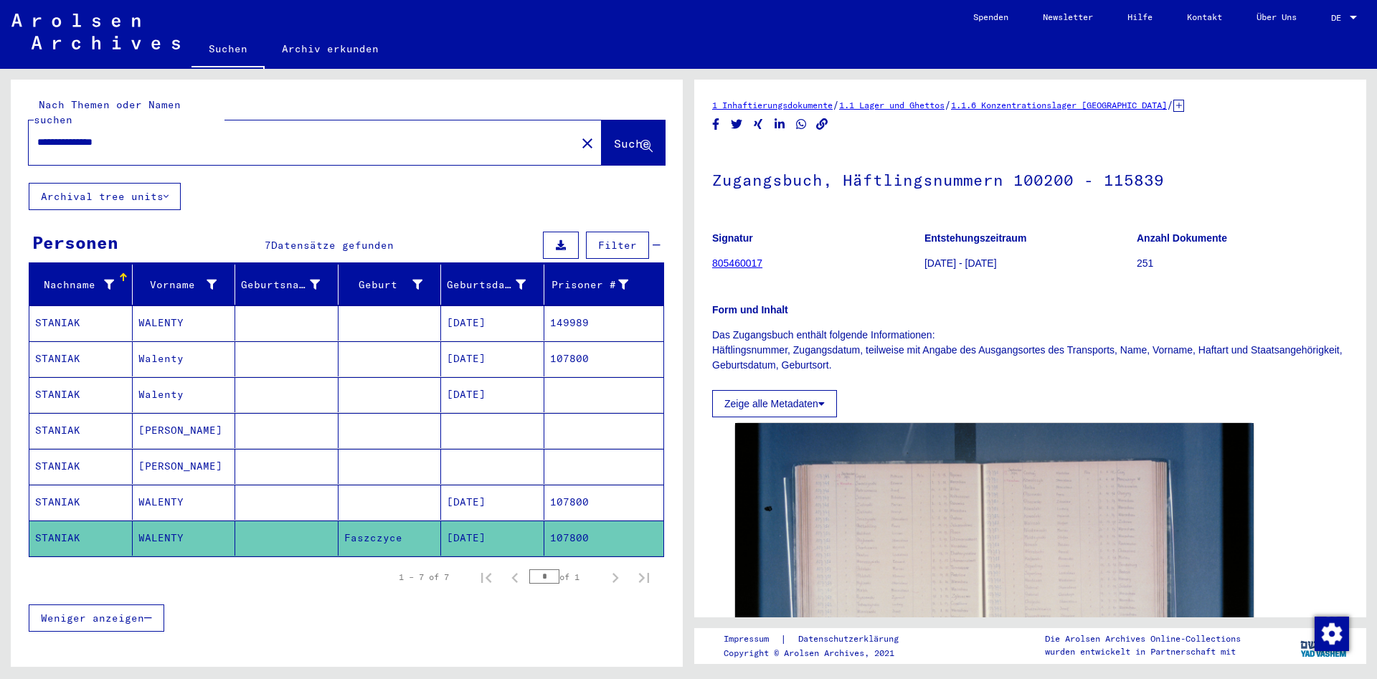
drag, startPoint x: 185, startPoint y: 123, endPoint x: 16, endPoint y: 126, distance: 168.6
click at [37, 135] on input "**********" at bounding box center [302, 142] width 530 height 15
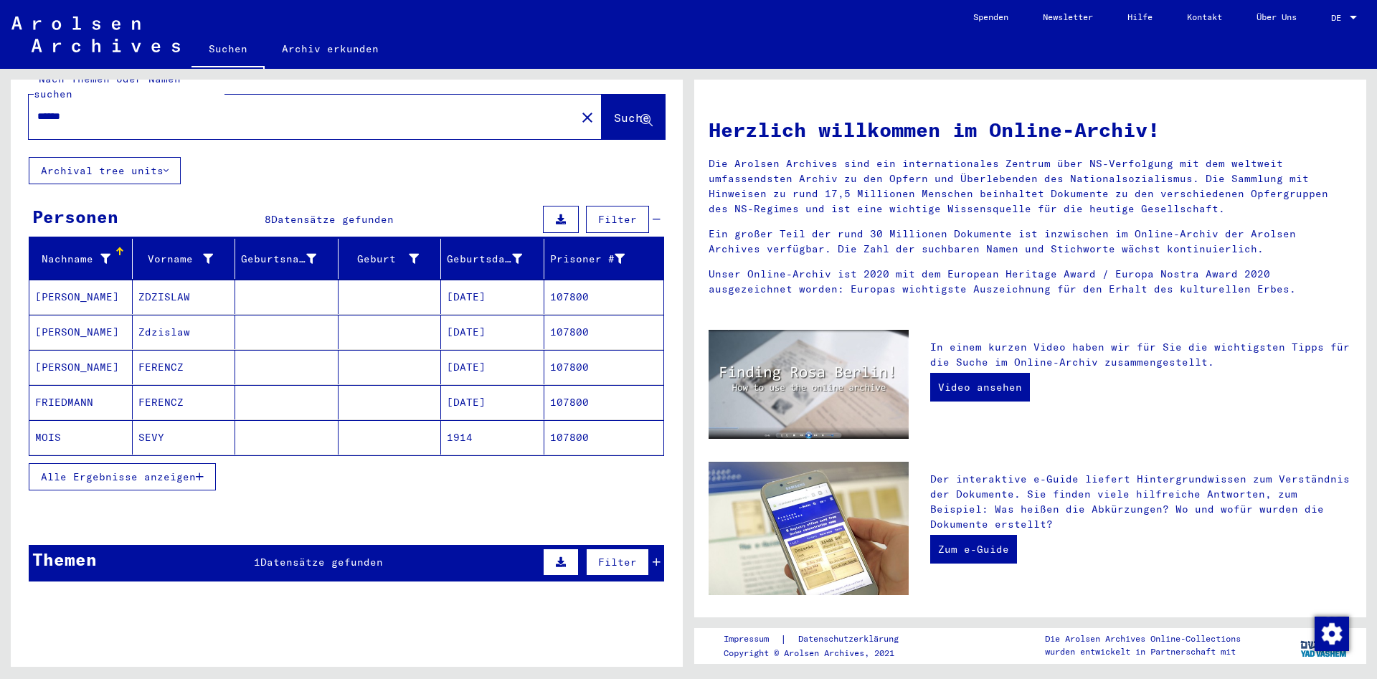
scroll to position [49, 0]
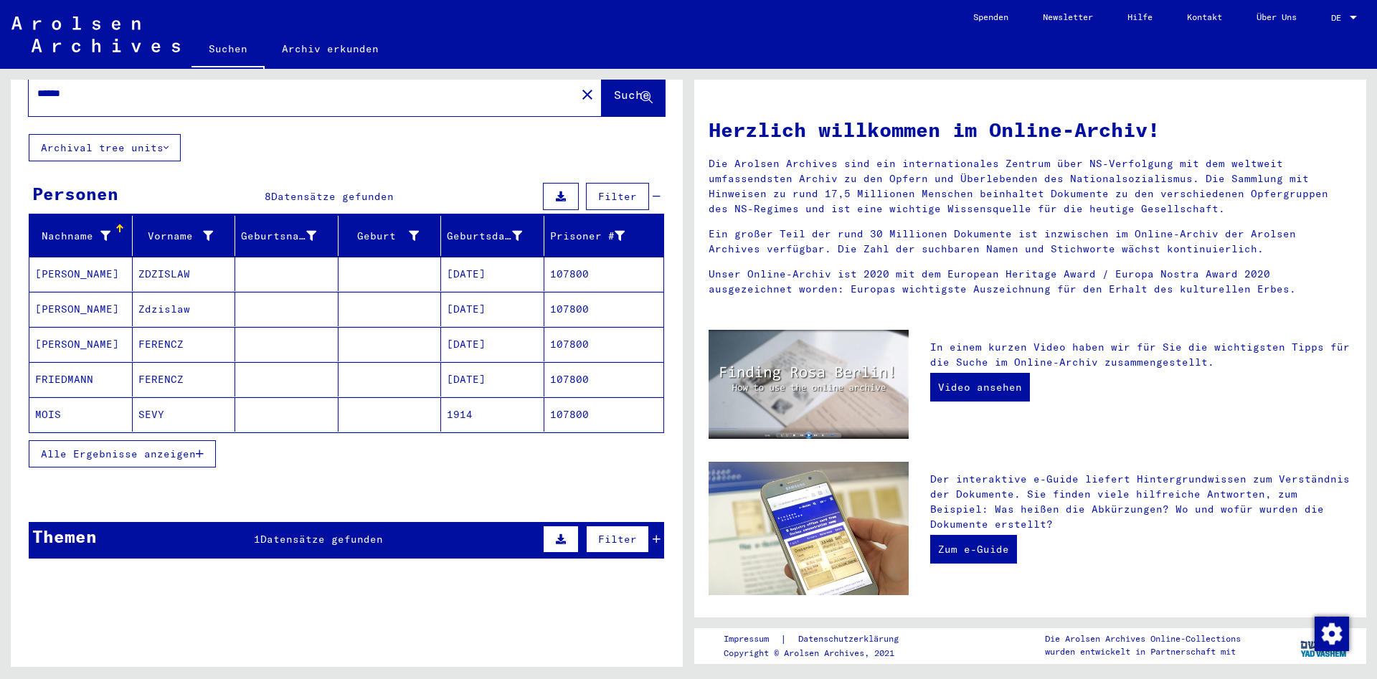
click at [161, 440] on button "Alle Ergebnisse anzeigen" at bounding box center [122, 453] width 187 height 27
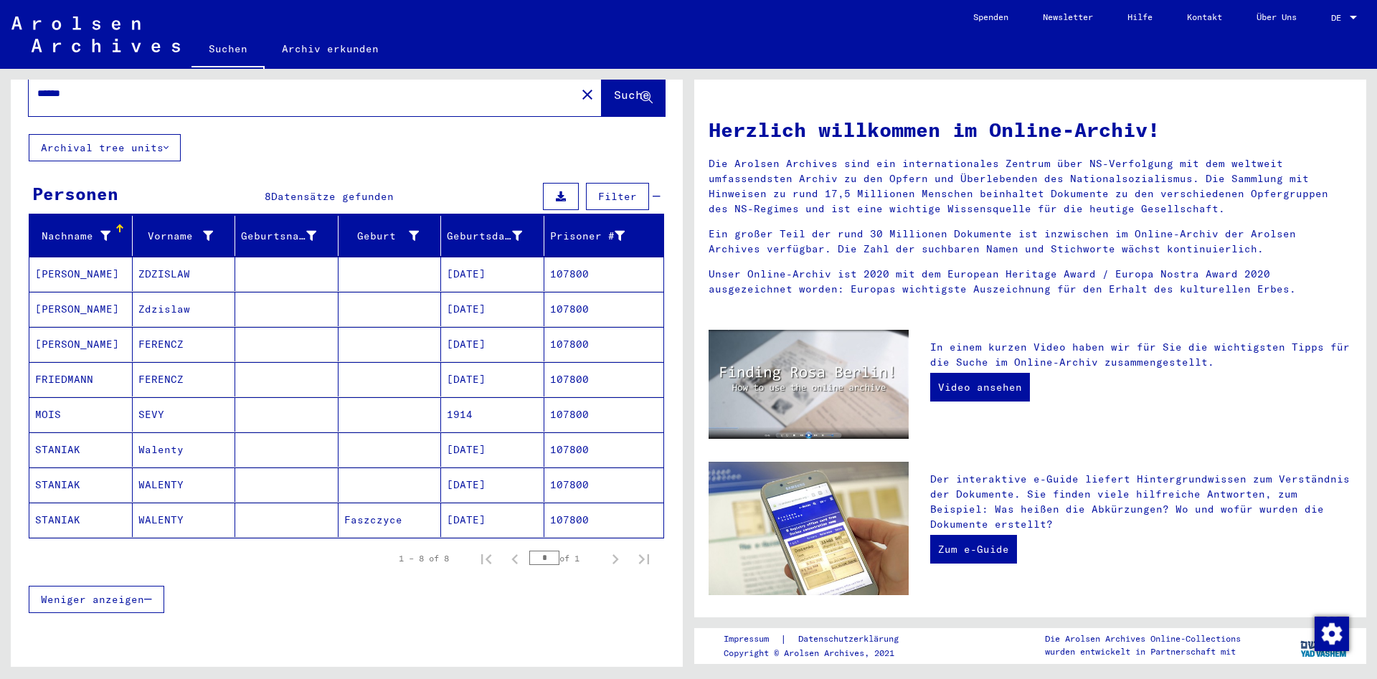
click at [174, 509] on mat-cell "WALENTY" at bounding box center [184, 520] width 103 height 34
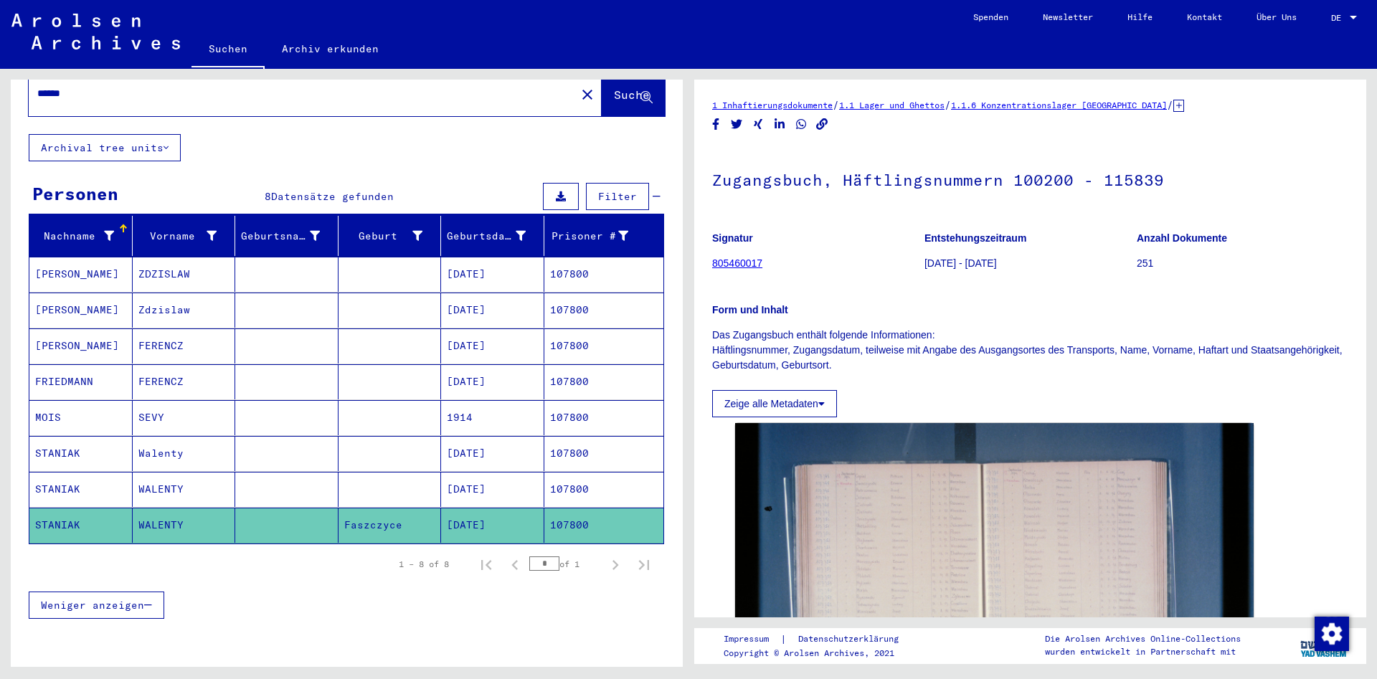
click at [201, 472] on mat-cell "WALENTY" at bounding box center [184, 489] width 103 height 35
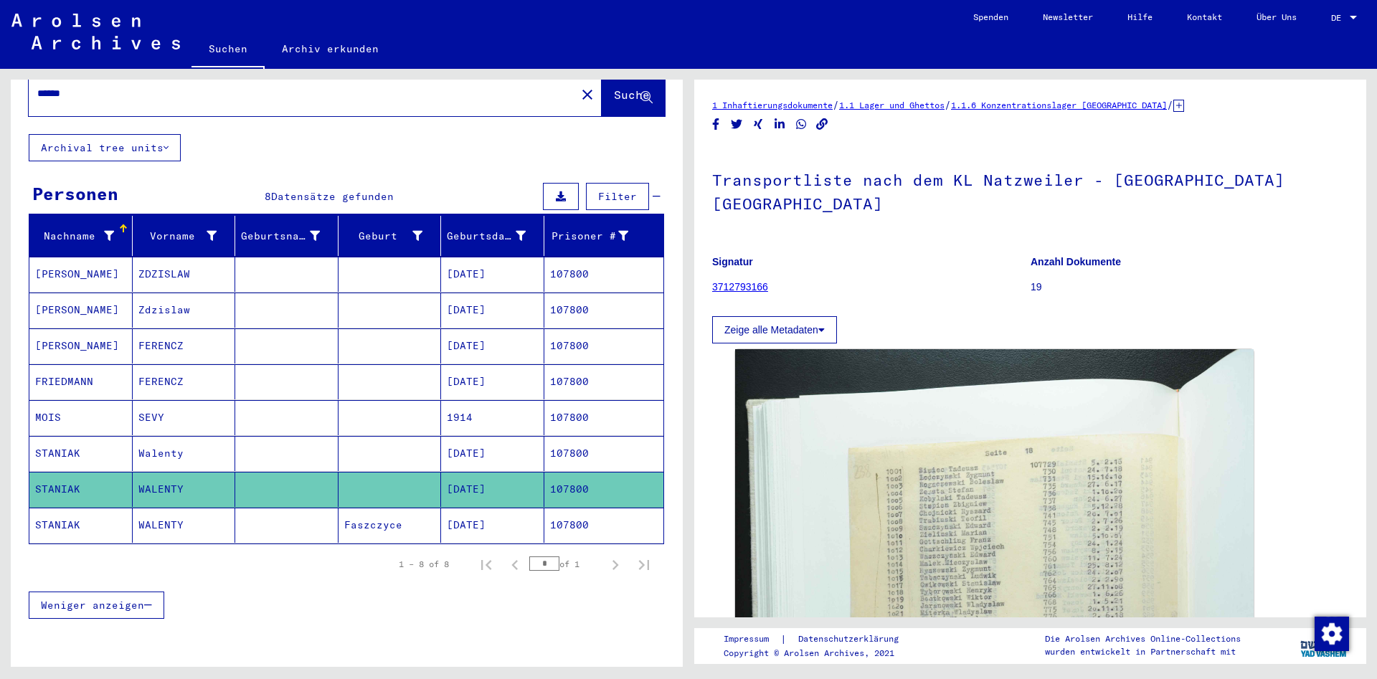
click at [209, 445] on mat-cell "Walenty" at bounding box center [184, 453] width 103 height 35
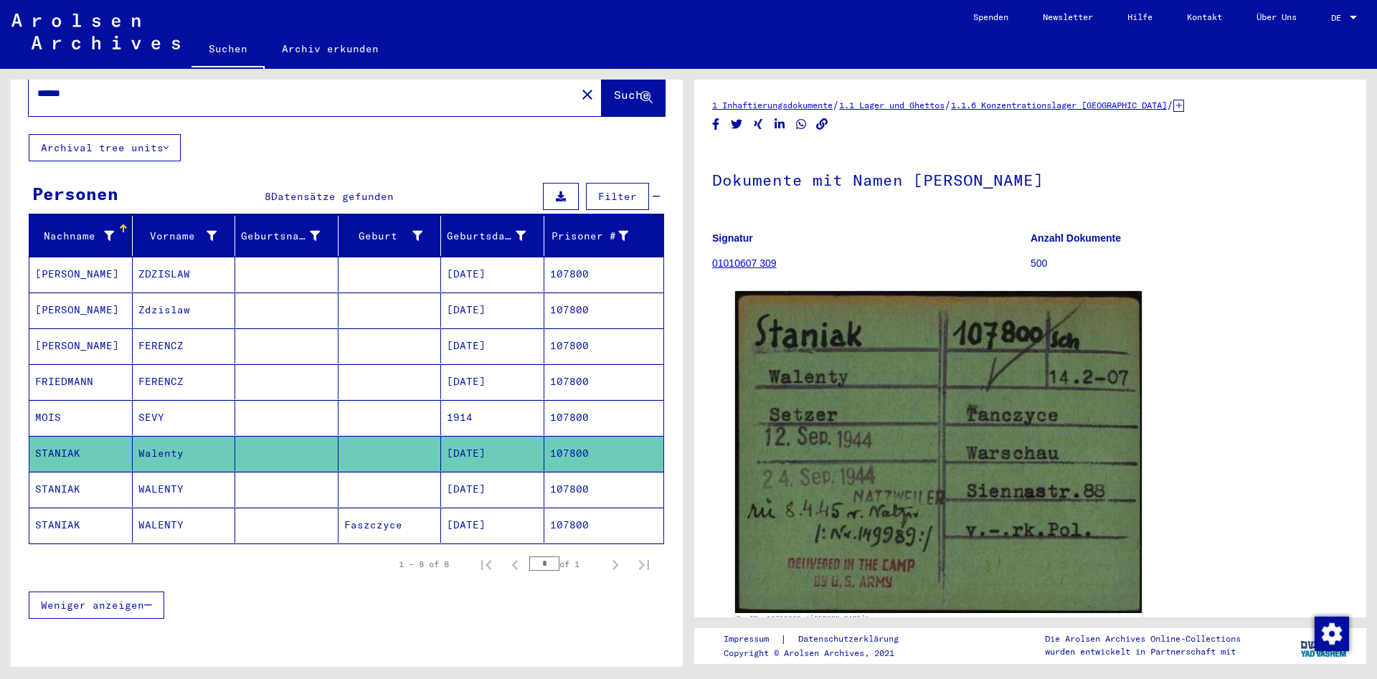
drag, startPoint x: 165, startPoint y: 96, endPoint x: 163, endPoint y: 88, distance: 8.2
click at [164, 94] on div "****** close" at bounding box center [315, 94] width 573 height 44
click at [163, 88] on div "******" at bounding box center [298, 93] width 539 height 32
click at [80, 89] on div "******" at bounding box center [298, 93] width 539 height 32
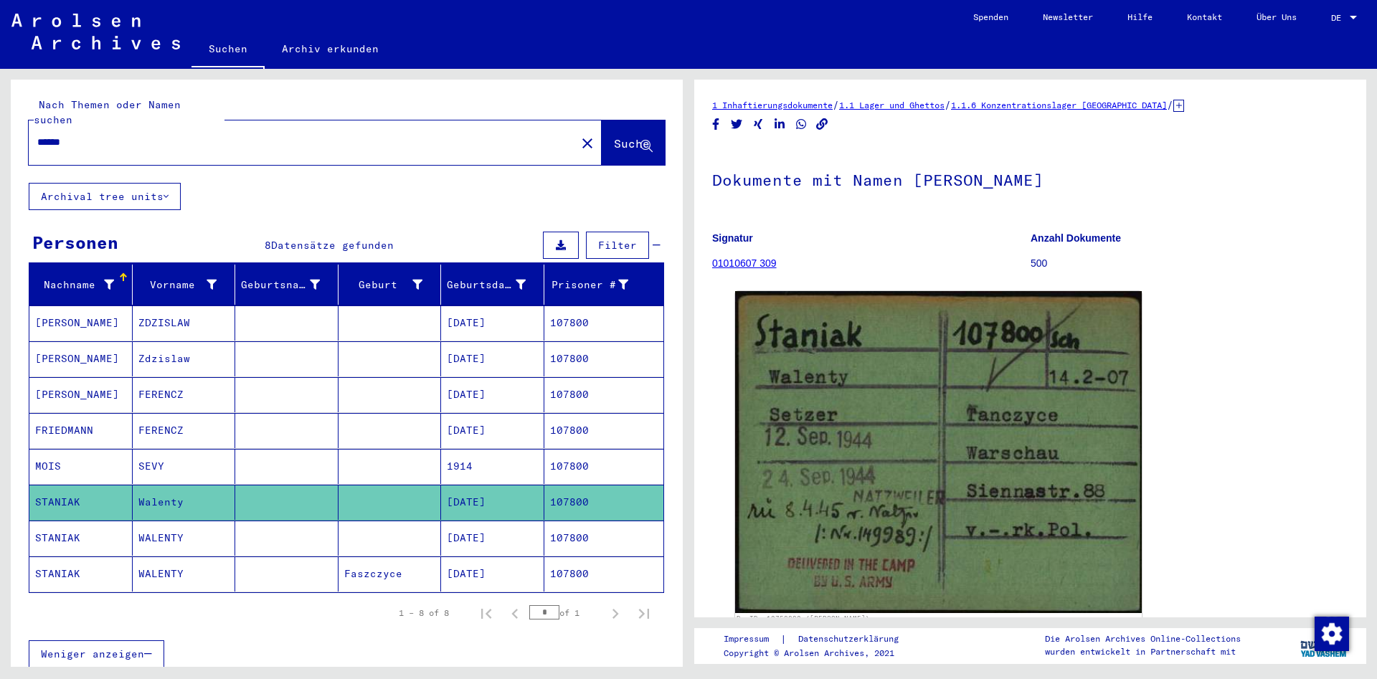
click at [75, 135] on input "******" at bounding box center [302, 142] width 530 height 15
paste input "text"
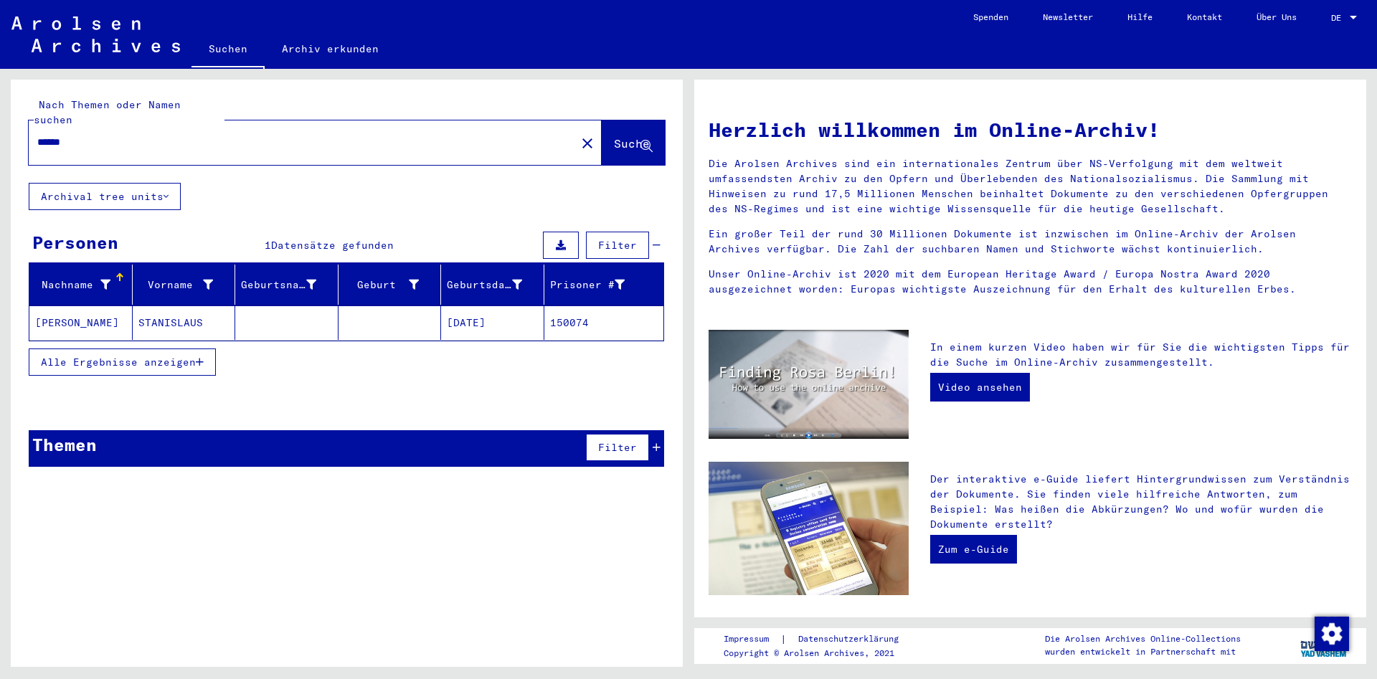
click at [295, 318] on mat-cell at bounding box center [286, 323] width 103 height 34
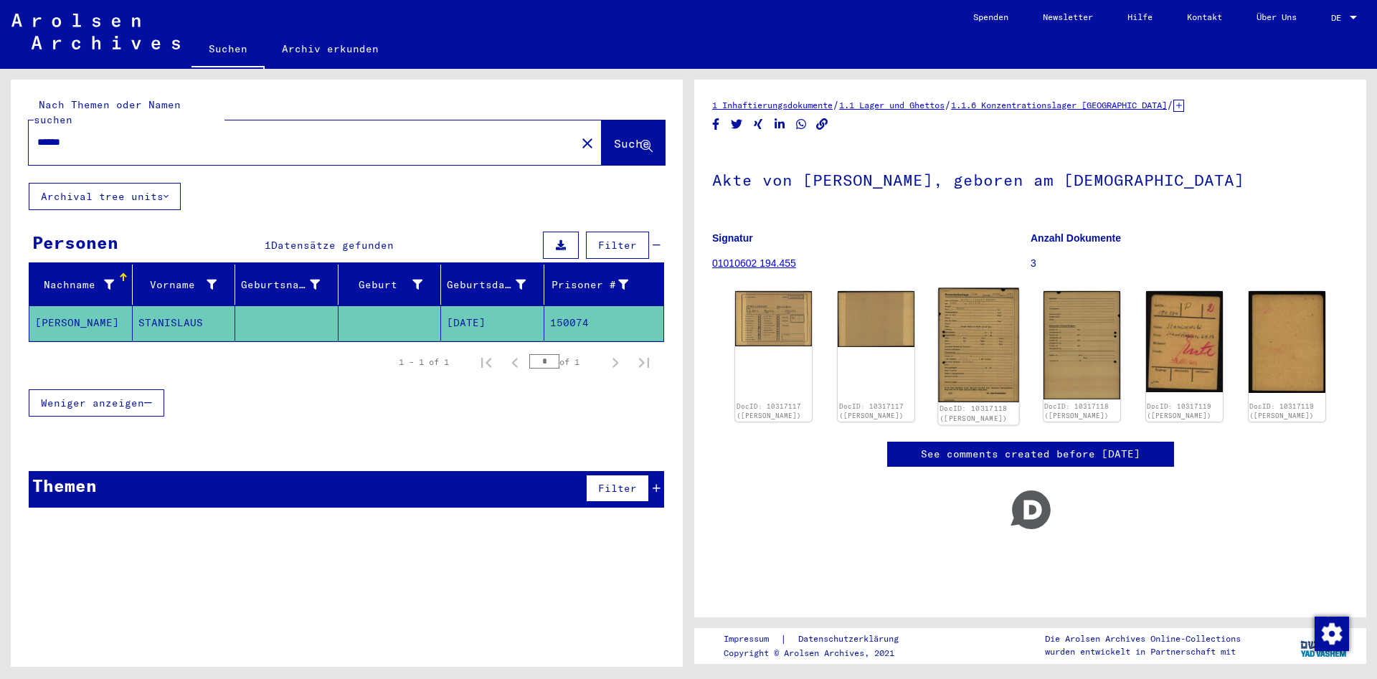
click at [957, 349] on img at bounding box center [979, 345] width 81 height 114
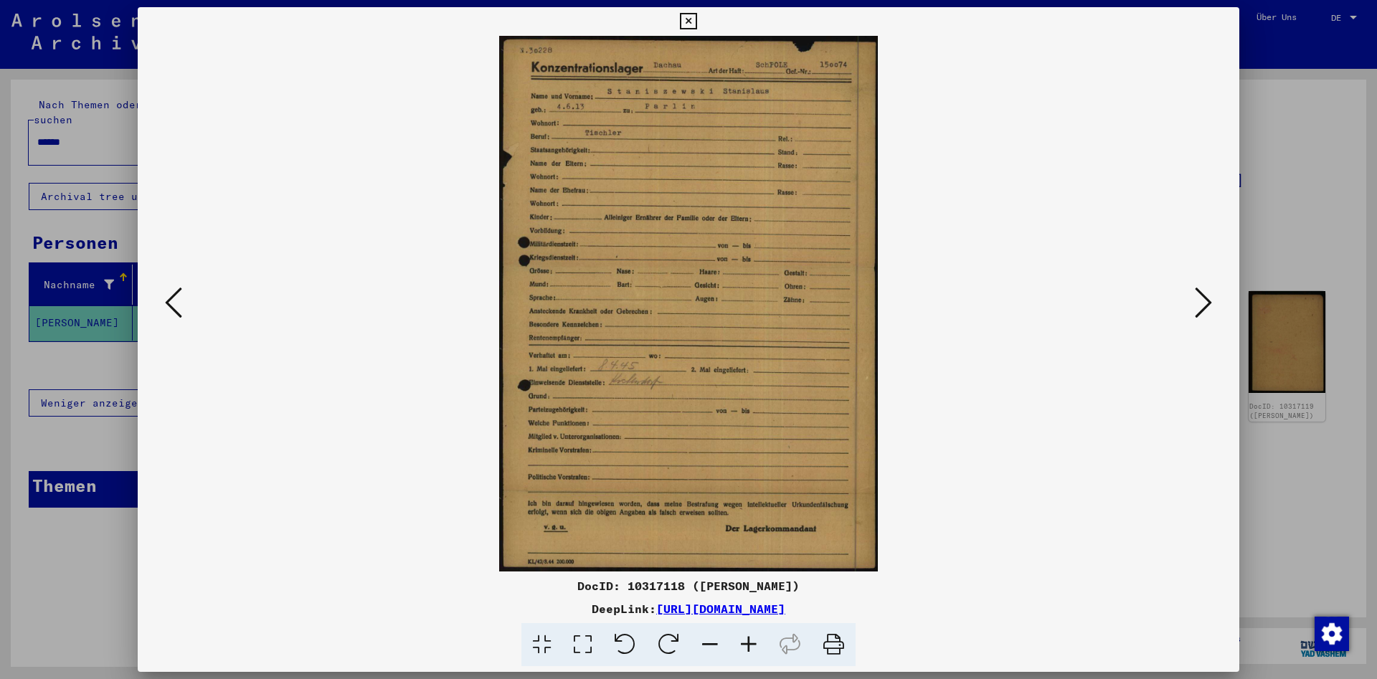
click at [696, 24] on icon at bounding box center [688, 21] width 16 height 17
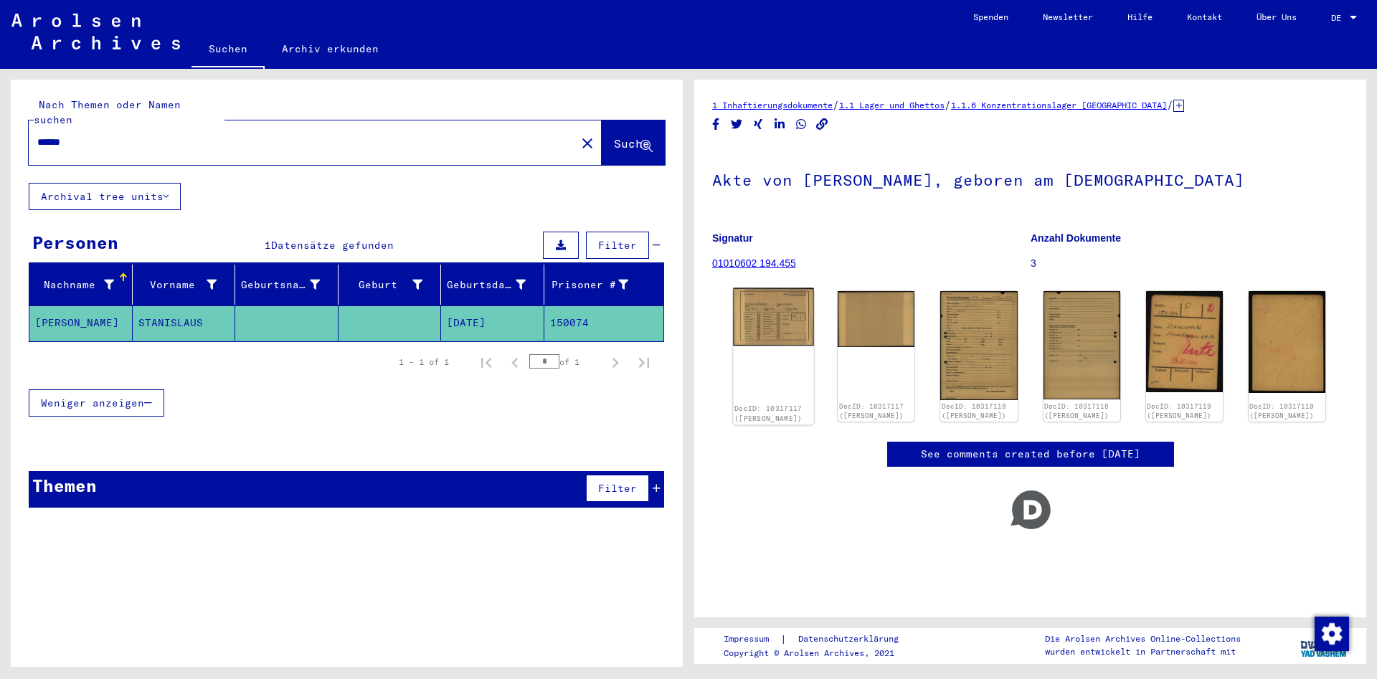
click at [765, 317] on img at bounding box center [773, 317] width 81 height 58
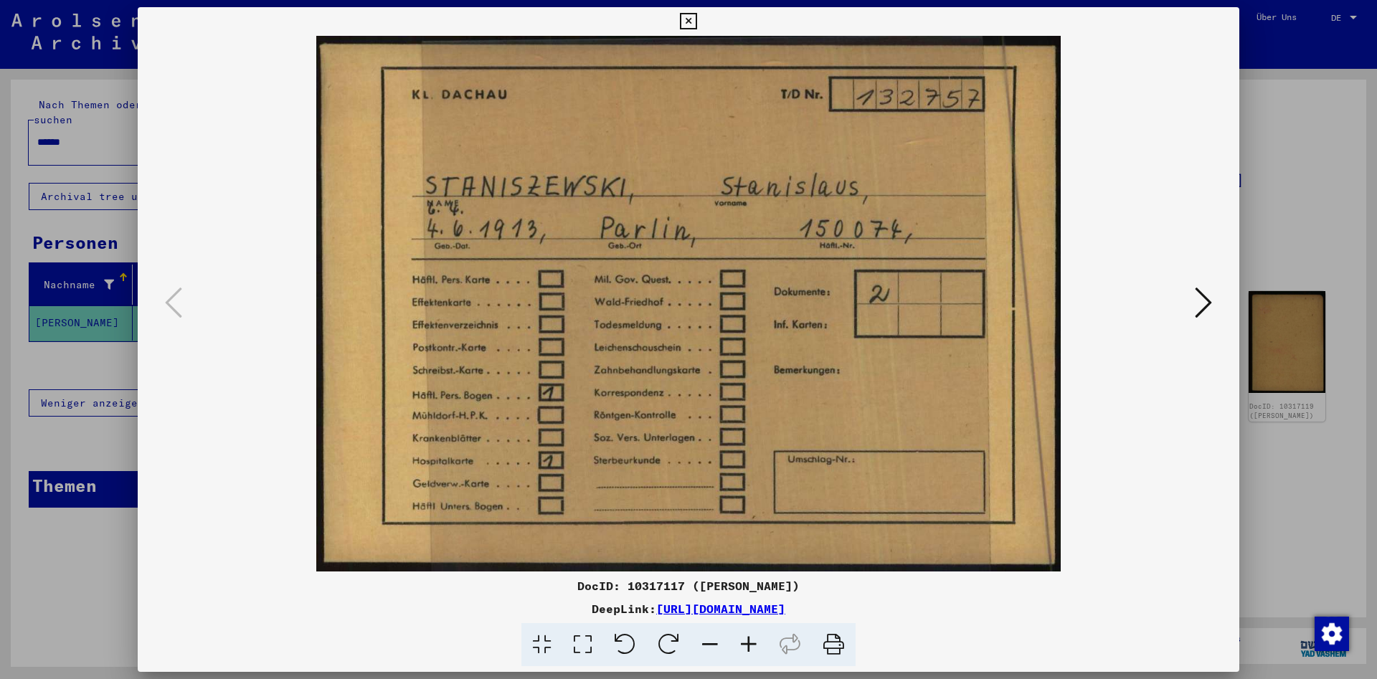
click at [1209, 298] on div at bounding box center [689, 304] width 1102 height 536
click at [1209, 298] on icon at bounding box center [1203, 302] width 17 height 34
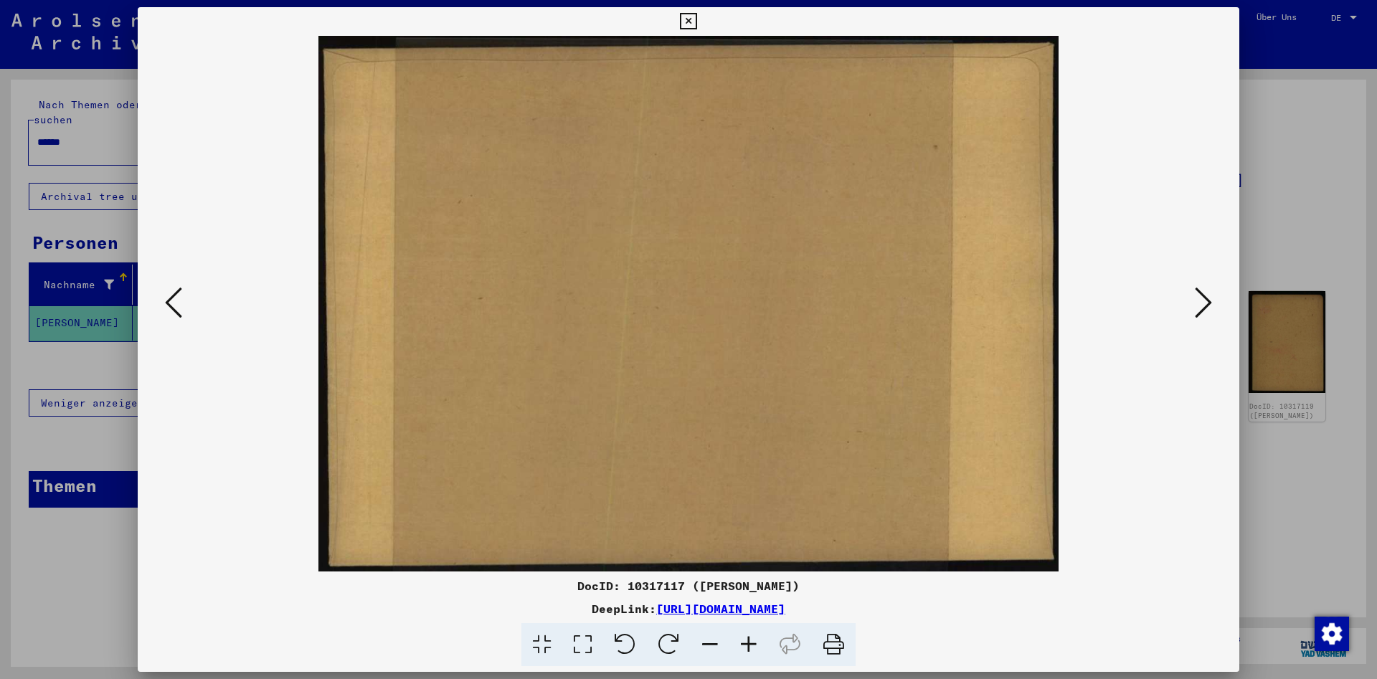
click at [1209, 298] on icon at bounding box center [1203, 302] width 17 height 34
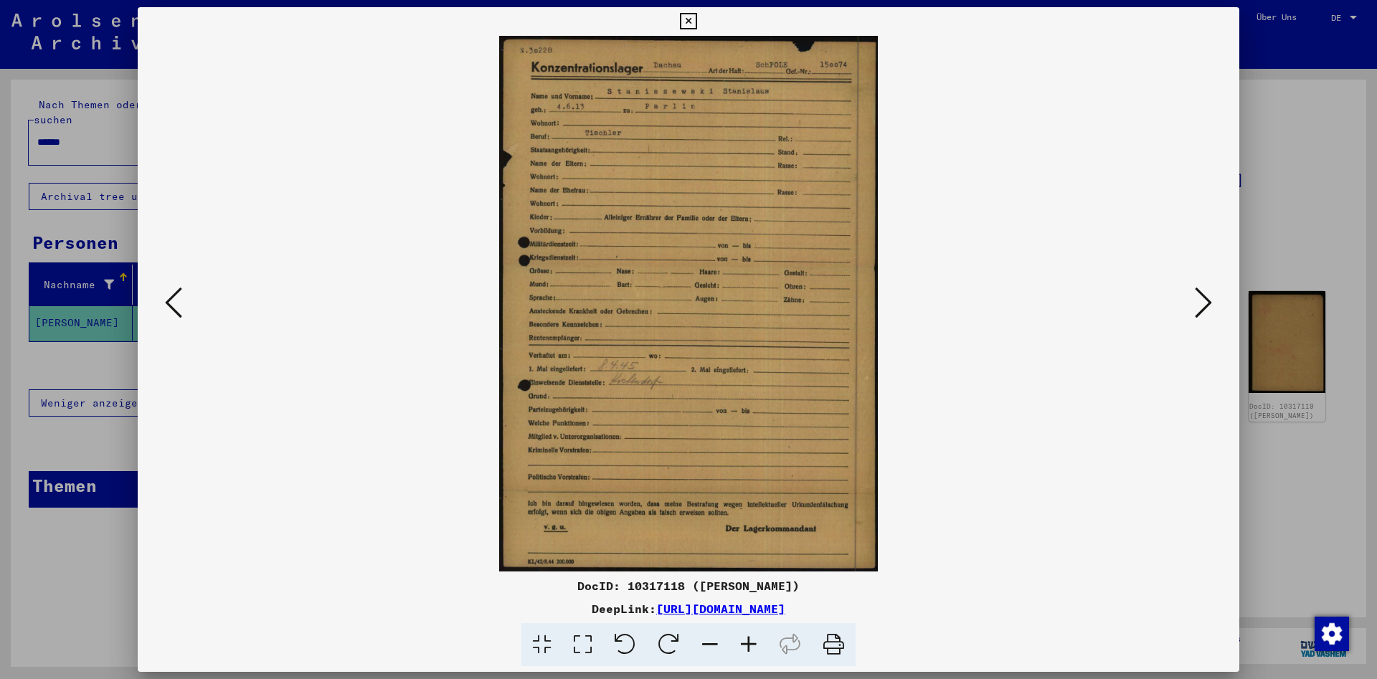
click at [1209, 298] on icon at bounding box center [1203, 302] width 17 height 34
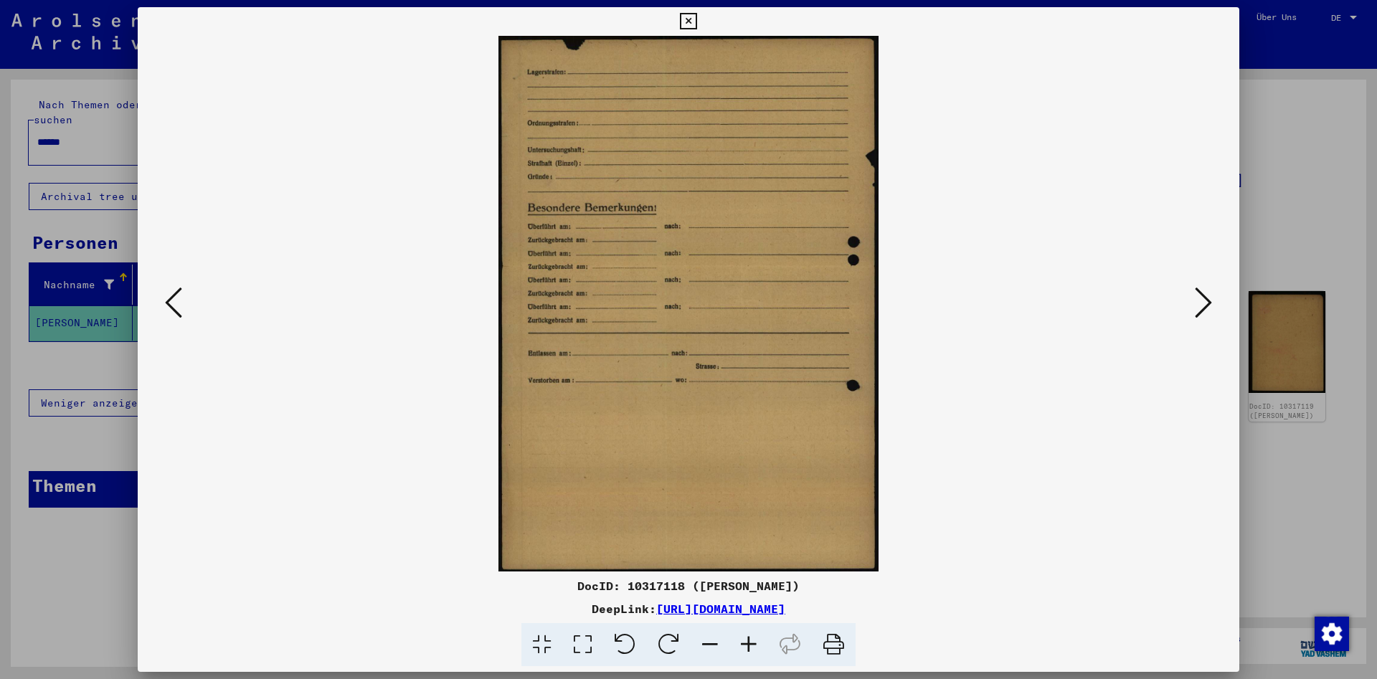
click at [1209, 298] on icon at bounding box center [1203, 302] width 17 height 34
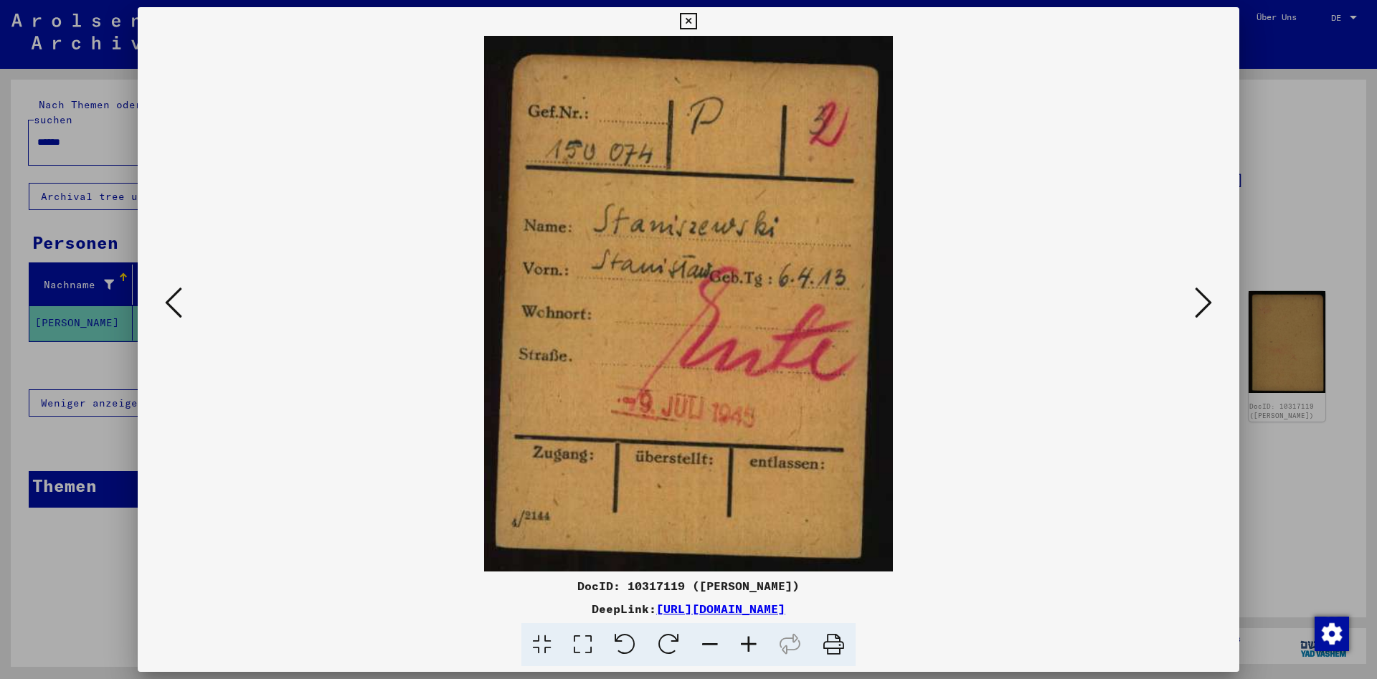
click at [701, 9] on button at bounding box center [688, 21] width 25 height 29
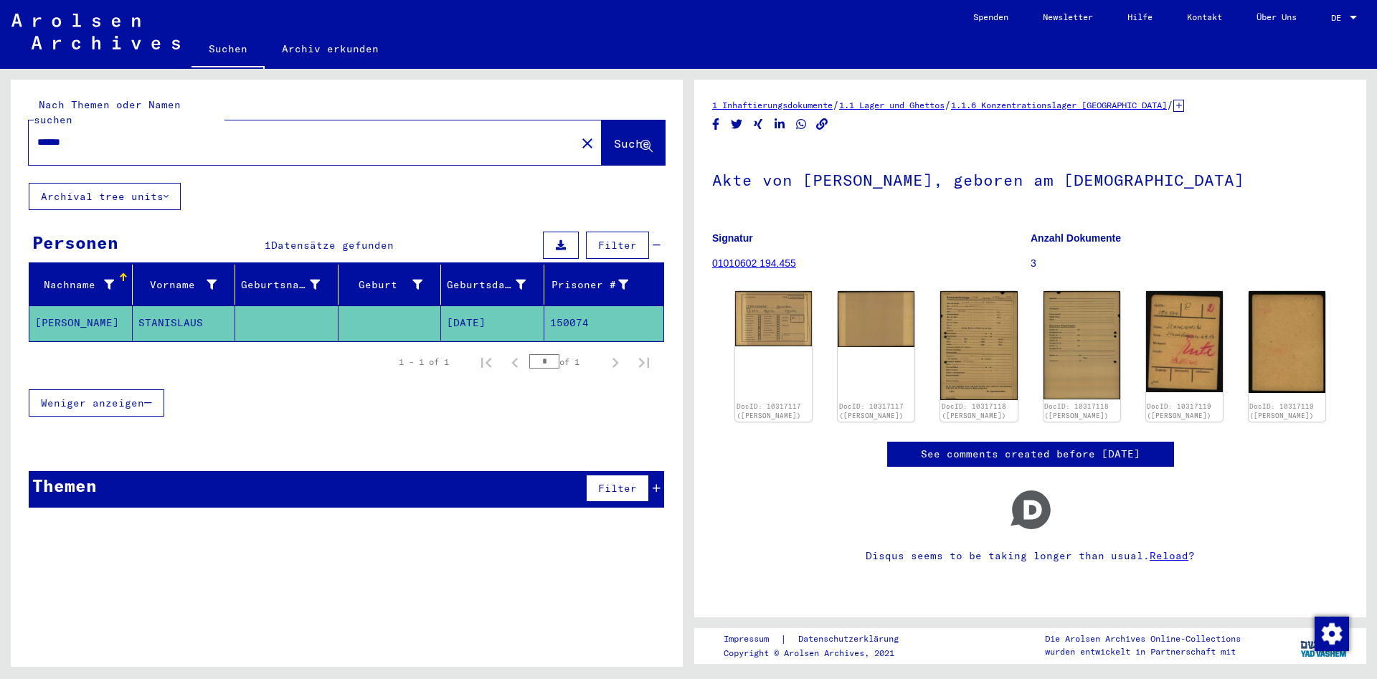
drag, startPoint x: 349, startPoint y: 135, endPoint x: -134, endPoint y: 73, distance: 486.6
click at [11, 80] on div "Nach Themen oder Namen suchen ****** close Suche Archival tree units Personen 1…" at bounding box center [347, 379] width 672 height 598
click at [147, 135] on input "******" at bounding box center [302, 142] width 530 height 15
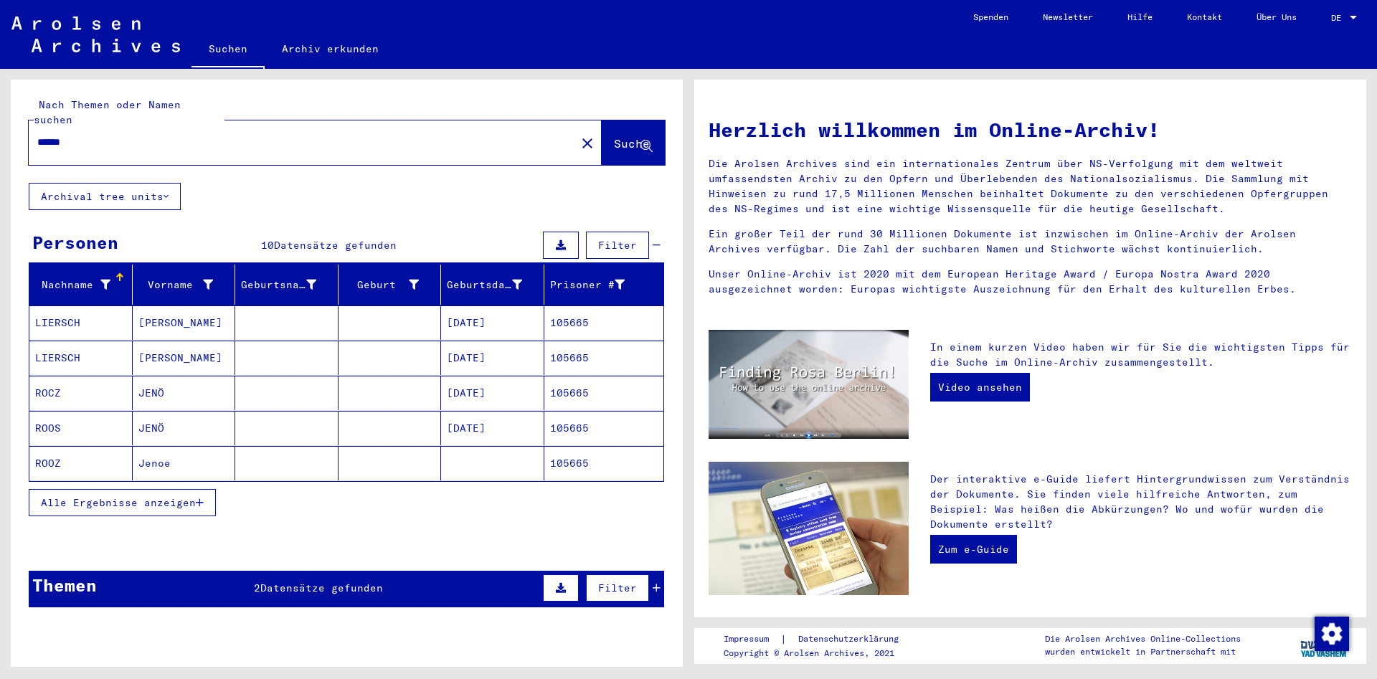
click at [199, 500] on button "Alle Ergebnisse anzeigen" at bounding box center [122, 502] width 187 height 27
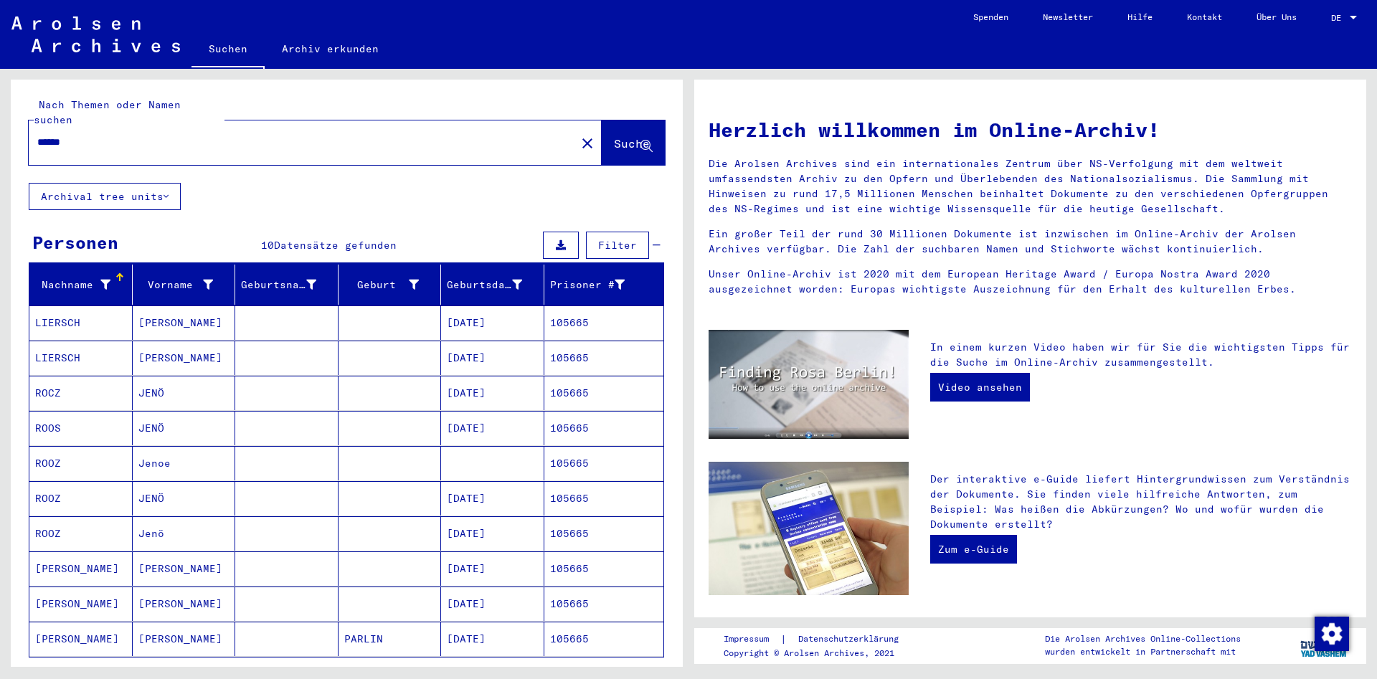
click at [198, 553] on mat-cell "[PERSON_NAME]" at bounding box center [184, 569] width 103 height 34
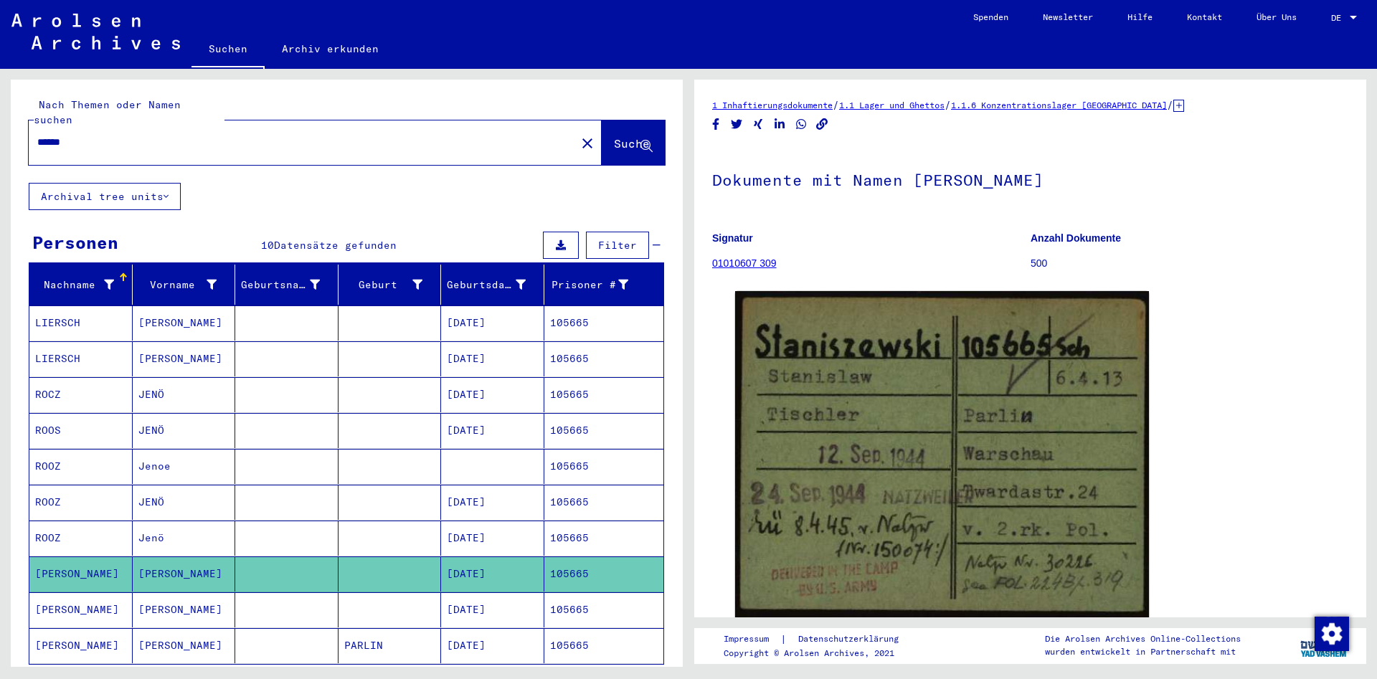
click at [209, 592] on mat-cell "[PERSON_NAME]" at bounding box center [184, 609] width 103 height 35
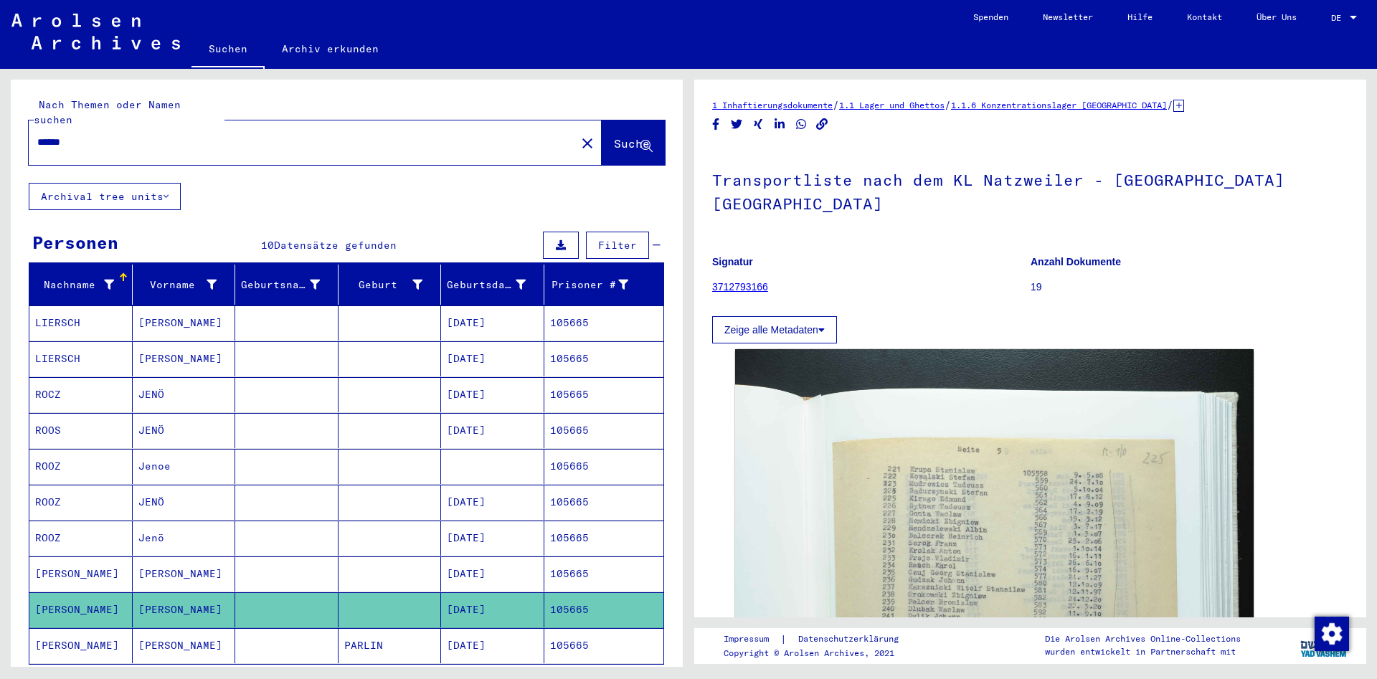
click at [219, 629] on mat-cell "[PERSON_NAME]" at bounding box center [184, 645] width 103 height 35
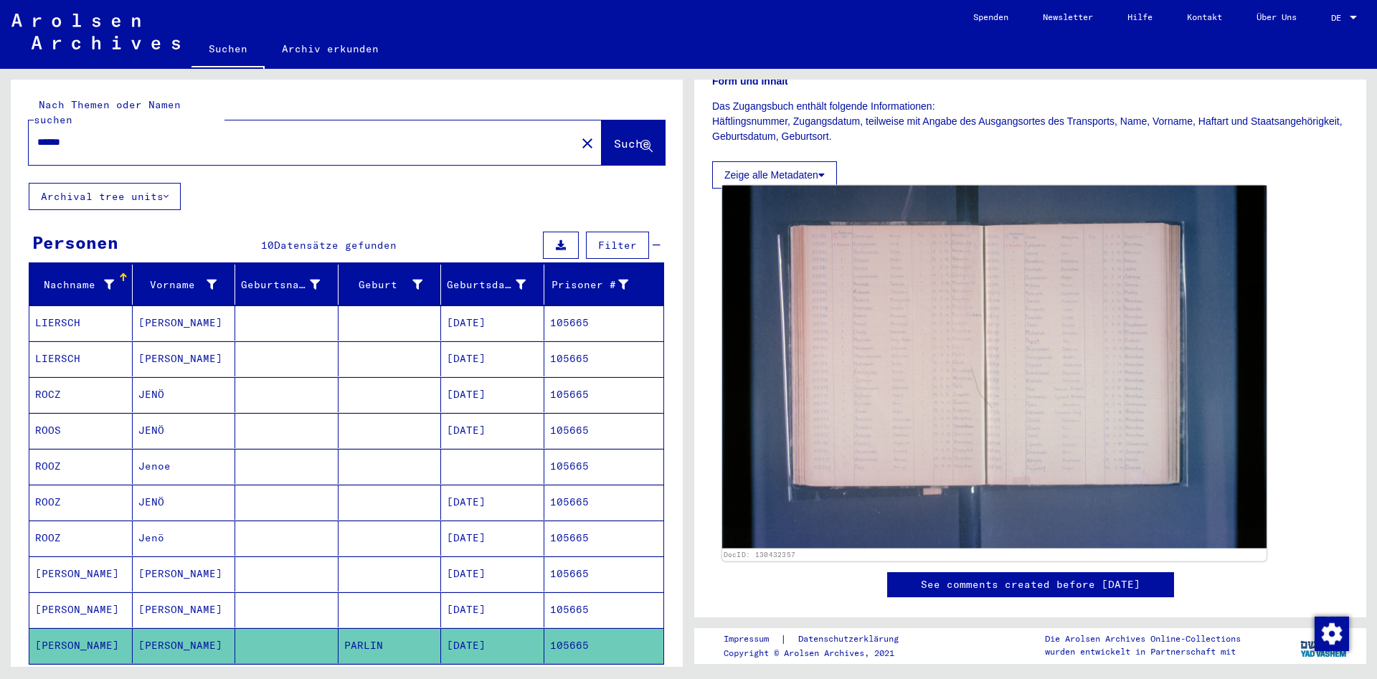
scroll to position [232, 0]
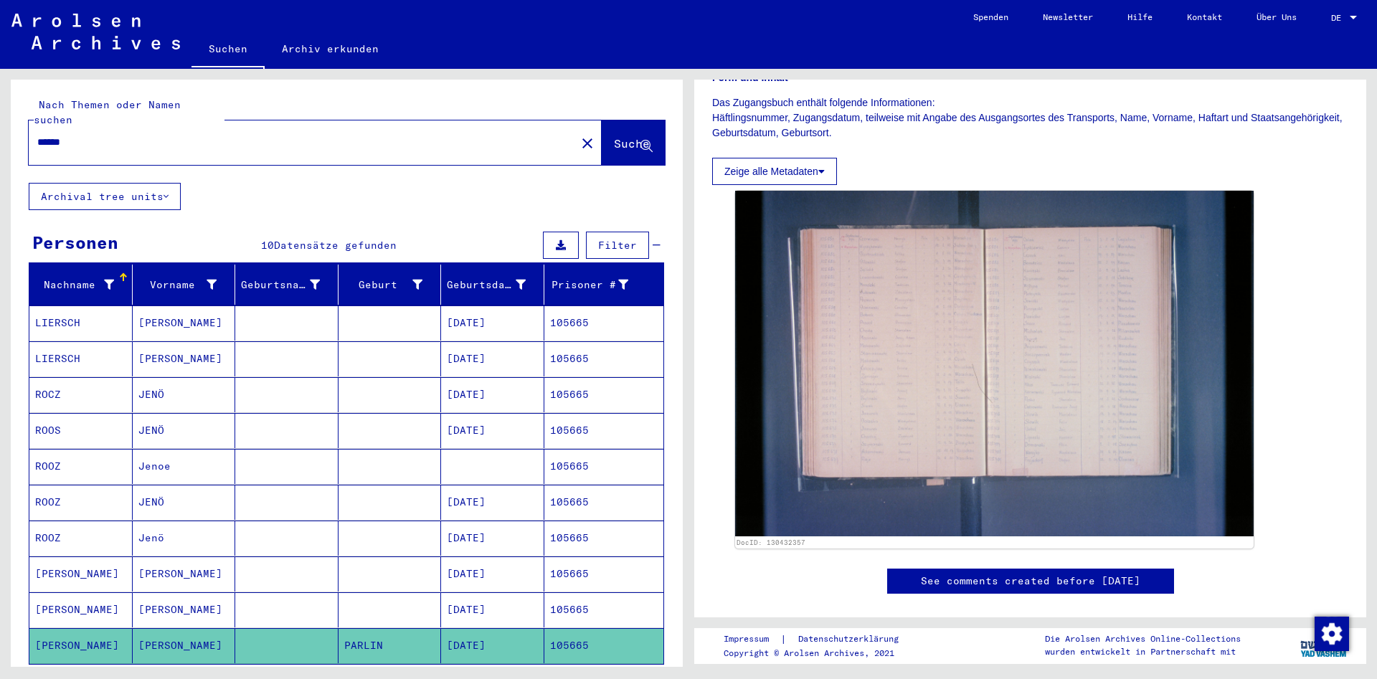
click at [331, 126] on div "******" at bounding box center [298, 142] width 539 height 32
click at [323, 135] on input "******" at bounding box center [302, 142] width 530 height 15
paste input "text"
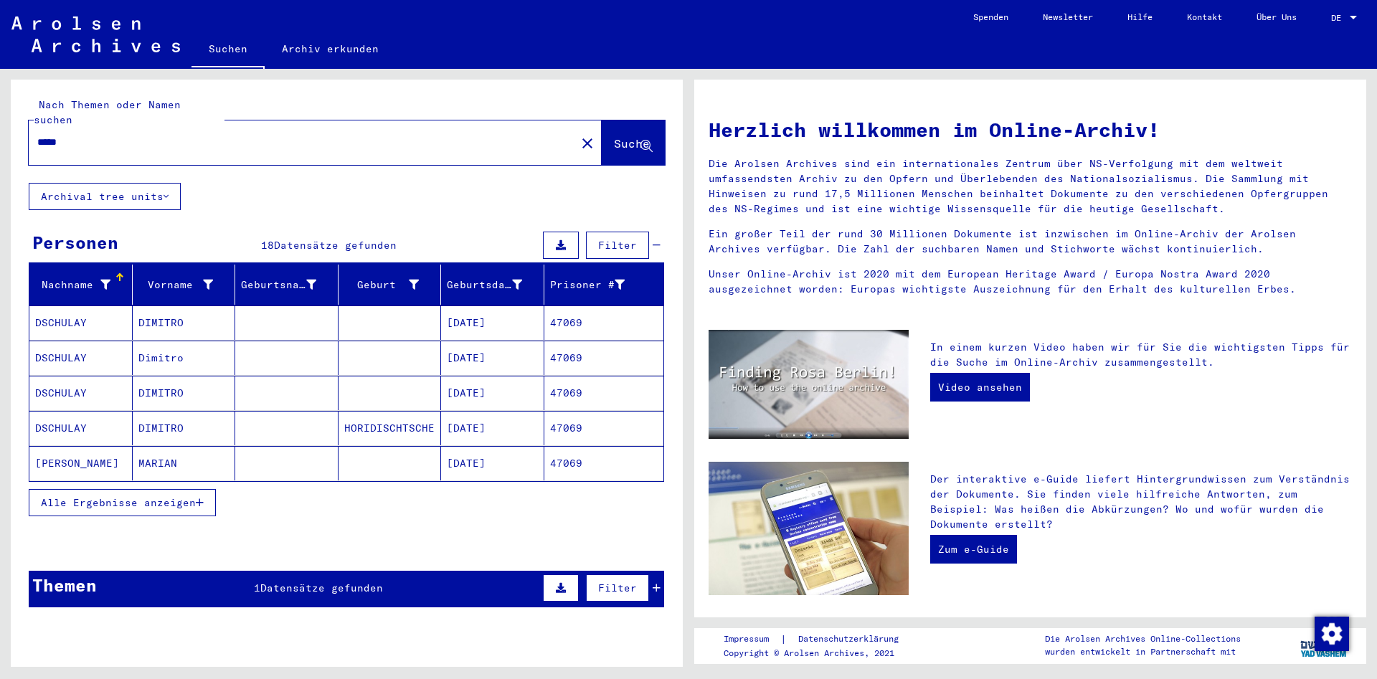
click at [197, 498] on icon "button" at bounding box center [200, 503] width 8 height 10
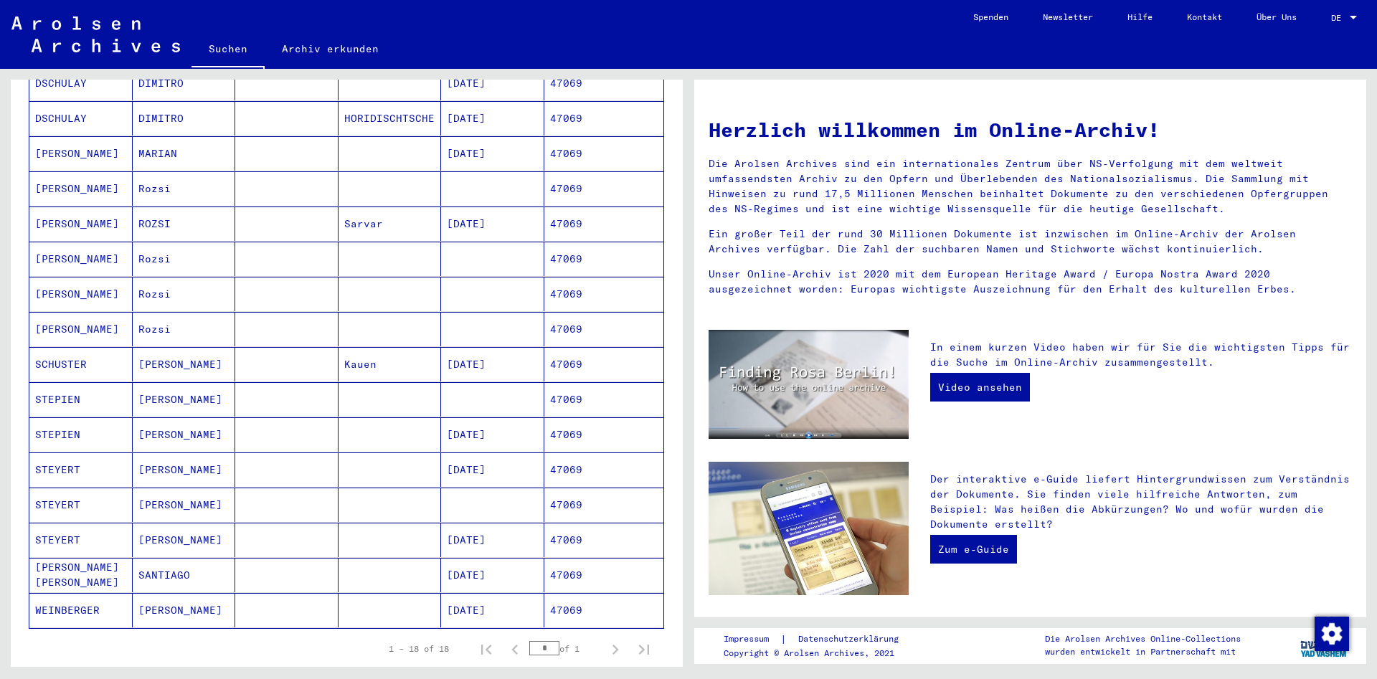
scroll to position [387, 0]
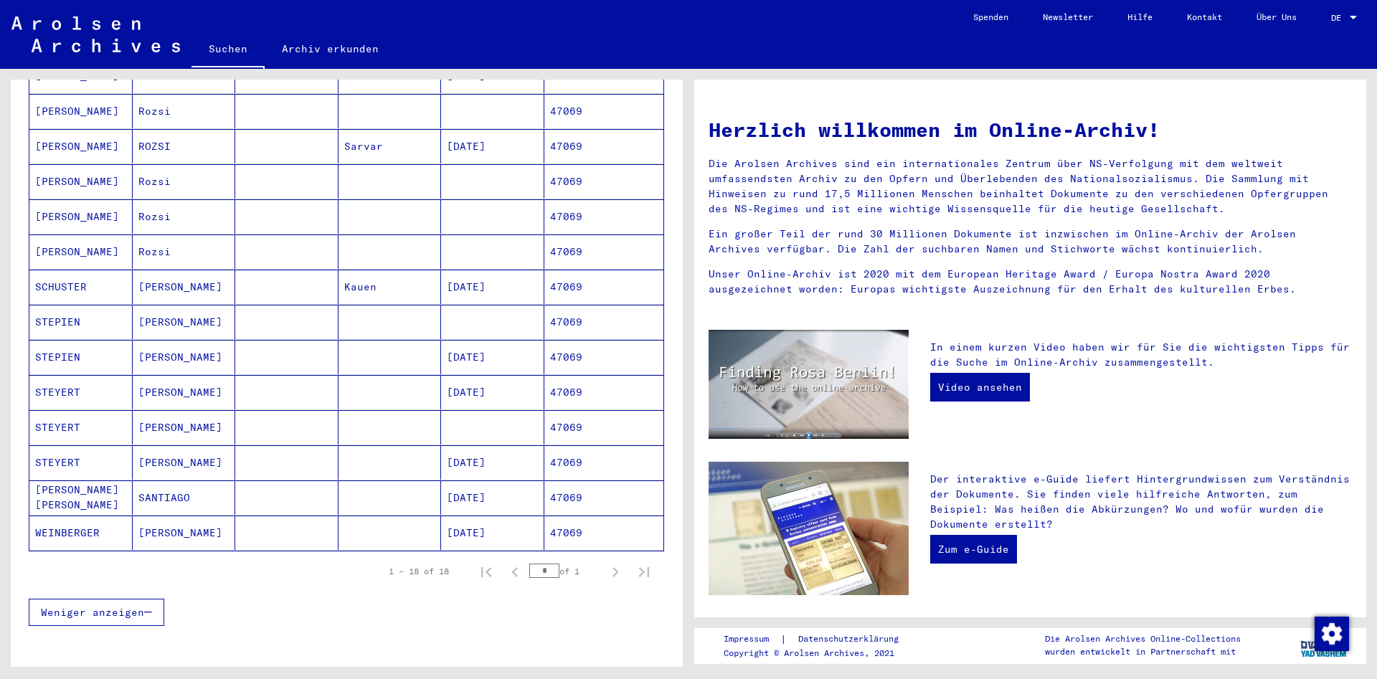
click at [209, 344] on mat-cell "[PERSON_NAME]" at bounding box center [184, 357] width 103 height 34
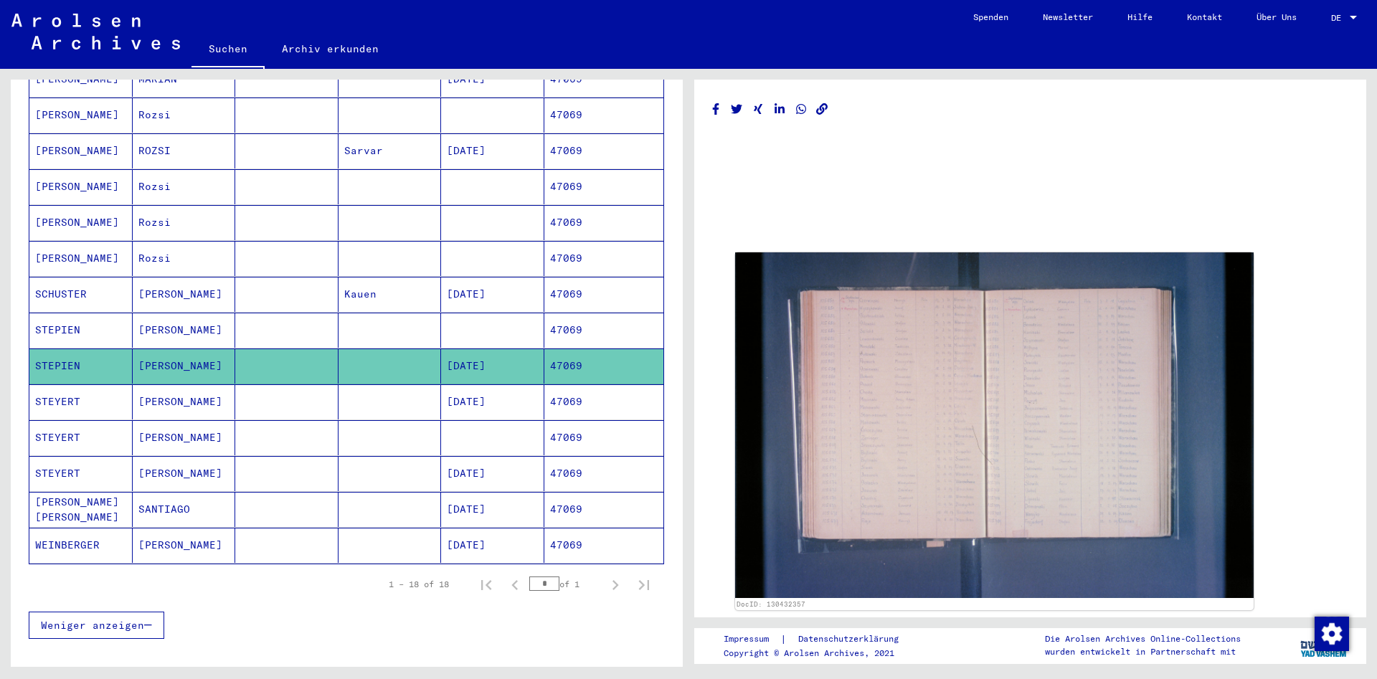
scroll to position [392, 0]
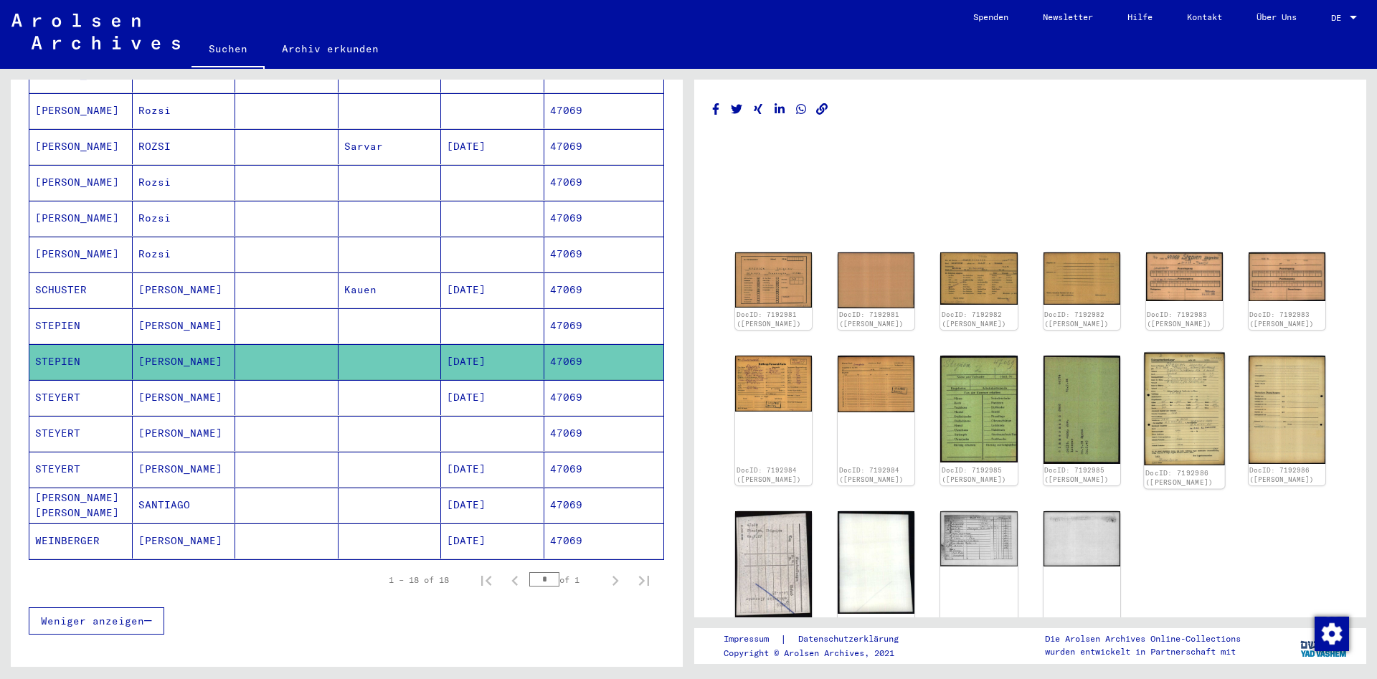
click at [1185, 404] on img at bounding box center [1184, 409] width 81 height 113
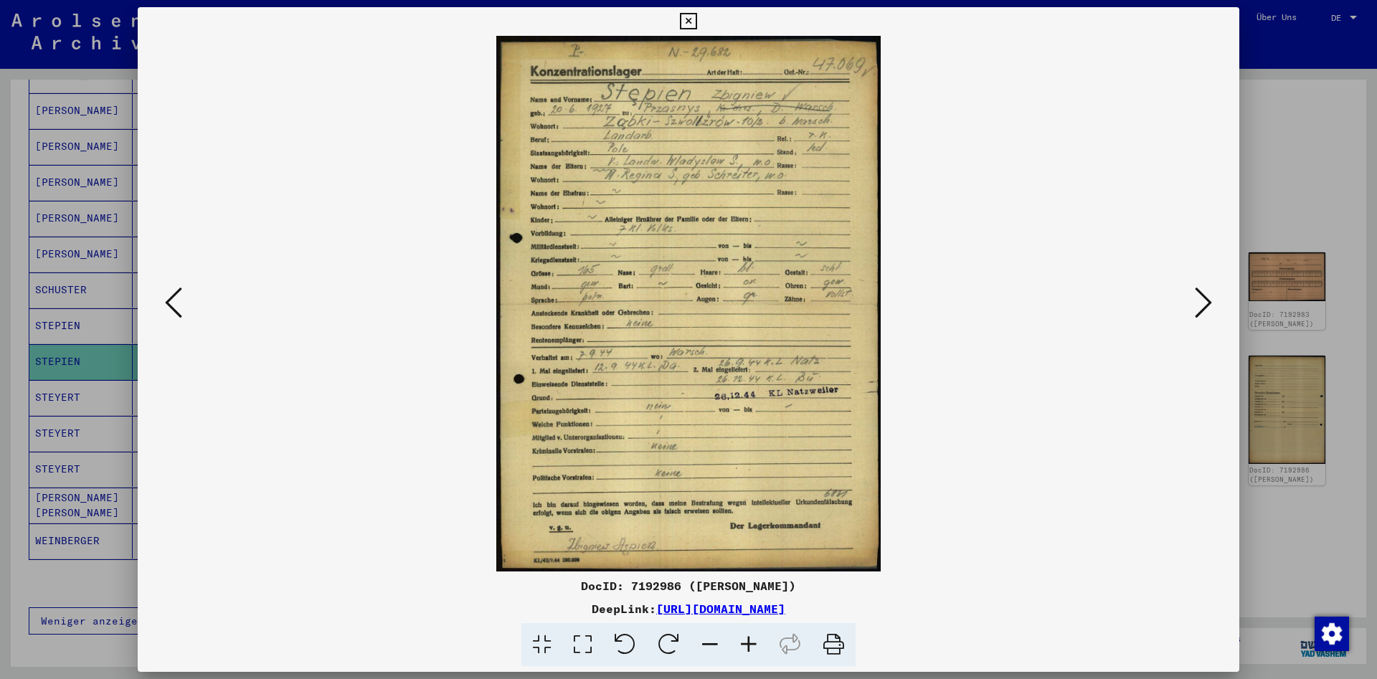
click at [174, 303] on icon at bounding box center [173, 302] width 17 height 34
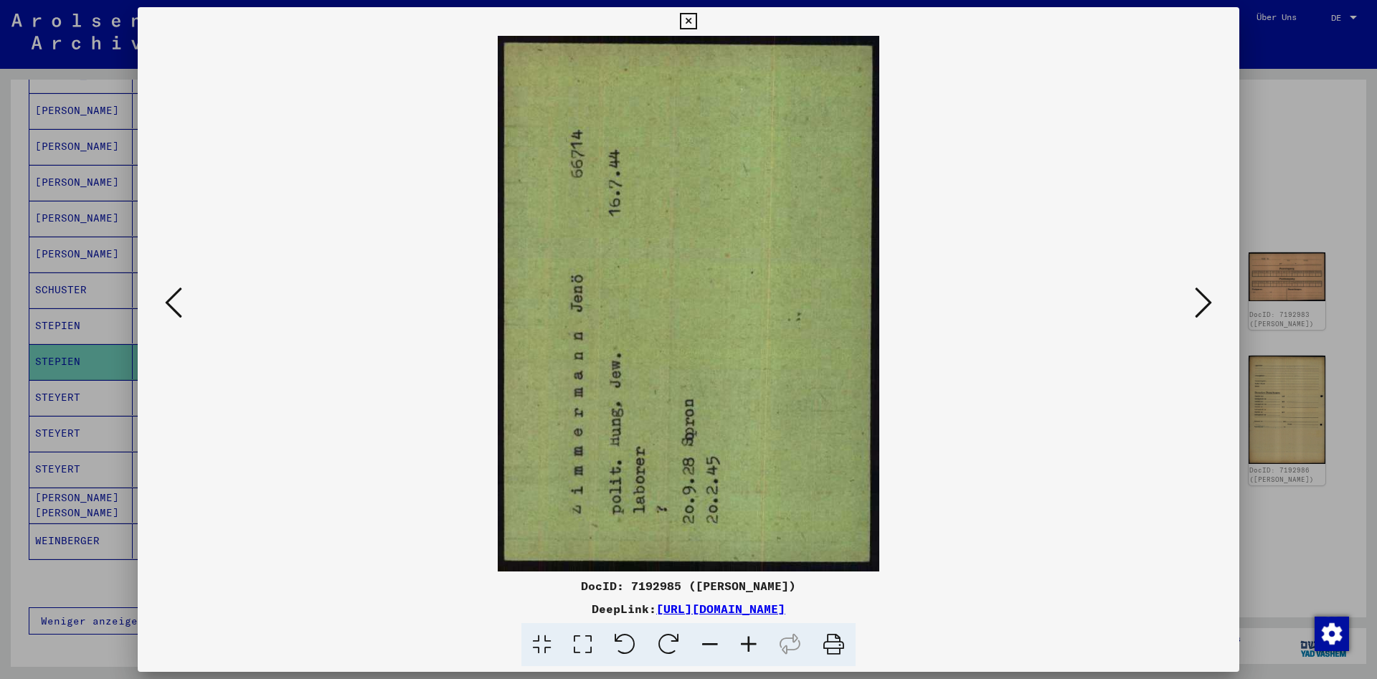
click at [174, 303] on icon at bounding box center [173, 302] width 17 height 34
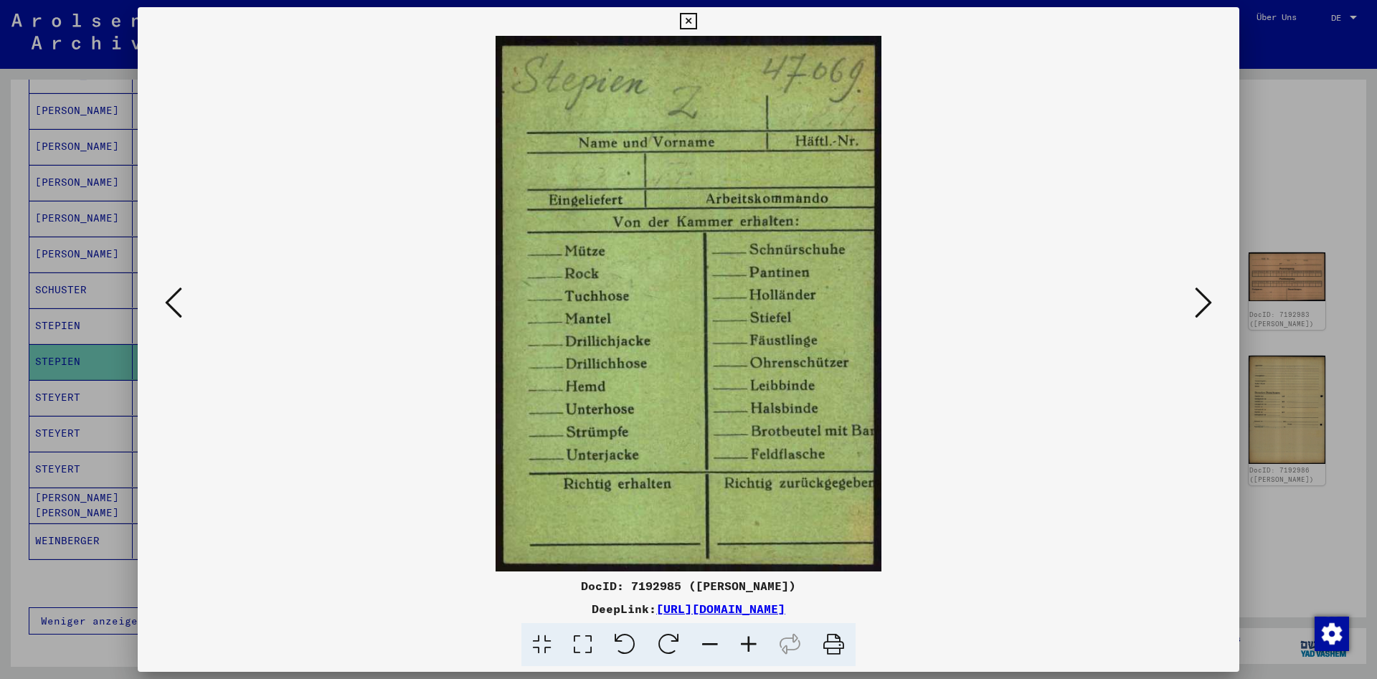
click at [174, 303] on icon at bounding box center [173, 302] width 17 height 34
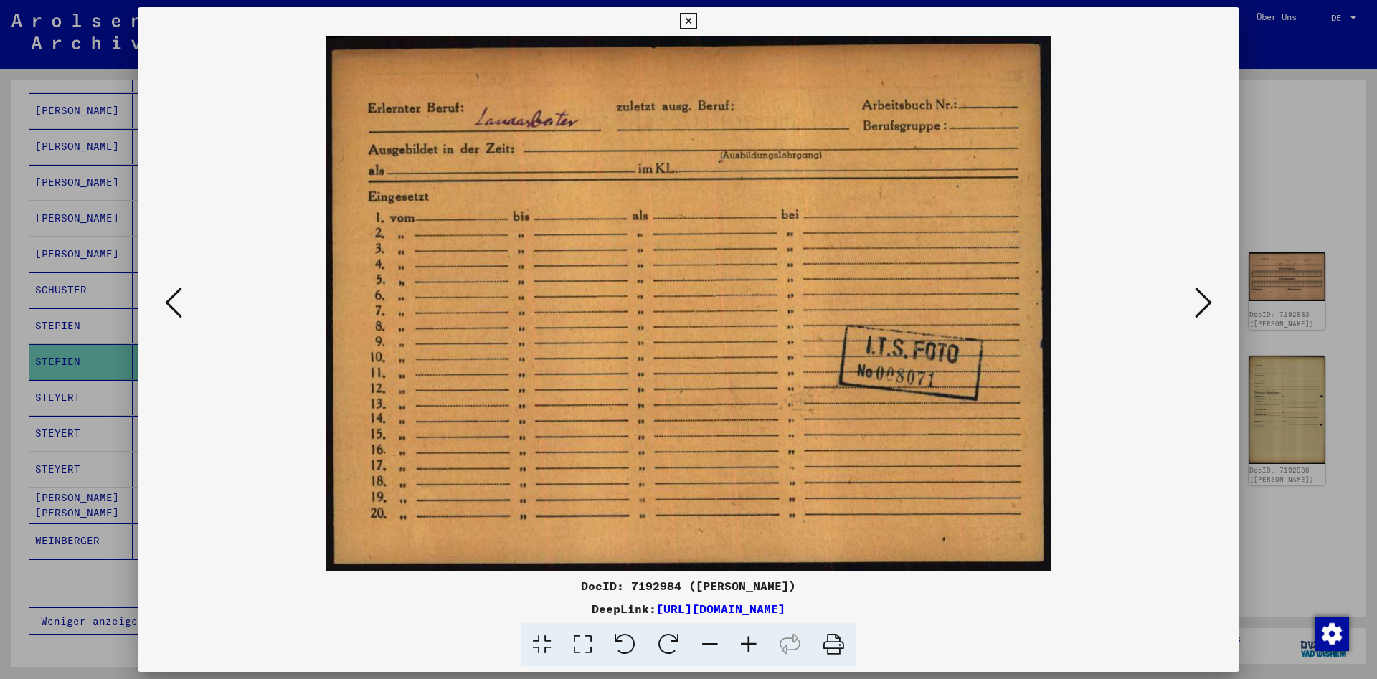
click at [174, 303] on icon at bounding box center [173, 302] width 17 height 34
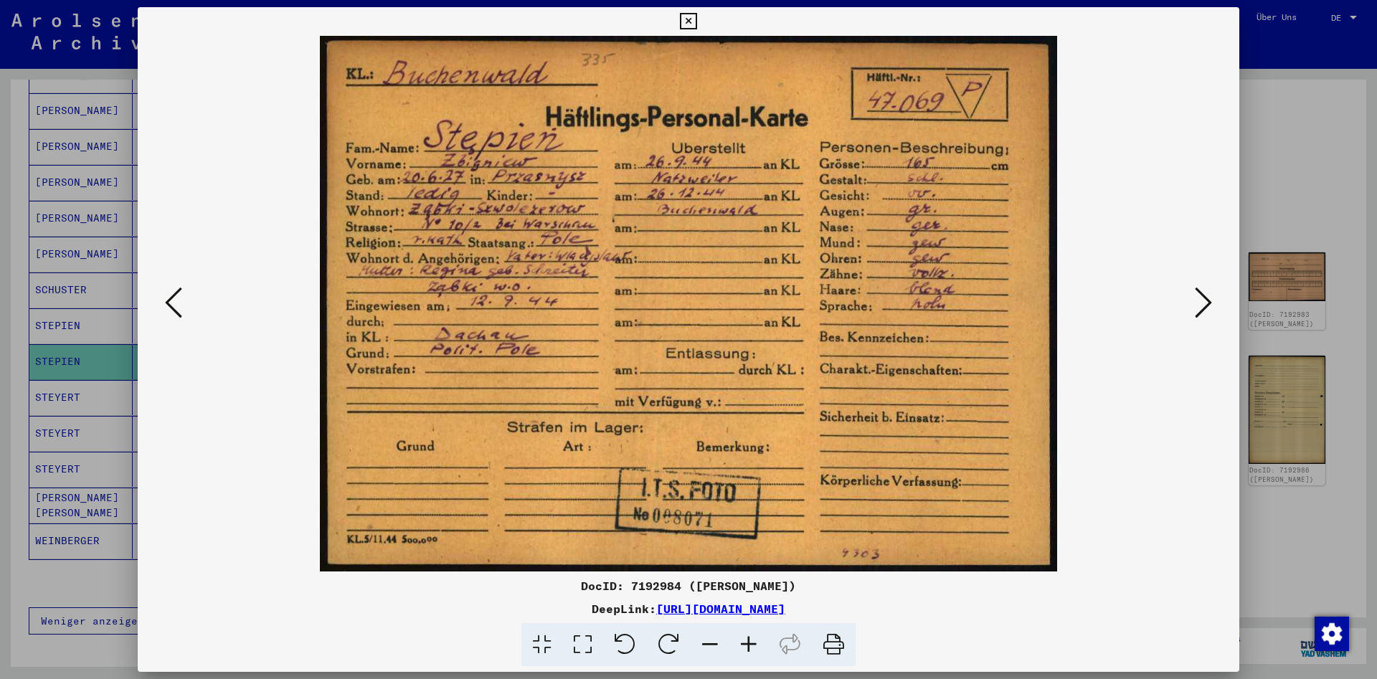
click at [696, 16] on icon at bounding box center [688, 21] width 16 height 17
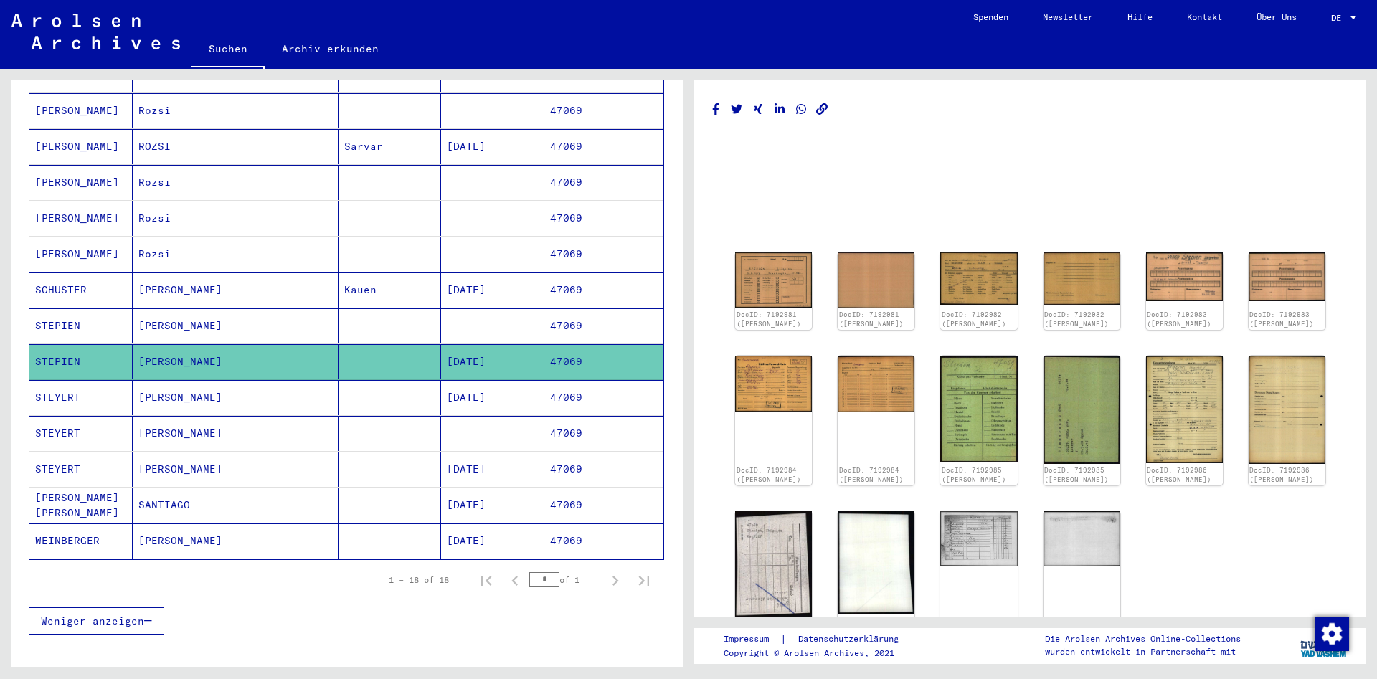
scroll to position [0, 0]
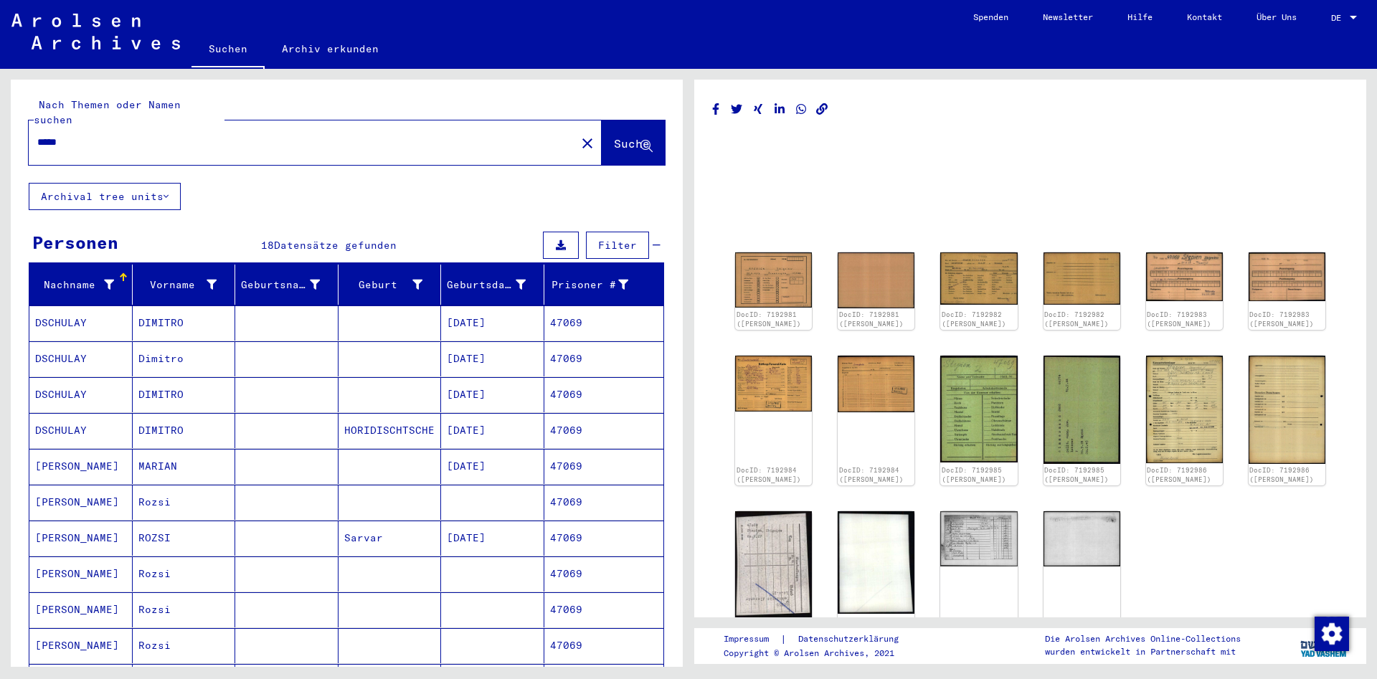
click at [206, 139] on div "*****" at bounding box center [298, 142] width 539 height 32
click at [205, 135] on input "*****" at bounding box center [302, 142] width 530 height 15
paste input "*"
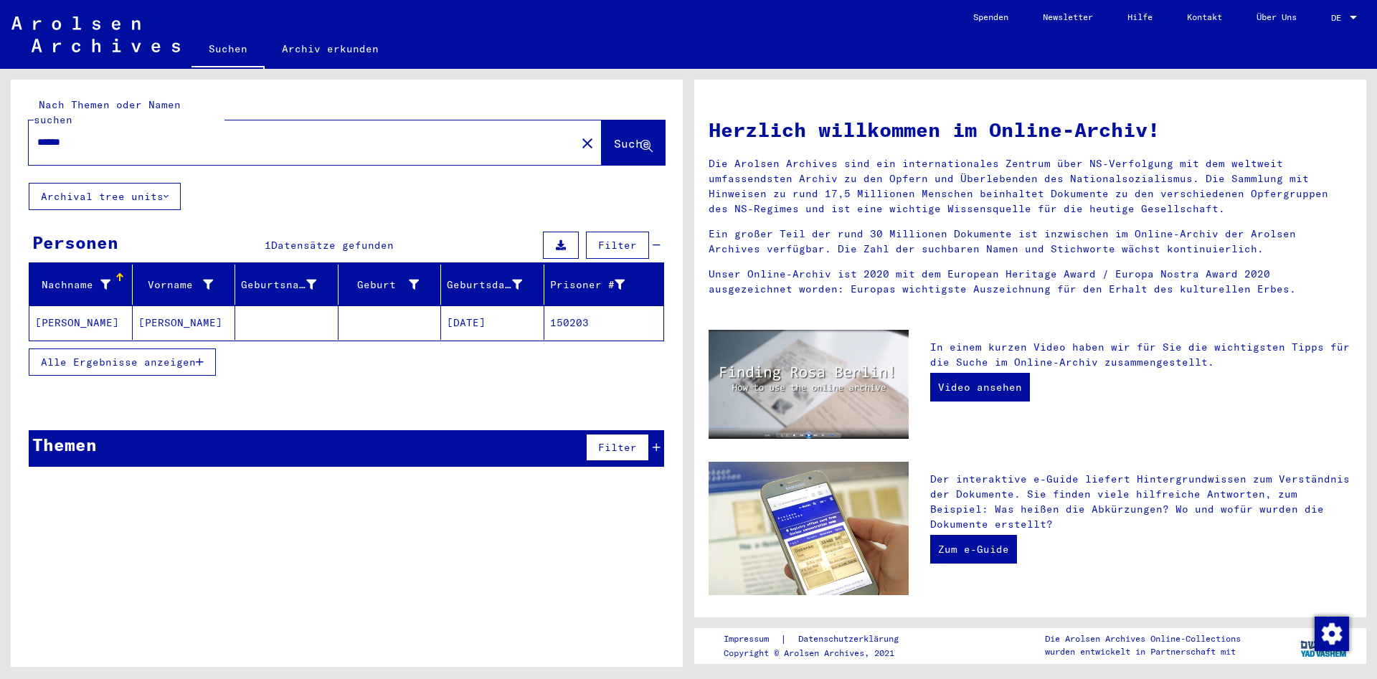
click at [171, 356] on span "Alle Ergebnisse anzeigen" at bounding box center [118, 362] width 155 height 13
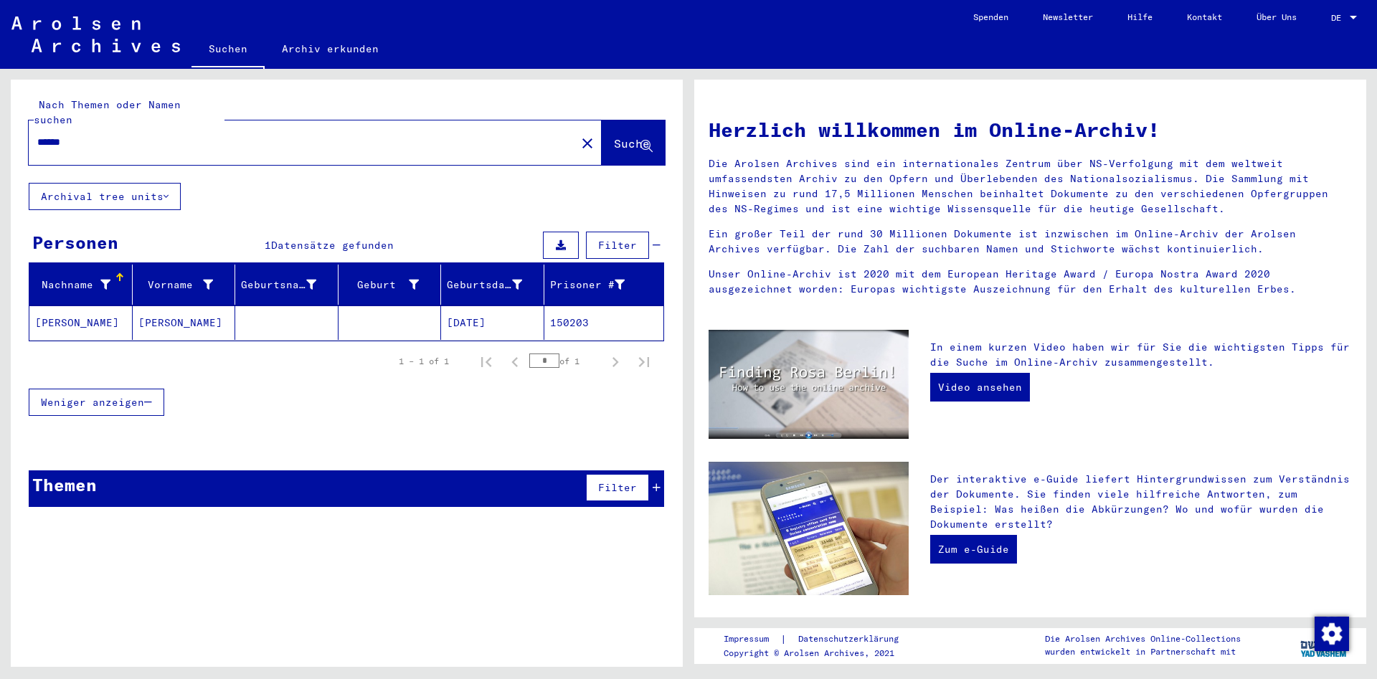
click at [197, 316] on mat-cell "[PERSON_NAME]" at bounding box center [184, 323] width 103 height 34
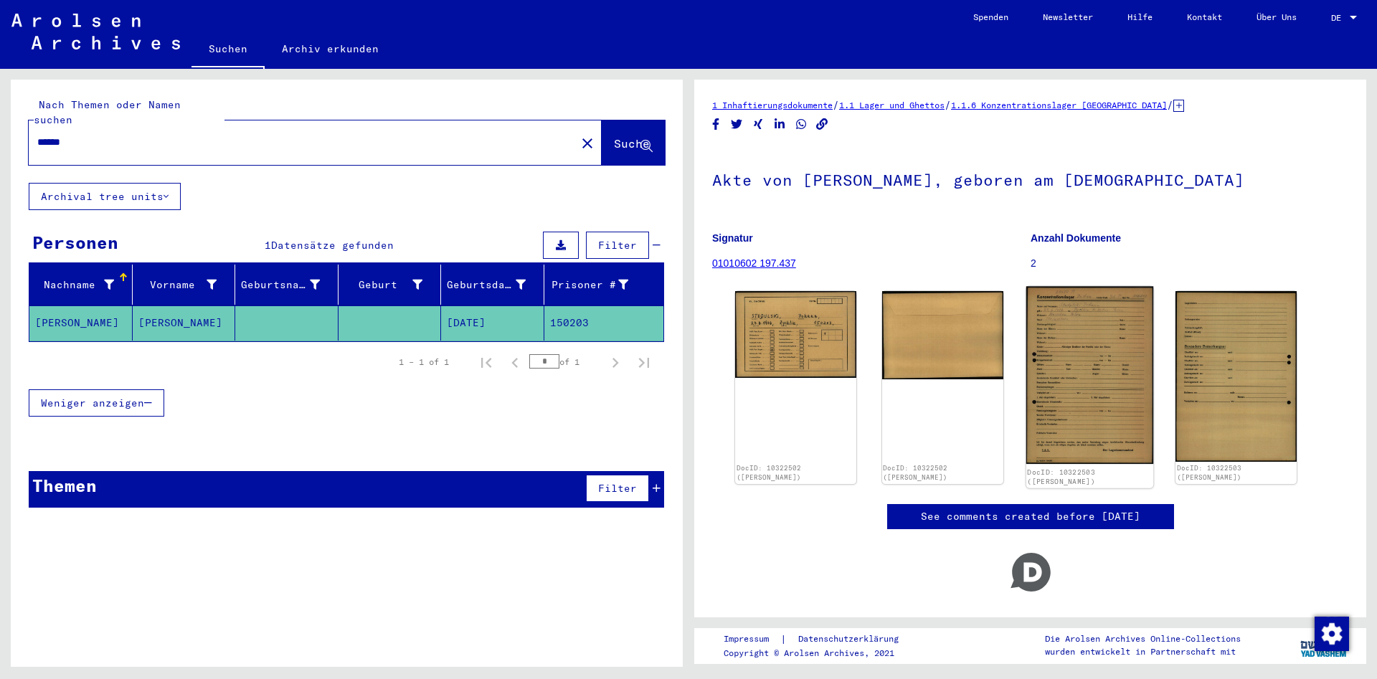
click at [1059, 381] on img at bounding box center [1089, 376] width 127 height 178
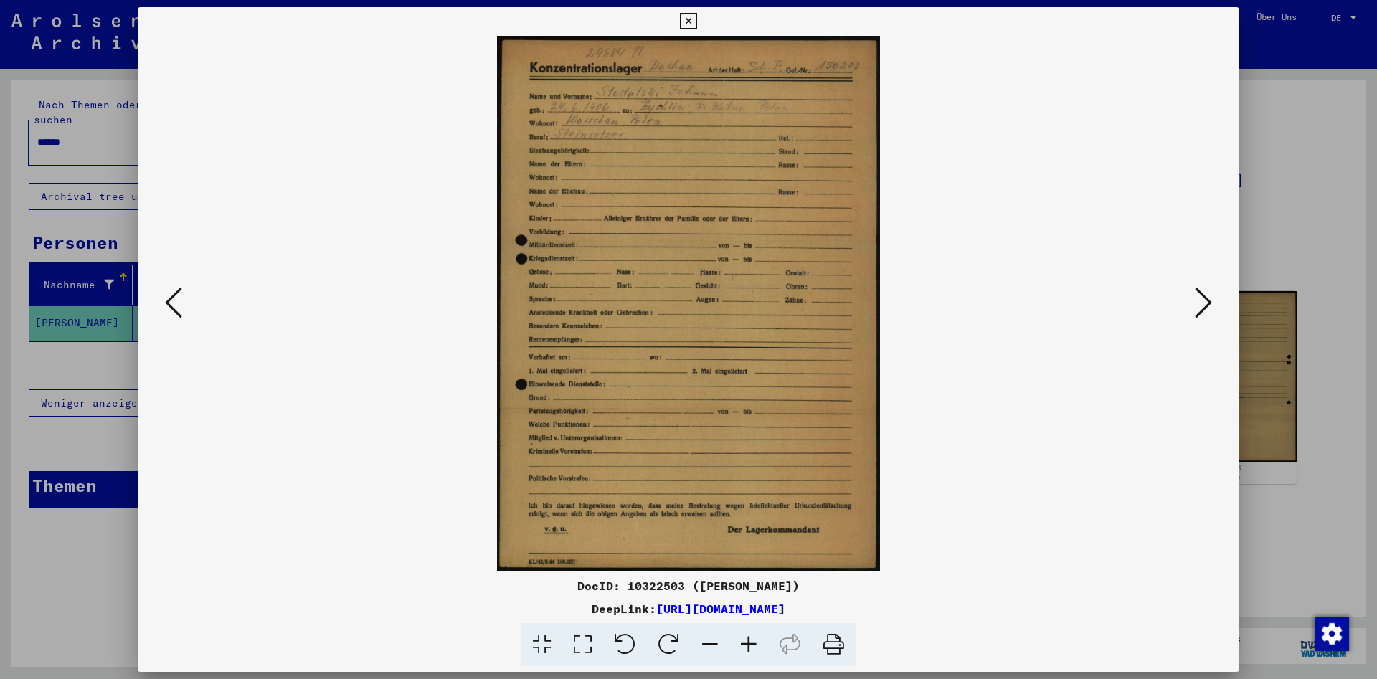
click at [696, 23] on icon at bounding box center [688, 21] width 16 height 17
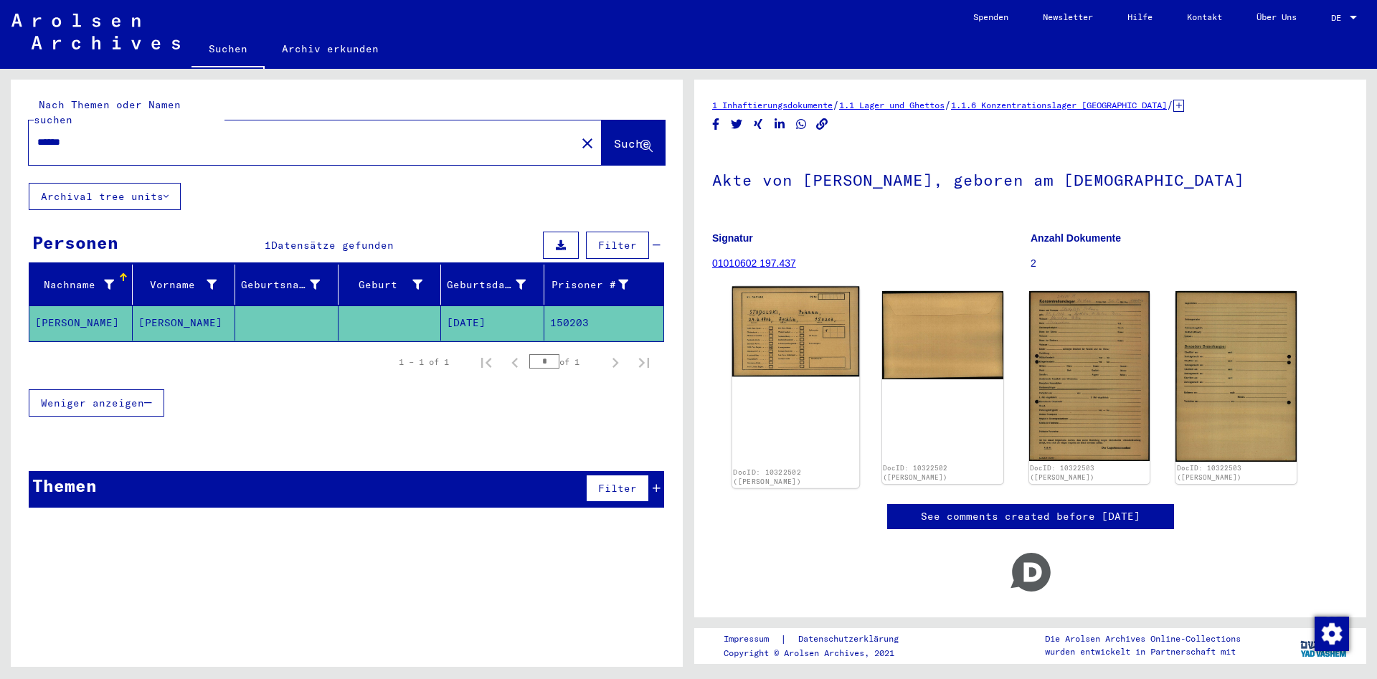
click at [812, 367] on img at bounding box center [795, 332] width 127 height 90
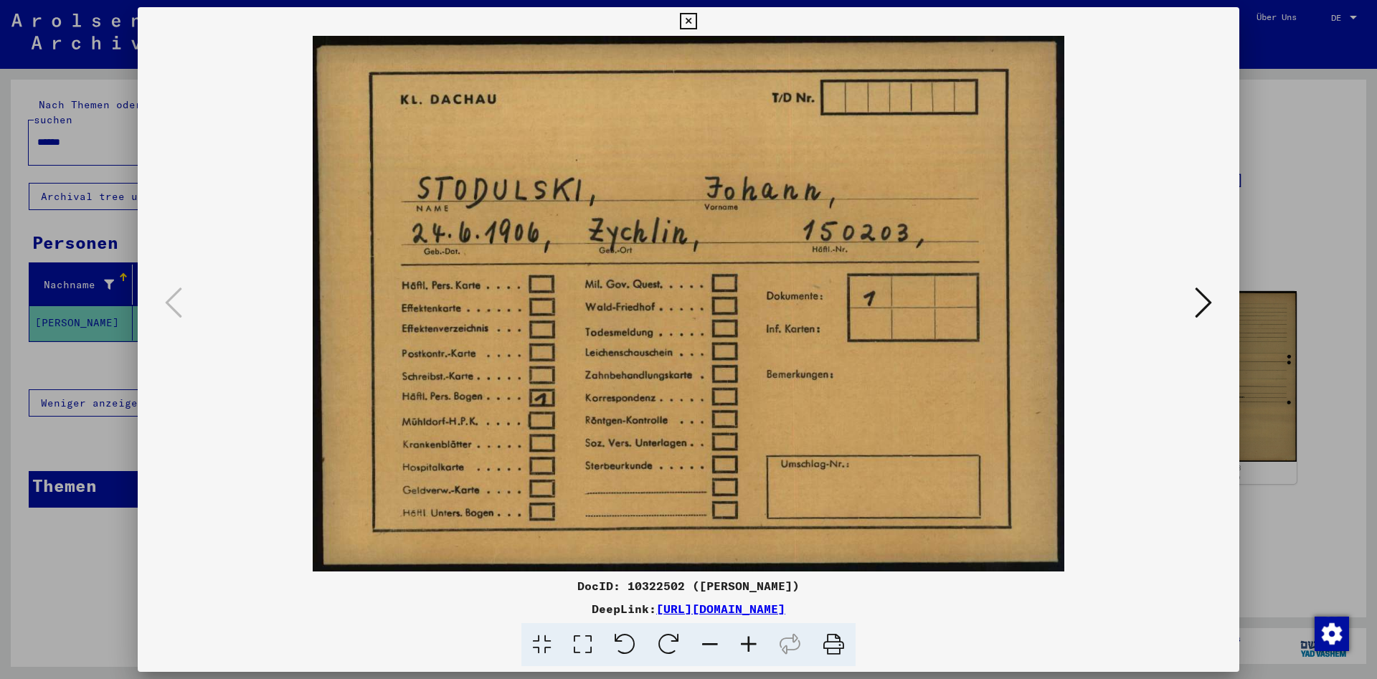
click at [696, 21] on icon at bounding box center [688, 21] width 16 height 17
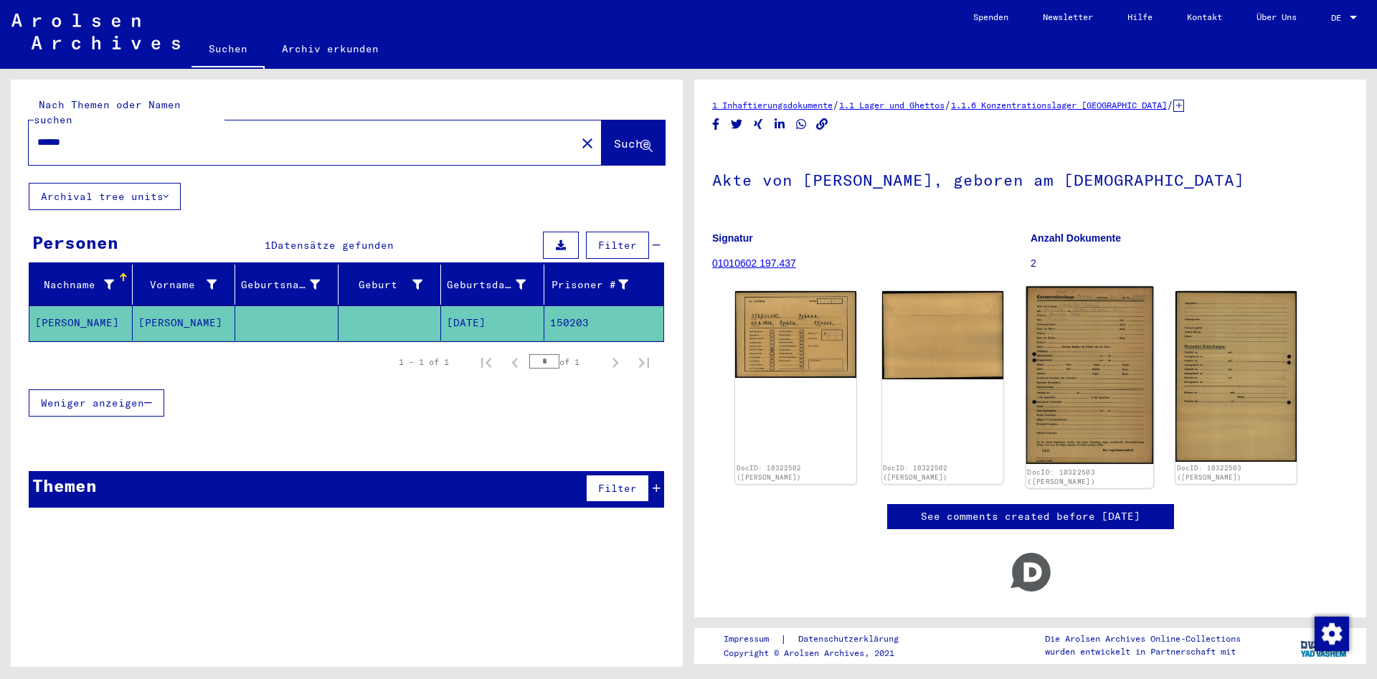
click at [1101, 356] on img at bounding box center [1089, 376] width 127 height 178
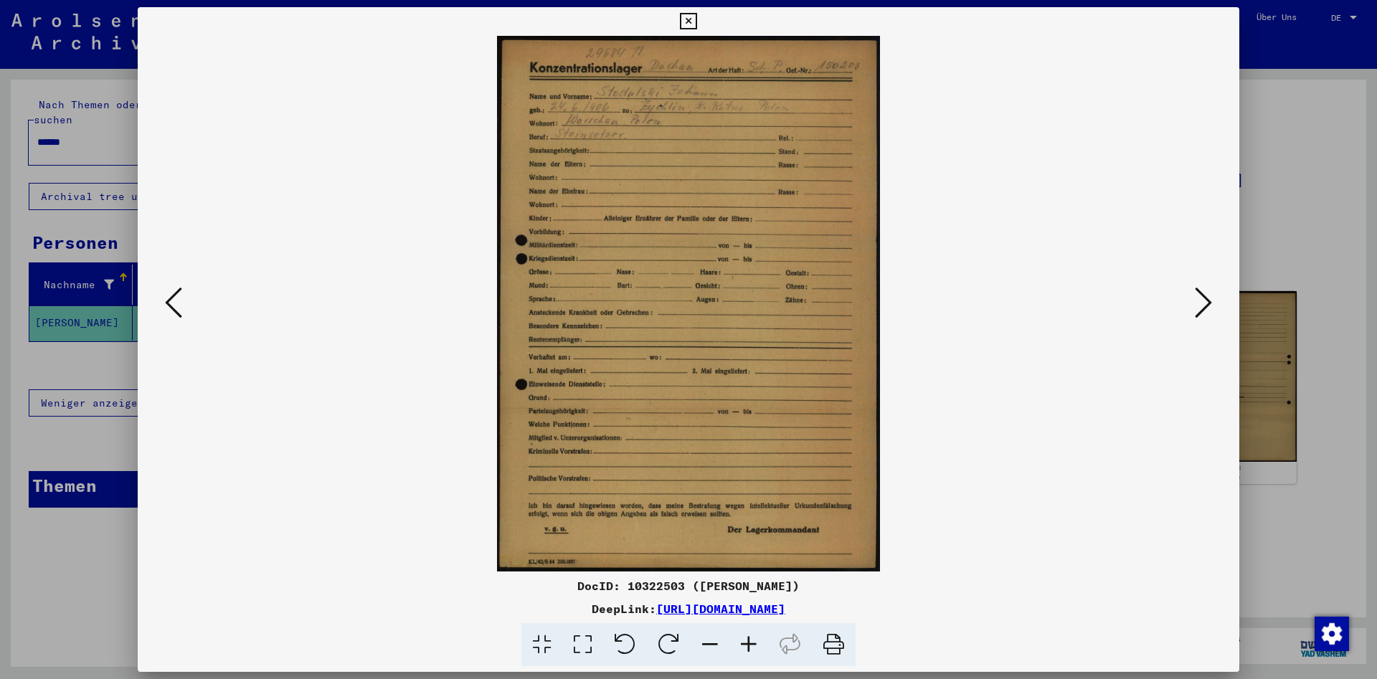
click at [701, 26] on div at bounding box center [688, 21] width 25 height 29
click at [701, 23] on button at bounding box center [688, 21] width 25 height 29
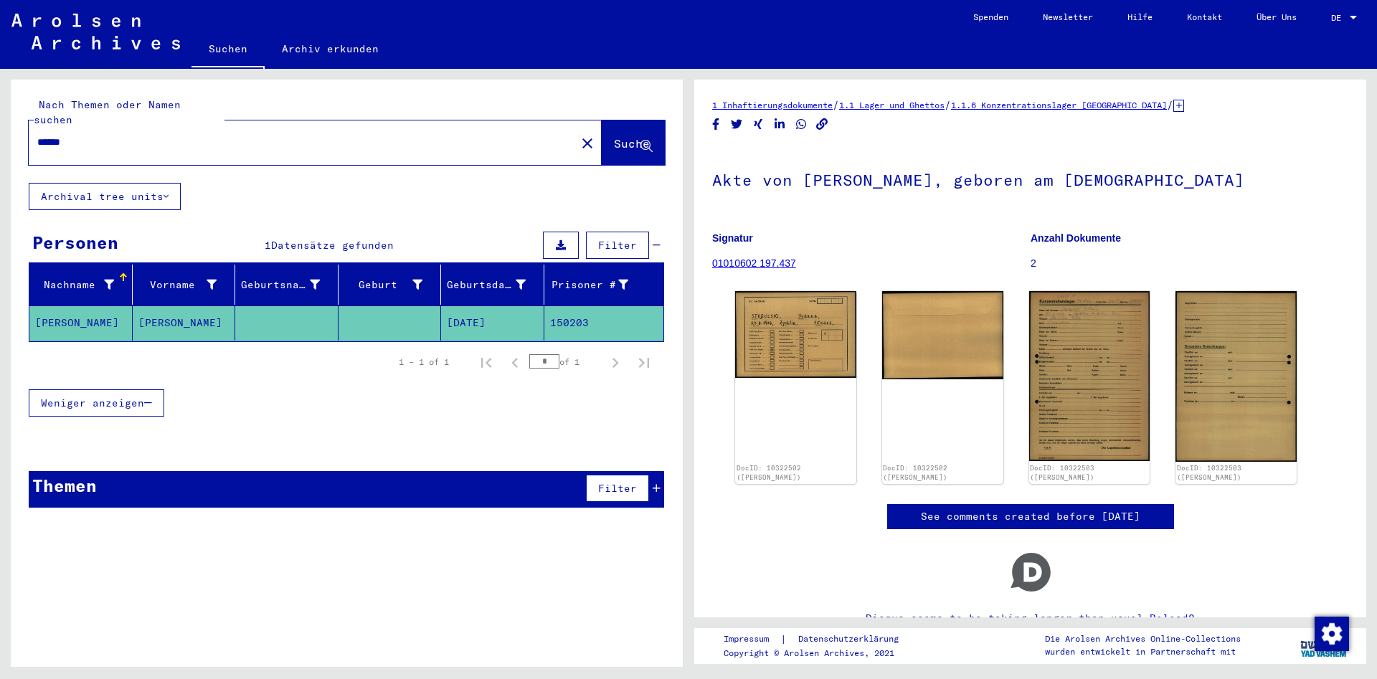
click at [436, 135] on input "******" at bounding box center [302, 142] width 530 height 15
paste input "text"
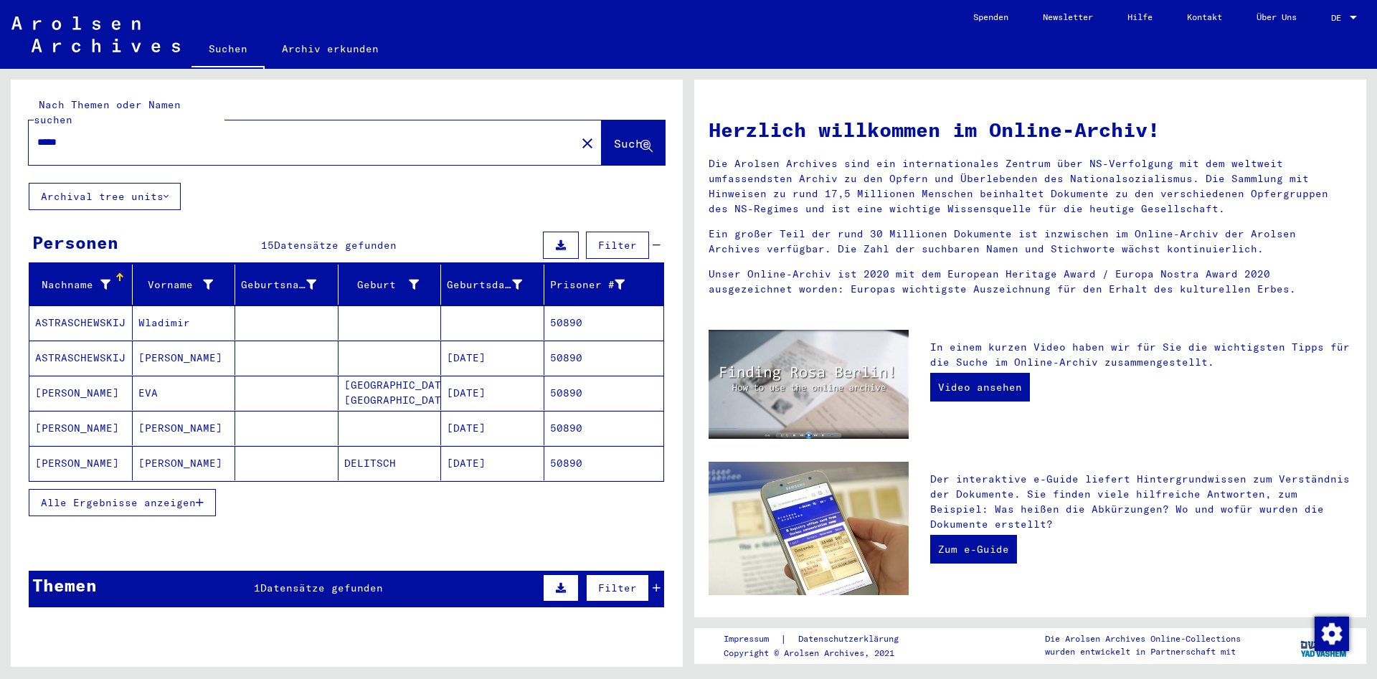
click at [186, 496] on span "Alle Ergebnisse anzeigen" at bounding box center [118, 502] width 155 height 13
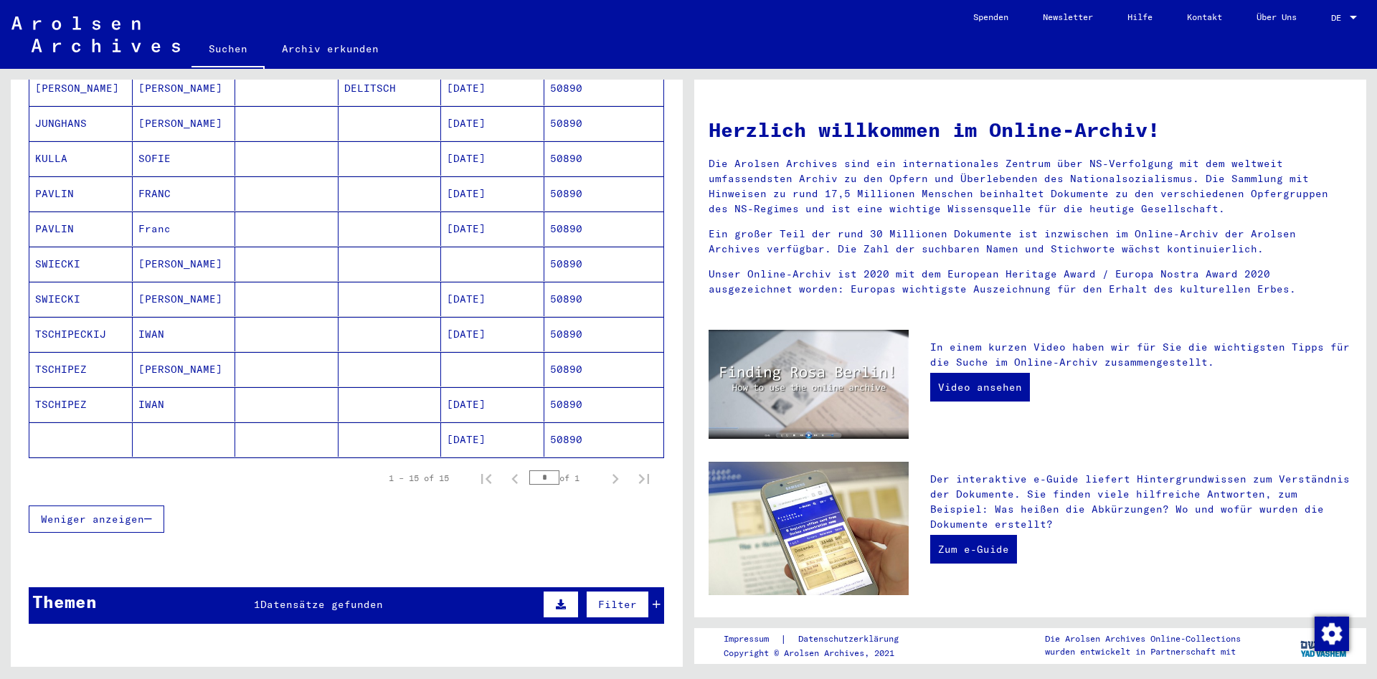
scroll to position [440, 0]
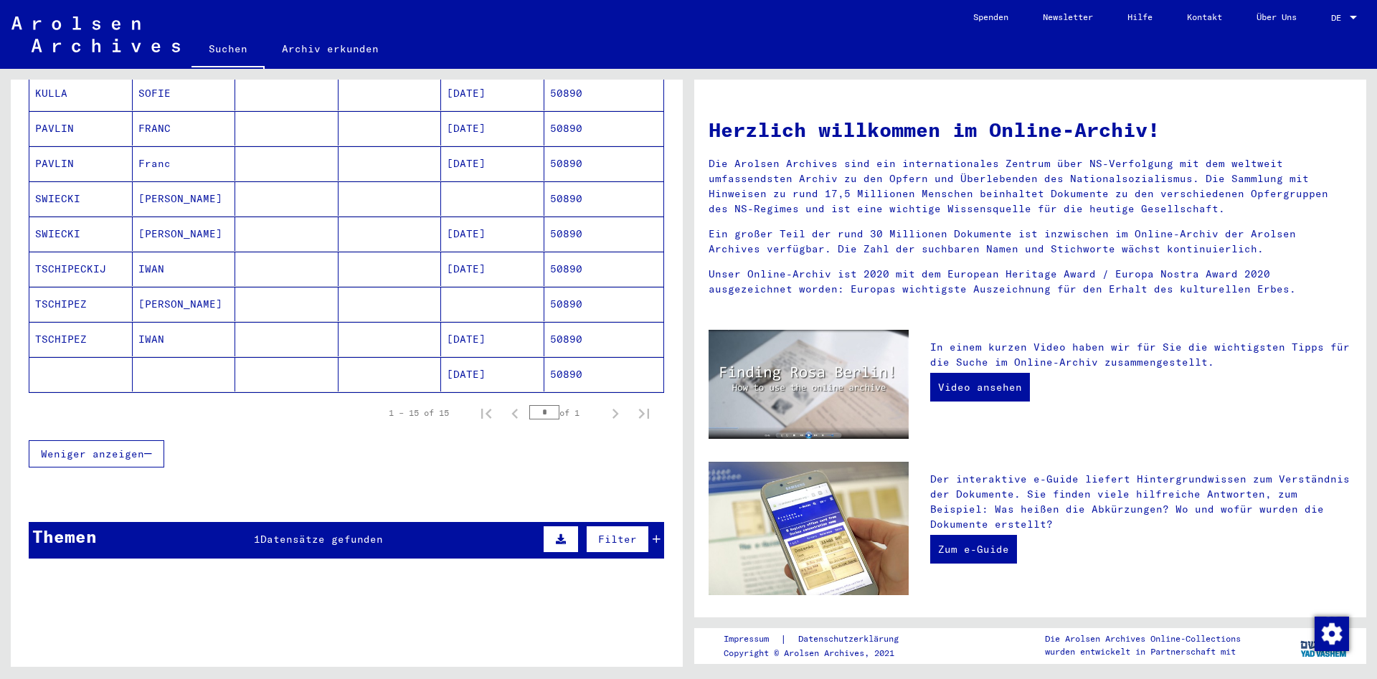
click at [284, 217] on mat-cell at bounding box center [286, 234] width 103 height 34
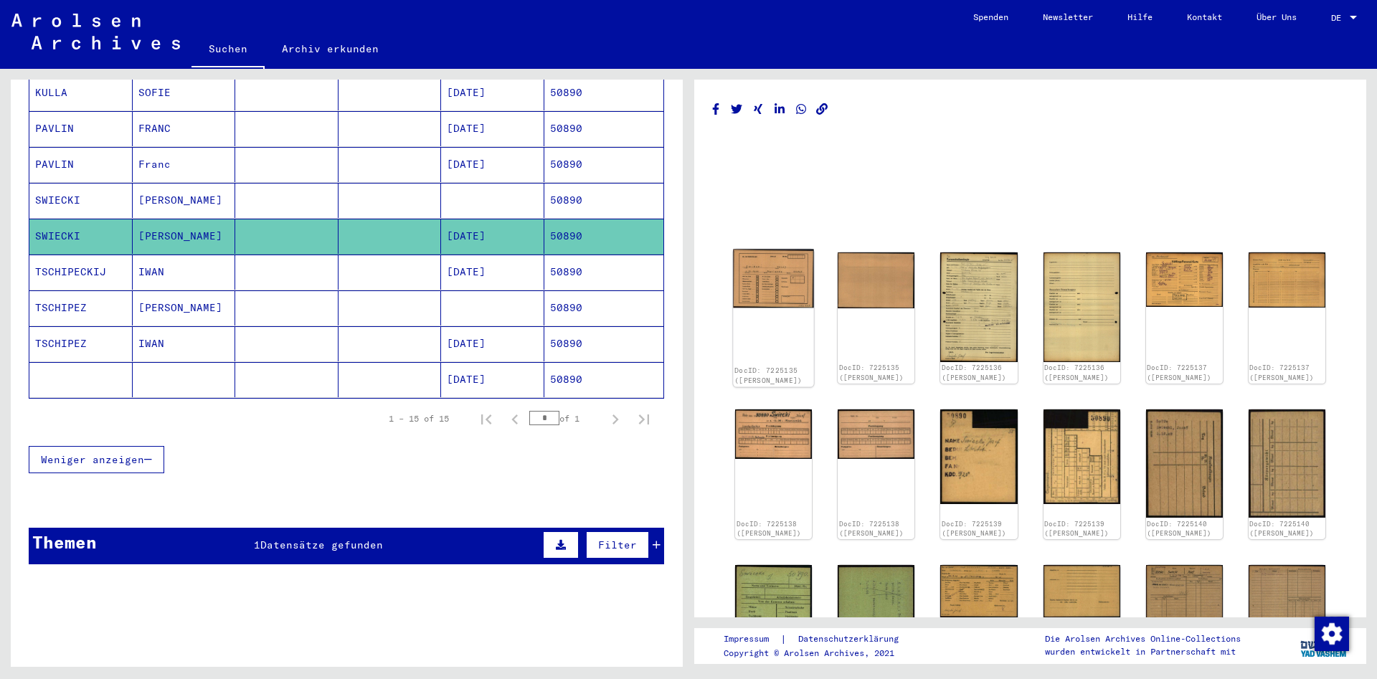
click at [756, 296] on img at bounding box center [773, 279] width 81 height 59
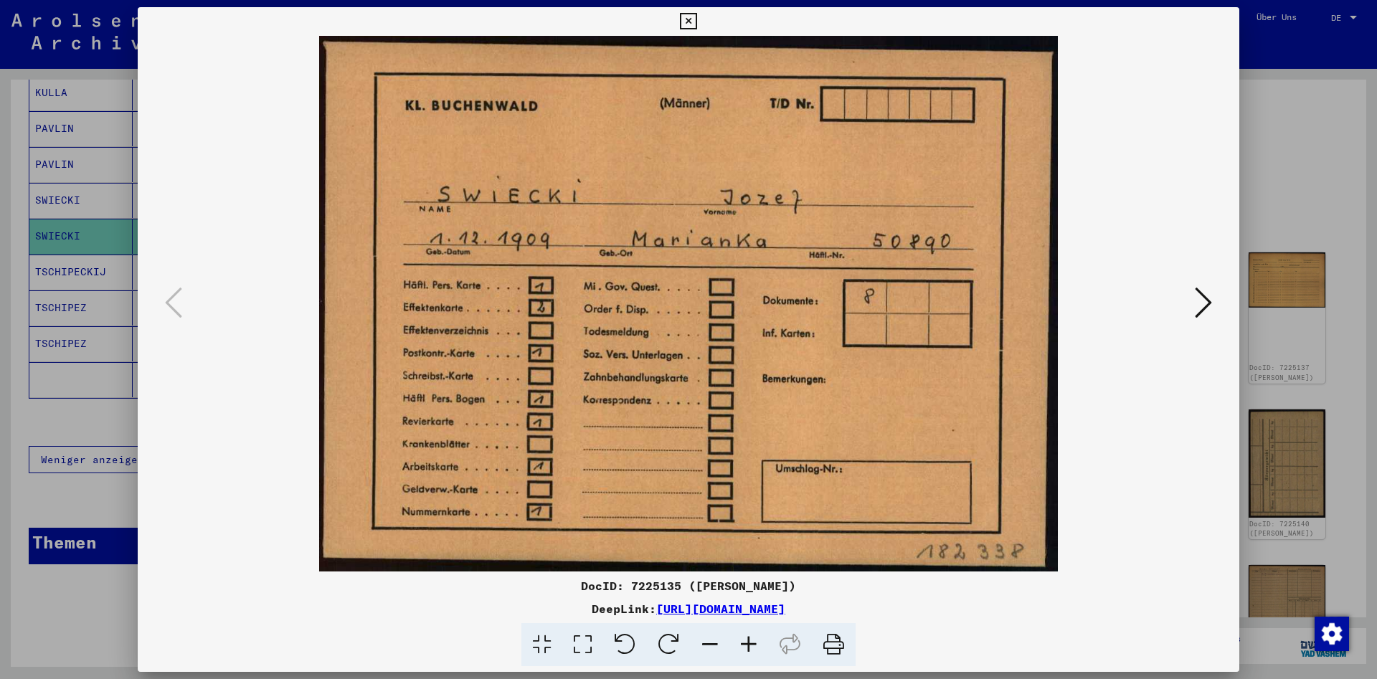
click at [1203, 311] on icon at bounding box center [1203, 302] width 17 height 34
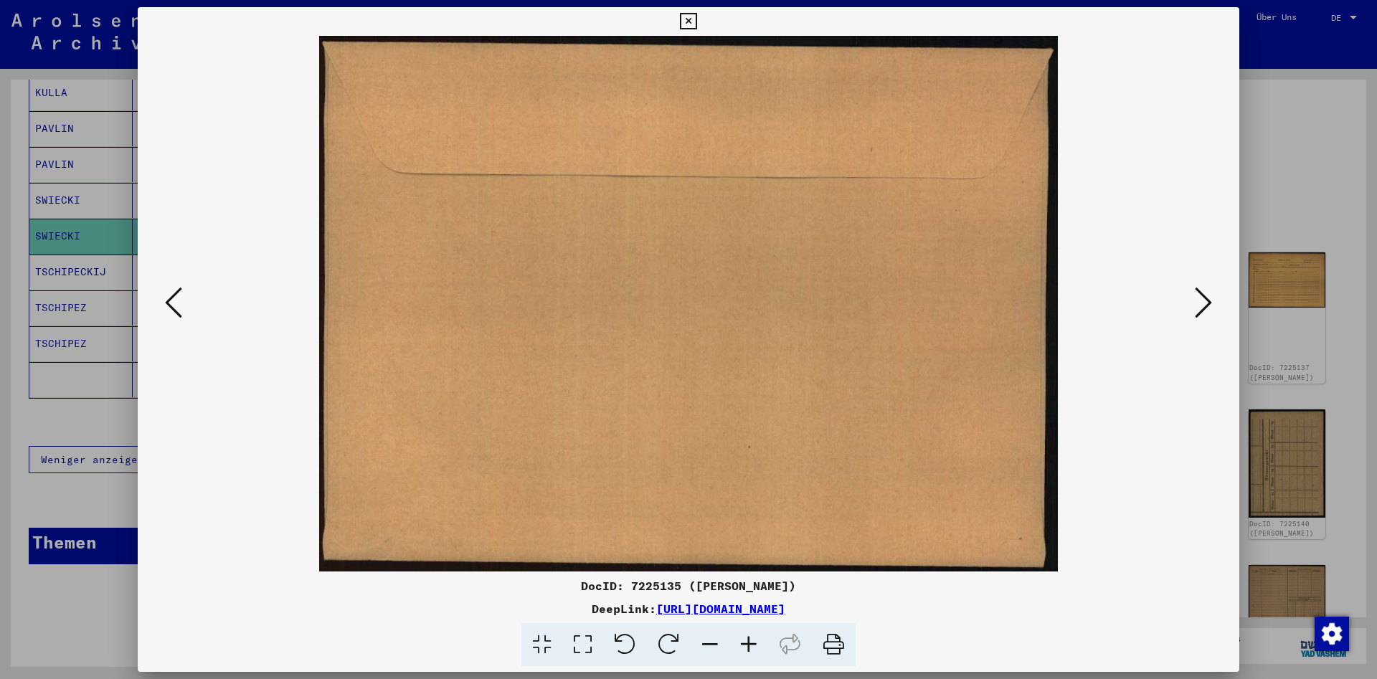
click at [1203, 311] on icon at bounding box center [1203, 302] width 17 height 34
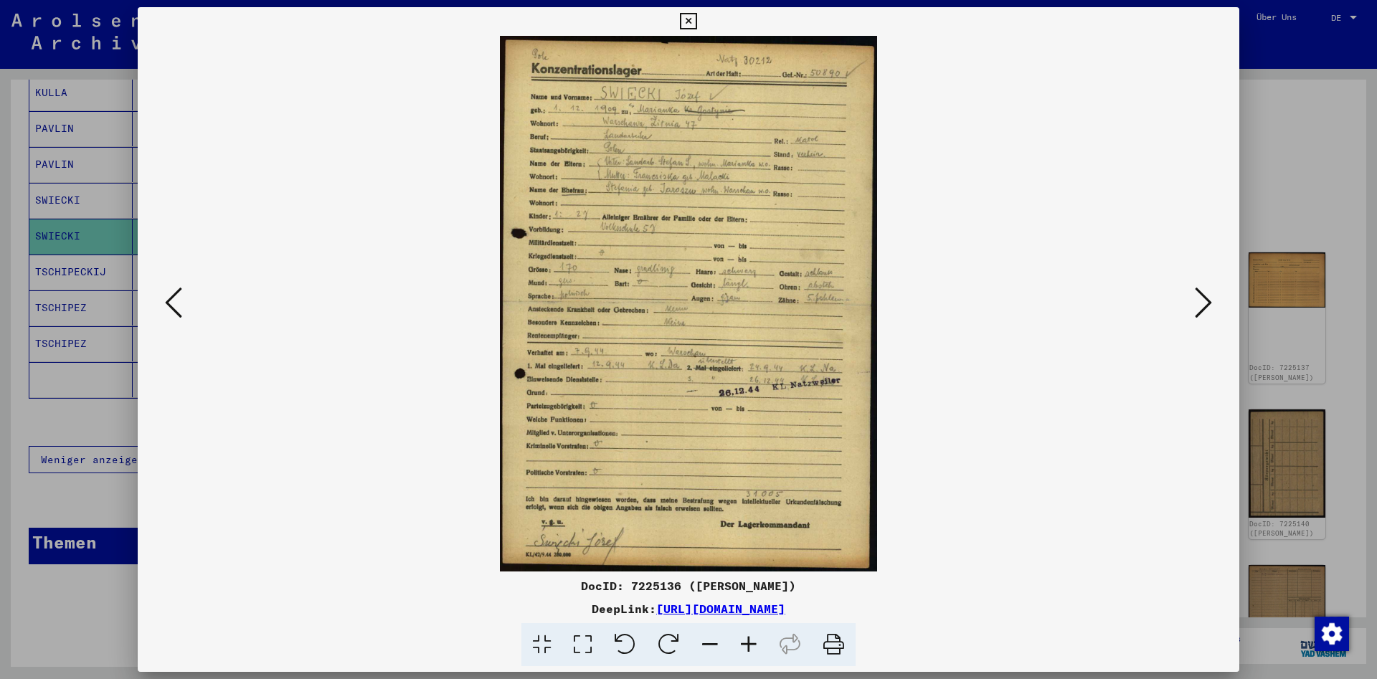
click at [696, 19] on icon at bounding box center [688, 21] width 16 height 17
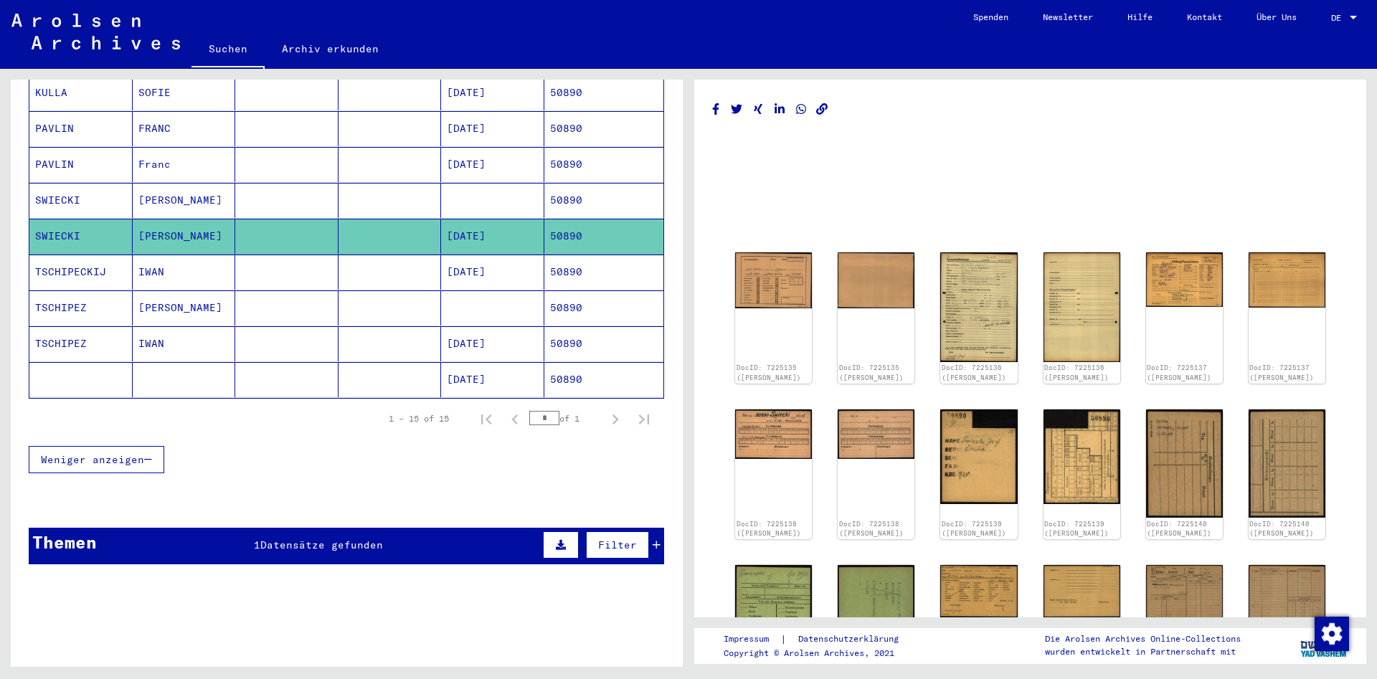
scroll to position [0, 0]
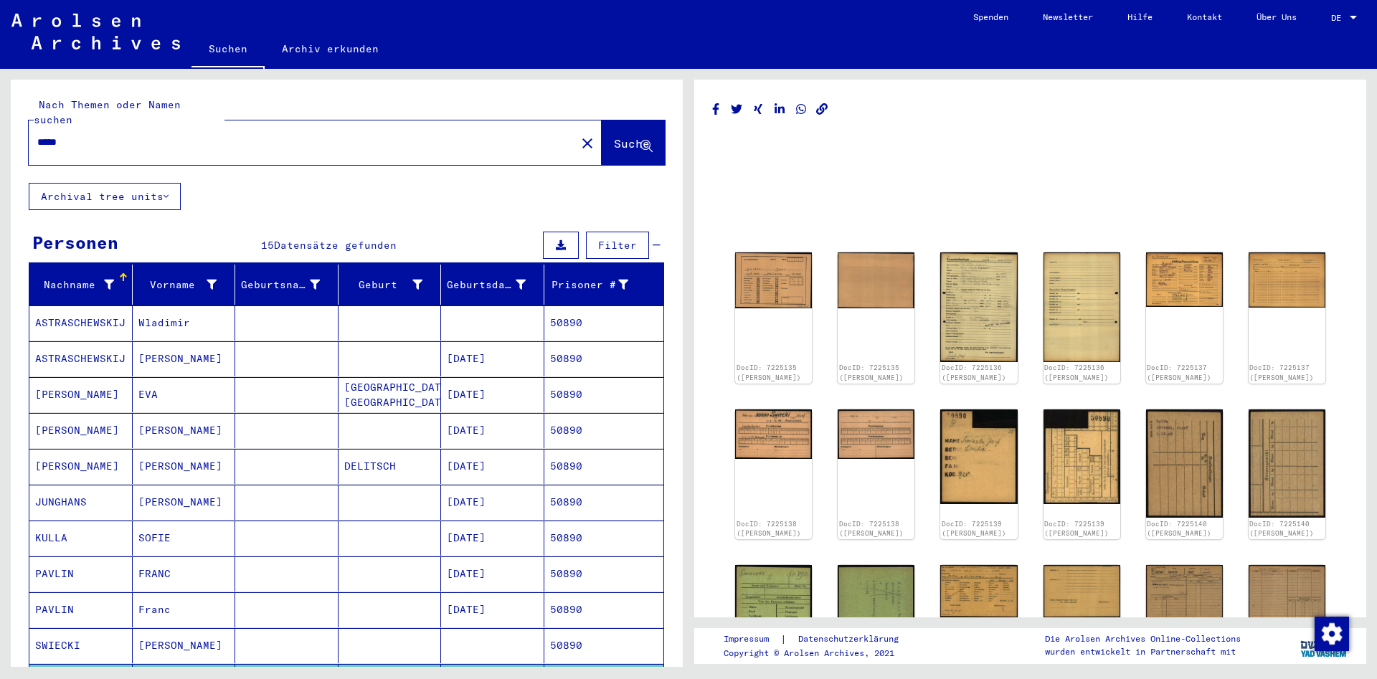
click at [204, 135] on input "*****" at bounding box center [302, 142] width 530 height 15
paste input "*"
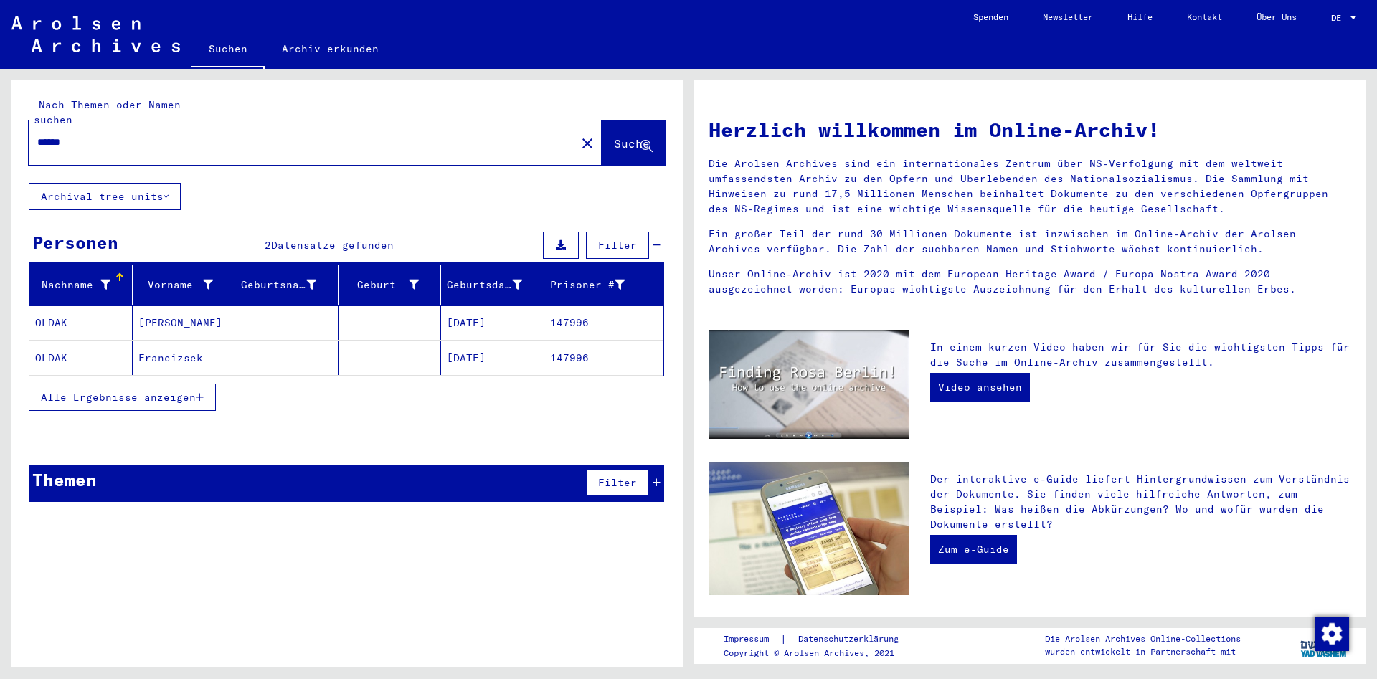
click at [158, 391] on span "Alle Ergebnisse anzeigen" at bounding box center [118, 397] width 155 height 13
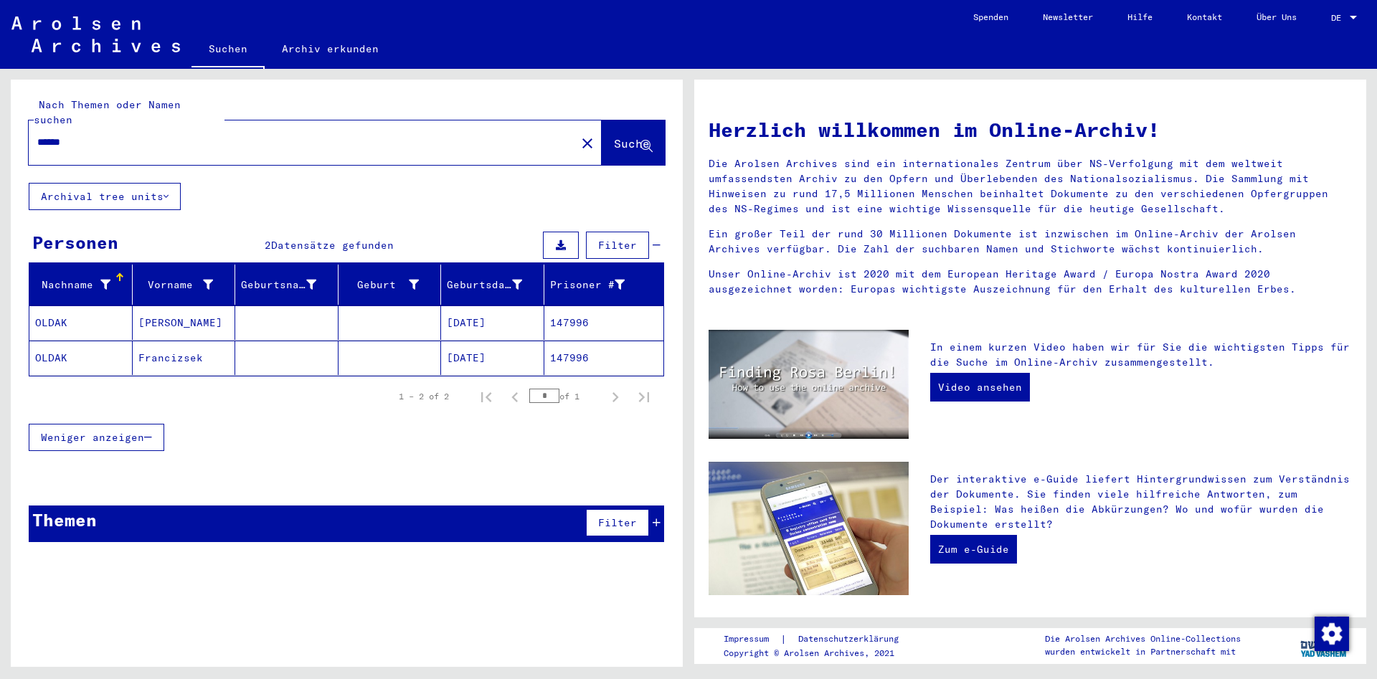
click at [138, 143] on div "****** close" at bounding box center [315, 142] width 573 height 44
drag, startPoint x: 132, startPoint y: 130, endPoint x: -32, endPoint y: 123, distance: 163.6
click at [37, 135] on input "******" at bounding box center [297, 142] width 521 height 15
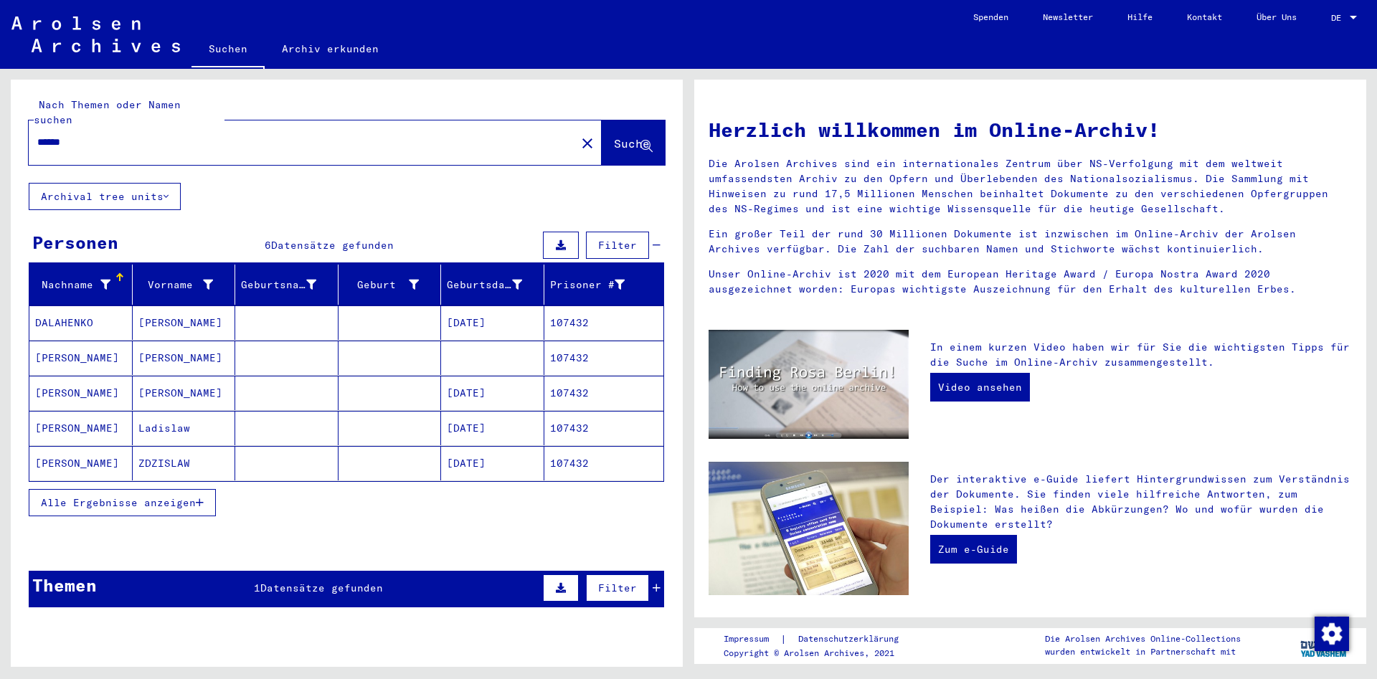
click at [230, 427] on mat-cell "Ladislaw" at bounding box center [184, 428] width 103 height 34
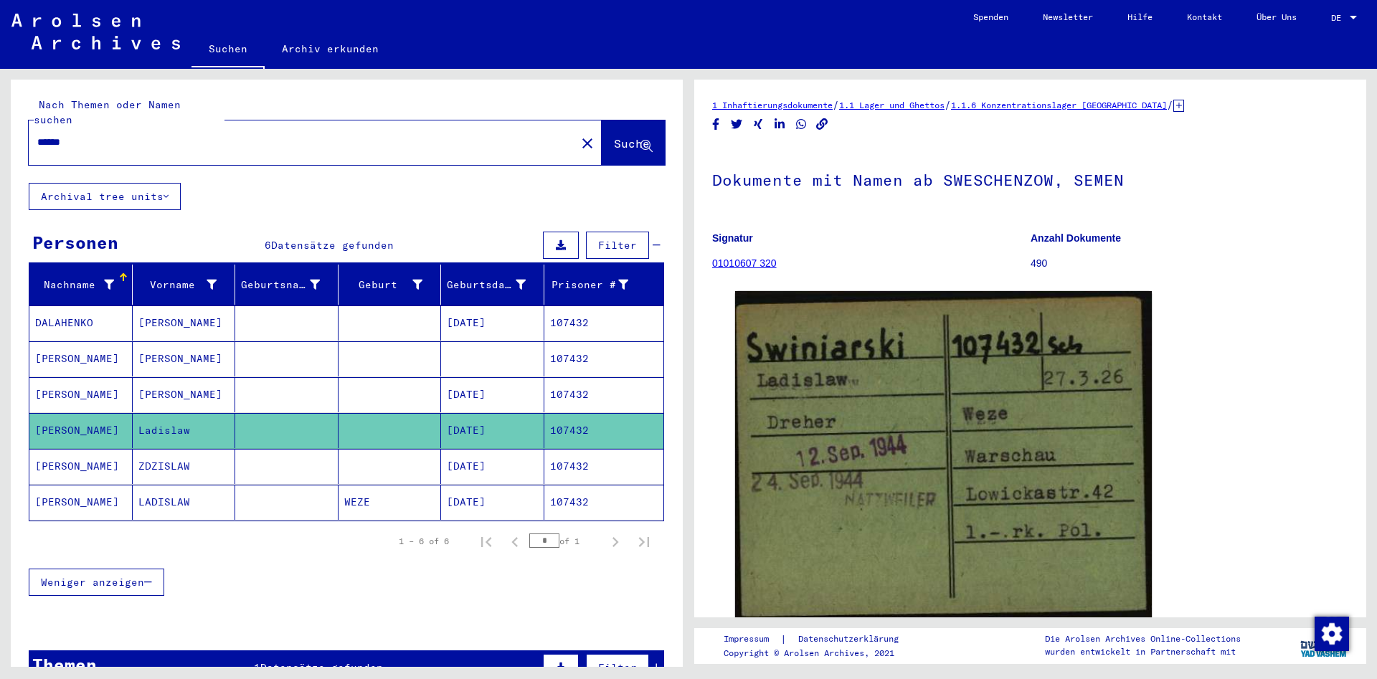
click at [217, 455] on mat-cell "ZDZISLAW" at bounding box center [184, 466] width 103 height 35
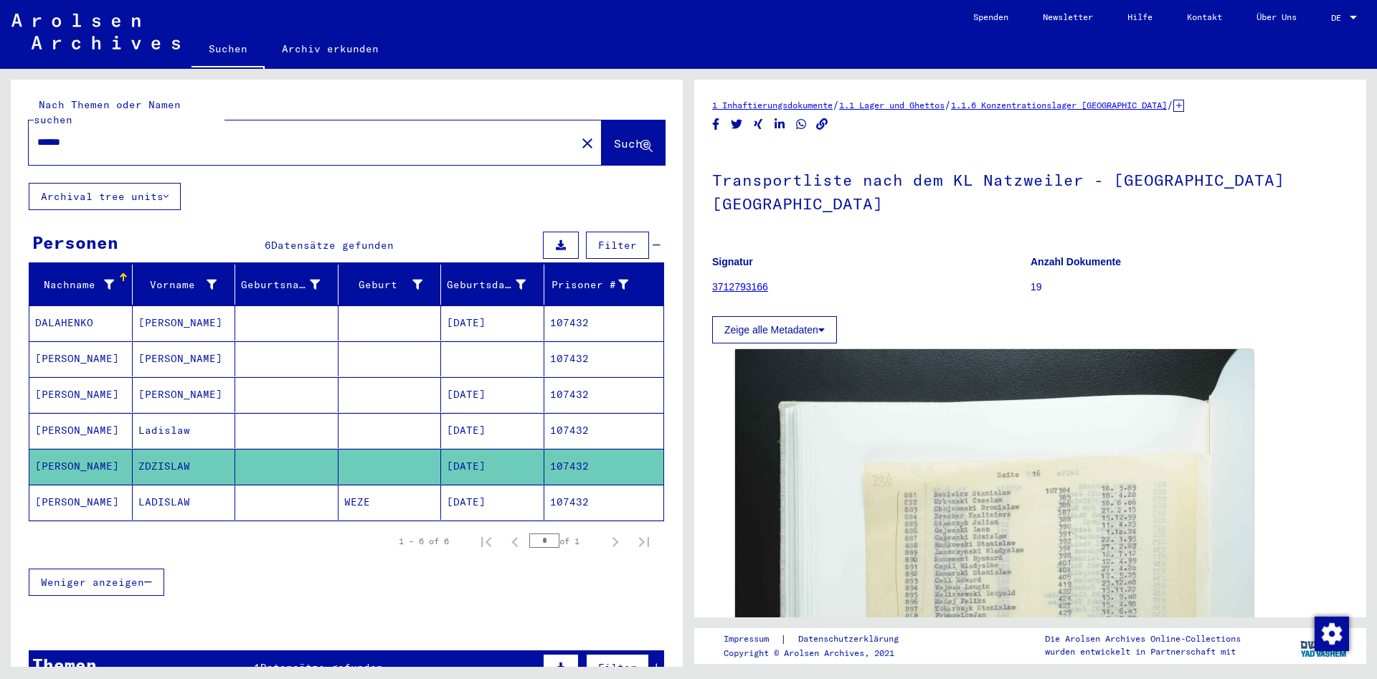
click at [202, 491] on mat-cell "LADISLAW" at bounding box center [184, 502] width 103 height 35
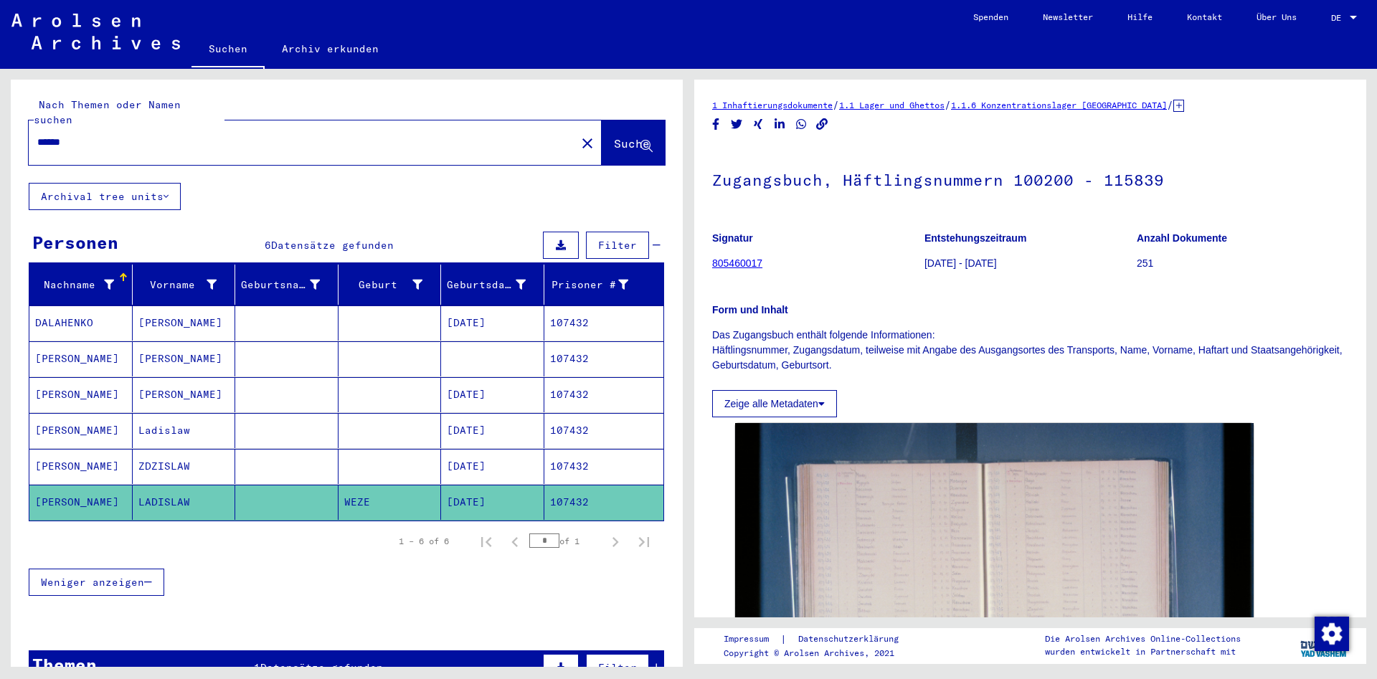
click at [209, 461] on mat-cell "ZDZISLAW" at bounding box center [184, 466] width 103 height 35
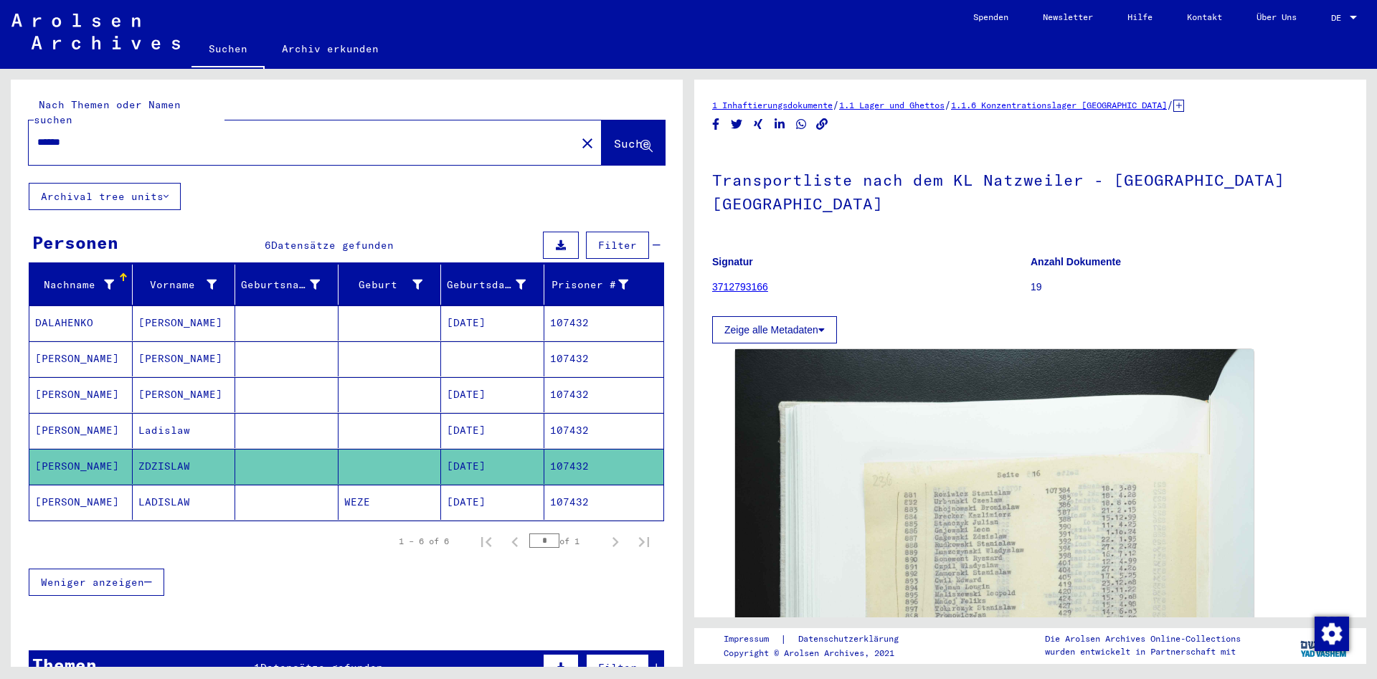
drag, startPoint x: 154, startPoint y: 131, endPoint x: -201, endPoint y: 102, distance: 356.2
click at [37, 135] on input "******" at bounding box center [302, 142] width 530 height 15
type input "**********"
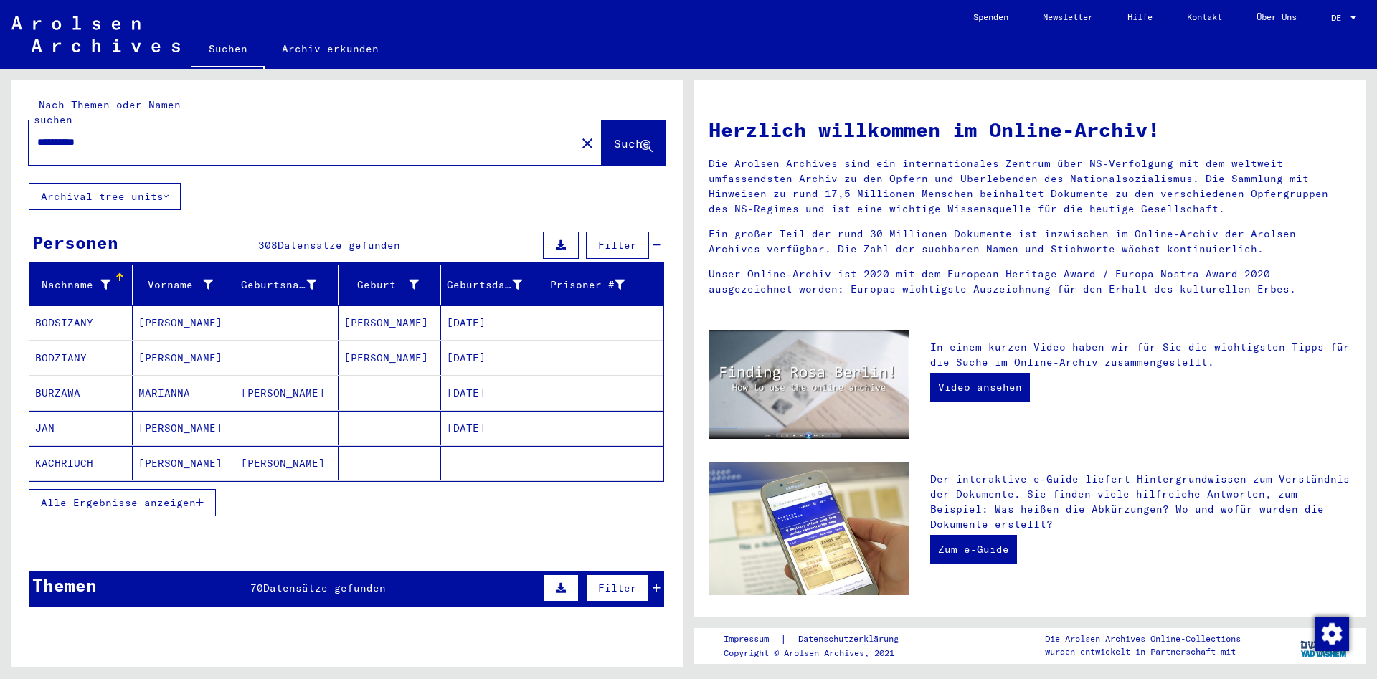
click at [115, 489] on button "Alle Ergebnisse anzeigen" at bounding box center [122, 502] width 187 height 27
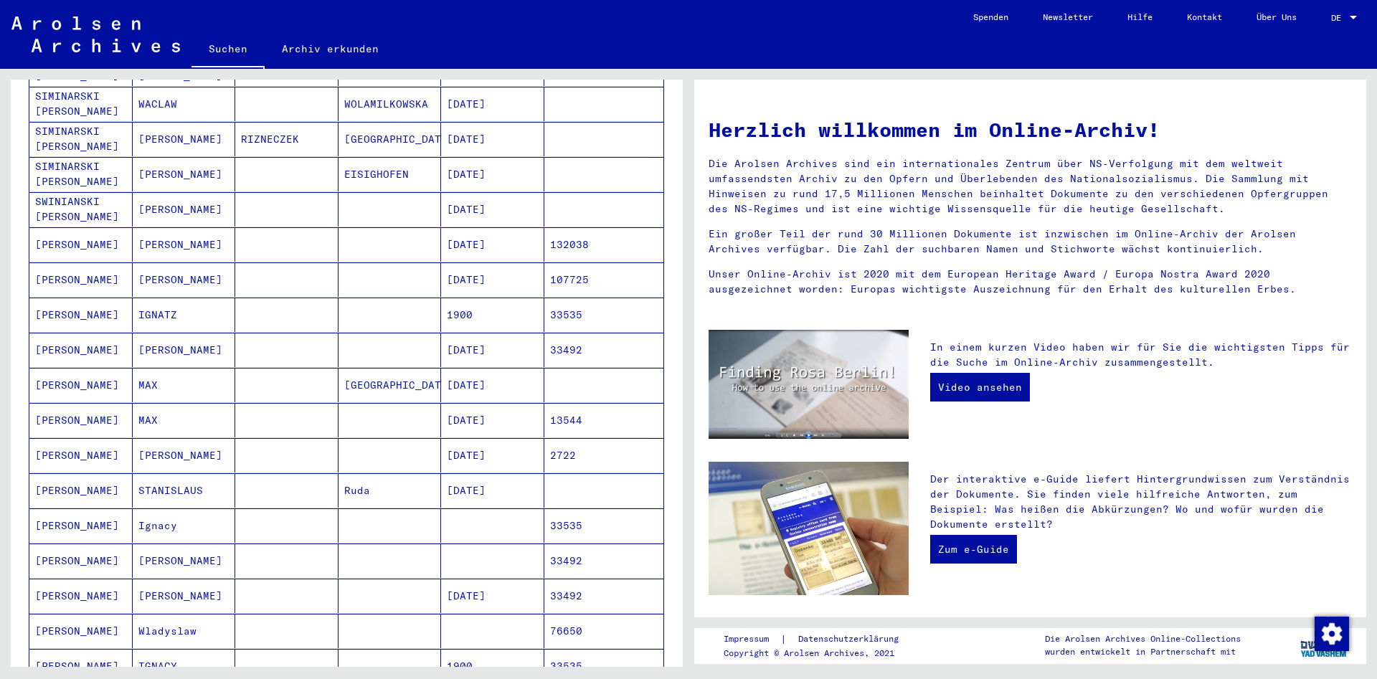
scroll to position [542, 0]
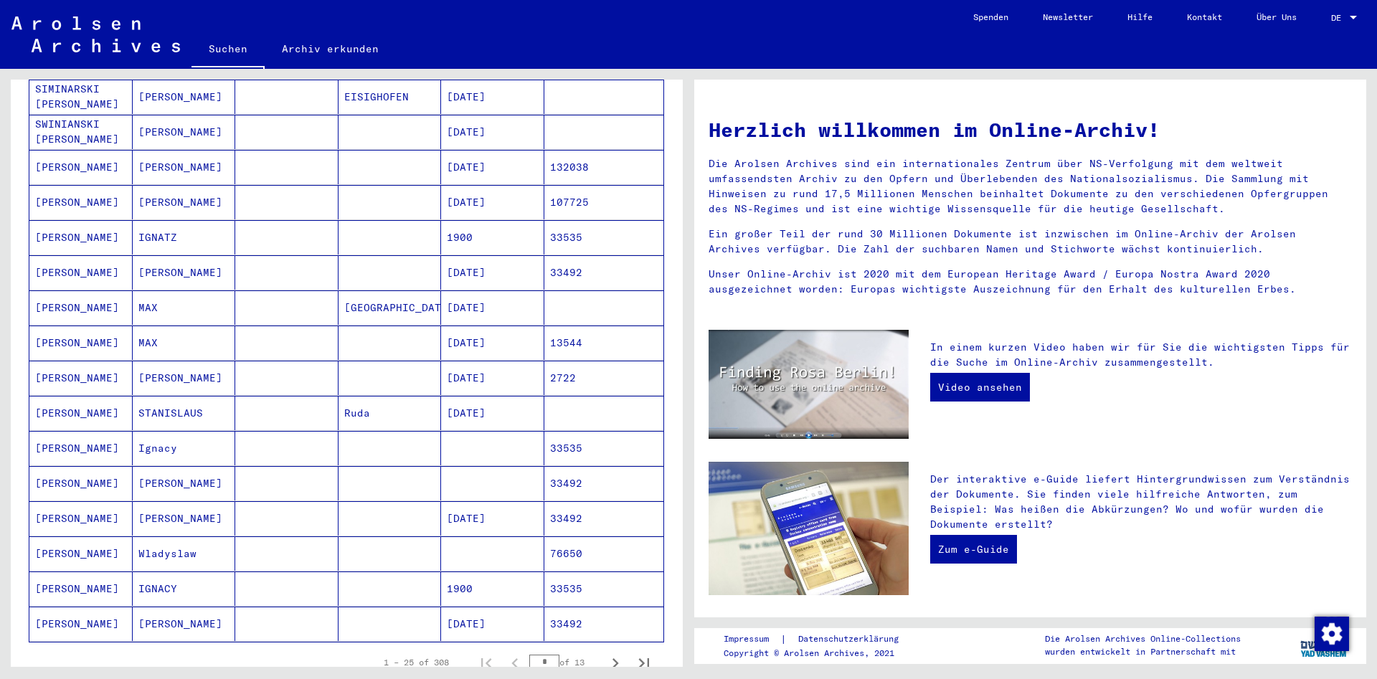
click at [163, 549] on mat-cell "Wladyslaw" at bounding box center [184, 553] width 103 height 34
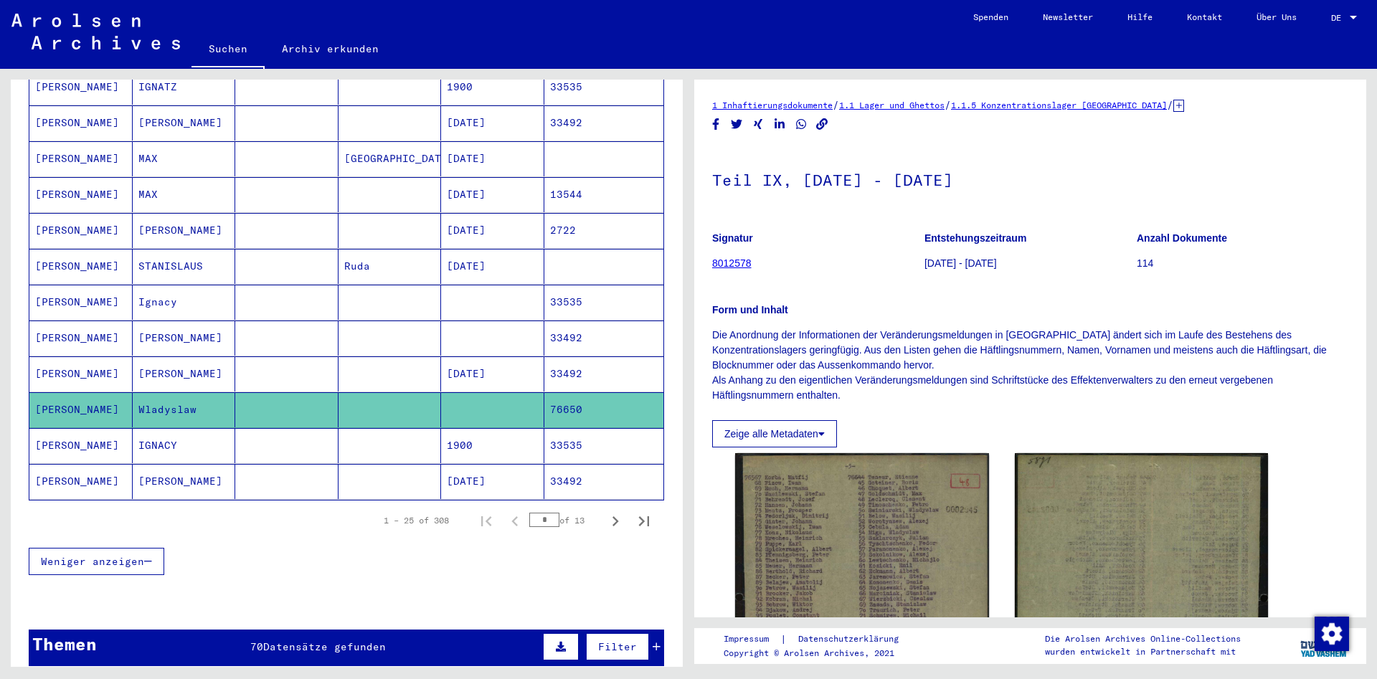
scroll to position [704, 0]
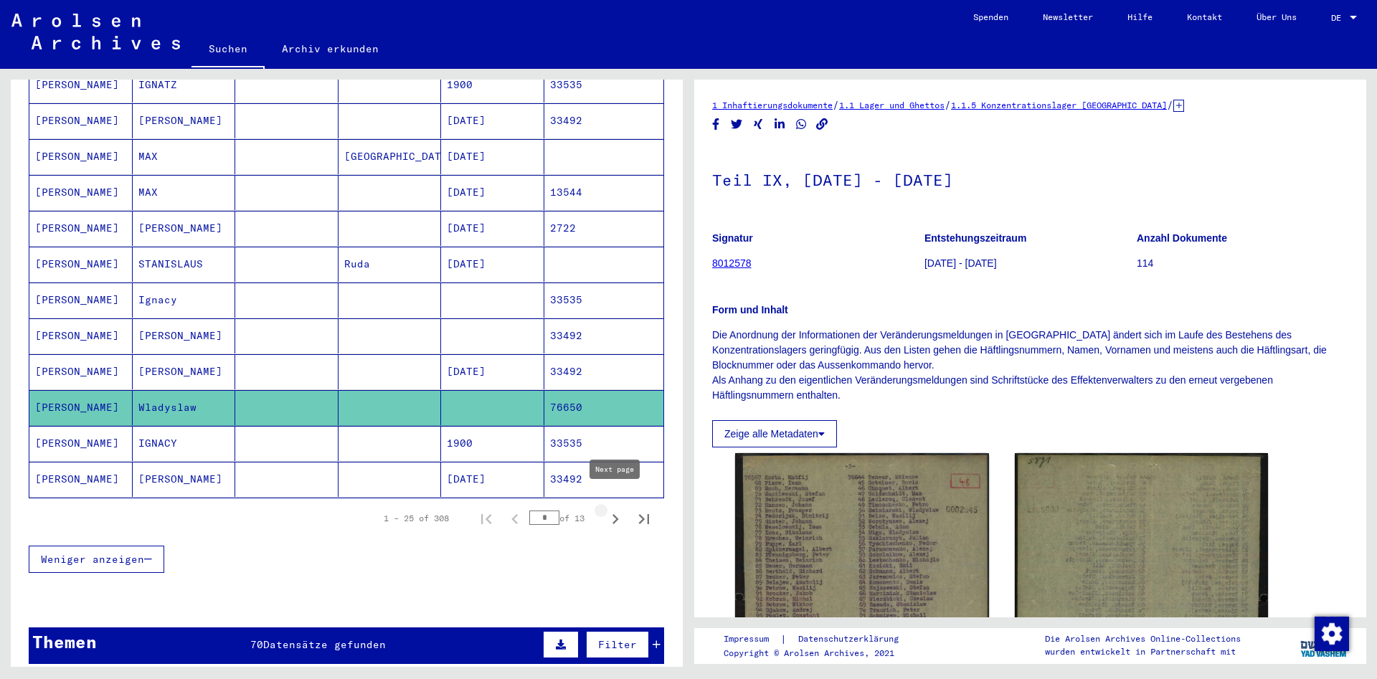
click at [605, 511] on icon "Next page" at bounding box center [615, 519] width 20 height 20
type input "*"
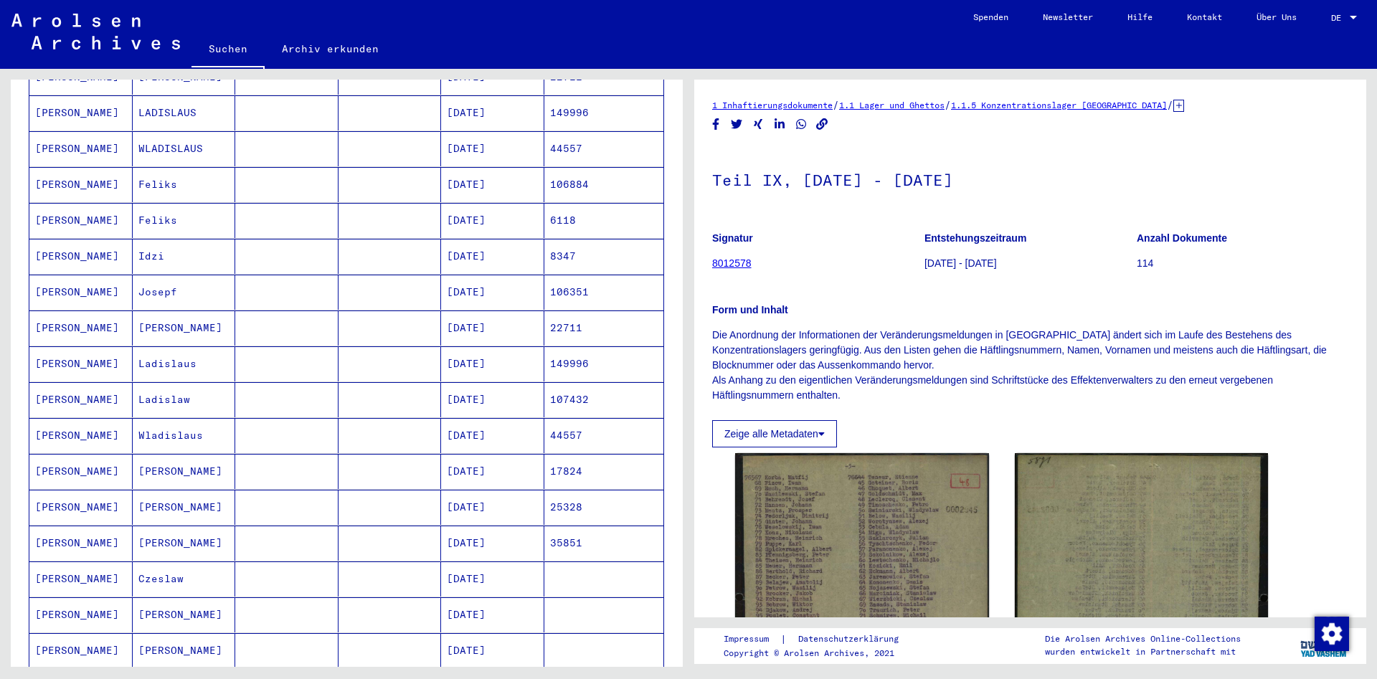
scroll to position [317, 0]
click at [191, 398] on mat-cell "Ladislaus" at bounding box center [184, 400] width 103 height 35
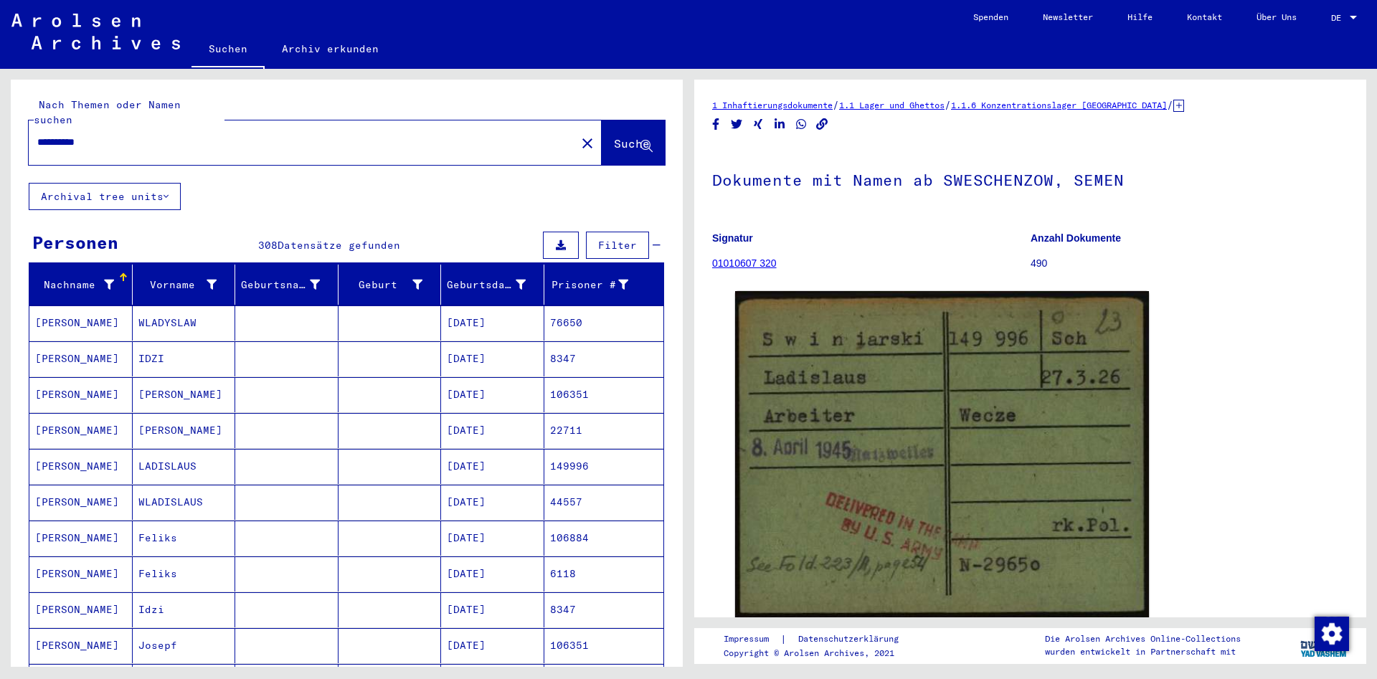
click at [301, 136] on div "**********" at bounding box center [298, 142] width 539 height 32
drag, startPoint x: 299, startPoint y: 126, endPoint x: -349, endPoint y: 133, distance: 647.7
click at [37, 135] on input "**********" at bounding box center [302, 142] width 530 height 15
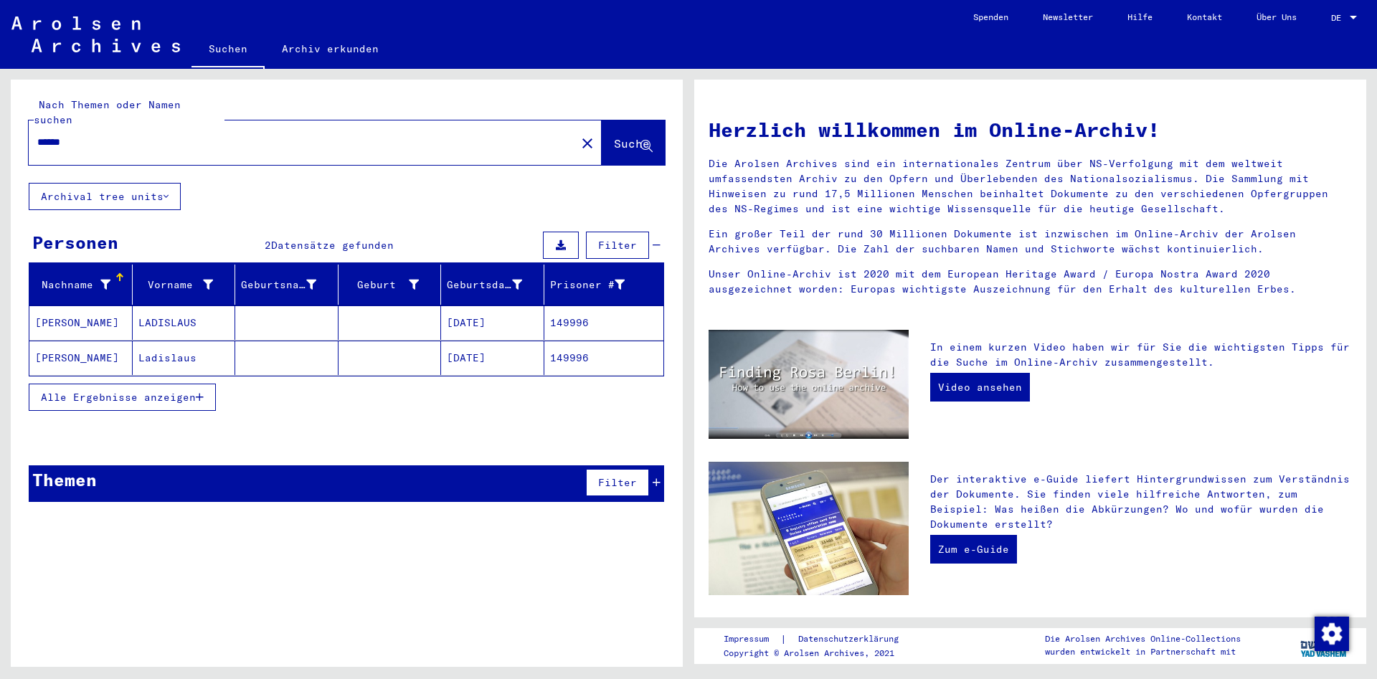
click at [288, 306] on mat-cell at bounding box center [286, 323] width 103 height 34
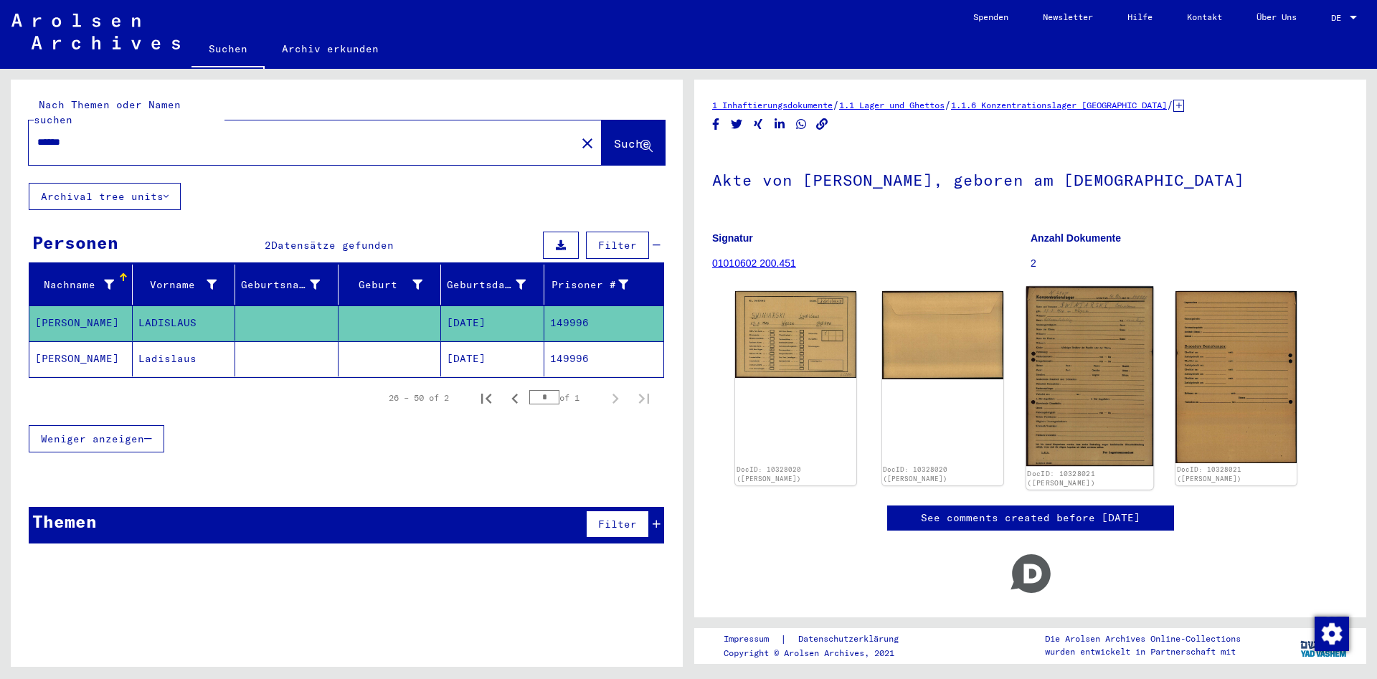
click at [1063, 299] on img at bounding box center [1089, 376] width 127 height 180
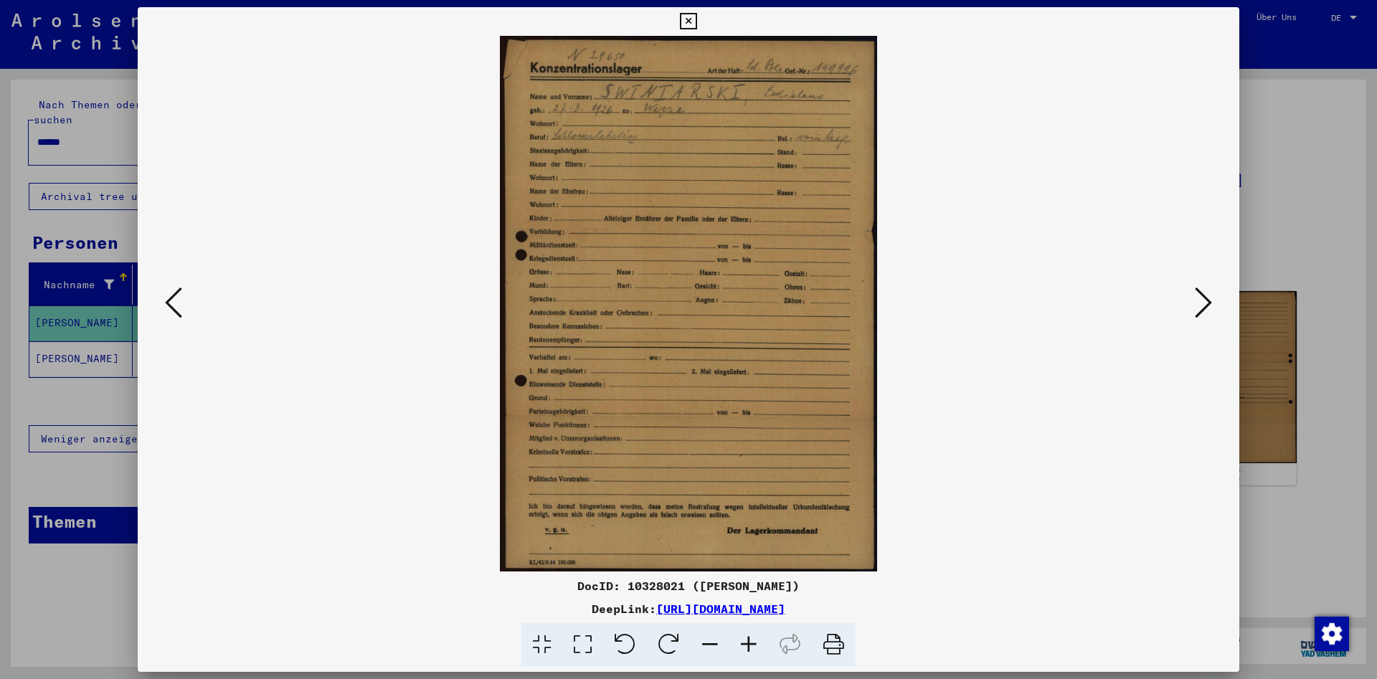
click at [696, 21] on icon at bounding box center [688, 21] width 16 height 17
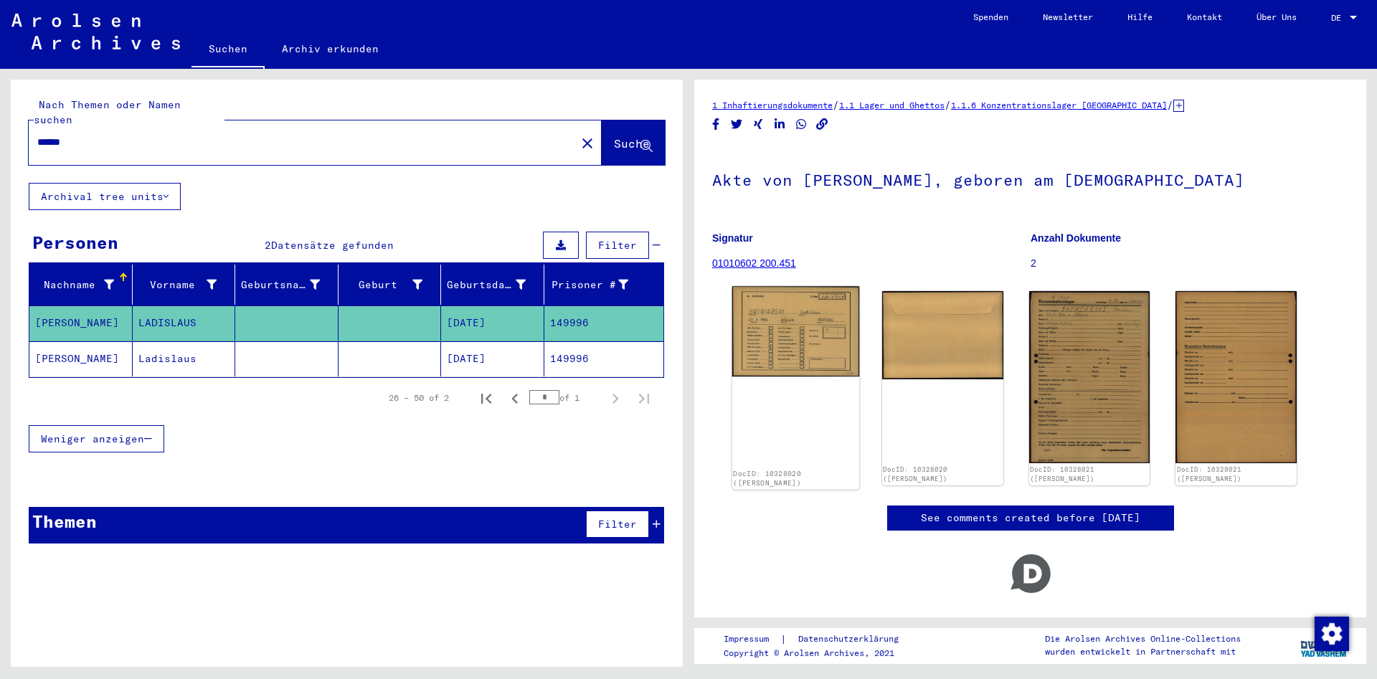
click at [791, 331] on img at bounding box center [795, 331] width 127 height 90
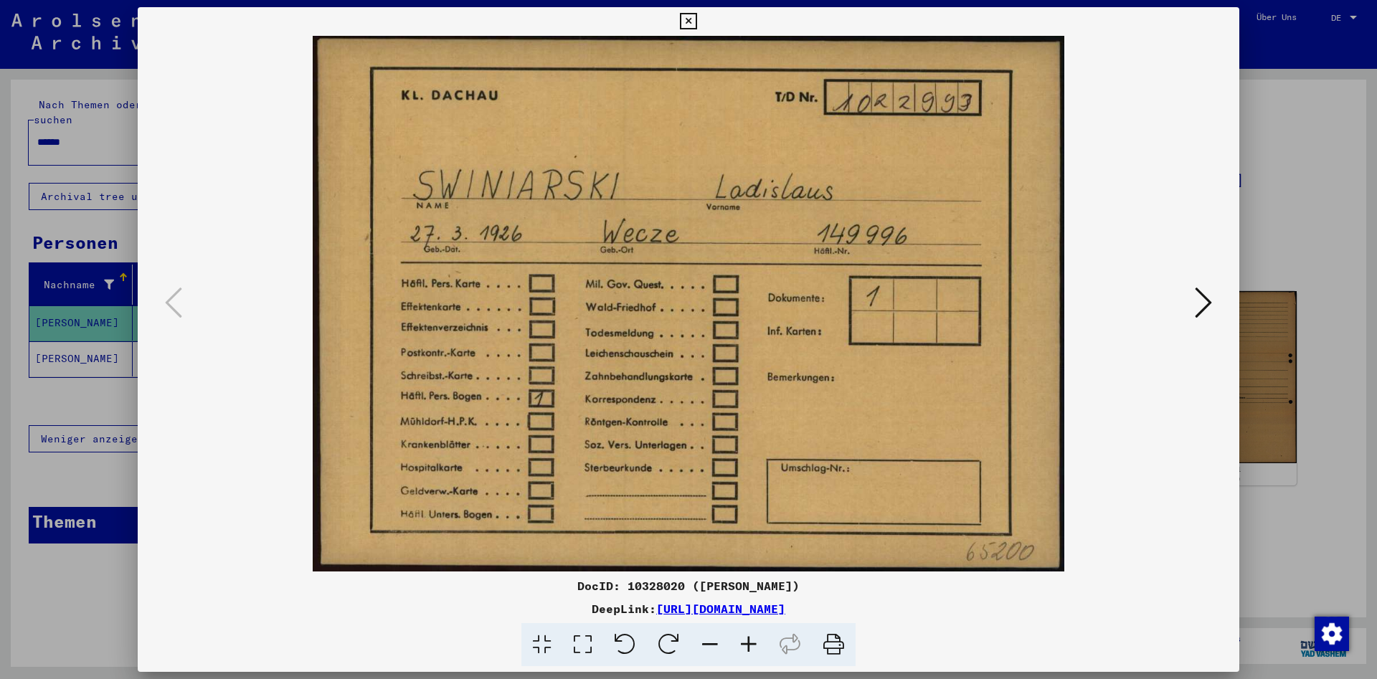
click at [1195, 301] on button at bounding box center [1204, 303] width 26 height 41
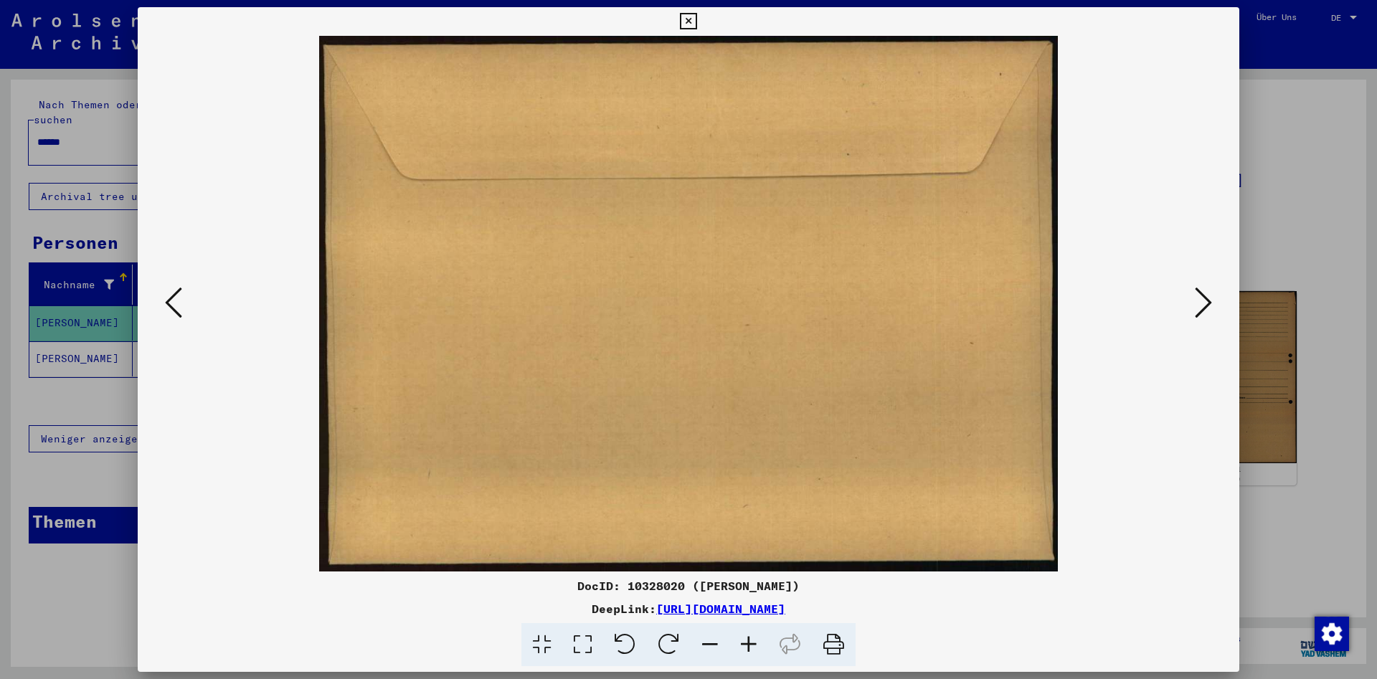
click at [1195, 301] on button at bounding box center [1204, 303] width 26 height 41
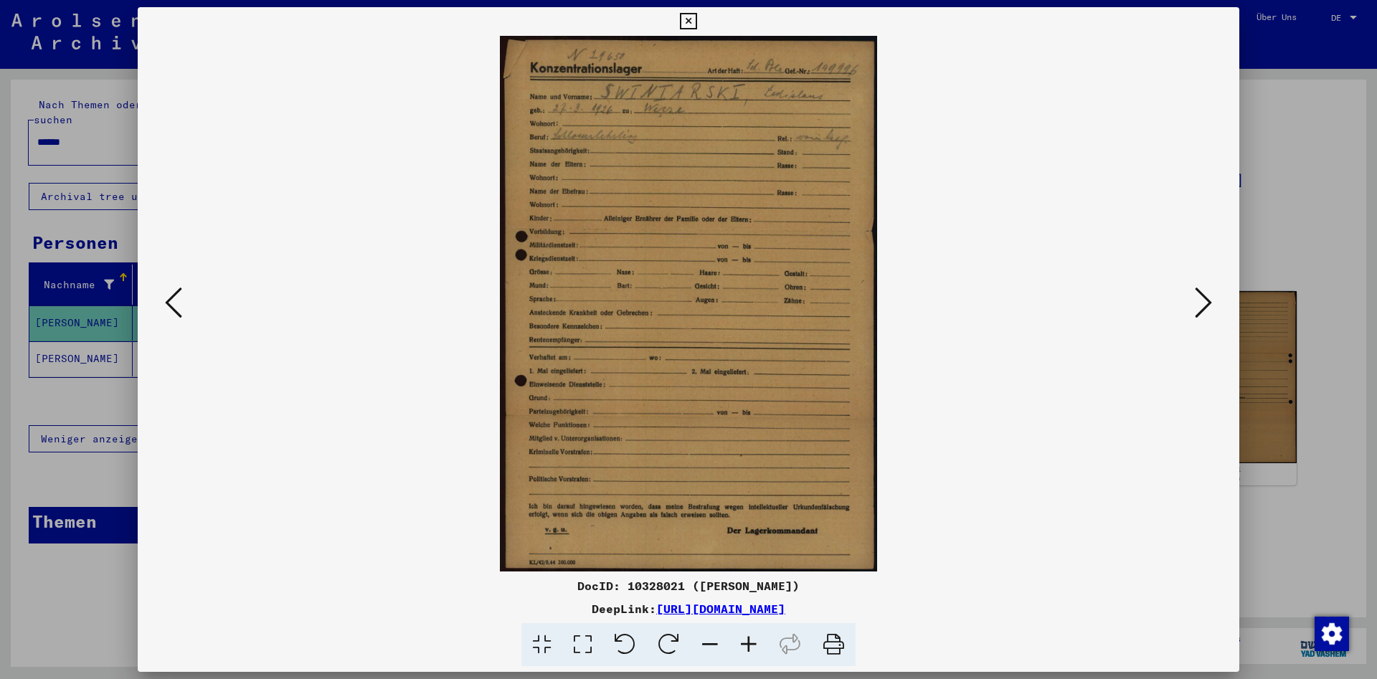
click at [1195, 301] on button at bounding box center [1204, 303] width 26 height 41
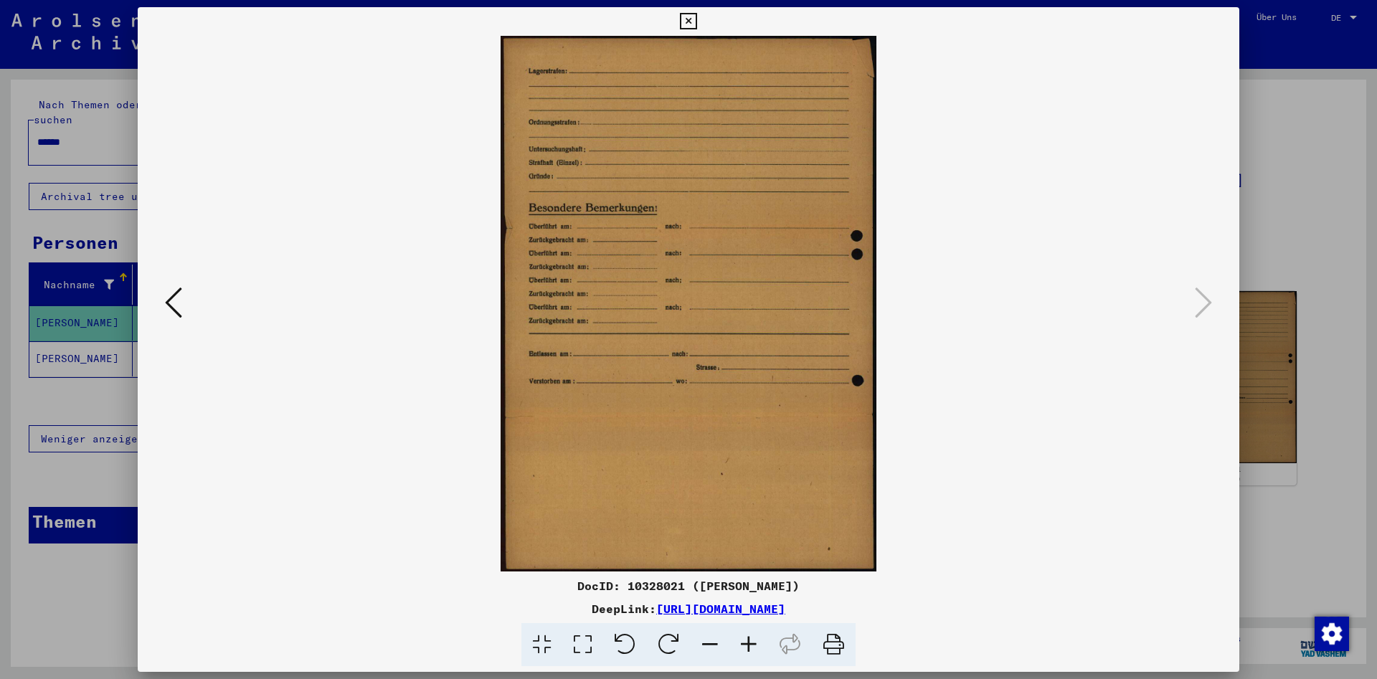
click at [696, 23] on icon at bounding box center [688, 21] width 16 height 17
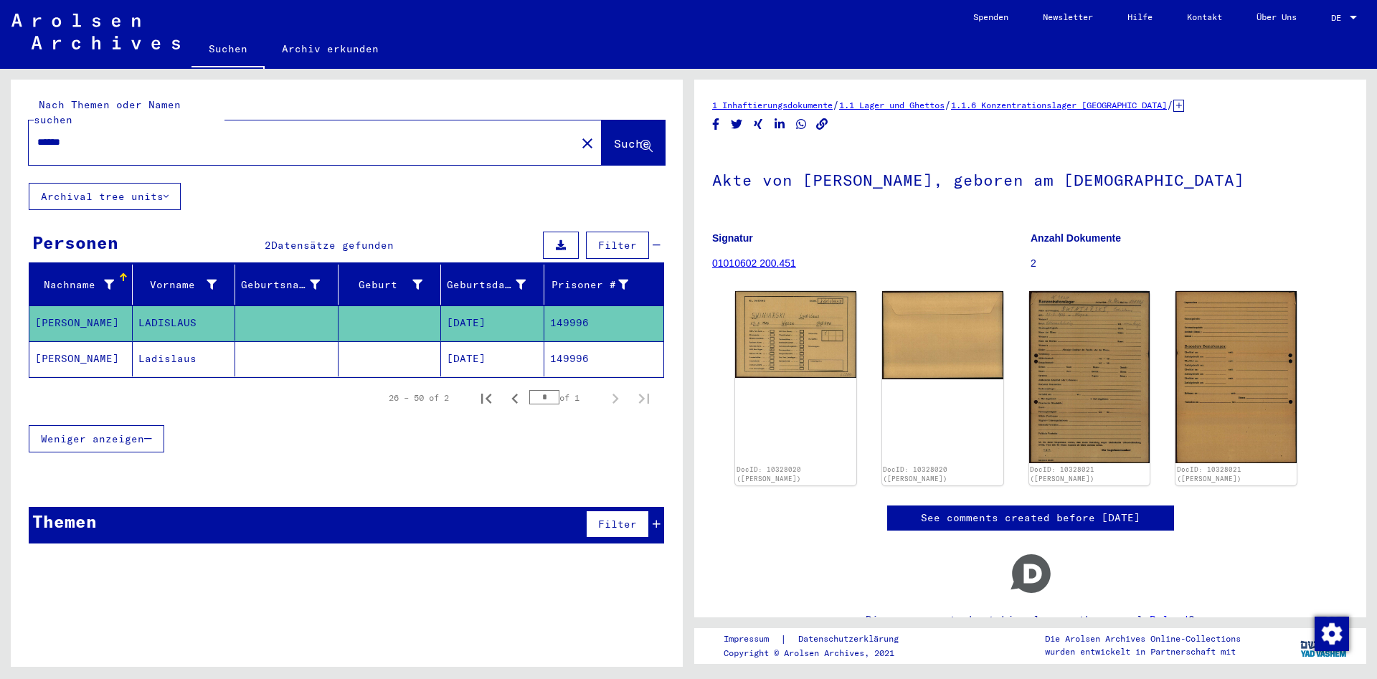
click at [237, 135] on input "******" at bounding box center [302, 142] width 530 height 15
paste input "text"
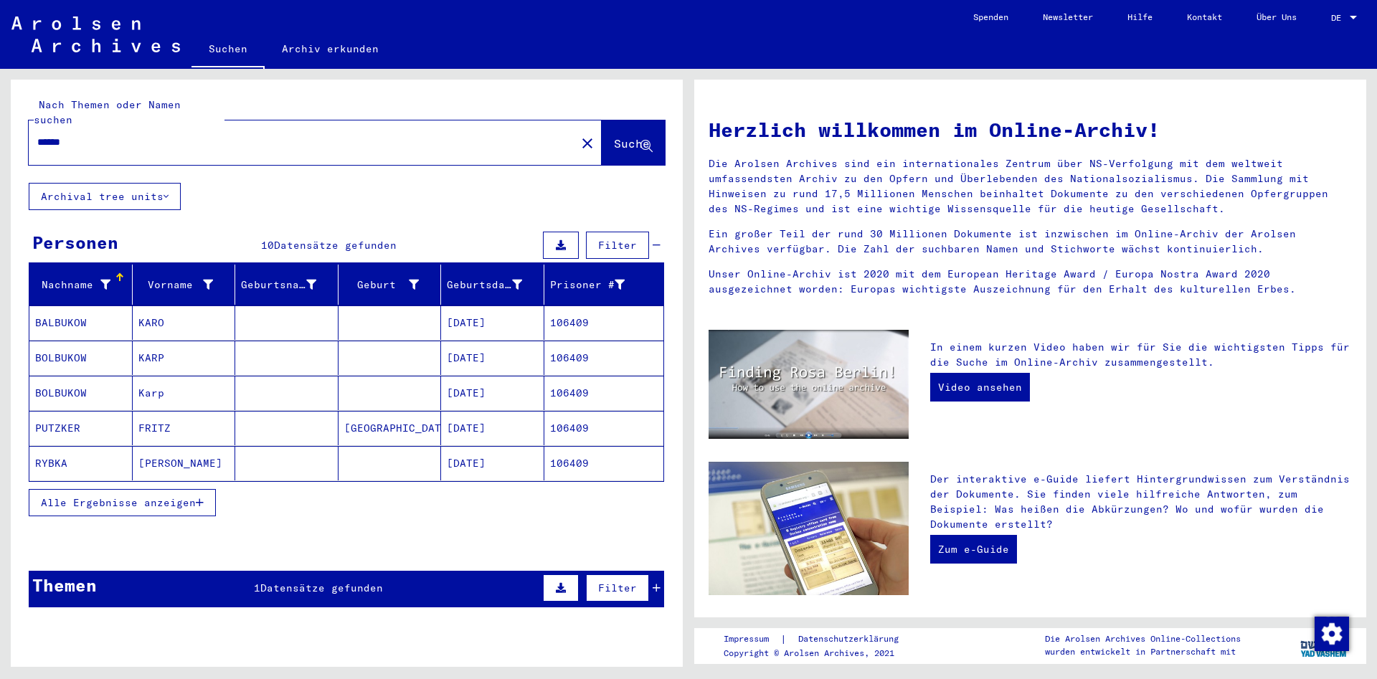
click at [127, 496] on span "Alle Ergebnisse anzeigen" at bounding box center [118, 502] width 155 height 13
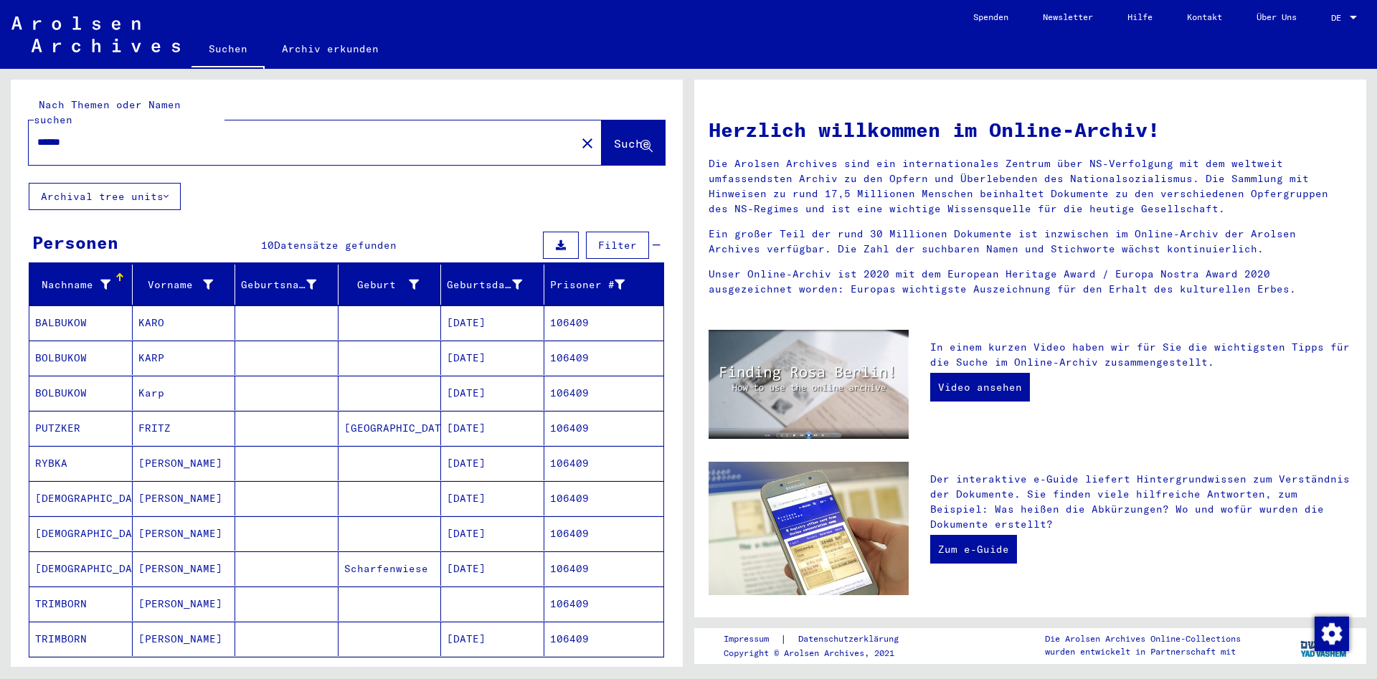
click at [187, 552] on mat-cell "[PERSON_NAME]" at bounding box center [184, 569] width 103 height 34
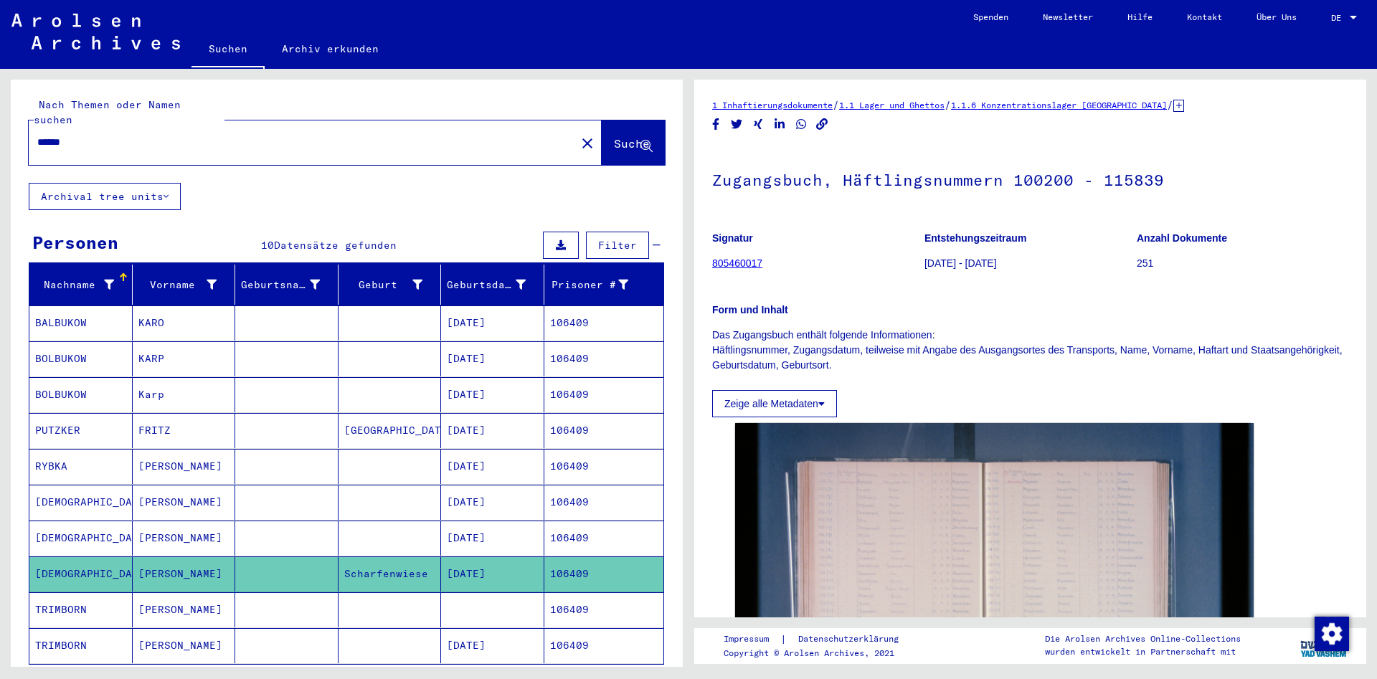
click at [204, 524] on mat-cell "[PERSON_NAME]" at bounding box center [184, 538] width 103 height 35
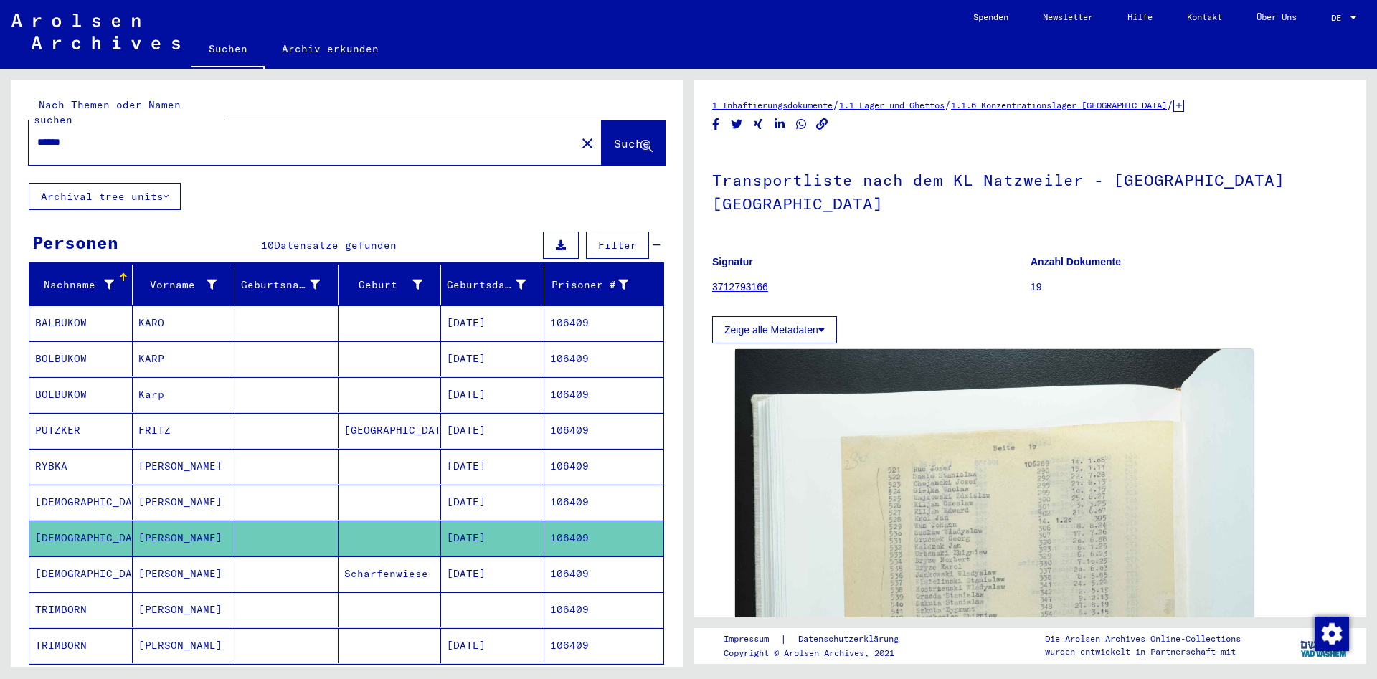
click at [207, 494] on mat-cell "[PERSON_NAME]" at bounding box center [184, 502] width 103 height 35
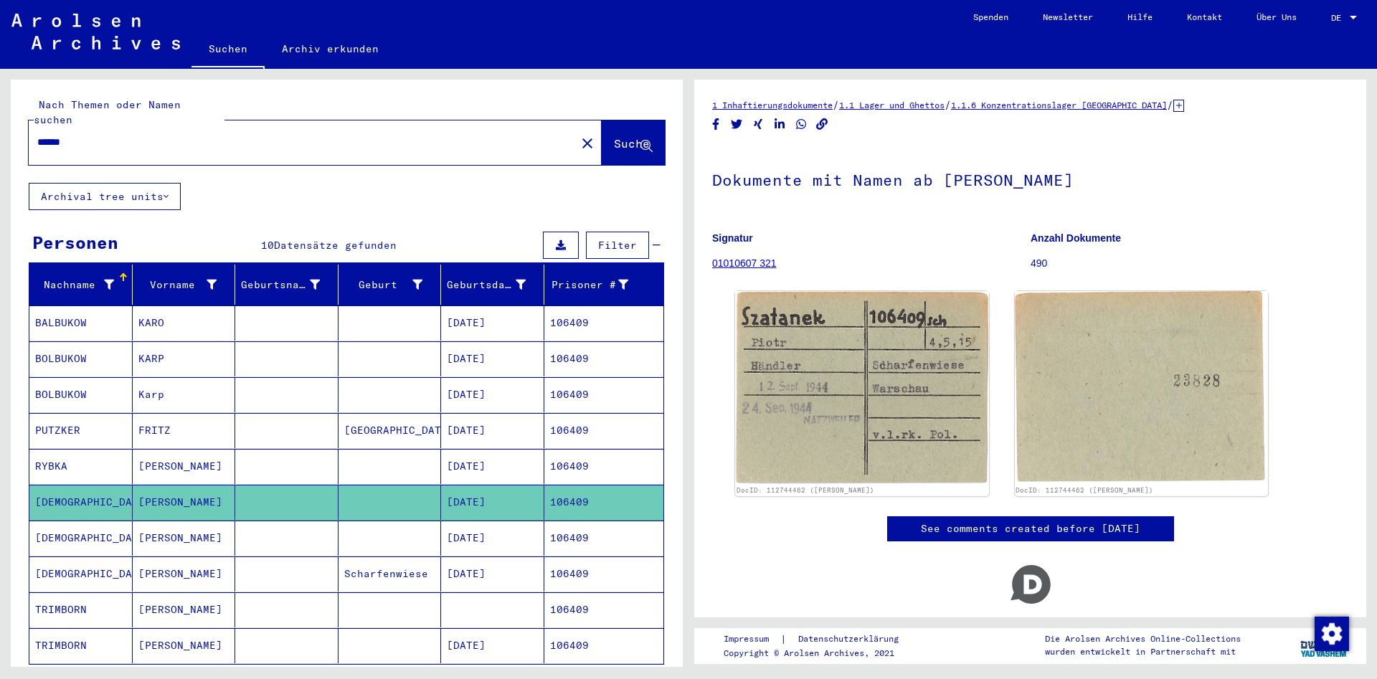
click at [302, 135] on input "******" at bounding box center [302, 142] width 530 height 15
paste input "text"
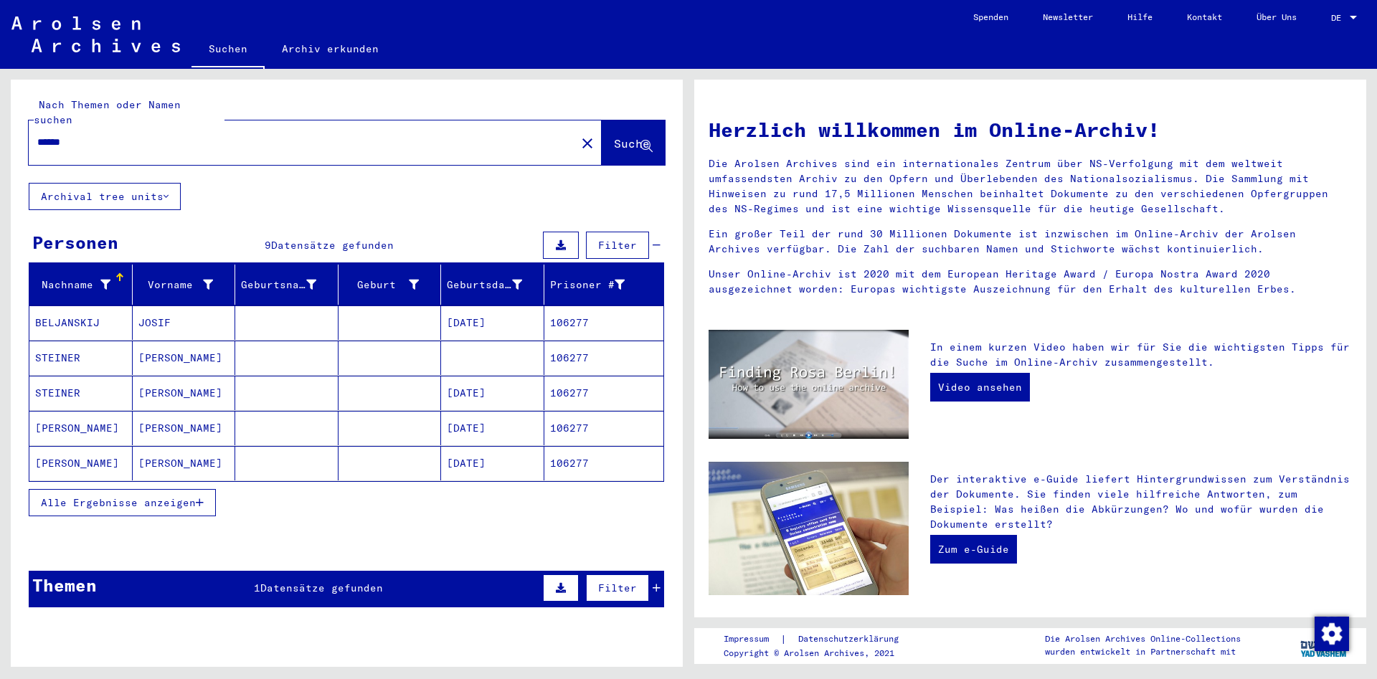
click at [169, 489] on button "Alle Ergebnisse anzeigen" at bounding box center [122, 502] width 187 height 27
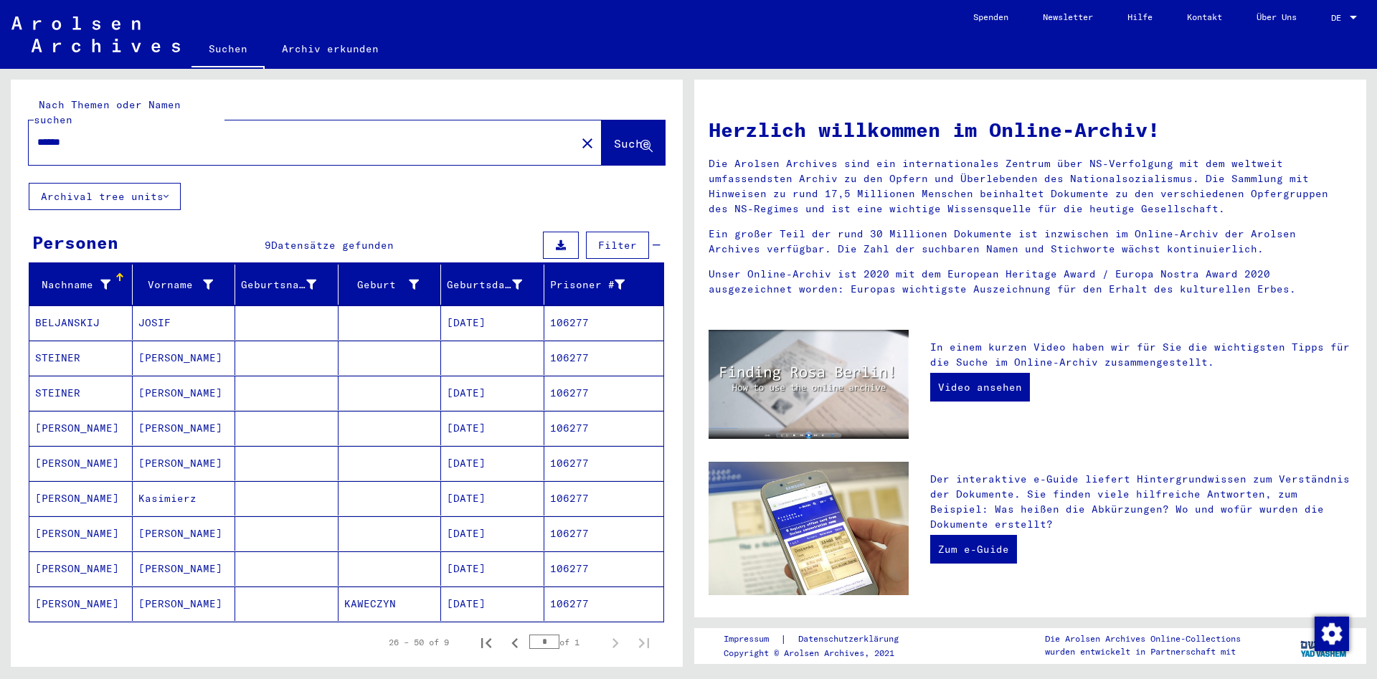
click at [240, 587] on mat-cell at bounding box center [286, 604] width 103 height 34
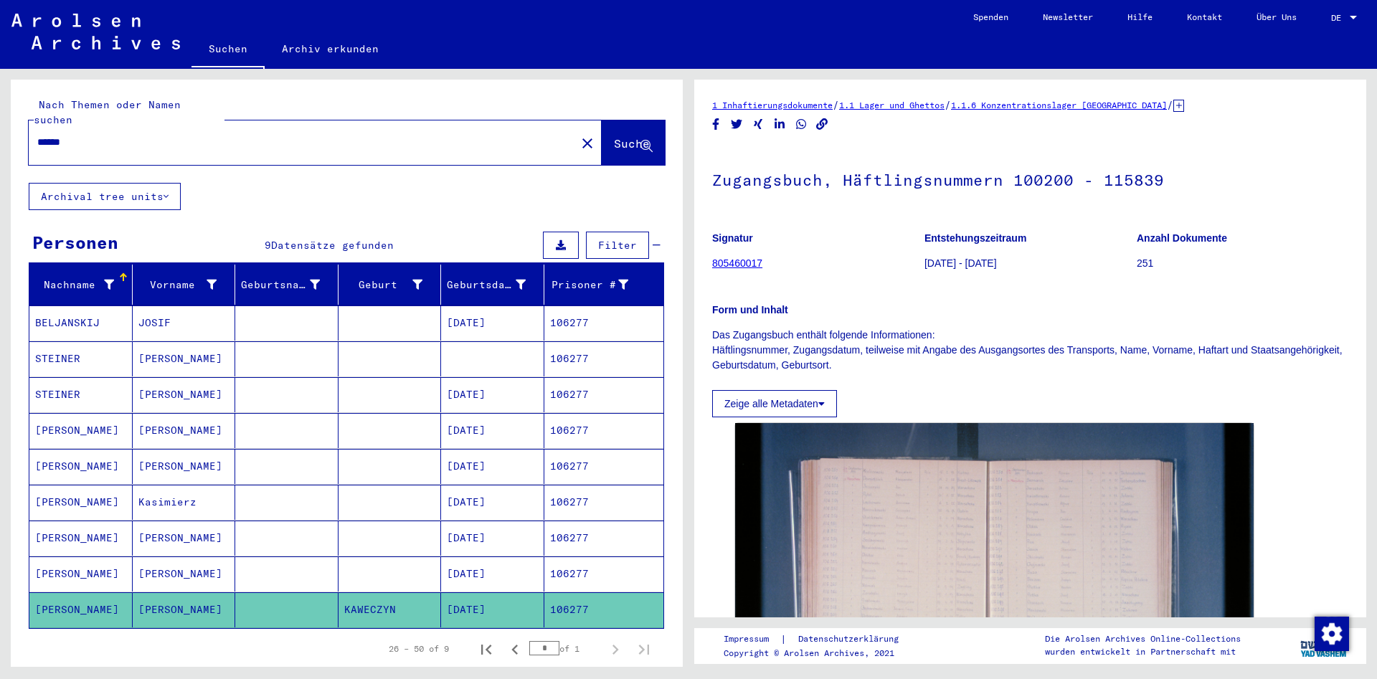
click at [237, 557] on mat-cell at bounding box center [286, 574] width 103 height 35
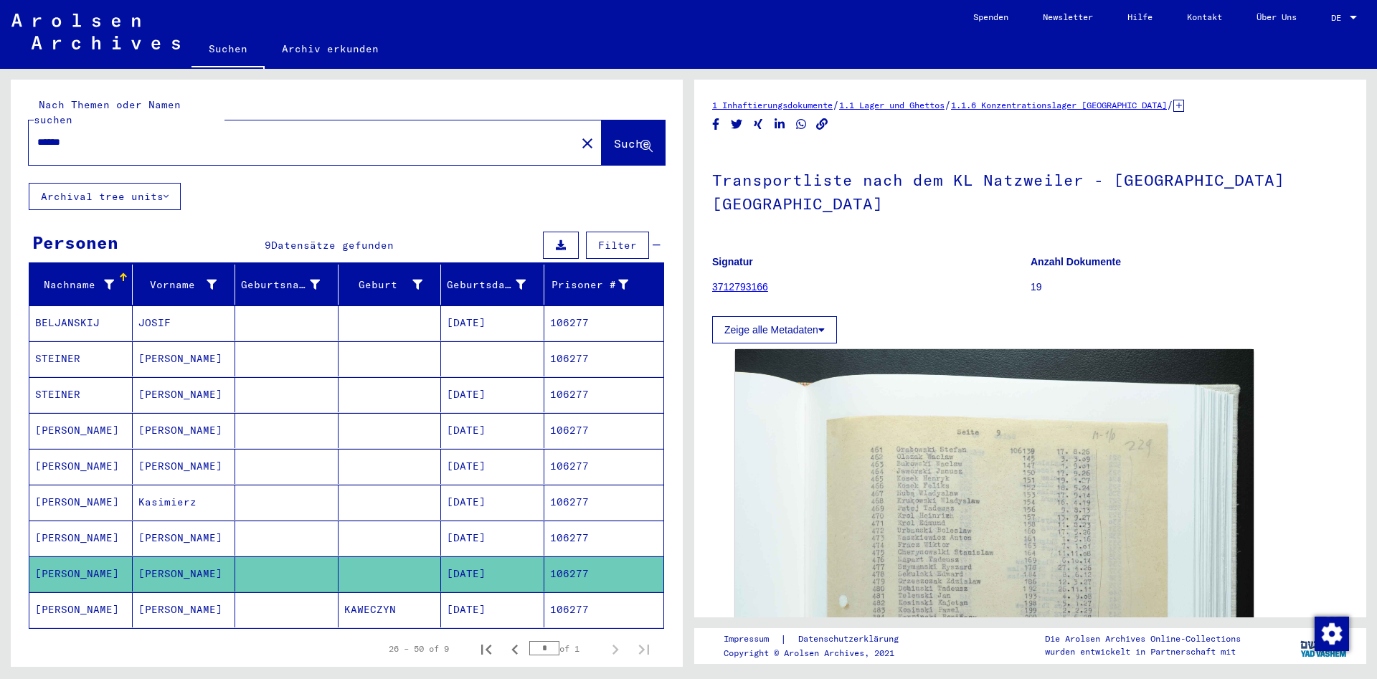
click at [240, 521] on mat-cell at bounding box center [286, 538] width 103 height 35
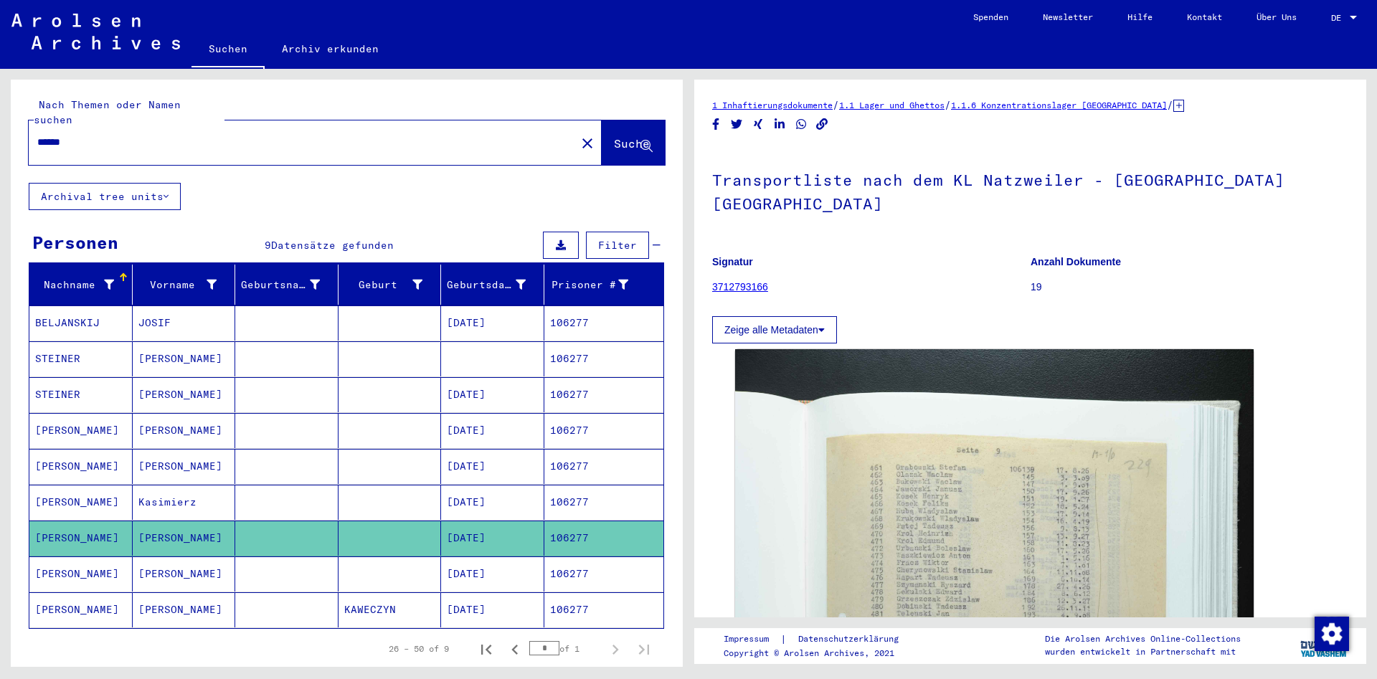
click at [251, 485] on mat-cell at bounding box center [286, 502] width 103 height 35
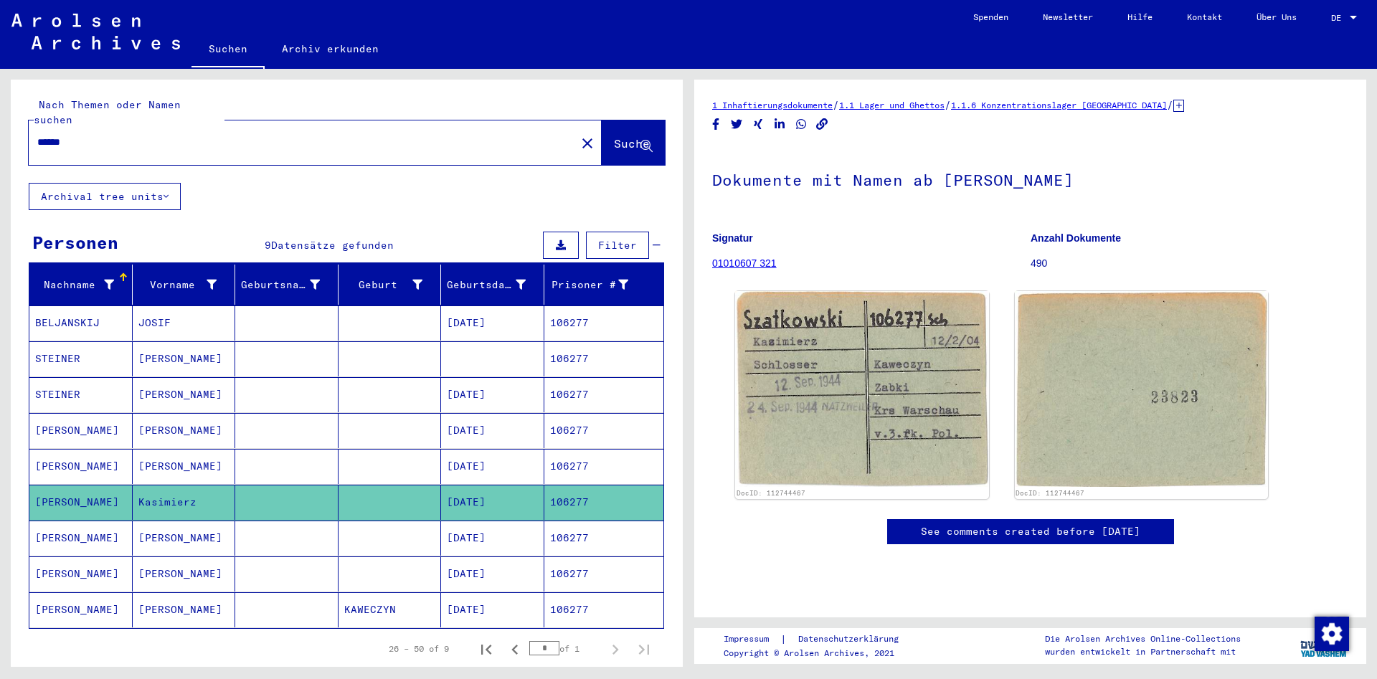
click at [257, 431] on mat-cell at bounding box center [286, 430] width 103 height 35
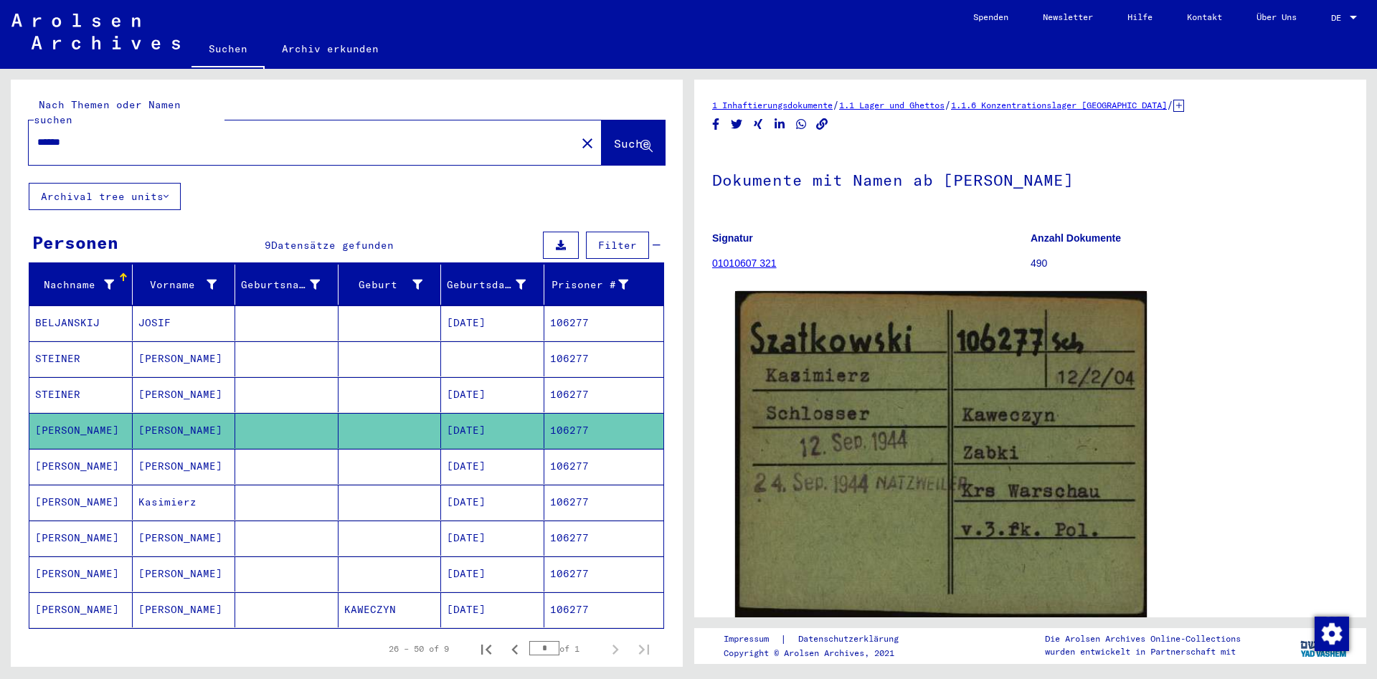
click at [310, 611] on mat-cell at bounding box center [286, 609] width 103 height 35
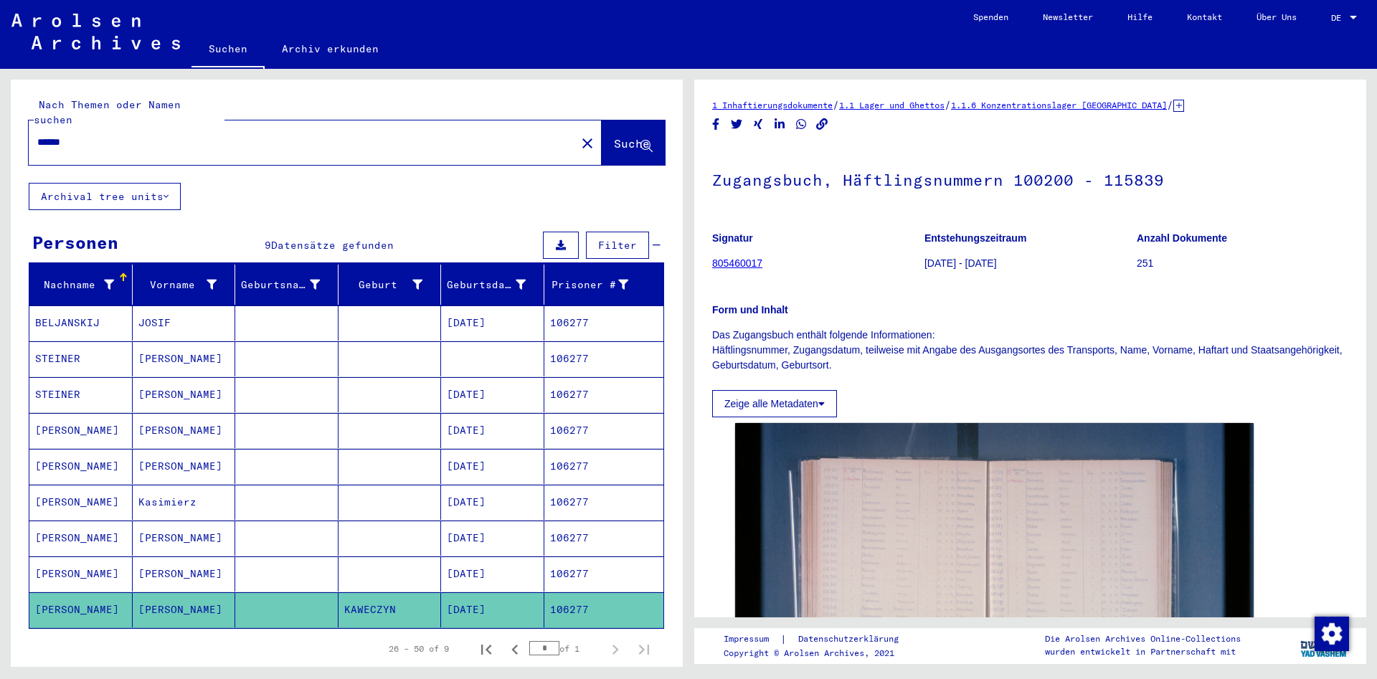
click at [393, 557] on mat-cell at bounding box center [390, 574] width 103 height 35
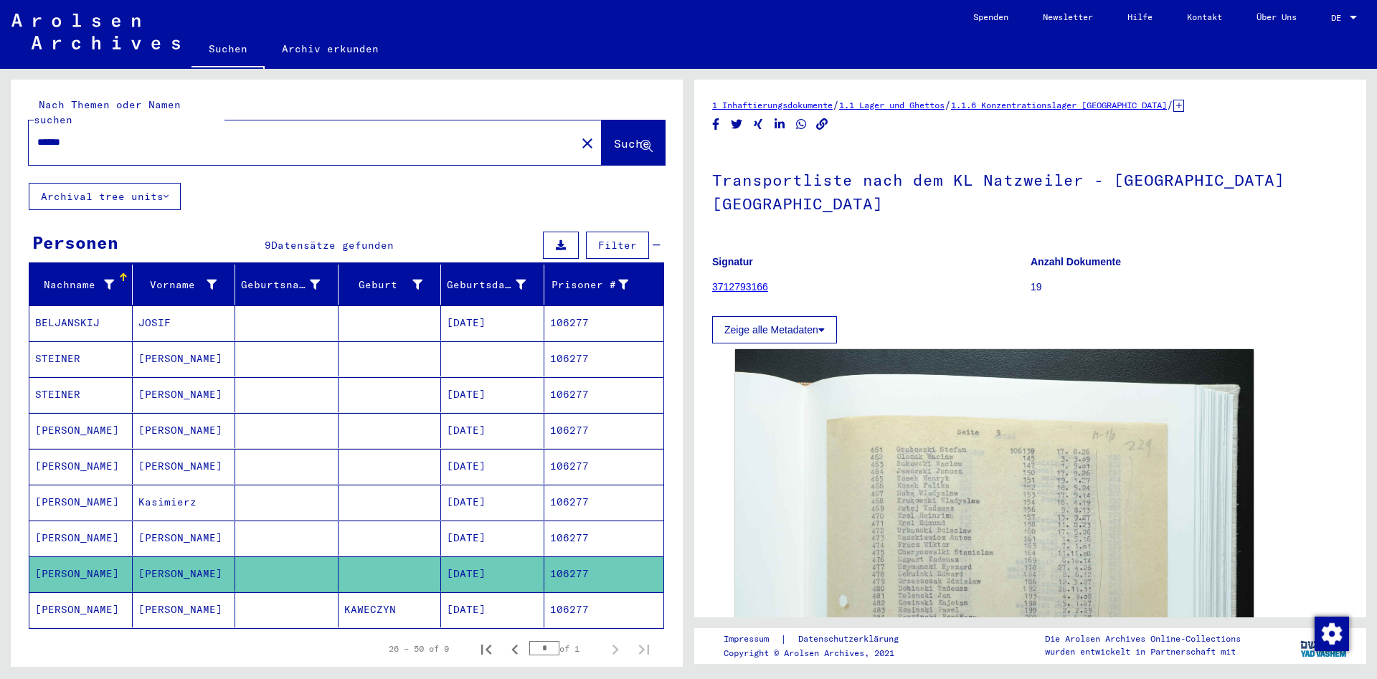
click at [383, 528] on mat-cell at bounding box center [390, 538] width 103 height 35
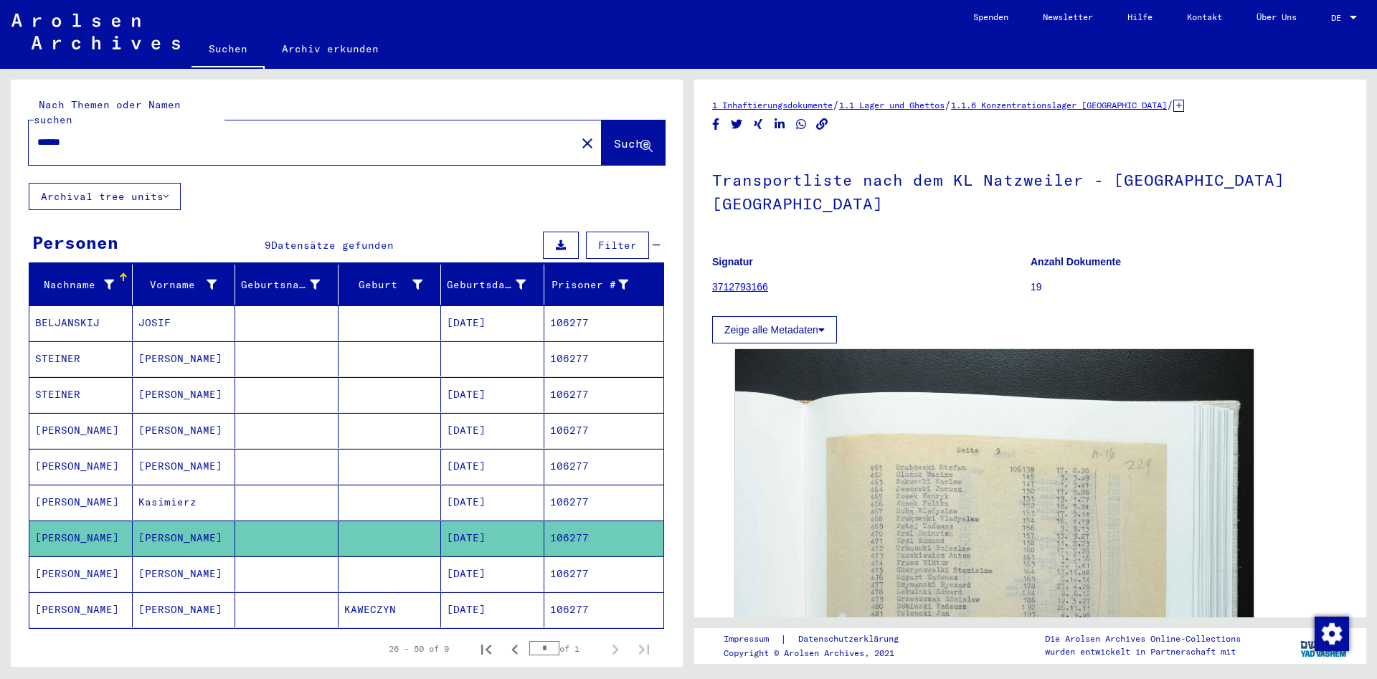
click at [375, 485] on mat-cell at bounding box center [390, 502] width 103 height 35
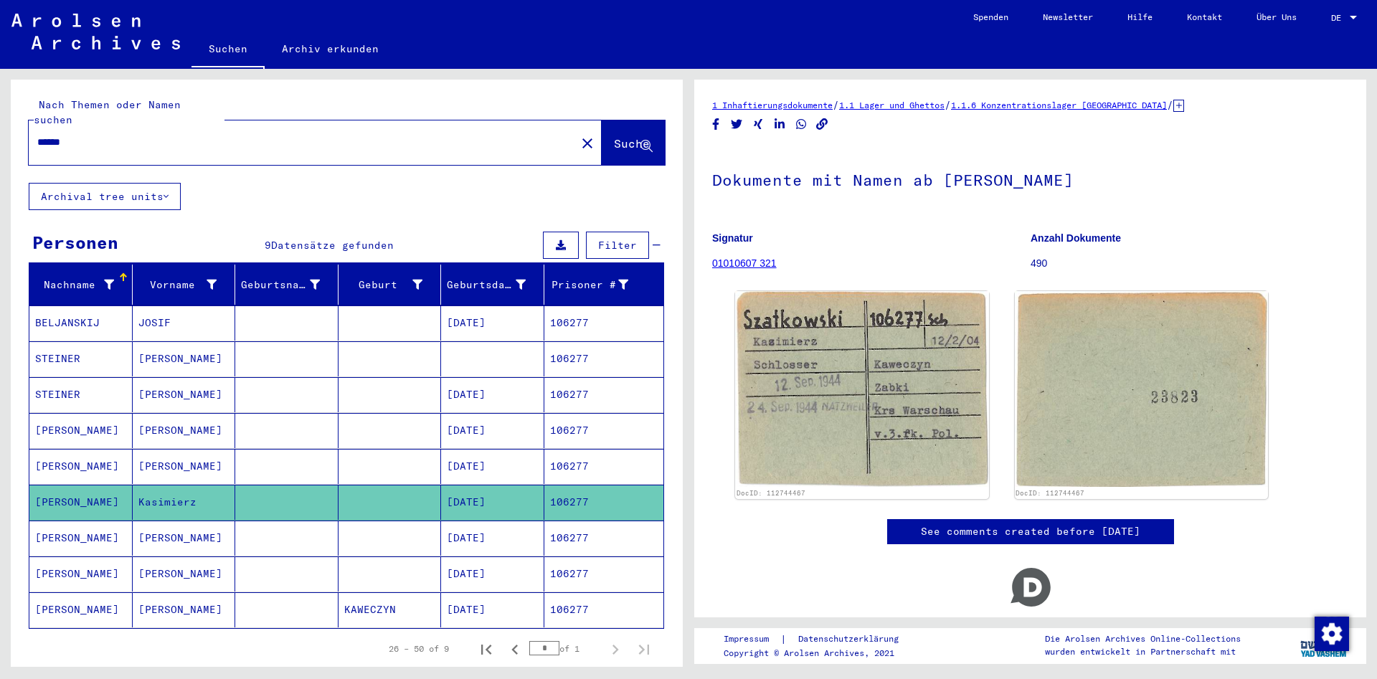
click at [373, 455] on mat-cell at bounding box center [390, 466] width 103 height 35
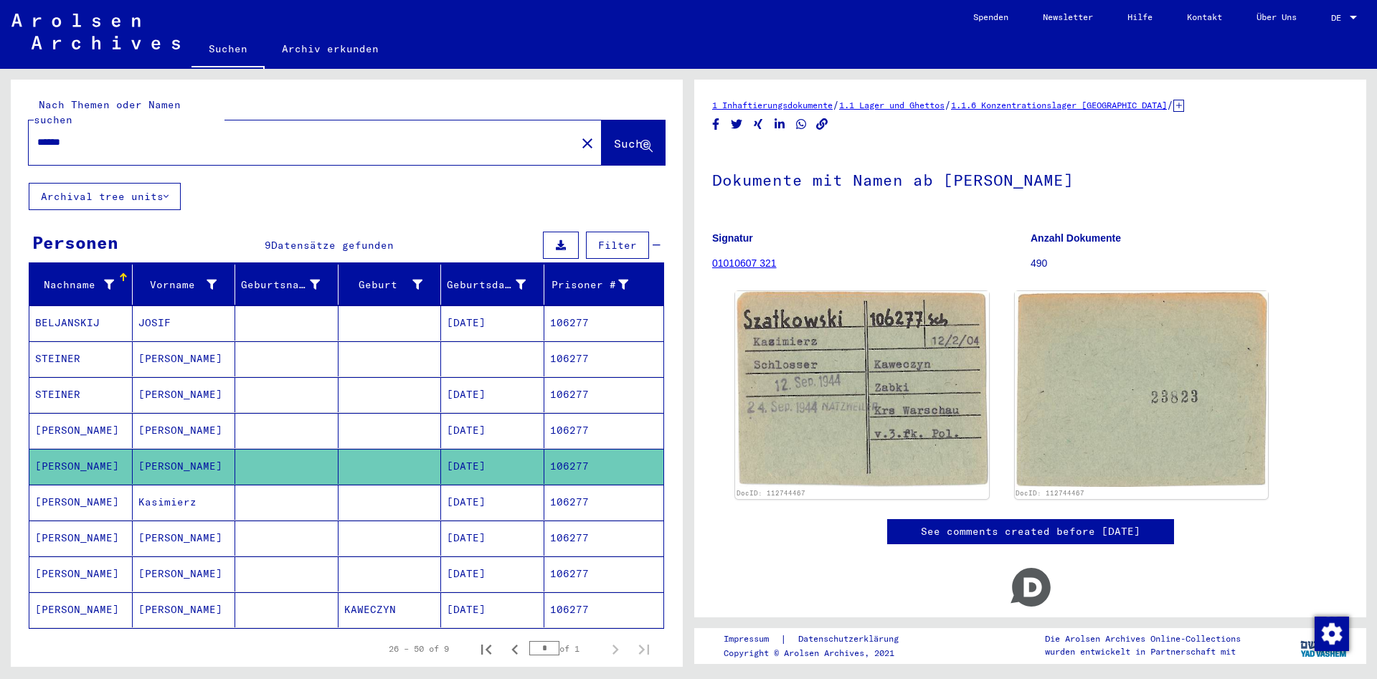
click at [367, 424] on mat-cell at bounding box center [390, 430] width 103 height 35
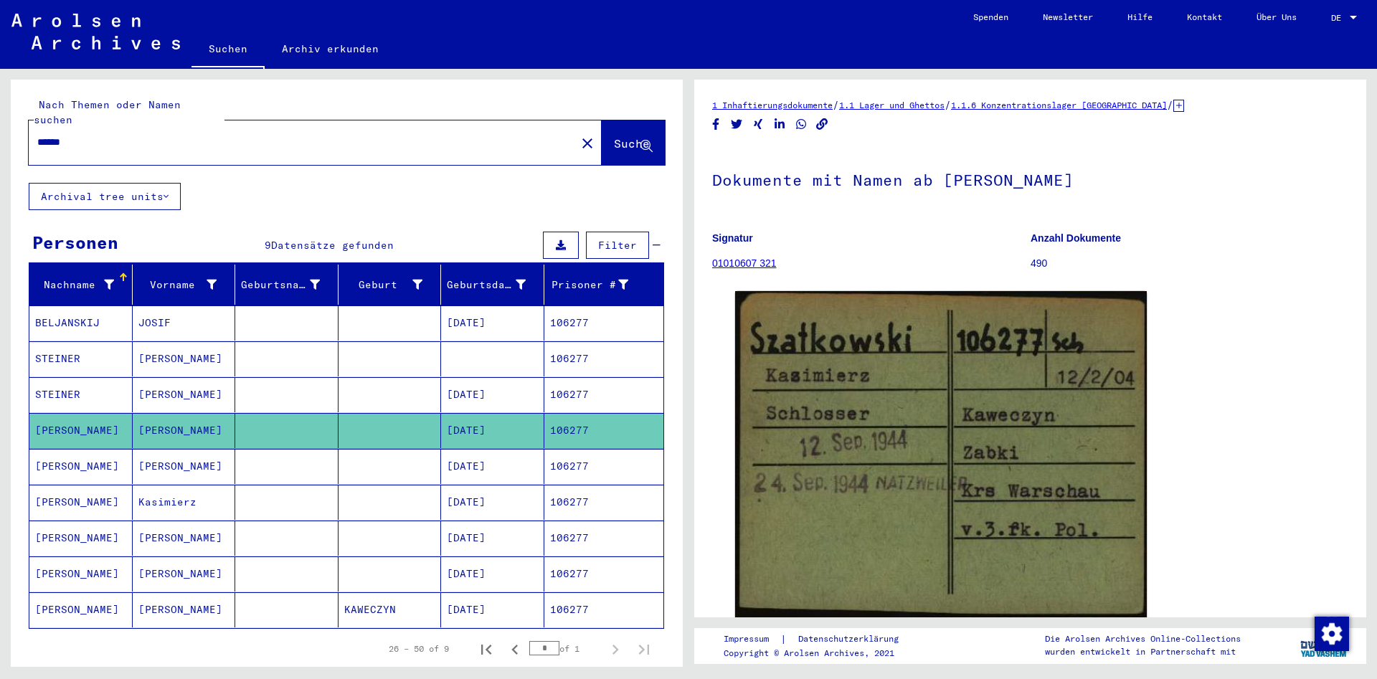
click at [365, 389] on mat-cell at bounding box center [390, 394] width 103 height 35
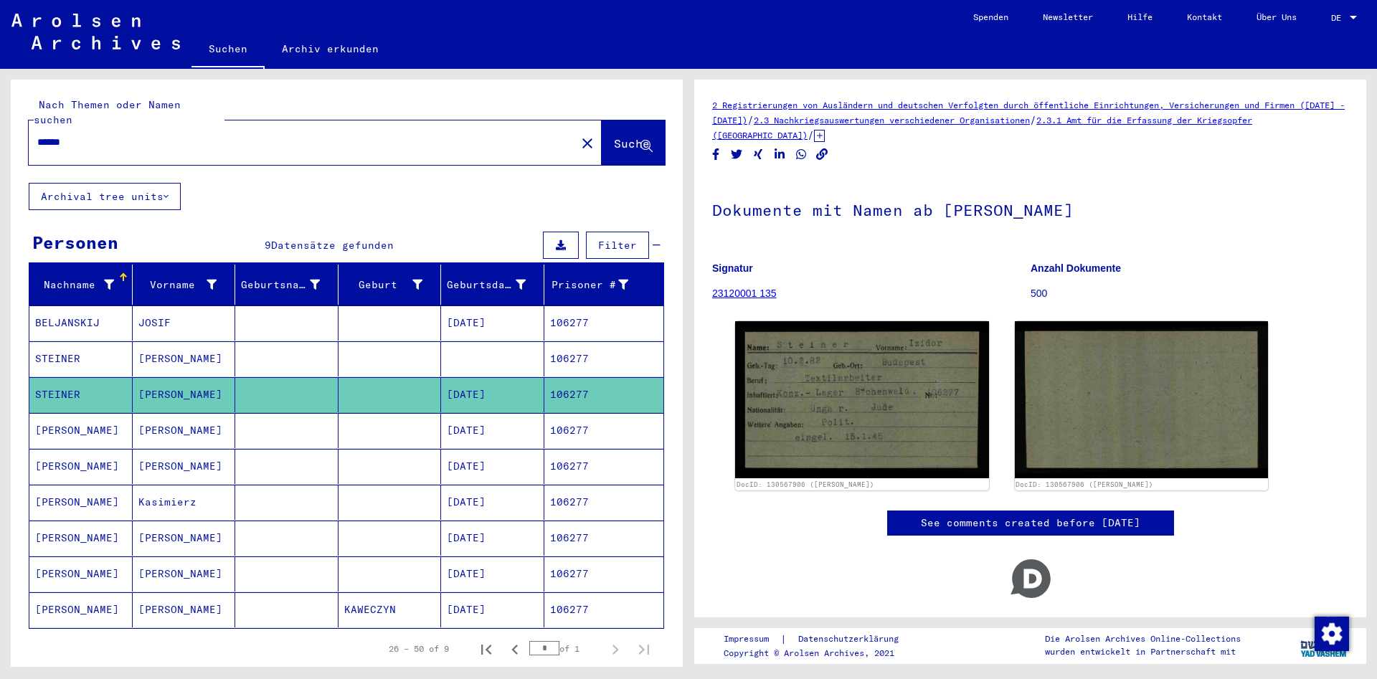
click at [340, 420] on mat-cell at bounding box center [390, 430] width 103 height 35
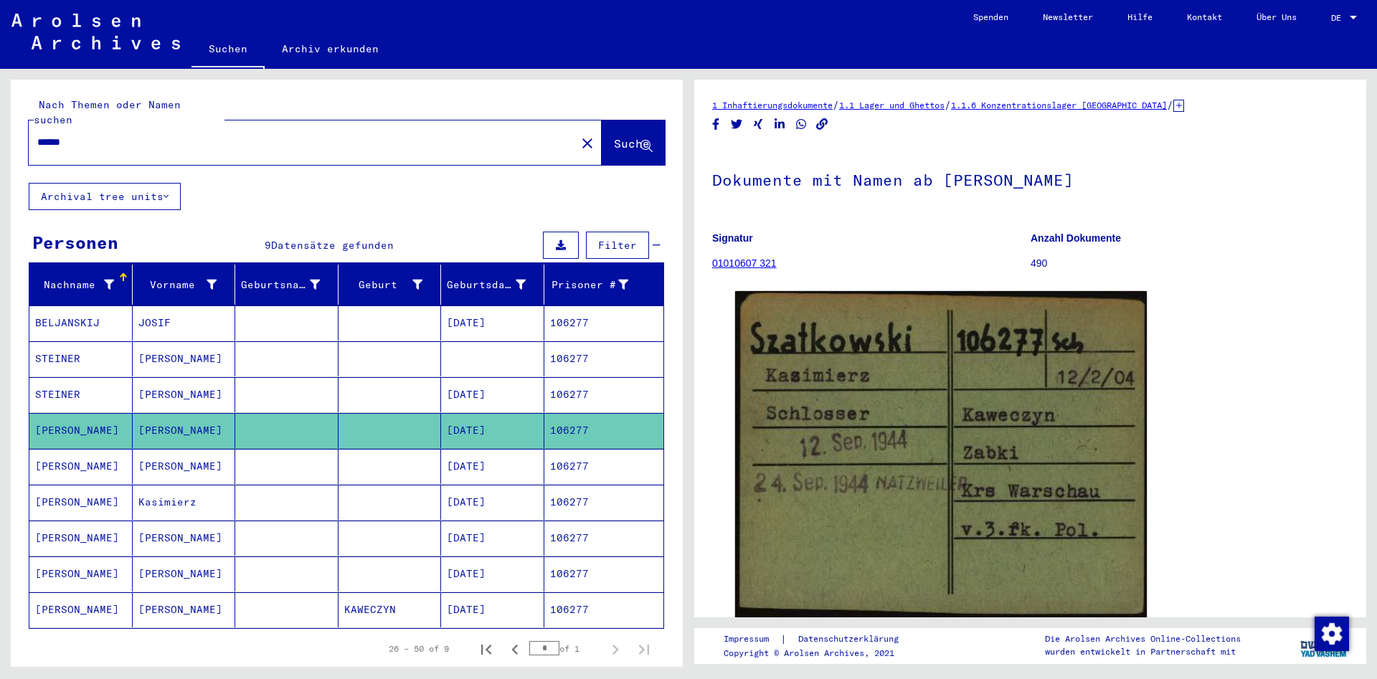
click at [271, 135] on input "******" at bounding box center [302, 142] width 530 height 15
paste input "text"
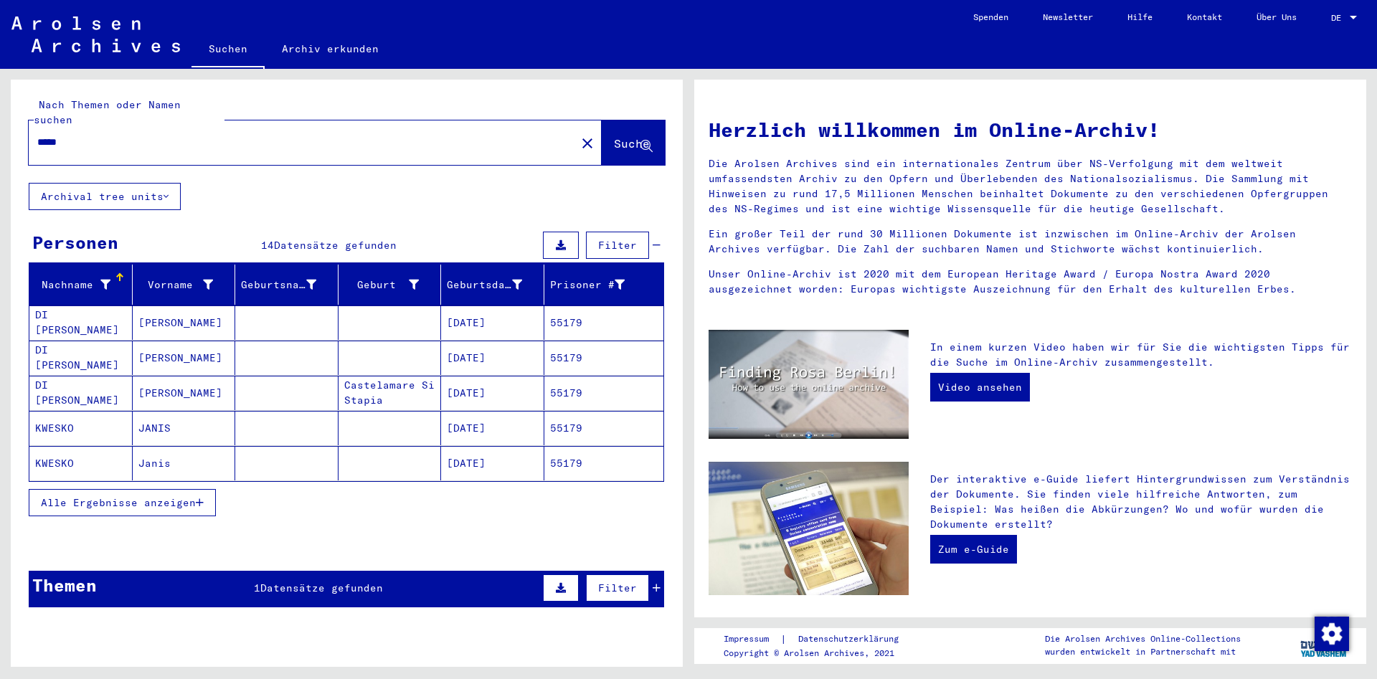
click at [179, 496] on span "Alle Ergebnisse anzeigen" at bounding box center [118, 502] width 155 height 13
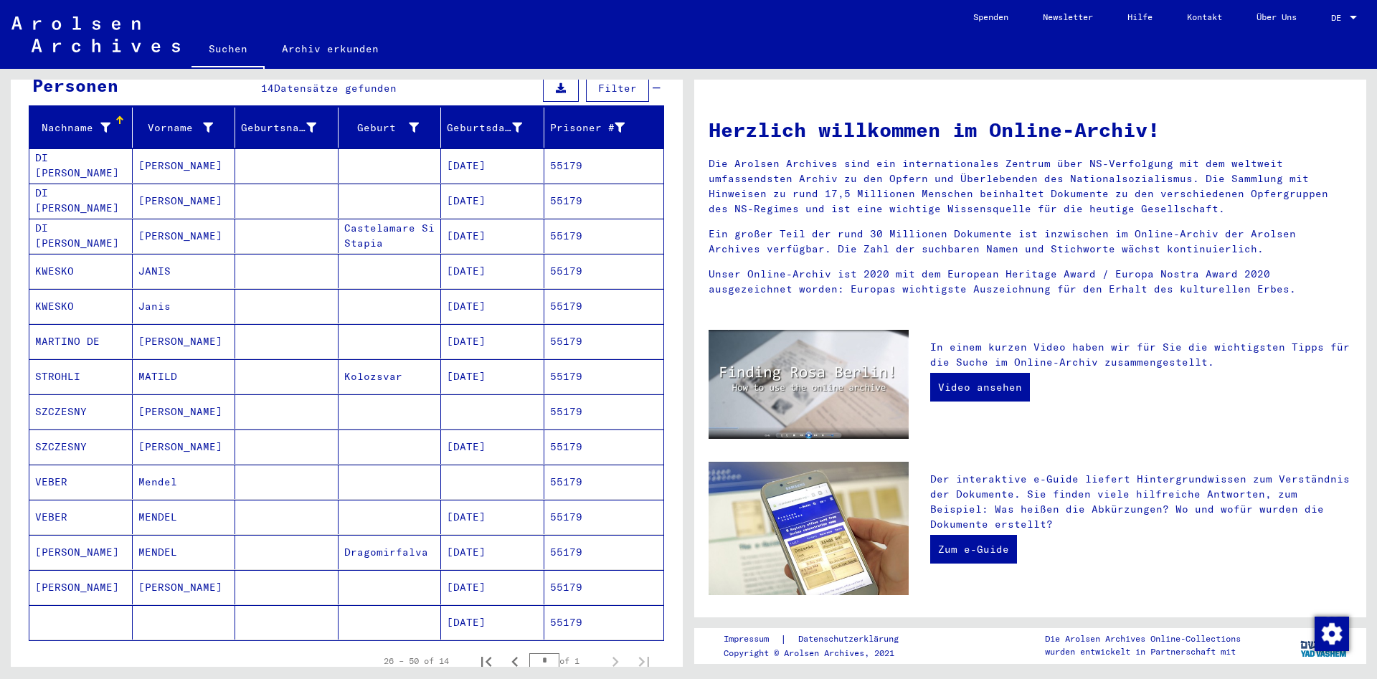
scroll to position [232, 0]
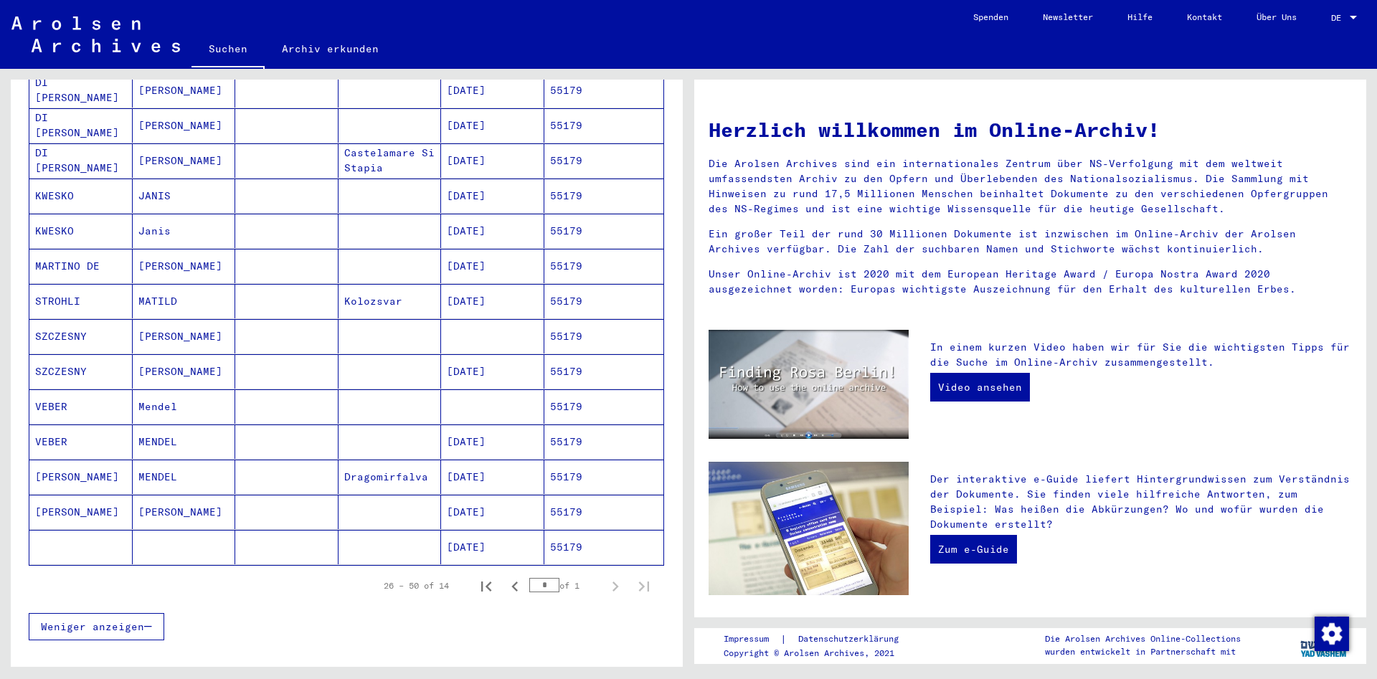
click at [237, 357] on mat-cell at bounding box center [286, 371] width 103 height 34
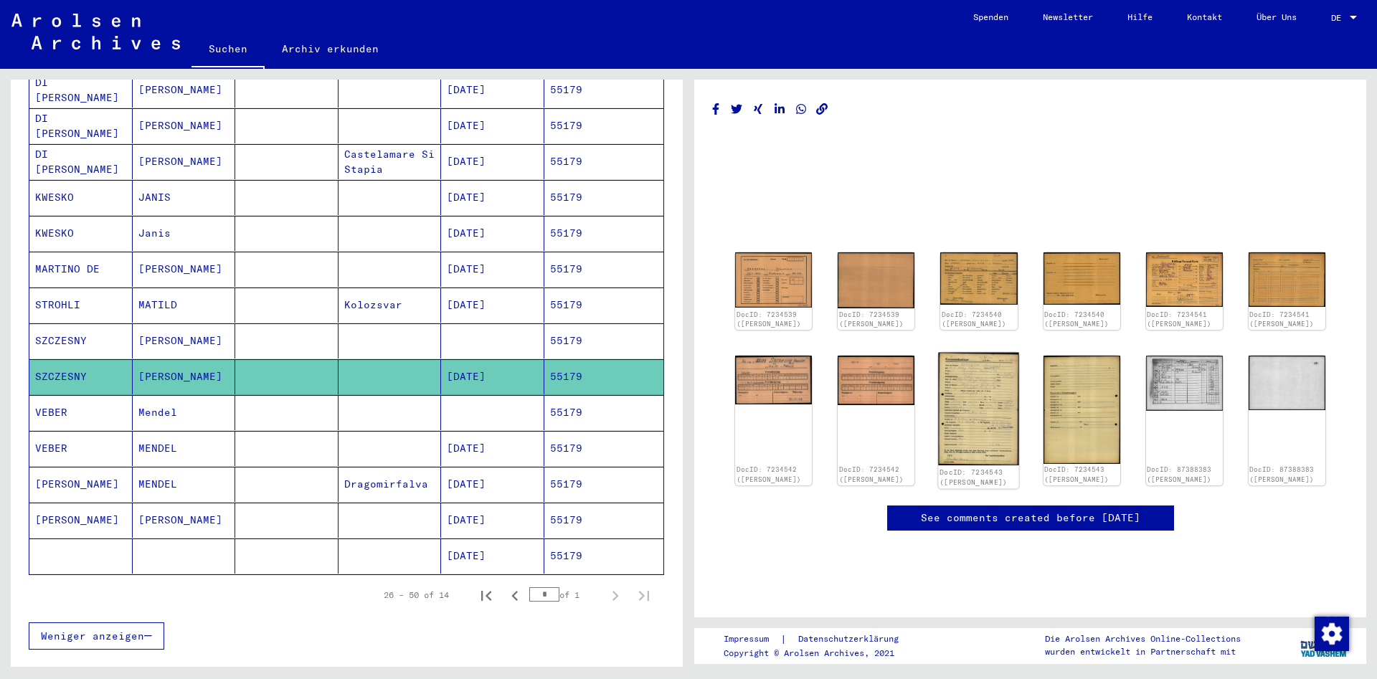
click at [965, 406] on img at bounding box center [979, 409] width 81 height 113
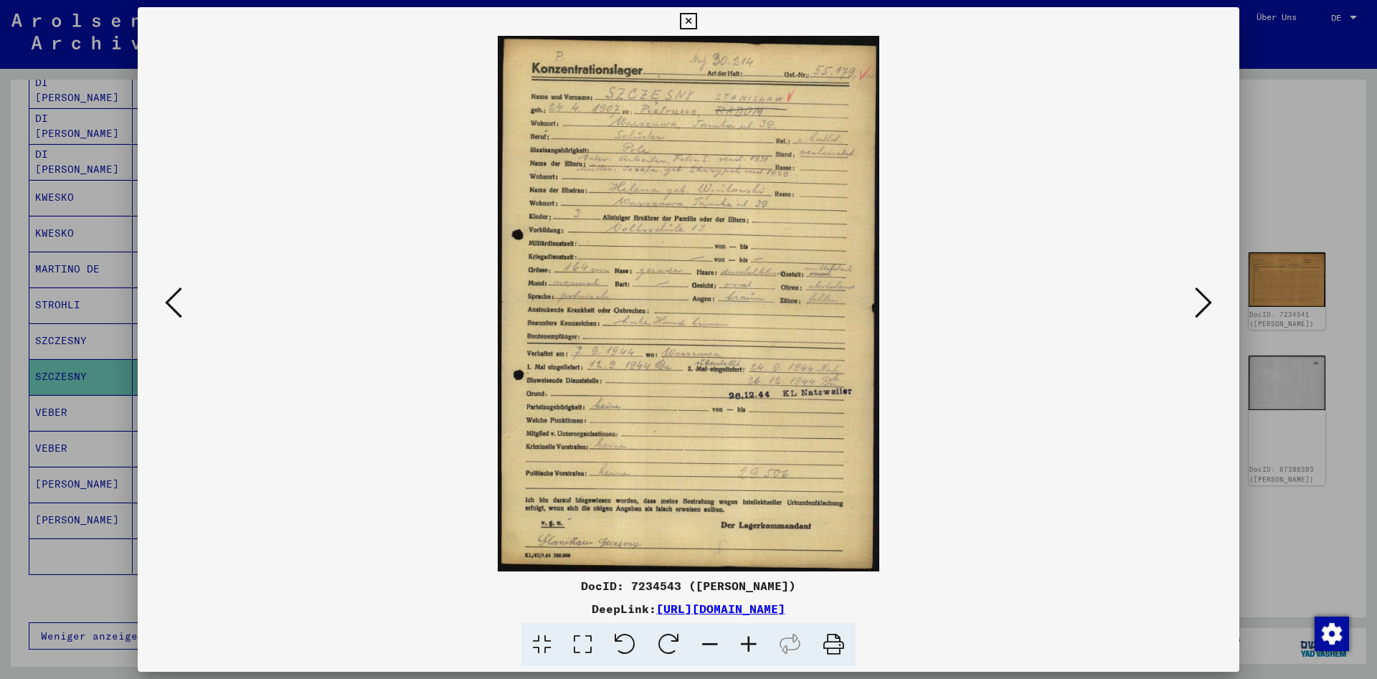
click at [172, 301] on icon at bounding box center [173, 302] width 17 height 34
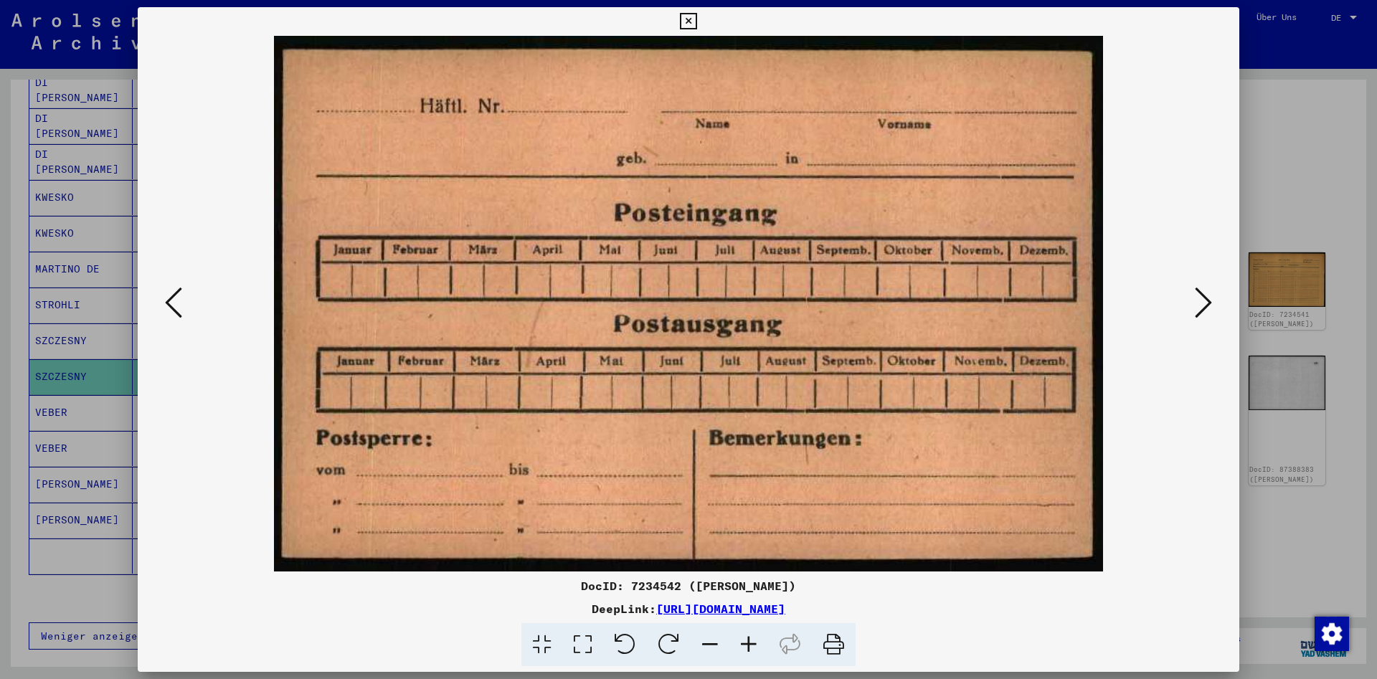
click at [172, 301] on icon at bounding box center [173, 302] width 17 height 34
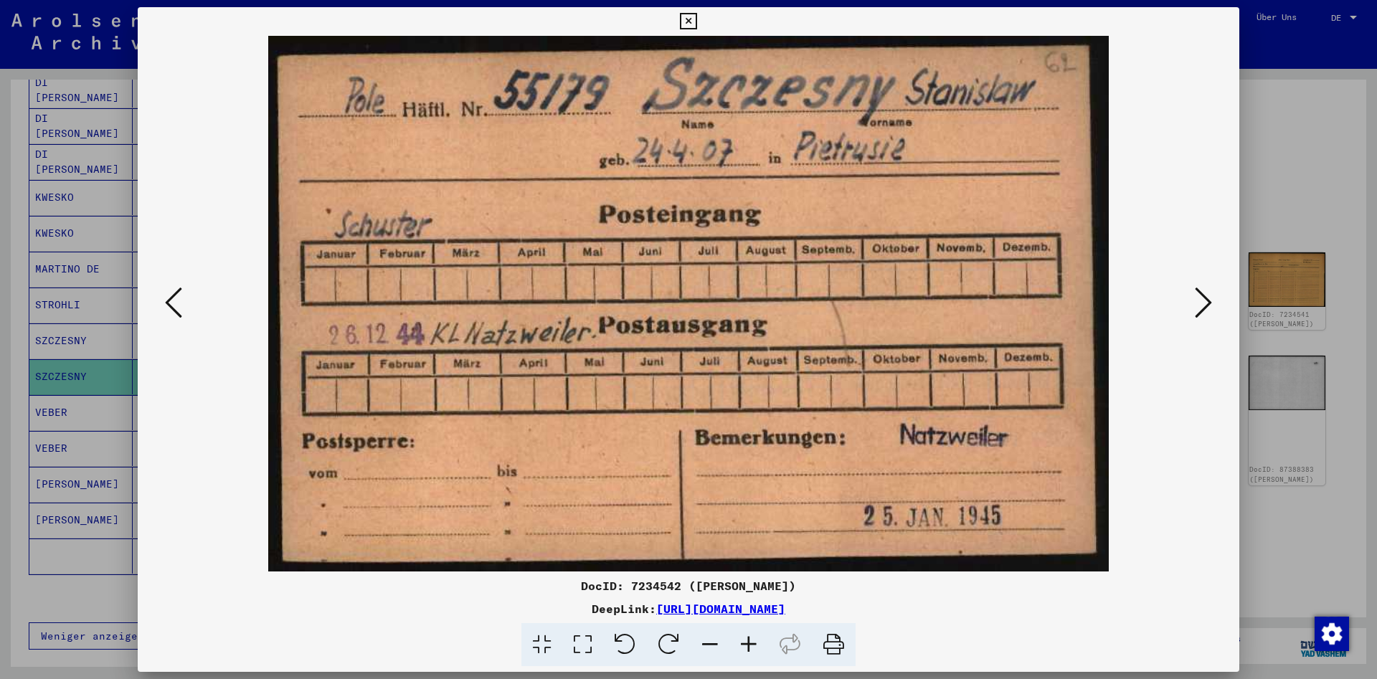
click at [172, 301] on icon at bounding box center [173, 302] width 17 height 34
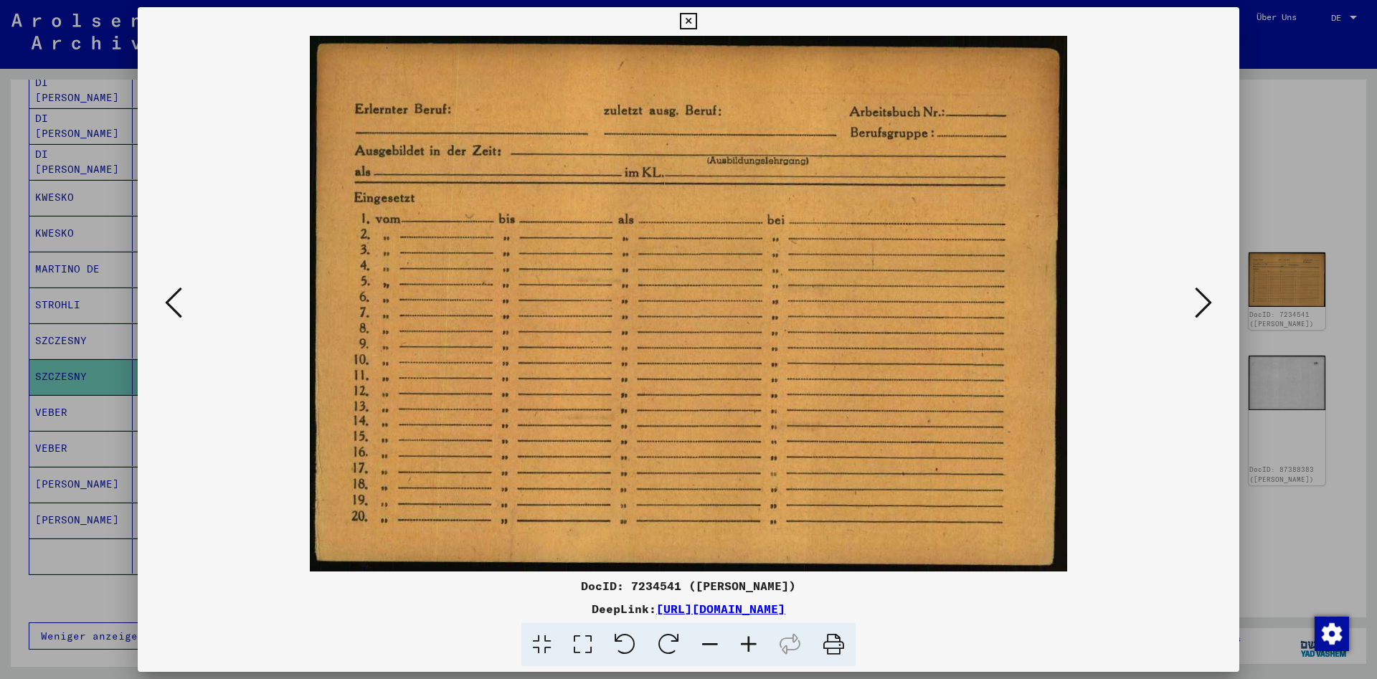
click at [172, 301] on icon at bounding box center [173, 302] width 17 height 34
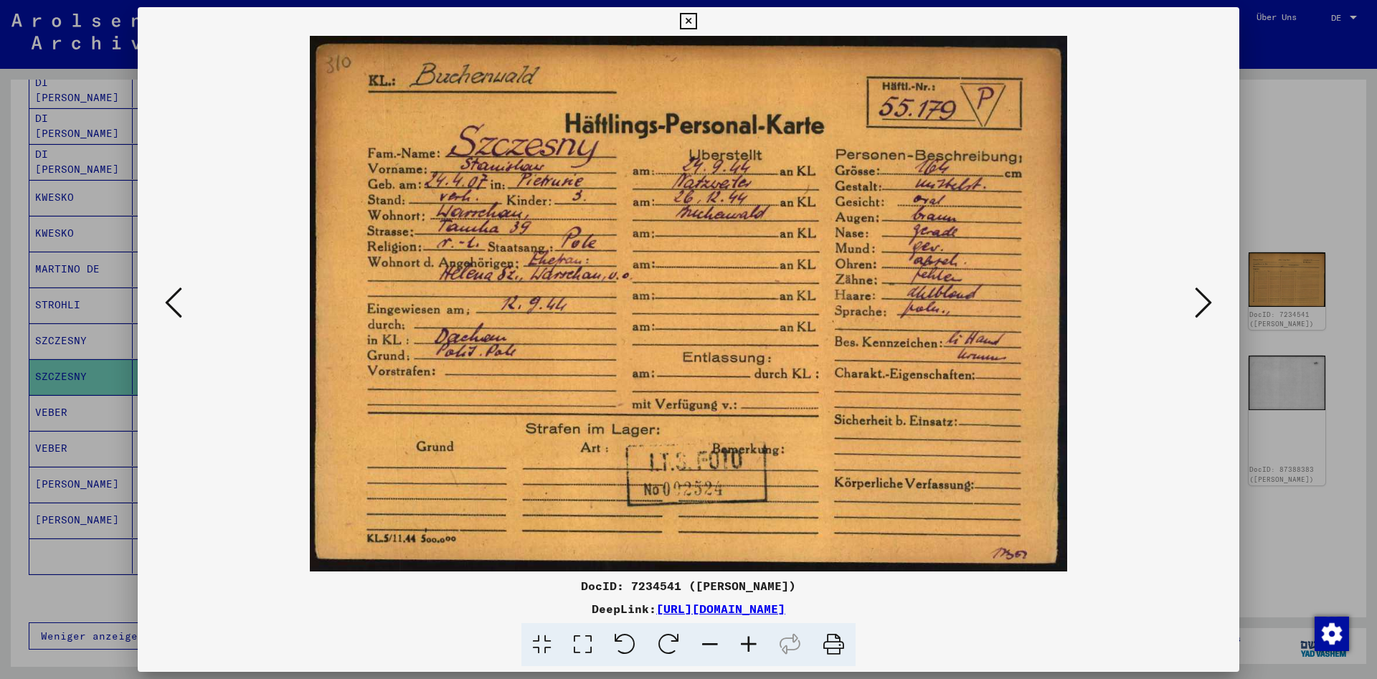
click at [1199, 303] on icon at bounding box center [1203, 302] width 17 height 34
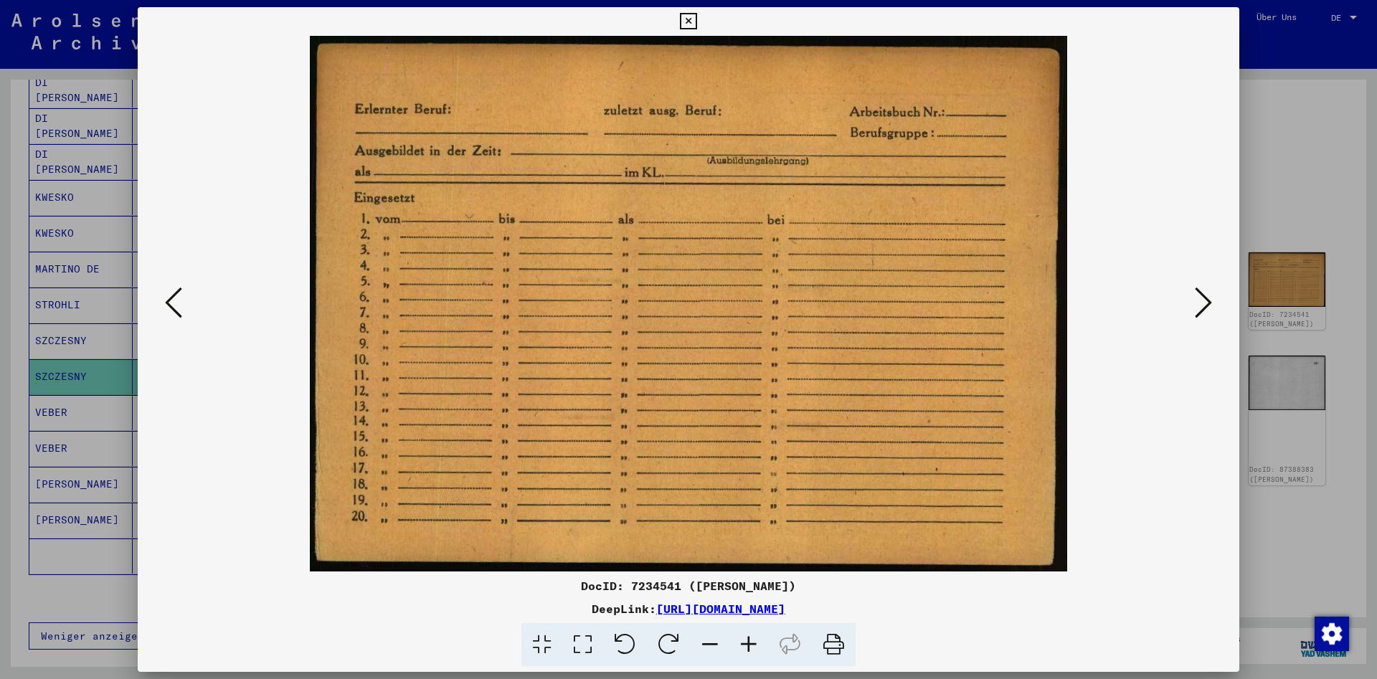
click at [1199, 303] on icon at bounding box center [1203, 302] width 17 height 34
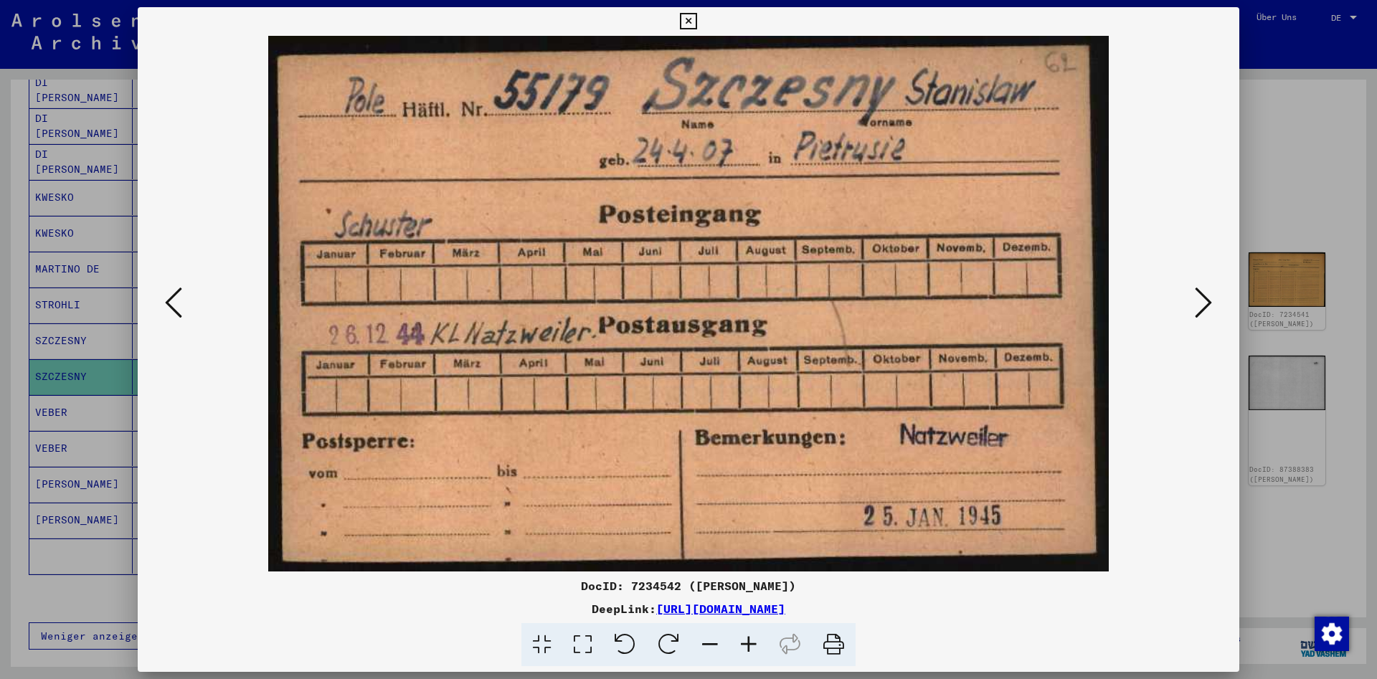
click at [1199, 303] on icon at bounding box center [1203, 302] width 17 height 34
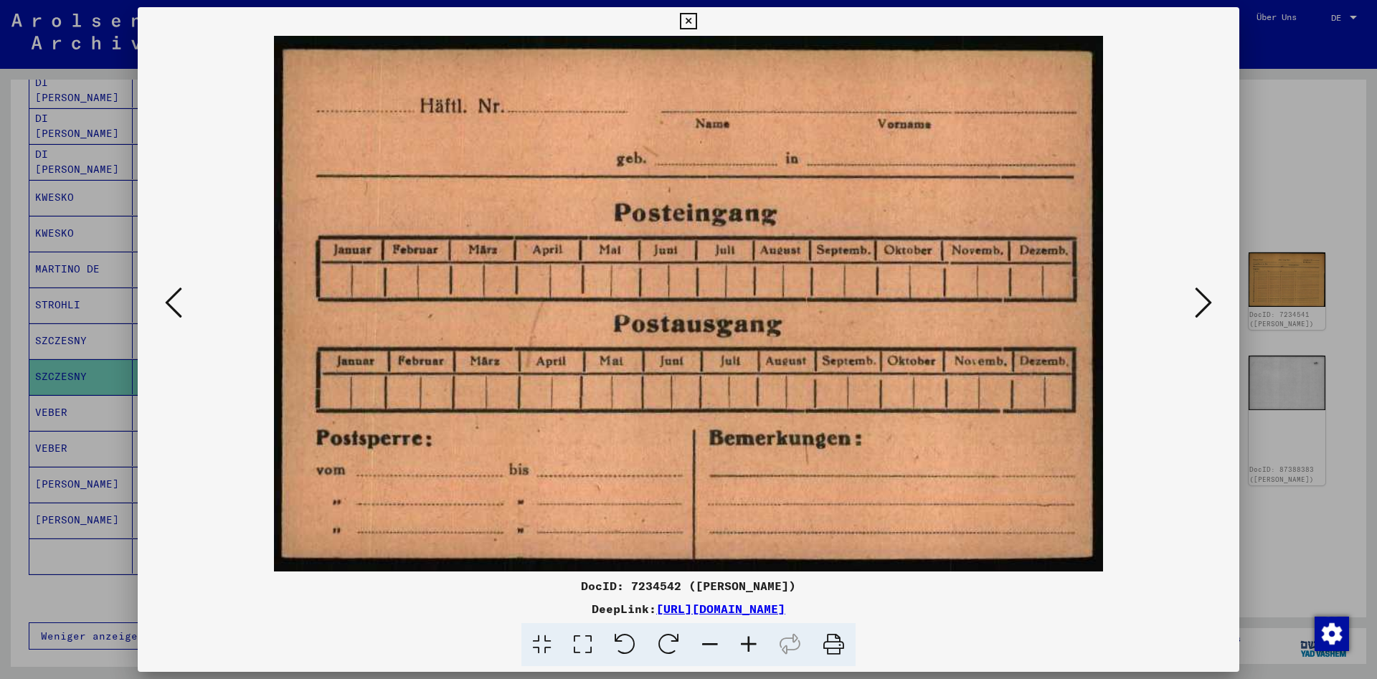
click at [1199, 303] on icon at bounding box center [1203, 302] width 17 height 34
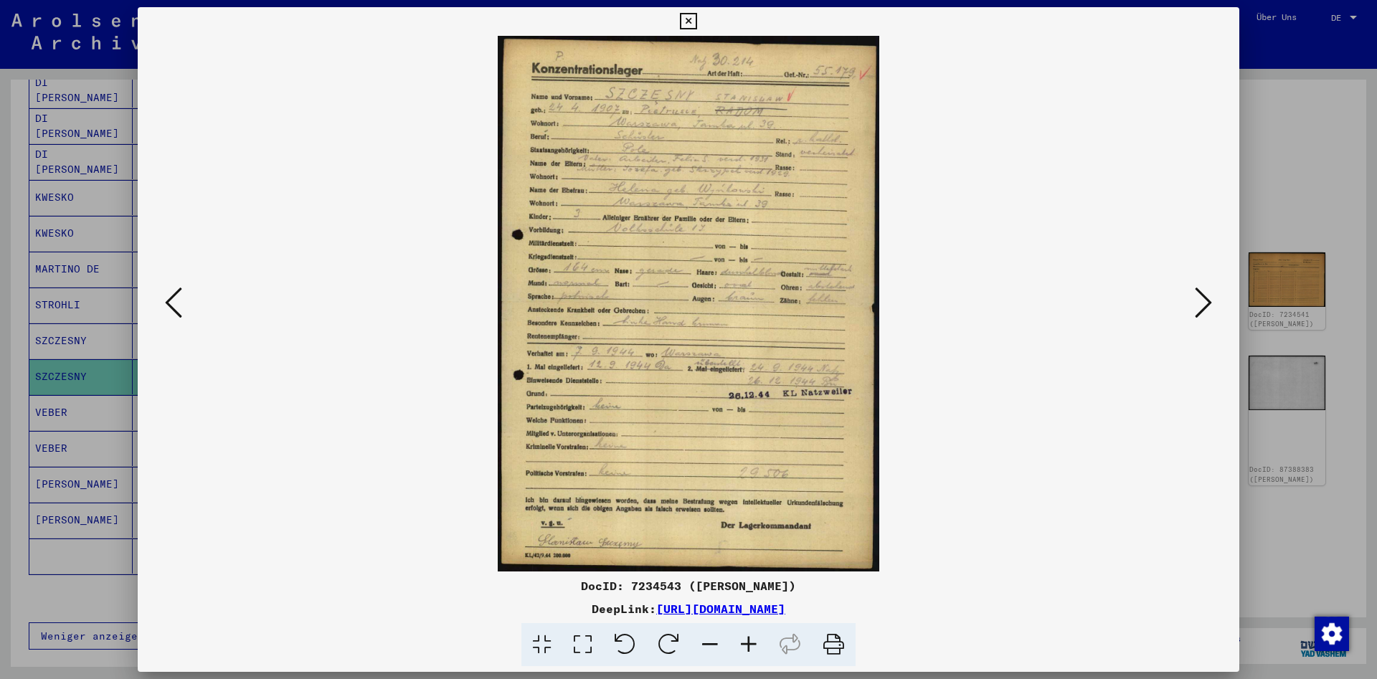
click at [696, 22] on icon at bounding box center [688, 21] width 16 height 17
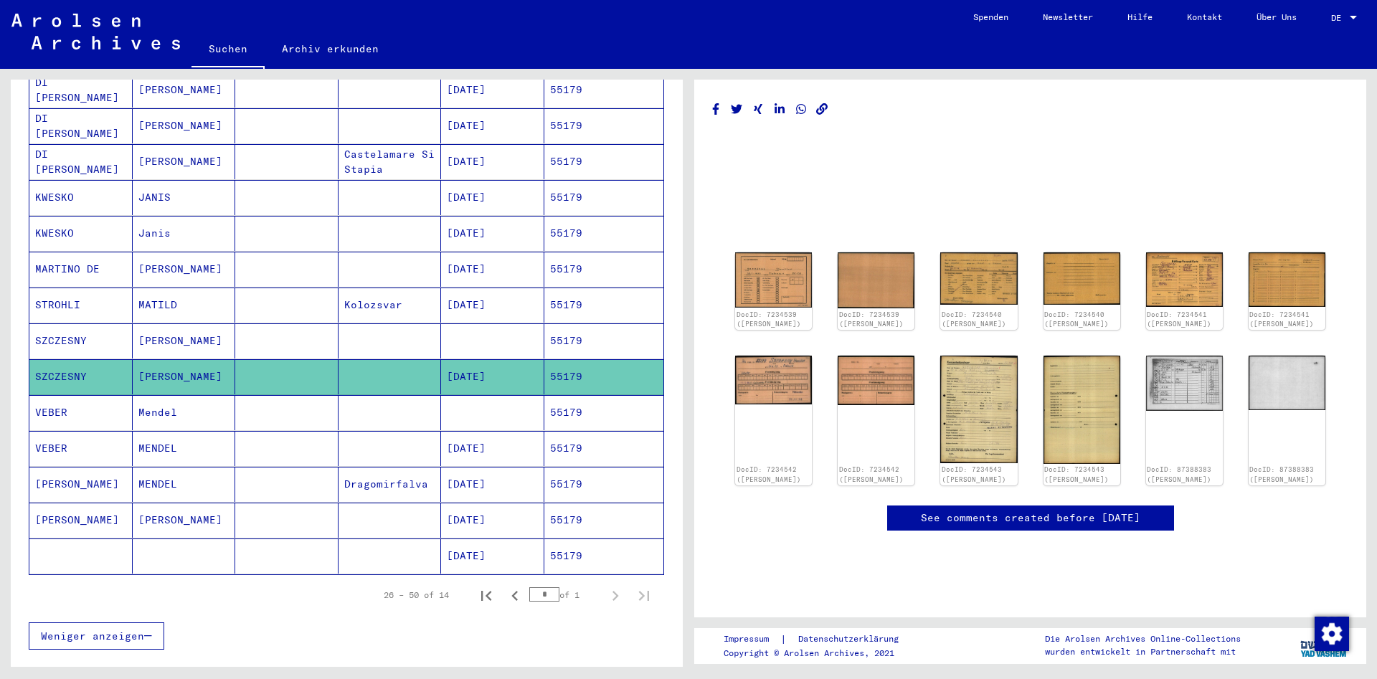
click at [273, 323] on mat-cell at bounding box center [286, 340] width 103 height 35
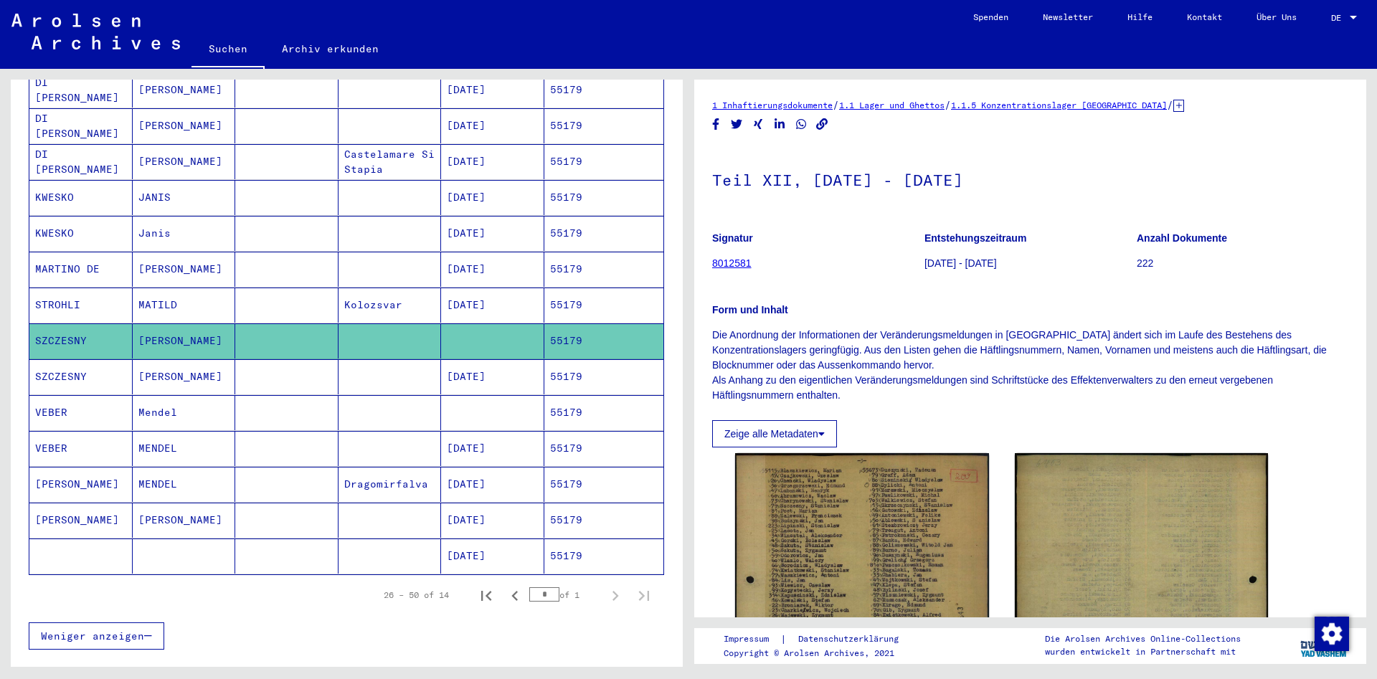
scroll to position [387, 0]
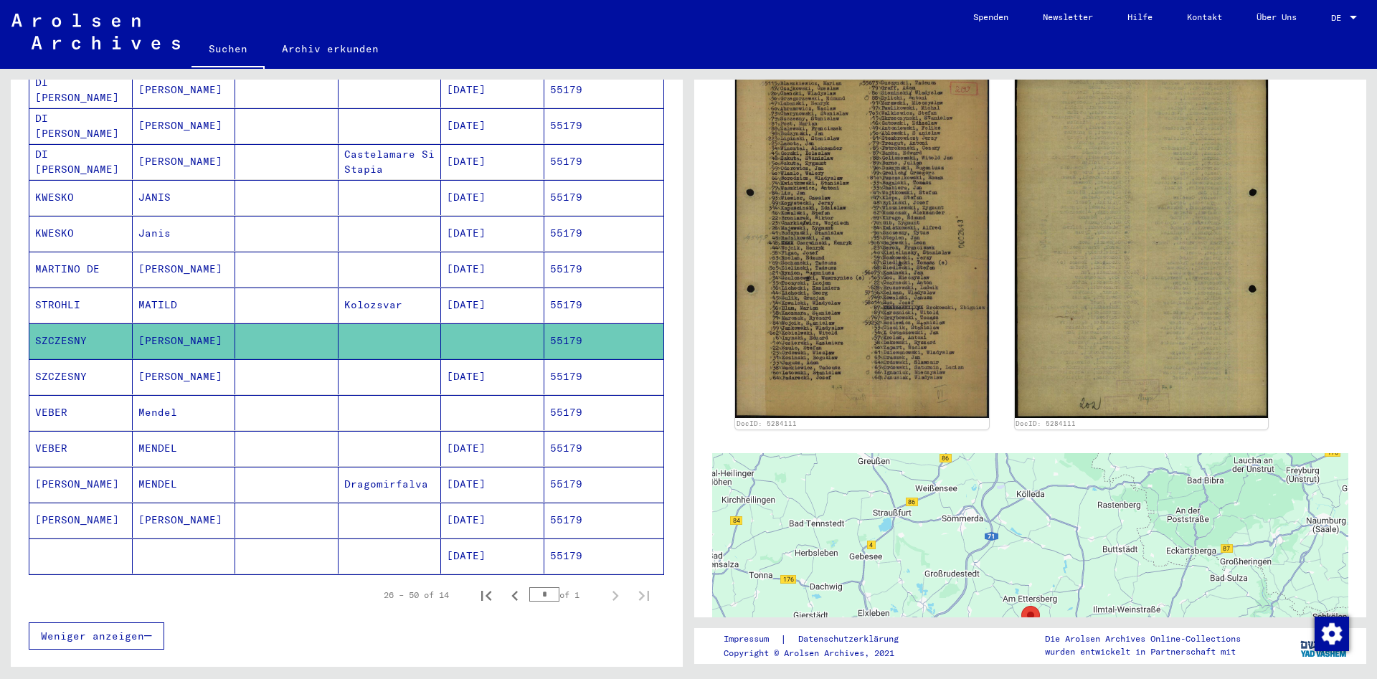
click at [357, 359] on mat-cell at bounding box center [390, 376] width 103 height 35
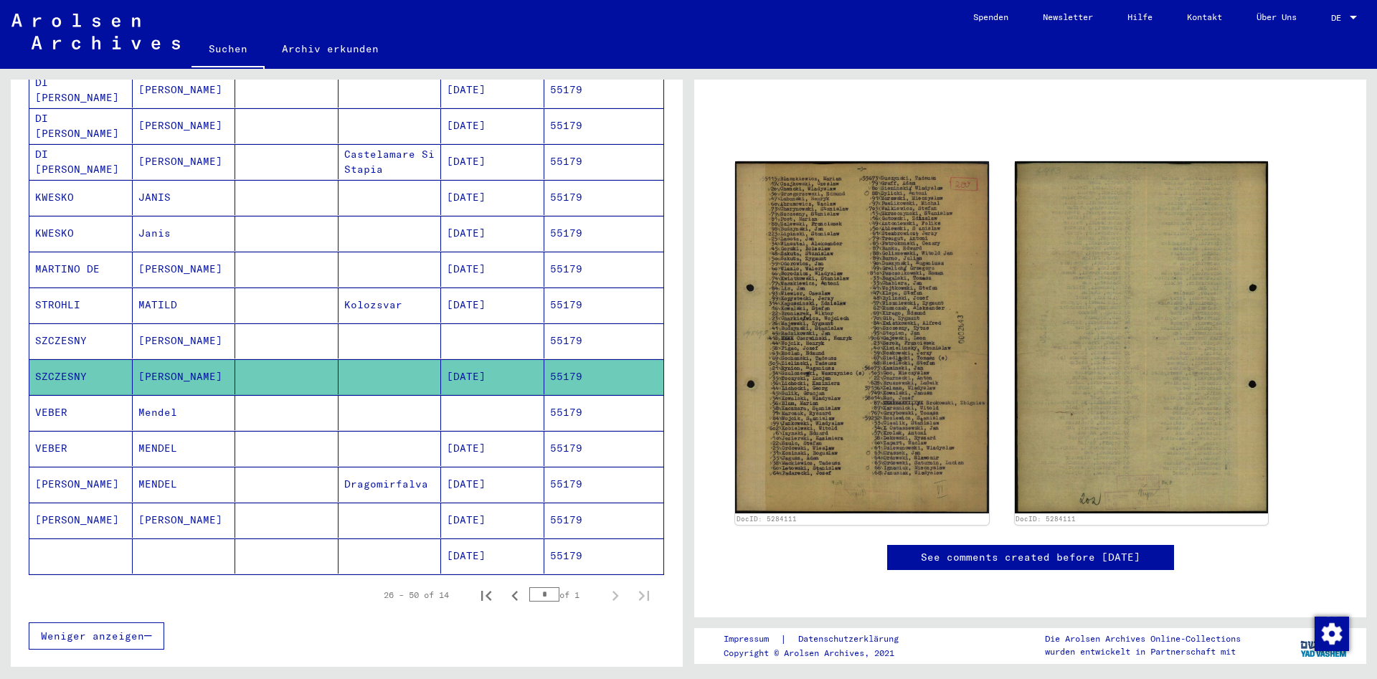
scroll to position [4, 0]
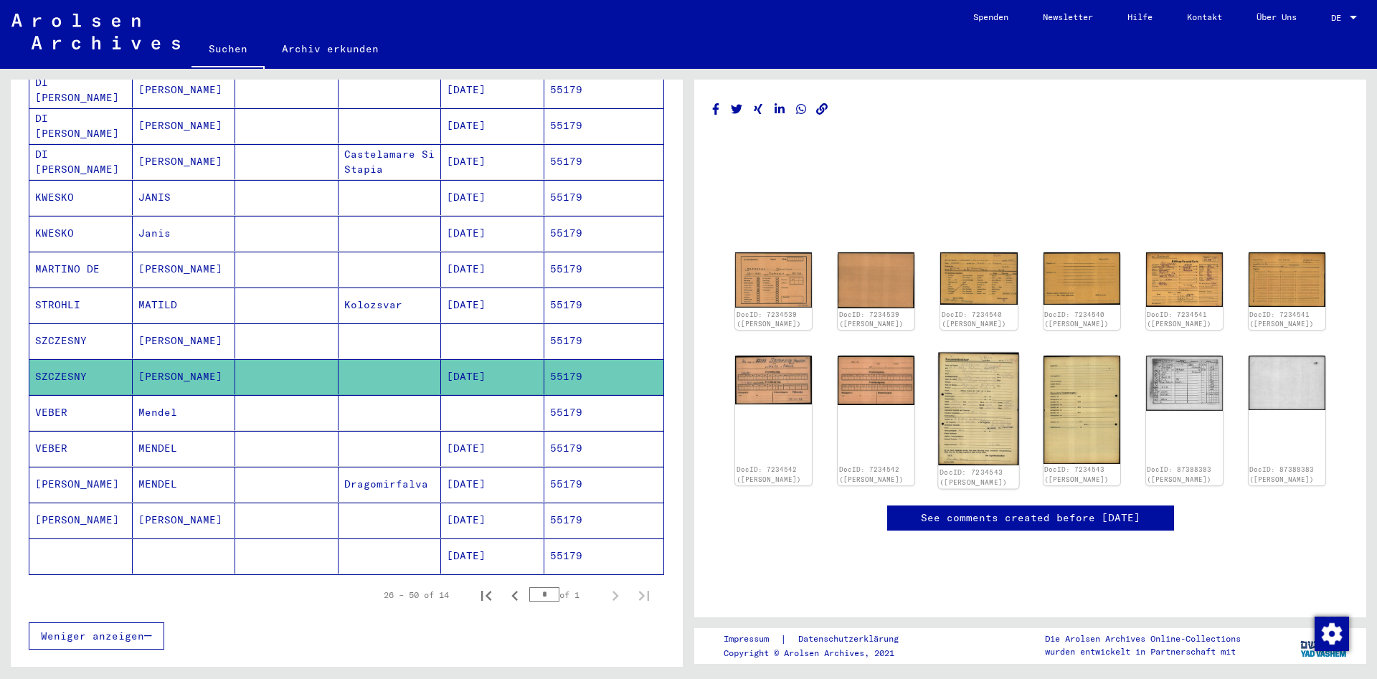
click at [969, 436] on img at bounding box center [979, 409] width 81 height 113
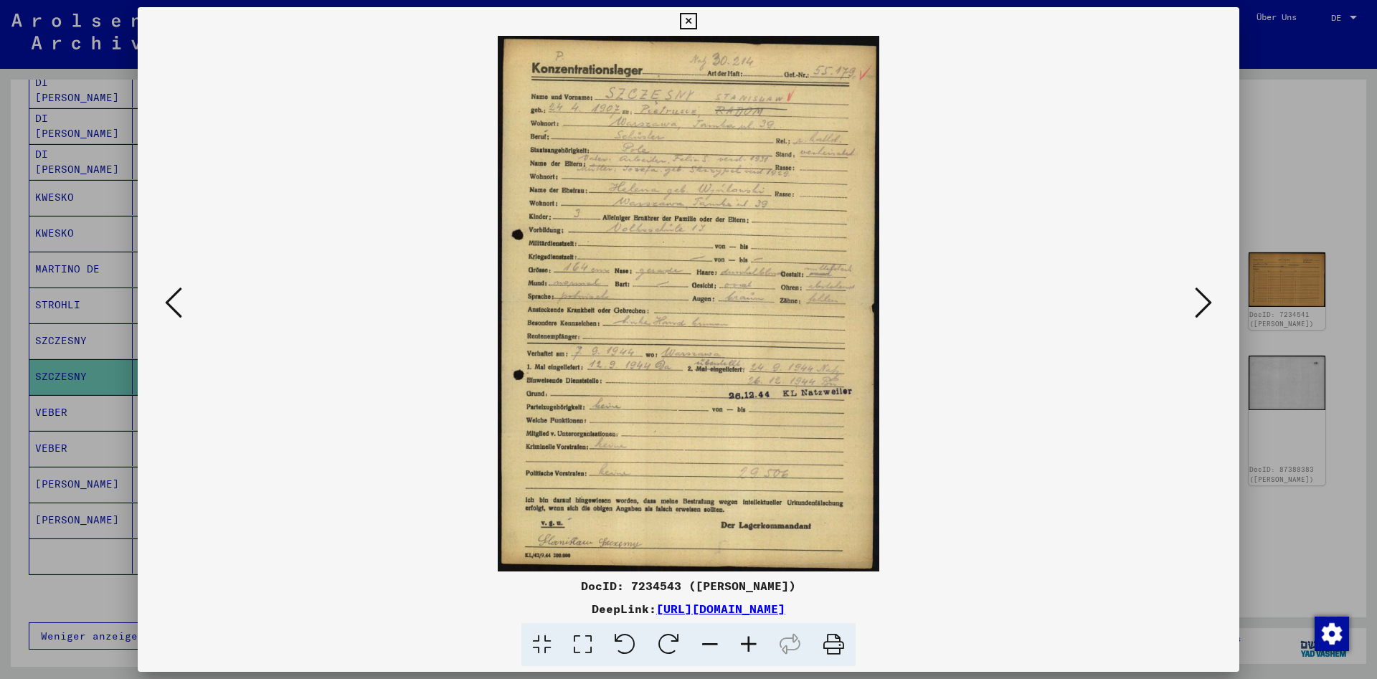
click at [1198, 298] on icon at bounding box center [1203, 302] width 17 height 34
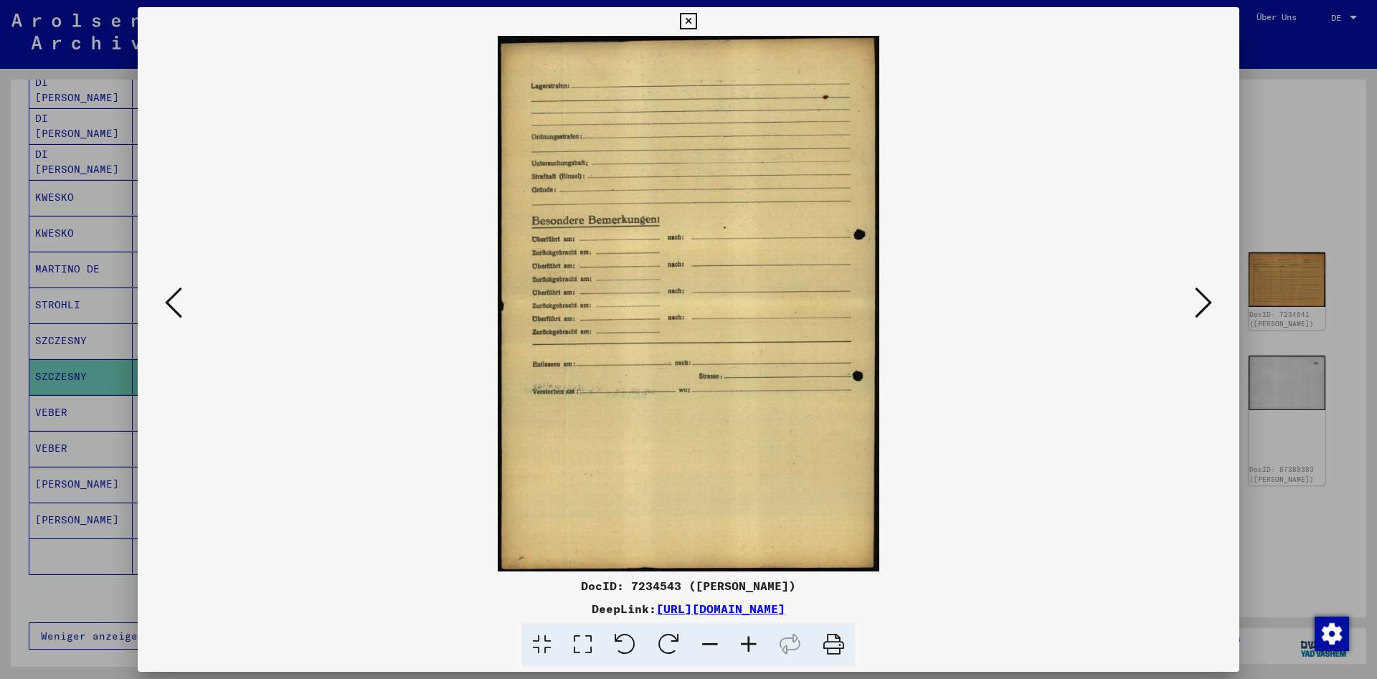
click at [1198, 298] on icon at bounding box center [1203, 302] width 17 height 34
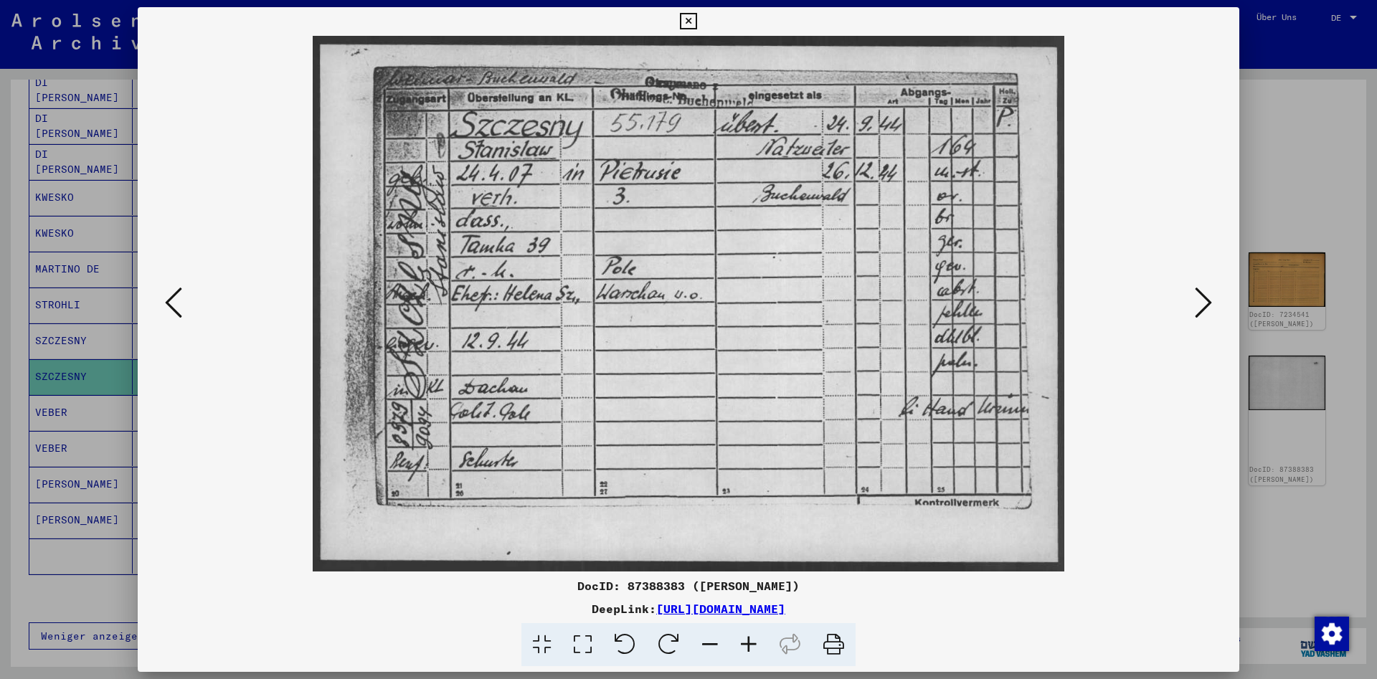
click at [1198, 298] on icon at bounding box center [1203, 302] width 17 height 34
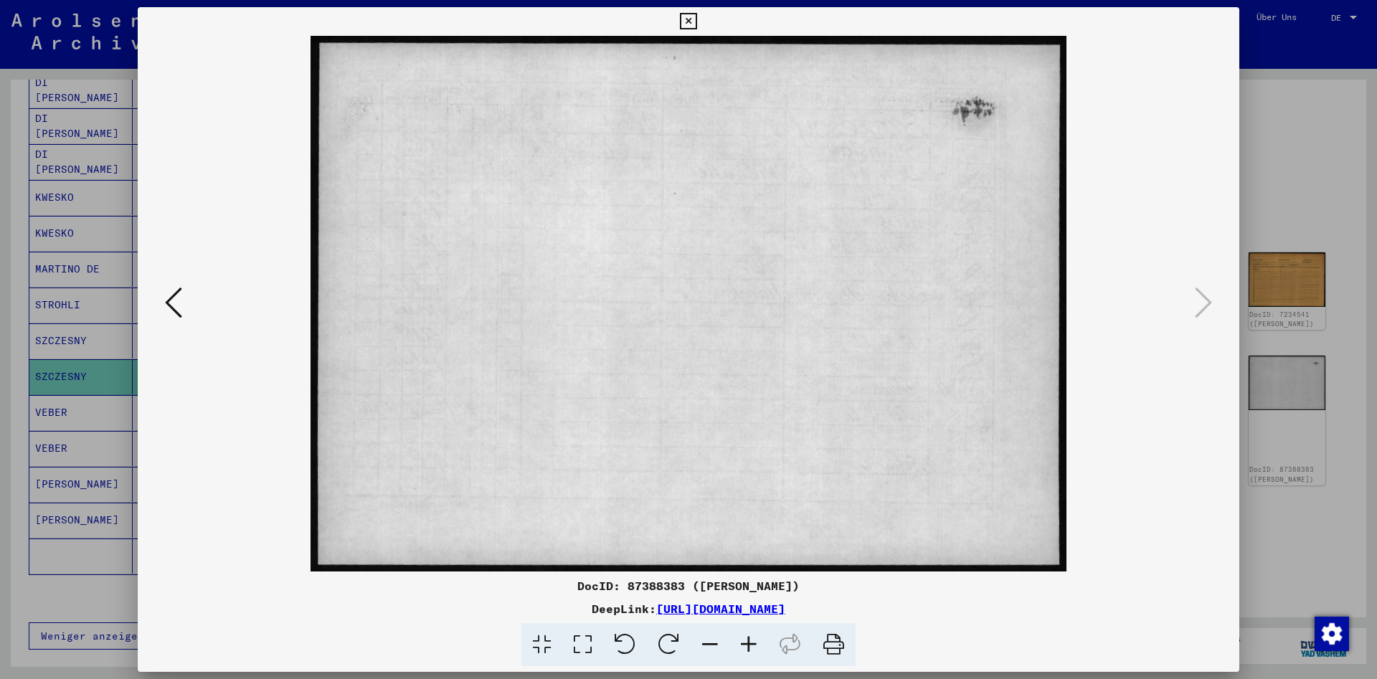
click at [1239, 27] on div at bounding box center [688, 339] width 1377 height 679
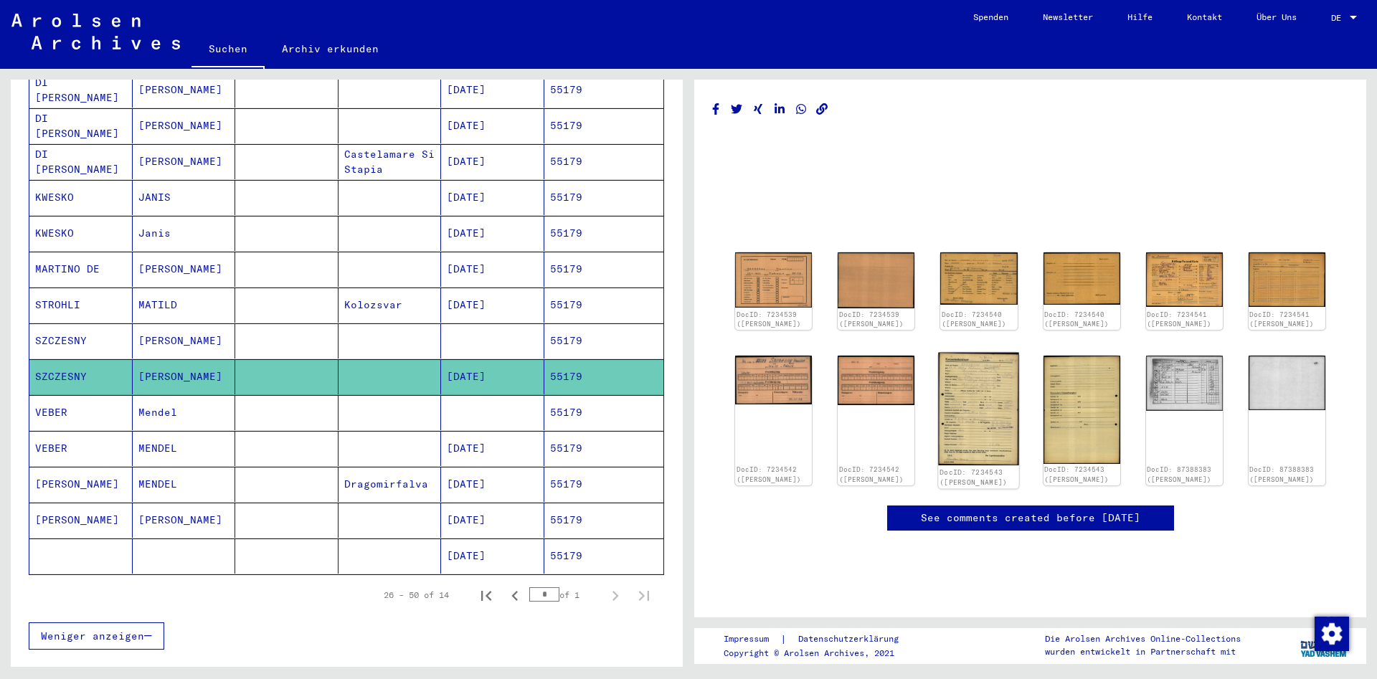
click at [999, 410] on img at bounding box center [979, 409] width 81 height 113
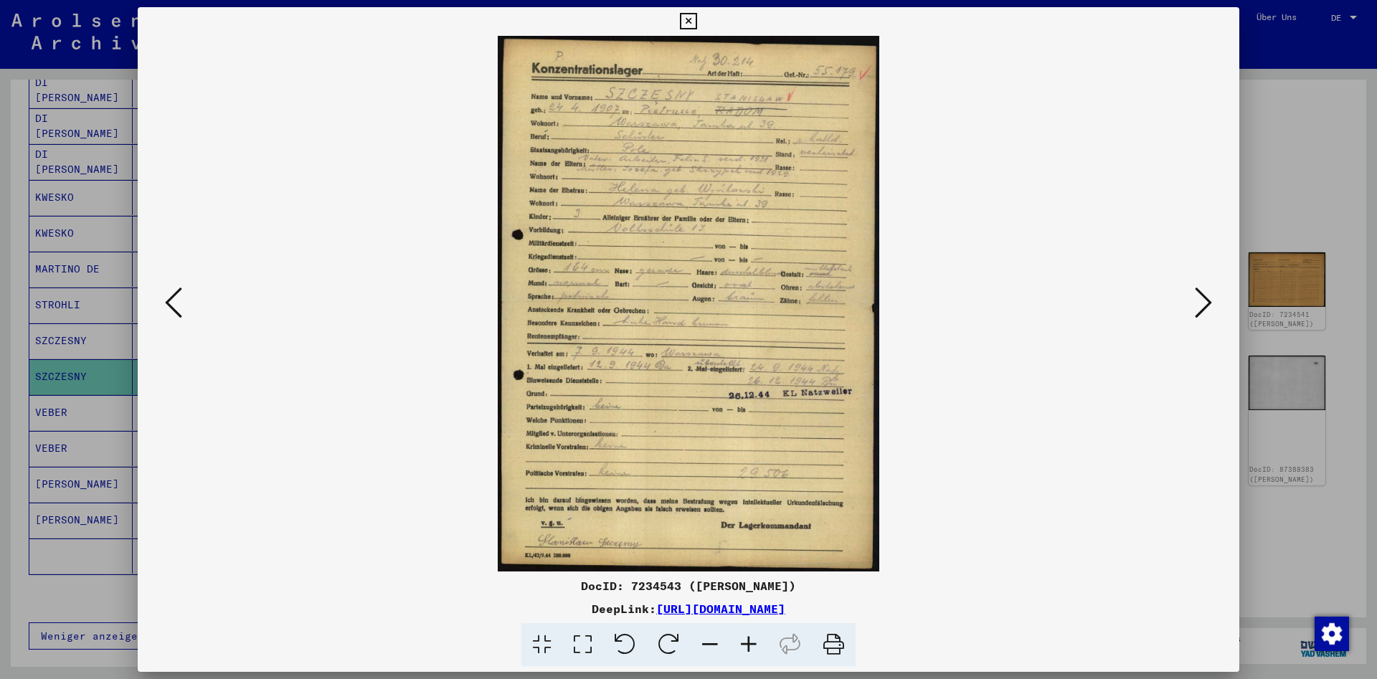
click at [696, 20] on icon at bounding box center [688, 21] width 16 height 17
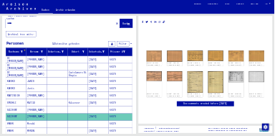
scroll to position [0, 0]
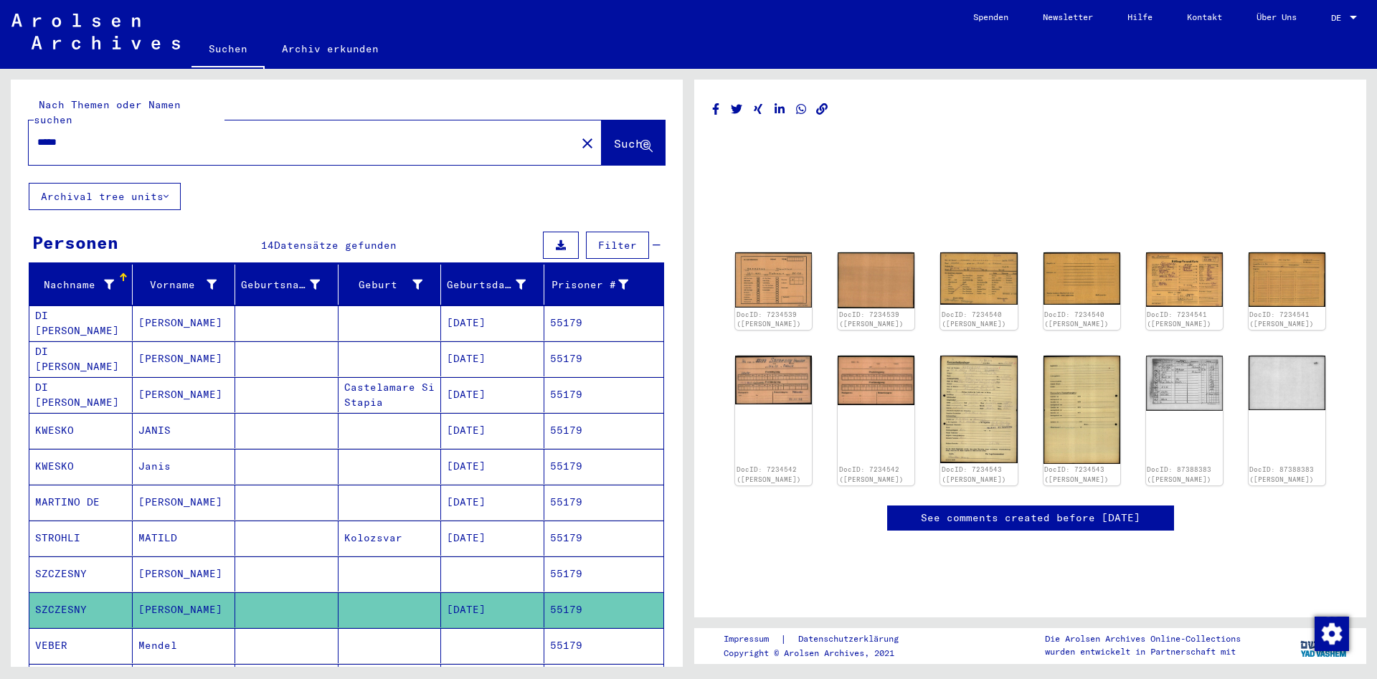
click at [310, 135] on input "*****" at bounding box center [302, 142] width 530 height 15
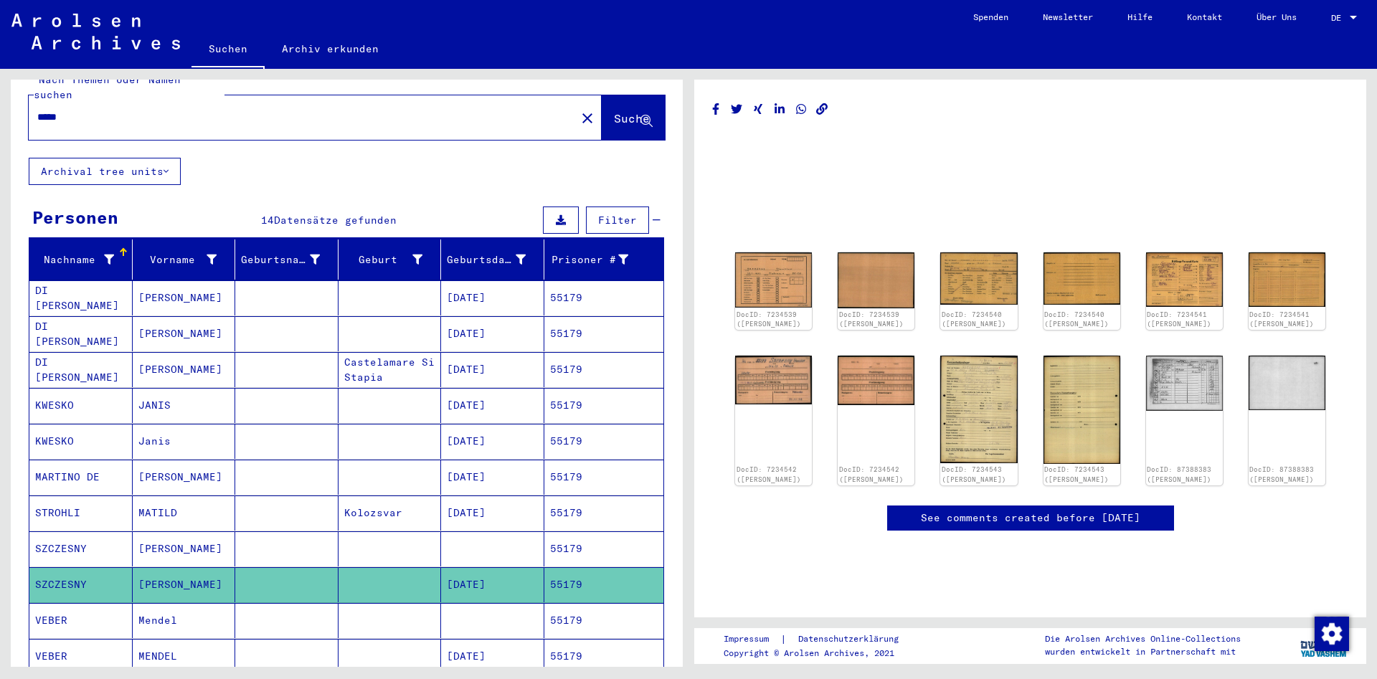
scroll to position [25, 0]
paste input "*"
type input "******"
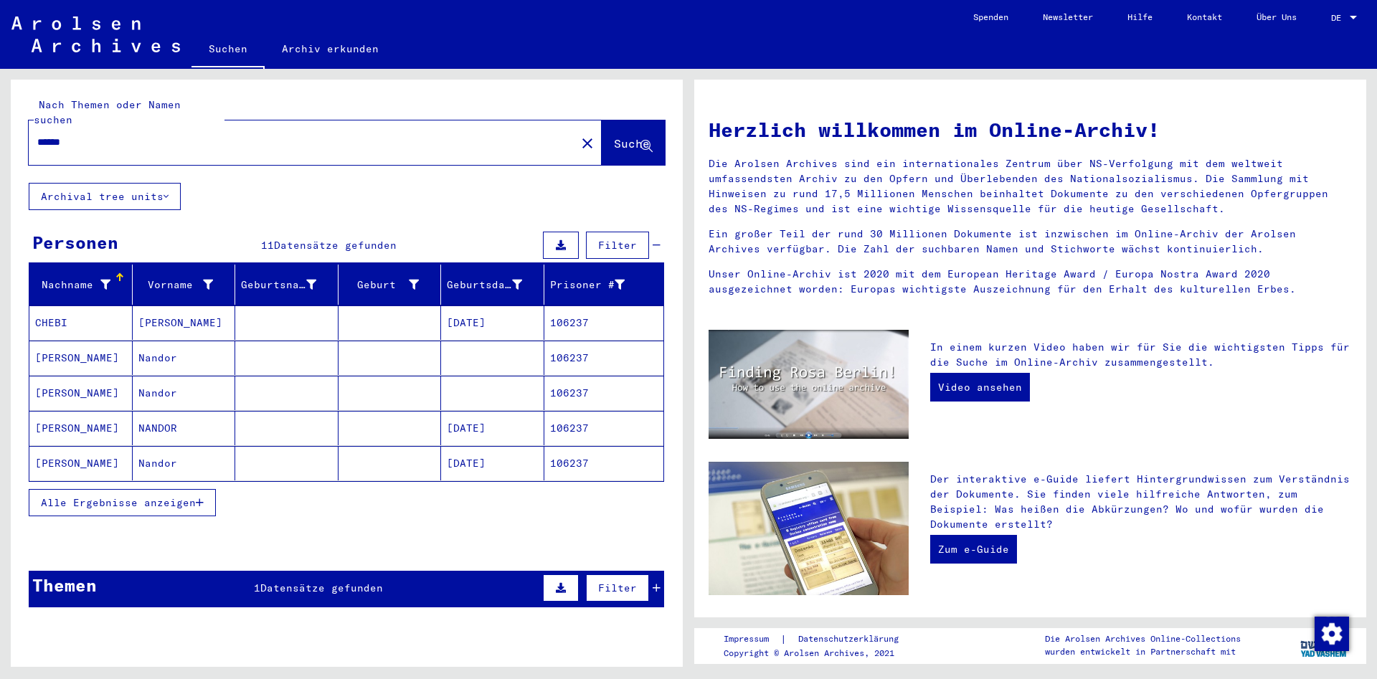
click at [164, 446] on mat-cell "Nandor" at bounding box center [184, 463] width 103 height 34
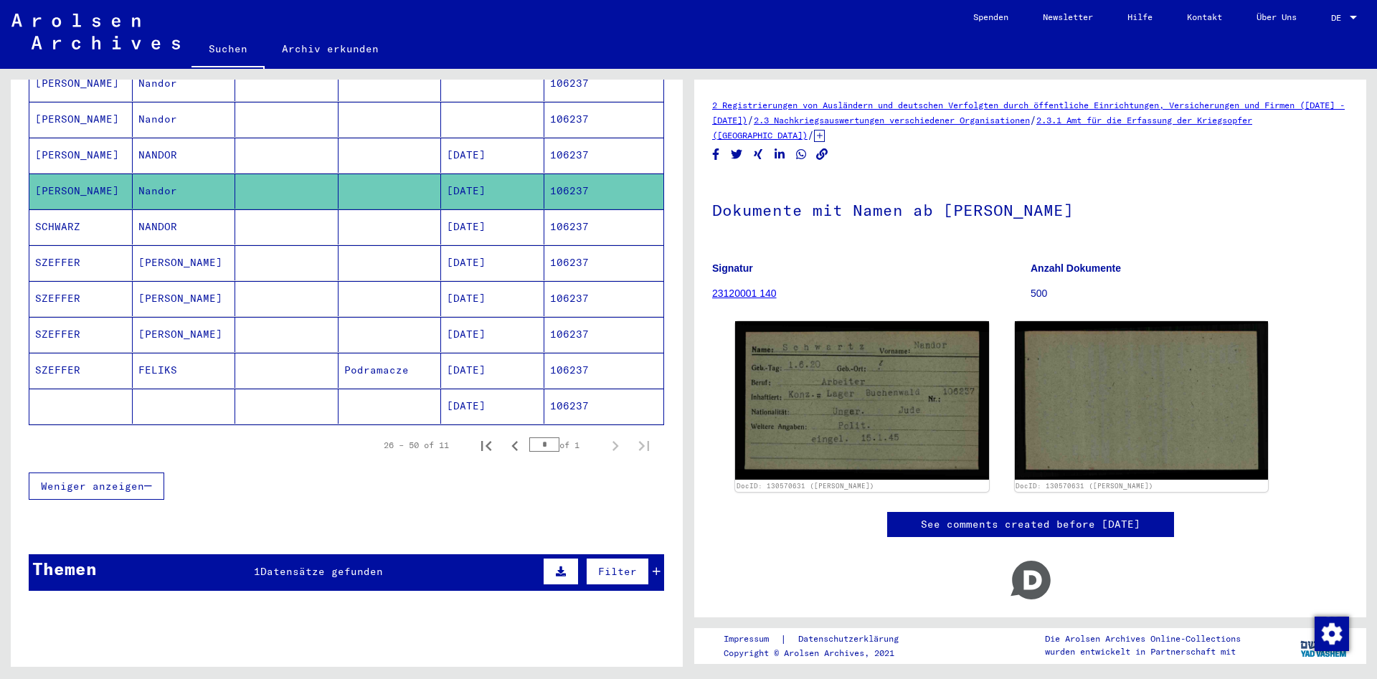
scroll to position [308, 0]
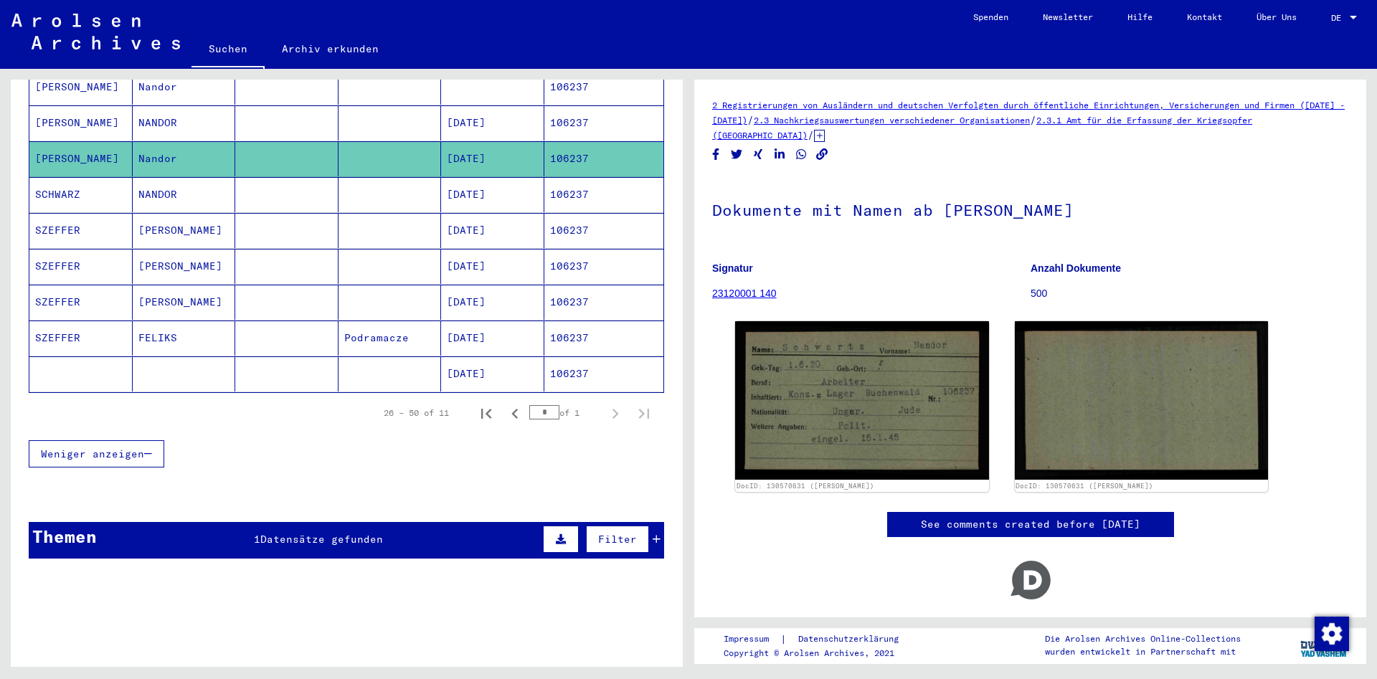
click at [220, 285] on mat-cell "[PERSON_NAME]" at bounding box center [184, 302] width 103 height 35
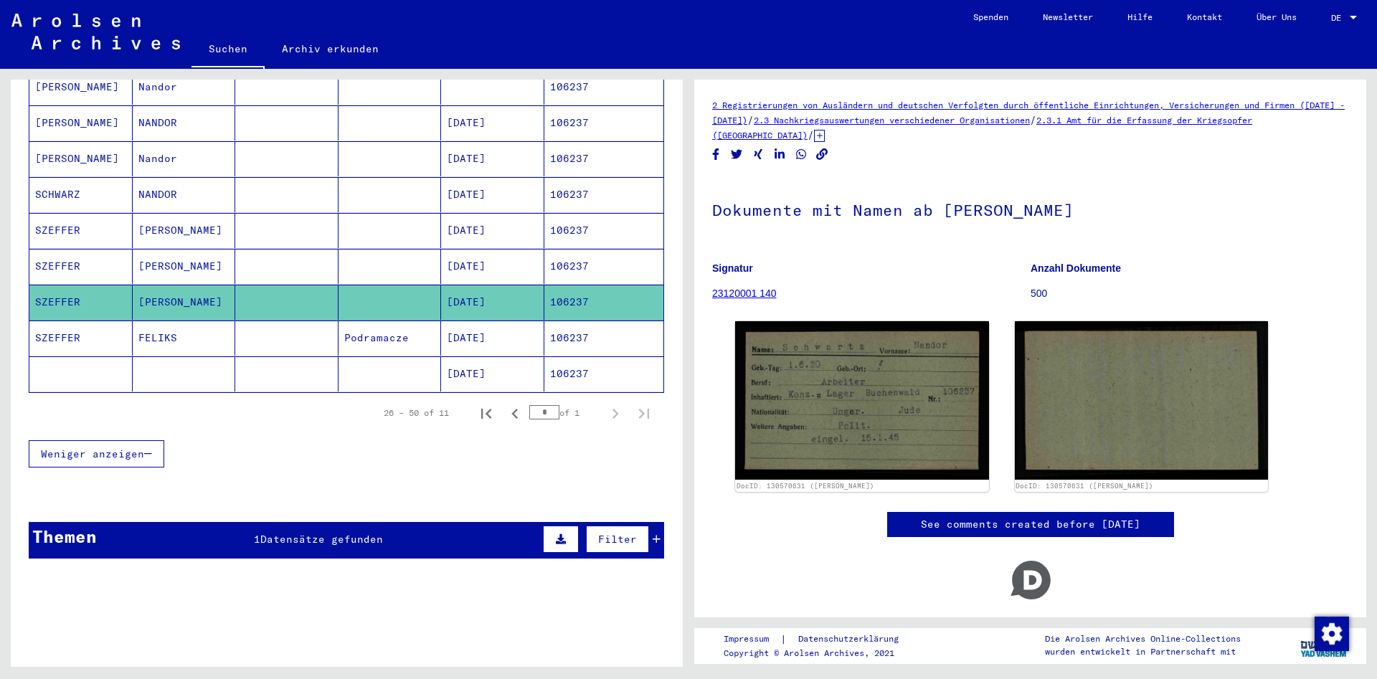
click at [186, 285] on mat-cell "[PERSON_NAME]" at bounding box center [184, 302] width 103 height 35
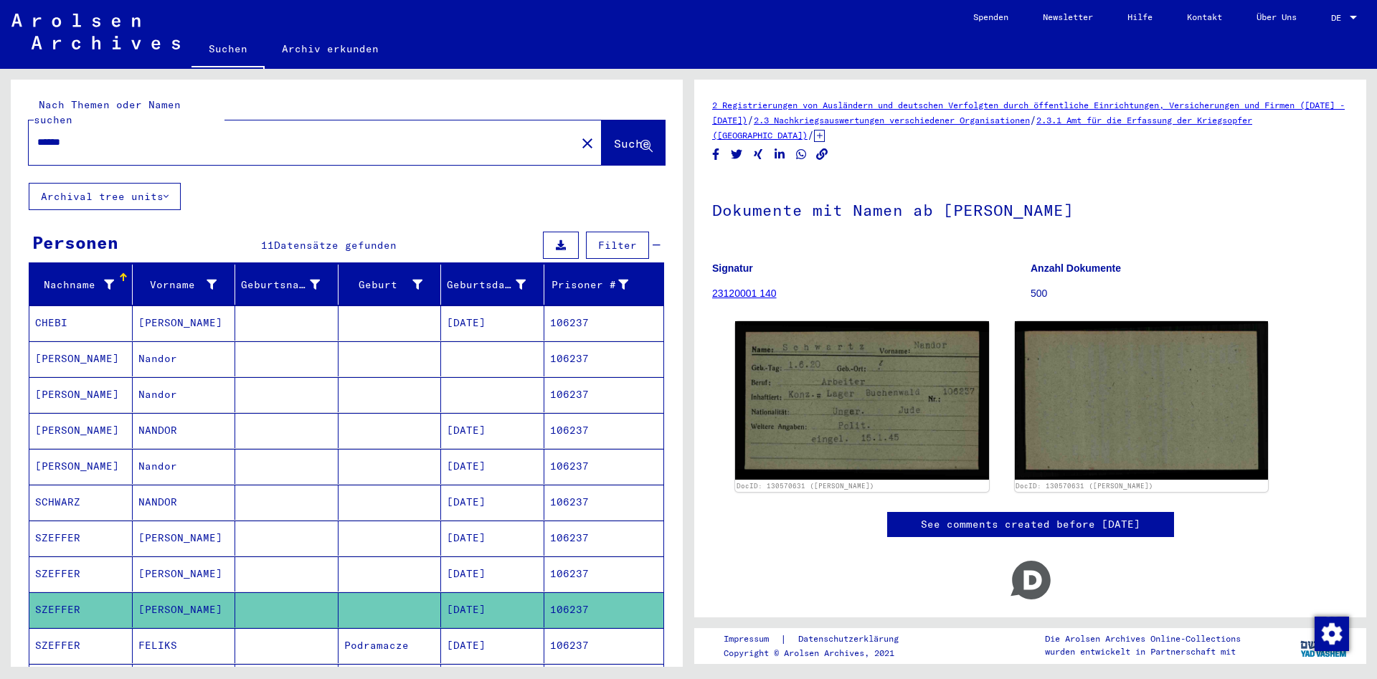
click at [250, 541] on mat-row "SZEFFER [PERSON_NAME] [DATE] 106237" at bounding box center [346, 539] width 634 height 36
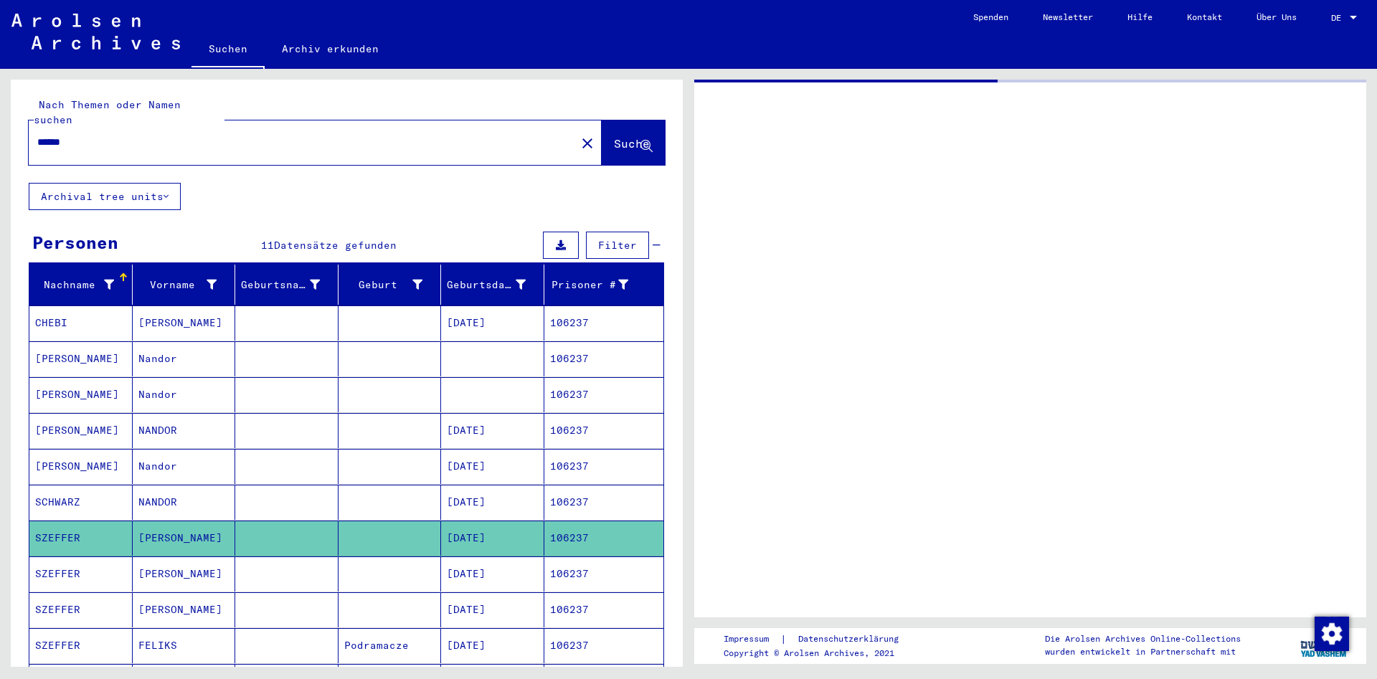
click at [250, 557] on mat-cell at bounding box center [286, 574] width 103 height 35
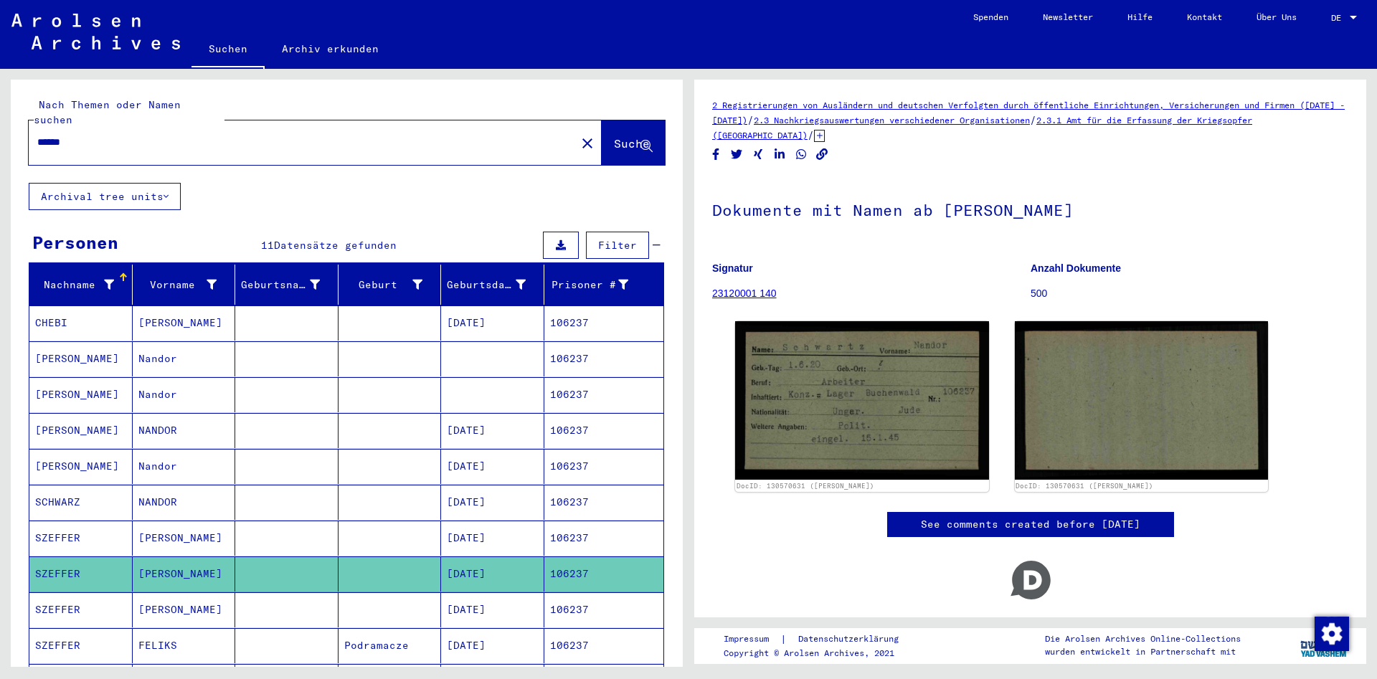
click at [207, 592] on mat-cell "[PERSON_NAME]" at bounding box center [184, 609] width 103 height 35
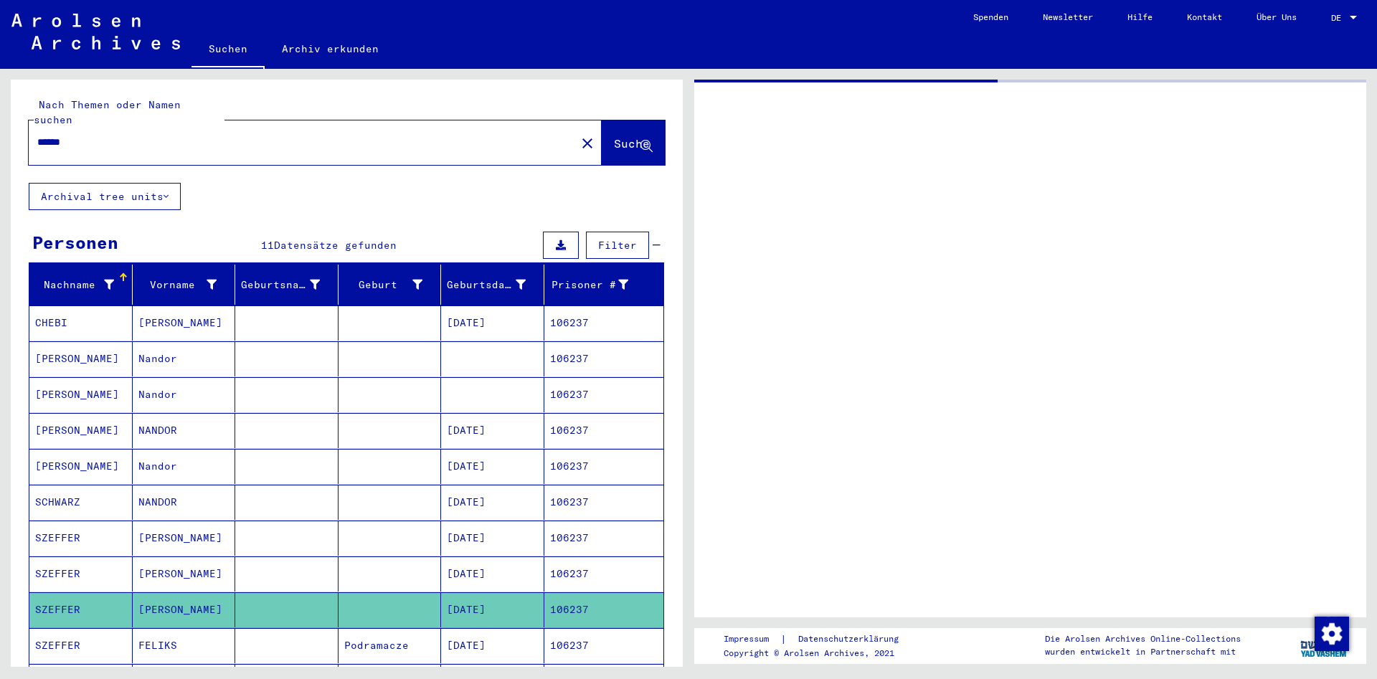
drag, startPoint x: 240, startPoint y: 591, endPoint x: 237, endPoint y: 617, distance: 26.1
click at [239, 616] on mat-cell at bounding box center [286, 609] width 103 height 35
click at [237, 628] on mat-cell at bounding box center [286, 645] width 103 height 35
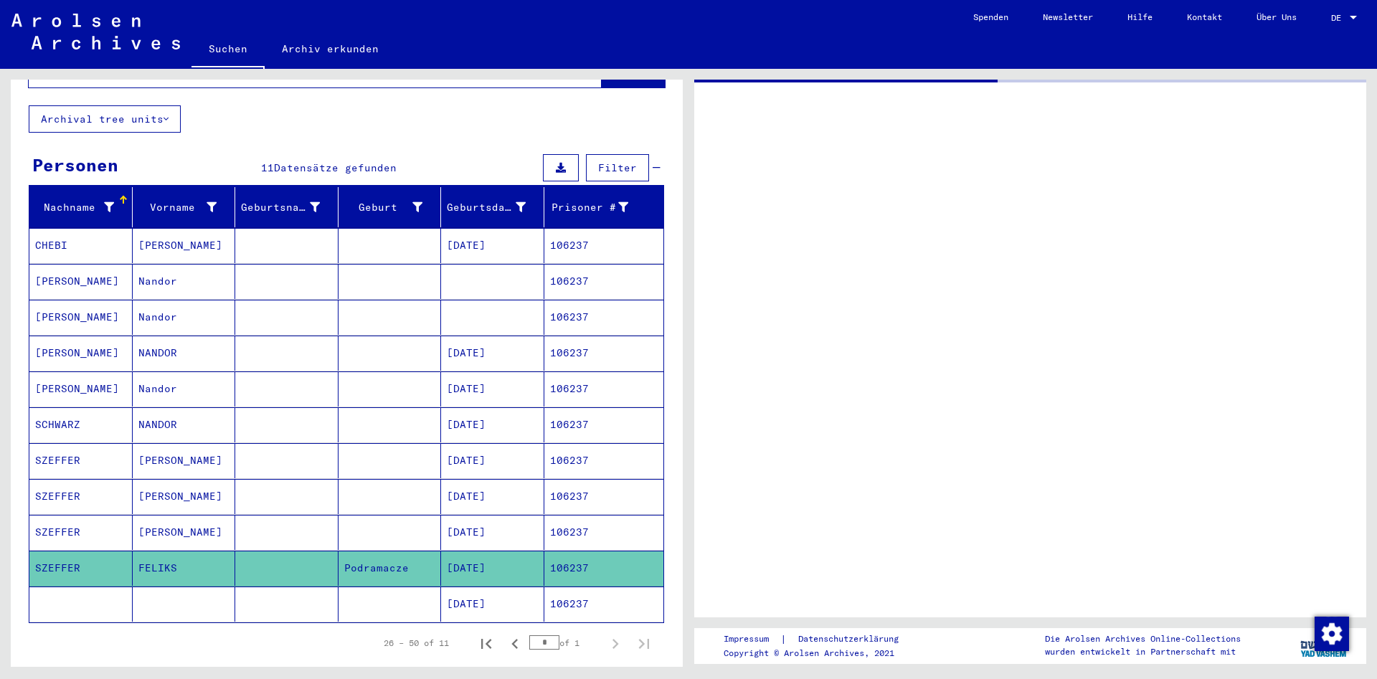
scroll to position [75, 0]
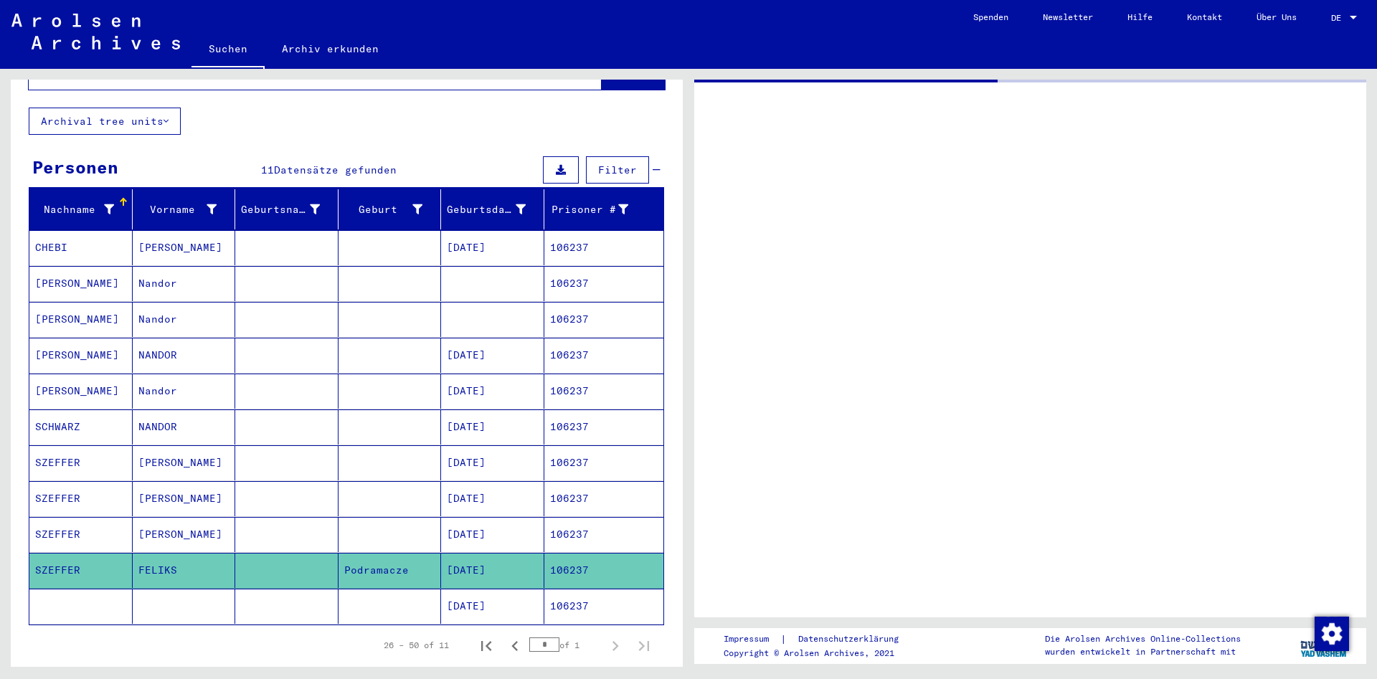
click at [234, 501] on mat-cell "[PERSON_NAME]" at bounding box center [184, 498] width 103 height 35
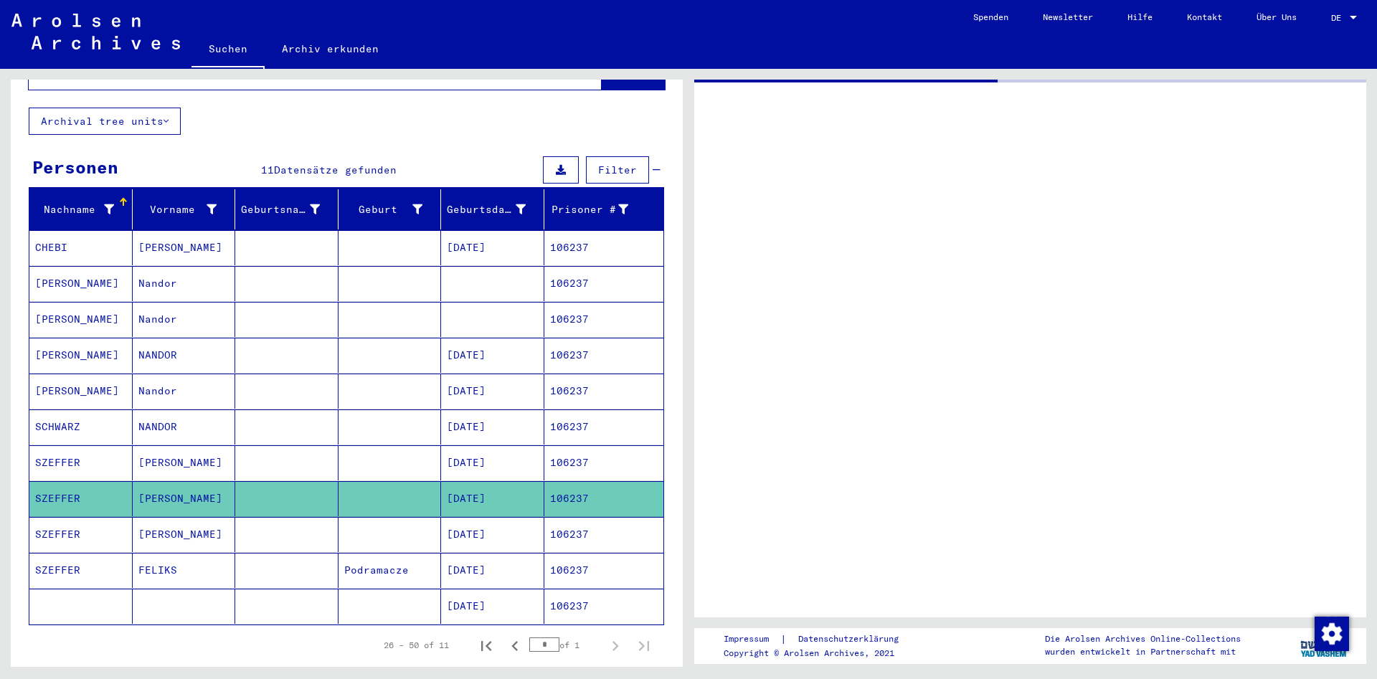
click at [230, 517] on mat-cell "[PERSON_NAME]" at bounding box center [184, 534] width 103 height 35
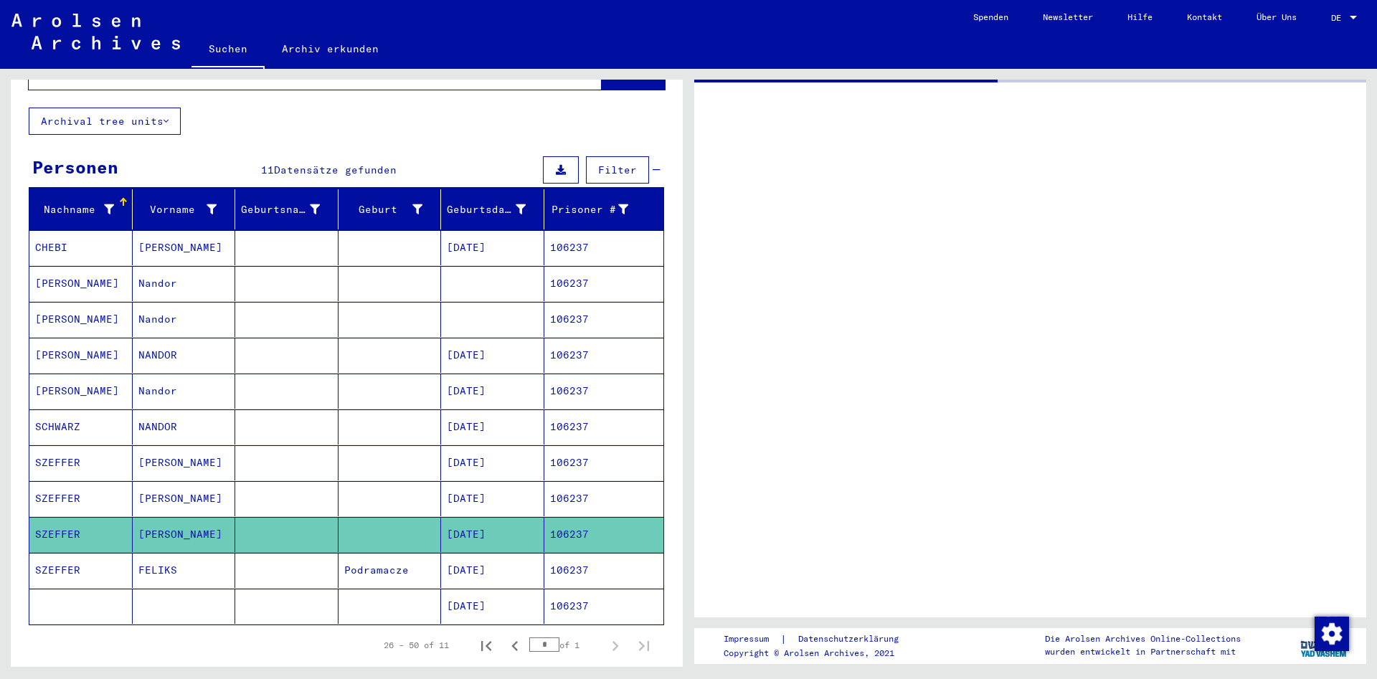
click at [203, 445] on mat-cell "[PERSON_NAME]" at bounding box center [184, 462] width 103 height 35
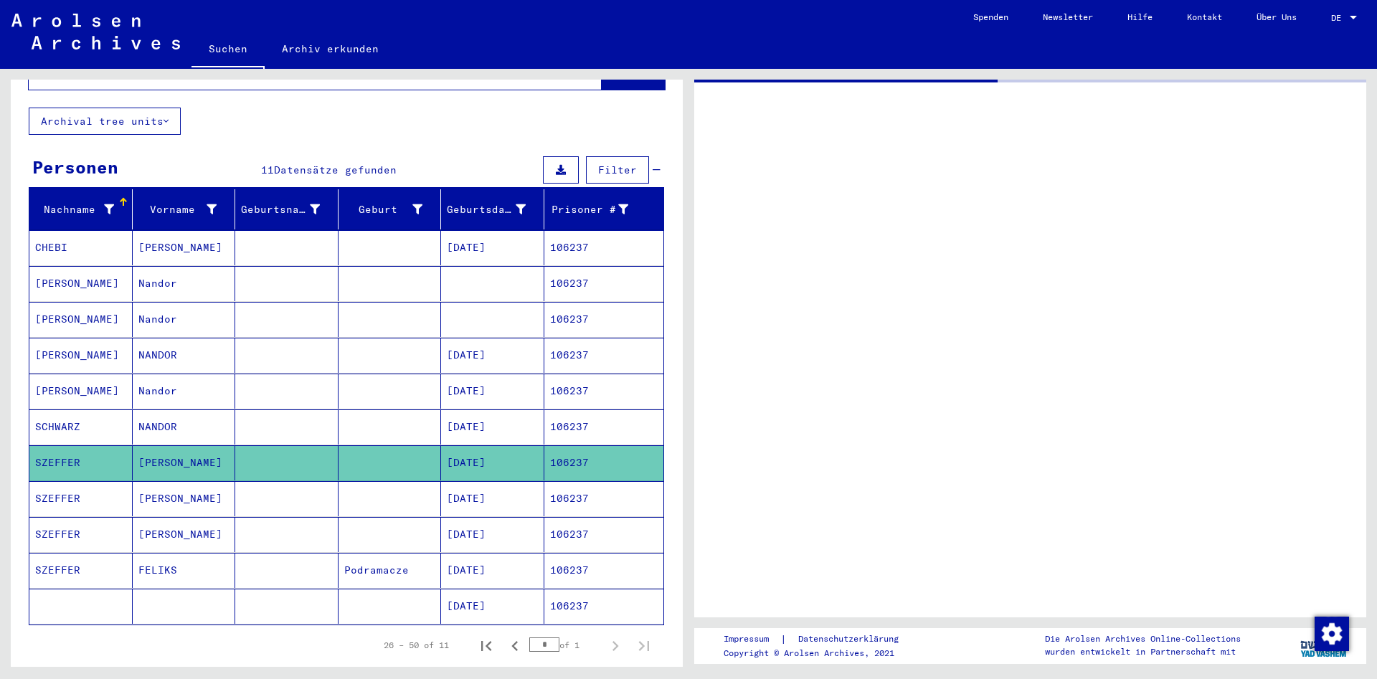
click at [207, 517] on mat-cell "[PERSON_NAME]" at bounding box center [184, 534] width 103 height 35
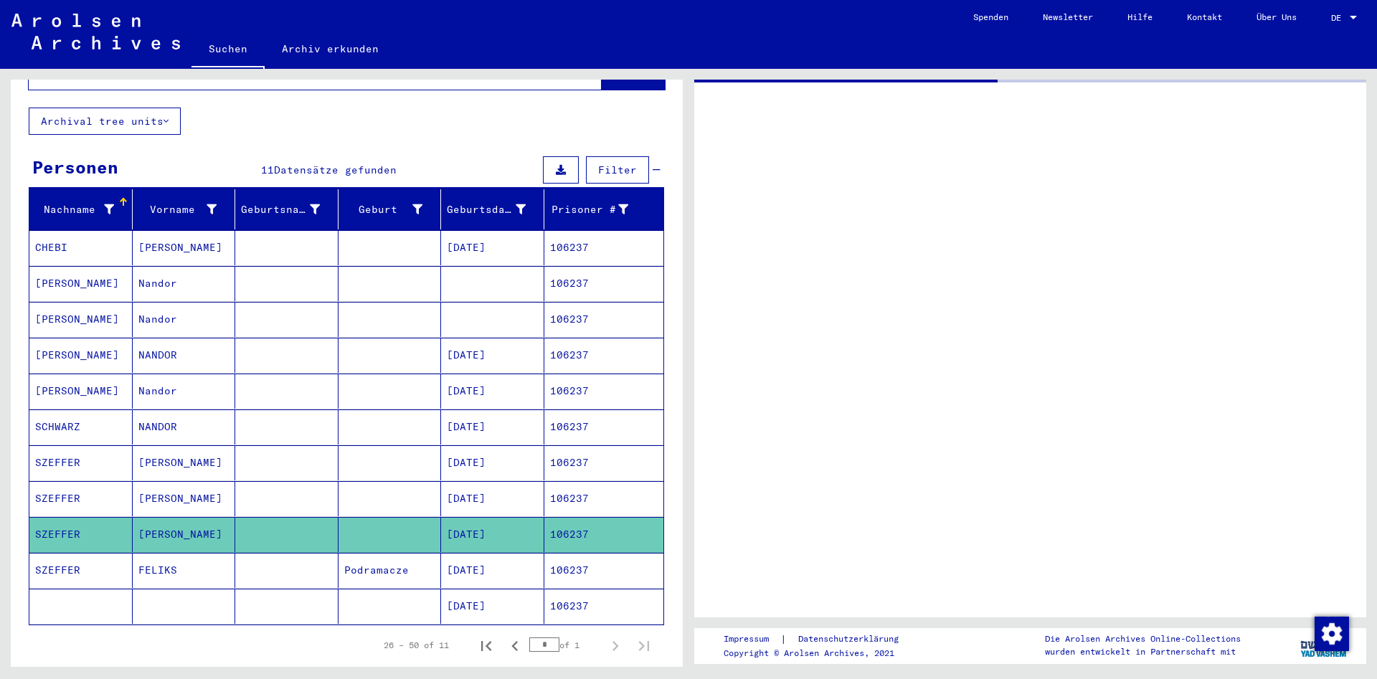
click at [207, 517] on mat-cell "[PERSON_NAME]" at bounding box center [184, 534] width 103 height 35
click at [207, 490] on mat-cell "[PERSON_NAME]" at bounding box center [184, 498] width 103 height 35
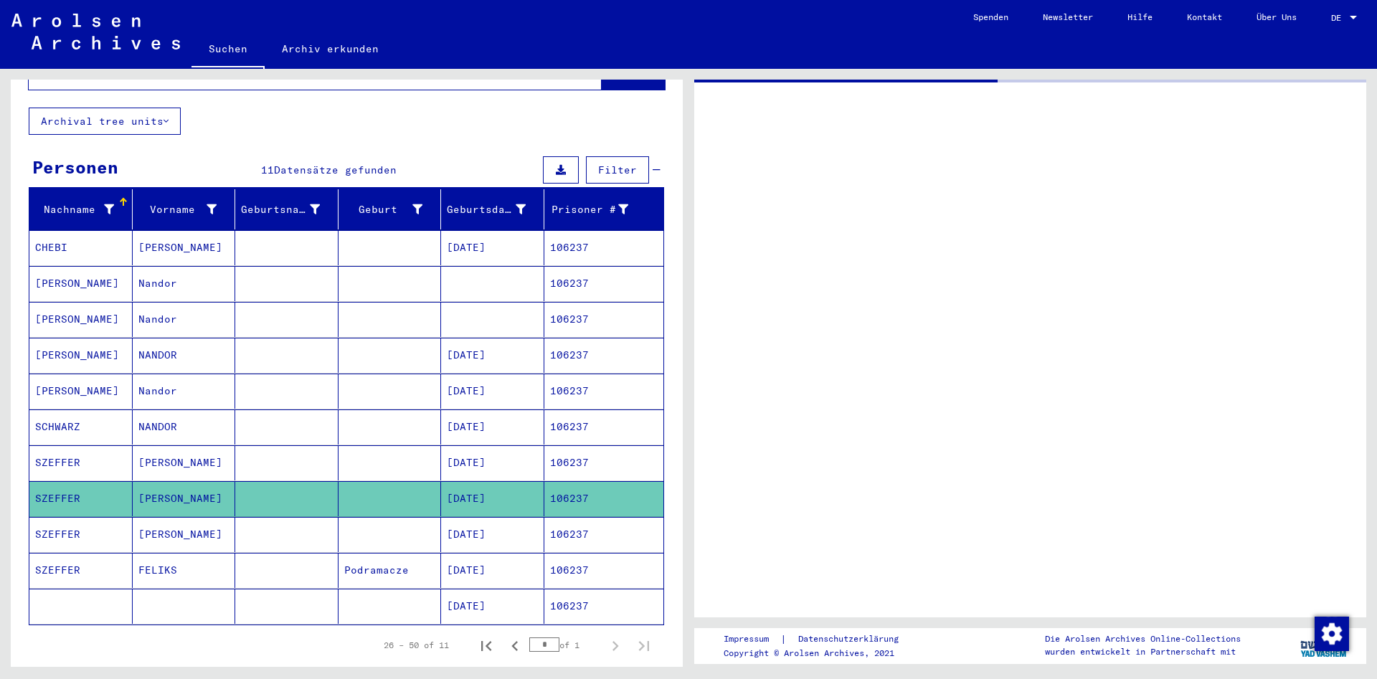
click at [208, 517] on mat-cell "[PERSON_NAME]" at bounding box center [184, 534] width 103 height 35
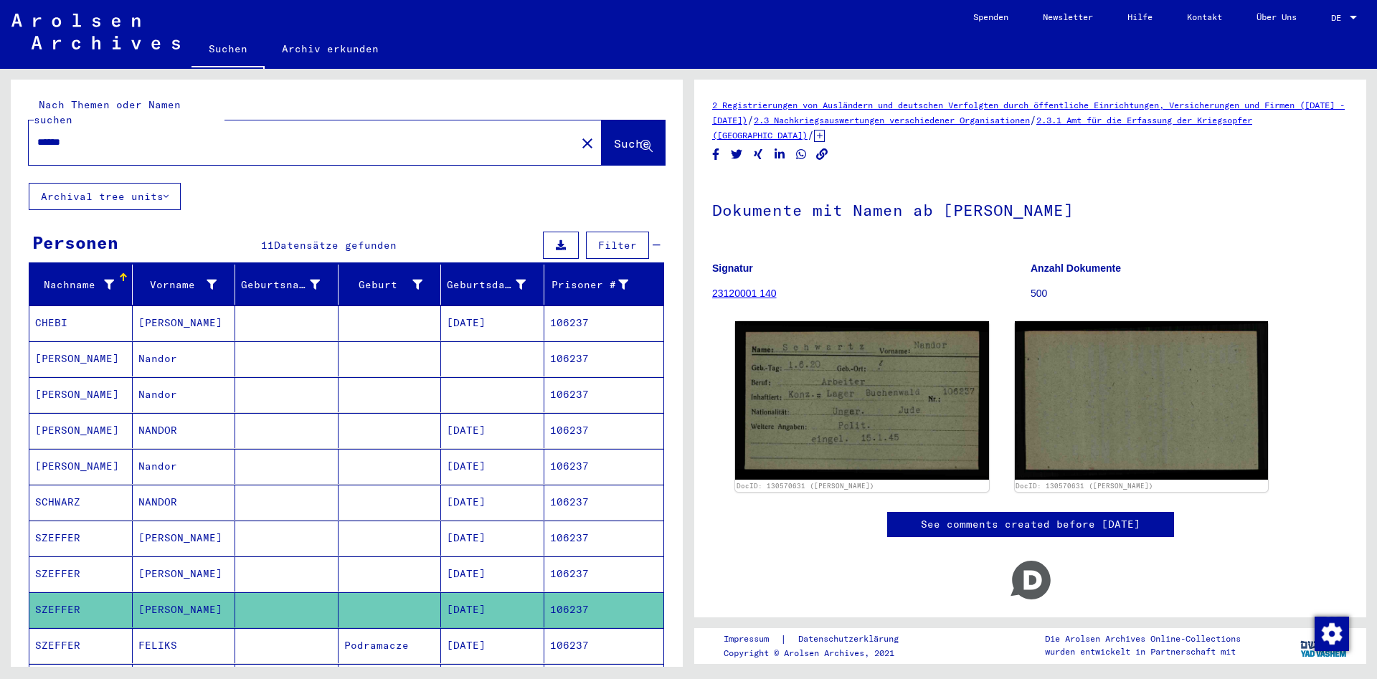
click at [219, 565] on mat-cell "[PERSON_NAME]" at bounding box center [184, 574] width 103 height 35
